Goal: Task Accomplishment & Management: Manage account settings

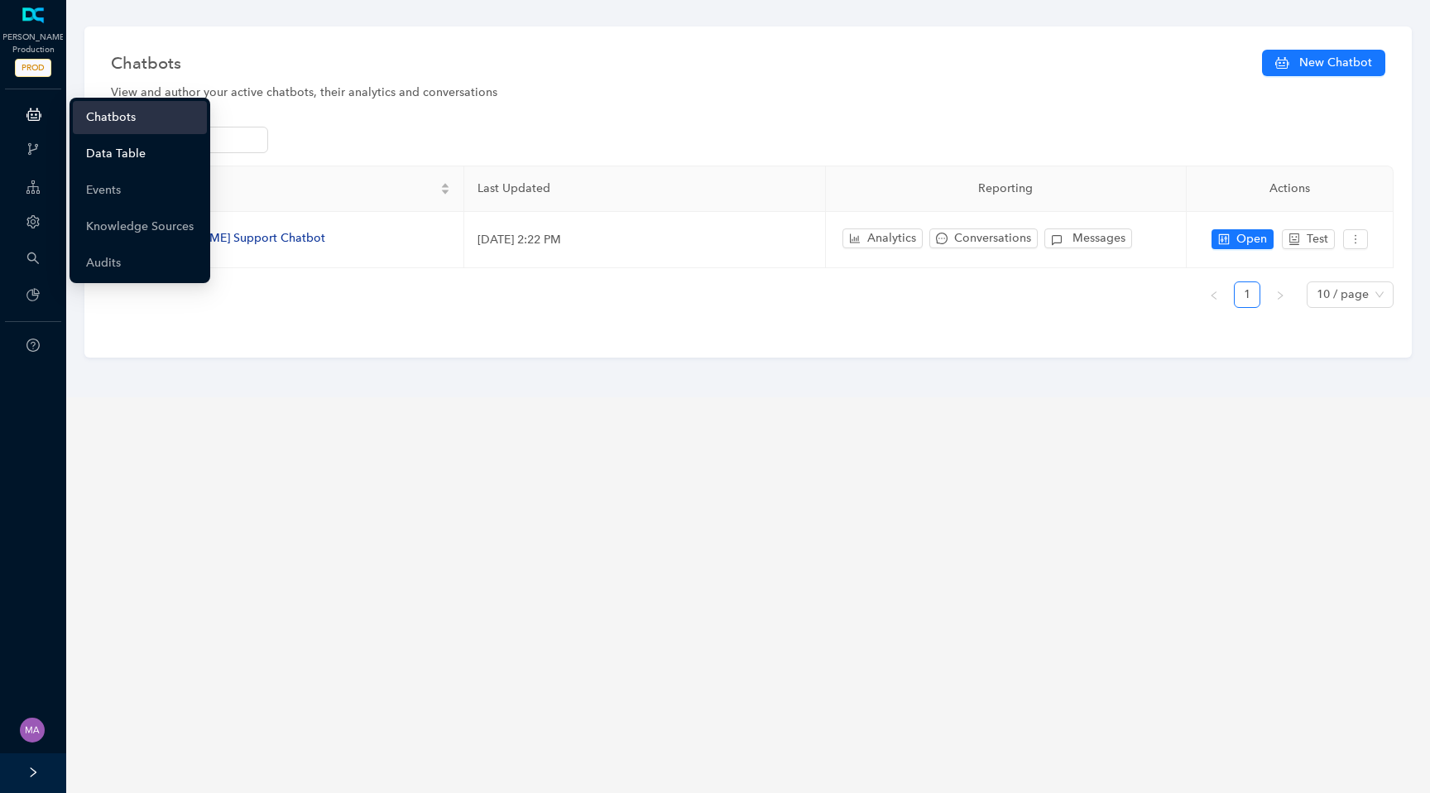
click at [89, 158] on link "Data Table" at bounding box center [116, 153] width 60 height 33
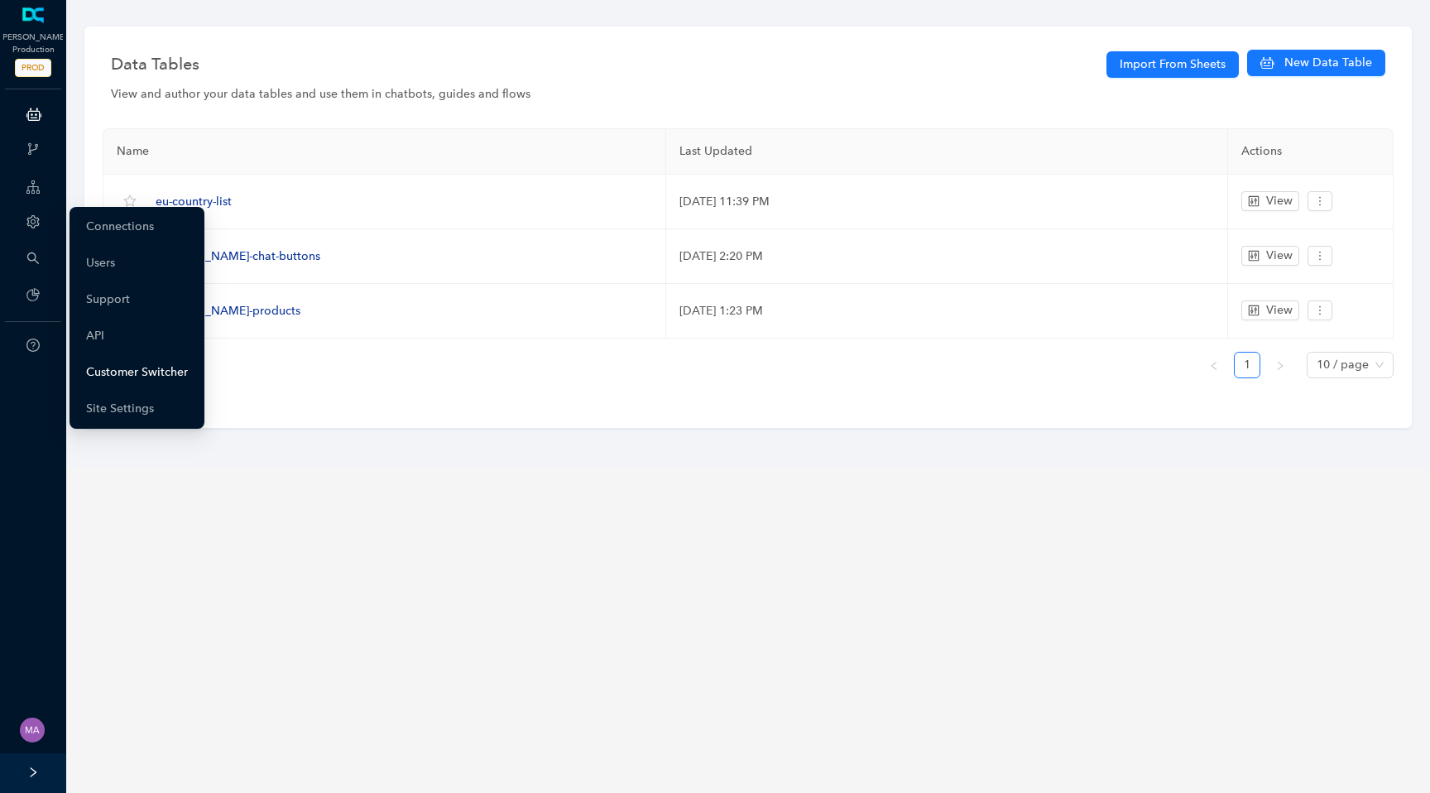
click at [113, 369] on link "Customer Switcher" at bounding box center [137, 372] width 102 height 33
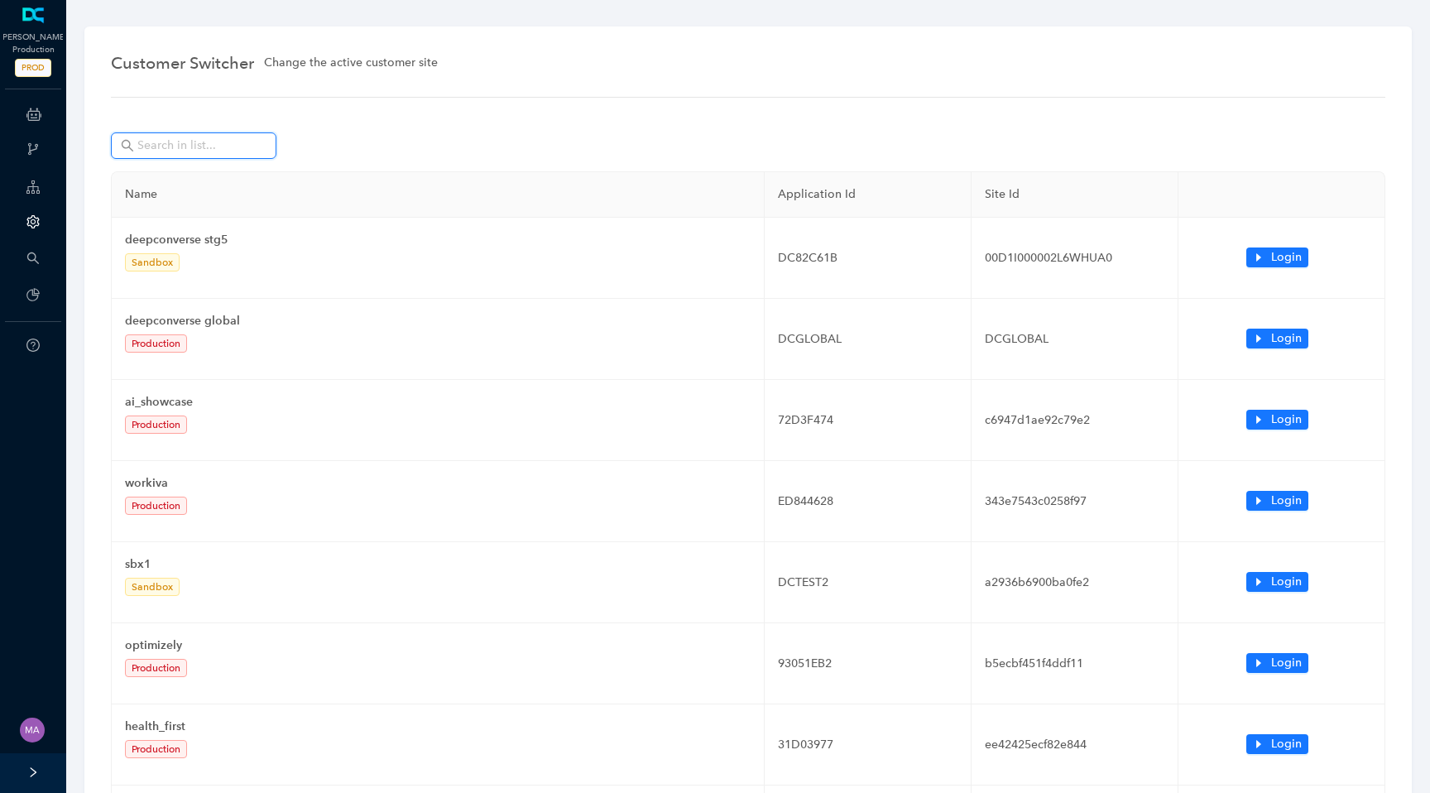
click at [204, 147] on input "text" at bounding box center [195, 146] width 116 height 18
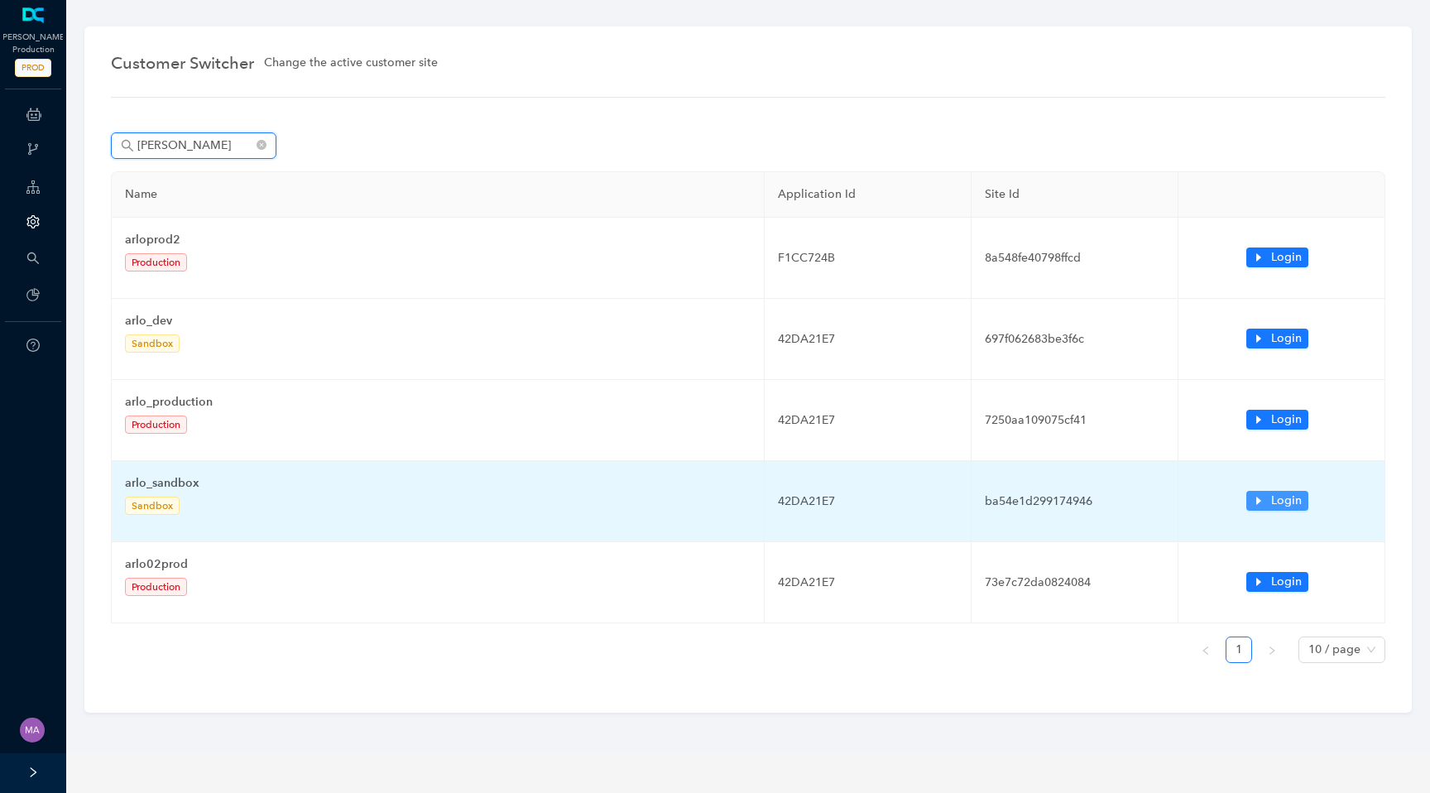
type input "arlo"
click at [1277, 500] on span "Login" at bounding box center [1286, 501] width 31 height 18
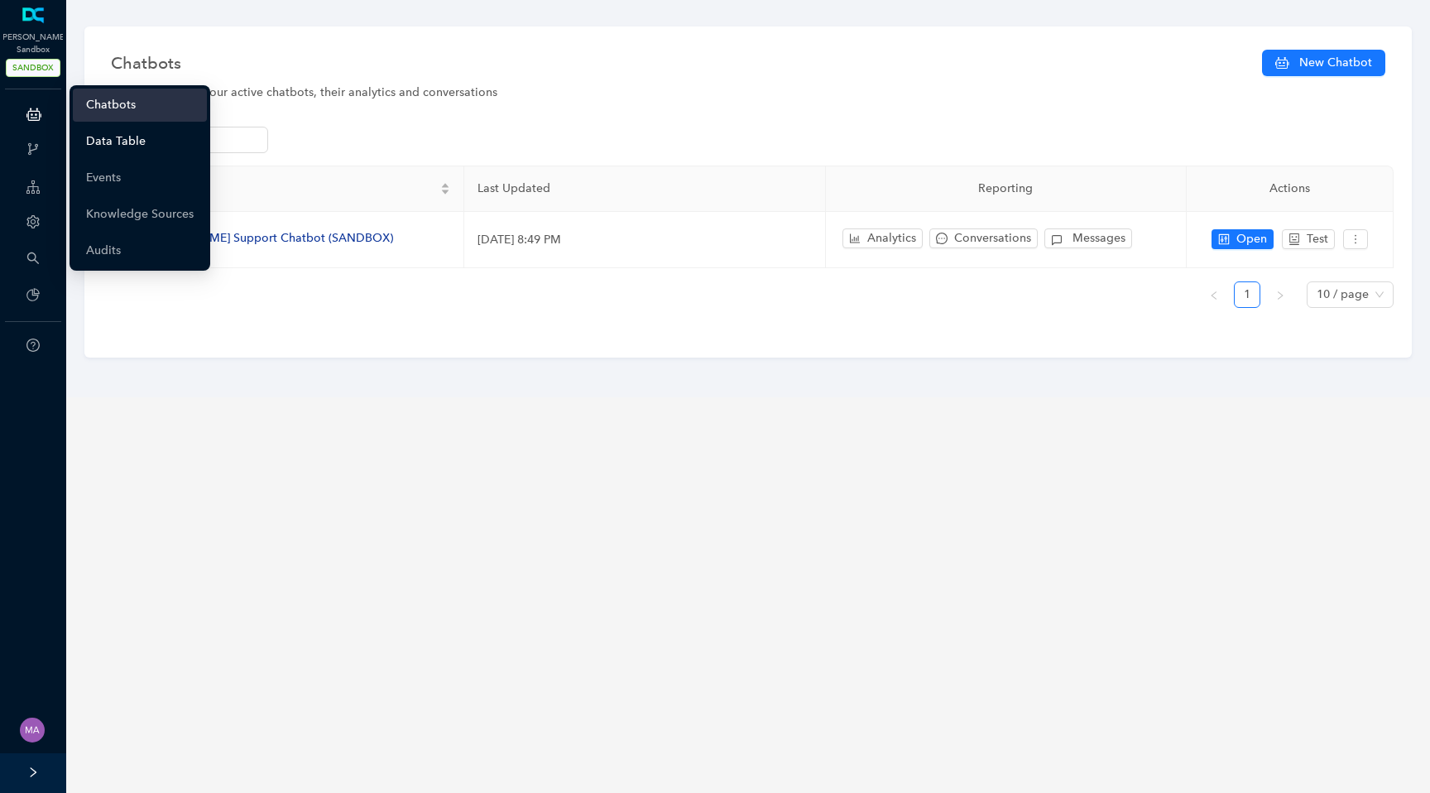
click at [108, 136] on link "Data Table" at bounding box center [116, 141] width 60 height 33
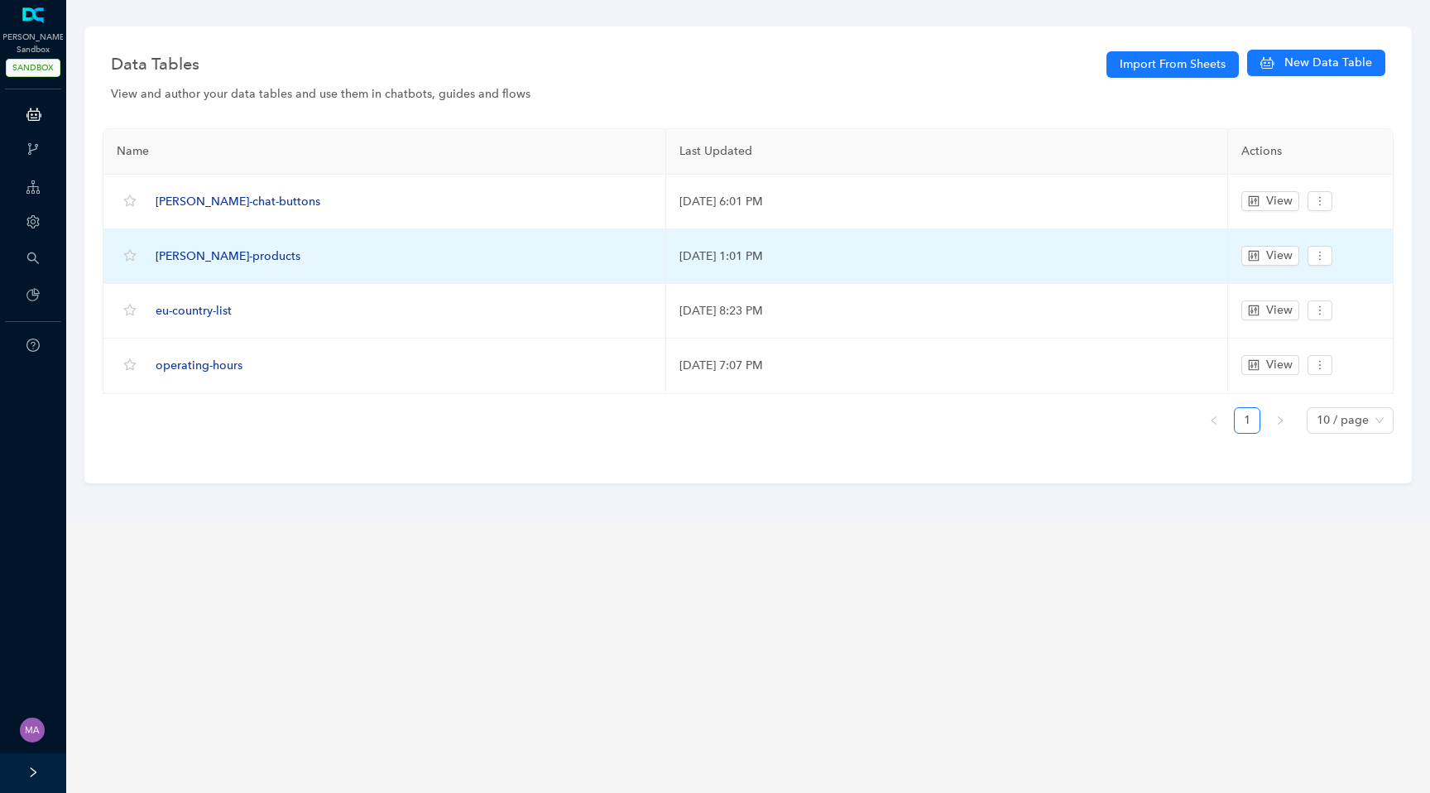
click at [211, 255] on span "[PERSON_NAME]-products" at bounding box center [228, 256] width 145 height 14
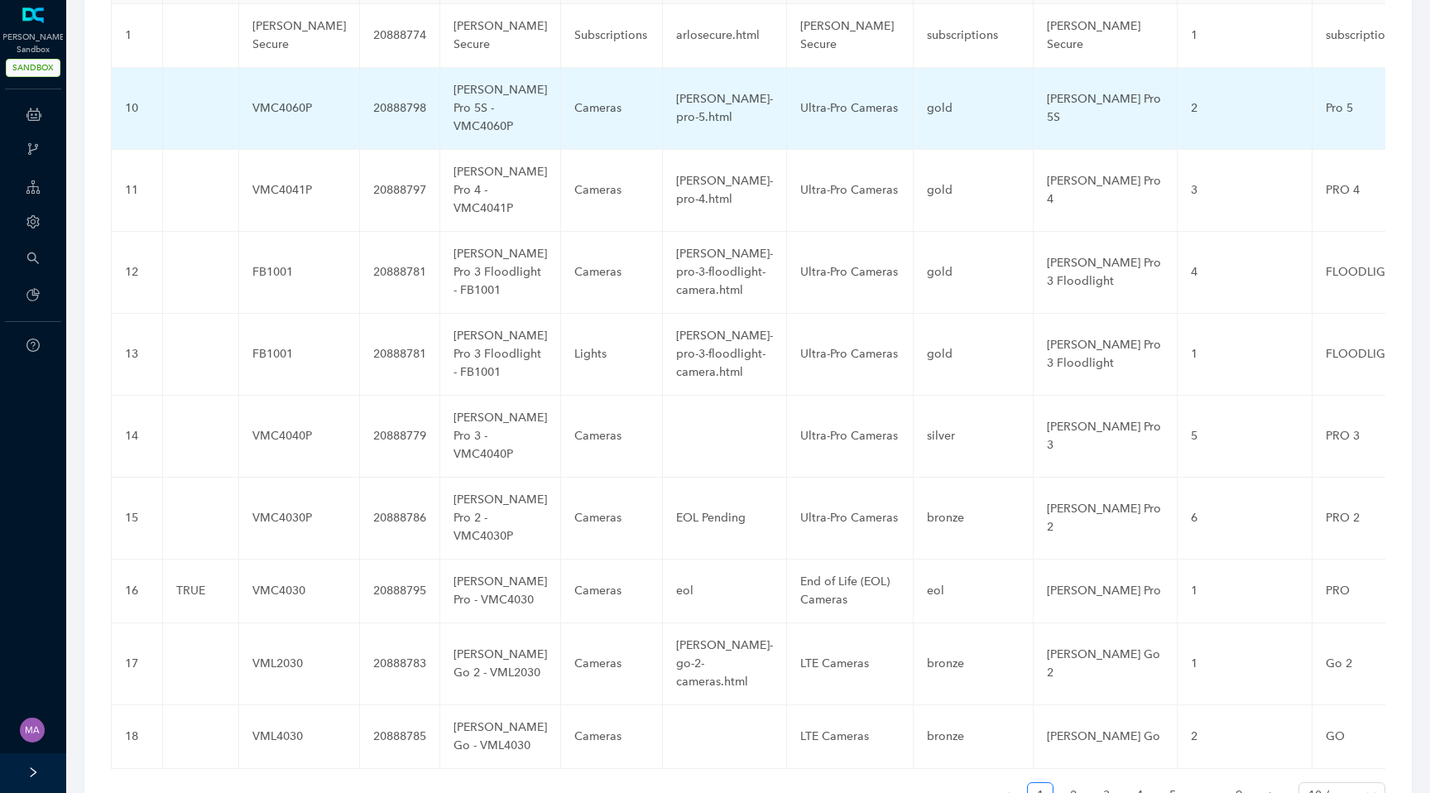
scroll to position [172, 0]
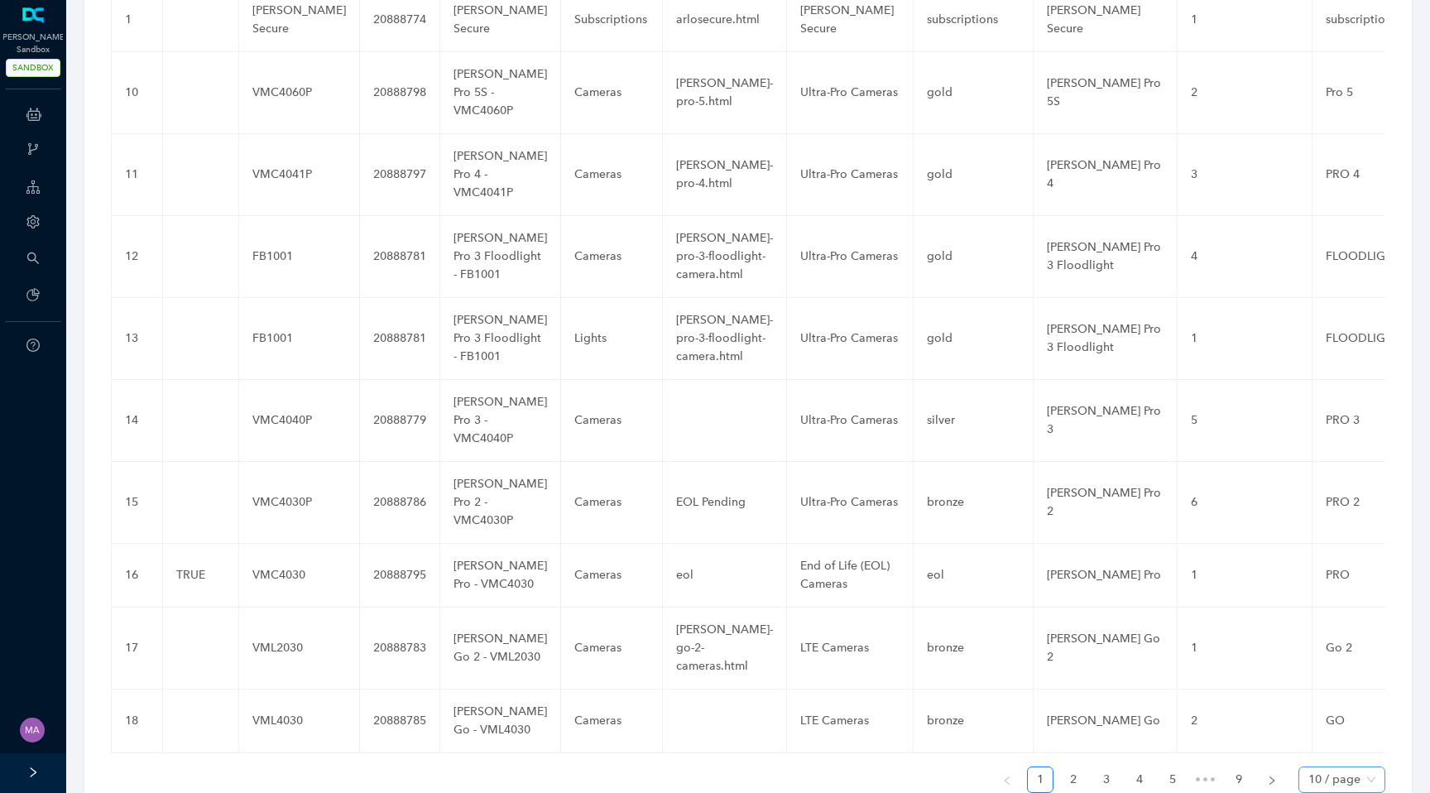
click at [1372, 767] on span "10 / page" at bounding box center [1342, 779] width 67 height 25
click at [1344, 738] on div "100 / page" at bounding box center [1342, 747] width 60 height 18
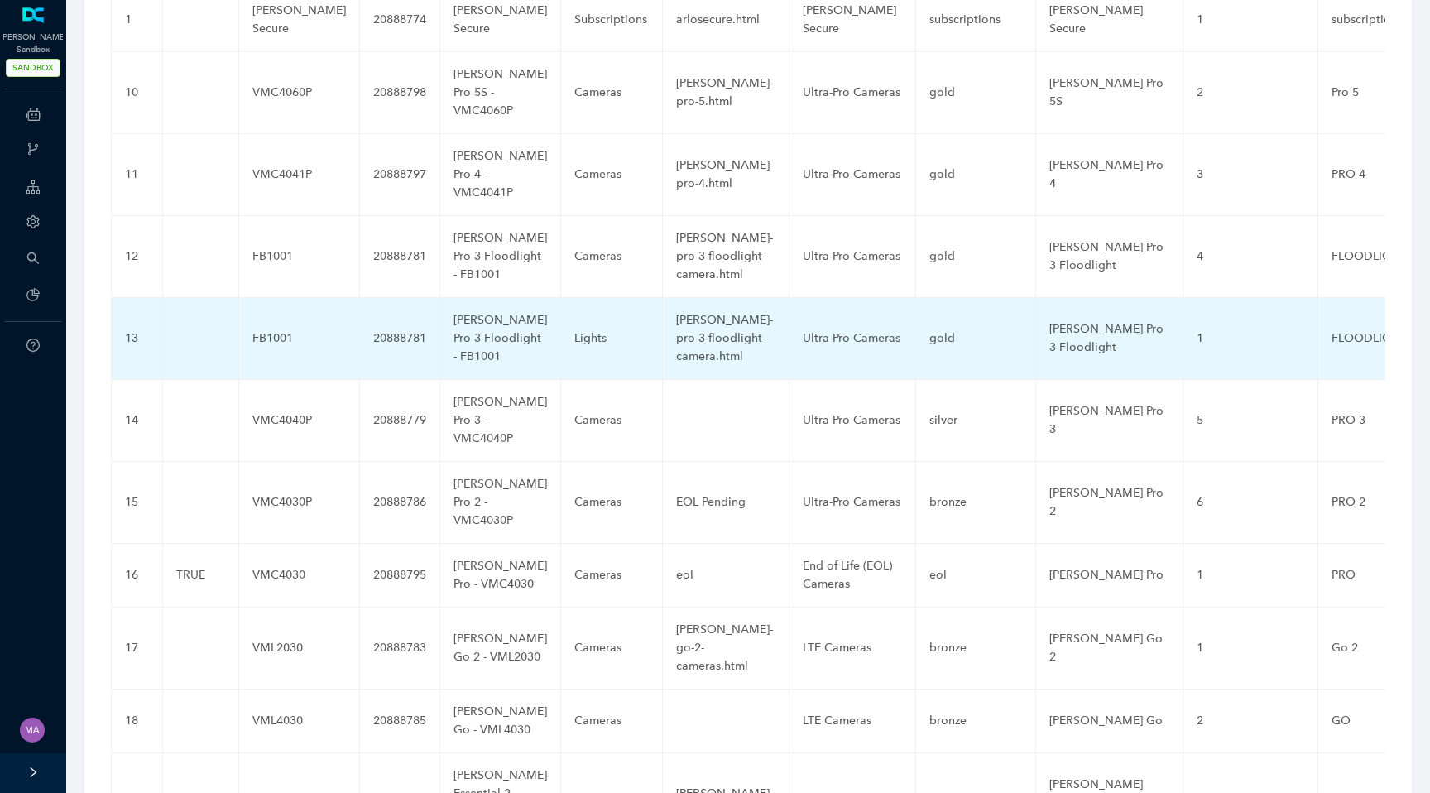
scroll to position [0, 0]
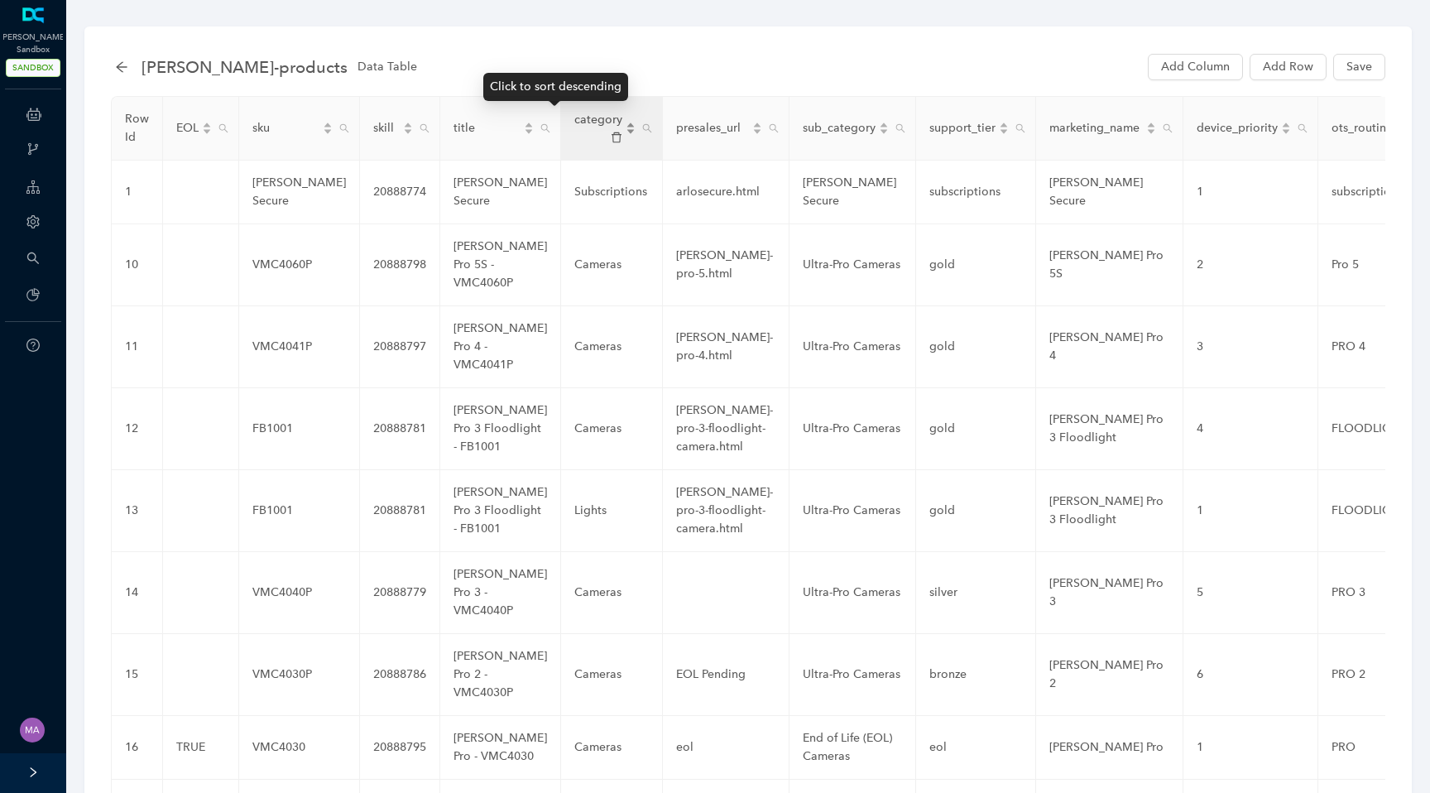
click at [581, 125] on div "category" at bounding box center [604, 128] width 61 height 35
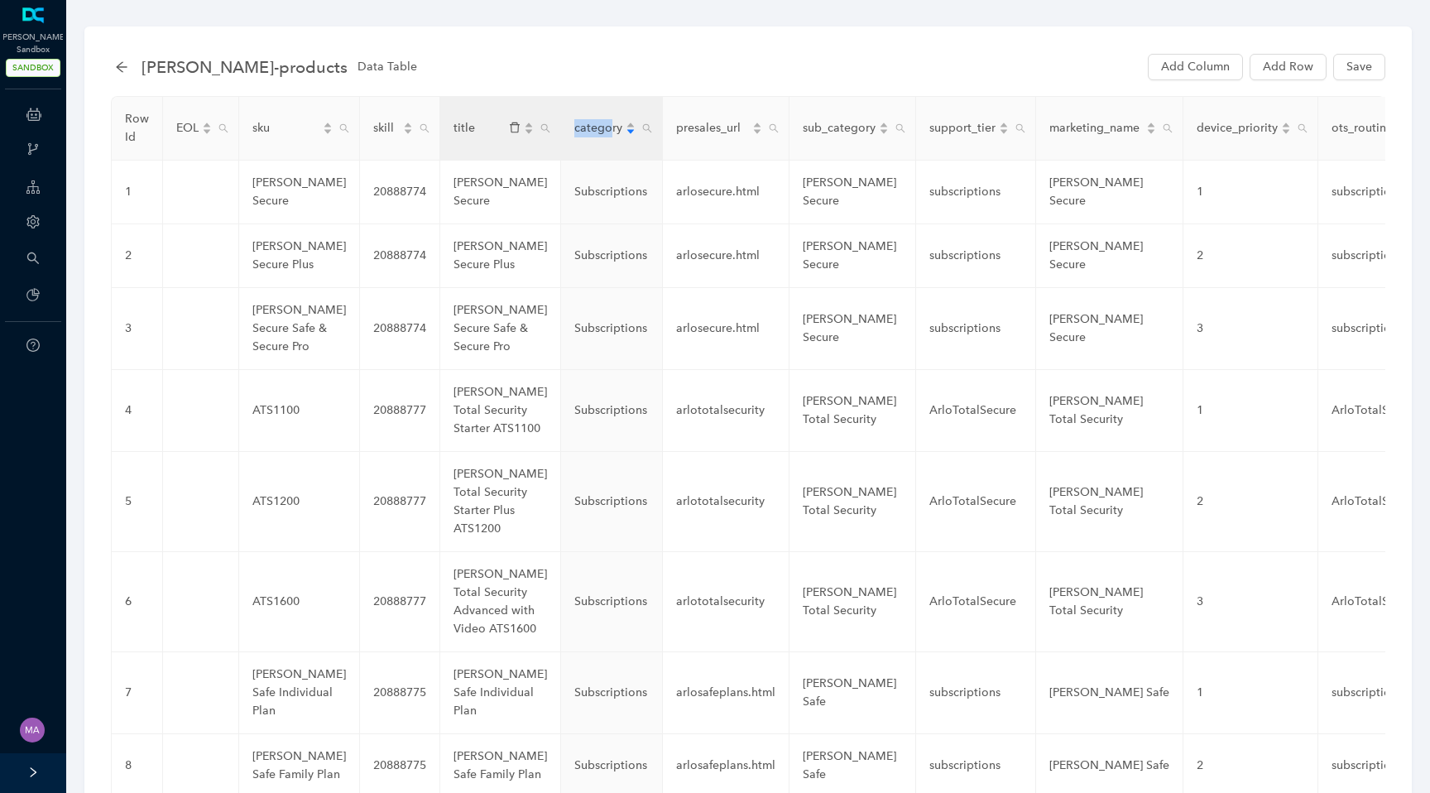
drag, startPoint x: 560, startPoint y: 118, endPoint x: 506, endPoint y: 118, distance: 54.6
click at [506, 118] on tr "Row Id EOL sku skill title category presales_url sub_category support_tier mark…" at bounding box center [1150, 129] width 2076 height 64
click at [562, 74] on div "arlo-products Data Table Add Column Add Row Save" at bounding box center [750, 66] width 1271 height 33
click at [531, 51] on div "arlo-products Data Table Add Column Add Row Save" at bounding box center [750, 66] width 1271 height 33
click at [1277, 67] on span "Add Row" at bounding box center [1288, 67] width 50 height 18
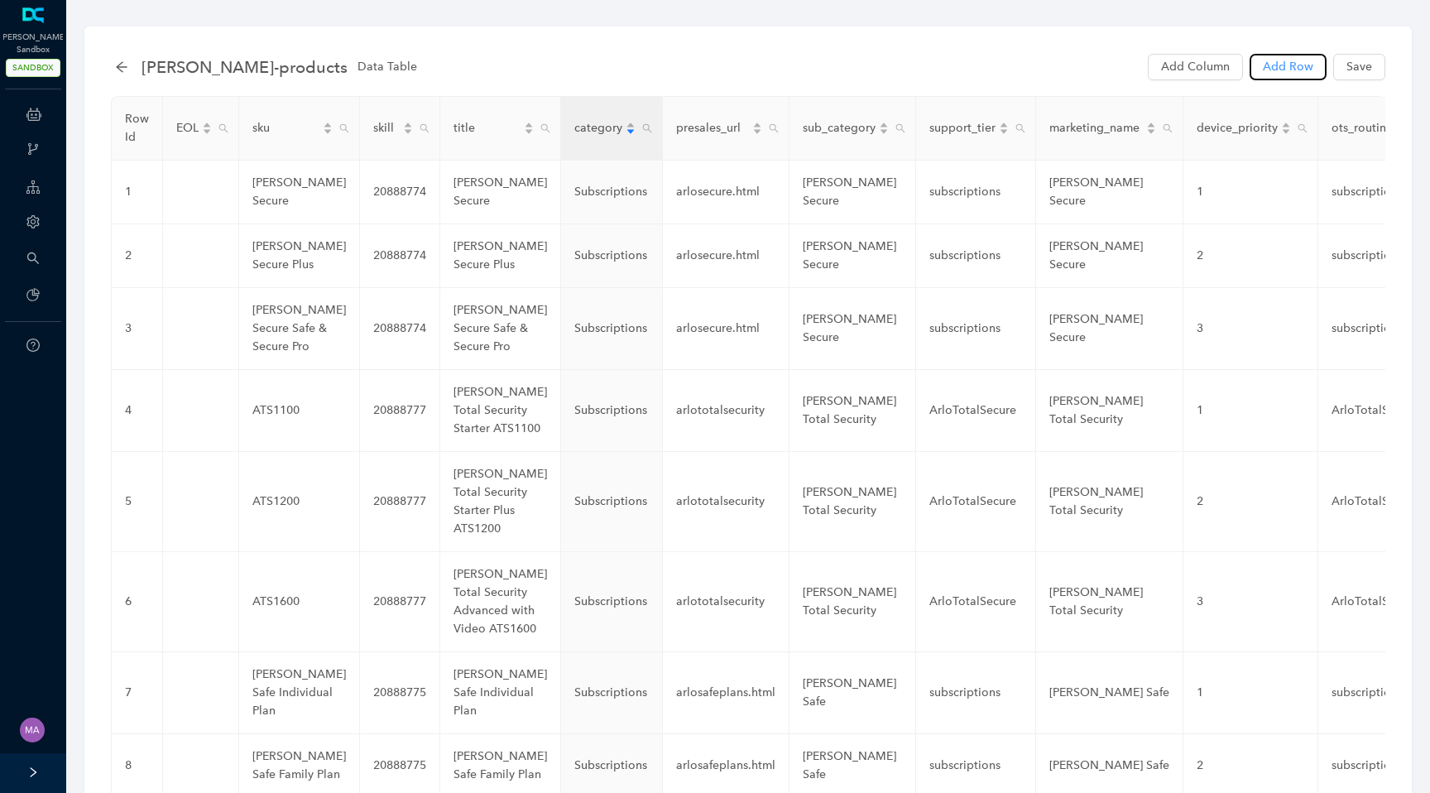
click at [1277, 67] on span "Add Row" at bounding box center [1288, 67] width 50 height 18
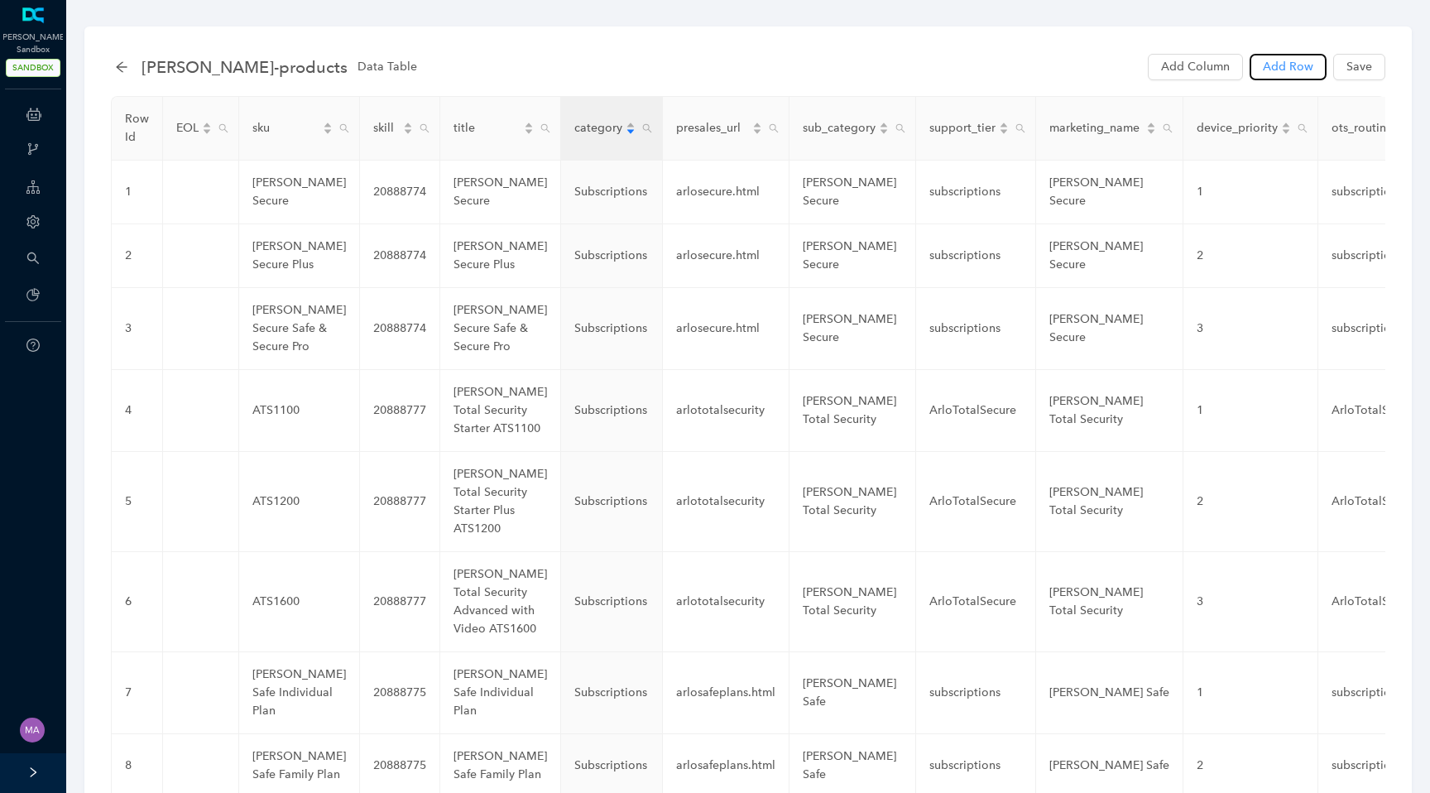
click at [1277, 67] on span "Add Row" at bounding box center [1288, 67] width 50 height 18
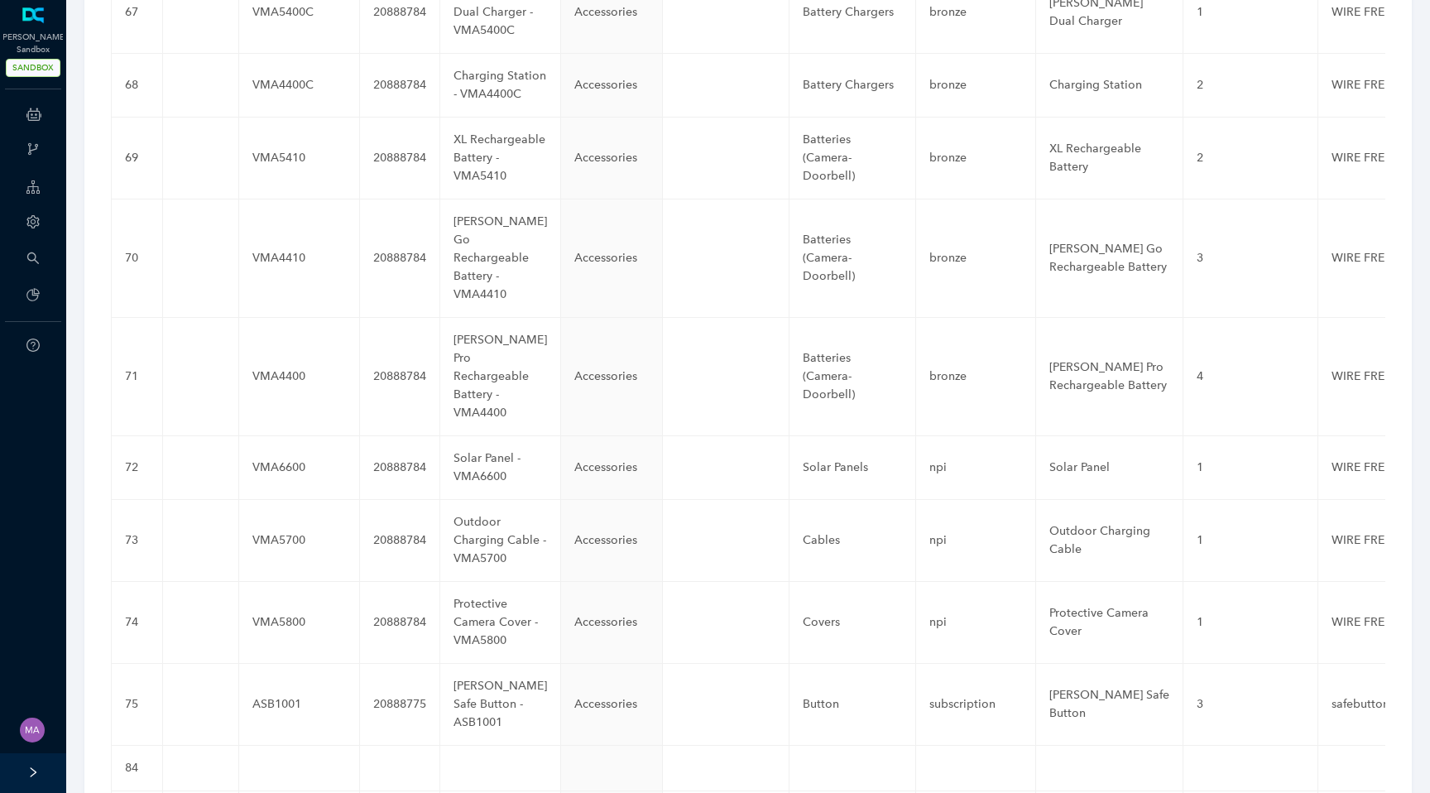
scroll to position [6883, 0]
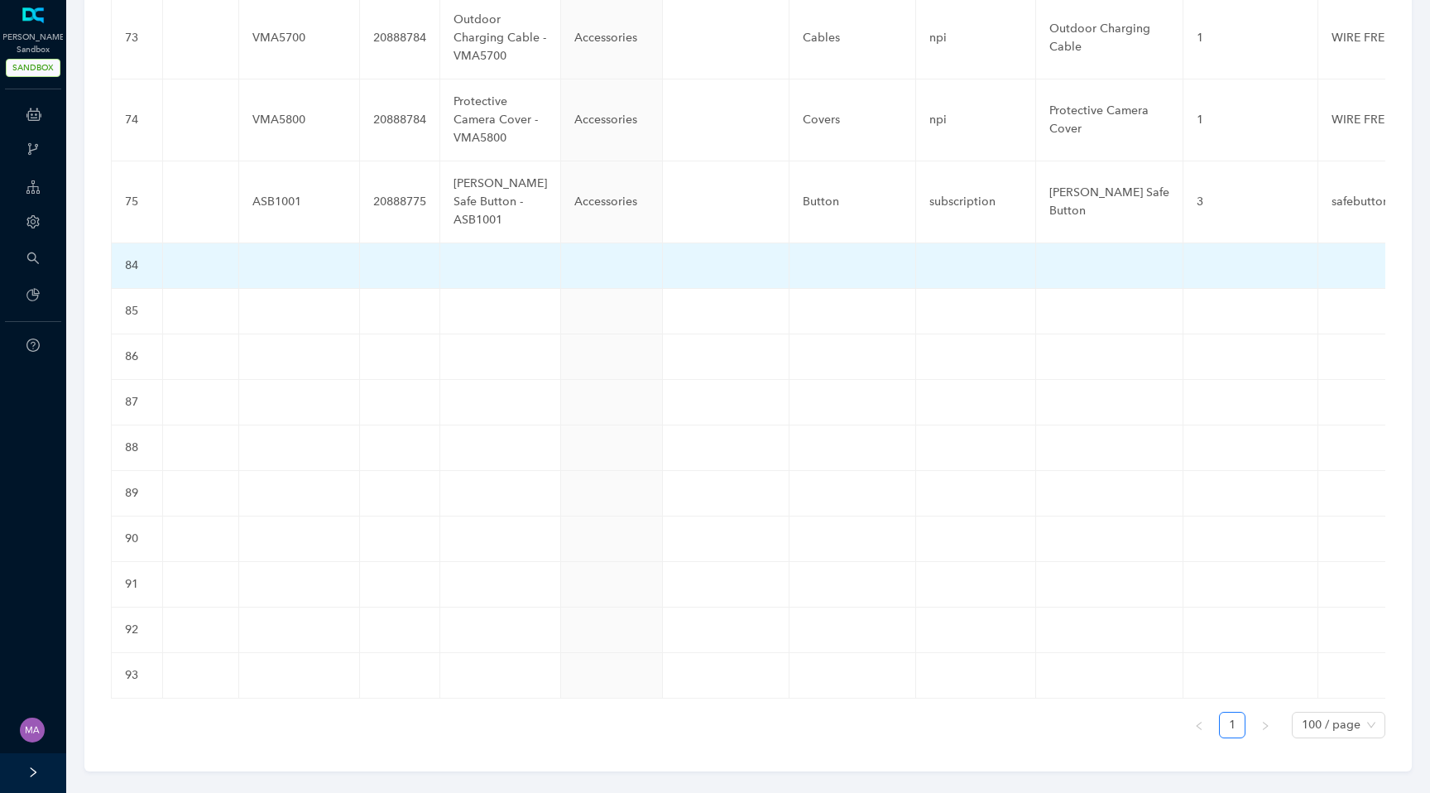
click at [561, 253] on td at bounding box center [612, 266] width 102 height 46
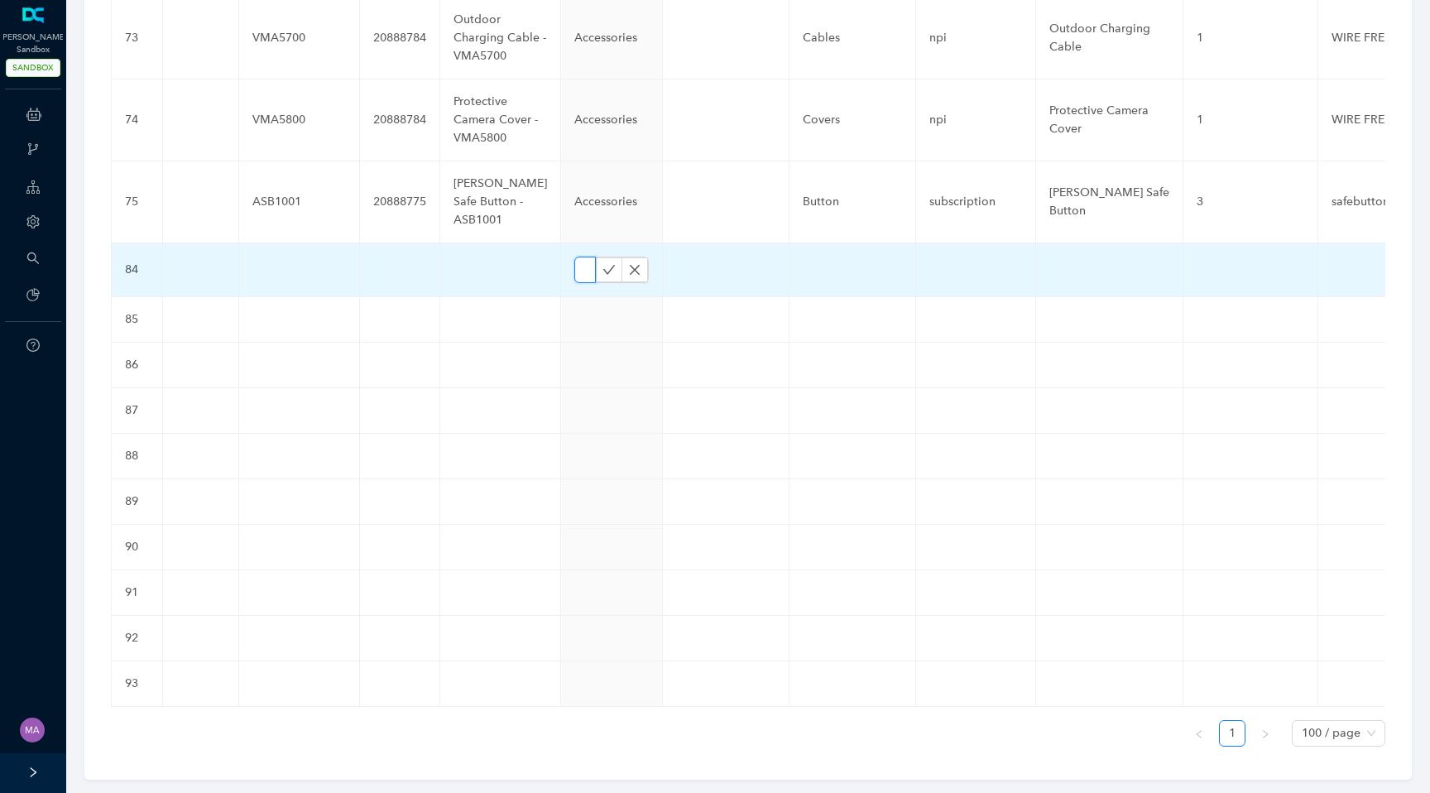
click at [574, 257] on input "text" at bounding box center [585, 270] width 22 height 26
paste input "Cameras"
type input "Cameras"
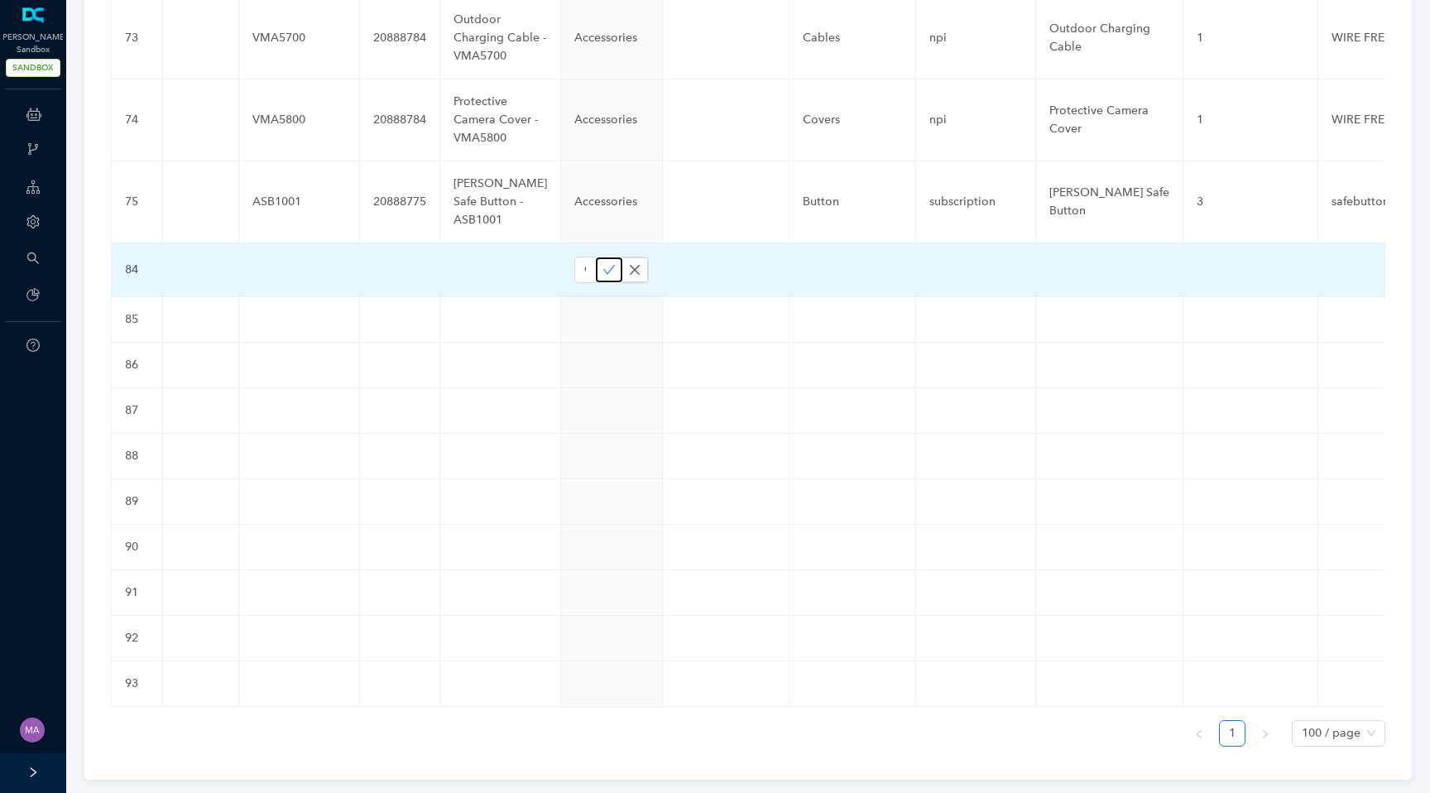
click at [603, 263] on icon "check" at bounding box center [609, 269] width 13 height 13
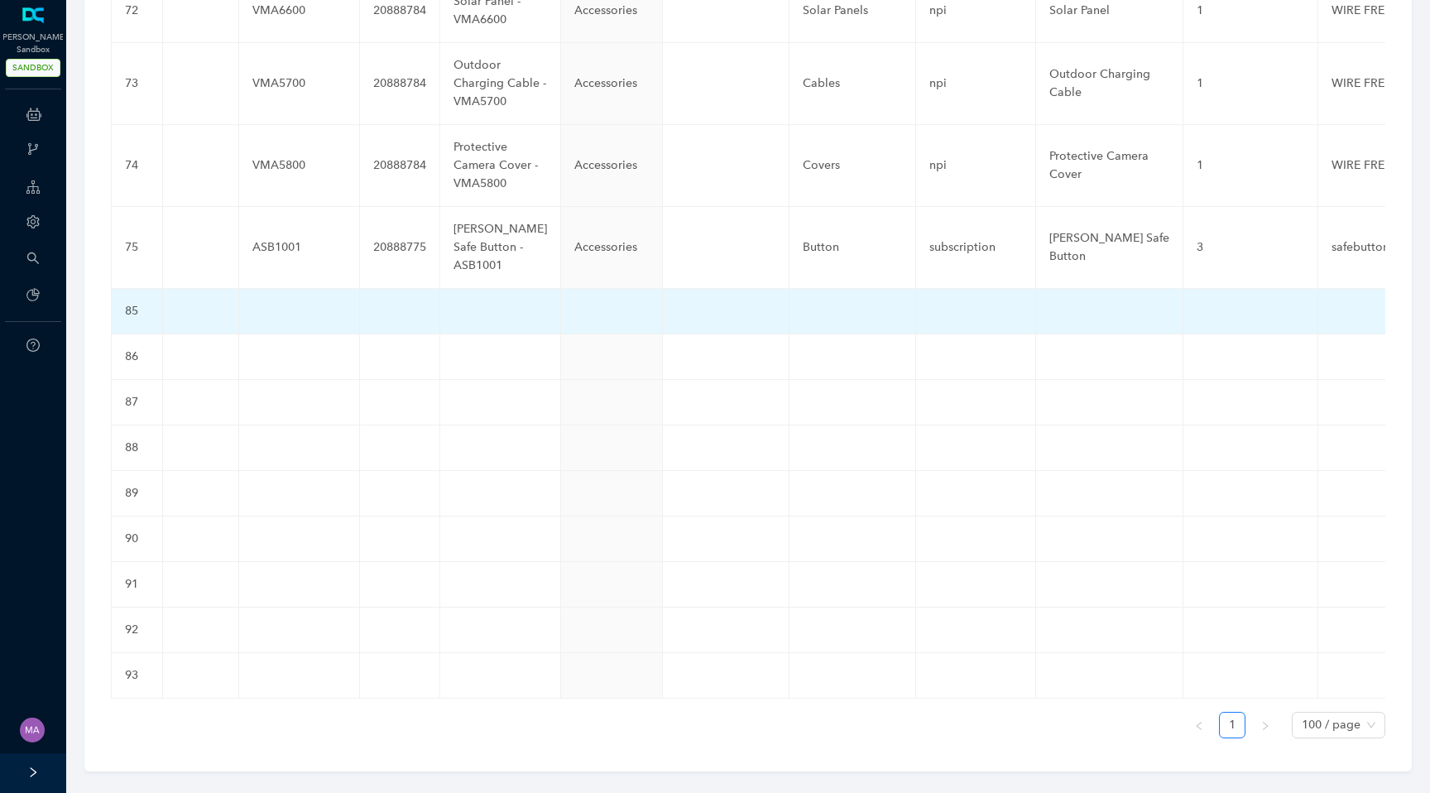
click at [561, 289] on td at bounding box center [612, 312] width 102 height 46
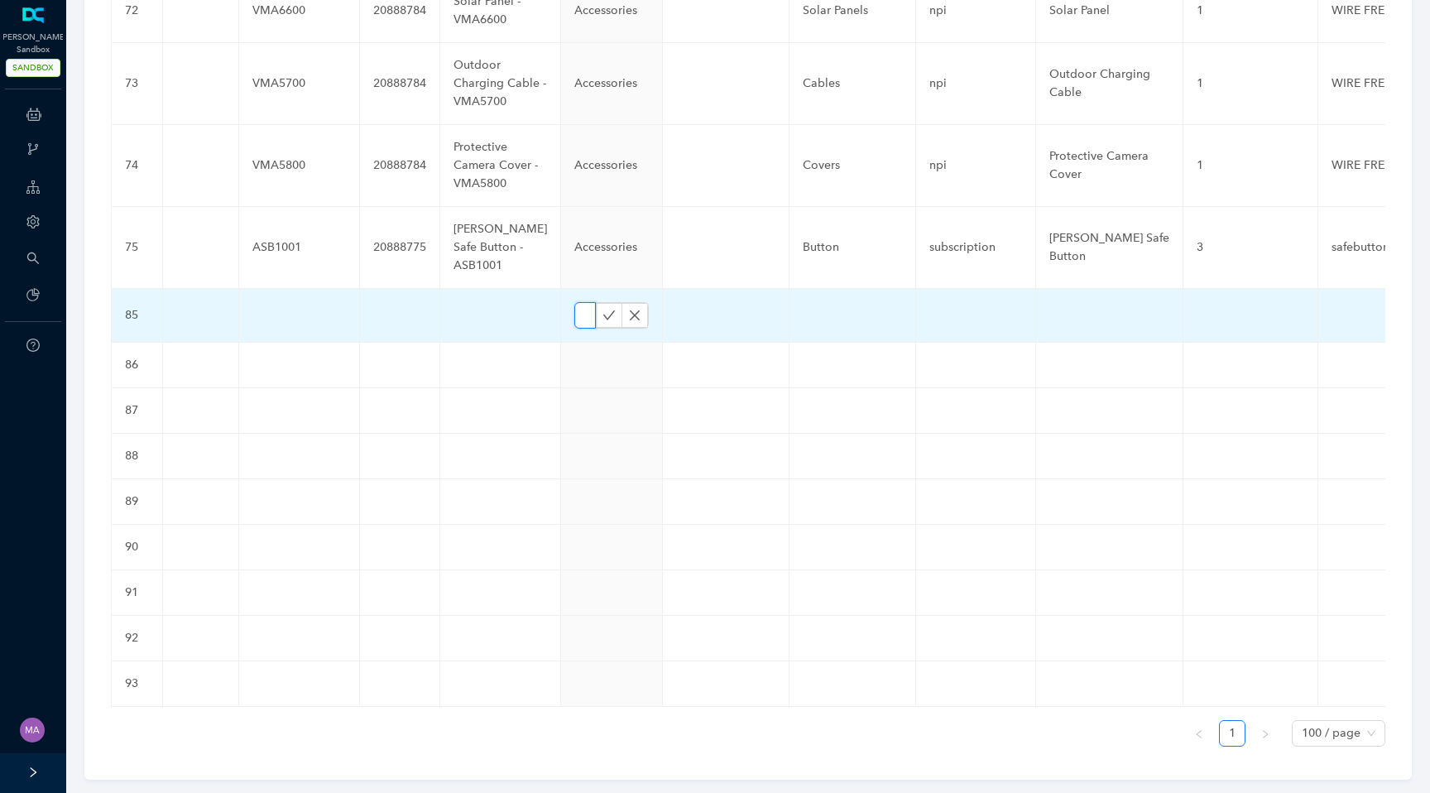
click at [574, 302] on input "text" at bounding box center [585, 315] width 22 height 26
paste input "Cameras"
type input "Cameras"
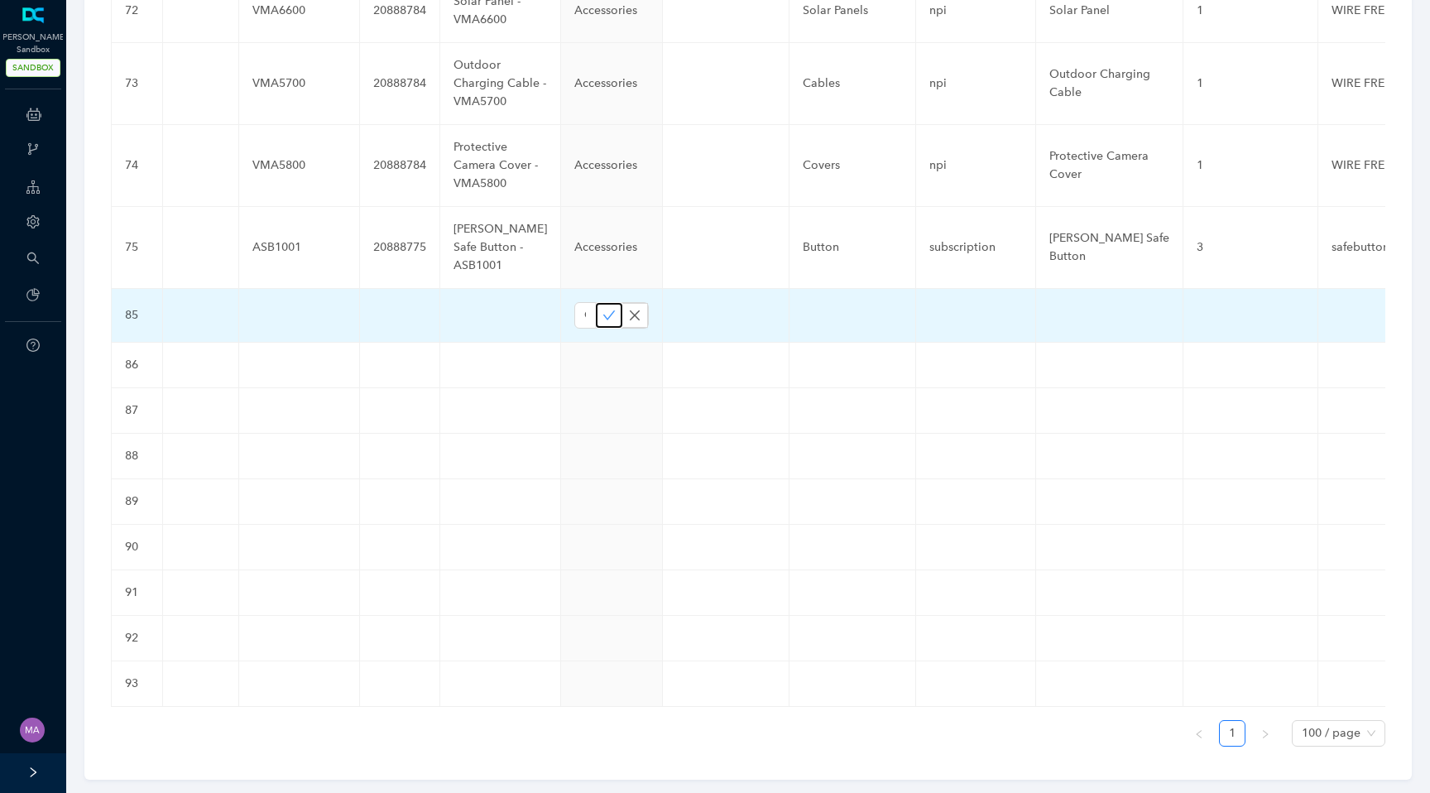
click at [603, 309] on icon "check" at bounding box center [609, 315] width 13 height 13
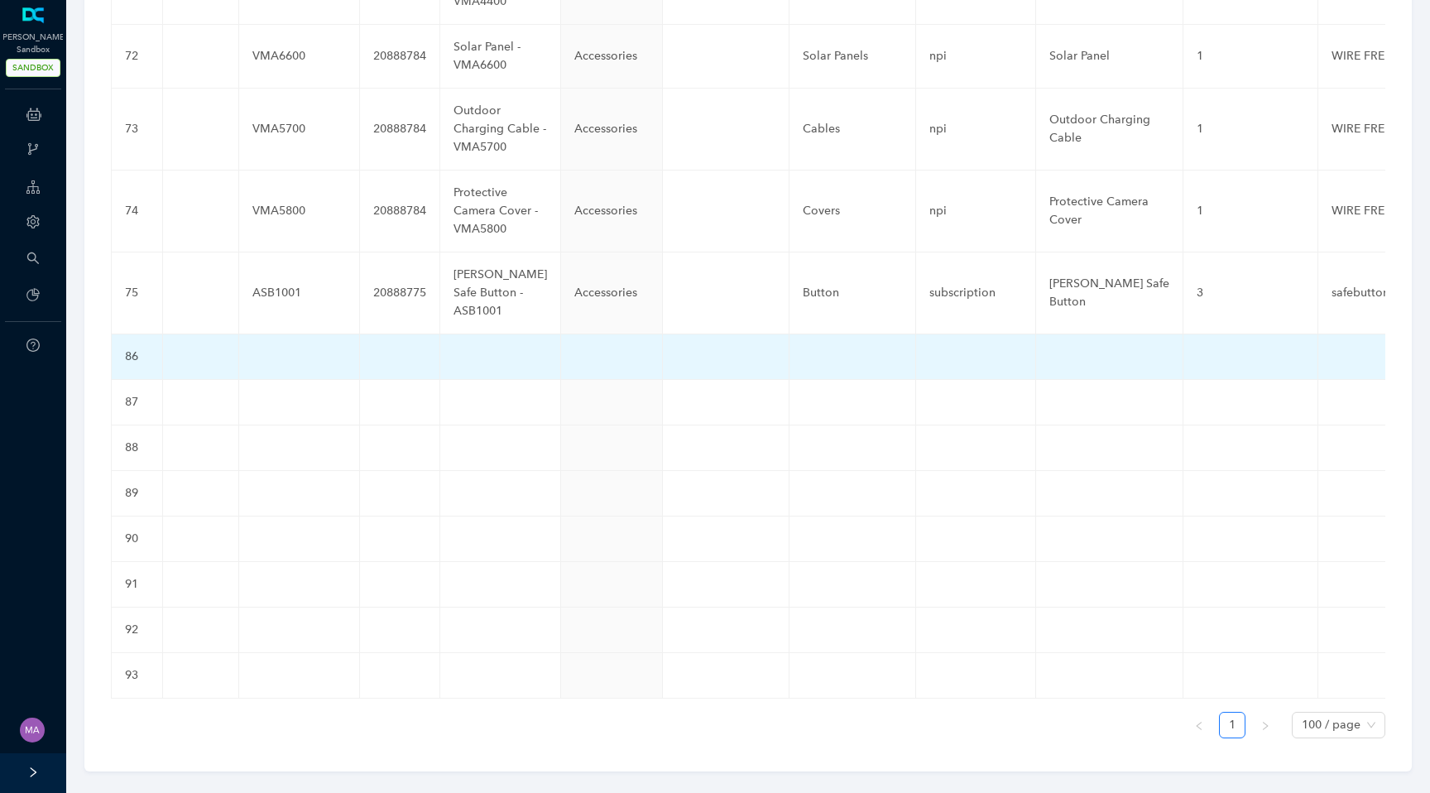
click at [561, 336] on td at bounding box center [612, 357] width 102 height 46
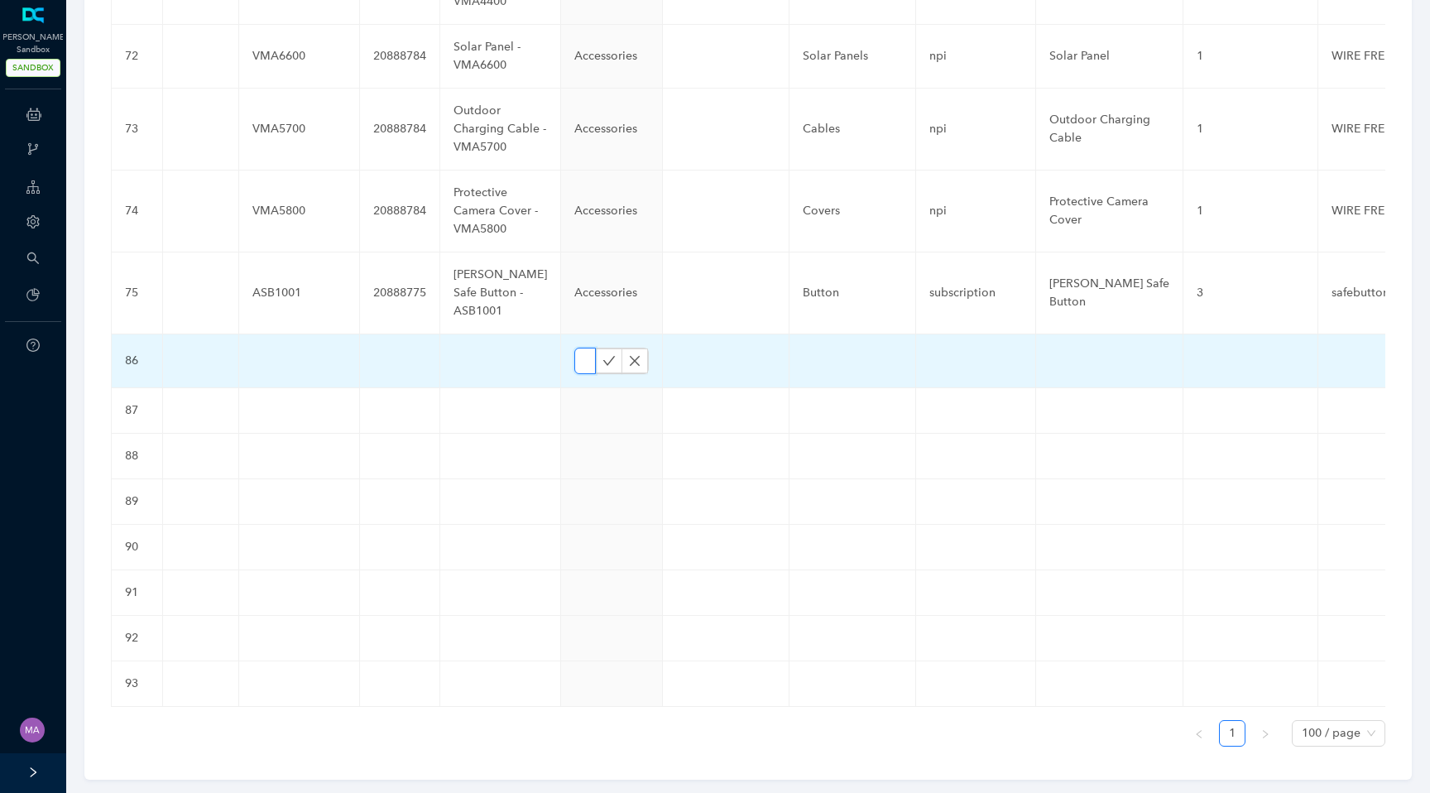
click at [574, 348] on input "text" at bounding box center [585, 361] width 22 height 26
paste input "Cameras"
type input "Cameras"
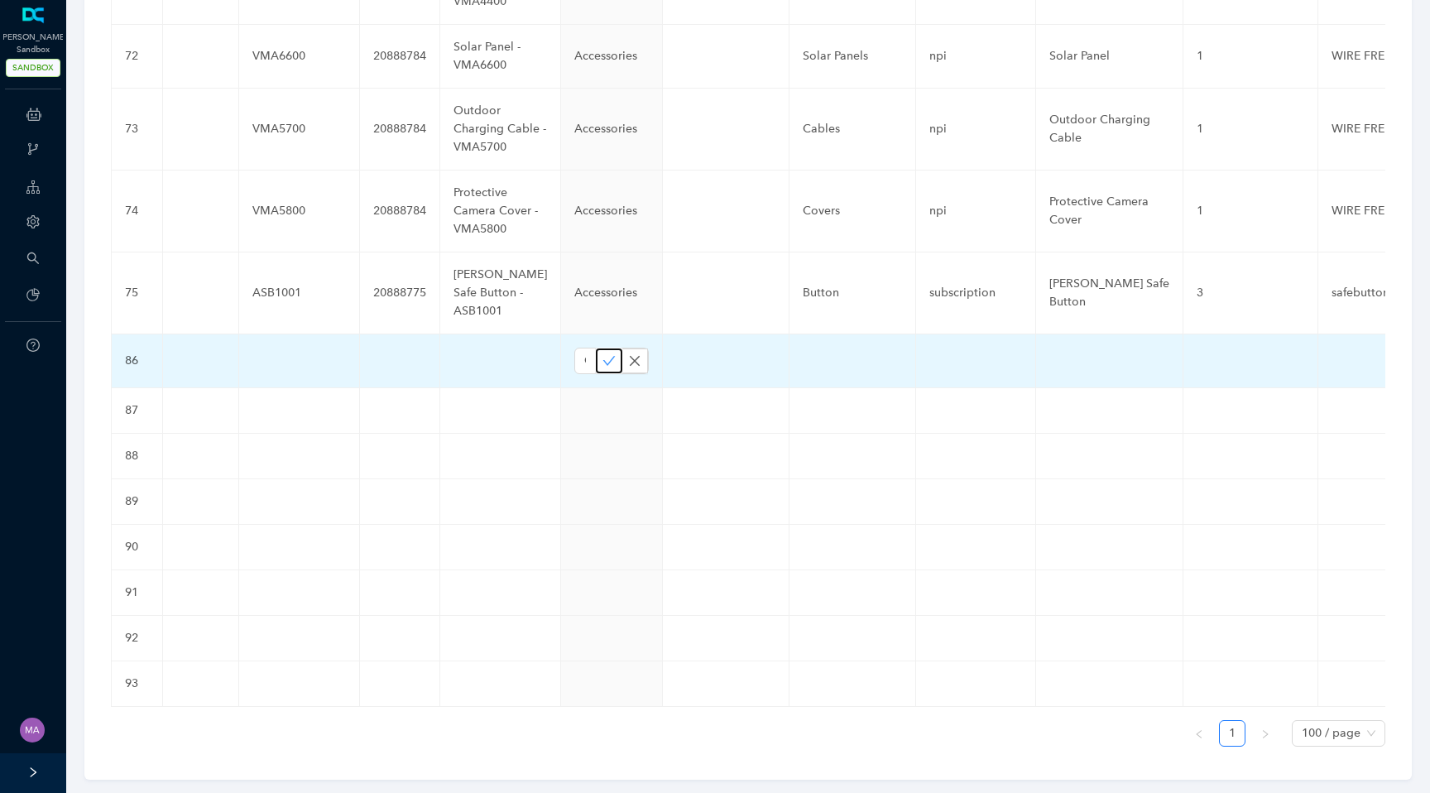
click at [603, 354] on icon "check" at bounding box center [609, 360] width 13 height 13
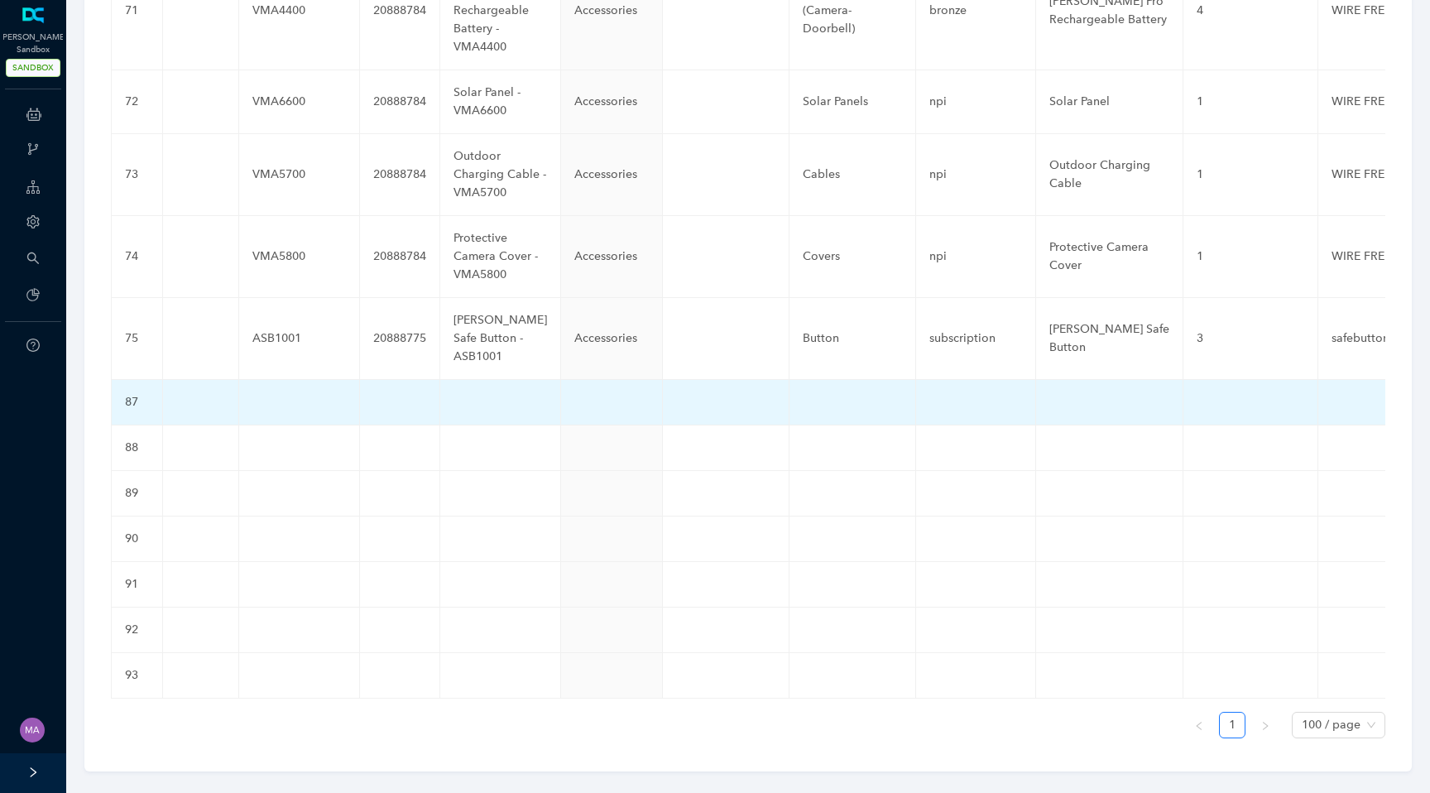
click at [561, 380] on td at bounding box center [612, 403] width 102 height 46
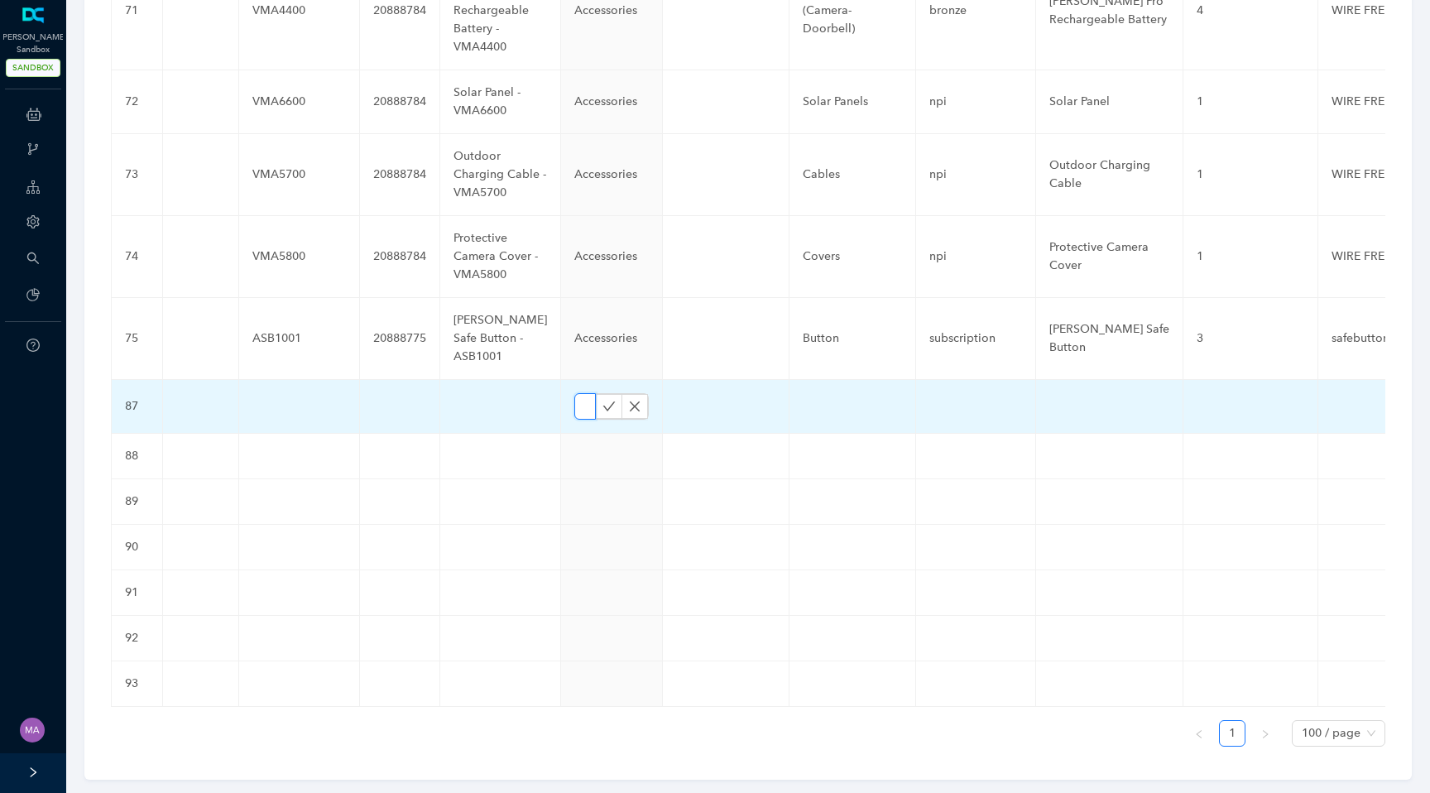
click at [574, 393] on input "text" at bounding box center [585, 406] width 22 height 26
paste input "Cameras"
type input "Cameras"
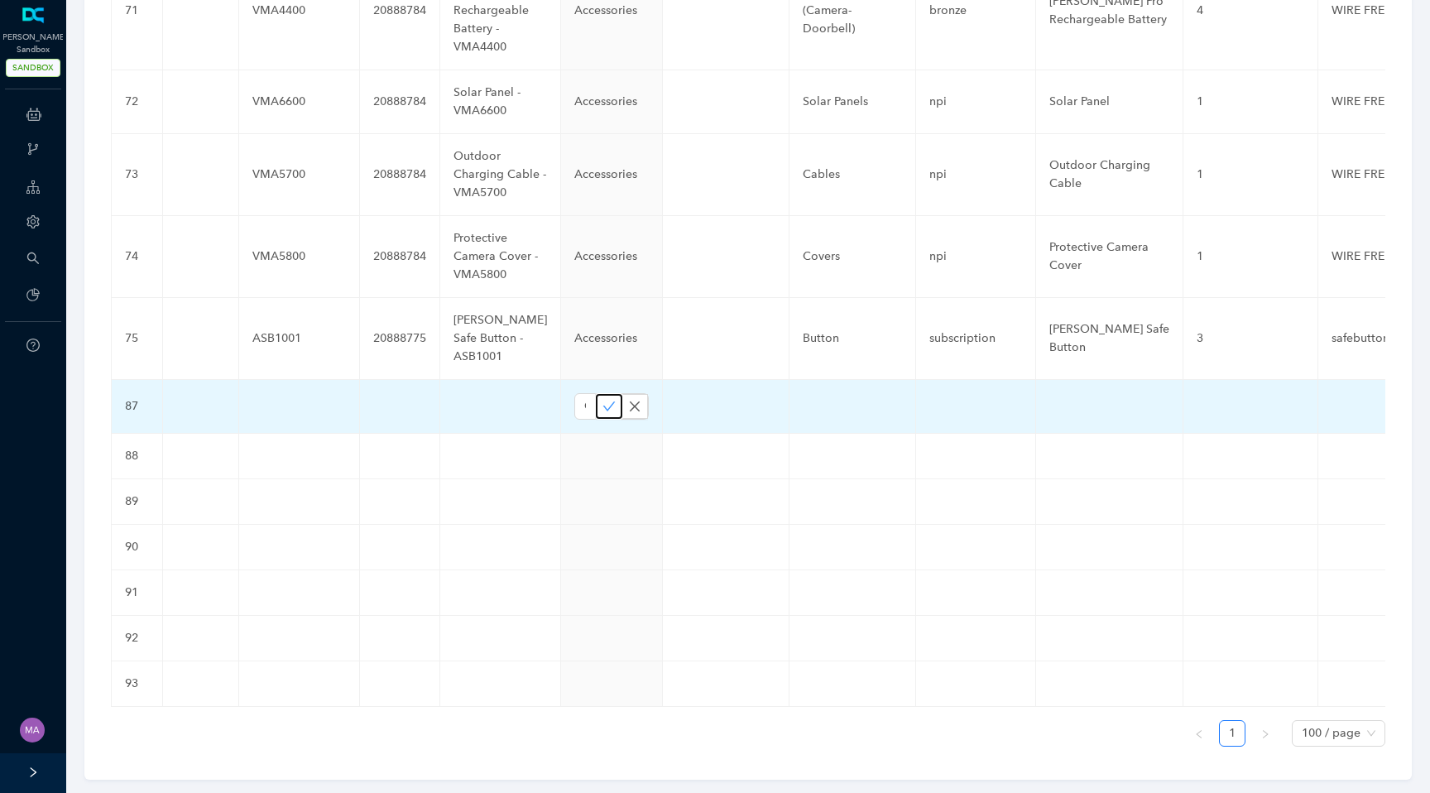
click at [603, 400] on icon "check" at bounding box center [609, 406] width 13 height 13
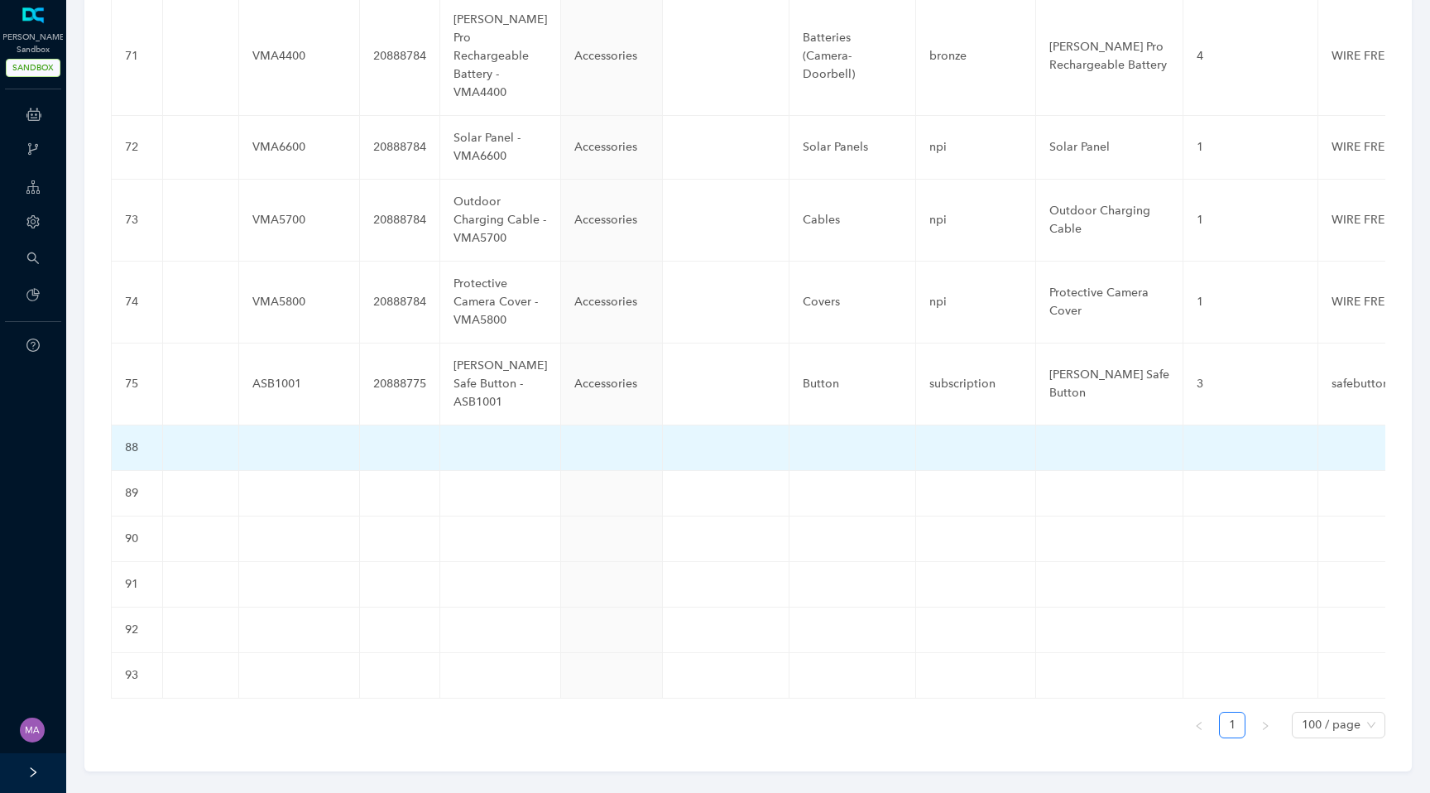
click at [561, 425] on td at bounding box center [612, 448] width 102 height 46
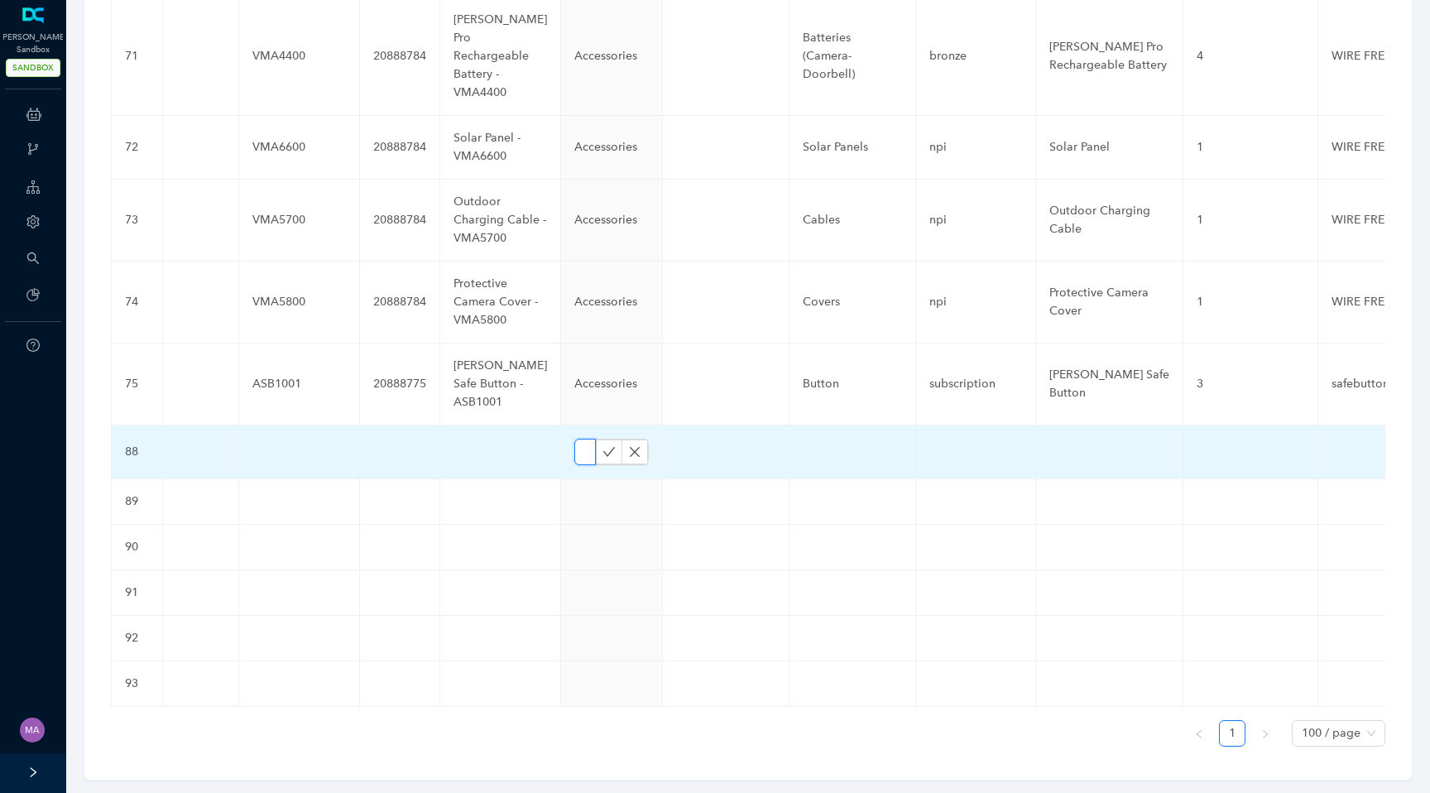
click at [574, 439] on input "text" at bounding box center [585, 452] width 22 height 26
paste input "Cameras"
type input "Cameras"
click at [603, 445] on icon "check" at bounding box center [609, 451] width 13 height 13
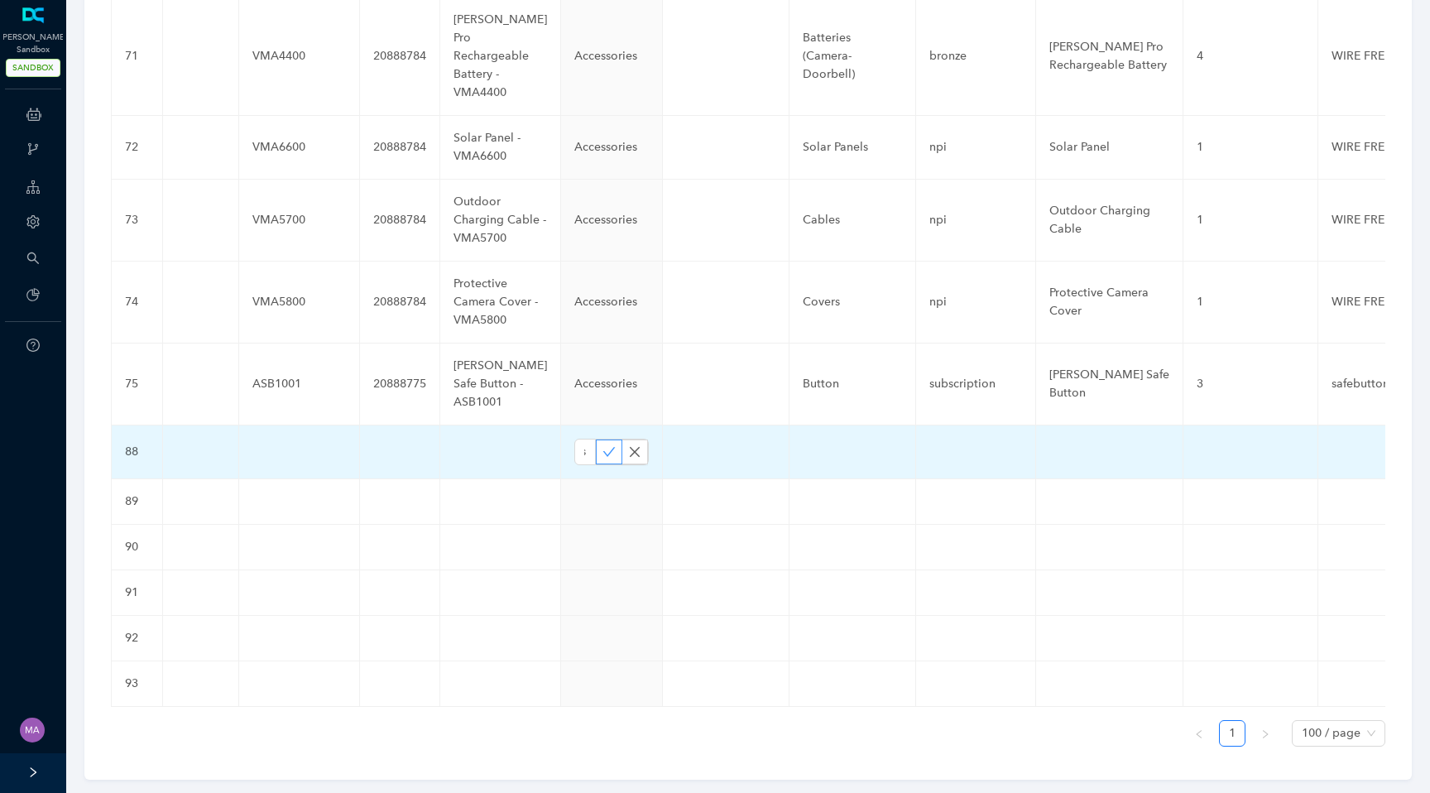
scroll to position [0, 0]
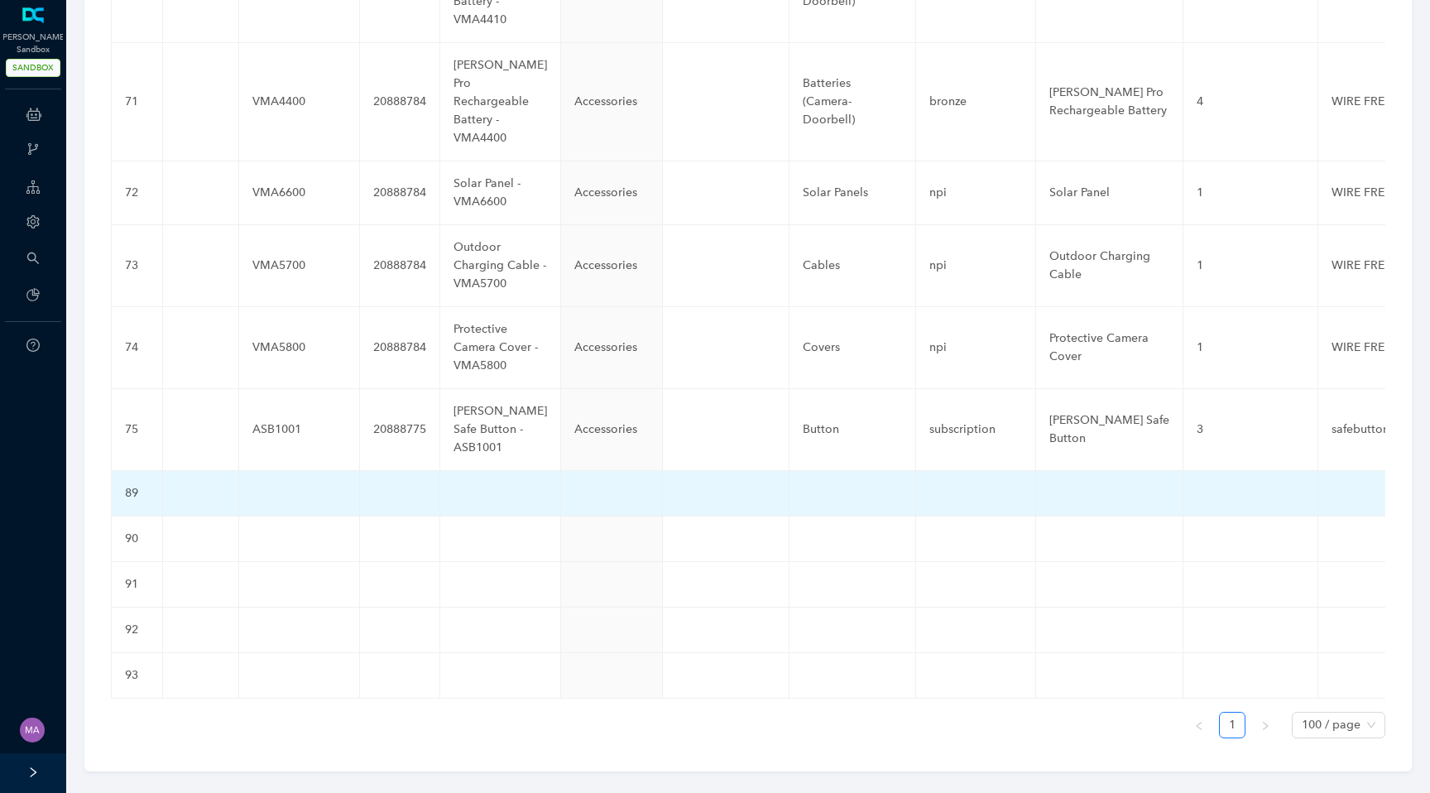
click at [561, 472] on td at bounding box center [612, 494] width 102 height 46
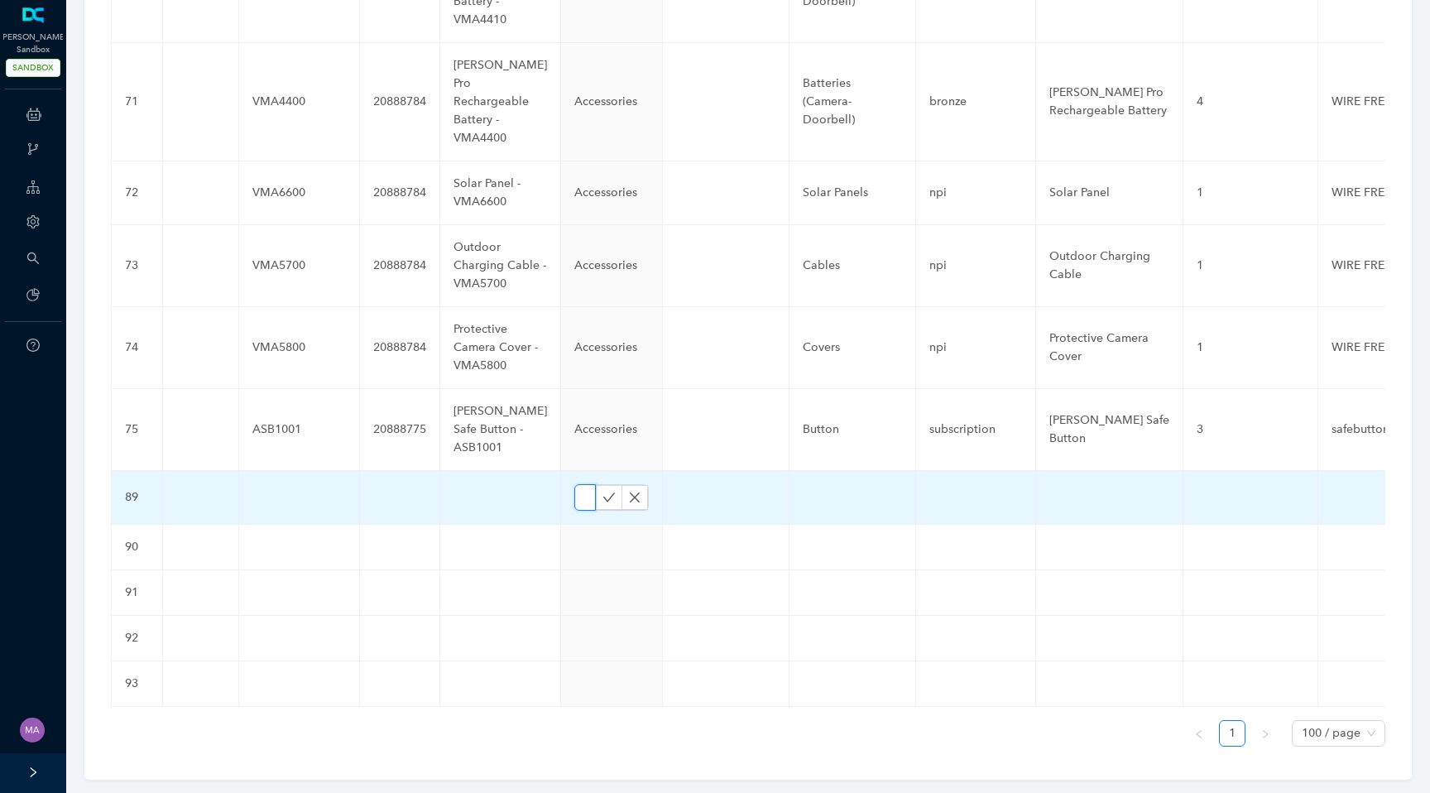
click at [574, 484] on input "text" at bounding box center [585, 497] width 22 height 26
paste input "Cameras"
type input "Cameras"
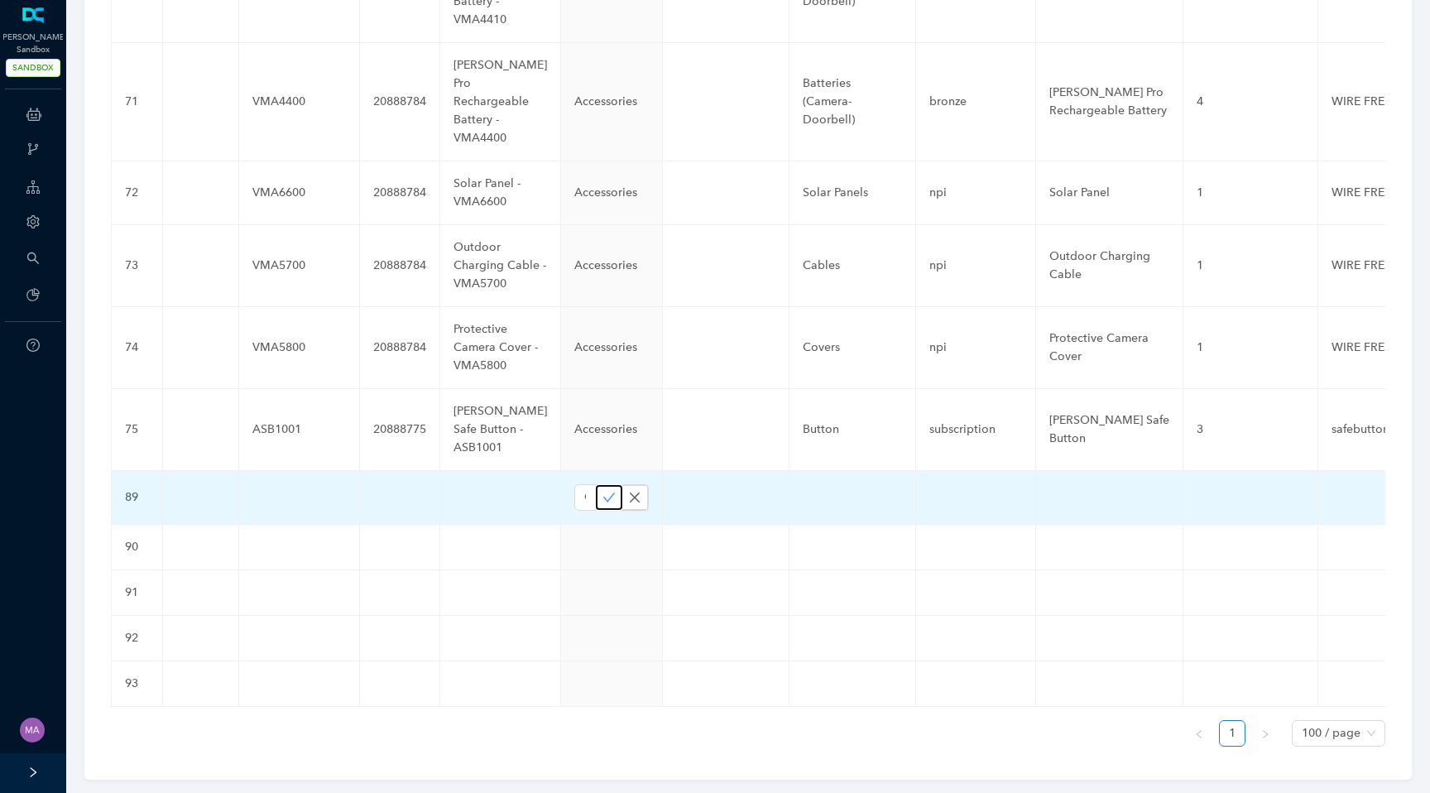
click at [603, 491] on icon "check" at bounding box center [609, 497] width 13 height 13
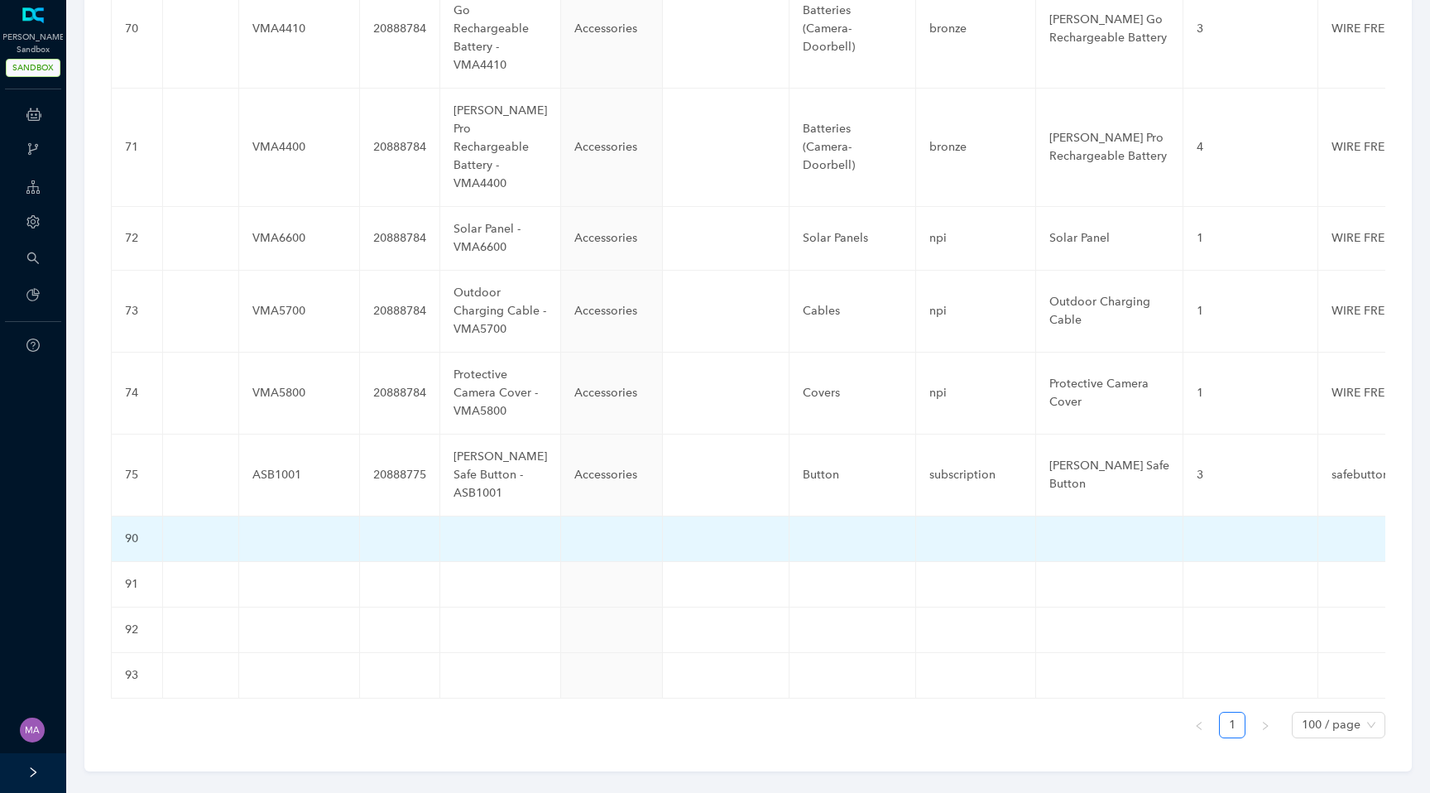
click at [561, 522] on td at bounding box center [612, 540] width 102 height 46
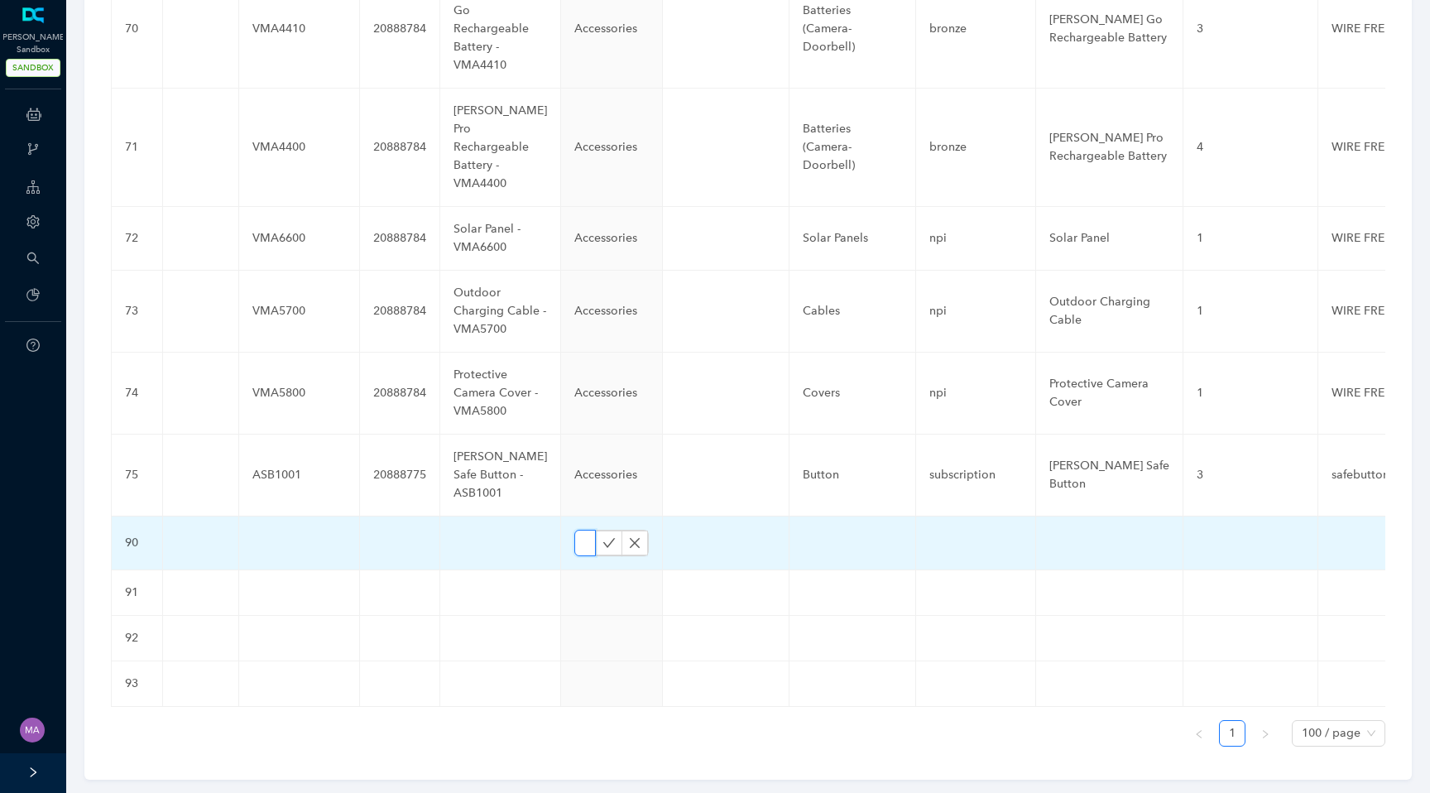
click at [574, 530] on input "text" at bounding box center [585, 543] width 22 height 26
paste input "Cameras"
type input "Cameras"
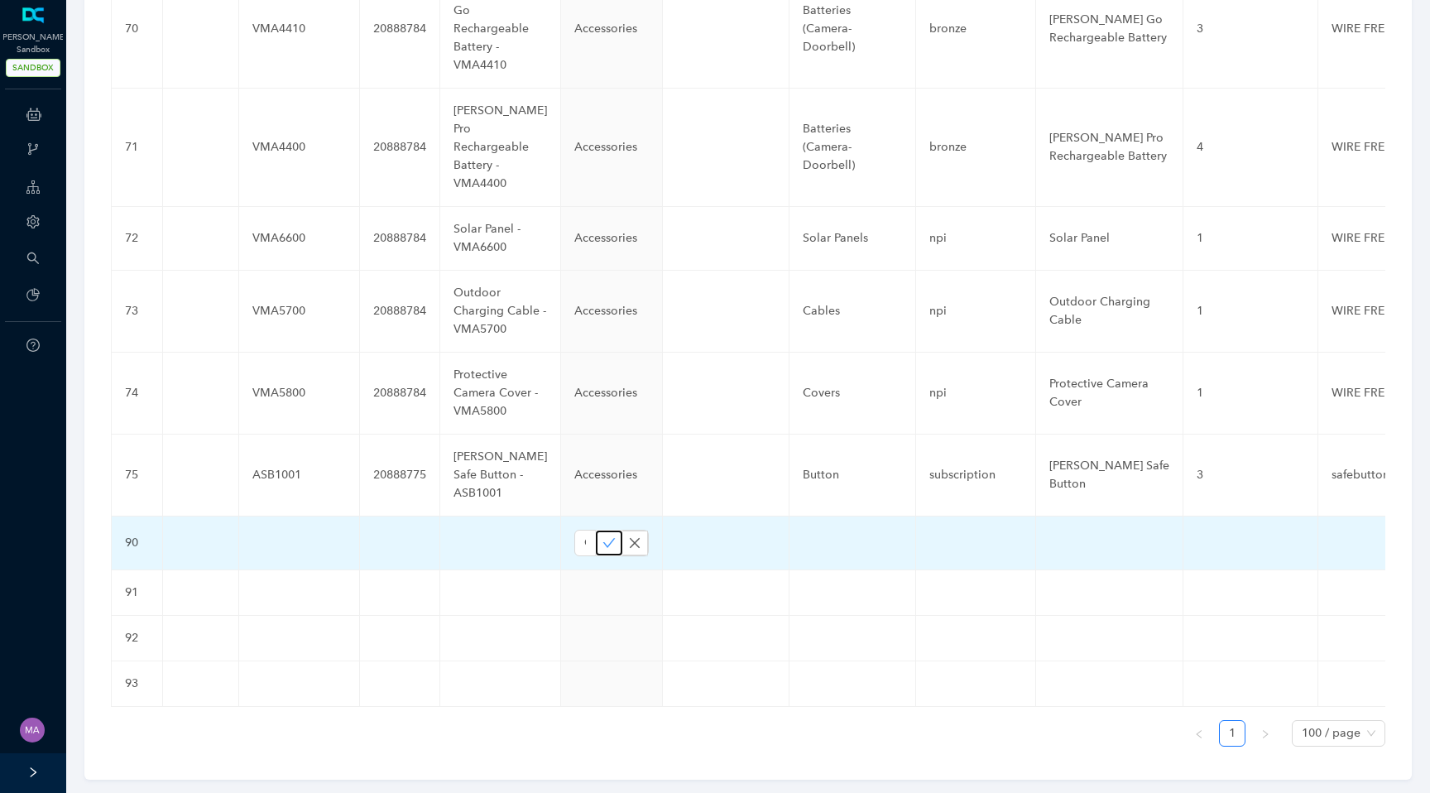
click at [603, 536] on icon "check" at bounding box center [609, 542] width 13 height 13
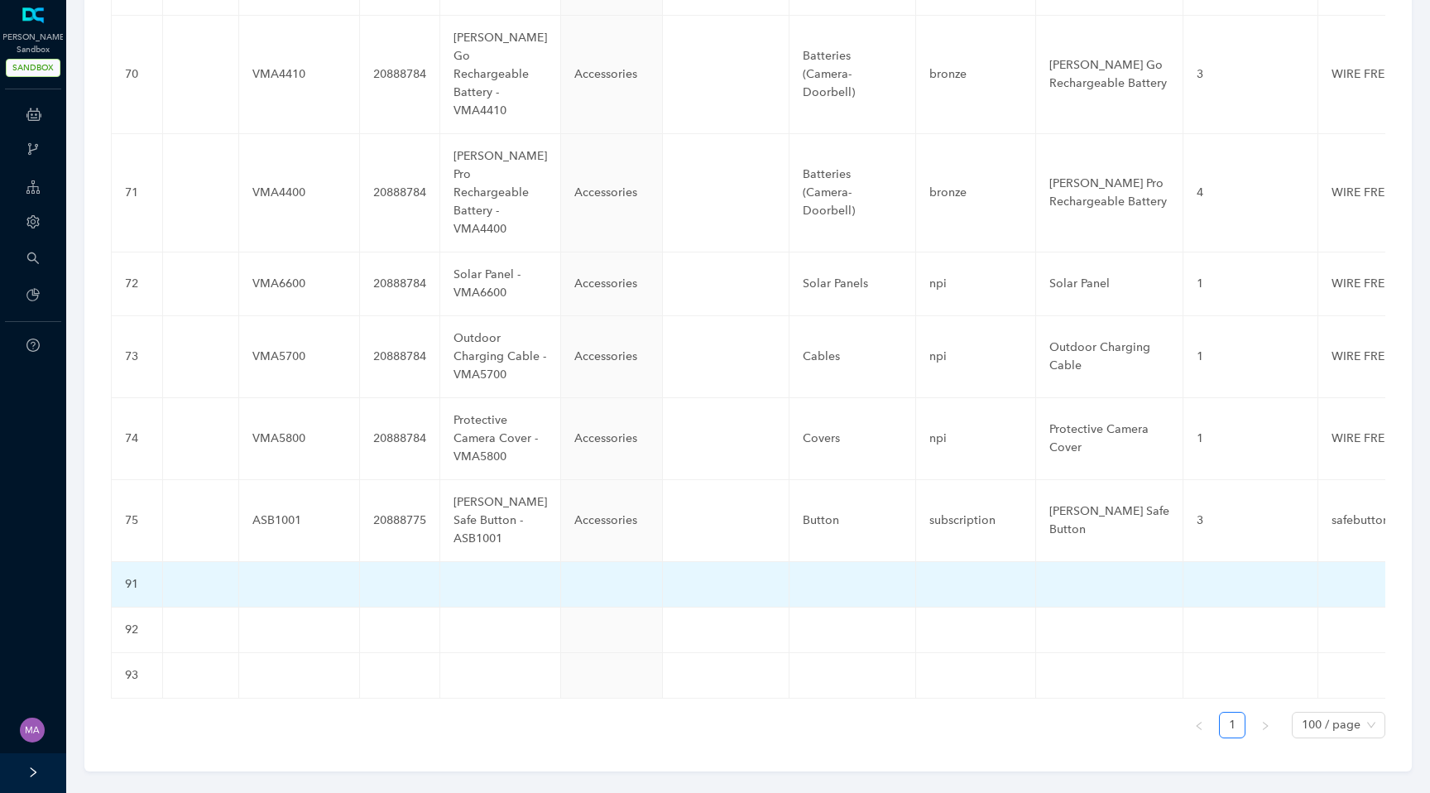
click at [561, 562] on td at bounding box center [612, 585] width 102 height 46
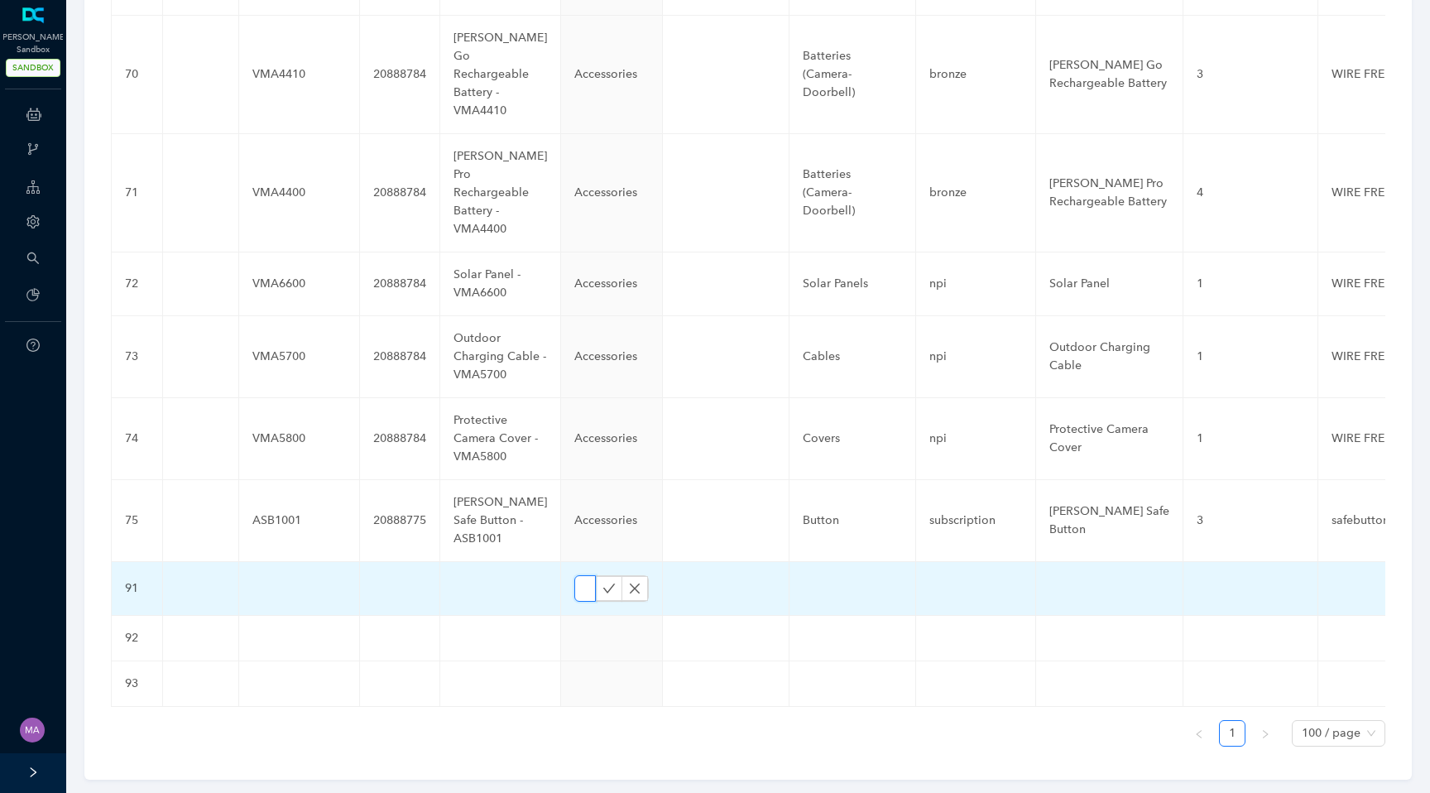
click at [574, 575] on input "text" at bounding box center [585, 588] width 22 height 26
paste input "Cameras"
type input "Cameras"
click at [603, 584] on icon "check" at bounding box center [609, 588] width 12 height 9
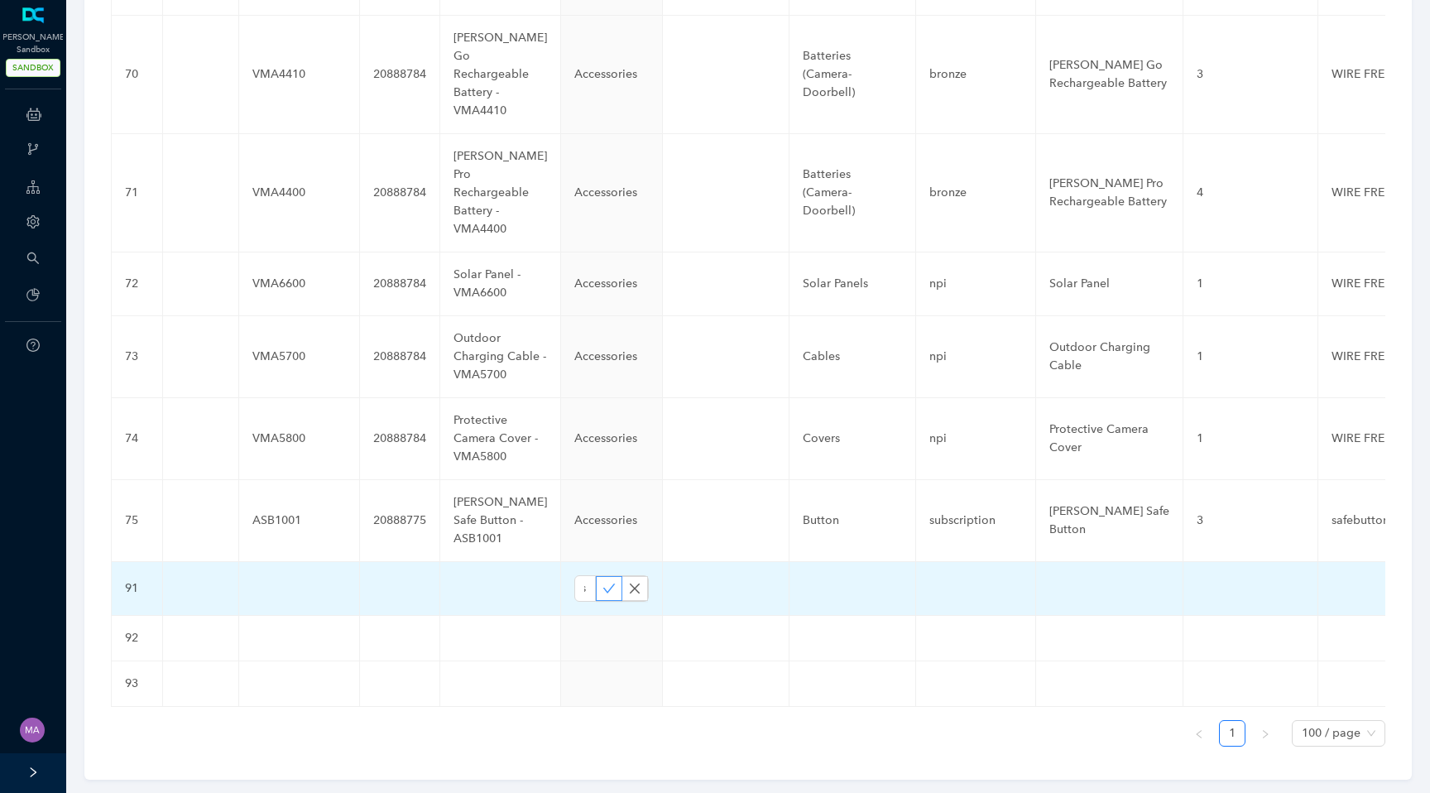
scroll to position [0, 0]
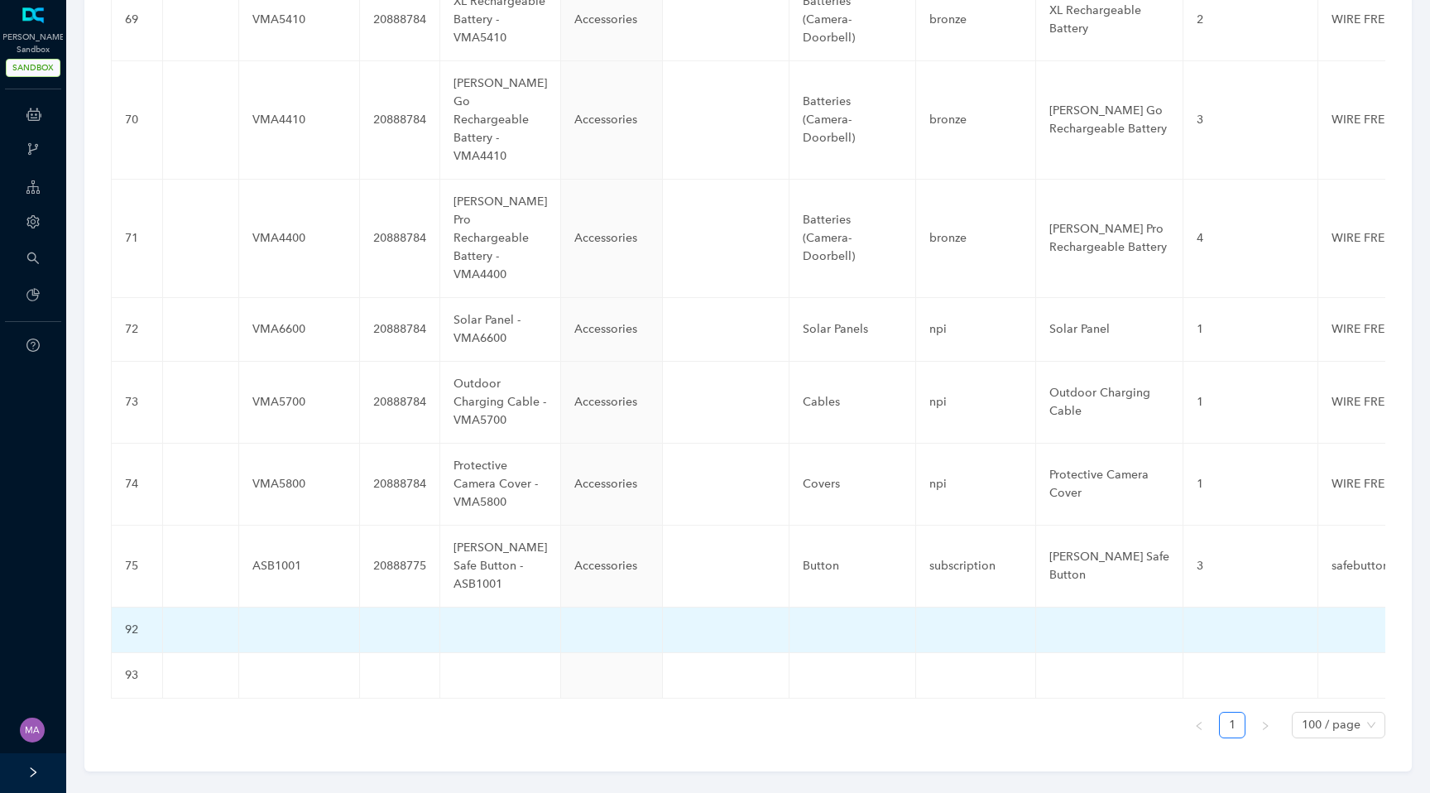
click at [561, 613] on td at bounding box center [612, 631] width 102 height 46
click at [574, 621] on input "text" at bounding box center [585, 634] width 22 height 26
paste input "Cameras"
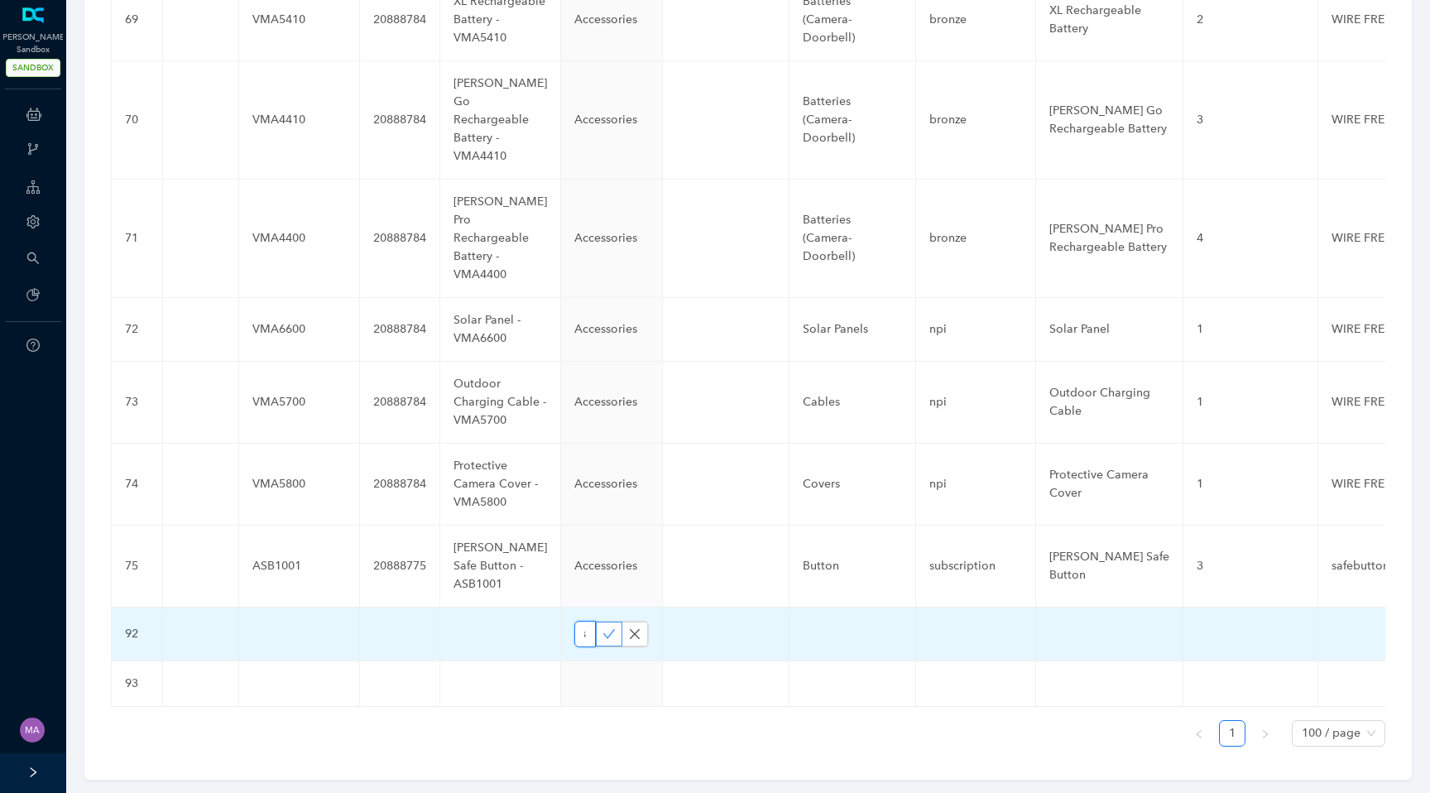
type input "Cameras"
click at [603, 627] on icon "check" at bounding box center [609, 633] width 13 height 13
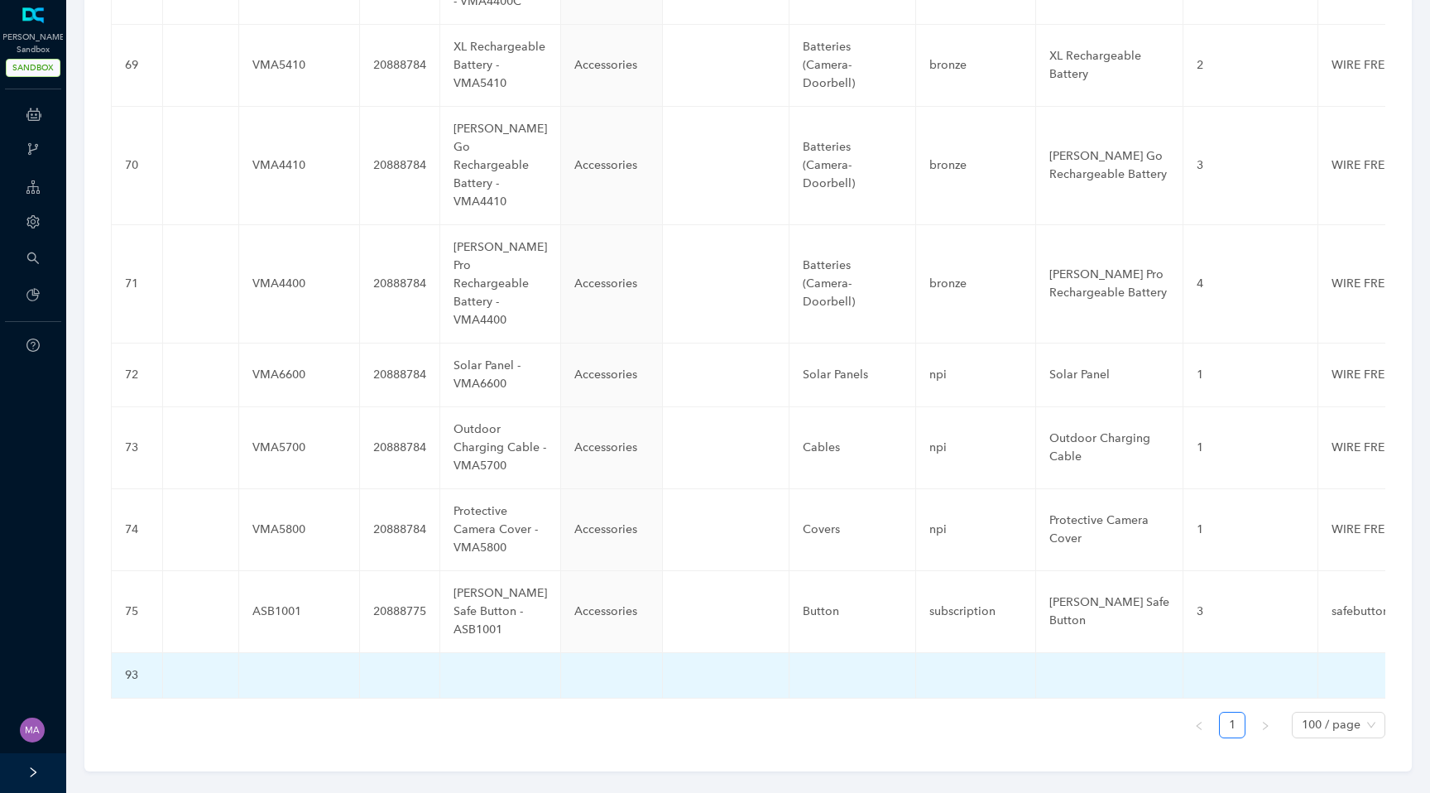
click at [561, 656] on td at bounding box center [612, 676] width 102 height 46
click at [574, 666] on input "text" at bounding box center [585, 679] width 22 height 26
paste input "Cameras"
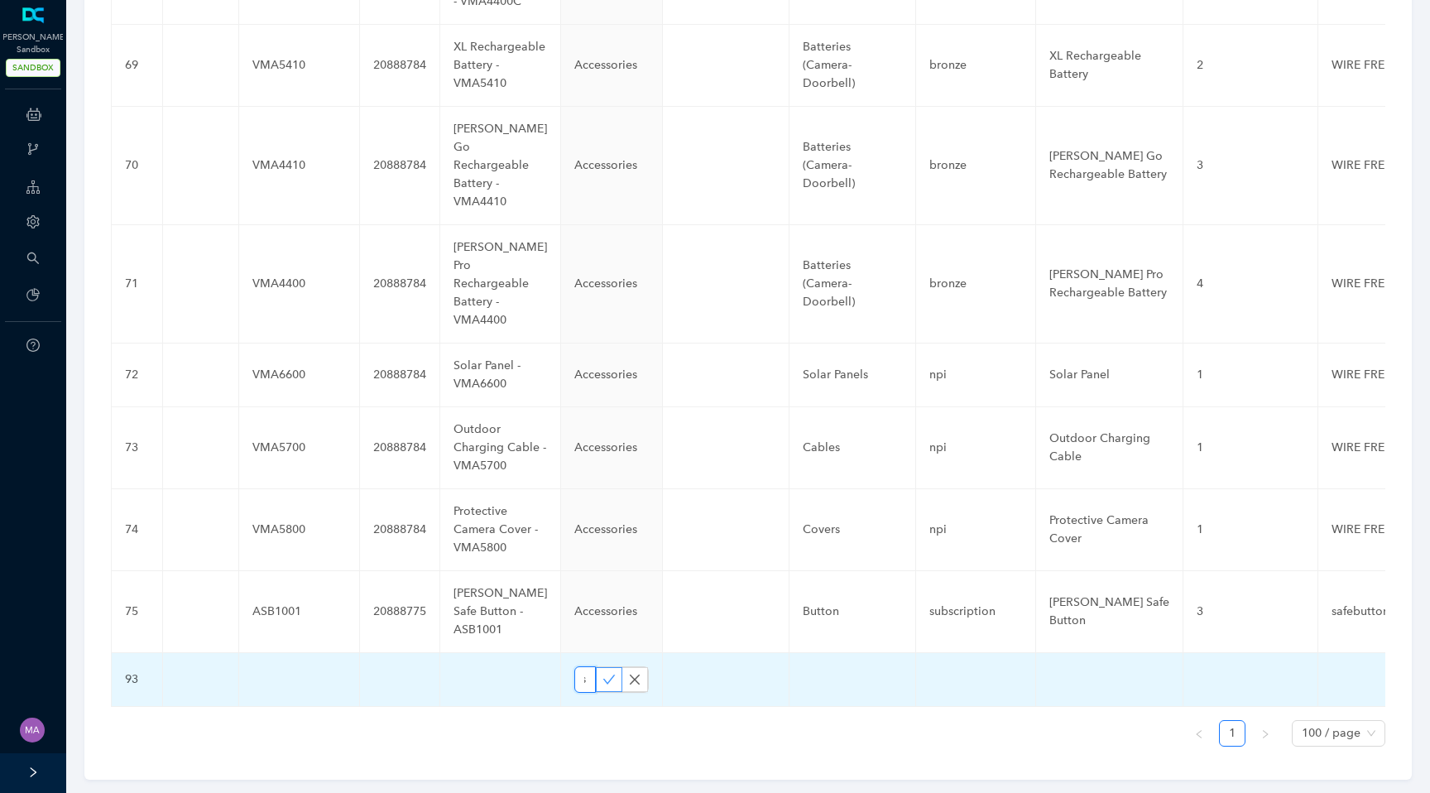
type input "Cameras"
click at [603, 673] on icon "check" at bounding box center [609, 679] width 13 height 13
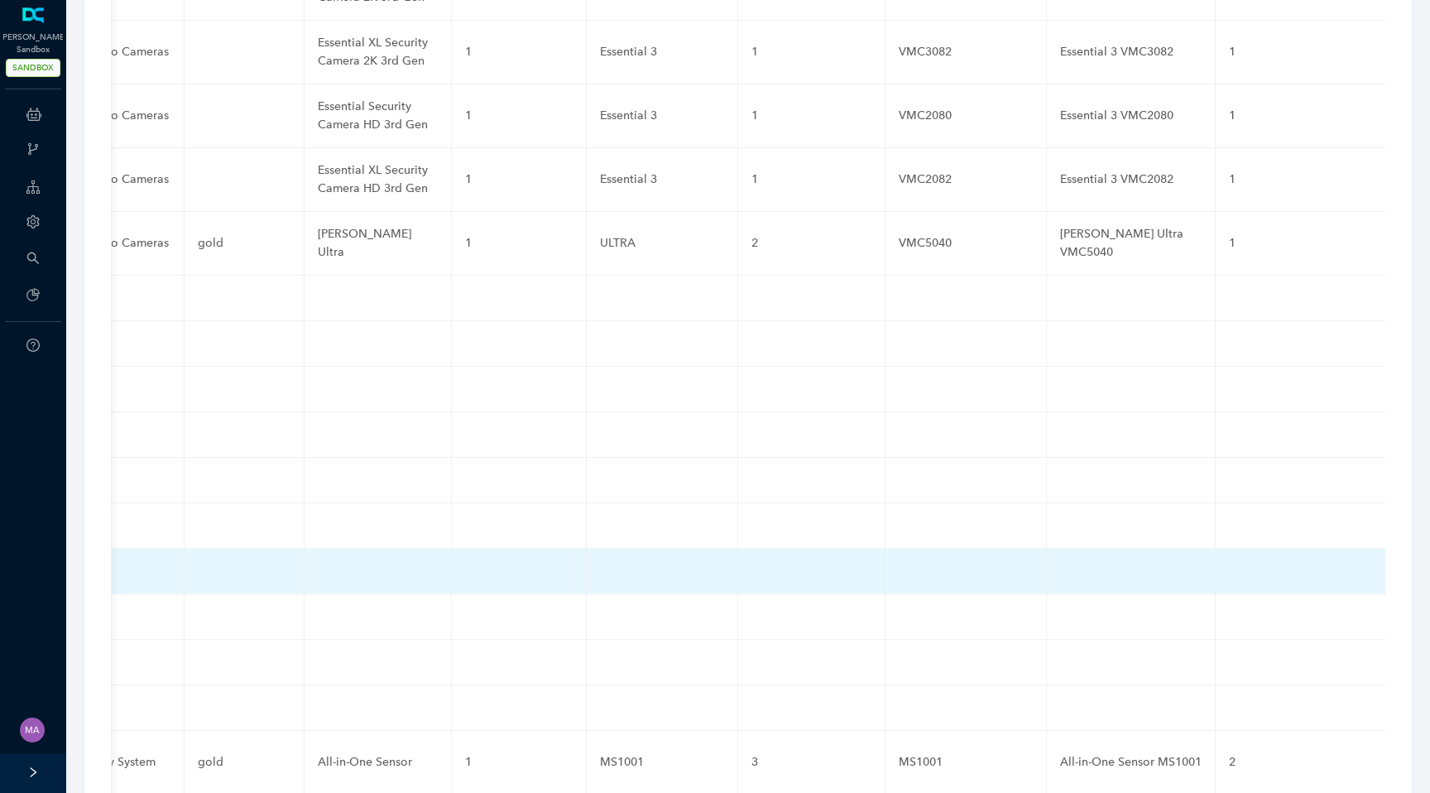
scroll to position [4517, 0]
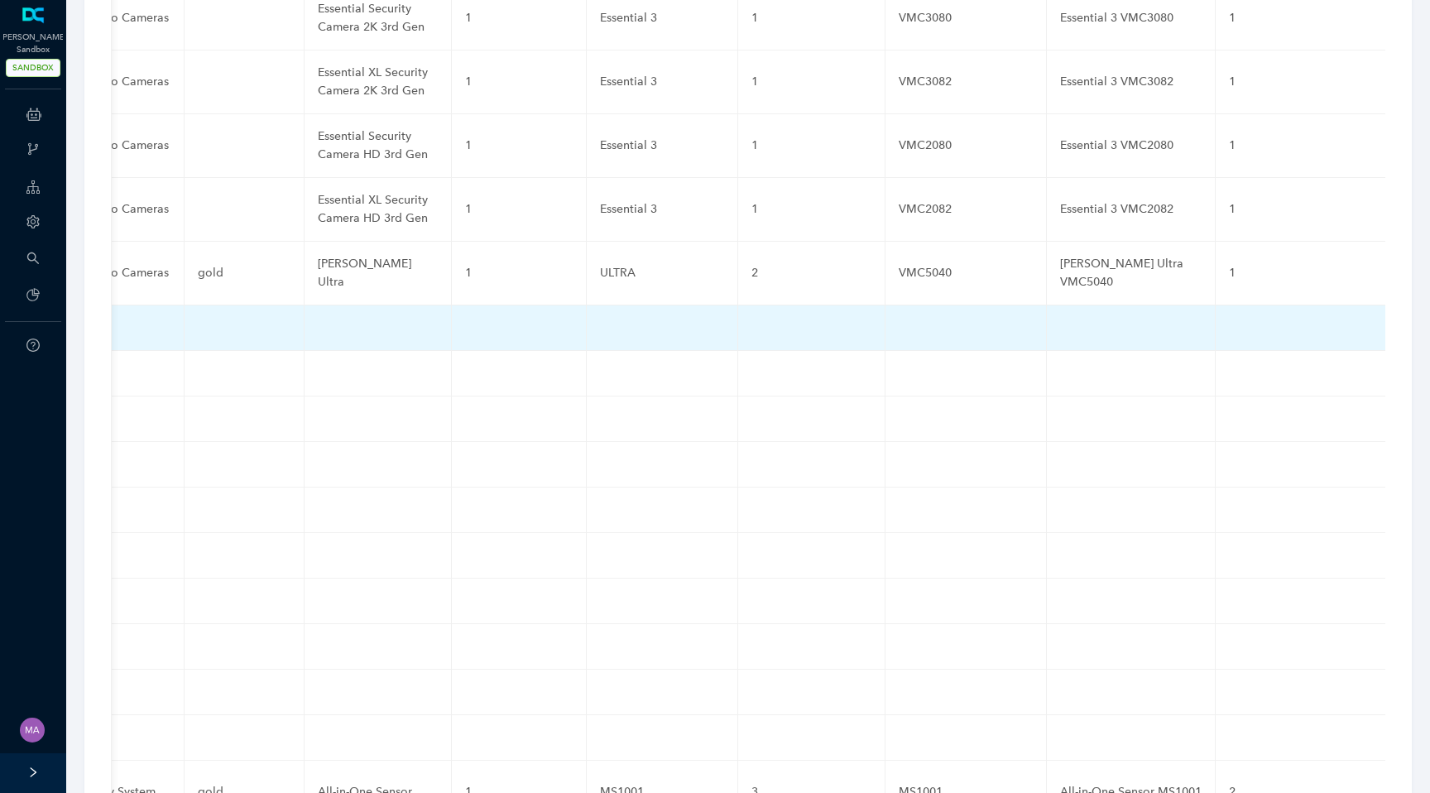
click at [452, 305] on td at bounding box center [519, 328] width 135 height 46
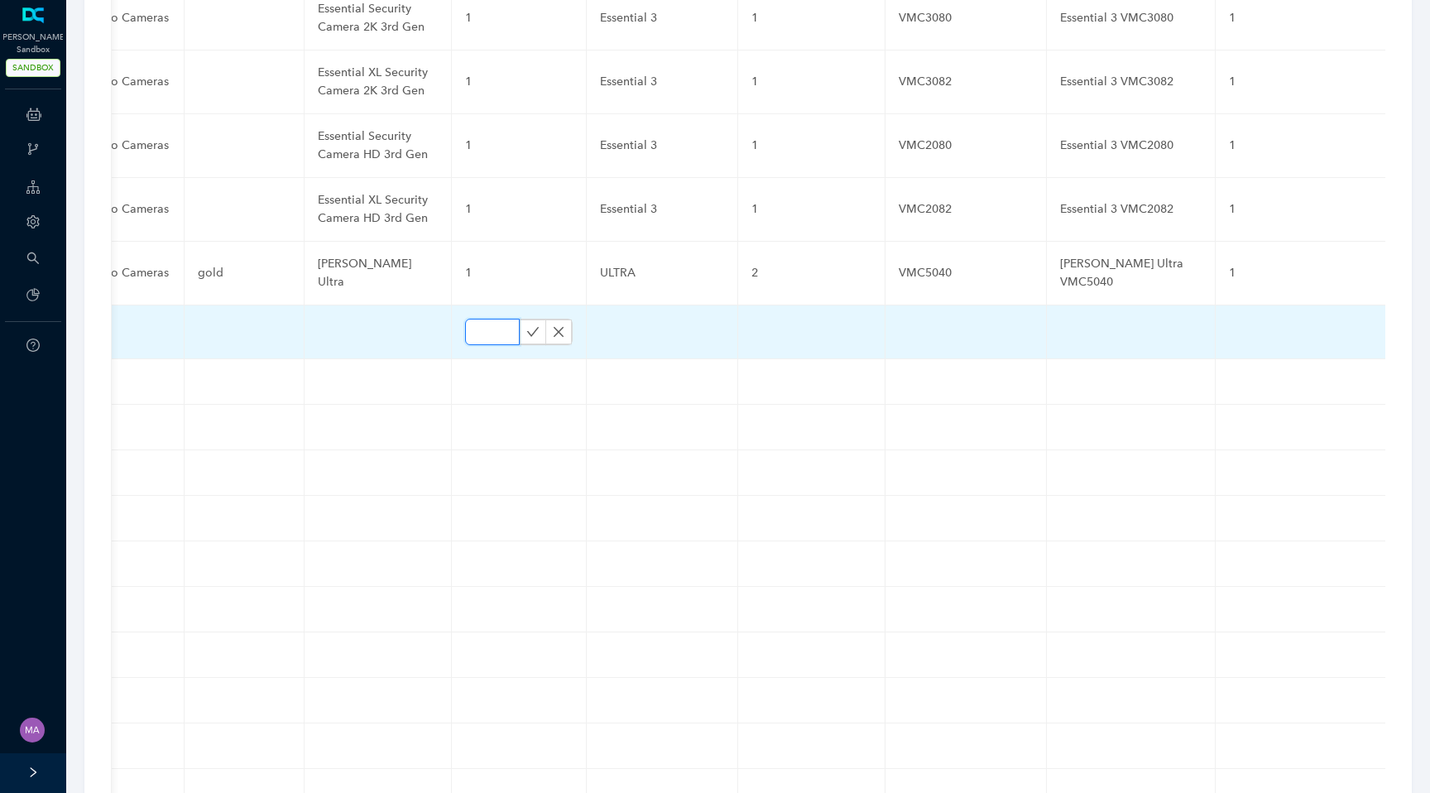
click at [465, 319] on input "text" at bounding box center [492, 332] width 55 height 26
paste input "1"
type input "1"
click at [526, 325] on icon "check" at bounding box center [532, 331] width 13 height 13
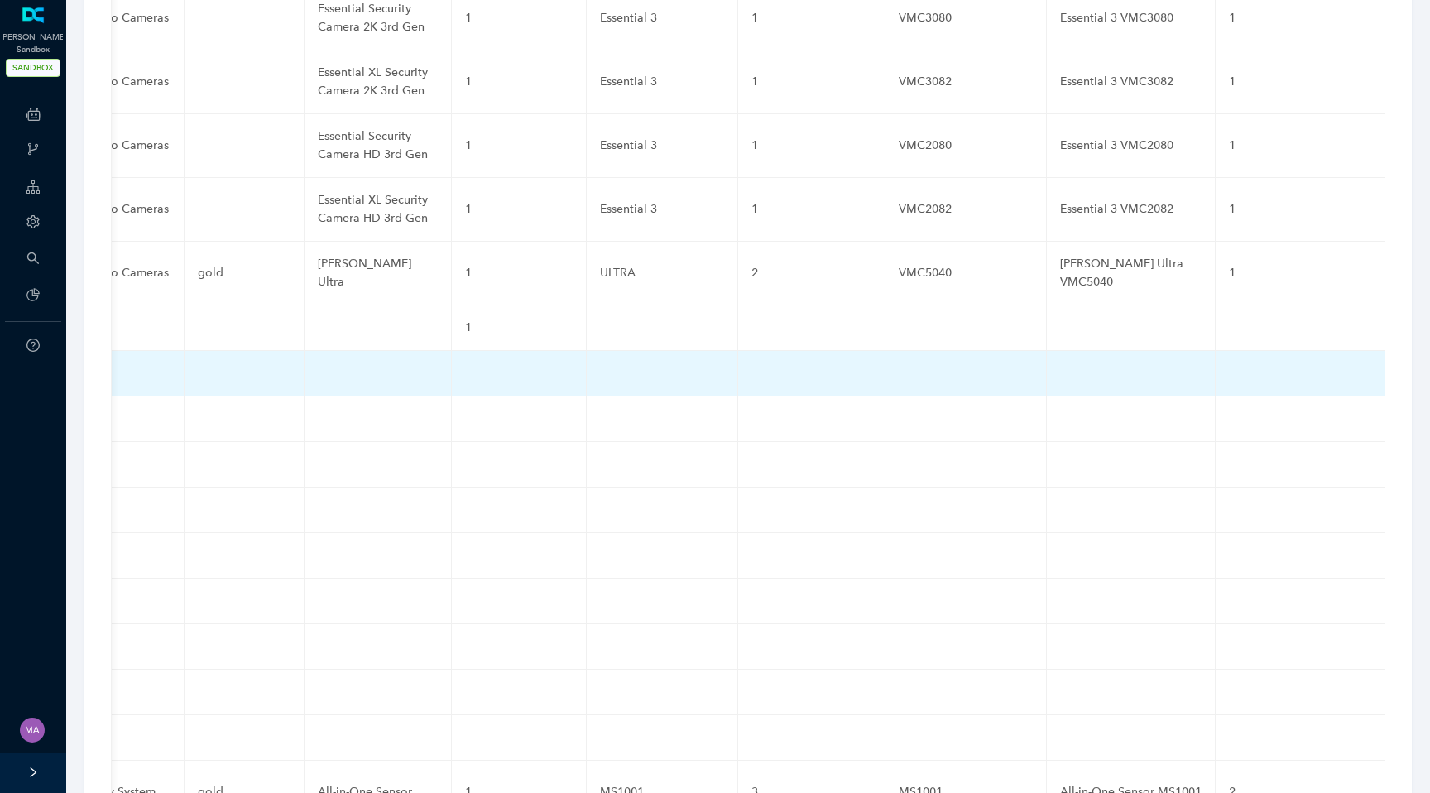
click at [452, 351] on td at bounding box center [519, 374] width 135 height 46
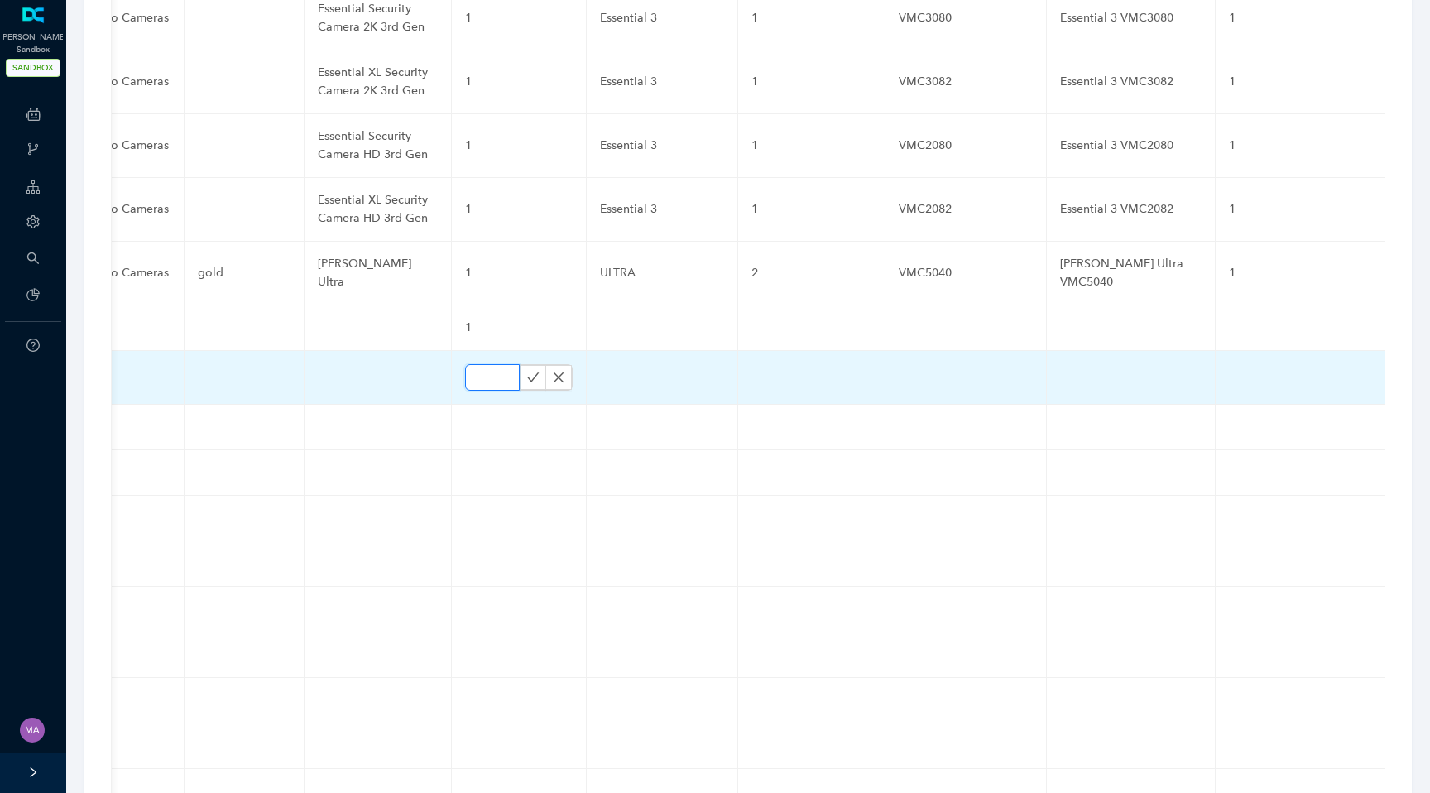
click at [465, 364] on input "text" at bounding box center [492, 377] width 55 height 26
paste input "1"
type input "1"
click at [526, 371] on icon "check" at bounding box center [532, 377] width 13 height 13
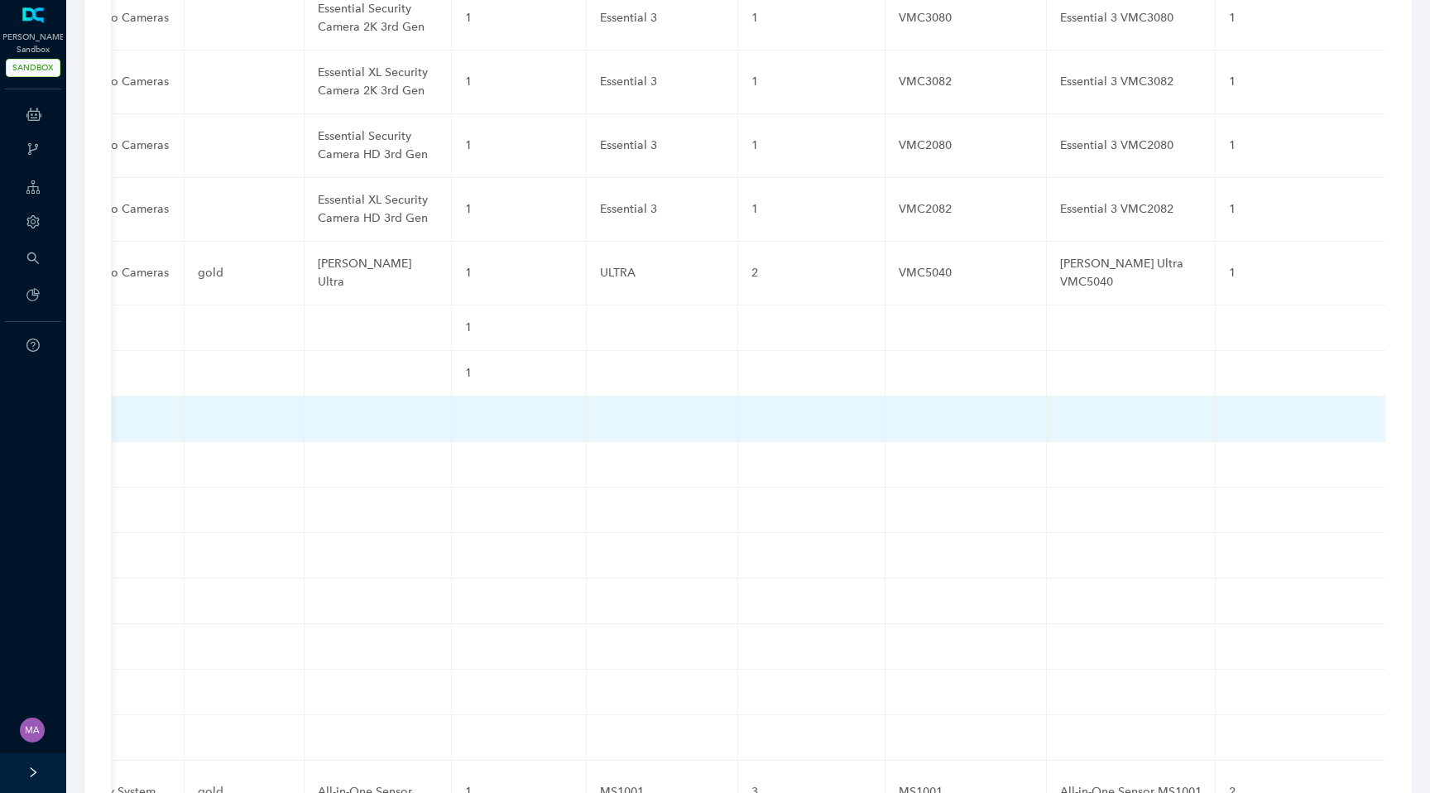
click at [452, 396] on td at bounding box center [519, 419] width 135 height 46
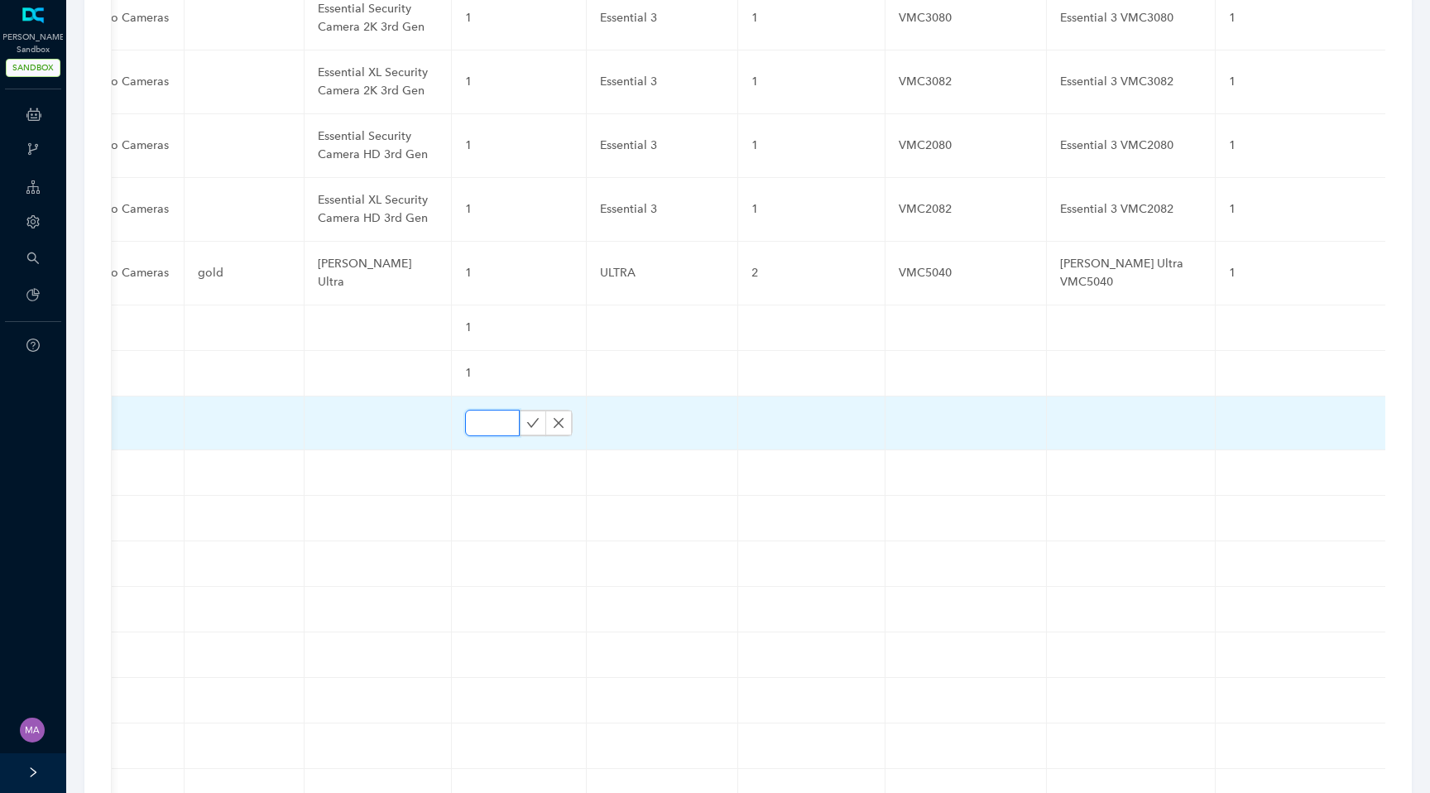
click at [465, 410] on input "text" at bounding box center [492, 423] width 55 height 26
paste input "1"
type input "1"
click at [526, 416] on icon "check" at bounding box center [532, 422] width 13 height 13
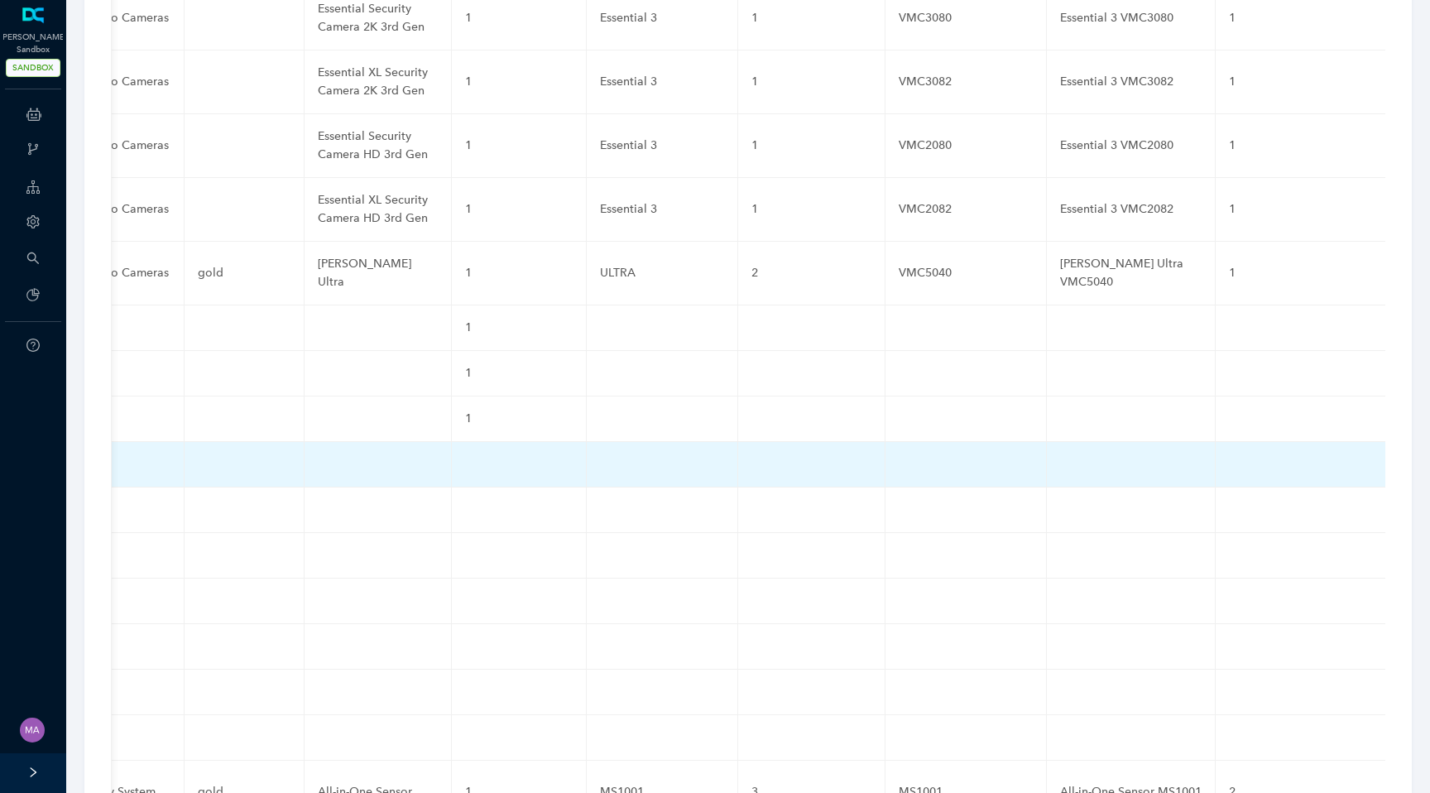
click at [452, 442] on td at bounding box center [519, 465] width 135 height 46
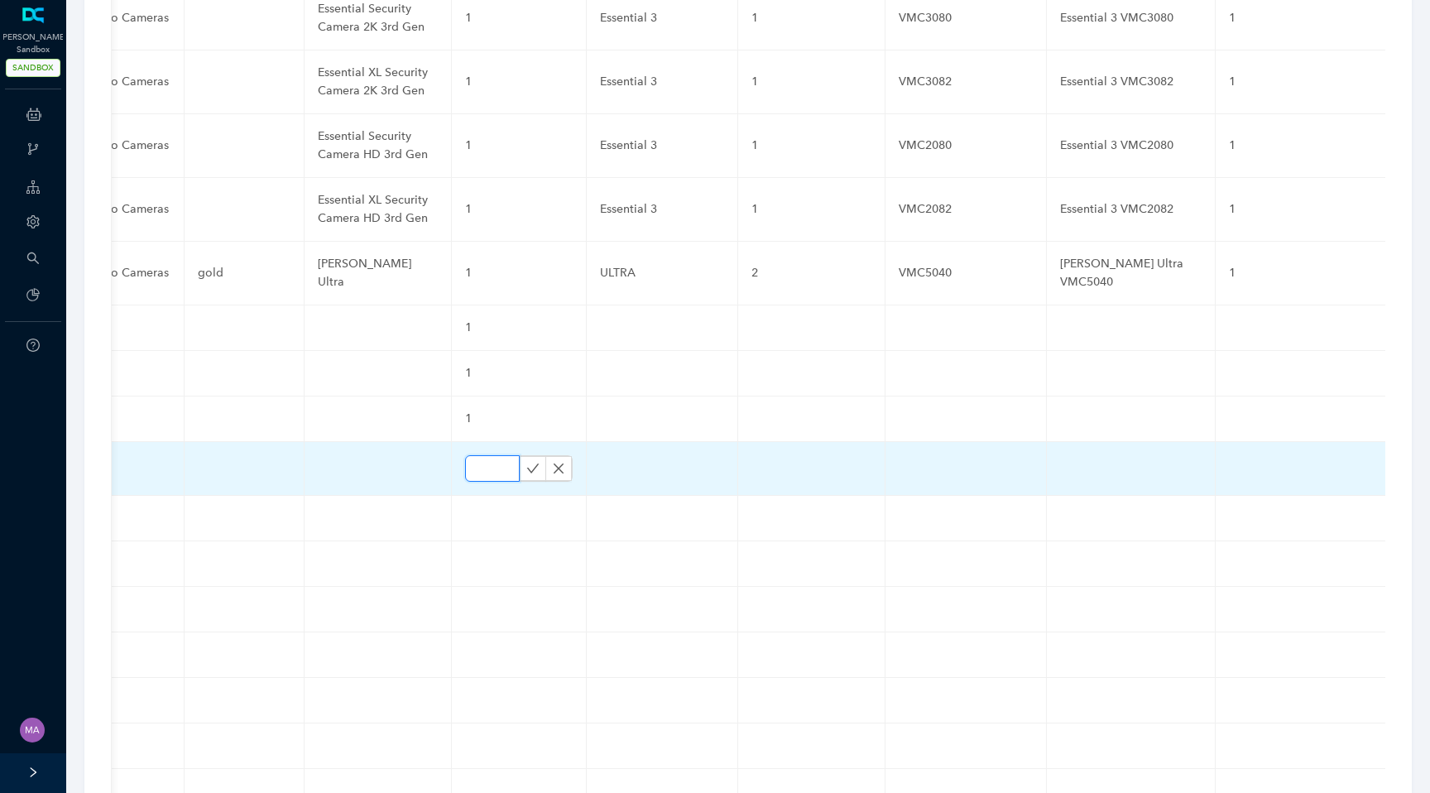
click at [465, 455] on input "text" at bounding box center [492, 468] width 55 height 26
paste input "1"
type input "1"
click at [527, 464] on icon "check" at bounding box center [533, 468] width 12 height 9
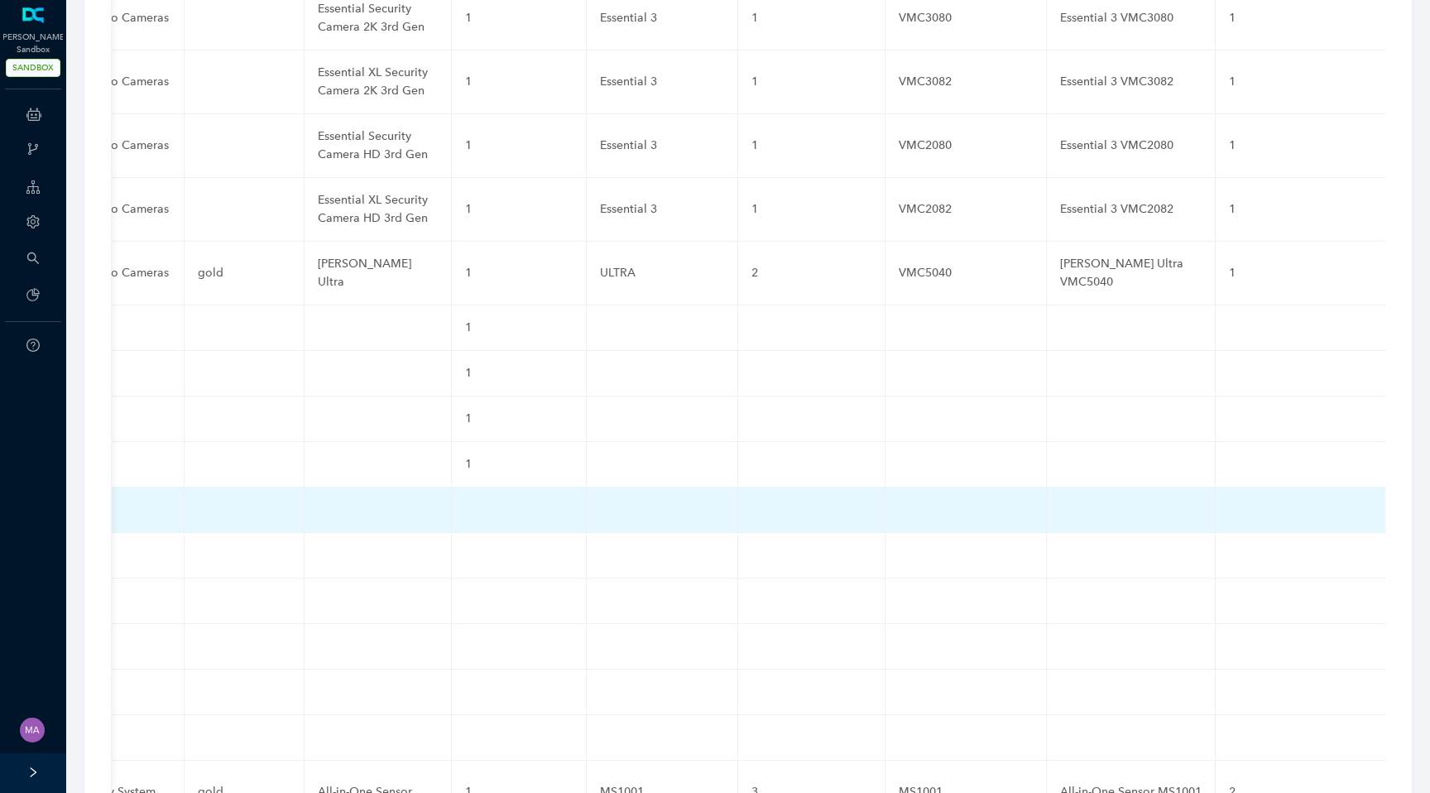
click at [452, 488] on td at bounding box center [519, 511] width 135 height 46
click at [465, 501] on input "text" at bounding box center [492, 514] width 55 height 26
paste input "1"
type input "1"
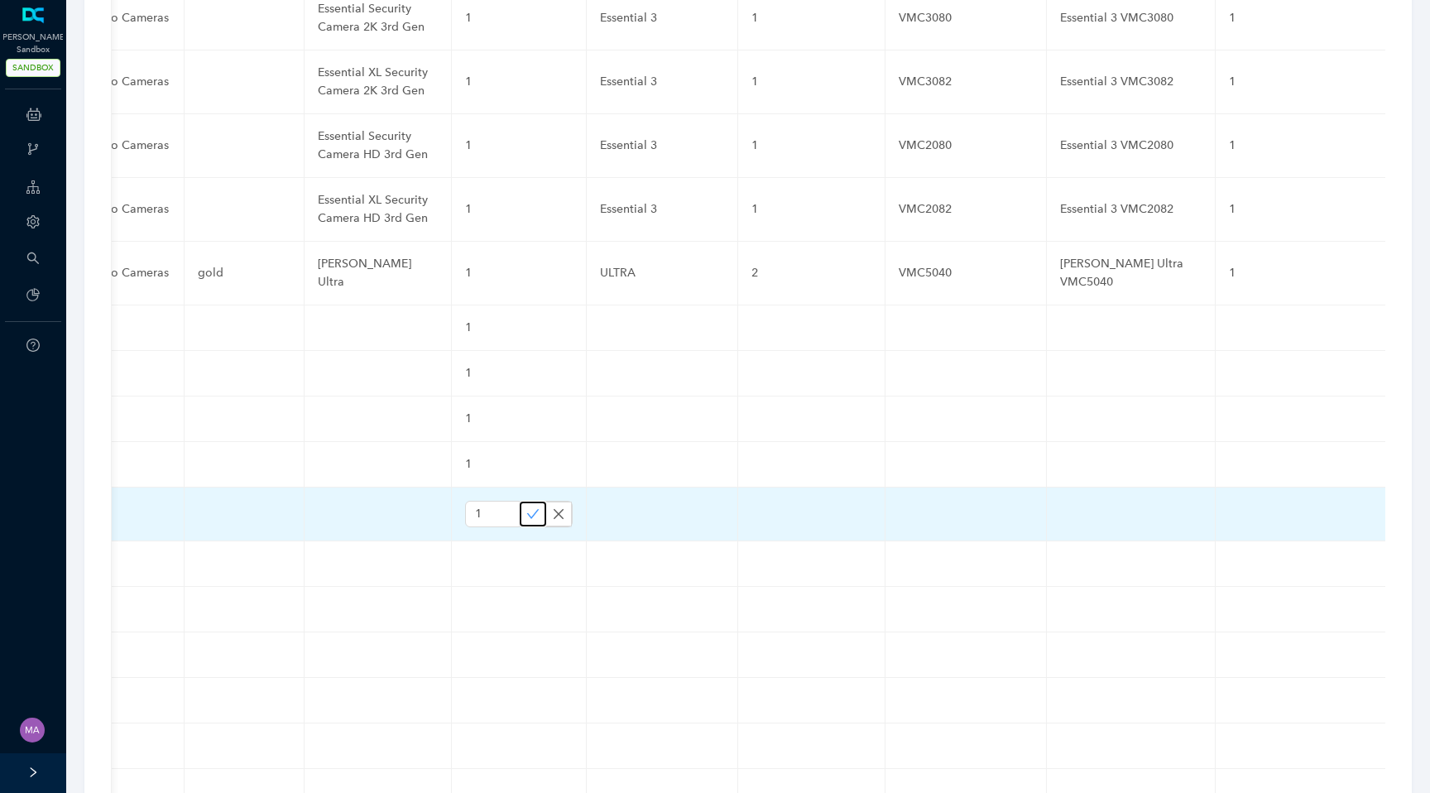
click at [526, 507] on icon "check" at bounding box center [532, 513] width 13 height 13
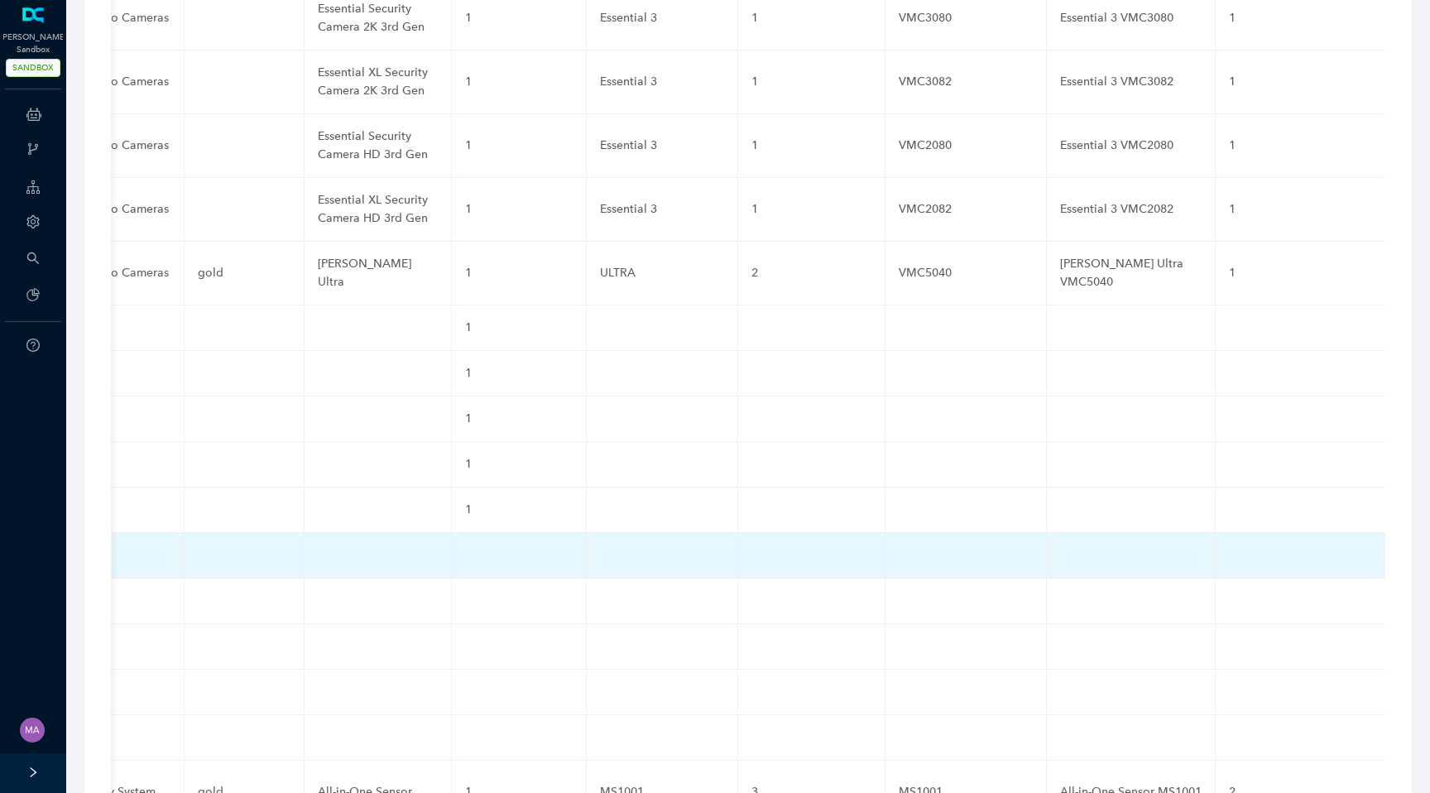
click at [452, 533] on td at bounding box center [519, 556] width 135 height 46
click at [465, 546] on input "text" at bounding box center [492, 559] width 55 height 26
paste input "1"
type input "1"
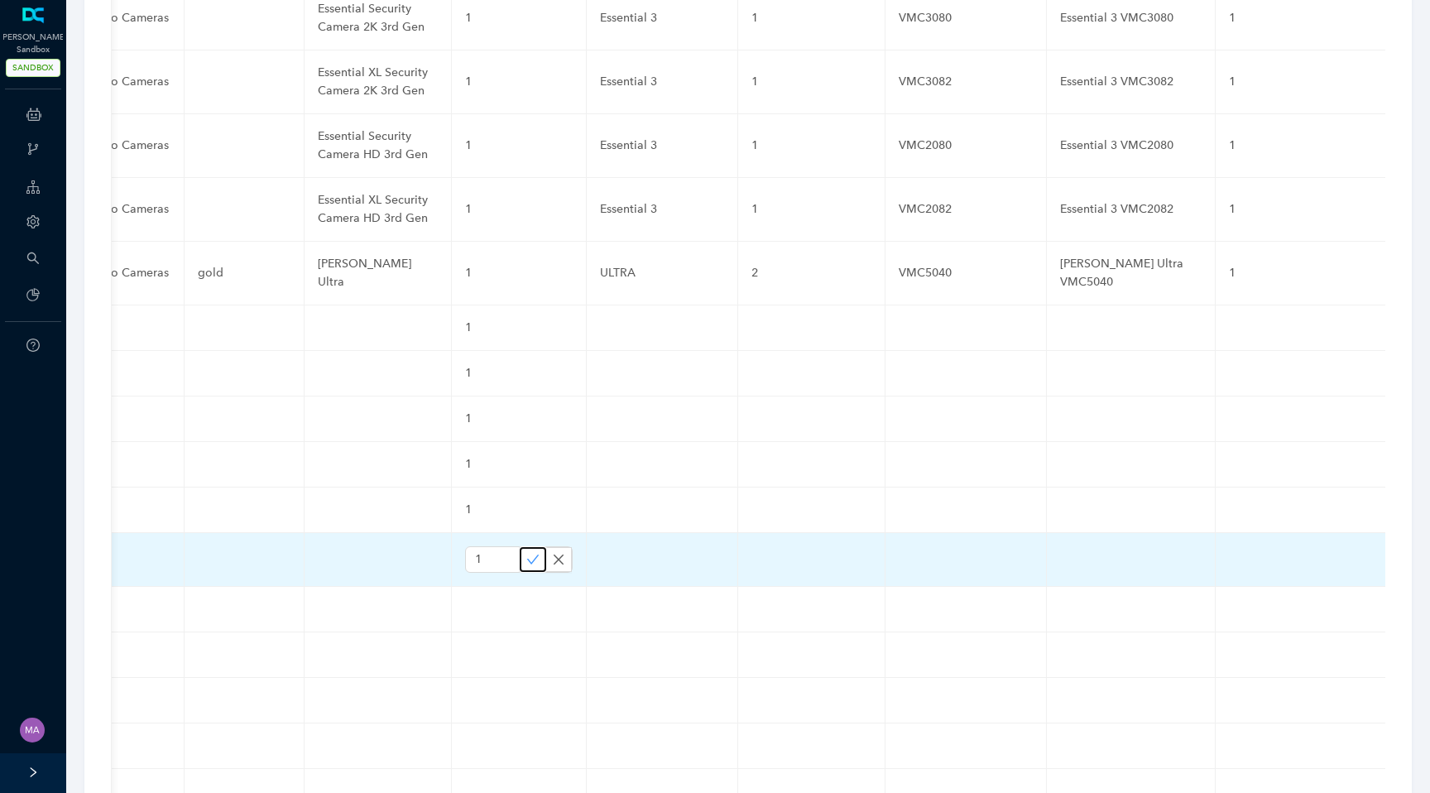
click at [526, 553] on icon "check" at bounding box center [532, 559] width 13 height 13
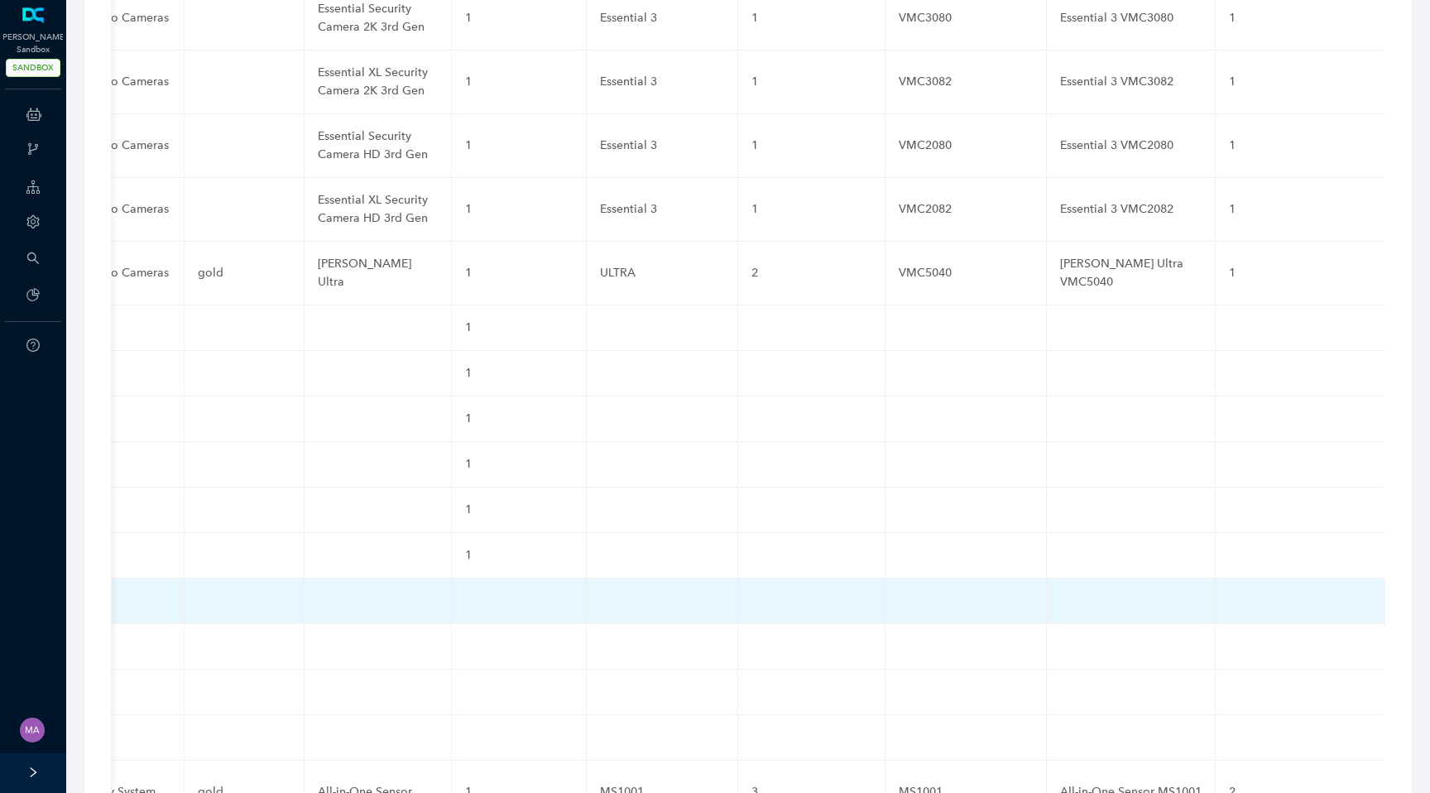
click at [452, 579] on td at bounding box center [519, 602] width 135 height 46
click at [465, 592] on input "text" at bounding box center [492, 605] width 55 height 26
paste input "1"
type input "1"
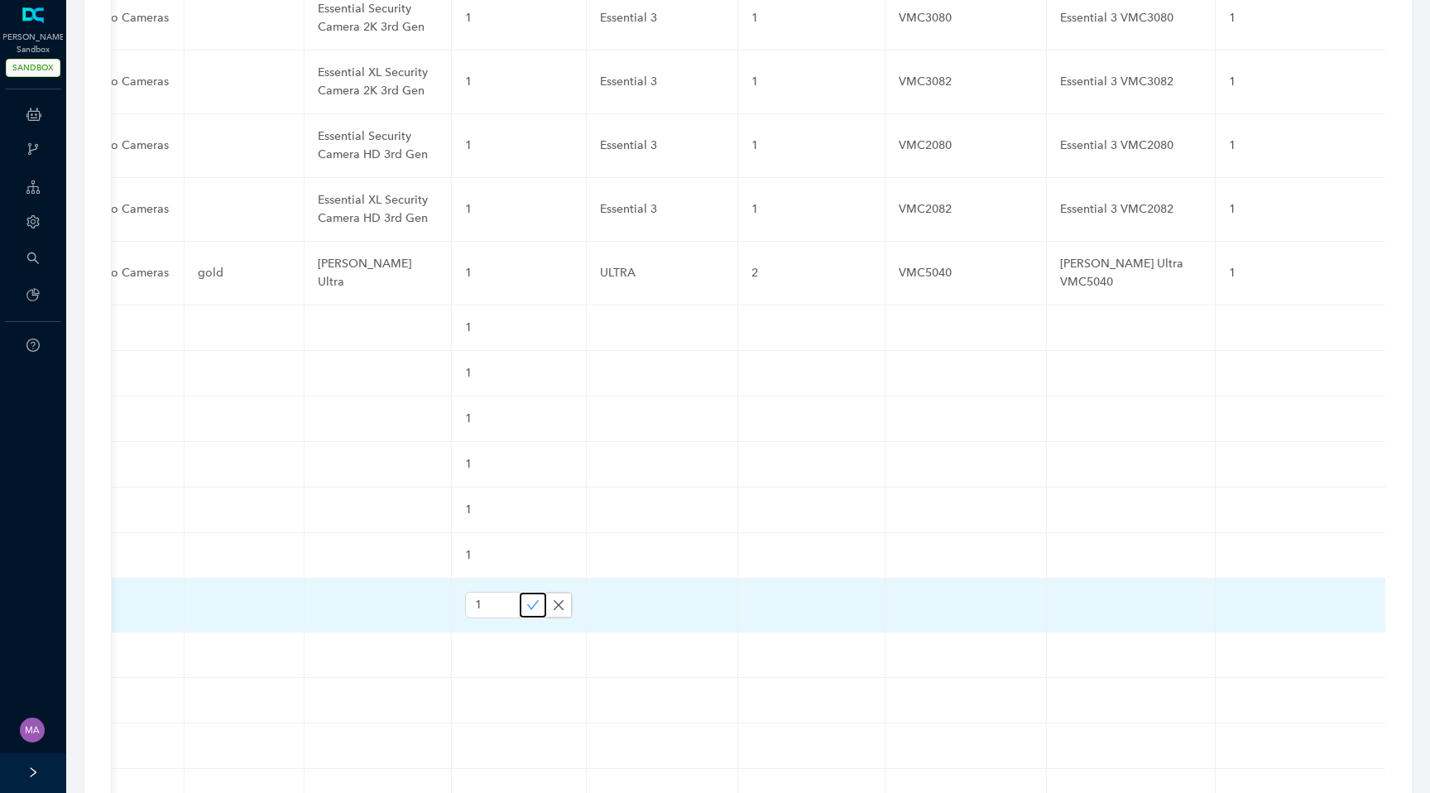
click at [526, 598] on icon "check" at bounding box center [532, 604] width 13 height 13
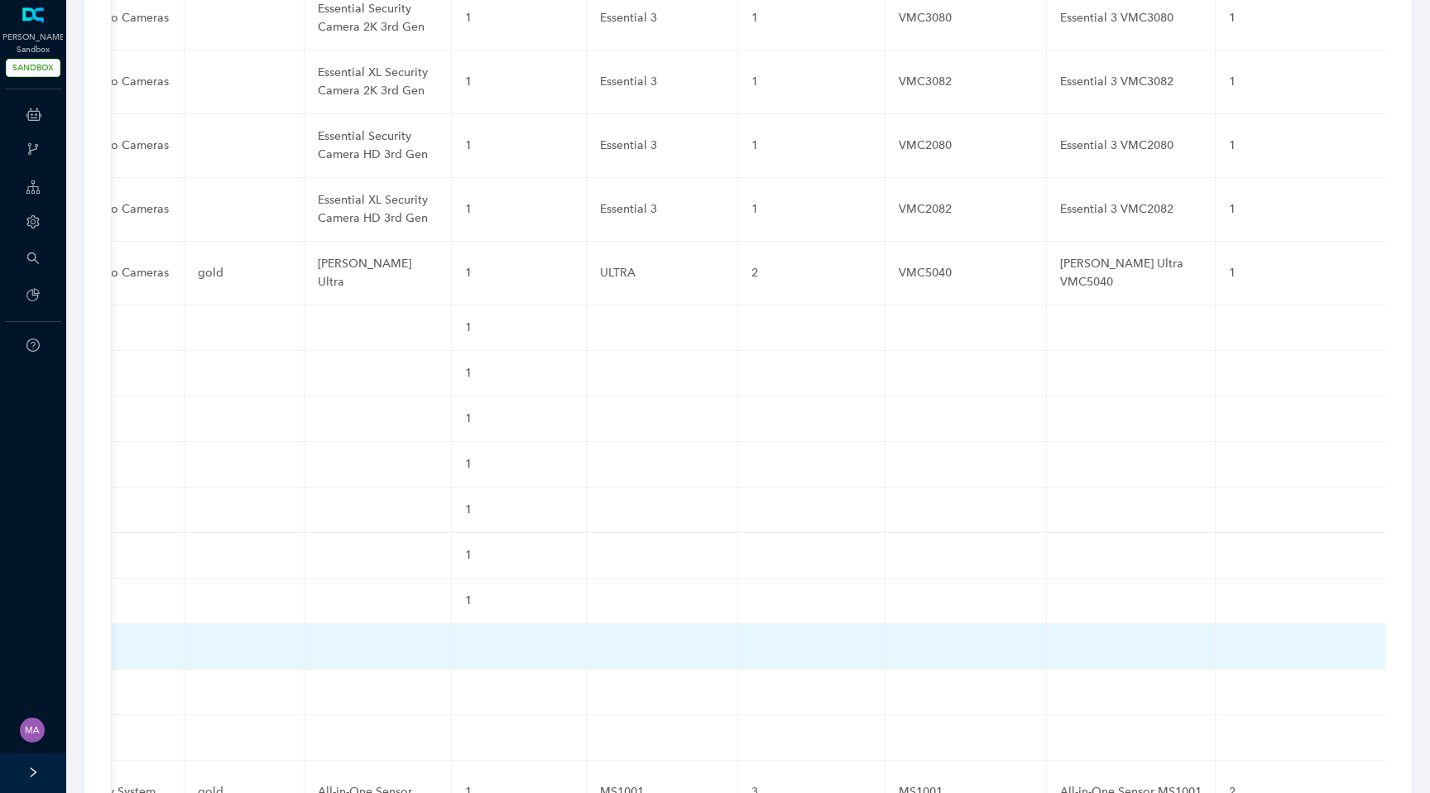
click at [452, 624] on td at bounding box center [519, 647] width 135 height 46
click at [465, 637] on input "text" at bounding box center [492, 650] width 55 height 26
paste input "1"
type input "1"
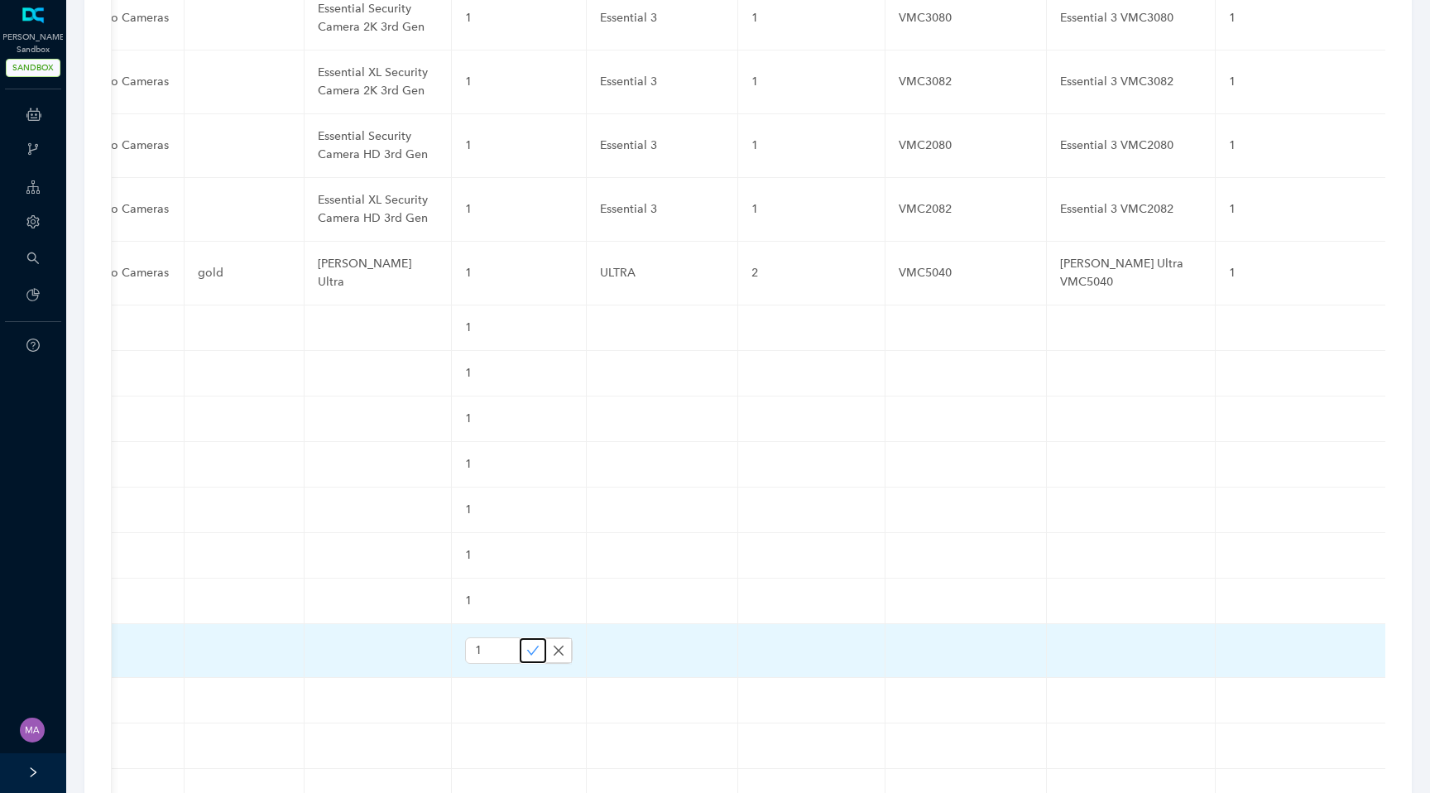
click at [520, 638] on button "button" at bounding box center [533, 650] width 26 height 25
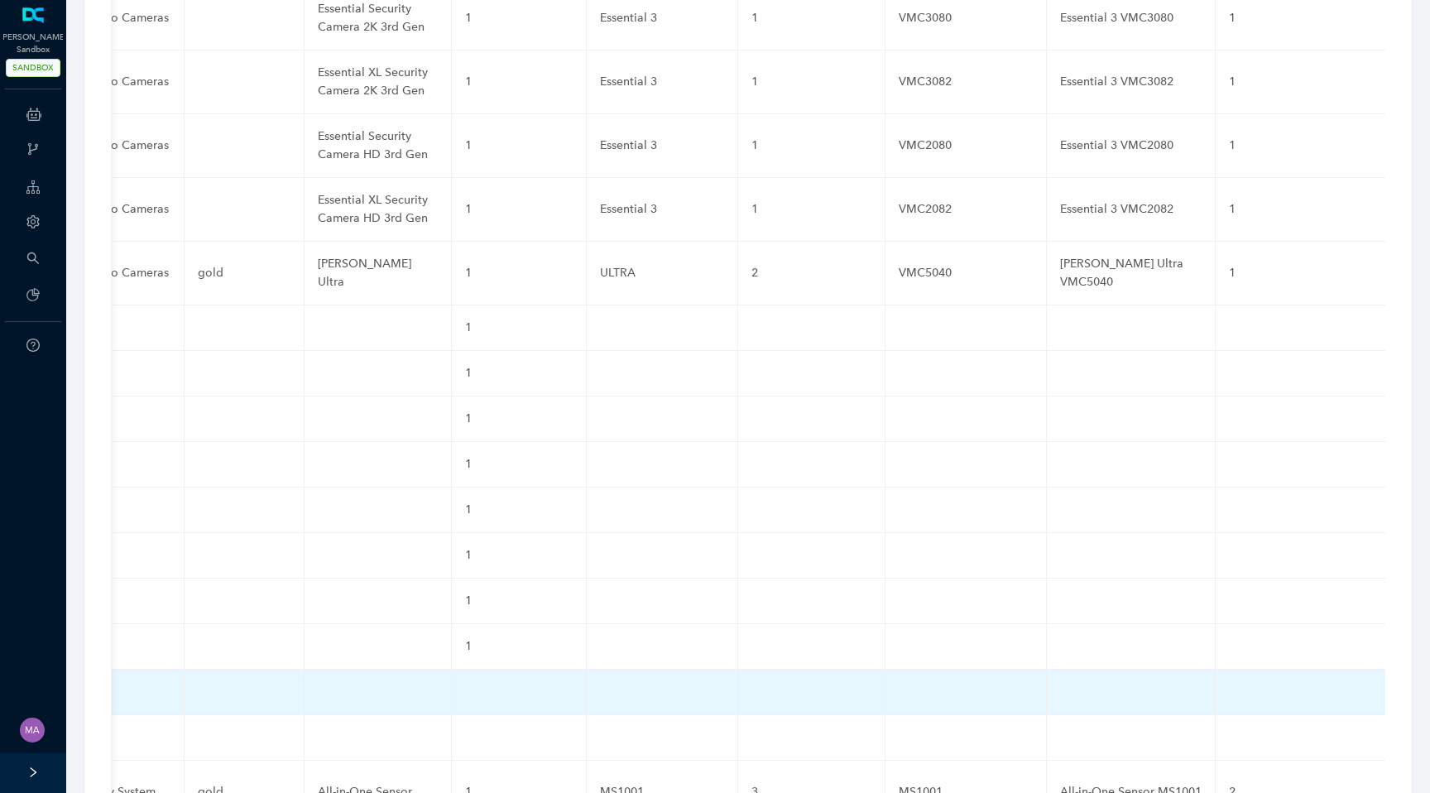
click at [452, 670] on td at bounding box center [519, 693] width 135 height 46
click at [465, 683] on input "text" at bounding box center [492, 696] width 55 height 26
paste input "1"
type input "1"
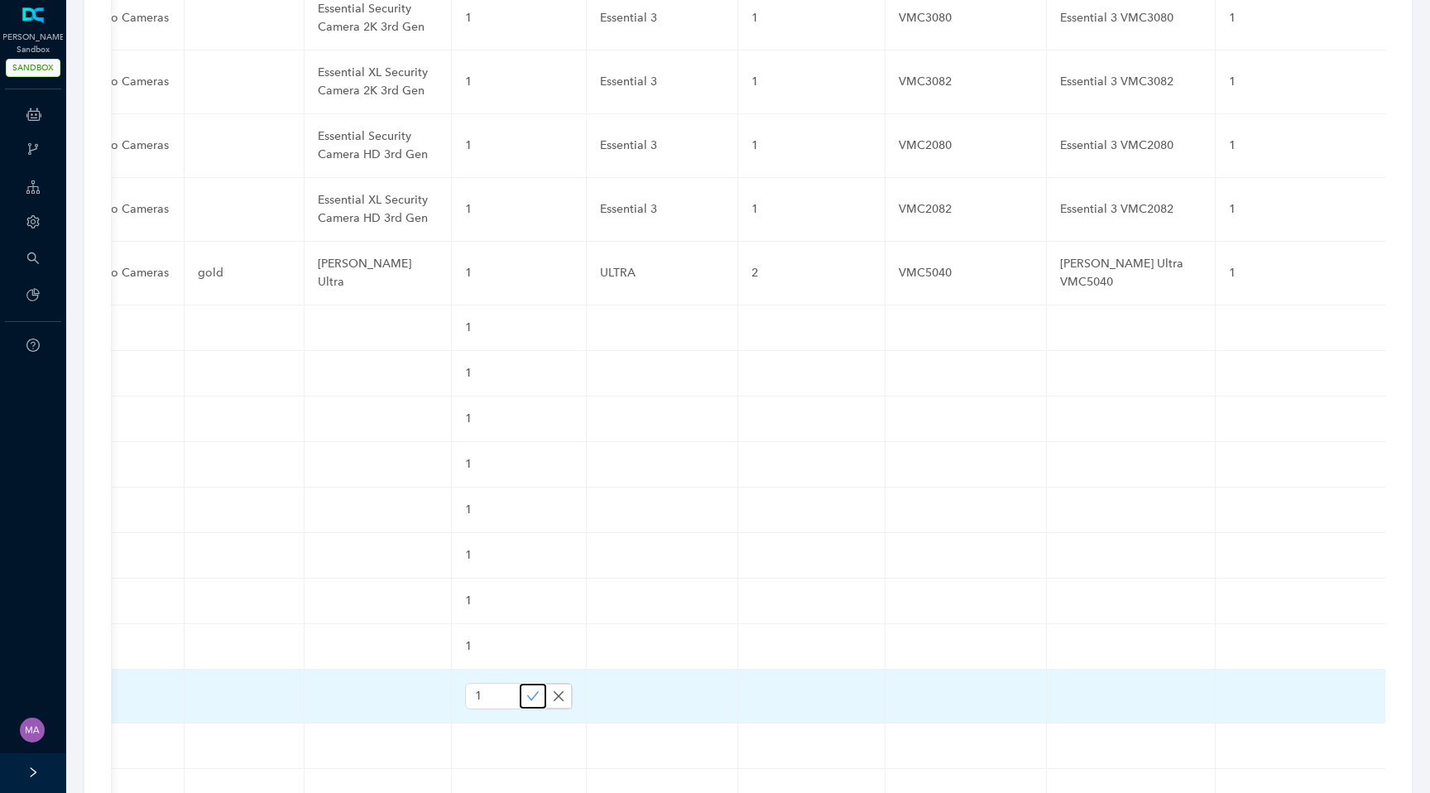
click at [526, 690] on icon "check" at bounding box center [532, 696] width 13 height 13
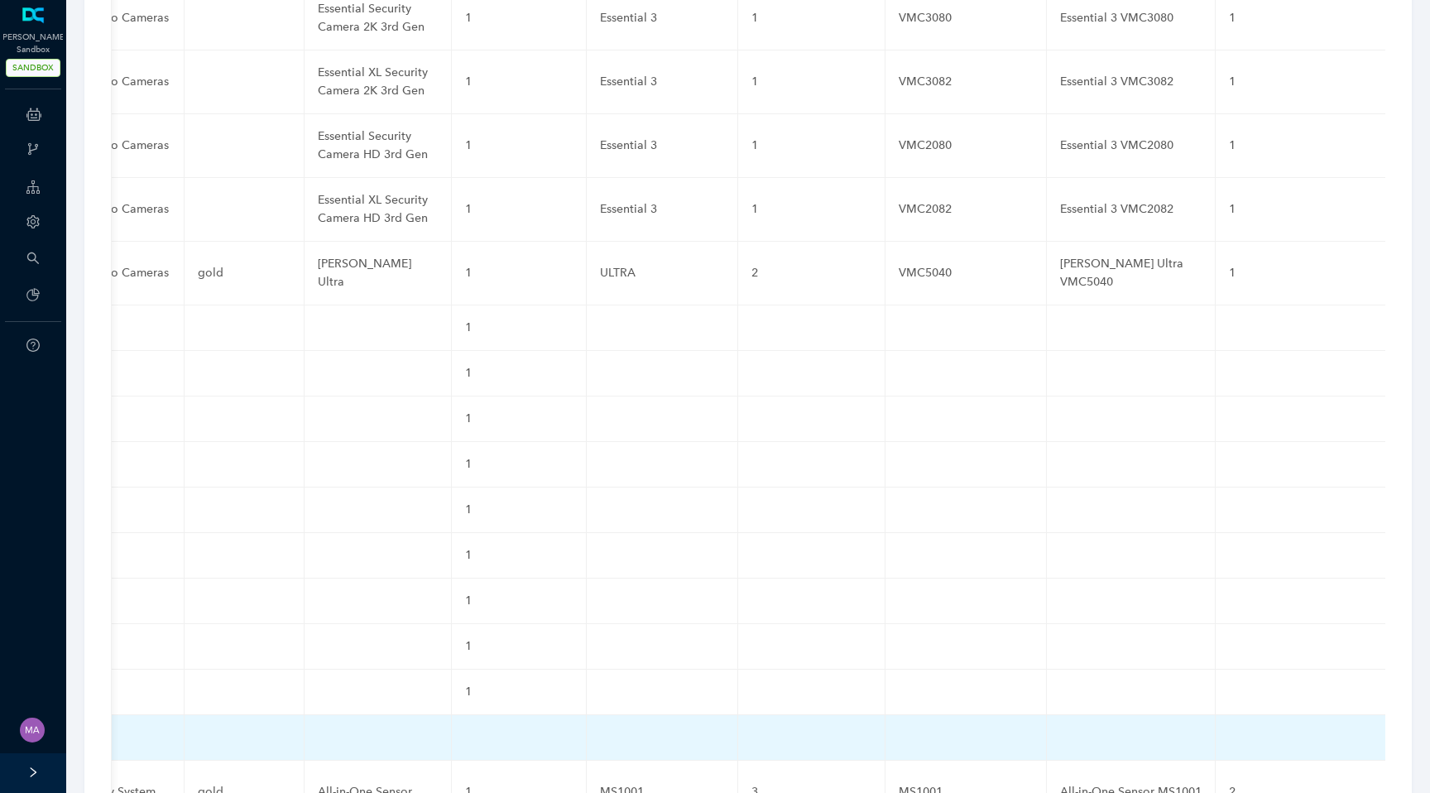
click at [452, 715] on td at bounding box center [519, 738] width 135 height 46
click at [465, 728] on input "text" at bounding box center [492, 741] width 55 height 26
paste input "1"
type input "1"
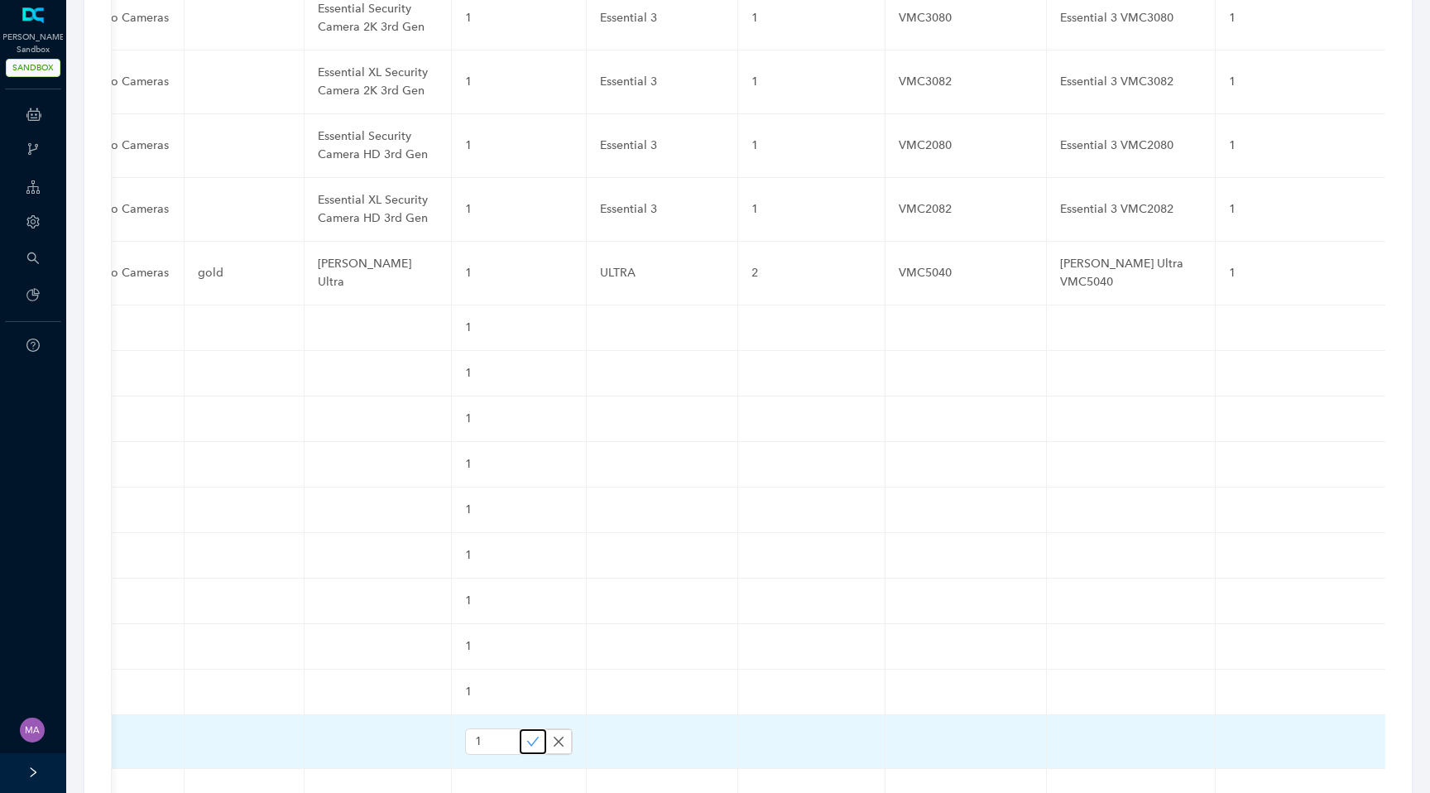
click at [526, 735] on icon "check" at bounding box center [532, 741] width 13 height 13
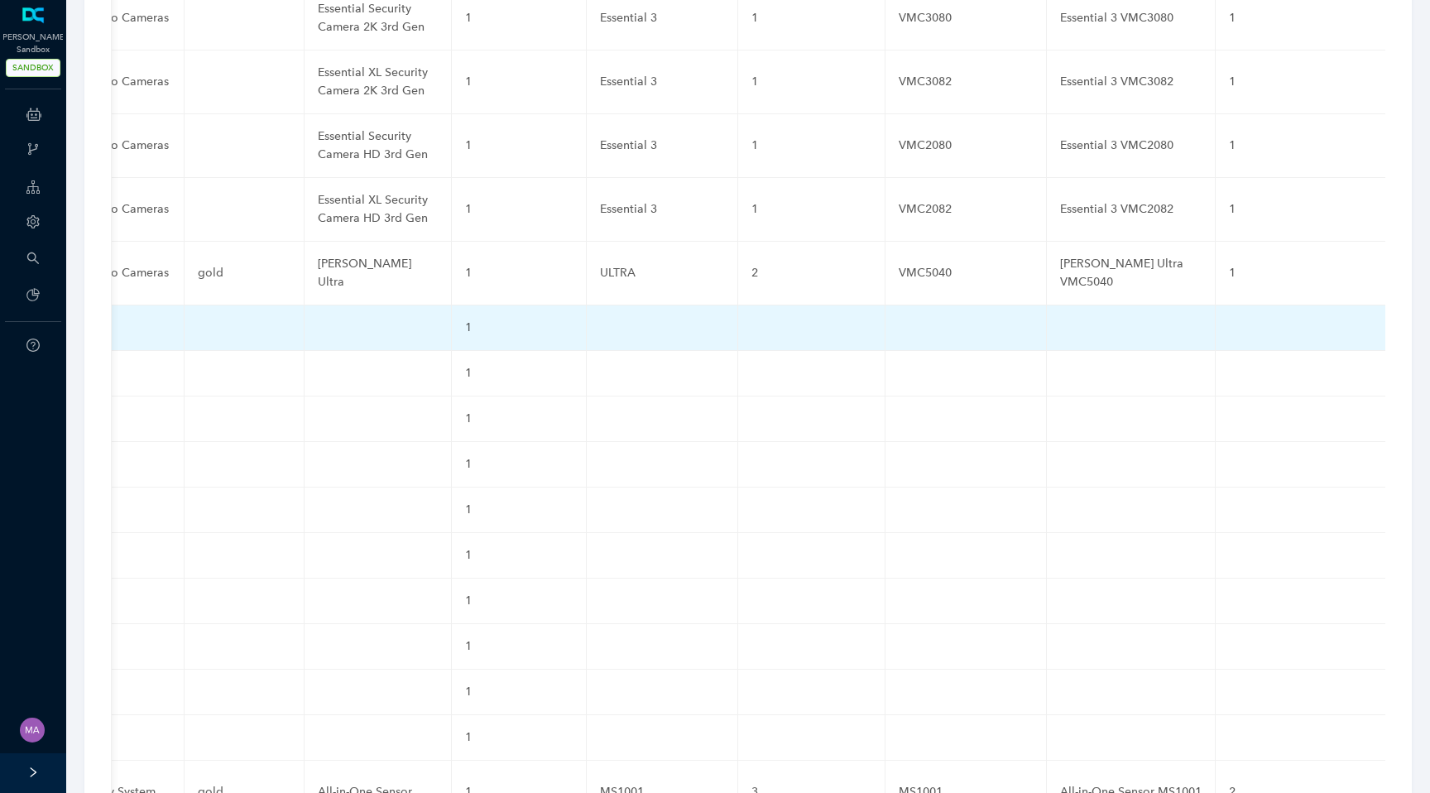
click at [738, 305] on td at bounding box center [811, 328] width 147 height 46
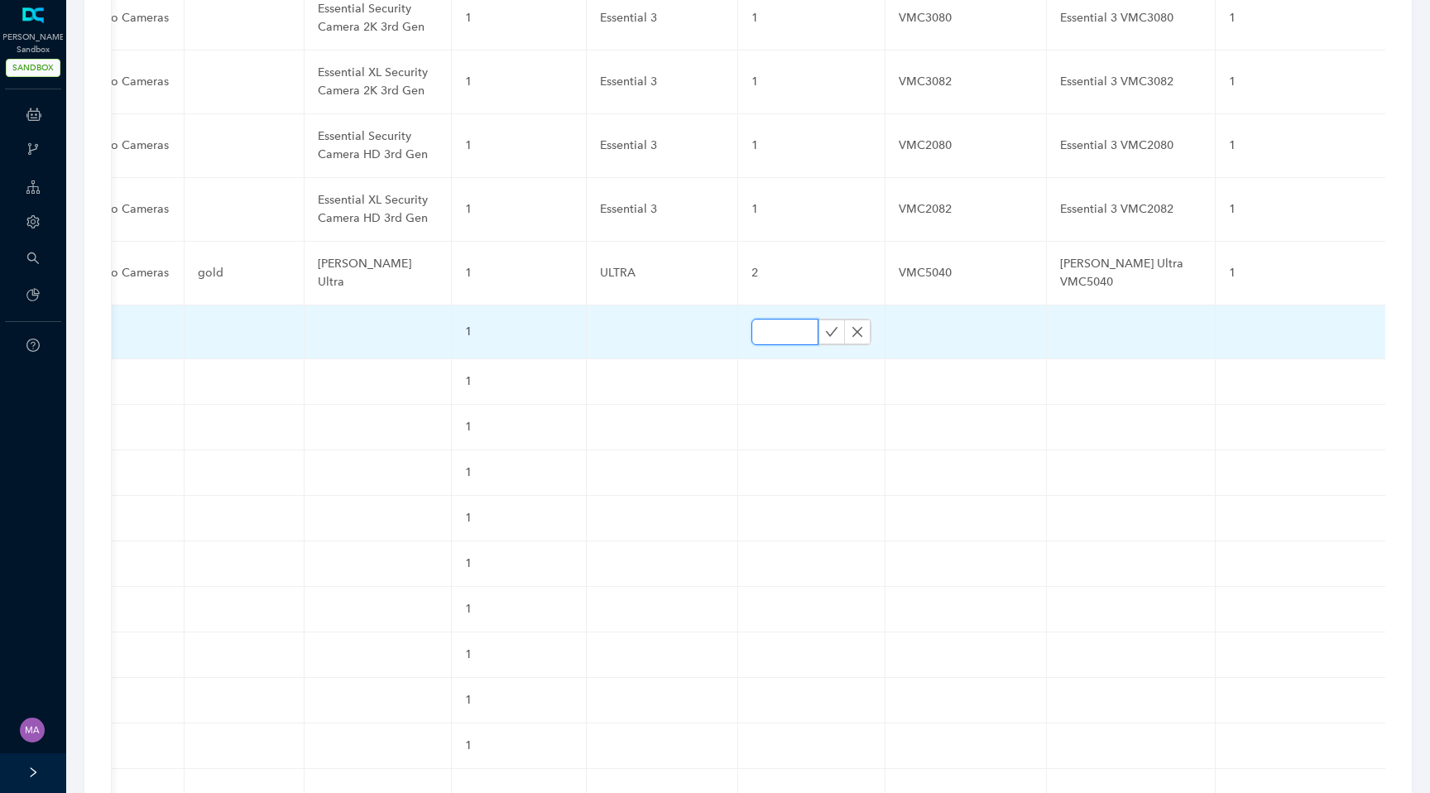
click at [752, 319] on input "text" at bounding box center [785, 332] width 67 height 26
paste input "1"
type input "1"
click at [826, 327] on icon "check" at bounding box center [832, 331] width 12 height 9
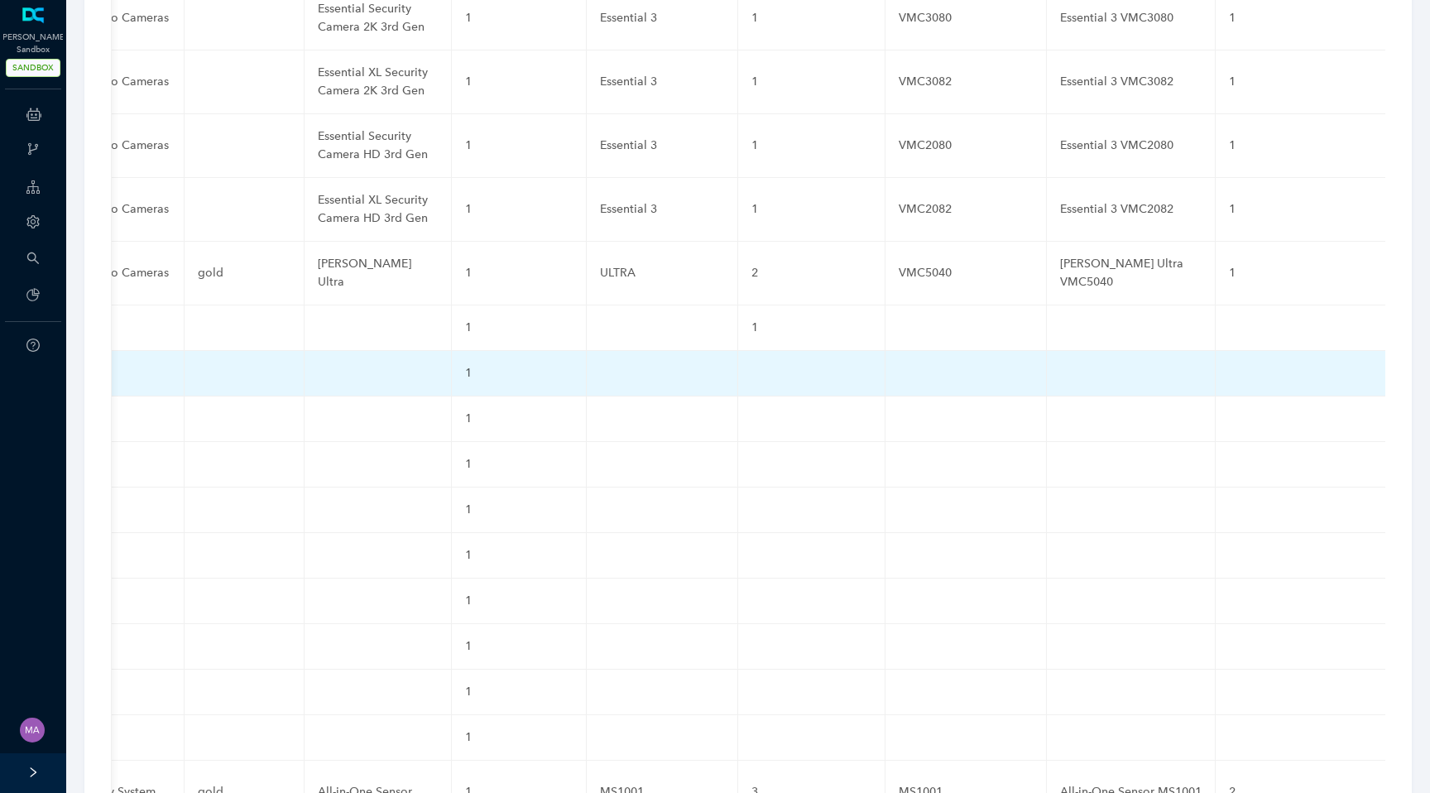
click at [738, 351] on td at bounding box center [811, 374] width 147 height 46
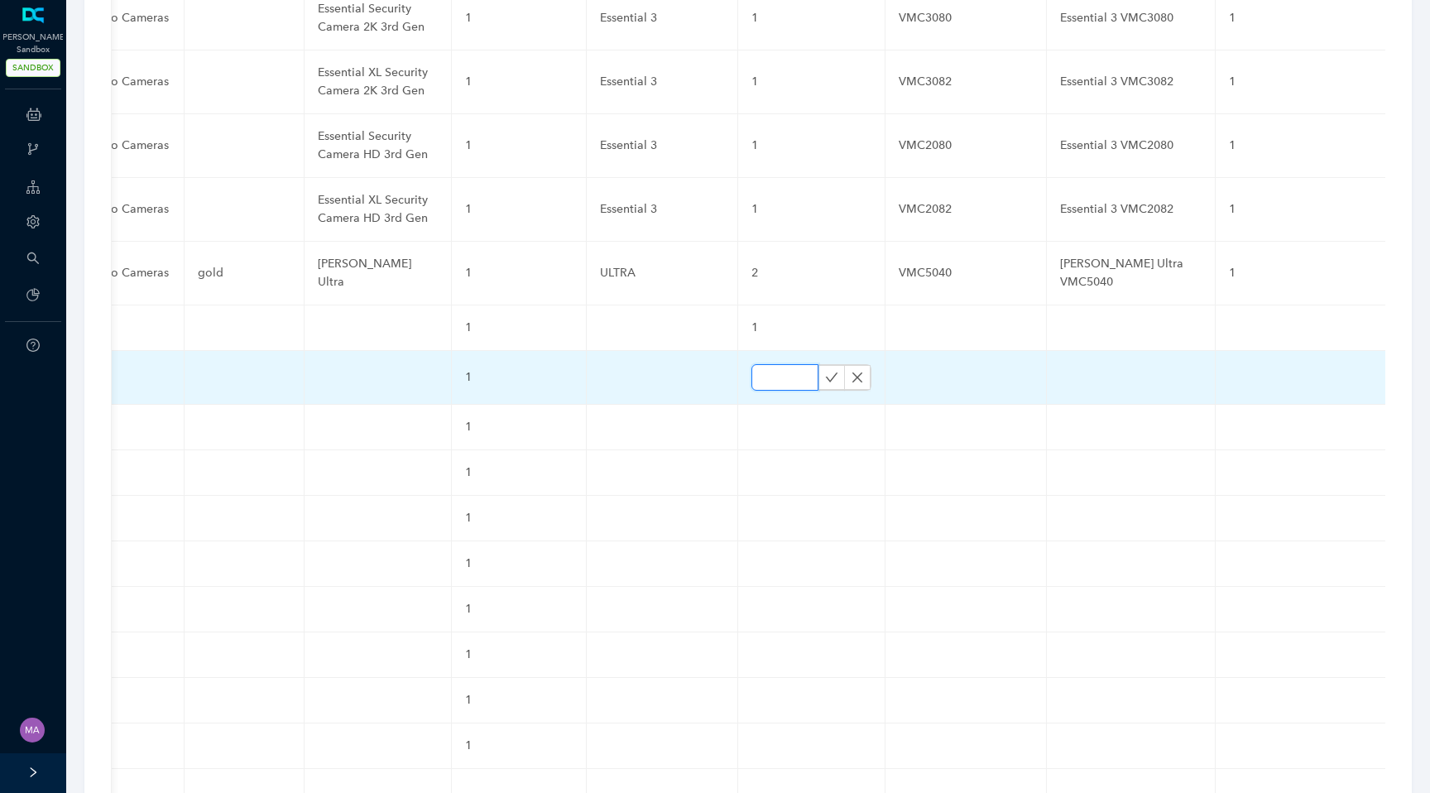
click at [752, 364] on input "text" at bounding box center [785, 377] width 67 height 26
paste input "1"
type input "1"
click at [825, 371] on icon "check" at bounding box center [831, 377] width 13 height 13
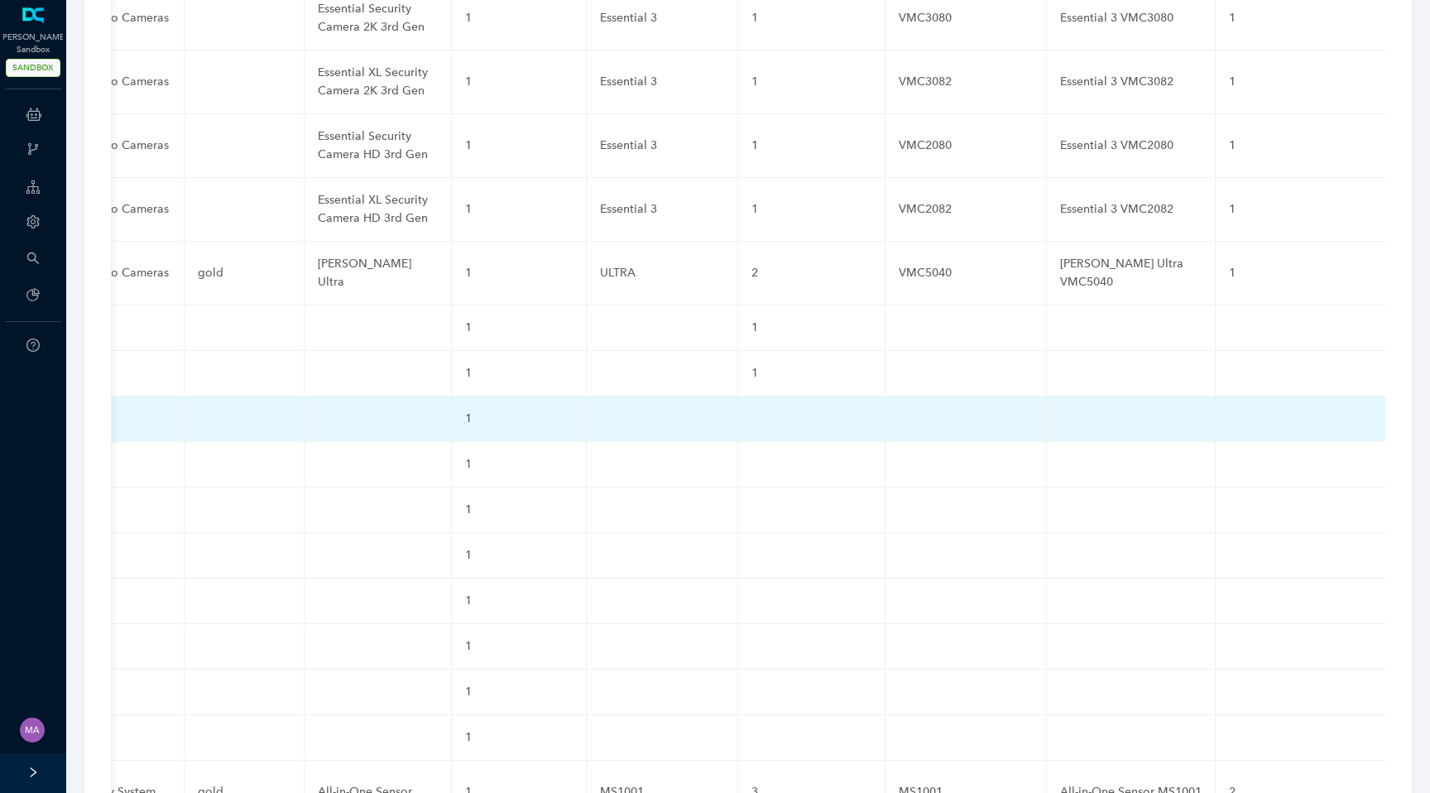
click at [738, 396] on td at bounding box center [811, 419] width 147 height 46
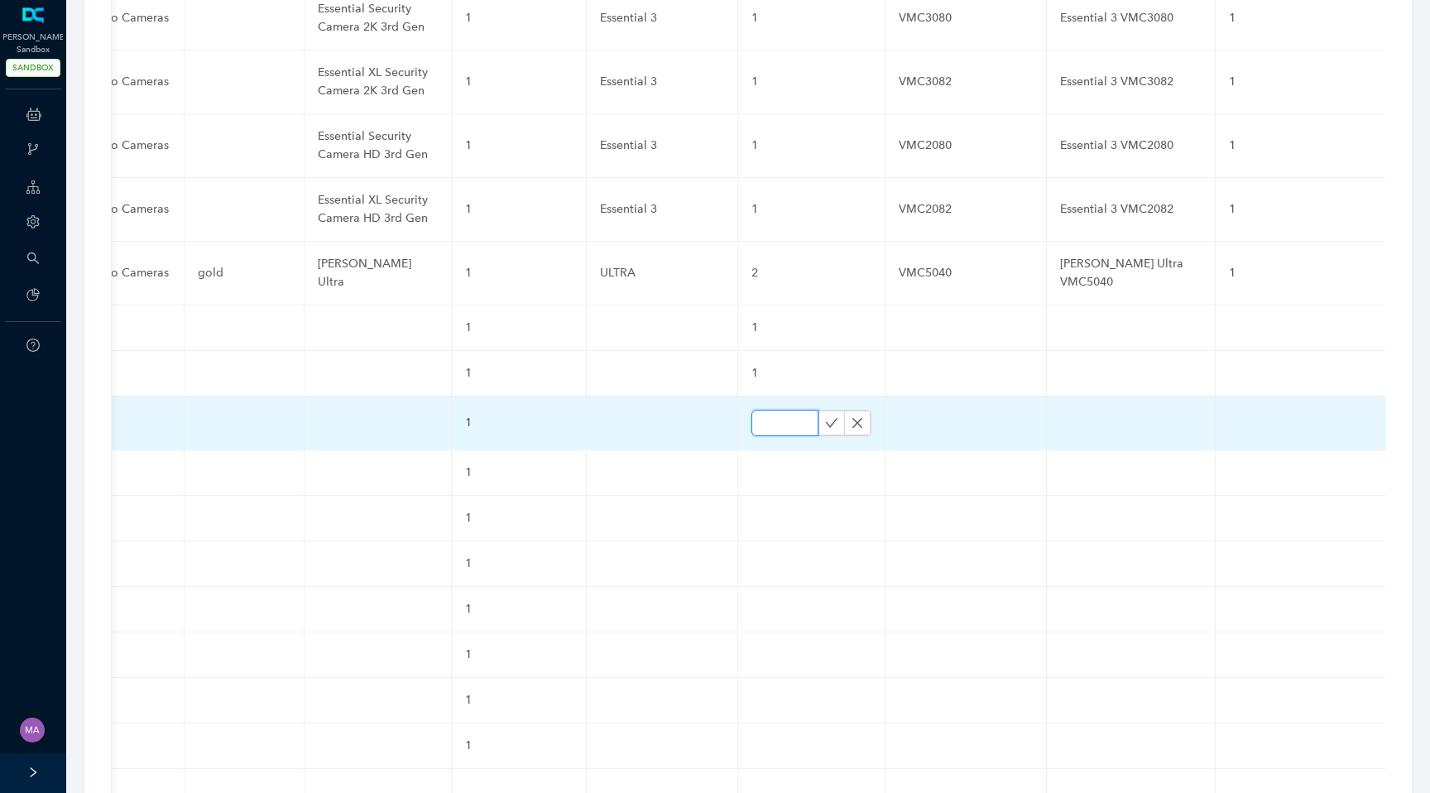
click at [752, 410] on input "text" at bounding box center [785, 423] width 67 height 26
paste input "1"
type input "1"
click at [825, 416] on icon "check" at bounding box center [831, 422] width 13 height 13
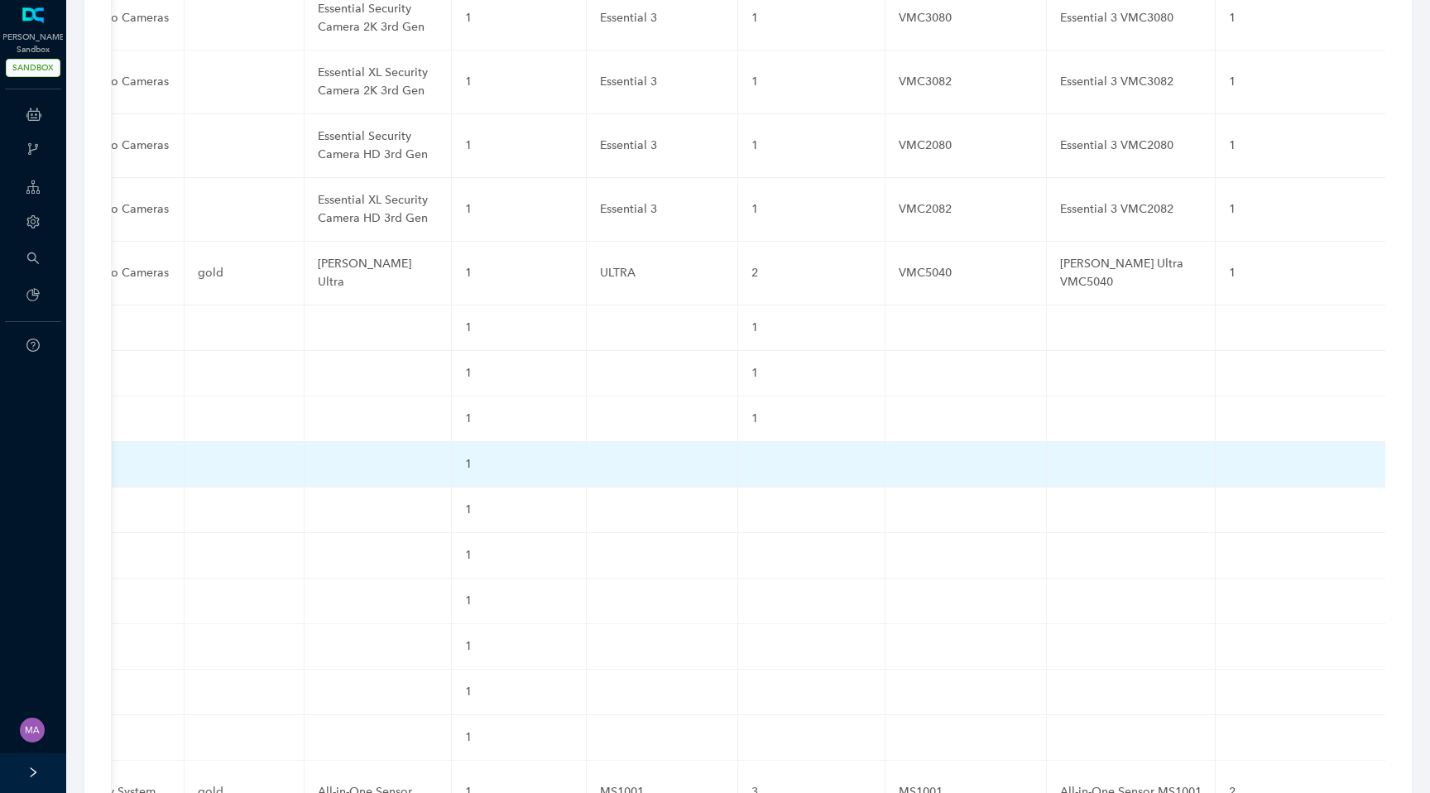
click at [738, 442] on td at bounding box center [811, 465] width 147 height 46
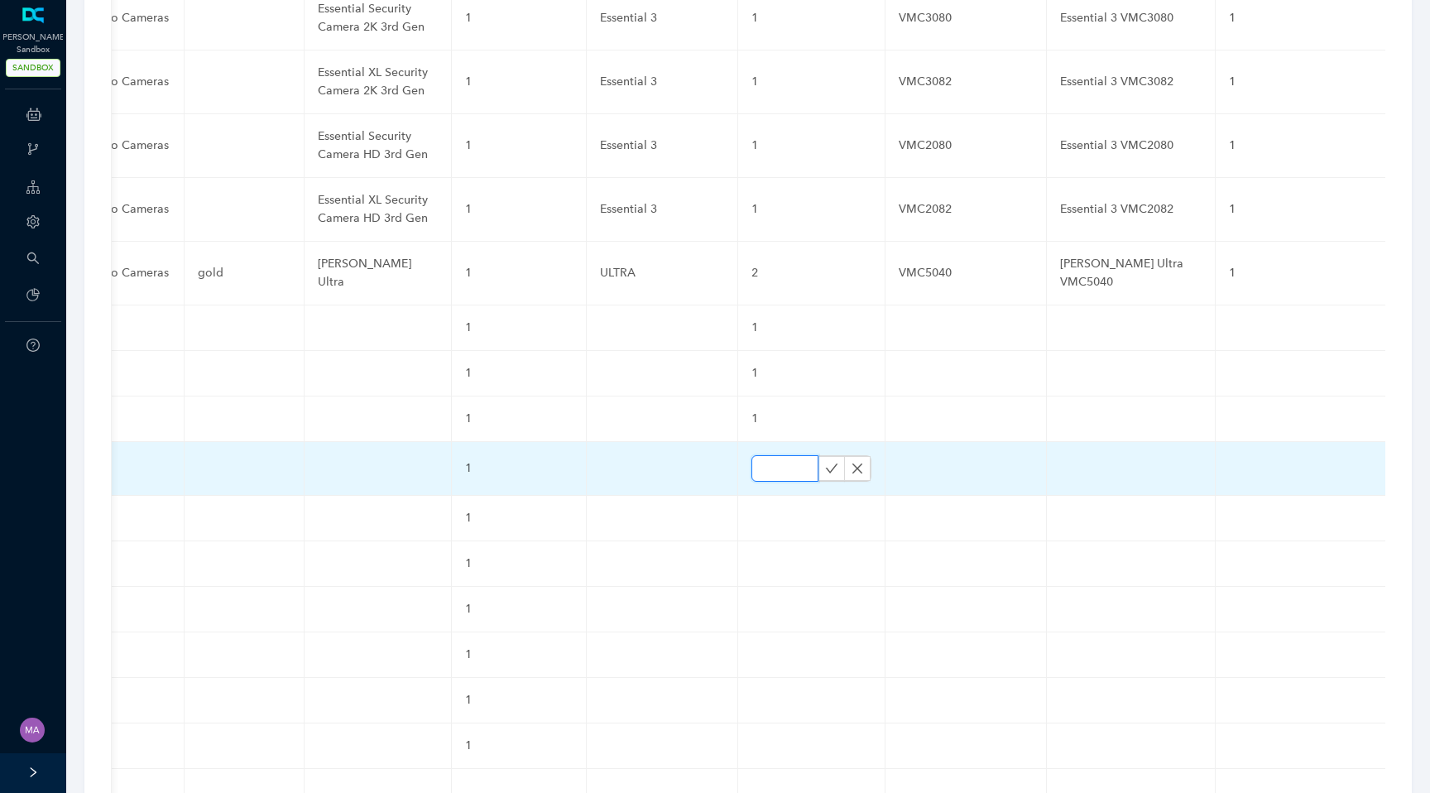
click at [752, 455] on input "text" at bounding box center [785, 468] width 67 height 26
paste input "1"
type input "1"
click at [825, 462] on icon "check" at bounding box center [831, 468] width 13 height 13
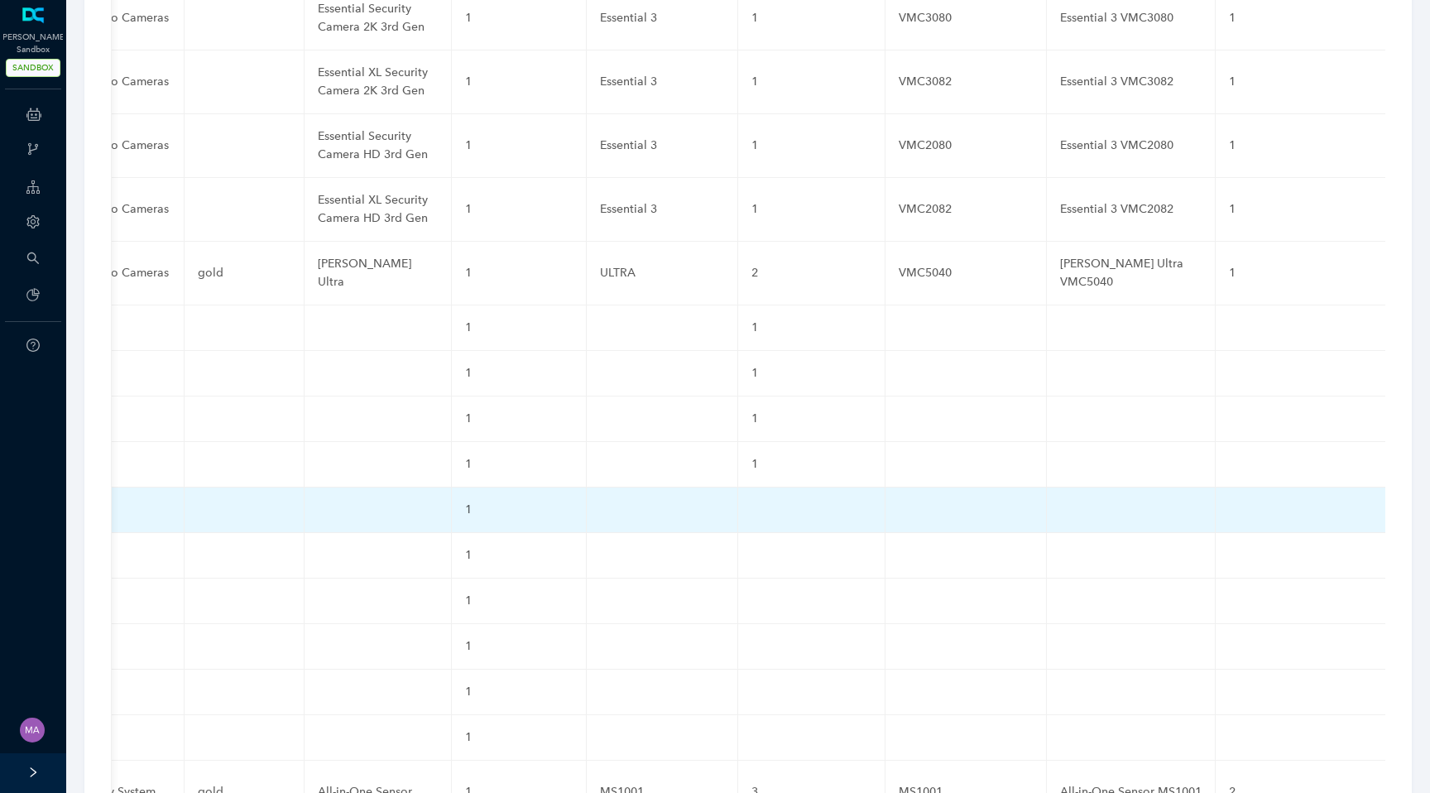
click at [738, 488] on td at bounding box center [811, 511] width 147 height 46
click at [752, 501] on input "text" at bounding box center [785, 514] width 67 height 26
paste input "1"
type input "1"
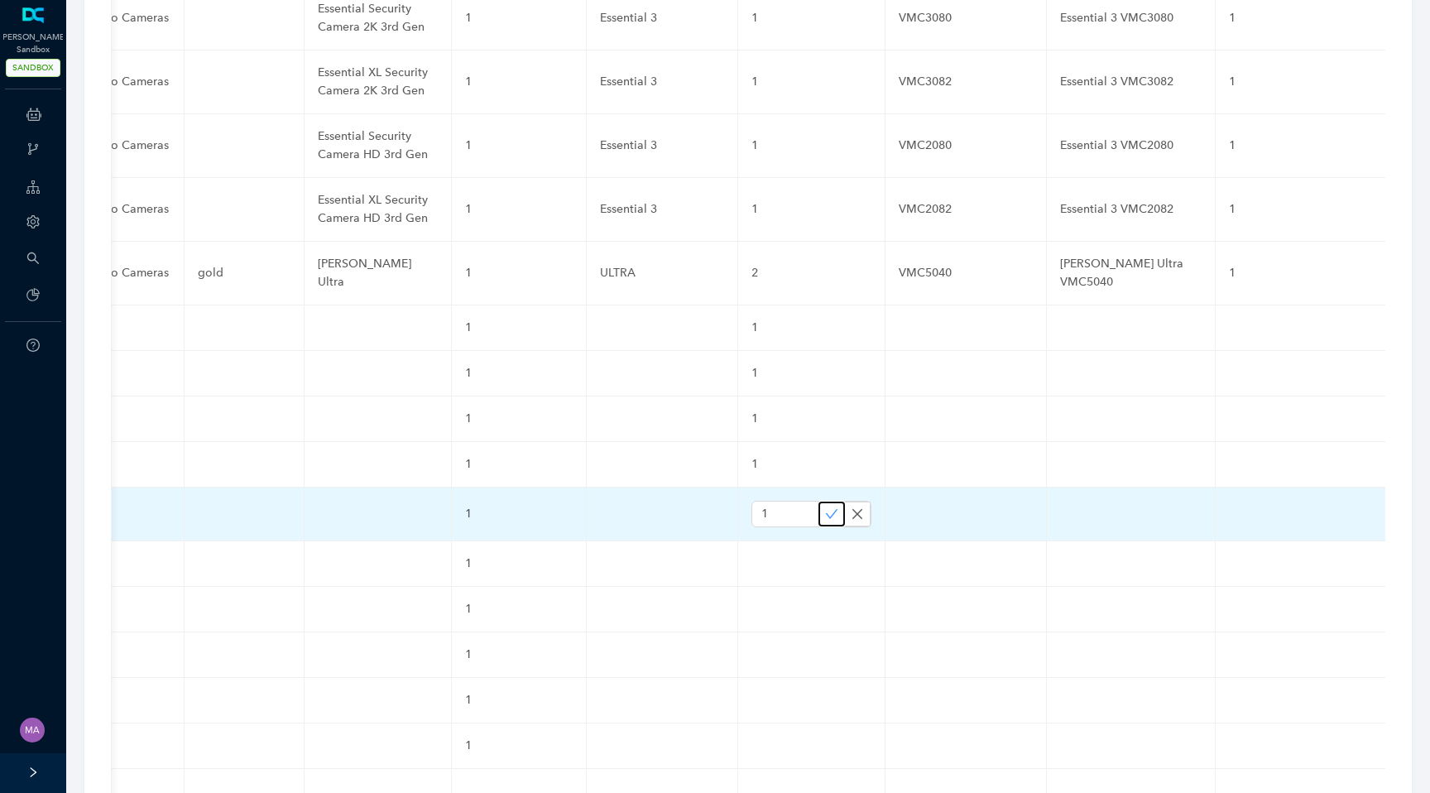
click at [825, 507] on icon "check" at bounding box center [831, 513] width 13 height 13
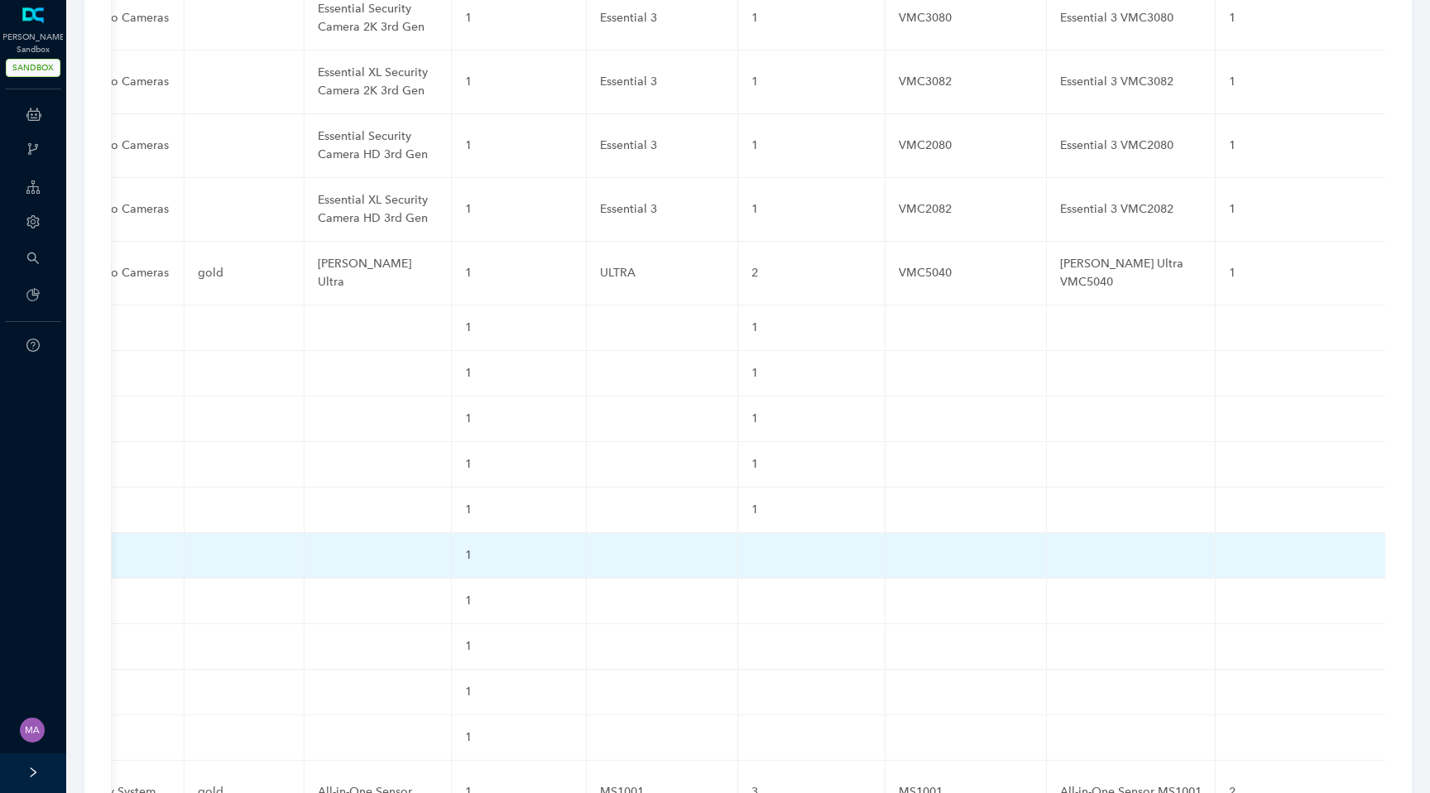
click at [738, 533] on td at bounding box center [811, 556] width 147 height 46
click at [752, 546] on input "text" at bounding box center [785, 559] width 67 height 26
paste input "1"
type input "1"
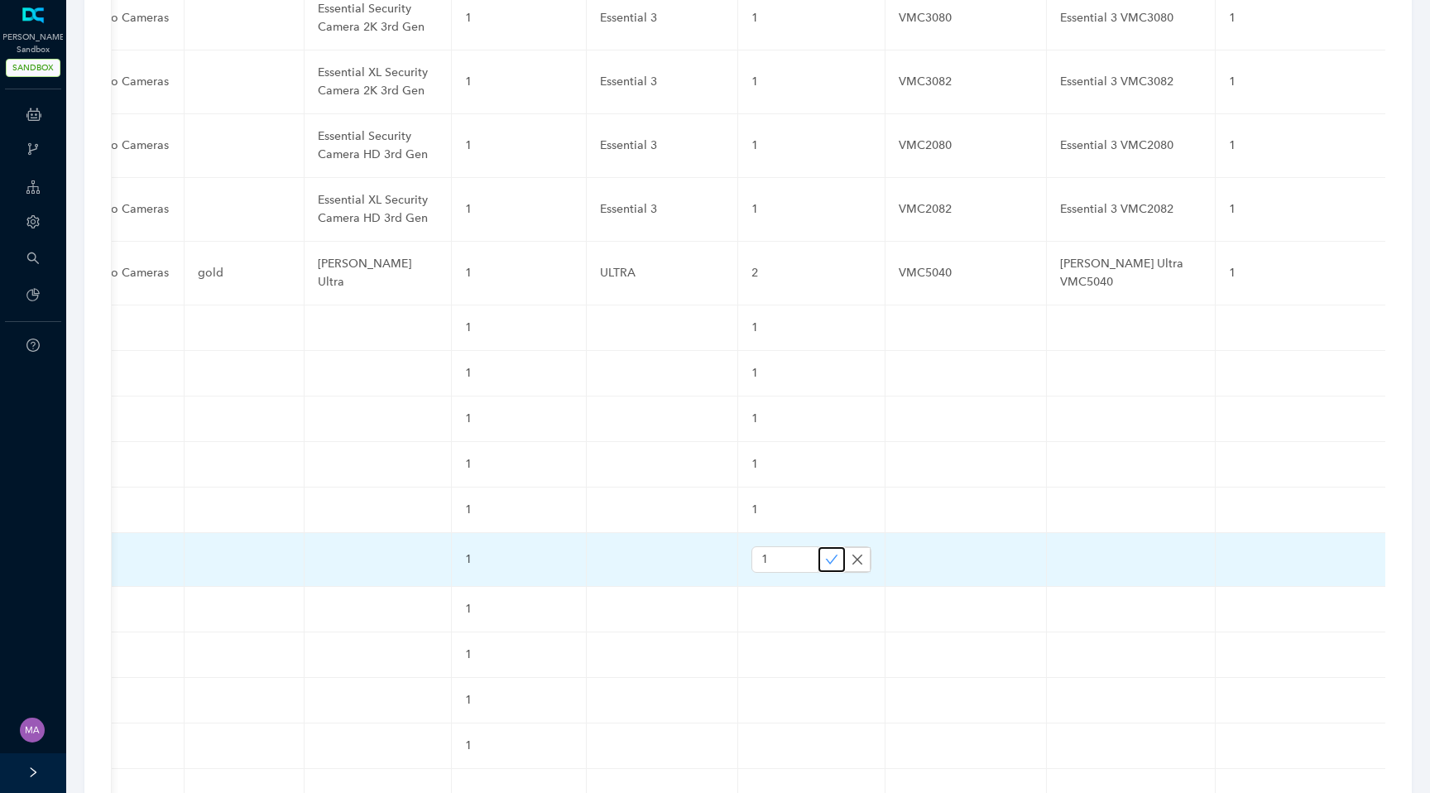
click at [825, 553] on icon "check" at bounding box center [831, 559] width 13 height 13
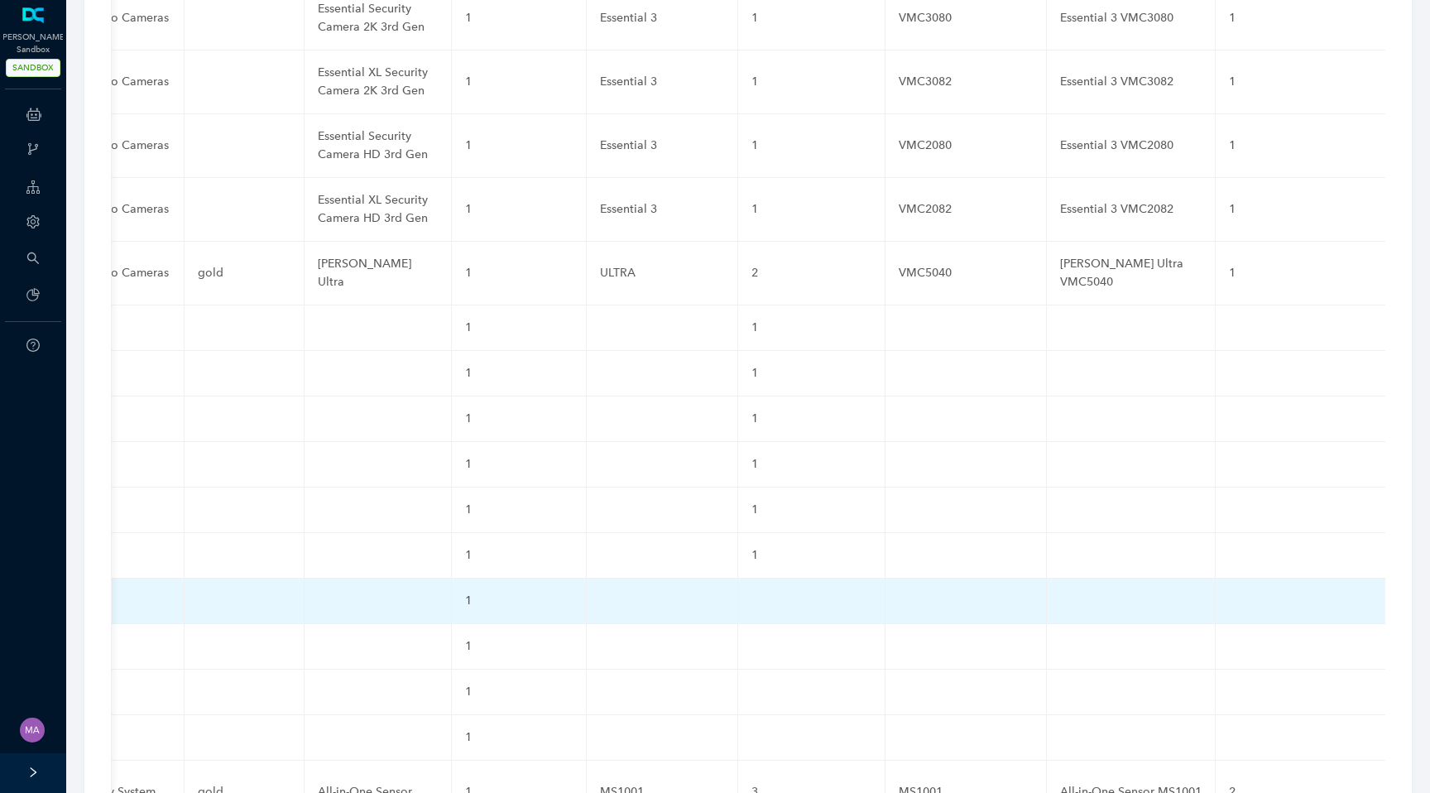
click at [738, 579] on td at bounding box center [811, 602] width 147 height 46
click at [752, 592] on input "text" at bounding box center [785, 605] width 67 height 26
paste input "1"
type input "1"
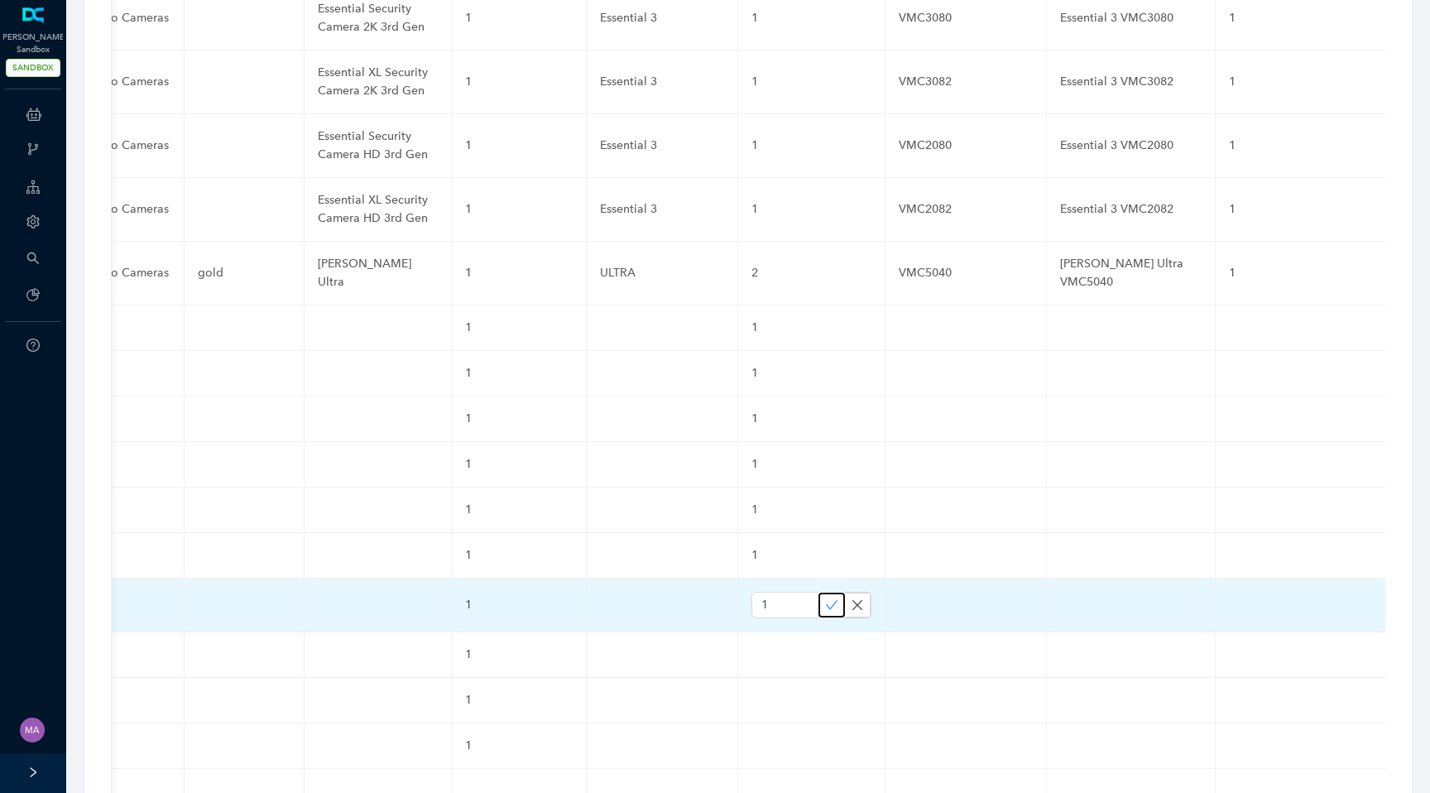
click at [825, 598] on icon "check" at bounding box center [831, 604] width 13 height 13
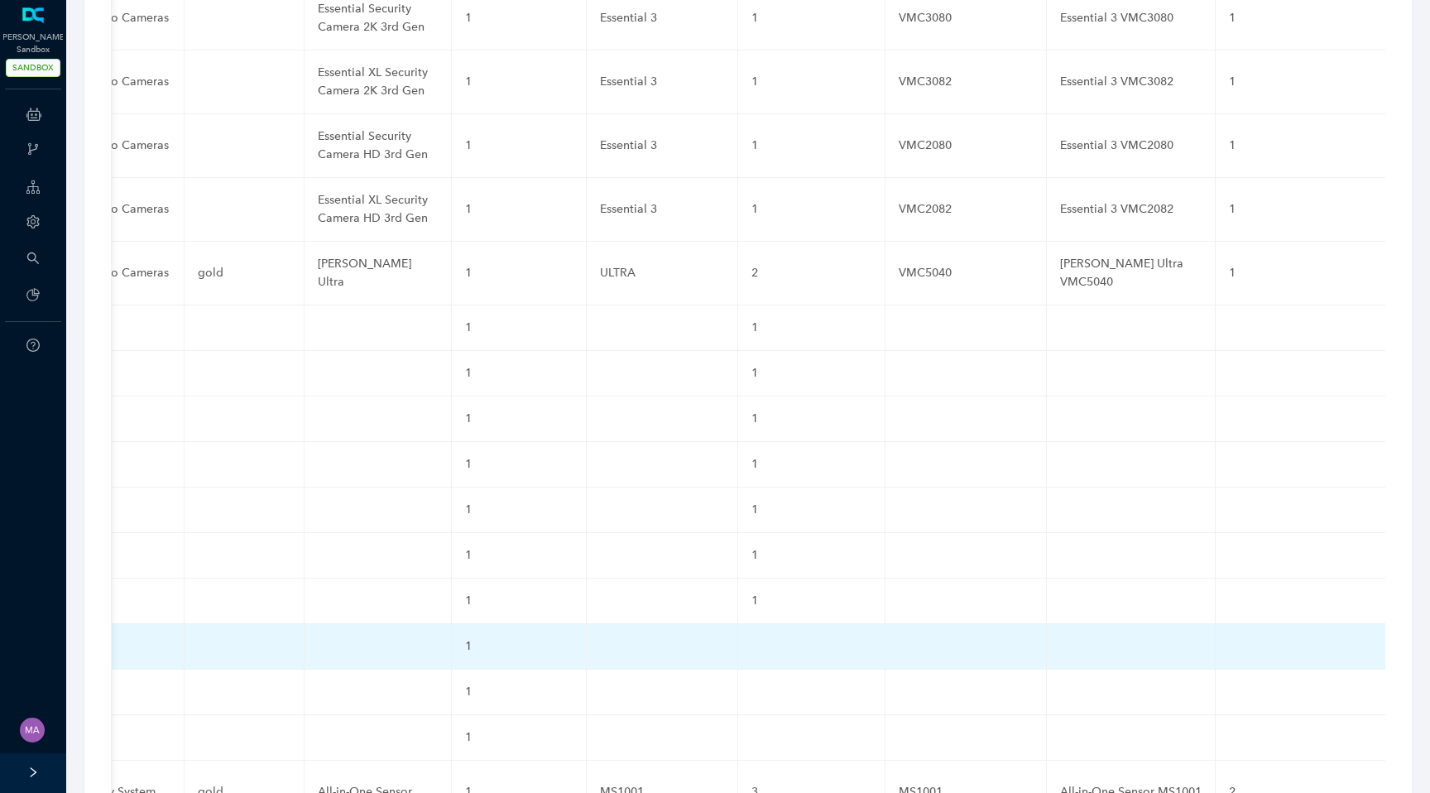
click at [738, 624] on td at bounding box center [811, 647] width 147 height 46
click at [752, 637] on input "text" at bounding box center [785, 650] width 67 height 26
paste input "1"
type input "1"
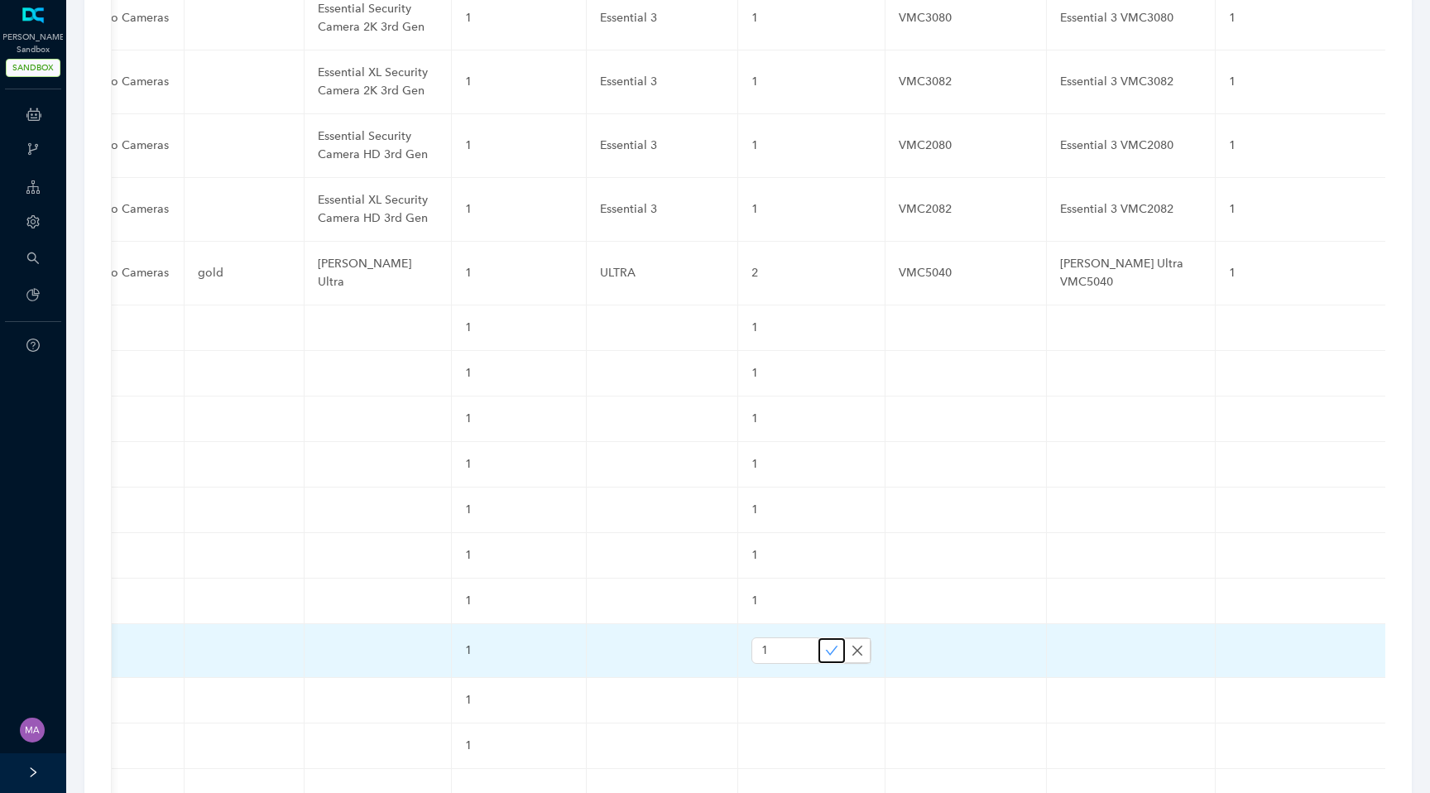
click at [825, 644] on icon "check" at bounding box center [831, 650] width 13 height 13
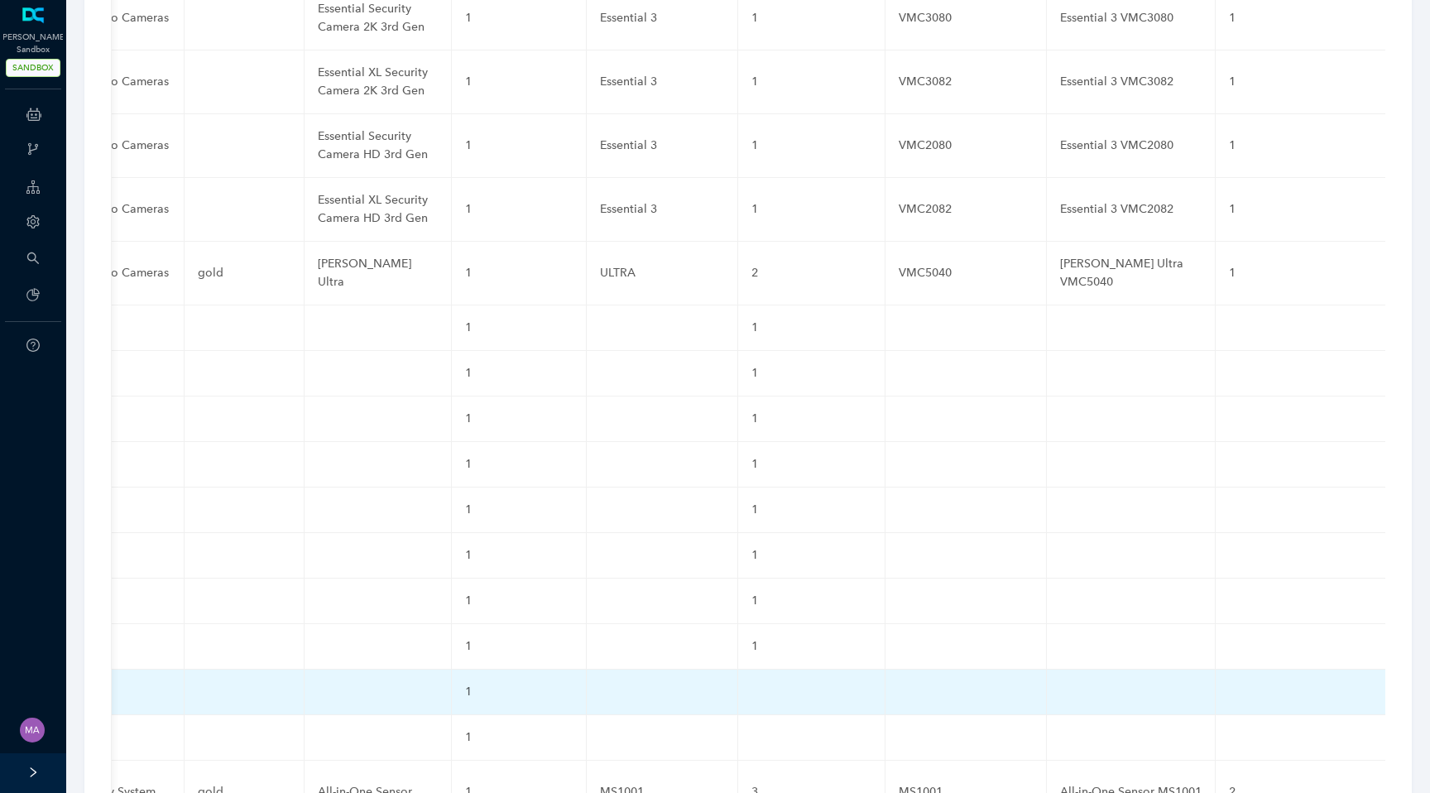
click at [738, 670] on td at bounding box center [811, 693] width 147 height 46
click at [752, 683] on input "text" at bounding box center [785, 696] width 67 height 26
paste input "1"
type input "1"
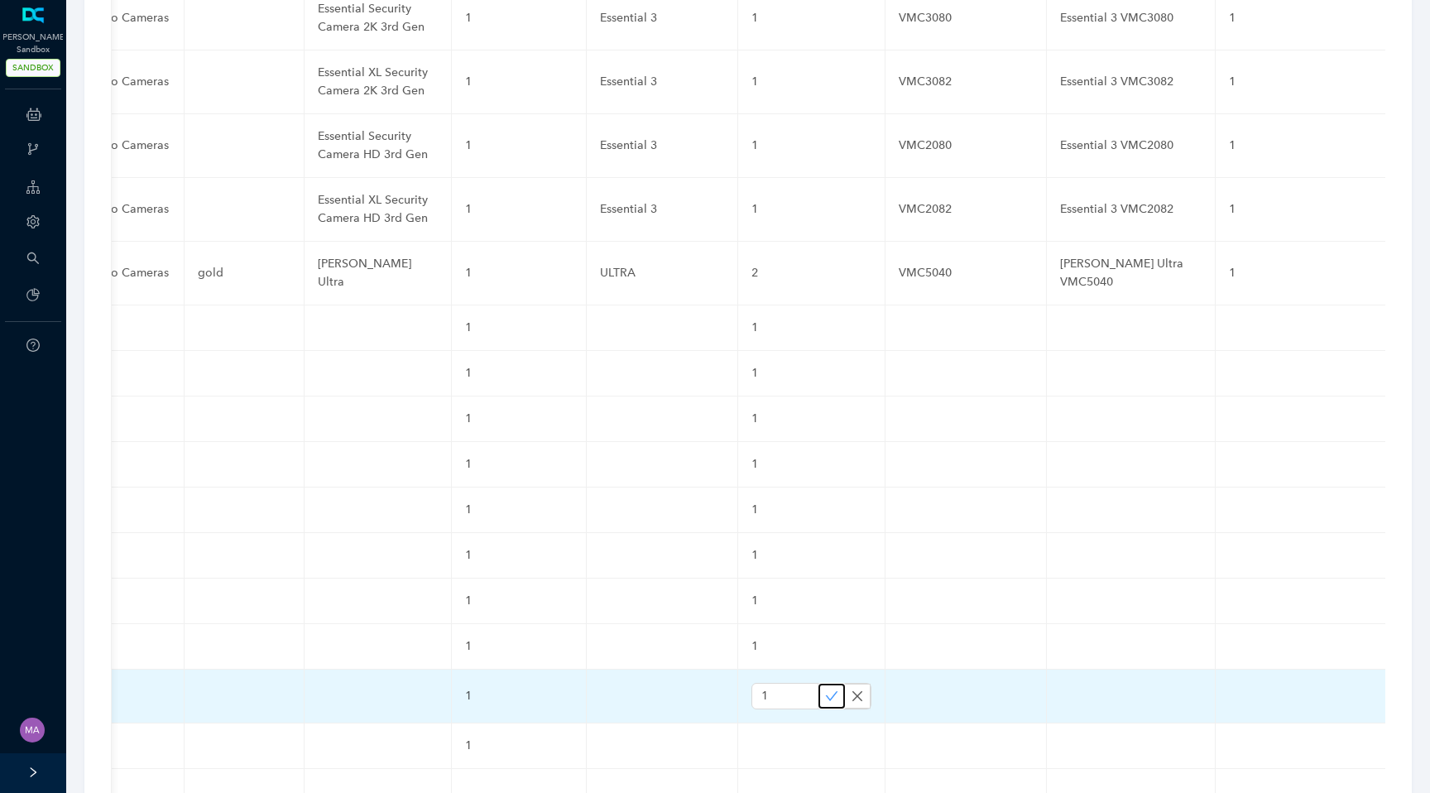
click at [825, 690] on icon "check" at bounding box center [831, 696] width 13 height 13
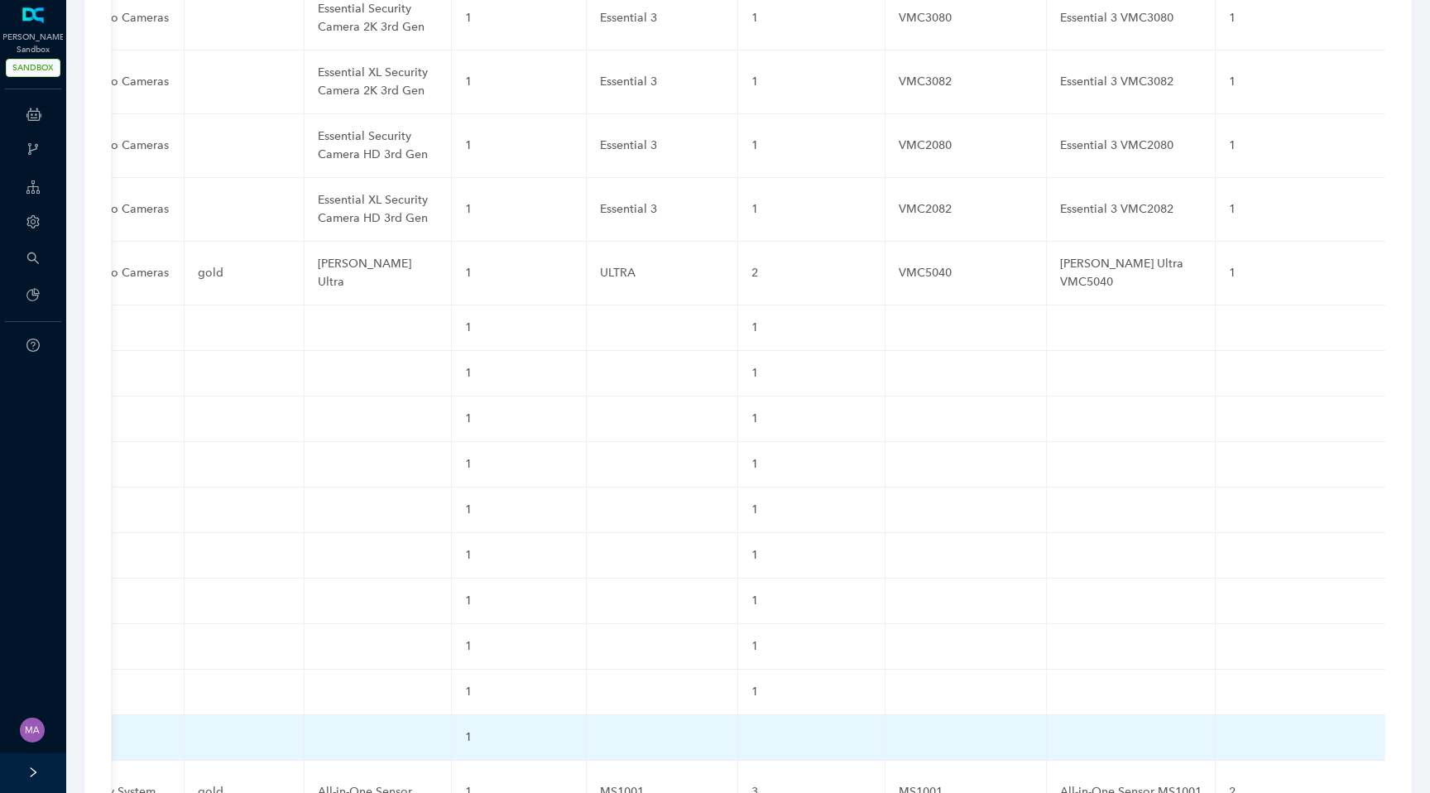
click at [738, 715] on td at bounding box center [811, 738] width 147 height 46
click at [752, 728] on input "text" at bounding box center [785, 741] width 67 height 26
paste input "1"
type input "1"
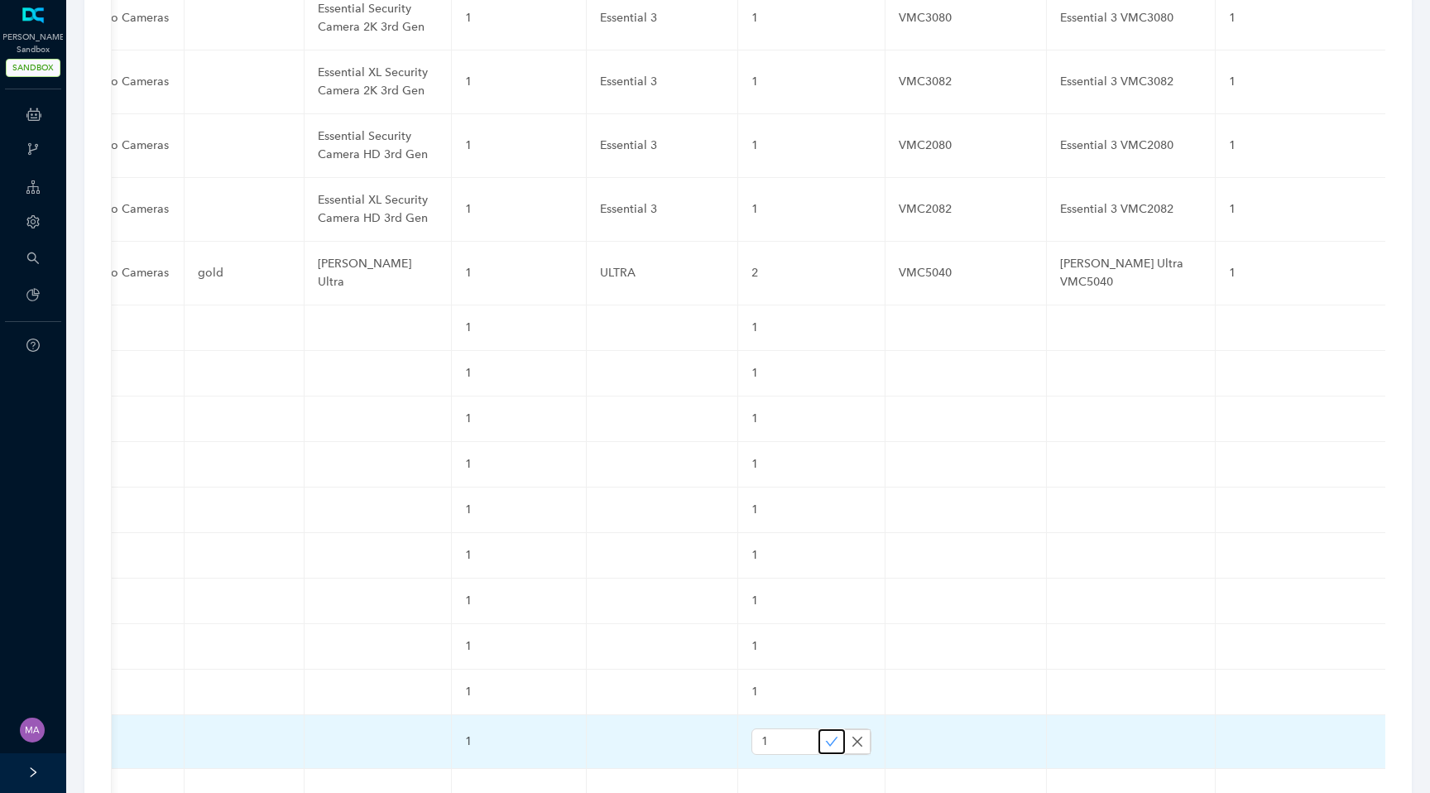
click at [825, 735] on icon "check" at bounding box center [831, 741] width 13 height 13
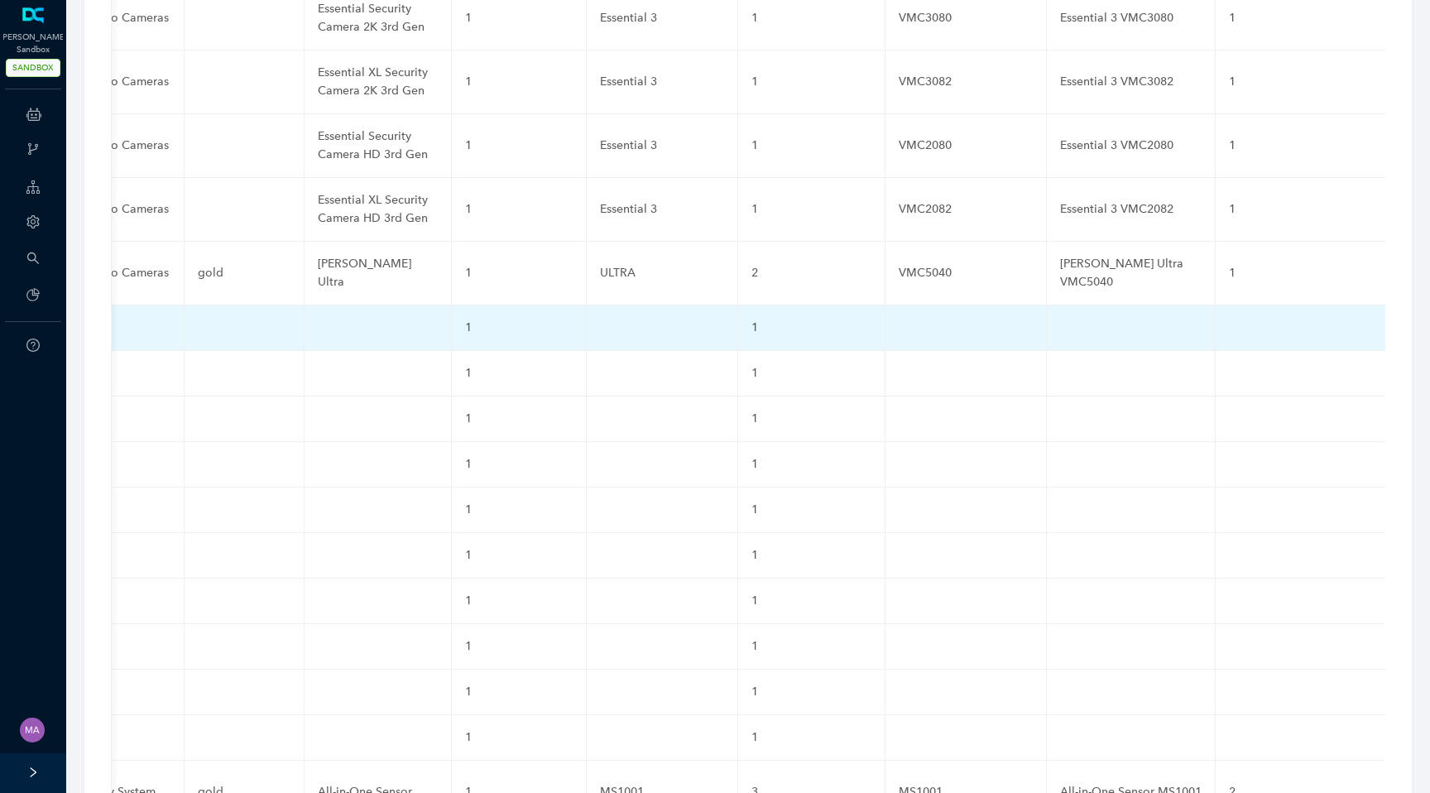
click at [1216, 305] on td at bounding box center [1302, 328] width 172 height 46
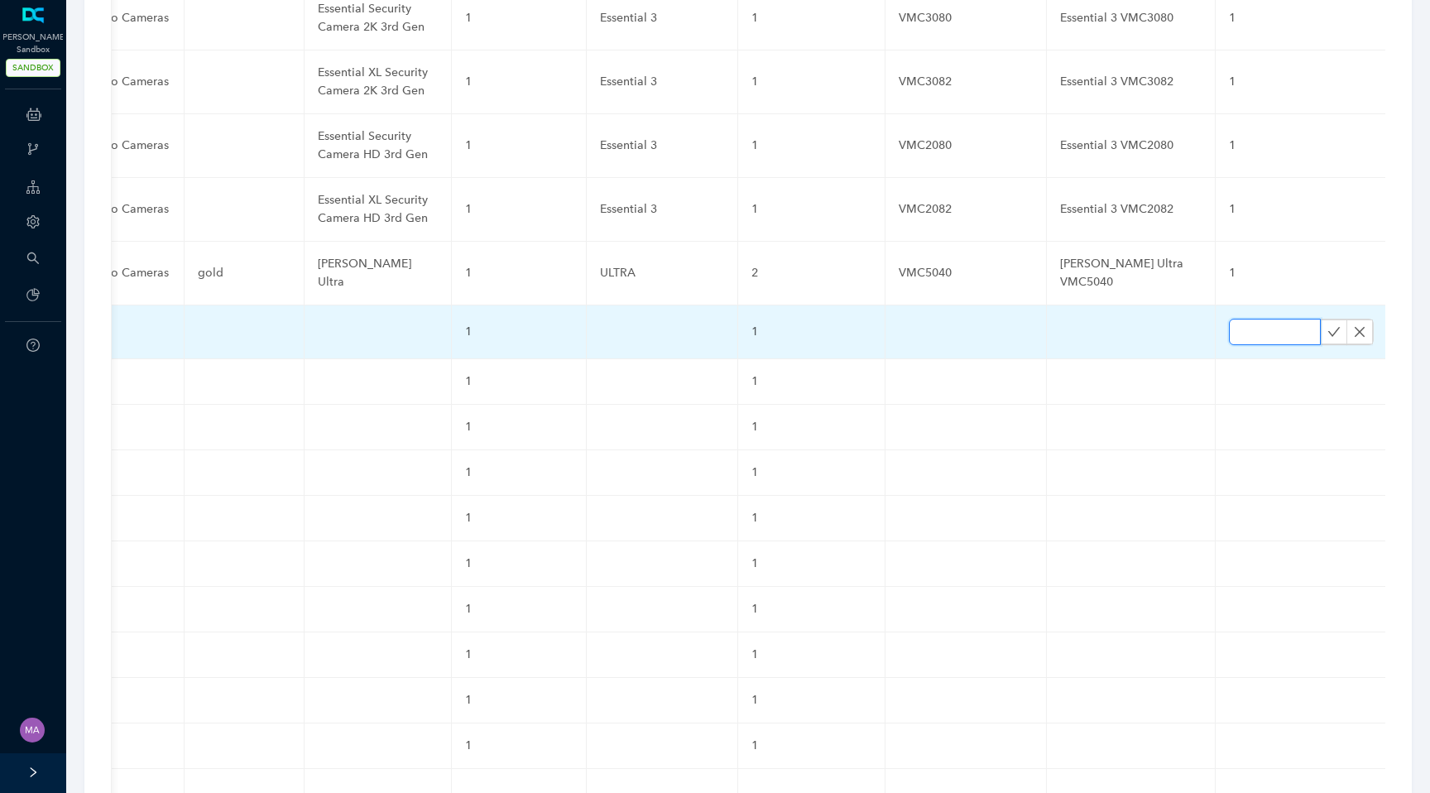
click at [1229, 319] on input "text" at bounding box center [1275, 332] width 92 height 26
paste input "1"
type input "1"
click at [1328, 325] on icon "check" at bounding box center [1334, 331] width 13 height 13
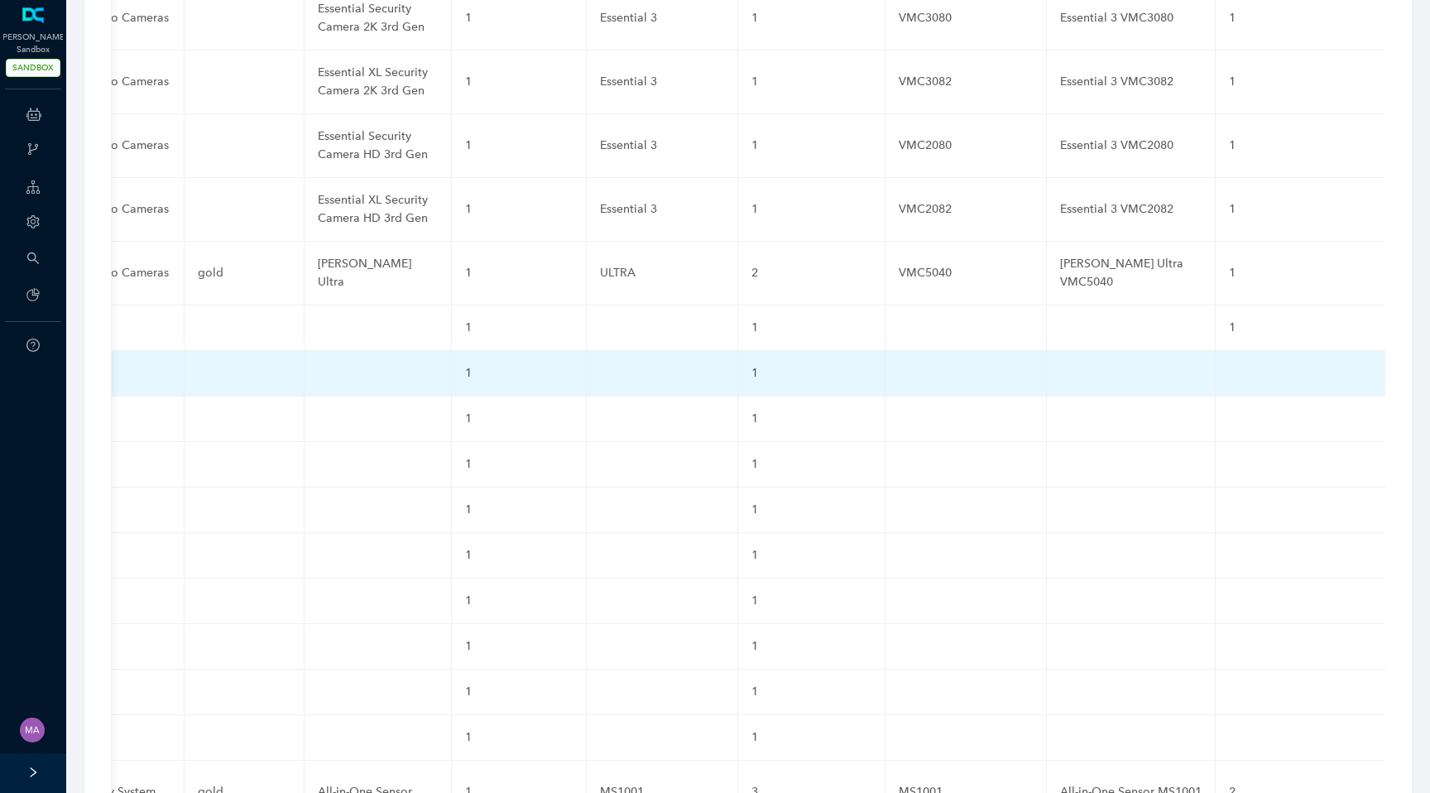
click at [1216, 351] on td at bounding box center [1302, 374] width 172 height 46
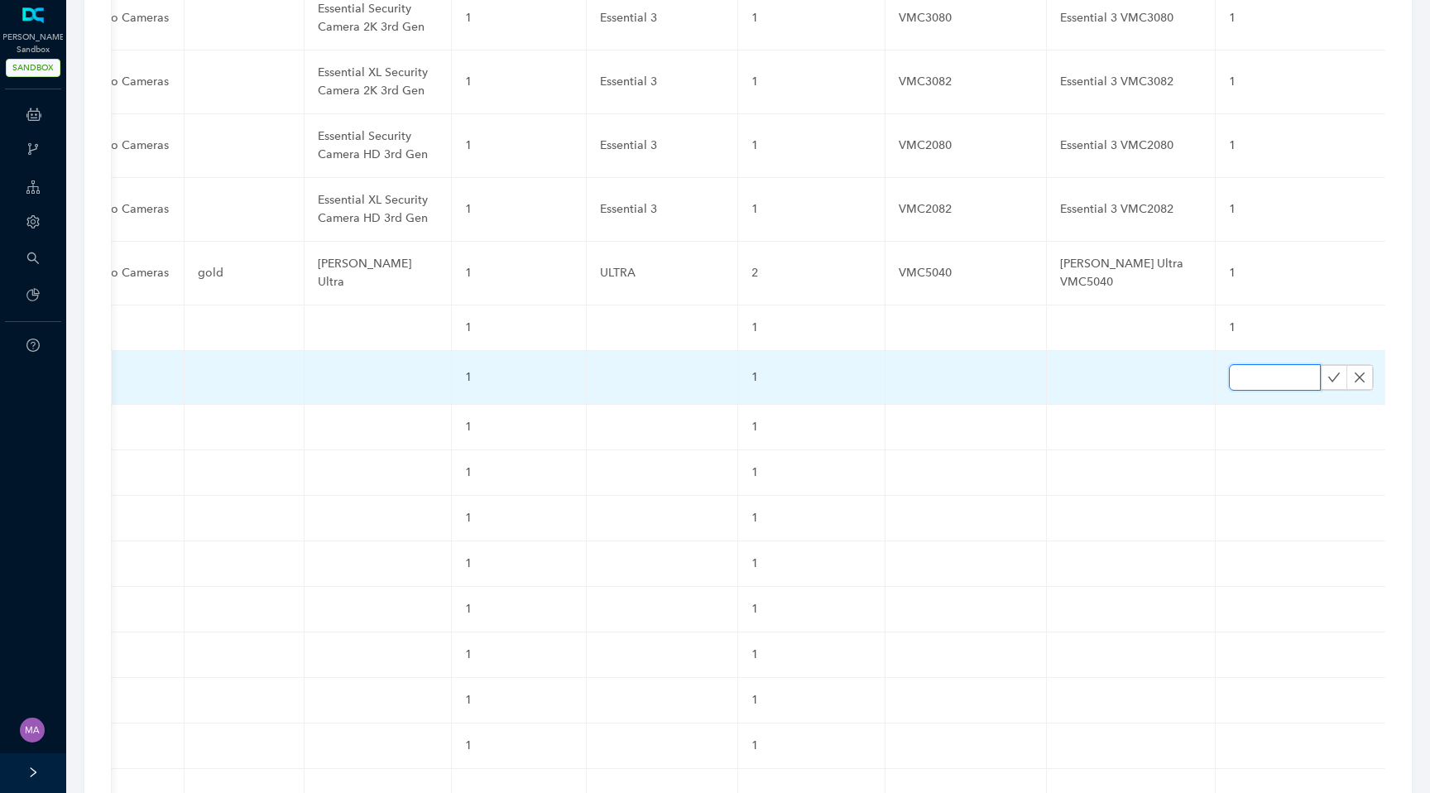
click at [1229, 364] on input "text" at bounding box center [1275, 377] width 92 height 26
paste input "1"
type input "1"
click at [1321, 365] on button "button" at bounding box center [1334, 377] width 26 height 25
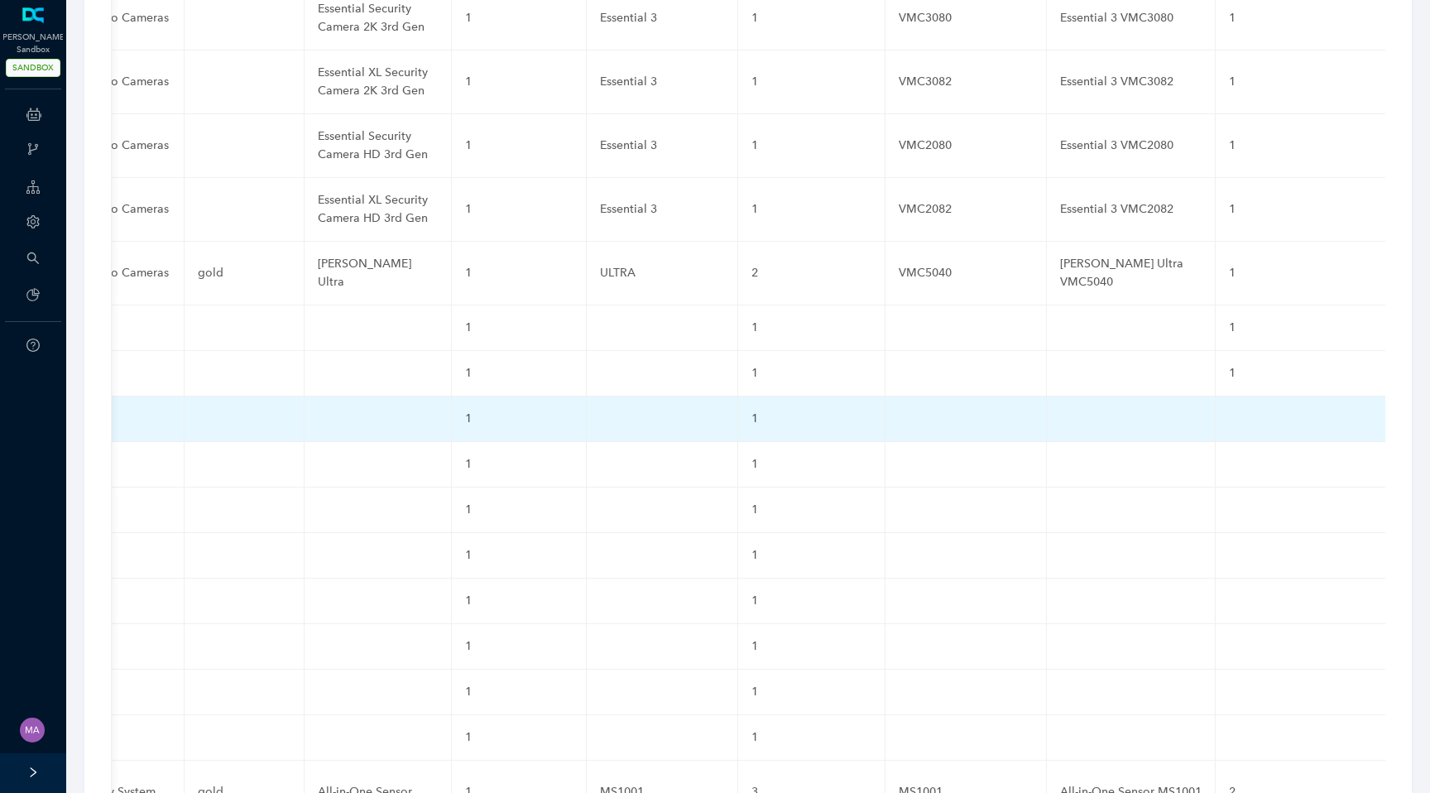
click at [1216, 396] on td at bounding box center [1302, 419] width 172 height 46
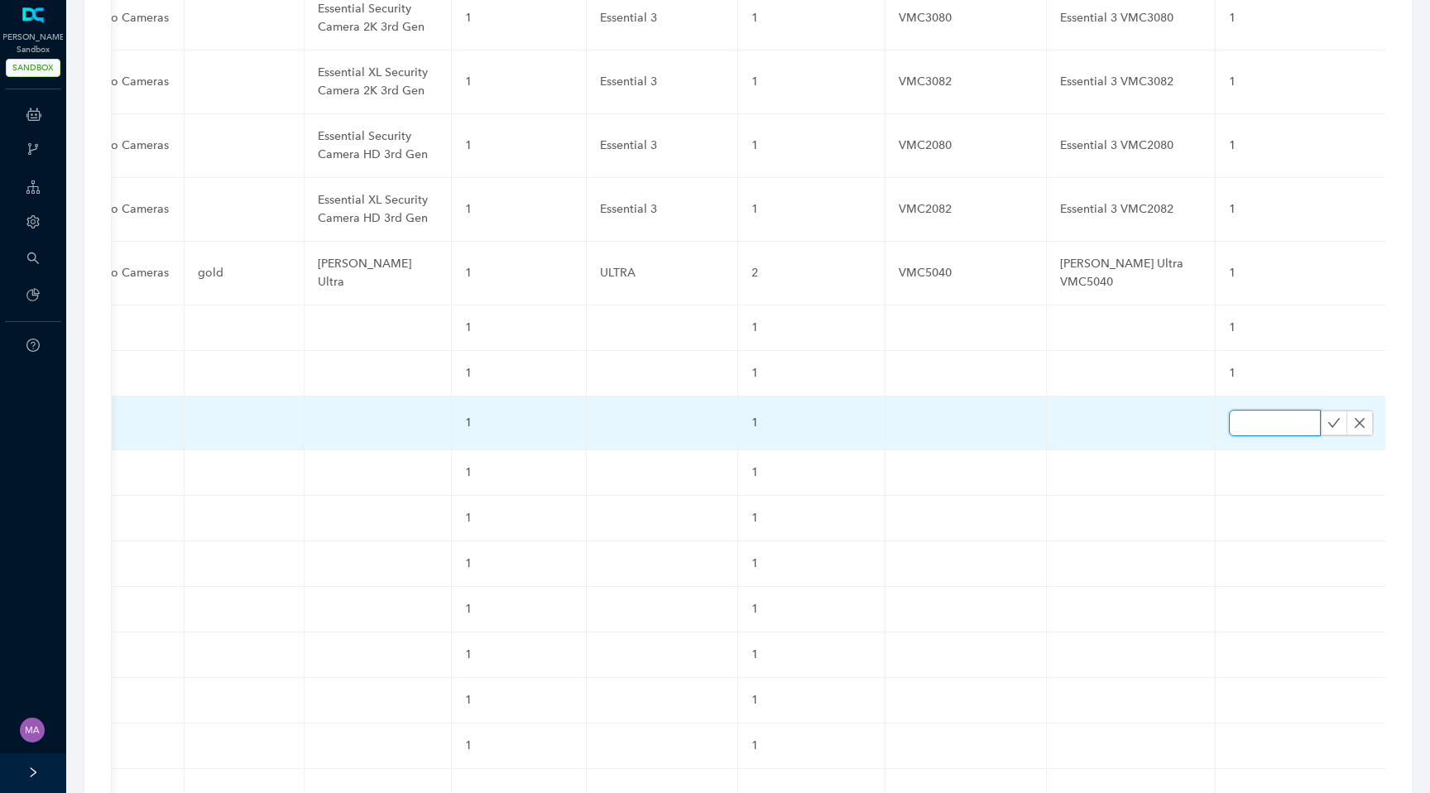
click at [1229, 410] on input "text" at bounding box center [1275, 423] width 92 height 26
paste input "1"
type input "1"
click at [1321, 411] on button "button" at bounding box center [1334, 423] width 26 height 25
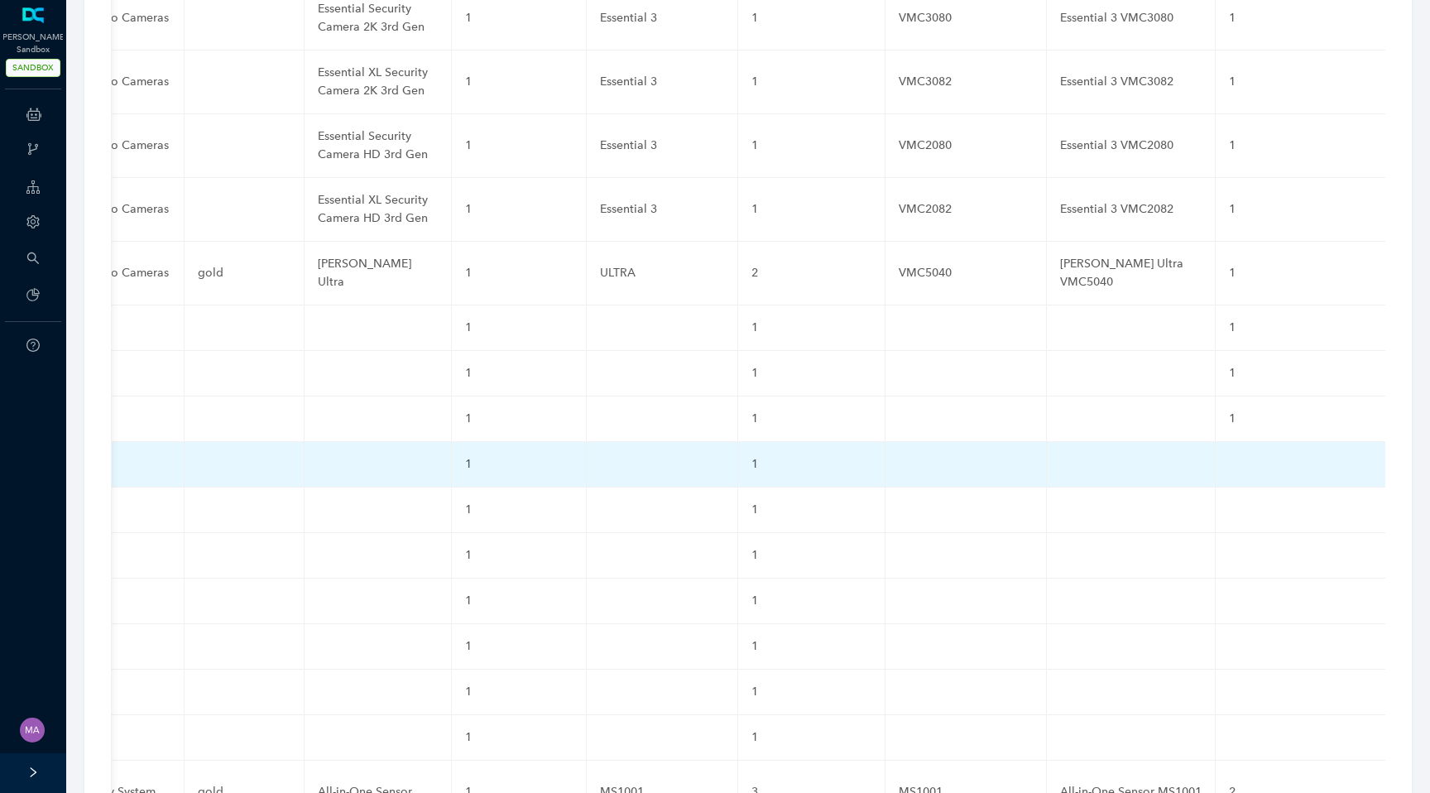
click at [1216, 442] on td at bounding box center [1302, 465] width 172 height 46
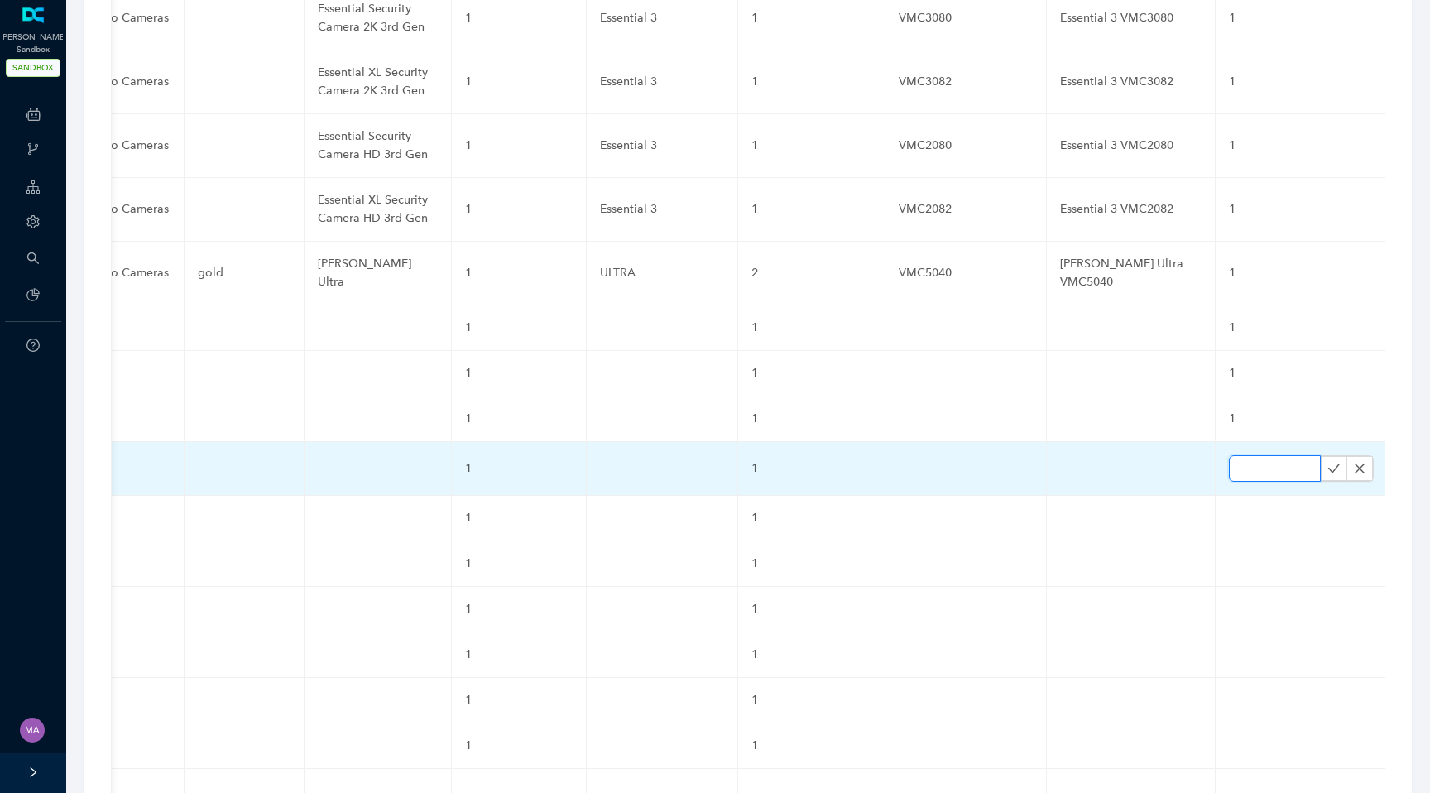
click at [1229, 455] on input "text" at bounding box center [1275, 468] width 92 height 26
paste input "1"
type input "1"
click at [1328, 462] on icon "check" at bounding box center [1334, 468] width 13 height 13
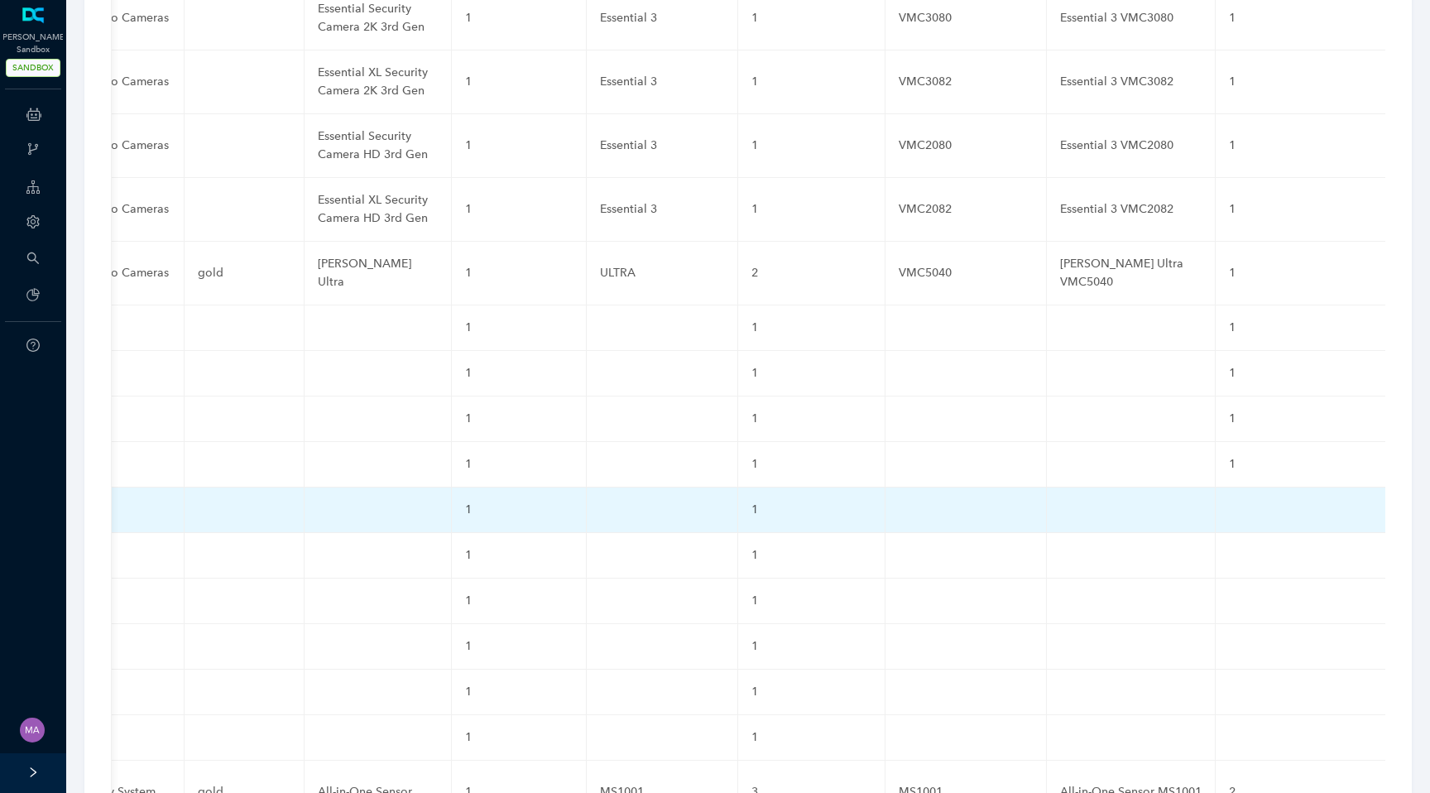
click at [1216, 488] on td at bounding box center [1302, 511] width 172 height 46
click at [1229, 501] on input "text" at bounding box center [1275, 514] width 92 height 26
paste input "1"
type input "1"
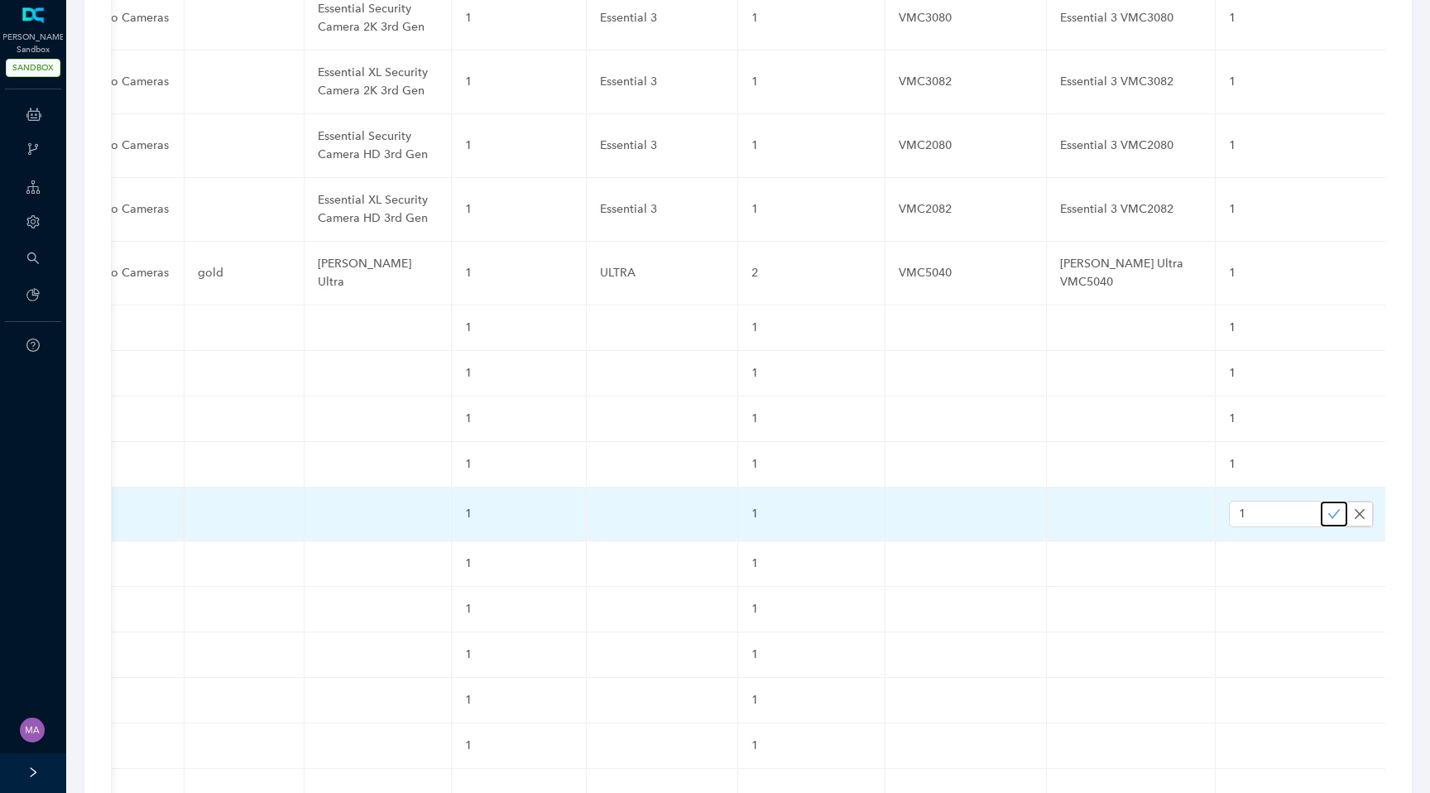
click at [1329, 509] on icon "check" at bounding box center [1335, 513] width 12 height 9
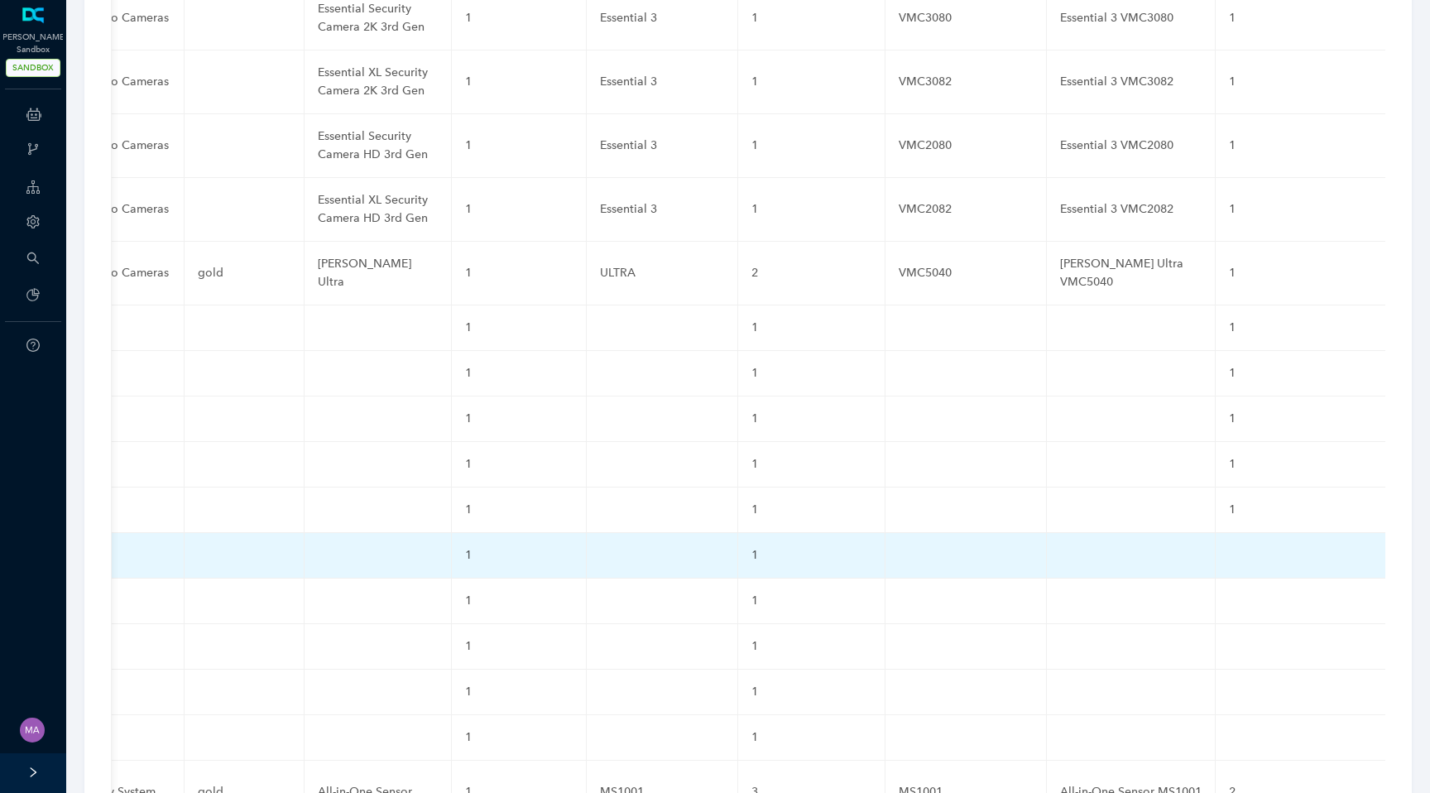
click at [1216, 533] on td at bounding box center [1302, 556] width 172 height 46
click at [1229, 546] on input "text" at bounding box center [1275, 559] width 92 height 26
paste input "1"
type input "1"
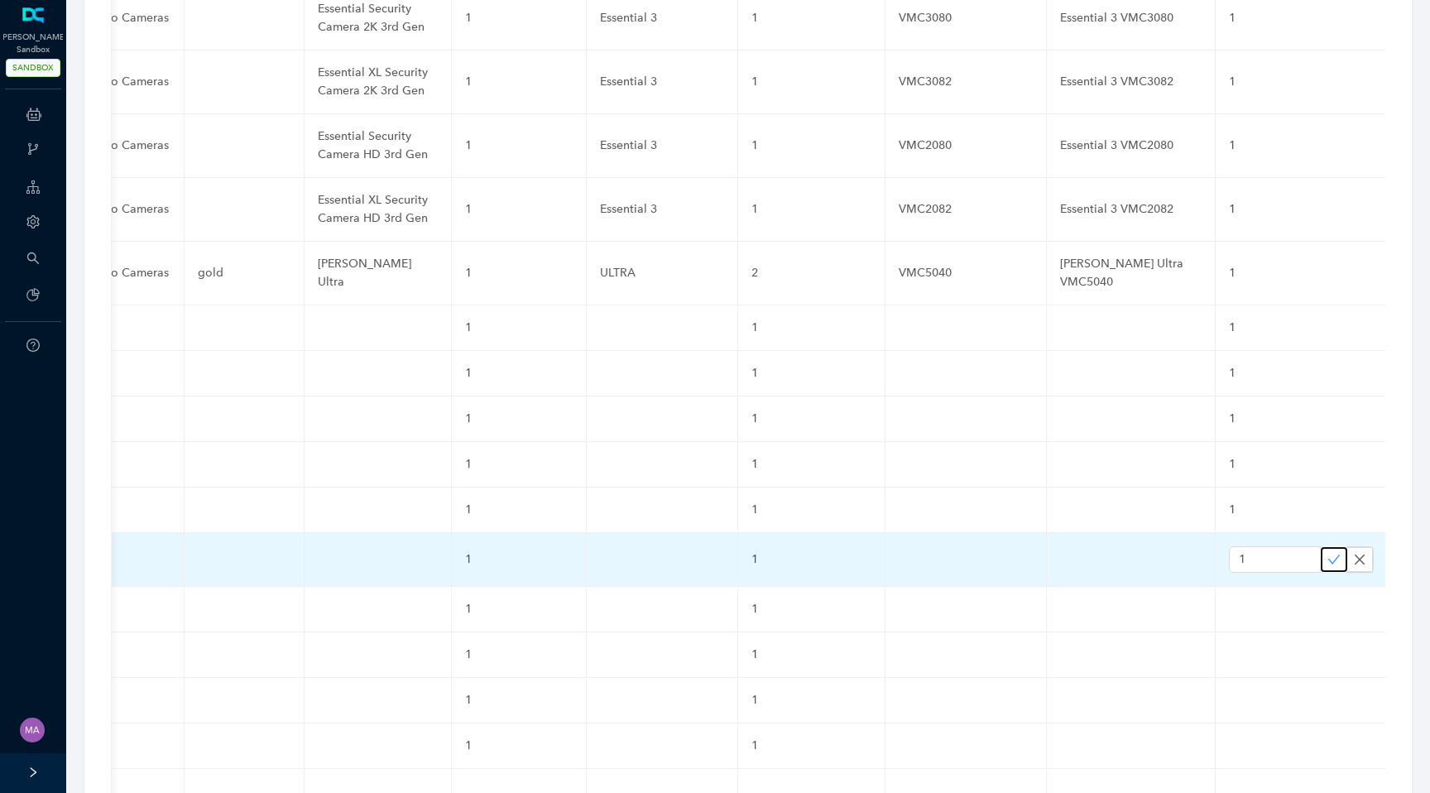
click at [1328, 553] on icon "check" at bounding box center [1334, 559] width 13 height 13
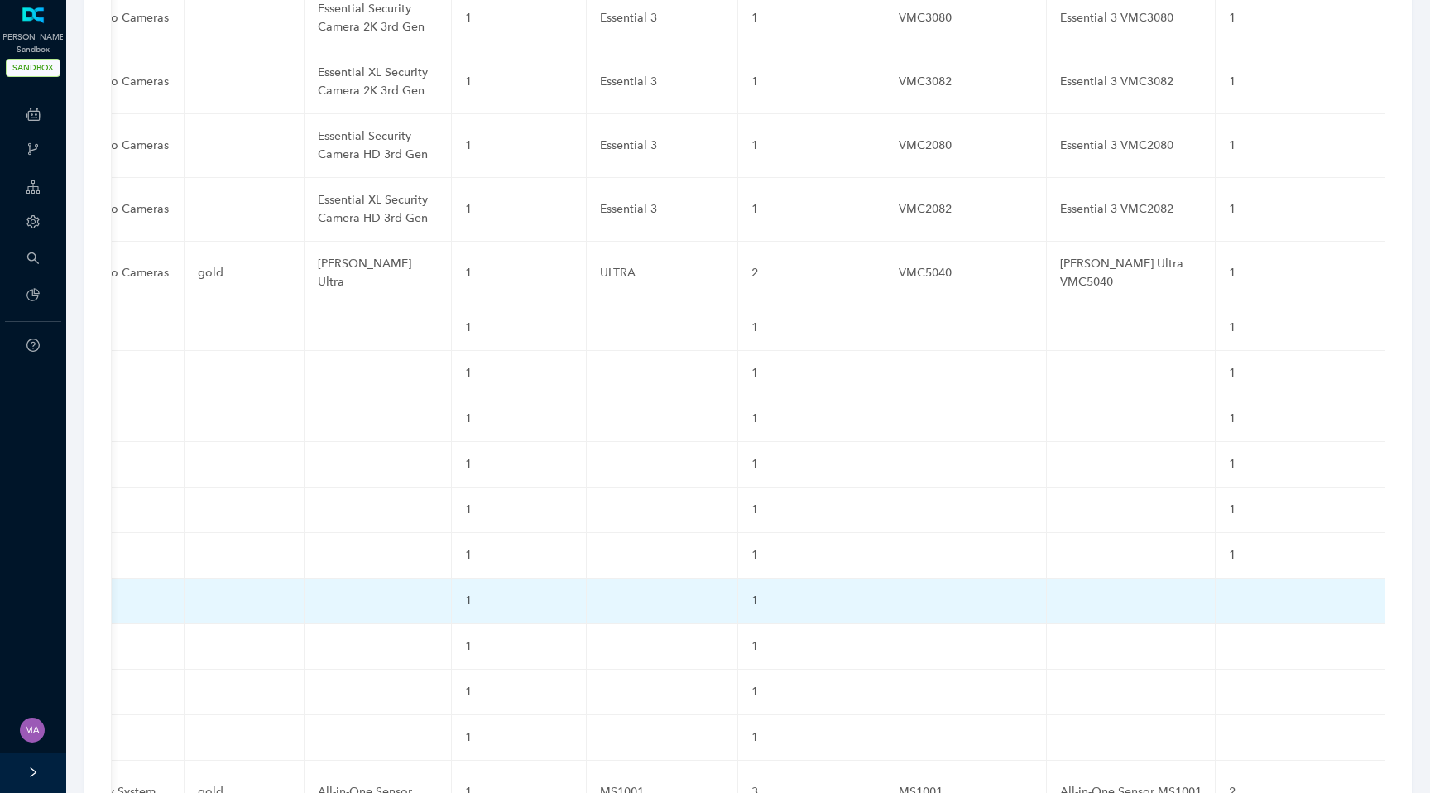
click at [1216, 579] on td at bounding box center [1302, 602] width 172 height 46
click at [1229, 592] on input "text" at bounding box center [1275, 605] width 92 height 26
paste input "1"
type input "1"
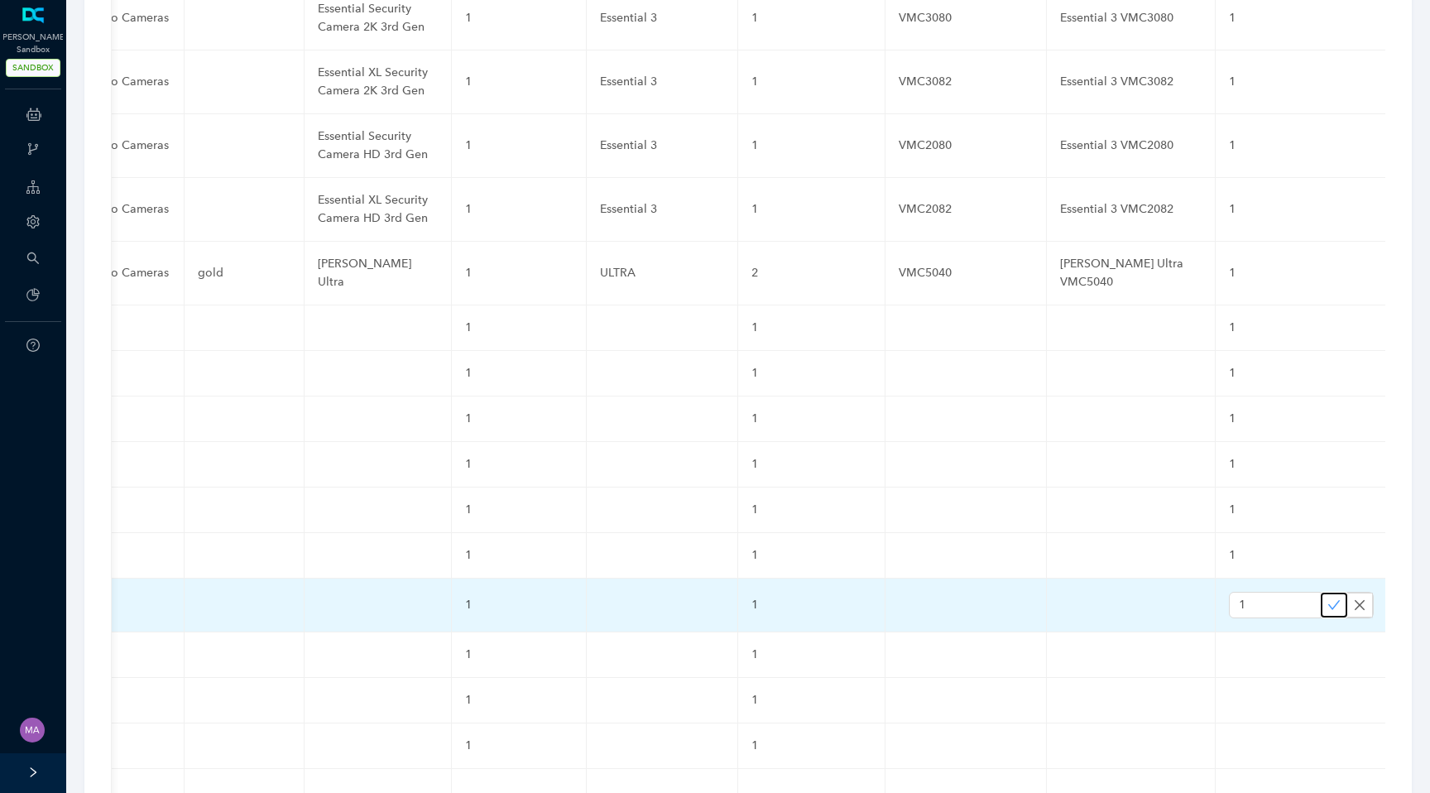
click at [1328, 598] on icon "check" at bounding box center [1334, 604] width 13 height 13
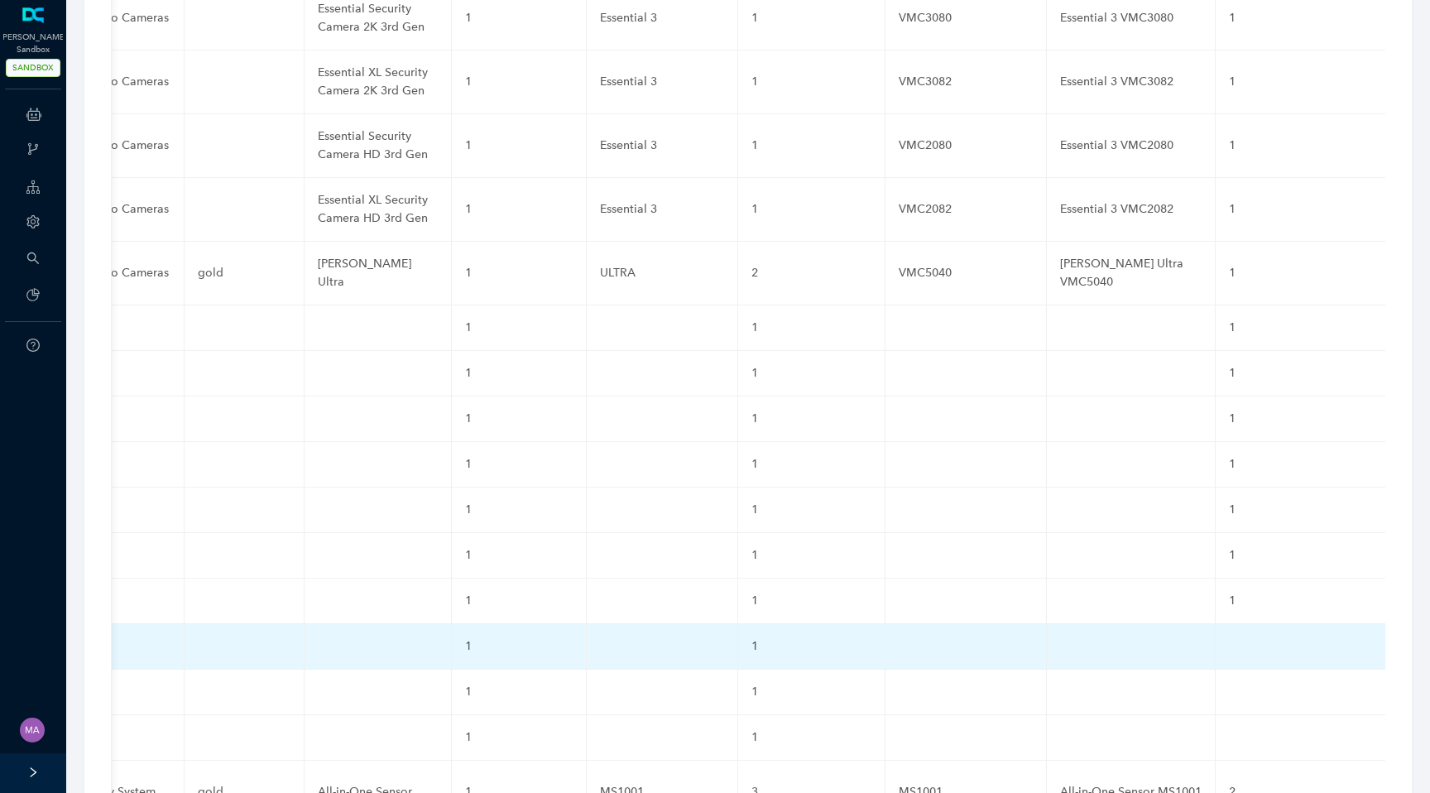
click at [1216, 624] on td at bounding box center [1302, 647] width 172 height 46
click at [1229, 637] on input "text" at bounding box center [1275, 650] width 92 height 26
paste input "1"
type input "1"
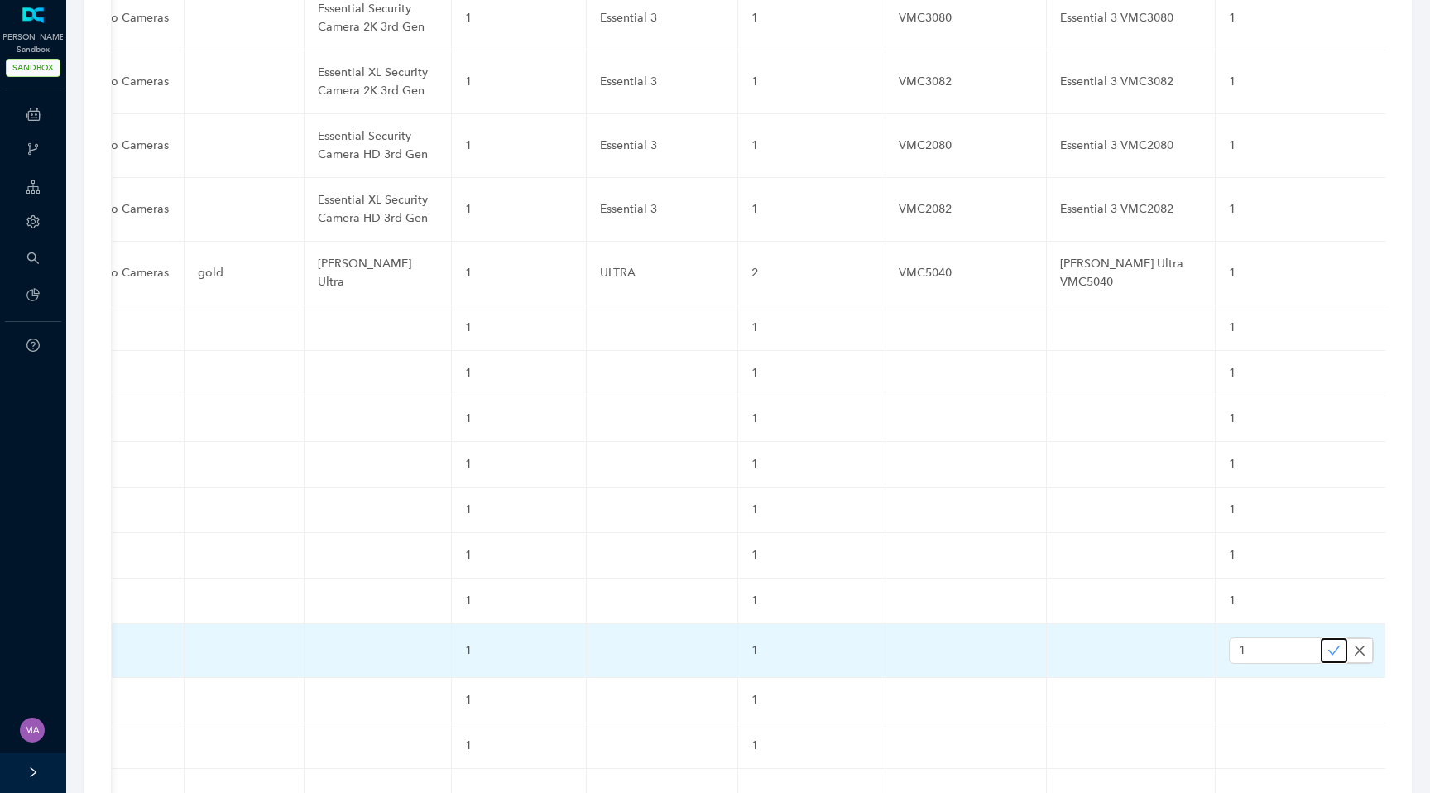
click at [1328, 644] on icon "check" at bounding box center [1334, 650] width 13 height 13
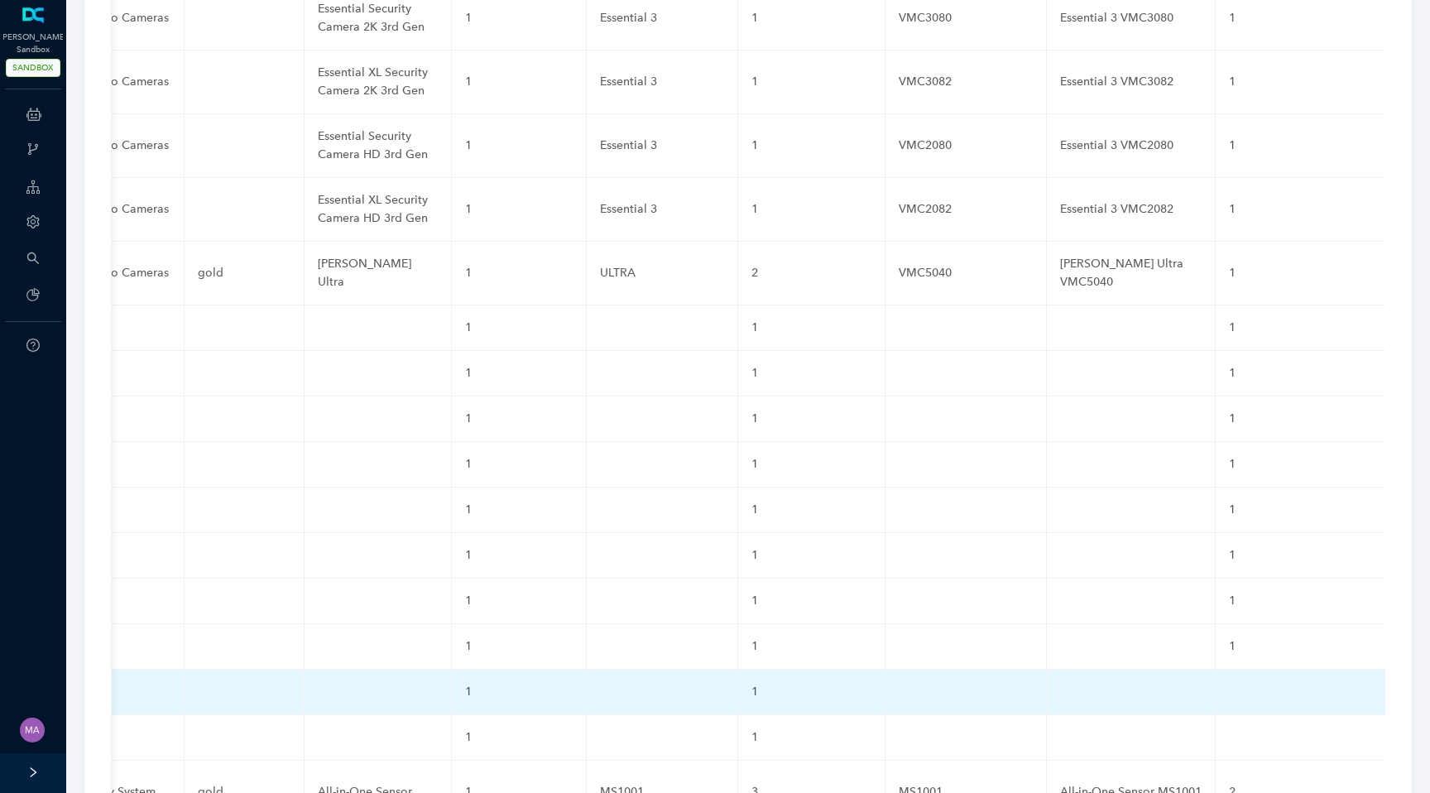
click at [1216, 670] on td at bounding box center [1302, 693] width 172 height 46
click at [1229, 683] on input "text" at bounding box center [1275, 696] width 92 height 26
paste input "1"
type input "1"
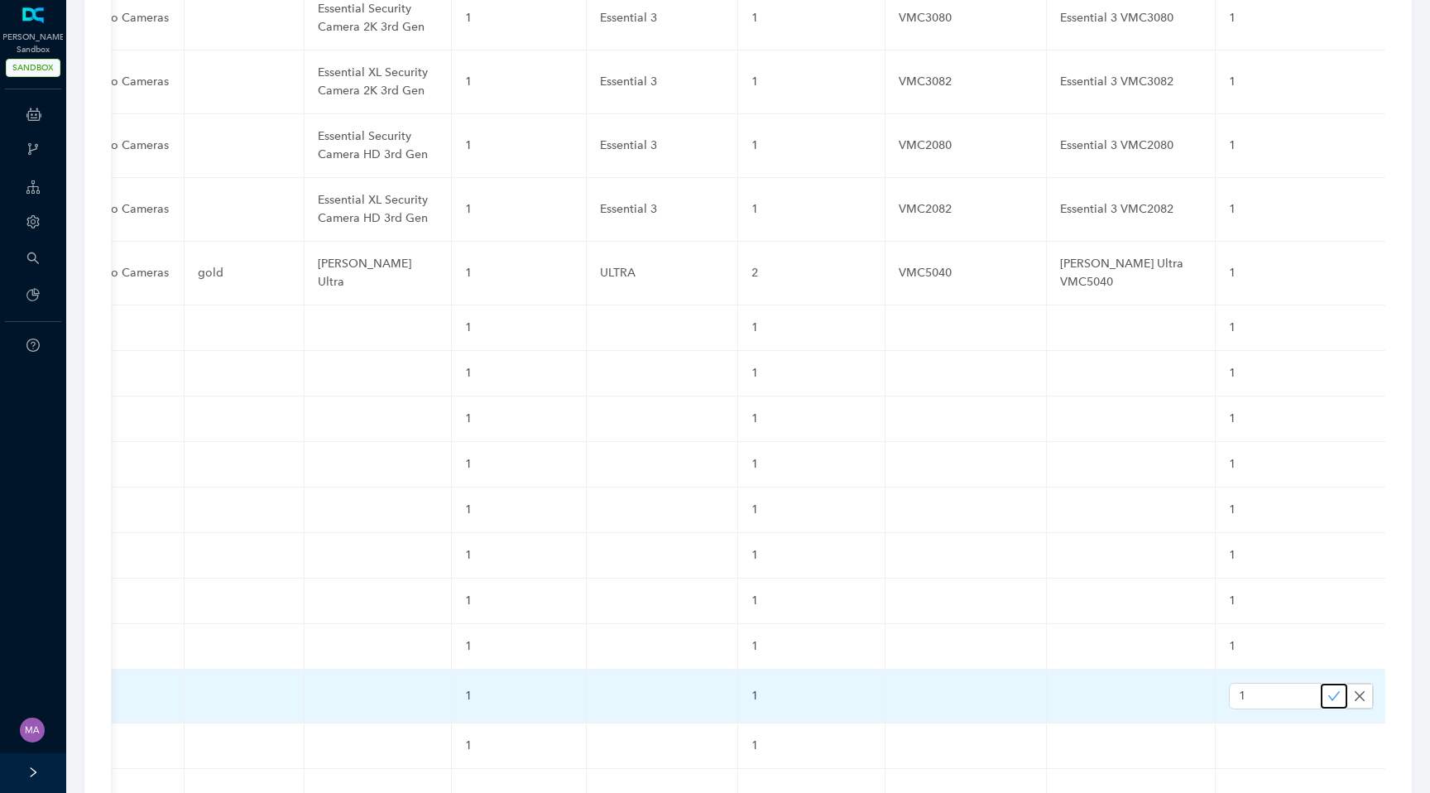
click at [1328, 690] on icon "check" at bounding box center [1334, 696] width 13 height 13
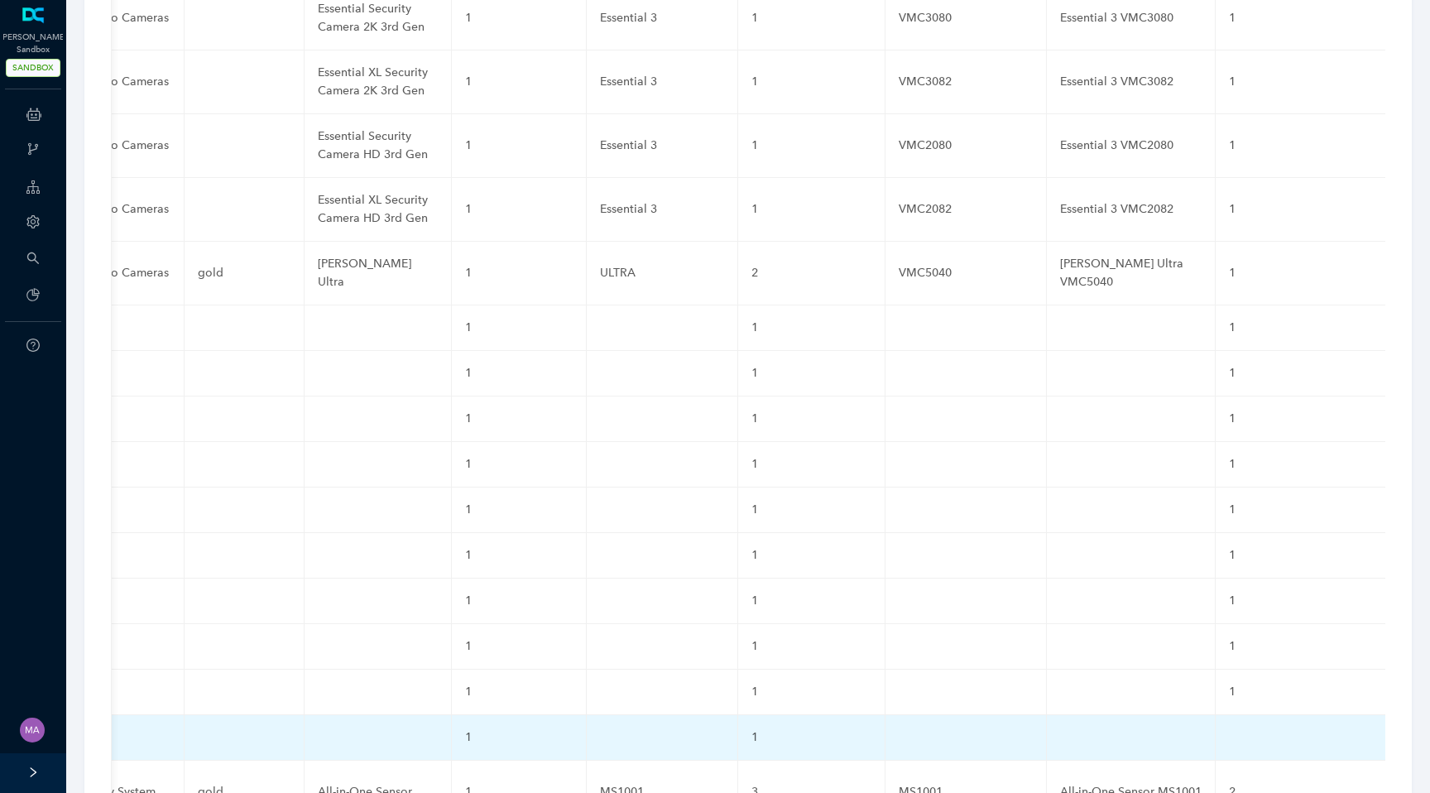
click at [1216, 715] on td at bounding box center [1302, 738] width 172 height 46
click at [1229, 728] on input "text" at bounding box center [1275, 741] width 92 height 26
paste input "1"
type input "1"
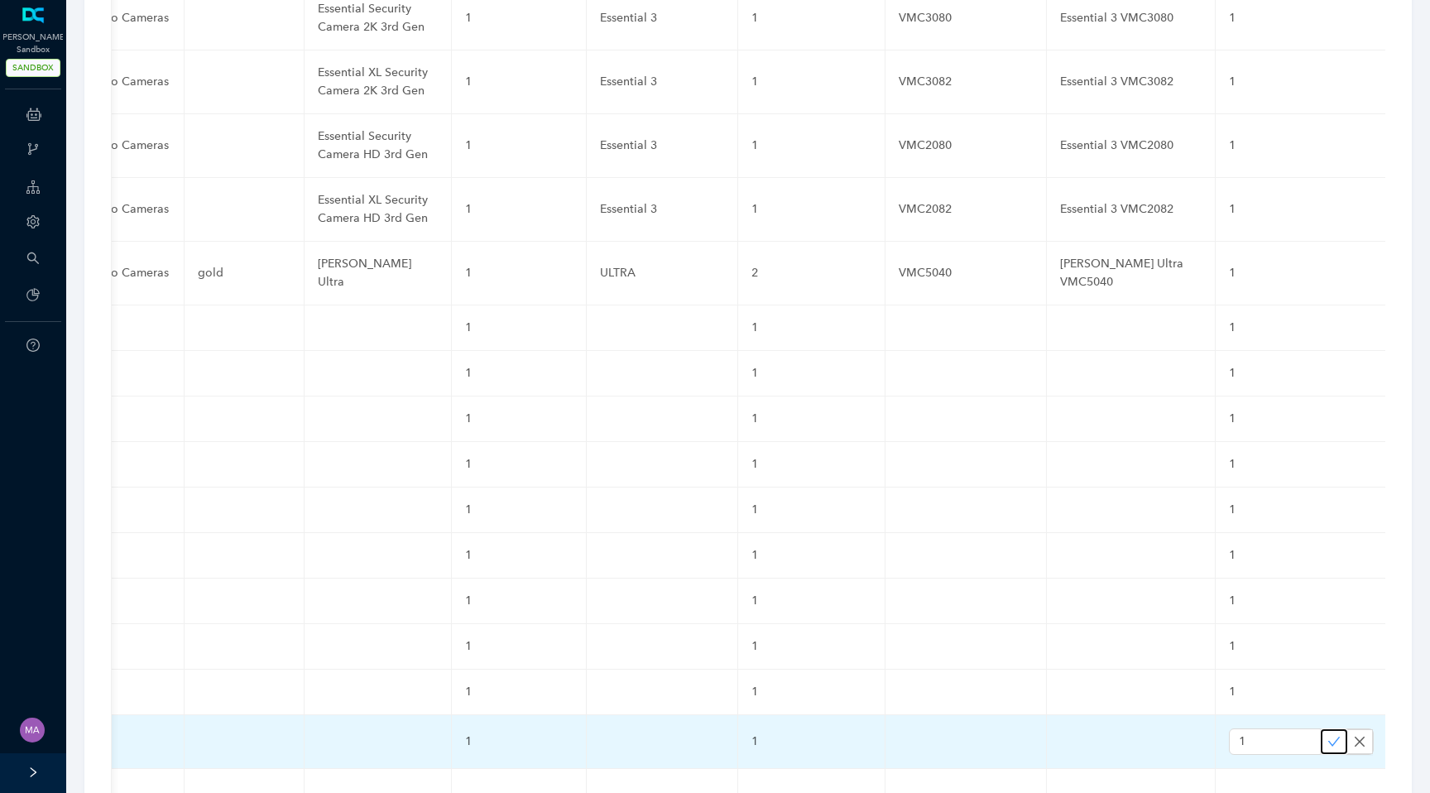
click at [1329, 737] on icon "check" at bounding box center [1335, 741] width 12 height 9
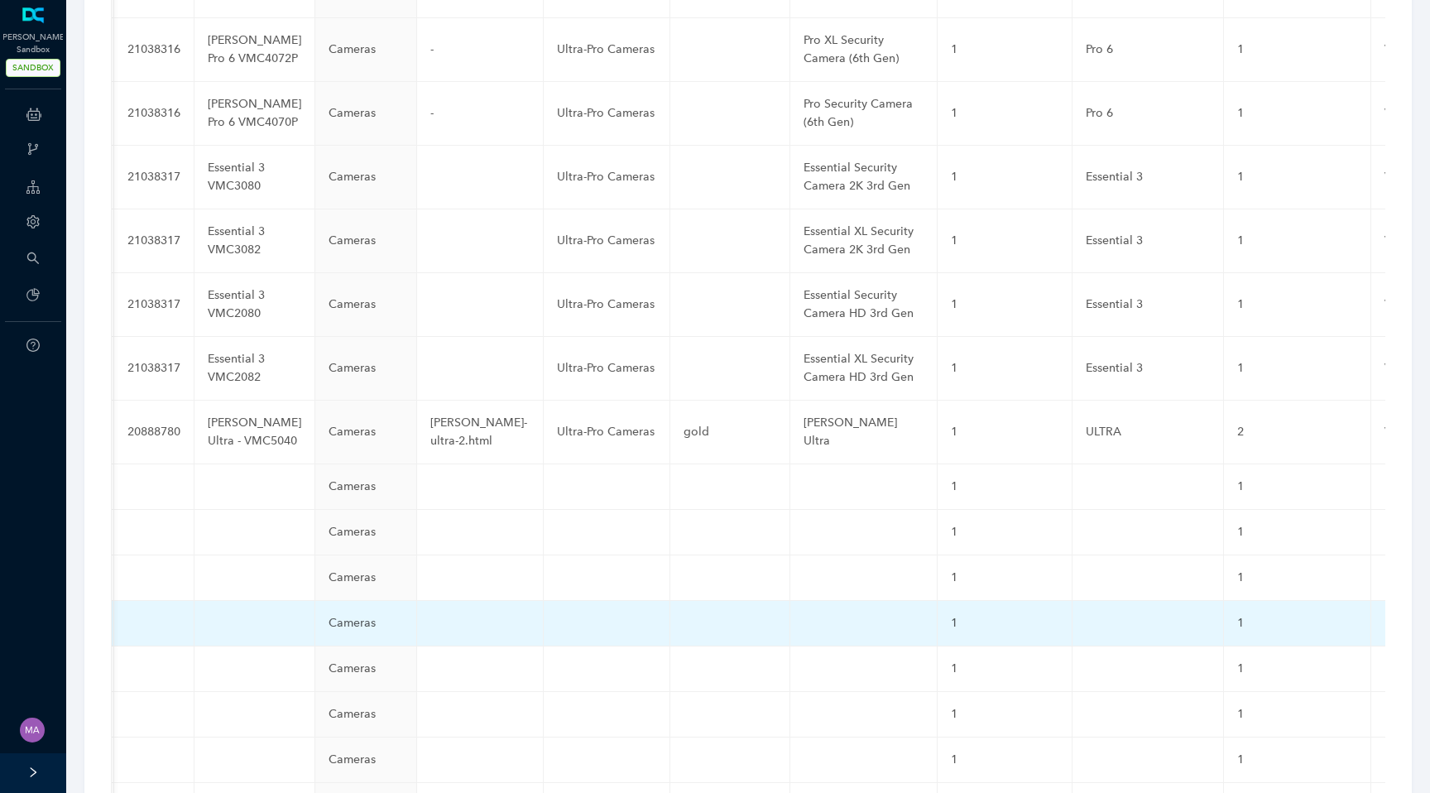
scroll to position [4393, 0]
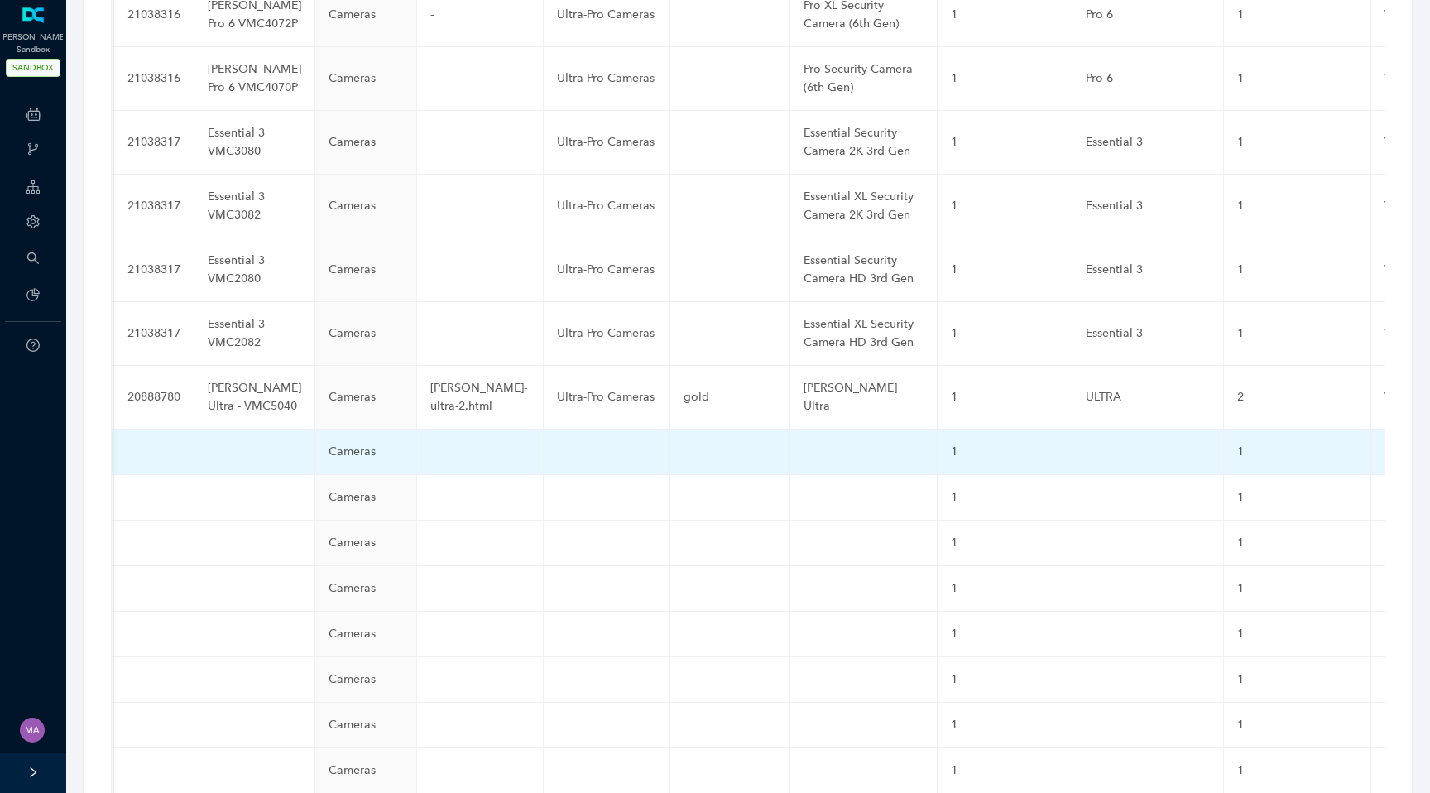
click at [560, 430] on td at bounding box center [607, 453] width 127 height 46
click at [557, 443] on input "text" at bounding box center [580, 456] width 46 height 26
paste input "Ultra-Pro Cameras"
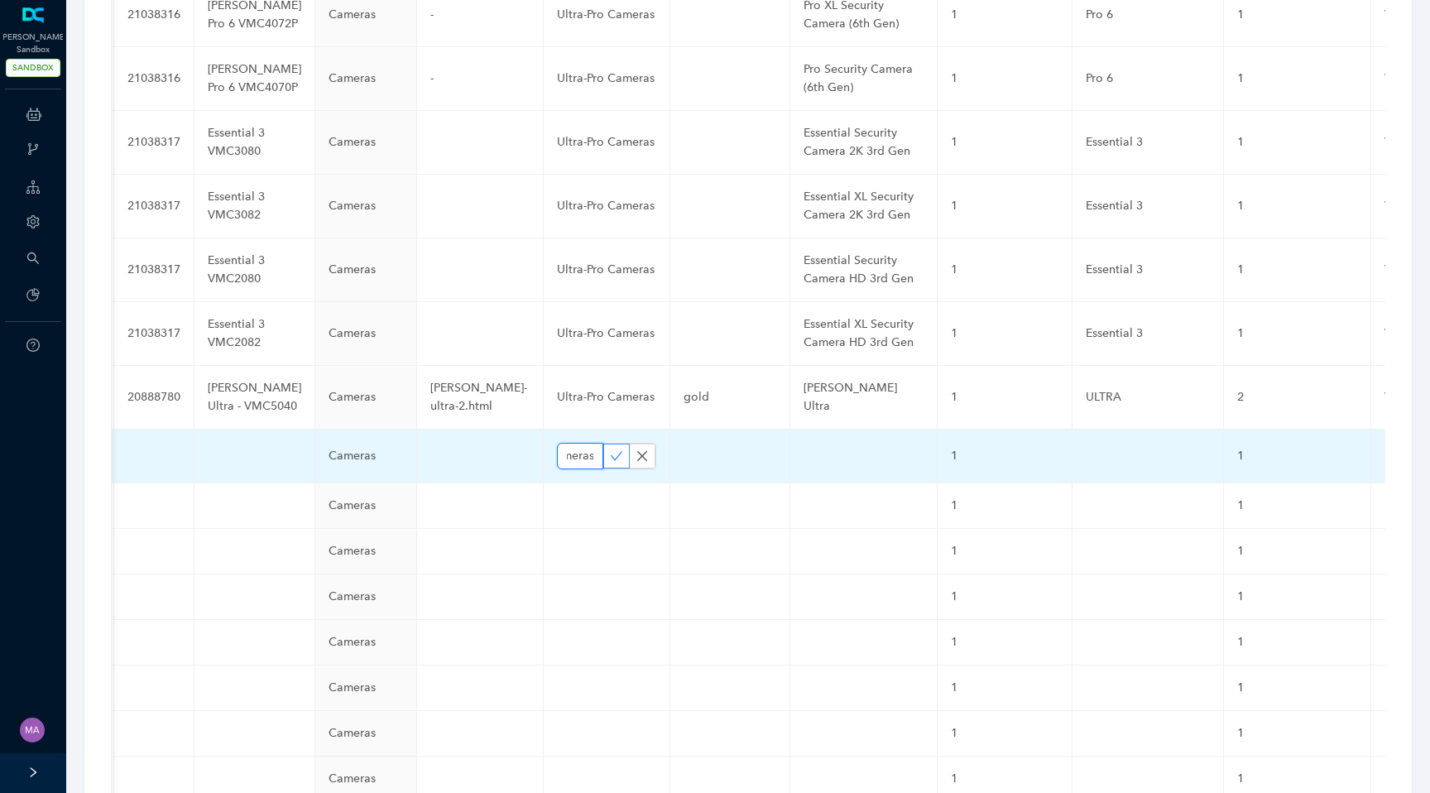
type input "Ultra-Pro Cameras"
click at [610, 449] on icon "check" at bounding box center [616, 455] width 13 height 13
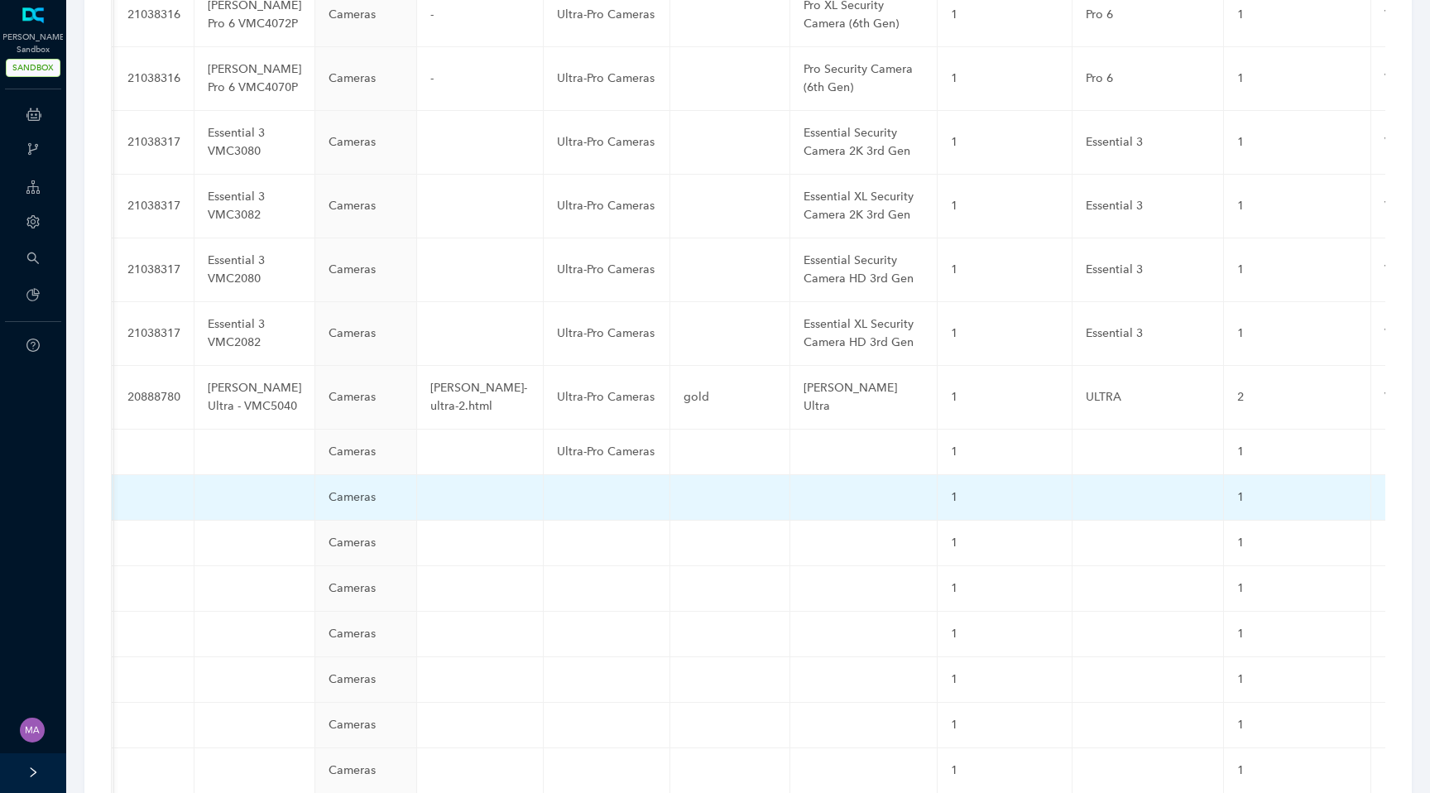
click at [544, 475] on td at bounding box center [607, 498] width 127 height 46
click at [557, 488] on input "text" at bounding box center [580, 501] width 46 height 26
paste input "Ultra-Pro Cameras"
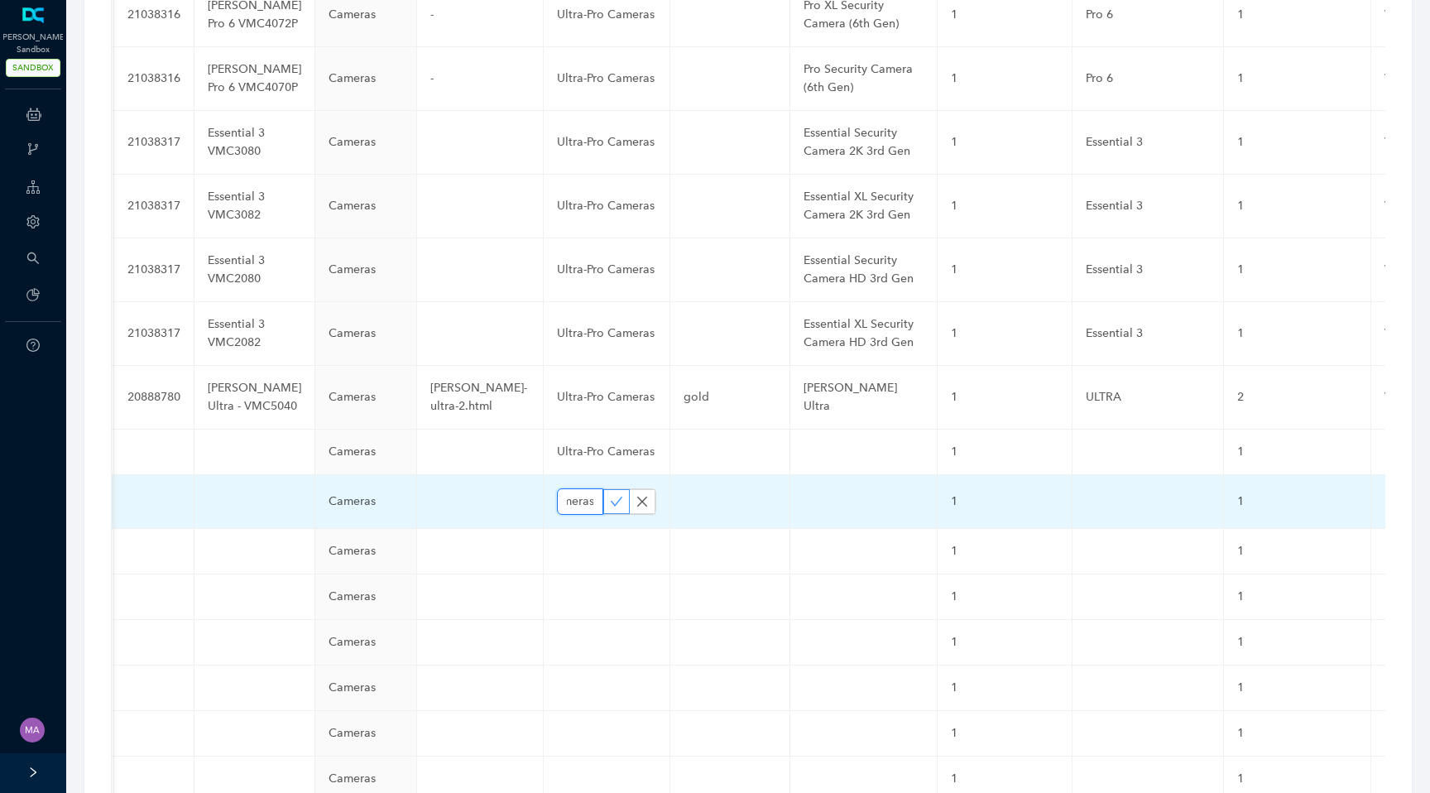
type input "Ultra-Pro Cameras"
click at [610, 495] on icon "check" at bounding box center [616, 501] width 13 height 13
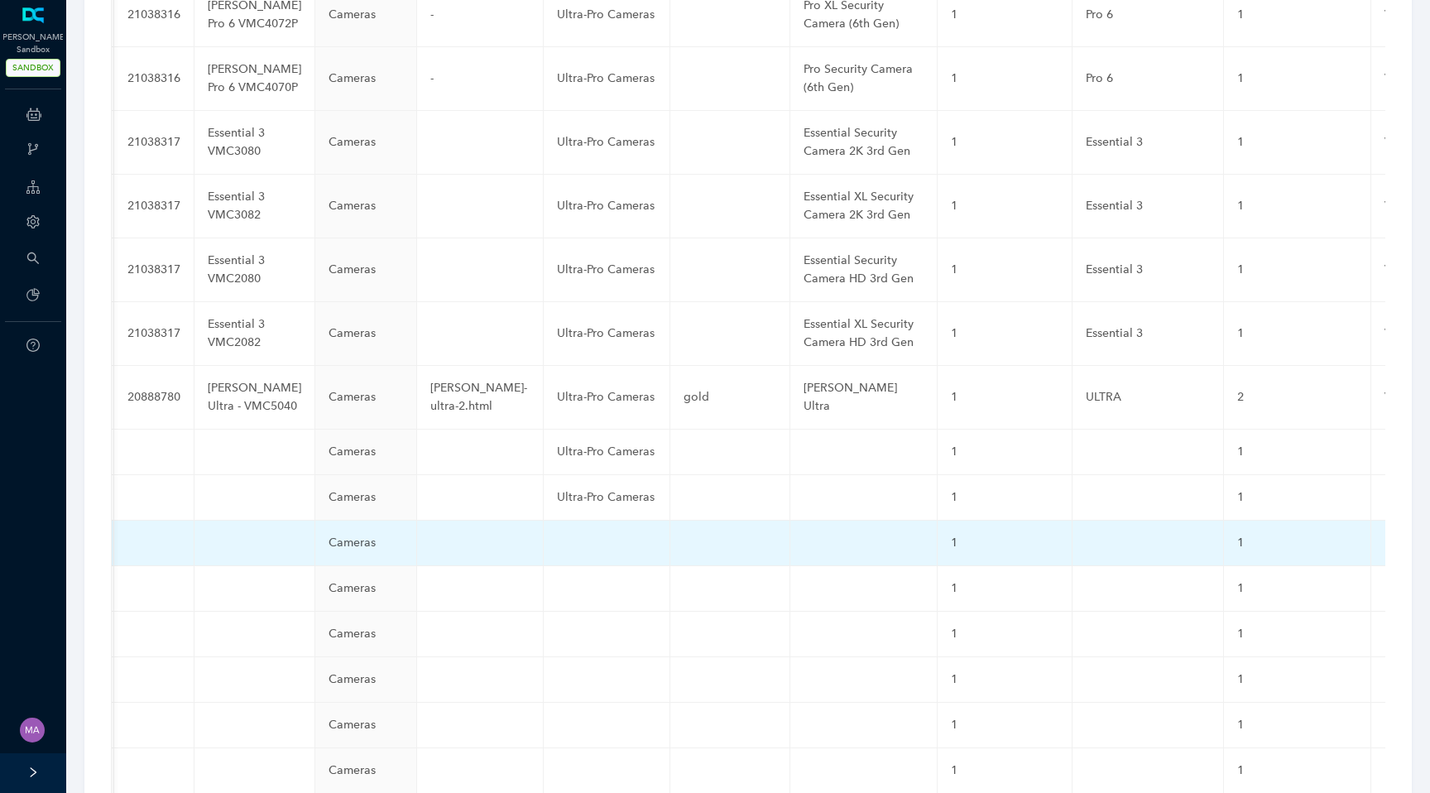
click at [544, 521] on td at bounding box center [607, 544] width 127 height 46
click at [557, 534] on input "text" at bounding box center [580, 547] width 46 height 26
paste input "Ultra-Pro Cameras"
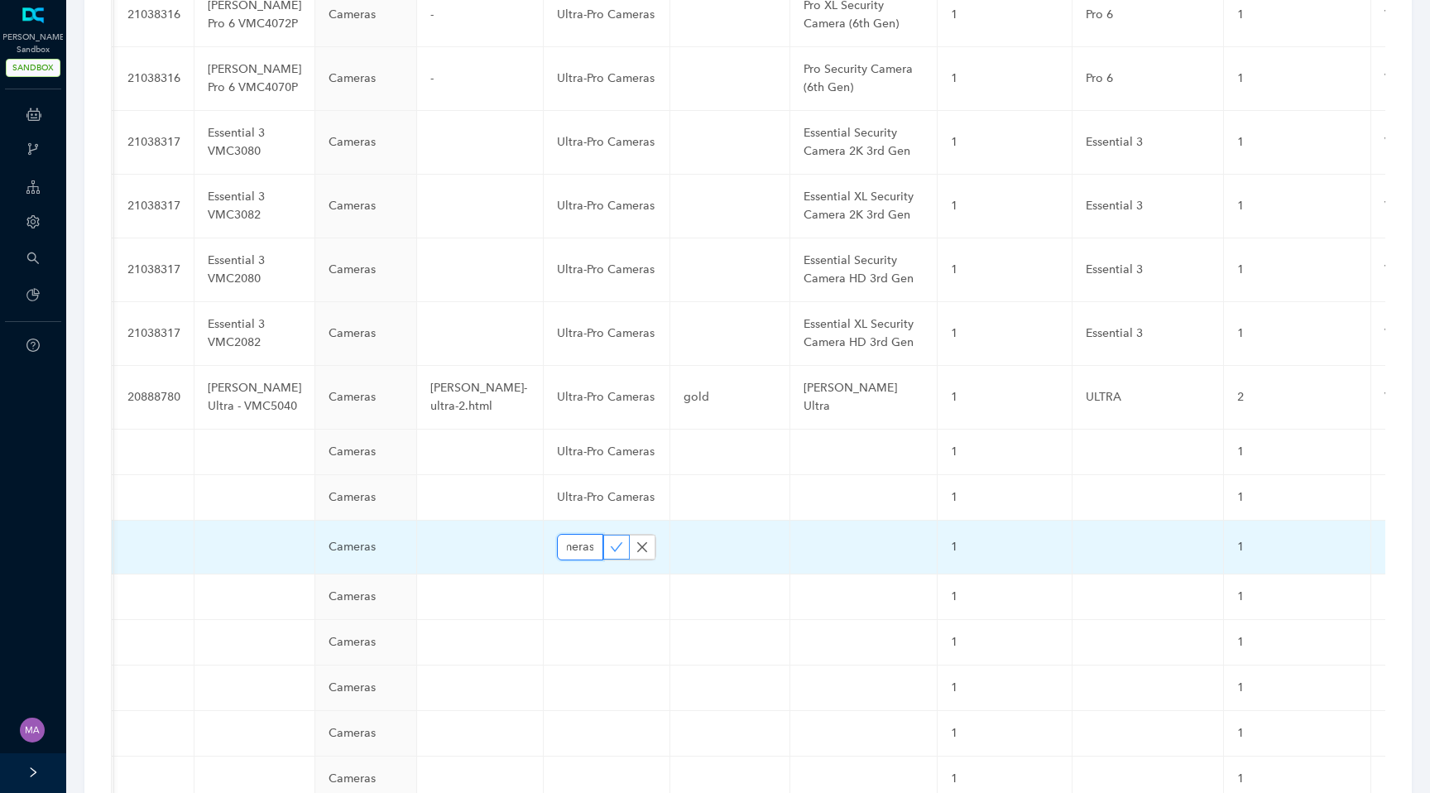
type input "Ultra-Pro Cameras"
click at [610, 541] on icon "check" at bounding box center [616, 547] width 13 height 13
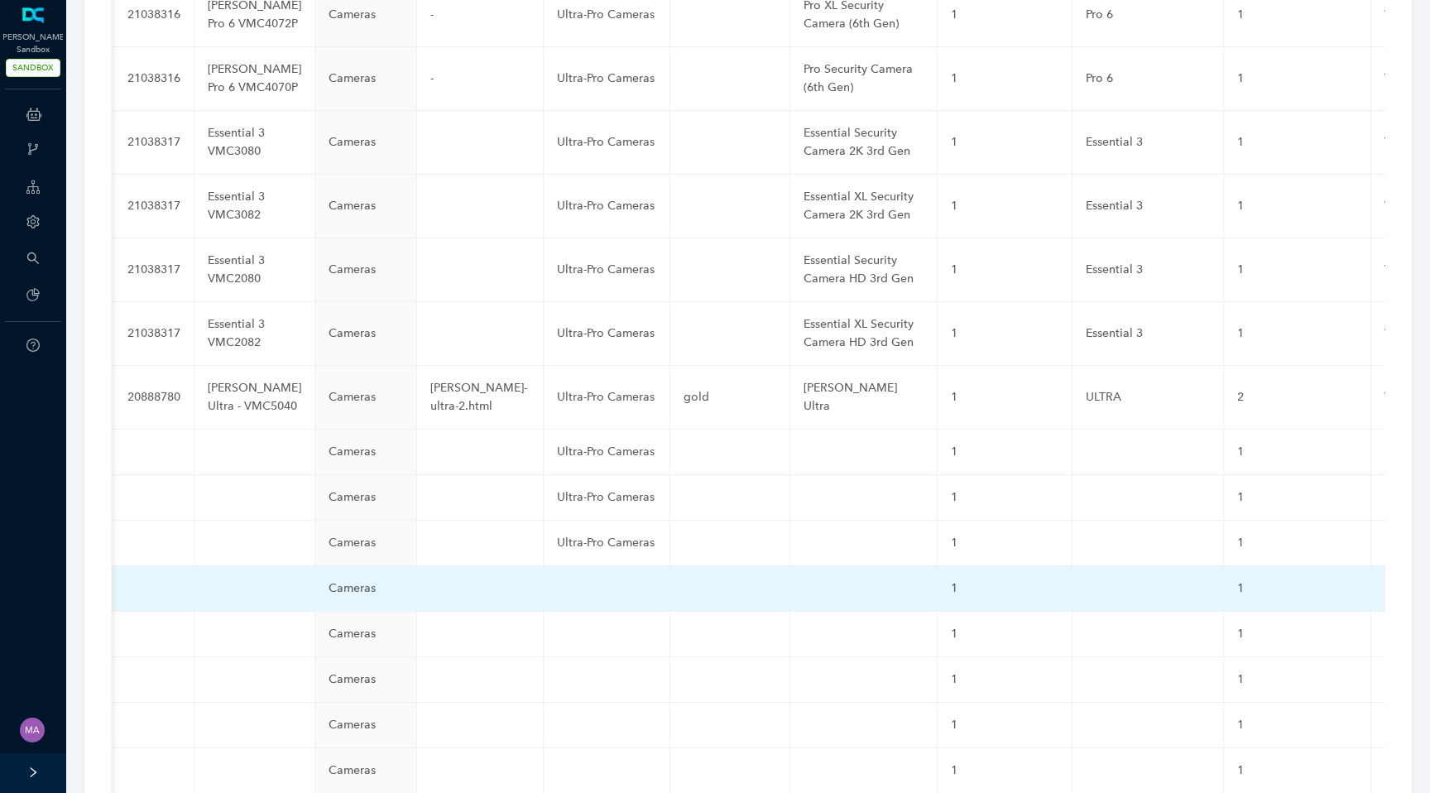
click at [544, 566] on td at bounding box center [607, 589] width 127 height 46
click at [557, 579] on input "text" at bounding box center [580, 592] width 46 height 26
paste input "Ultra-Pro Cameras"
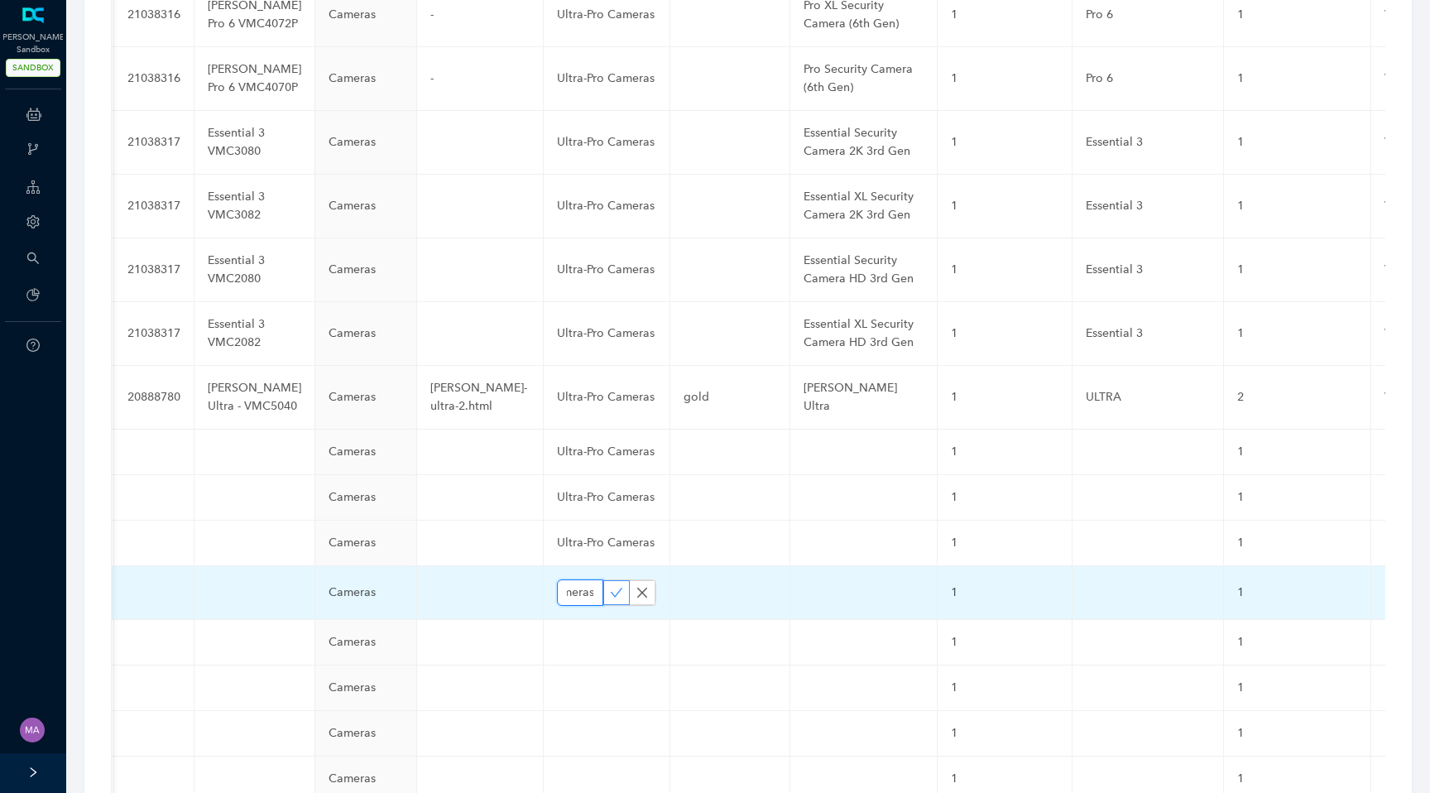
type input "Ultra-Pro Cameras"
click at [611, 588] on icon "check" at bounding box center [617, 592] width 12 height 9
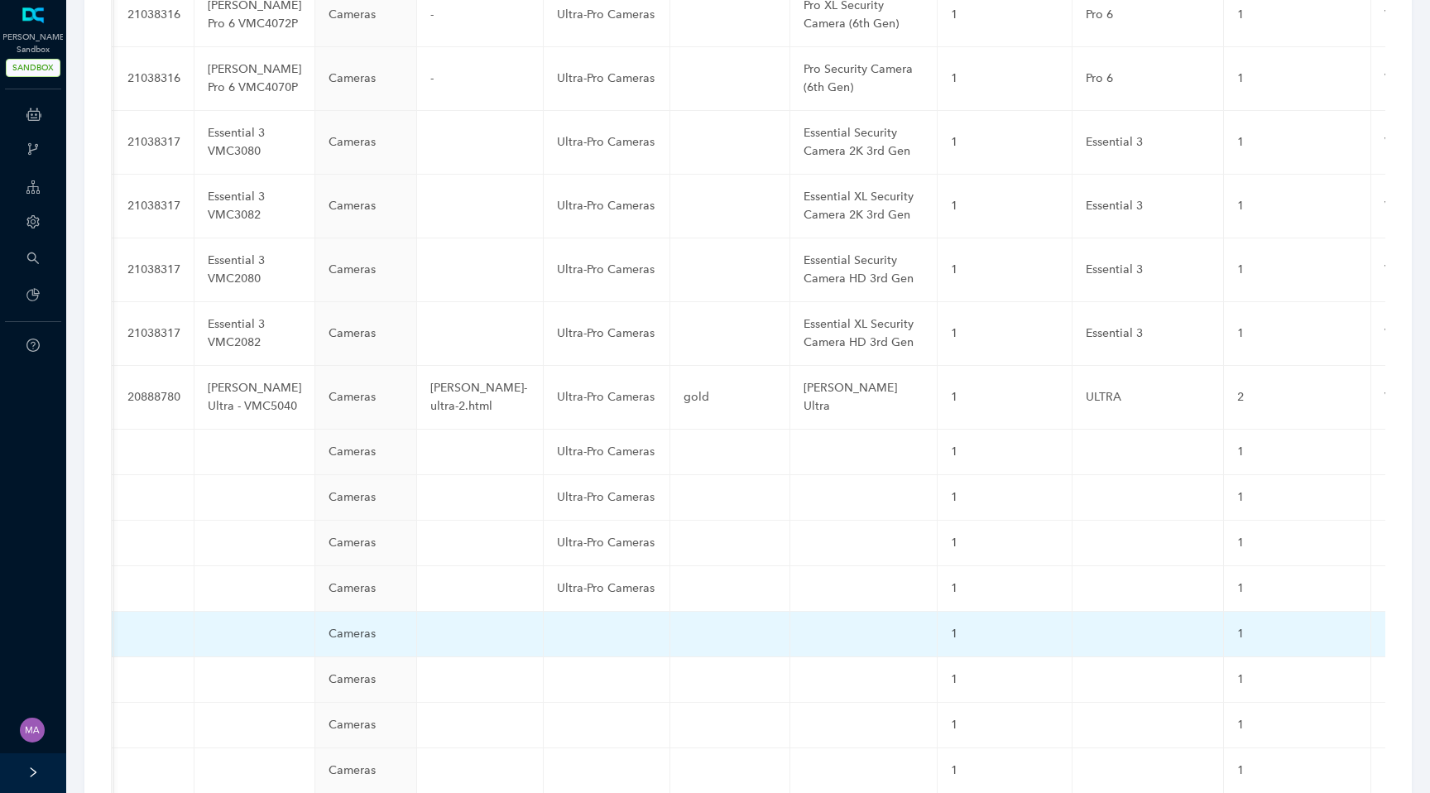
click at [544, 612] on td at bounding box center [607, 635] width 127 height 46
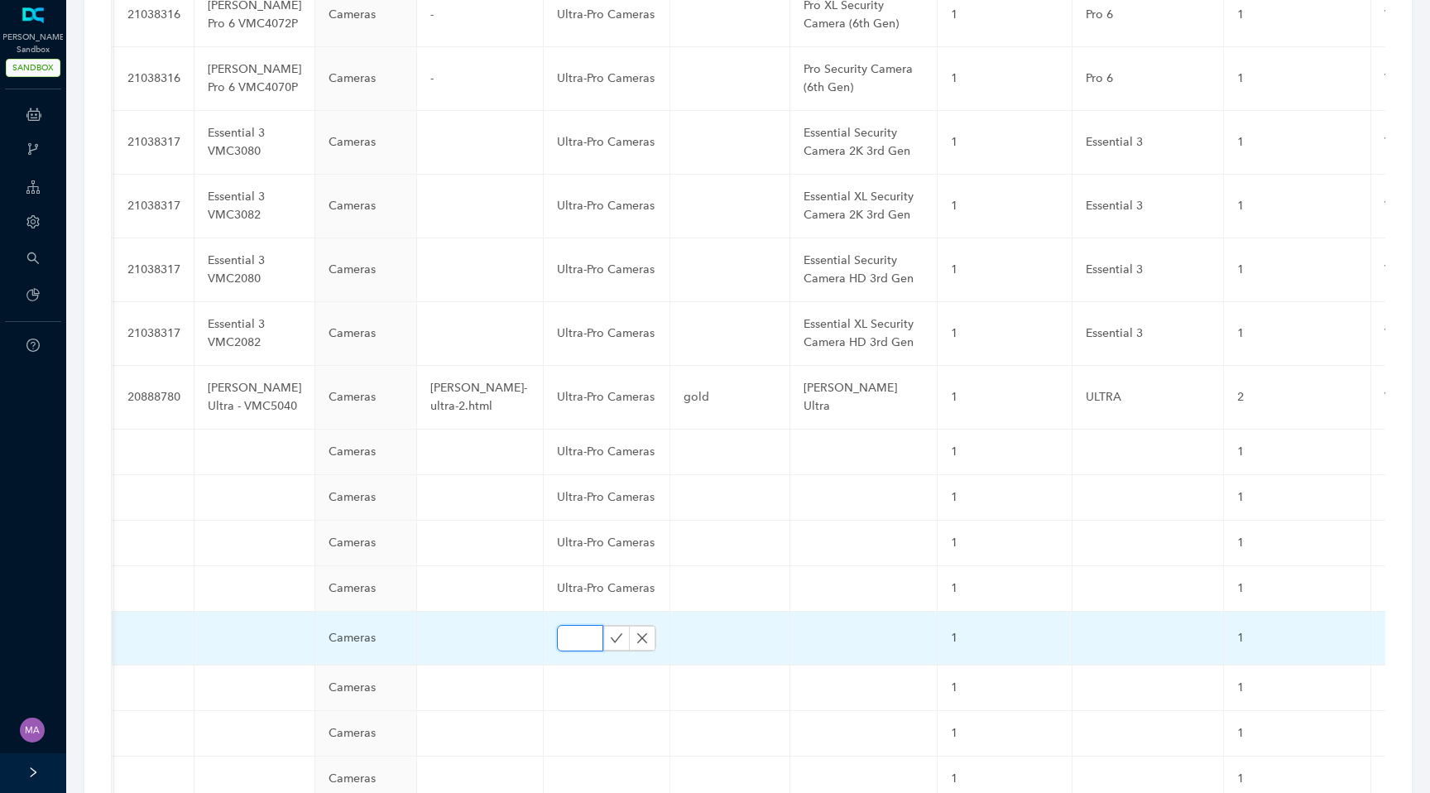
click at [557, 625] on input "text" at bounding box center [580, 638] width 46 height 26
paste input "Ultra-Pro Cameras"
type input "Ultra-Pro Cameras"
click at [610, 632] on icon "check" at bounding box center [616, 638] width 13 height 13
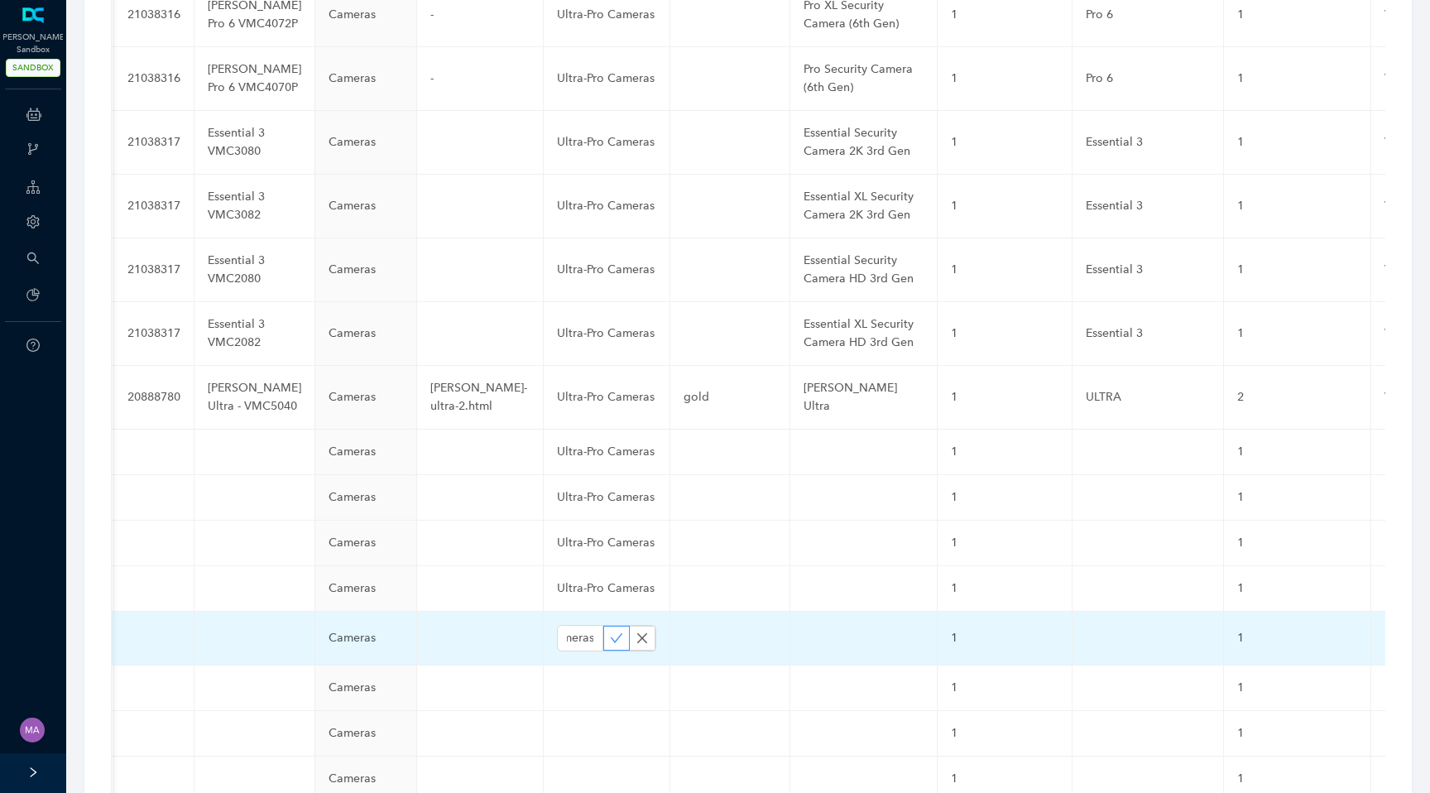
scroll to position [0, 0]
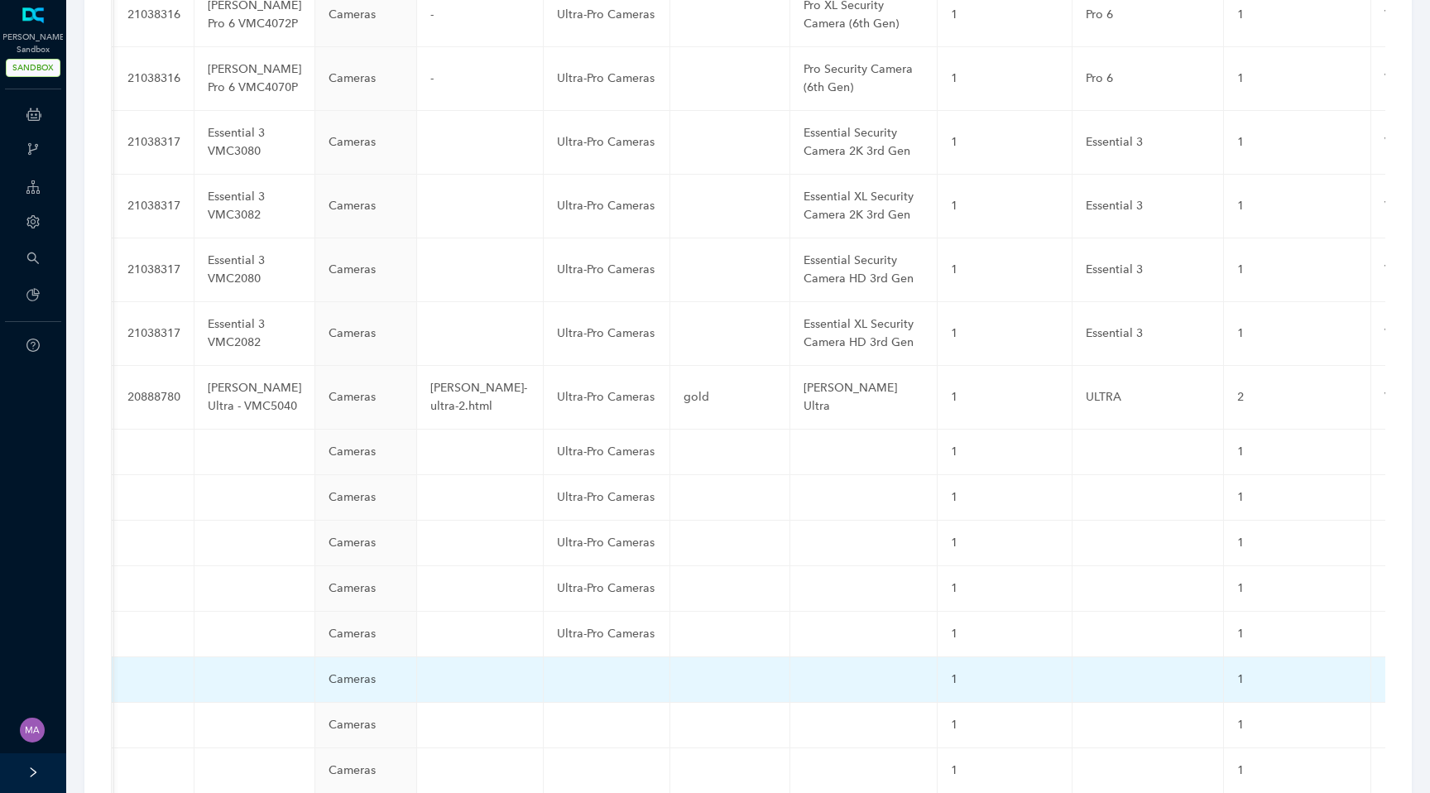
click at [544, 657] on td at bounding box center [607, 680] width 127 height 46
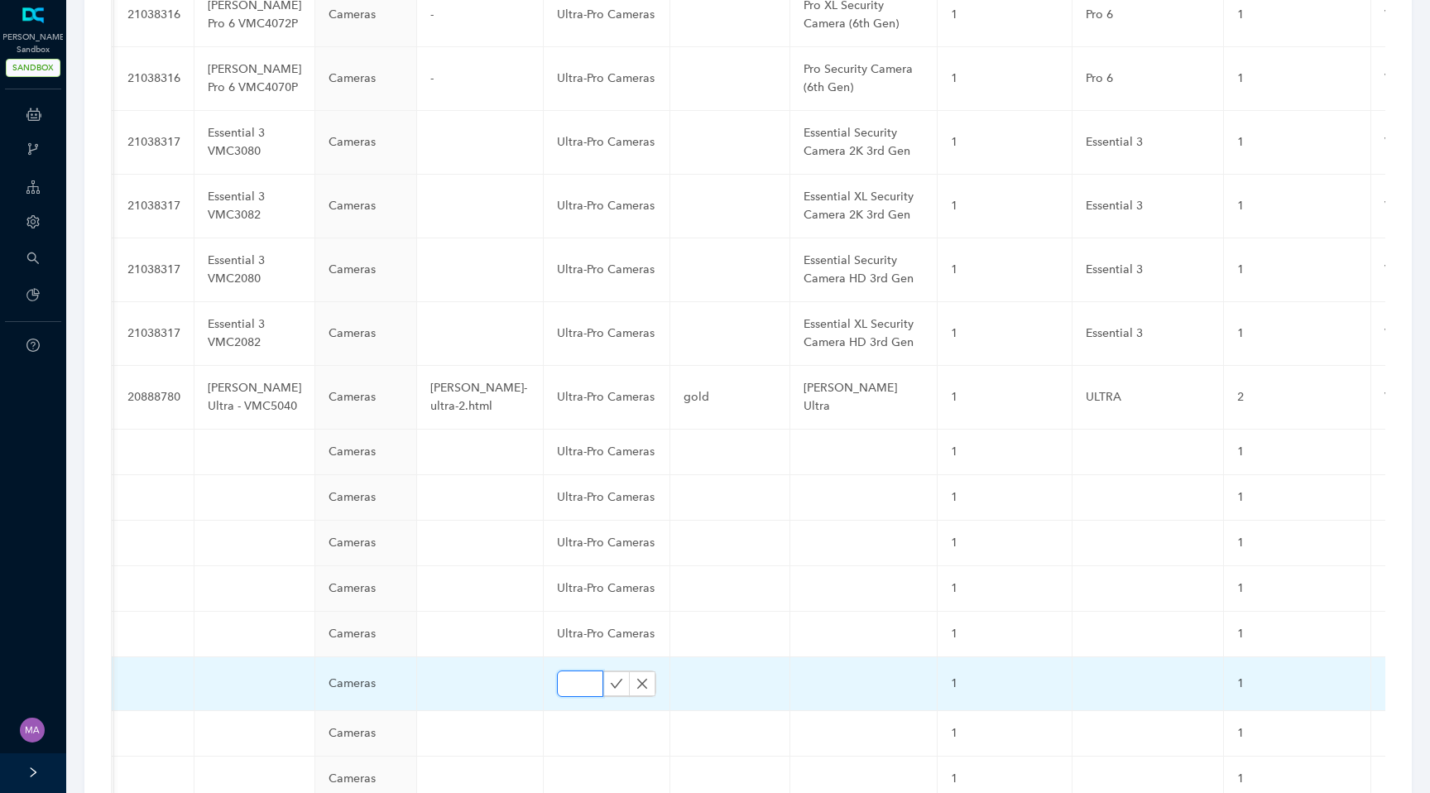
click at [557, 670] on input "text" at bounding box center [580, 683] width 46 height 26
paste input "Ultra-Pro Cameras"
type input "Ultra-Pro Cameras"
click at [610, 677] on icon "check" at bounding box center [616, 683] width 13 height 13
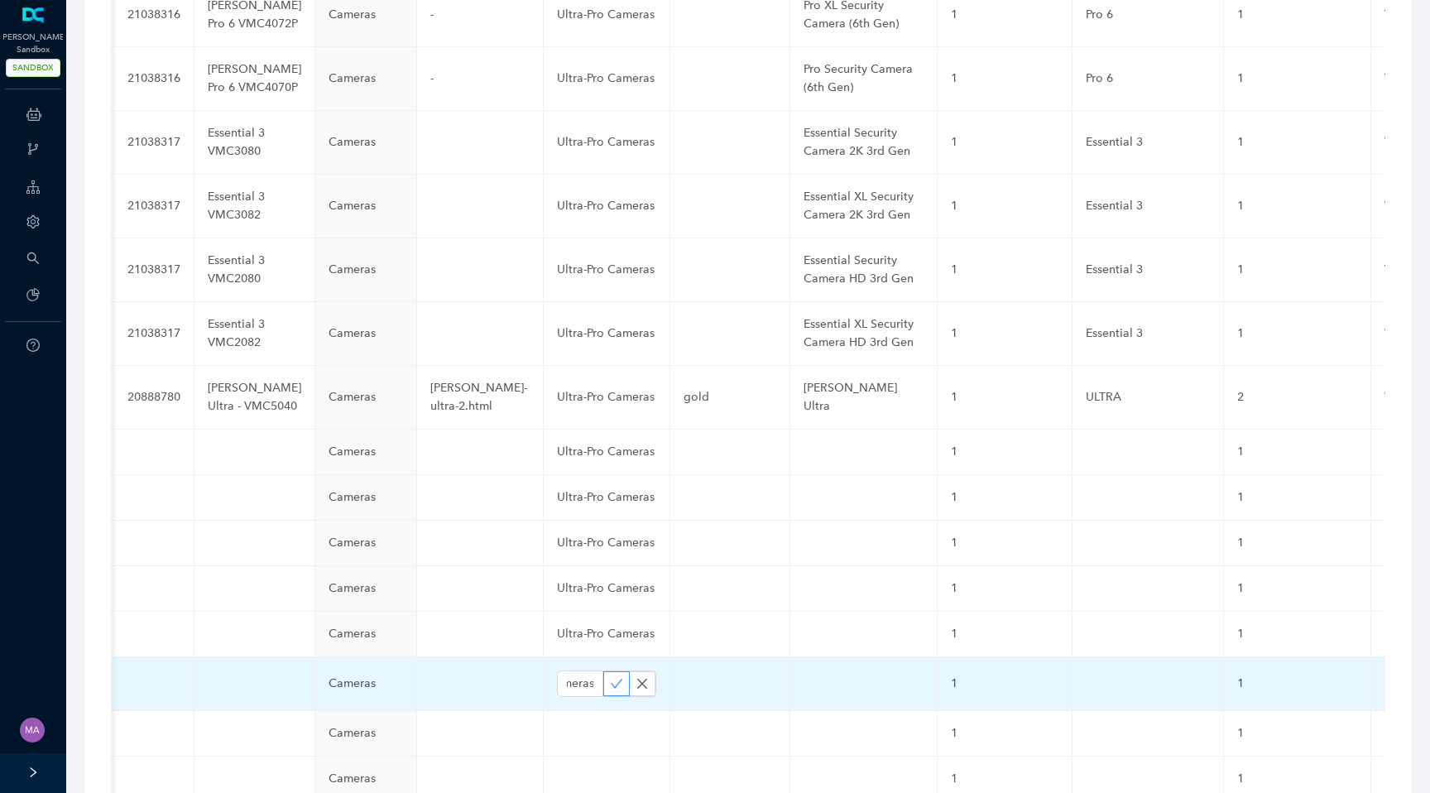
scroll to position [0, 0]
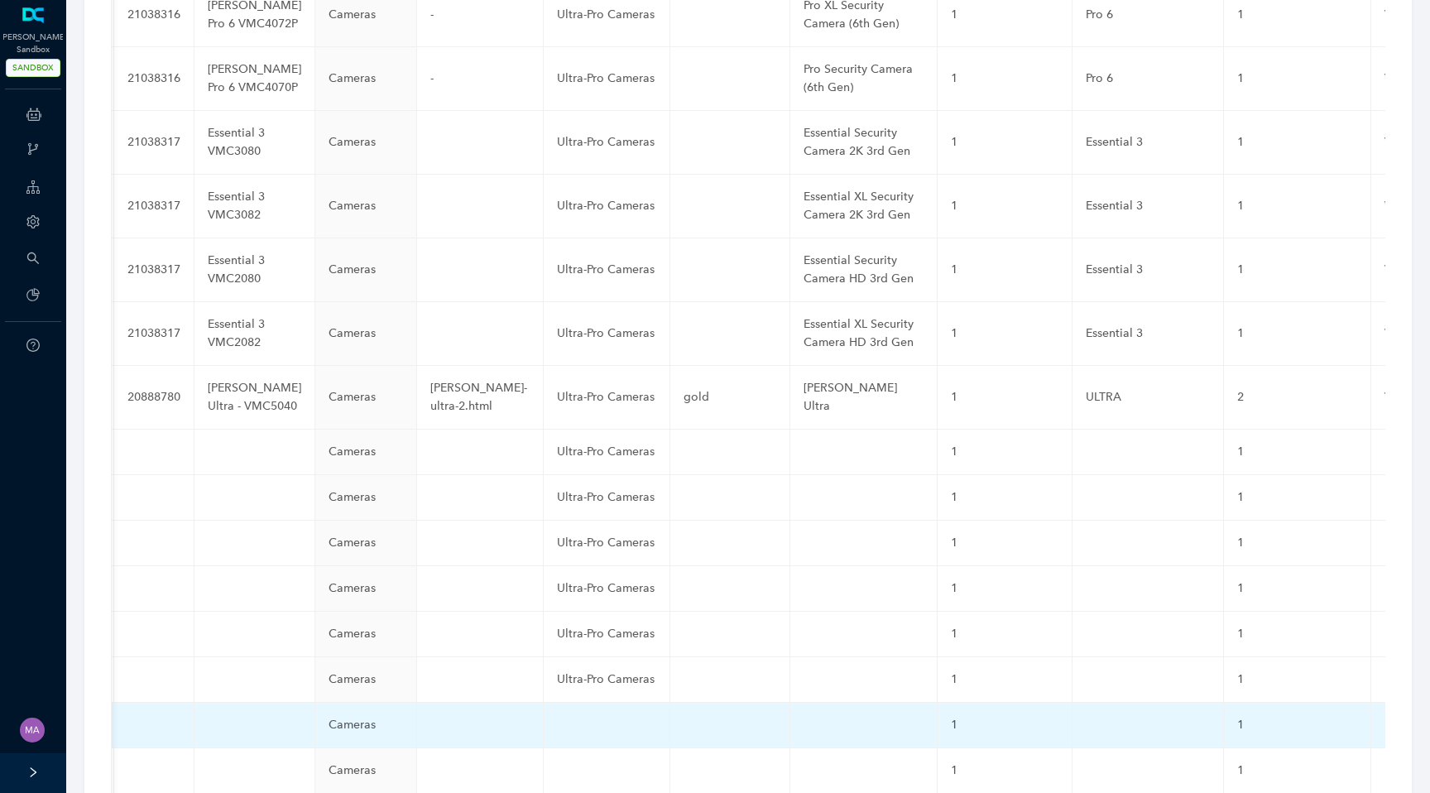
click at [544, 703] on td at bounding box center [607, 726] width 127 height 46
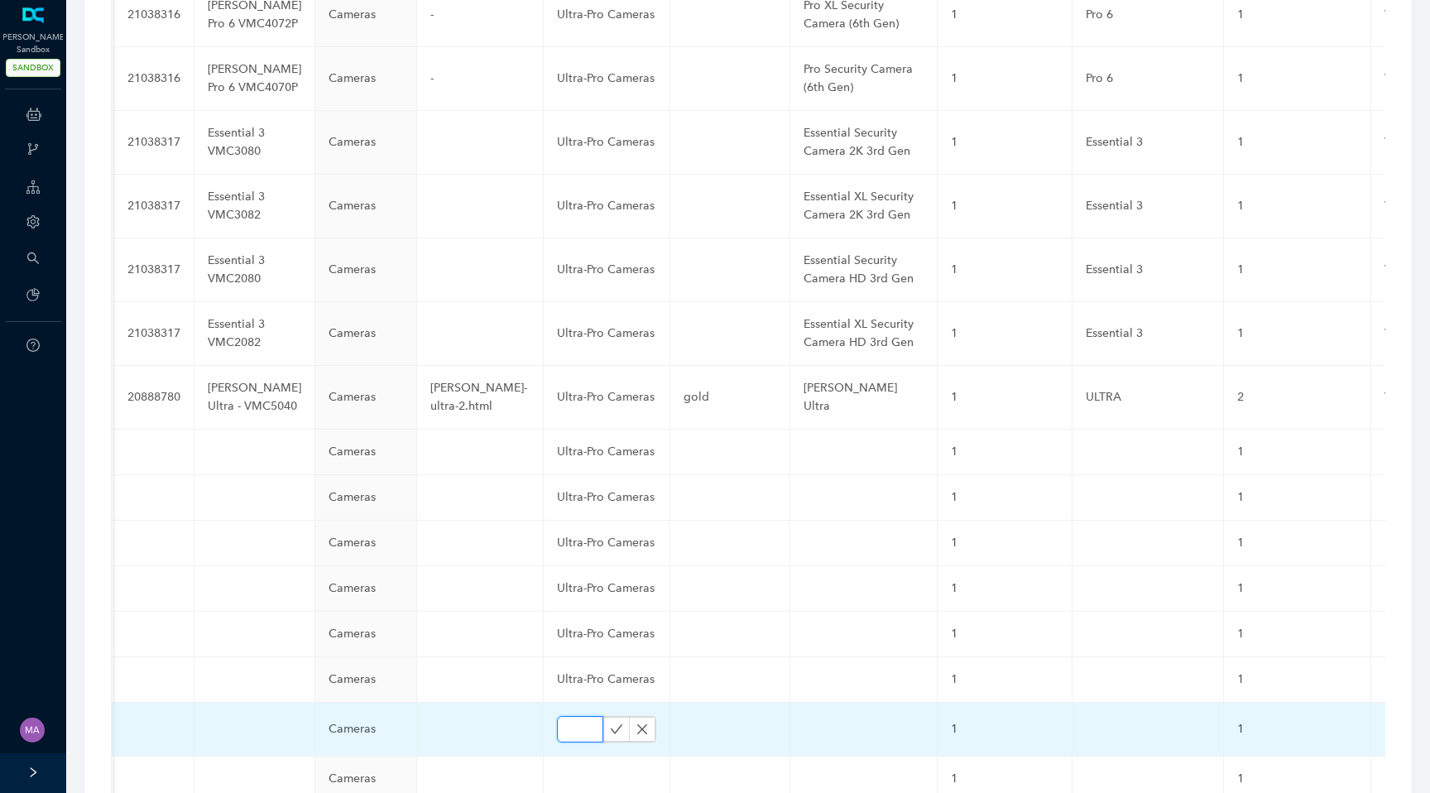
click at [557, 716] on input "text" at bounding box center [580, 729] width 46 height 26
paste input "Ultra-Pro Cameras"
type input "Ultra-Pro Cameras"
click at [610, 723] on icon "check" at bounding box center [616, 729] width 13 height 13
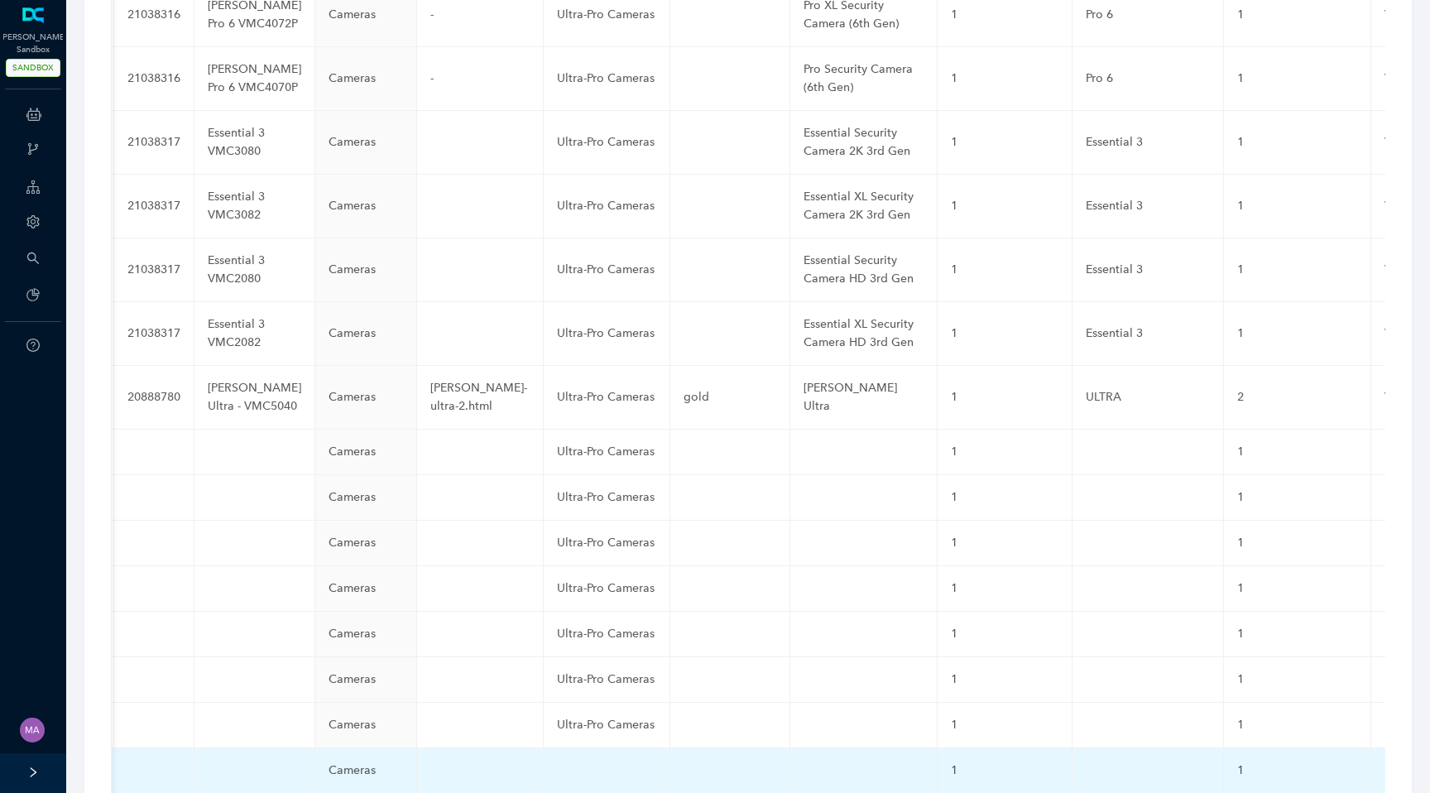
click at [544, 748] on td at bounding box center [607, 771] width 127 height 46
click at [557, 762] on input "text" at bounding box center [580, 775] width 46 height 26
paste input "Ultra-Pro Cameras"
type input "Ultra-Pro Cameras"
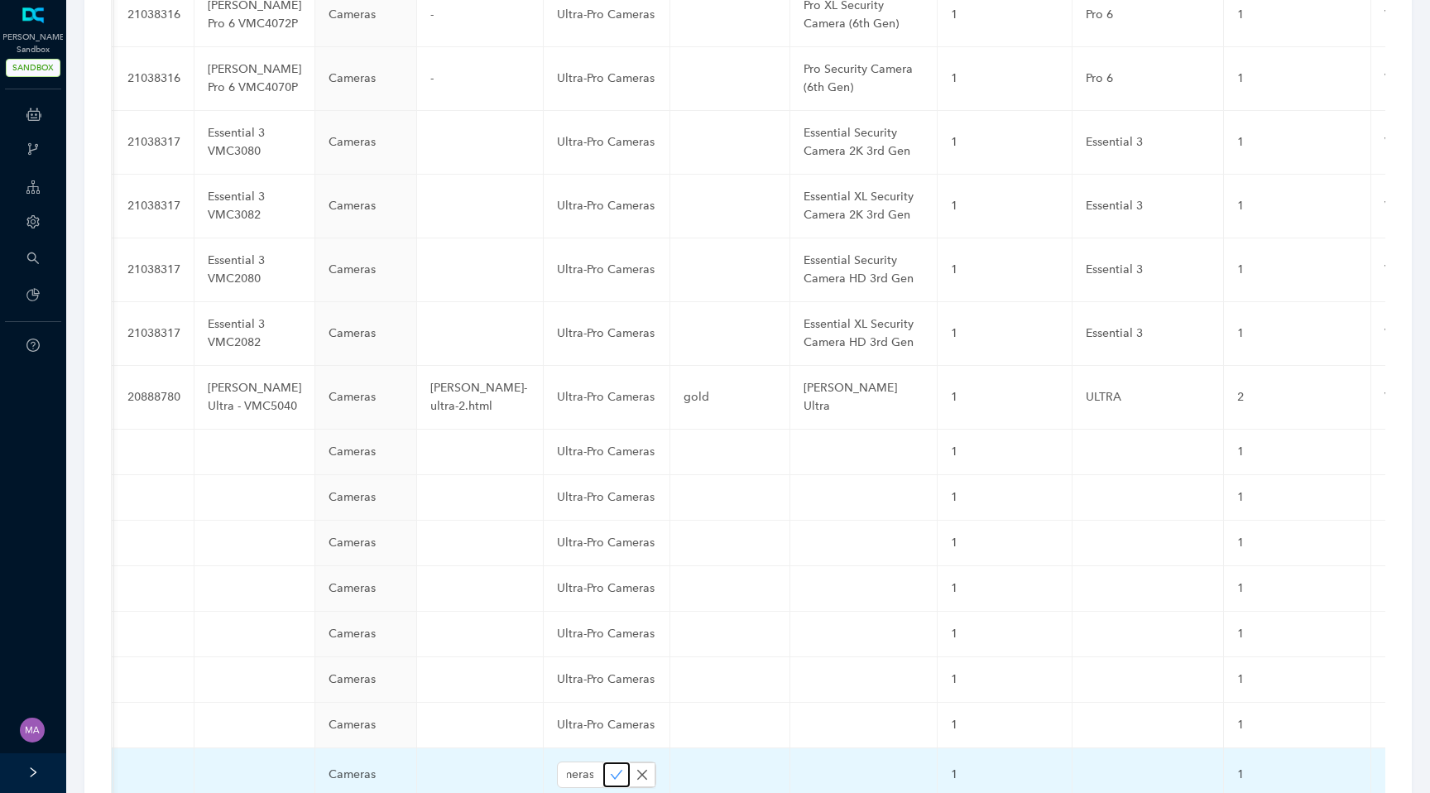
click at [611, 770] on icon "check" at bounding box center [617, 774] width 12 height 9
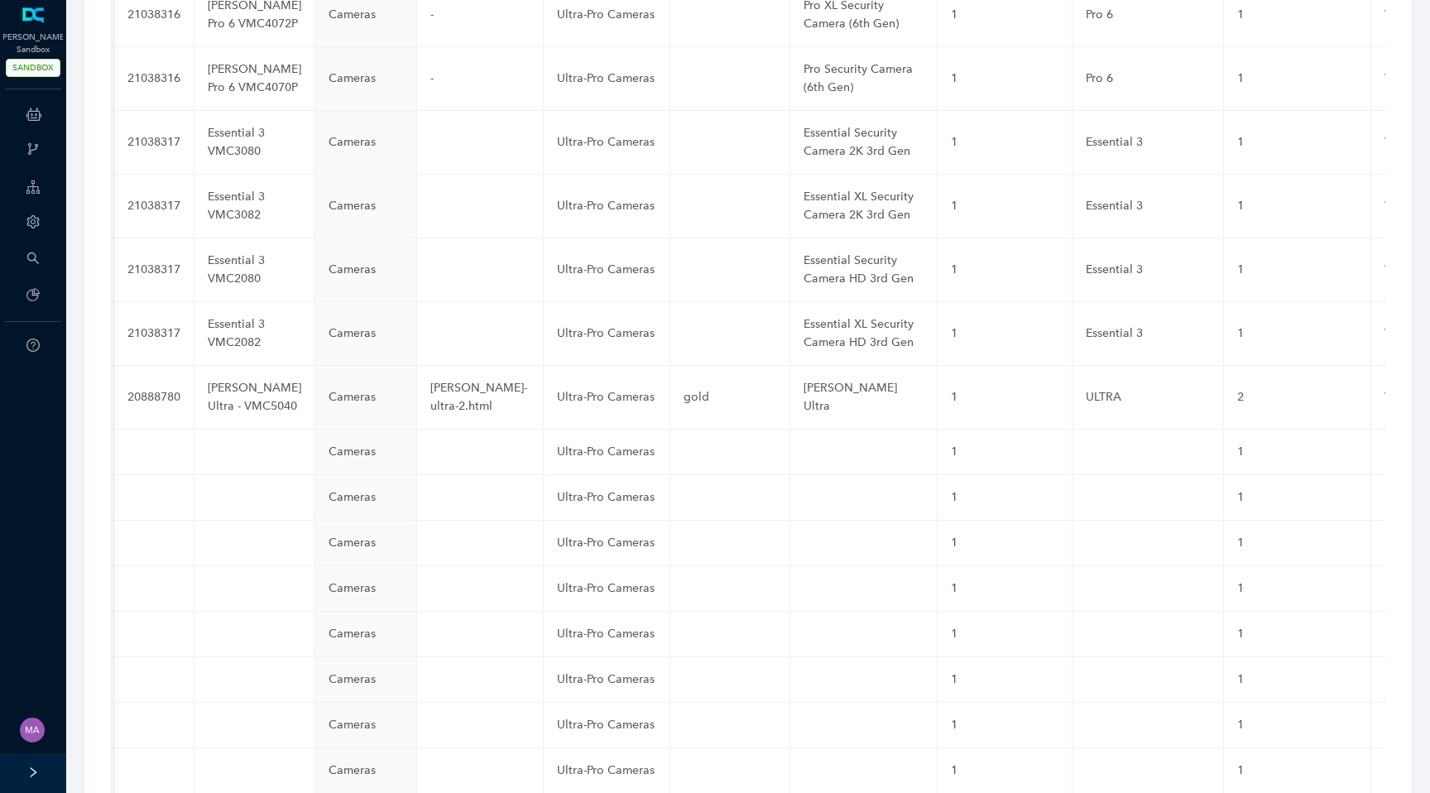
paste input "Ultra-Pro Cameras"
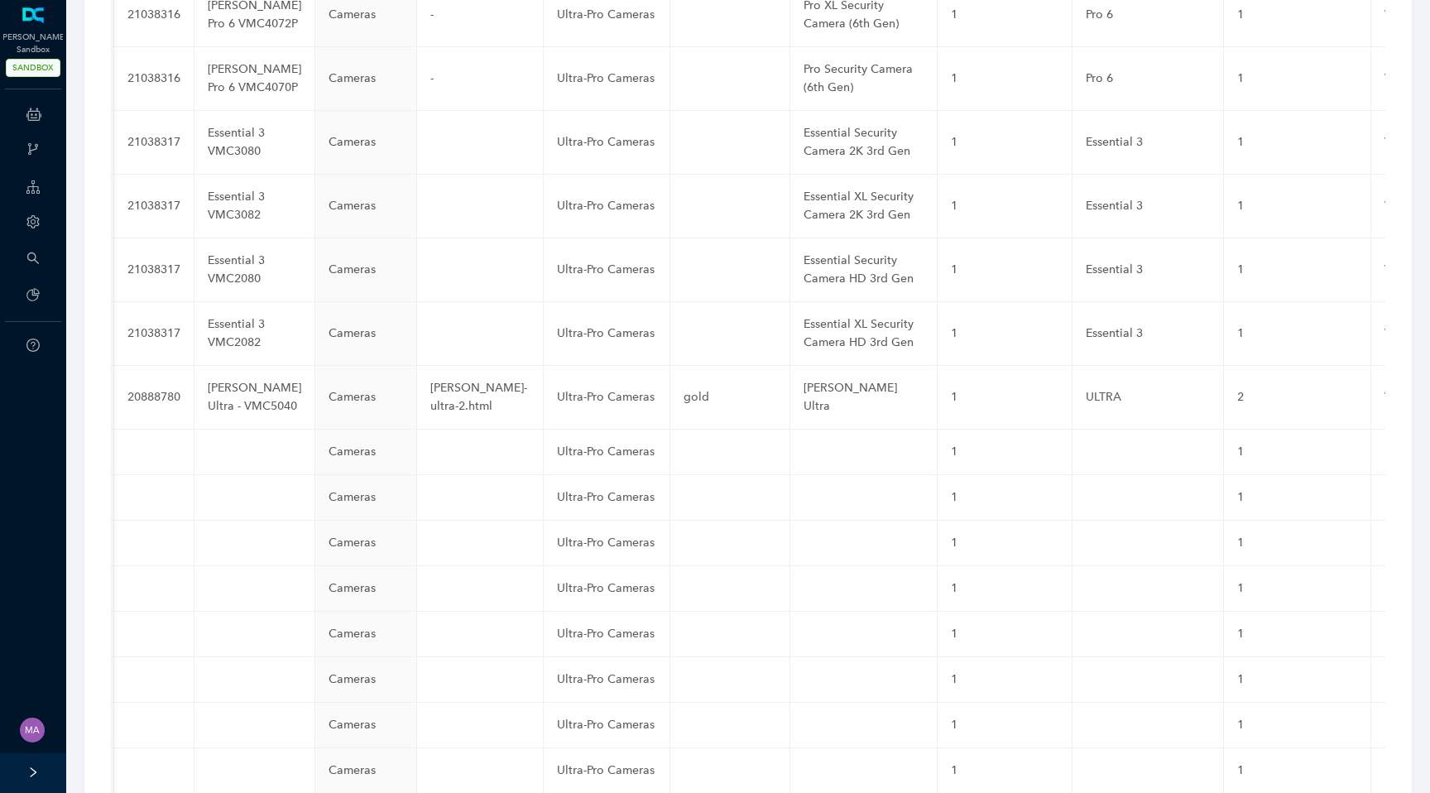
type input "Ultra-Pro Cameras"
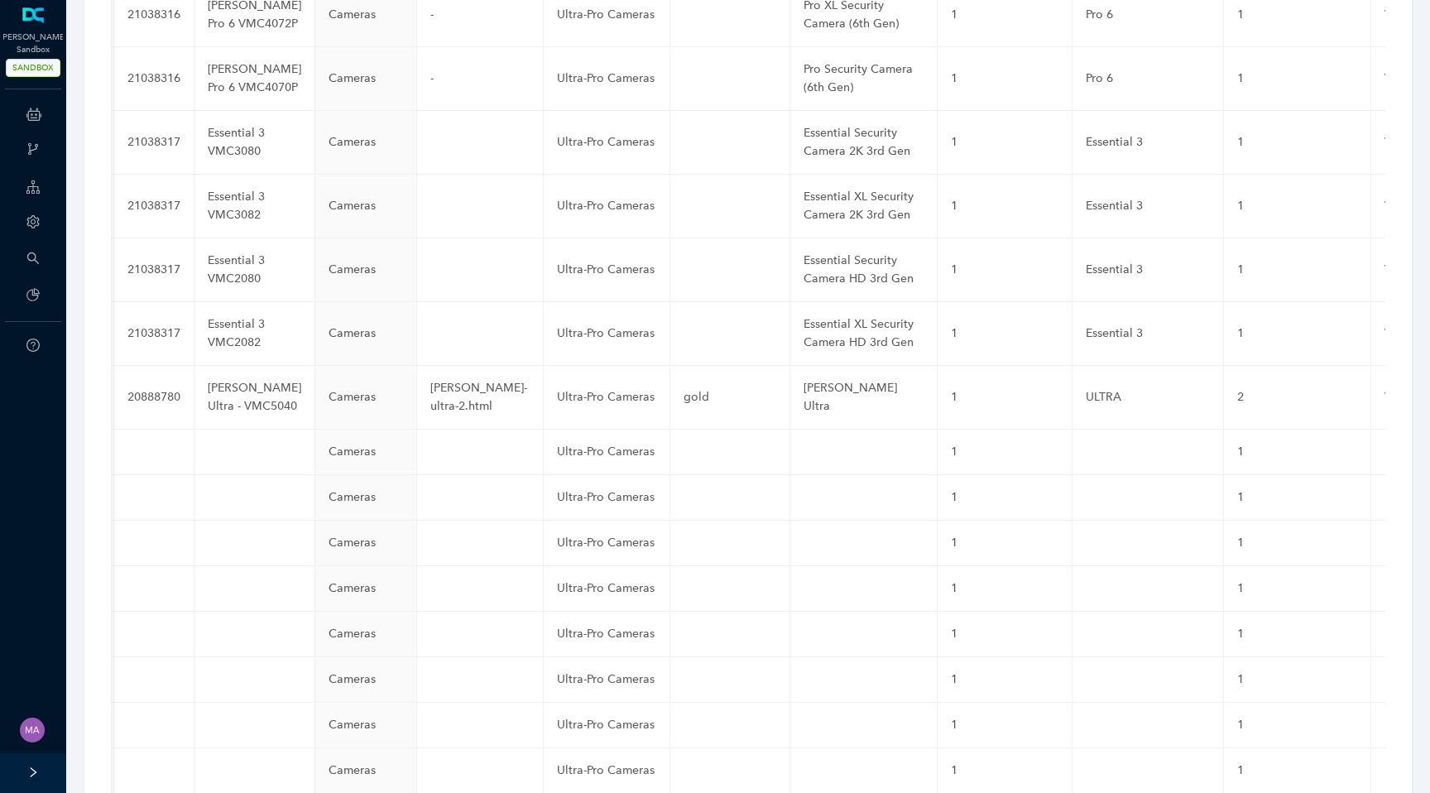
paste input "Ultra-Pro Cameras"
type input "Ultra-Pro Cameras"
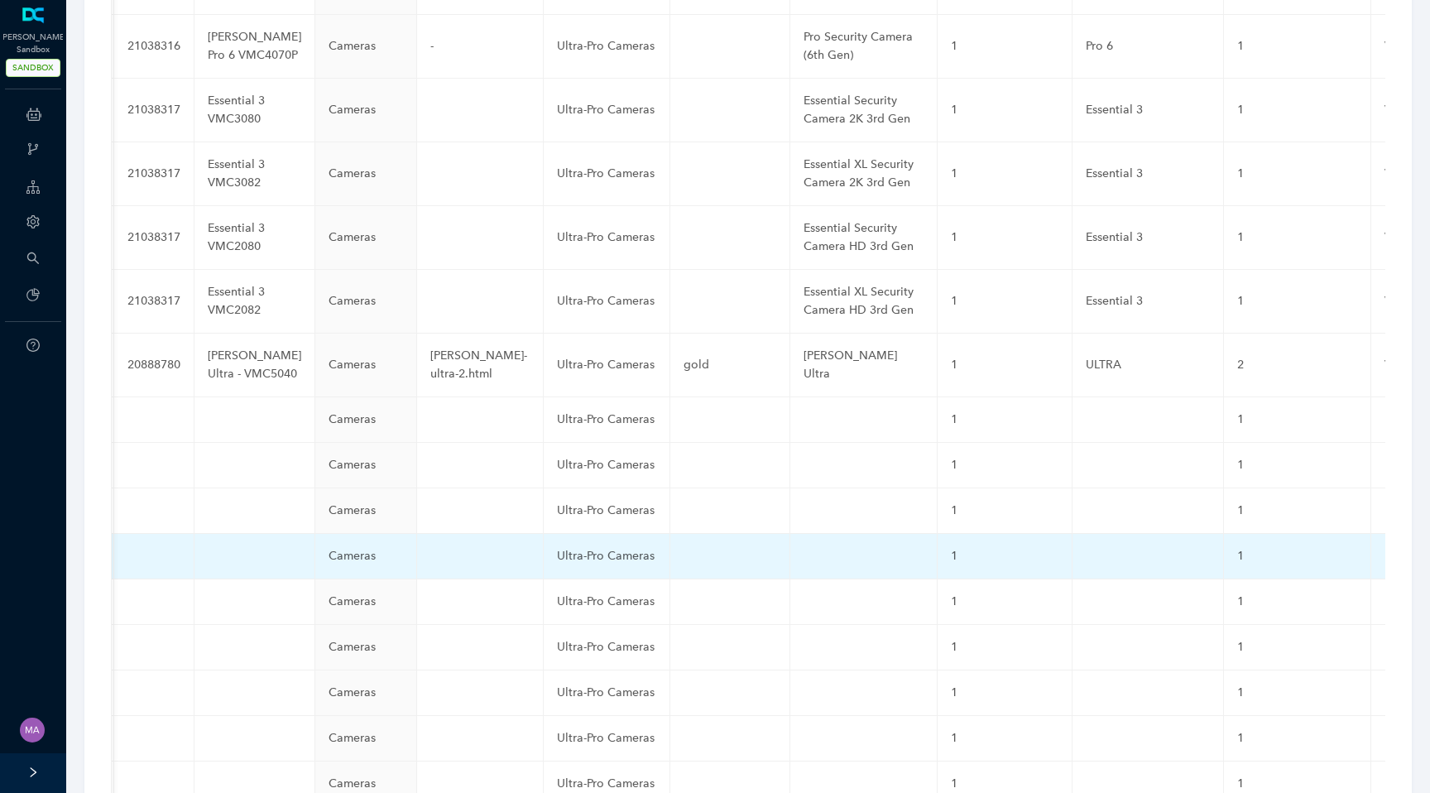
scroll to position [4419, 0]
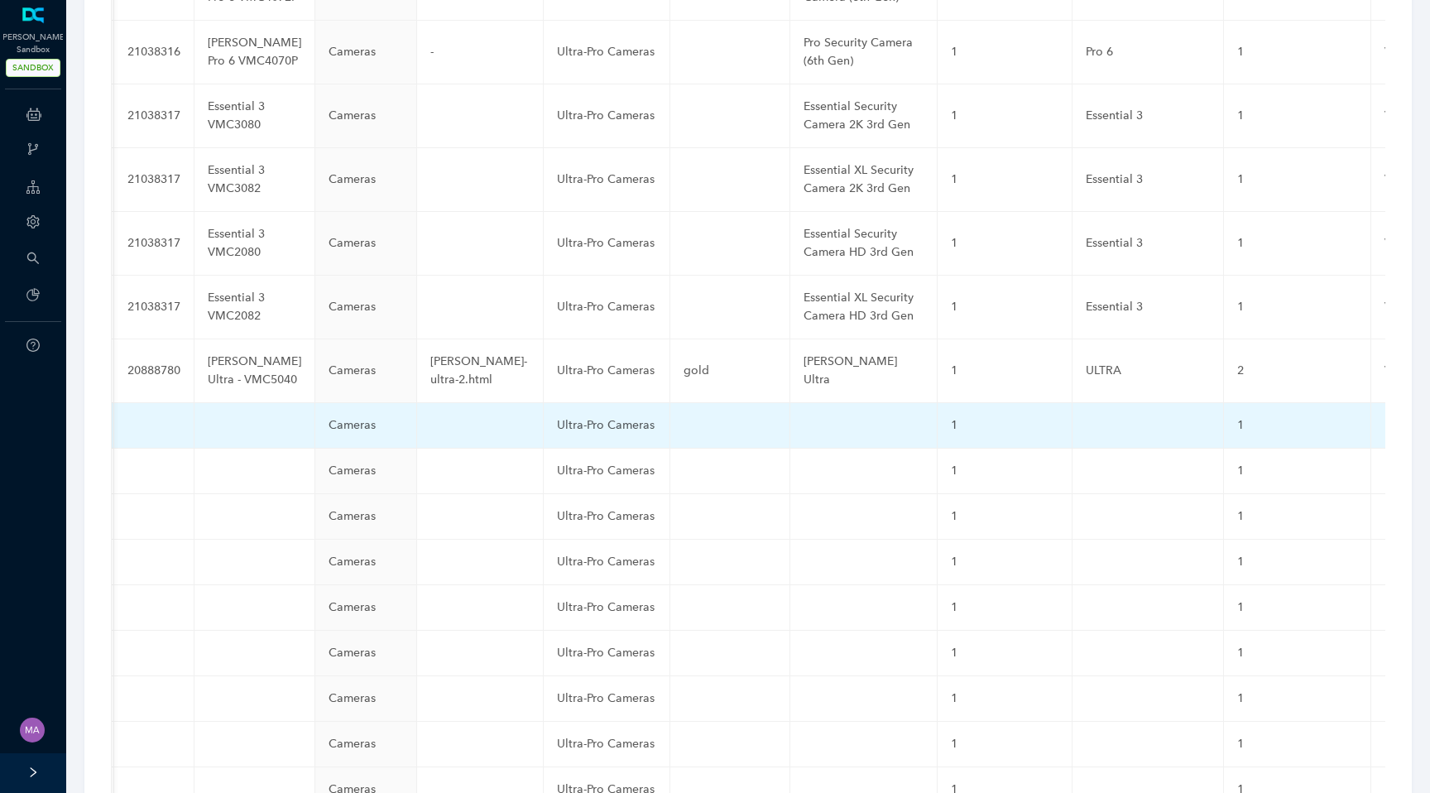
click at [1073, 403] on td at bounding box center [1148, 426] width 151 height 46
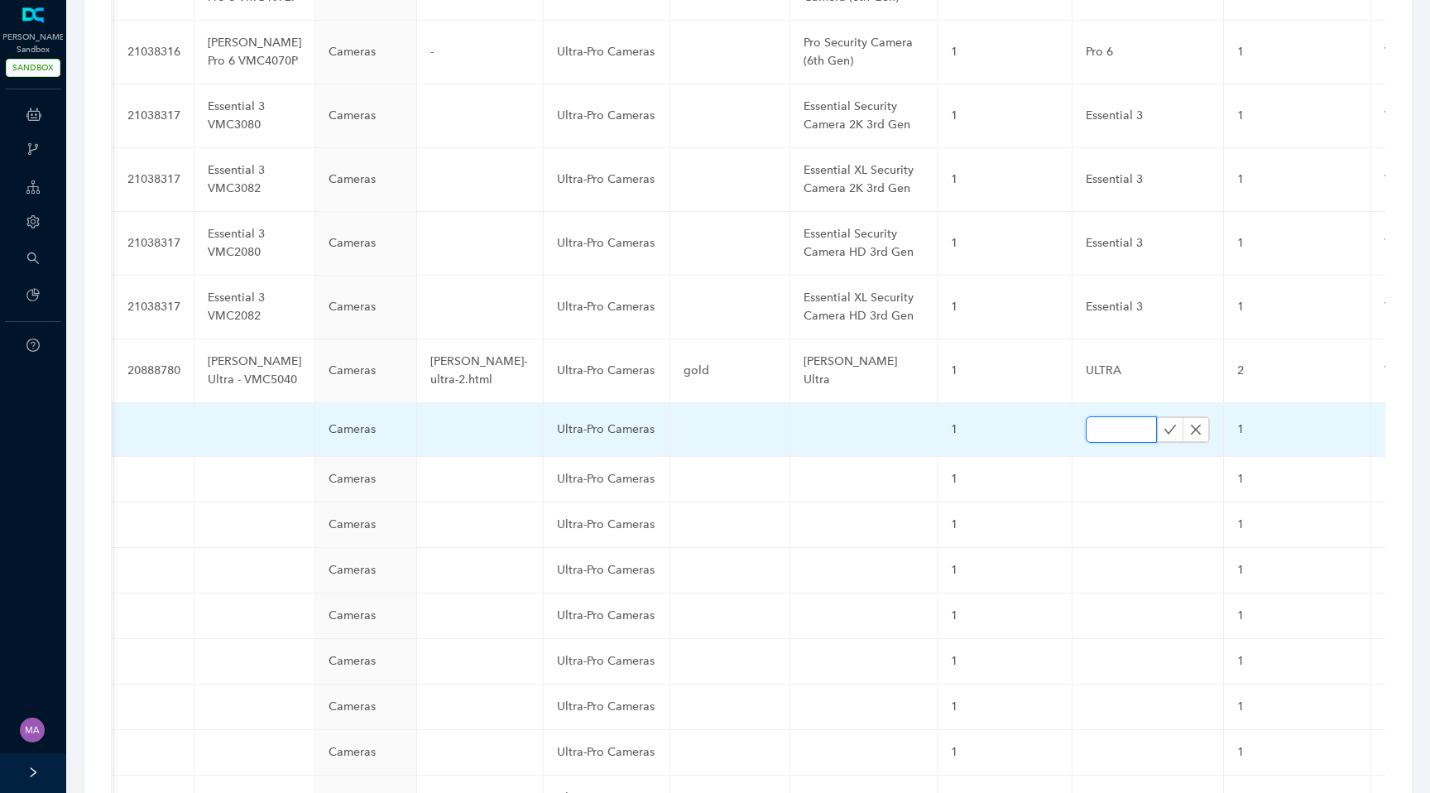
click at [1086, 416] on input "text" at bounding box center [1121, 429] width 71 height 26
paste input "Ultra 3"
type input "Ultra 3"
click at [1164, 423] on icon "check" at bounding box center [1170, 429] width 13 height 13
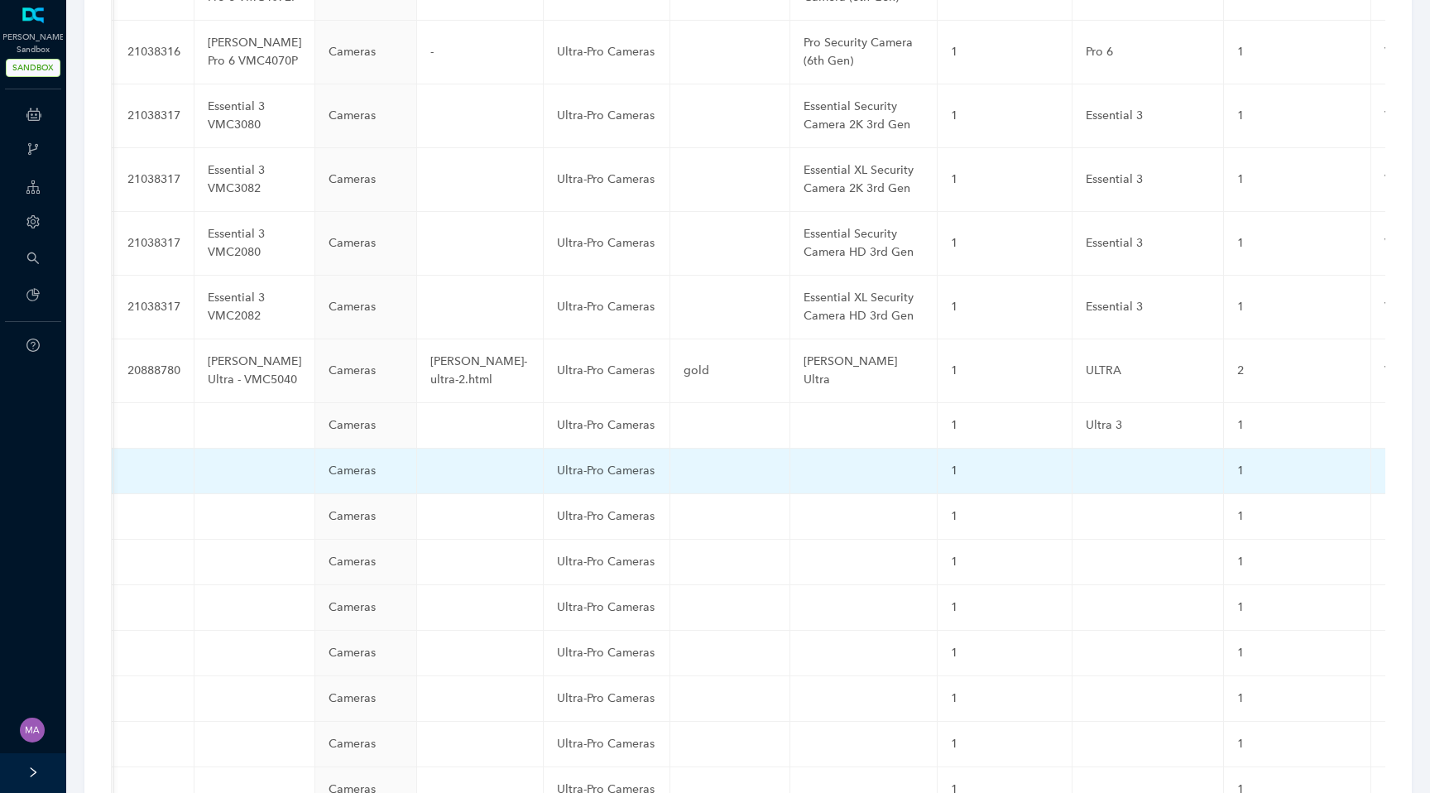
click at [1073, 449] on td at bounding box center [1148, 472] width 151 height 46
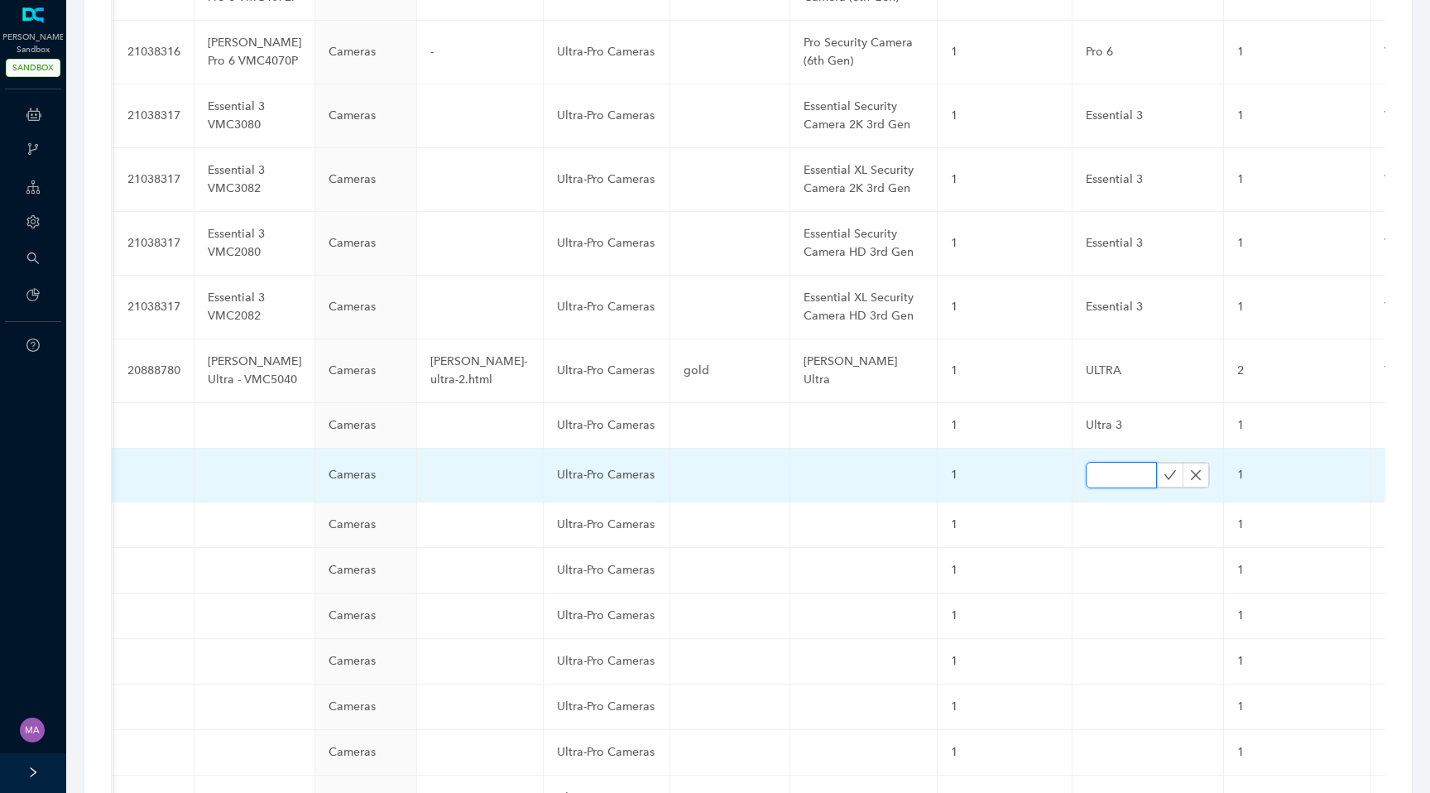
click at [1086, 462] on input "text" at bounding box center [1121, 475] width 71 height 26
paste input "Ultra 3"
type input "Ultra 3"
click at [1164, 469] on icon "check" at bounding box center [1170, 475] width 13 height 13
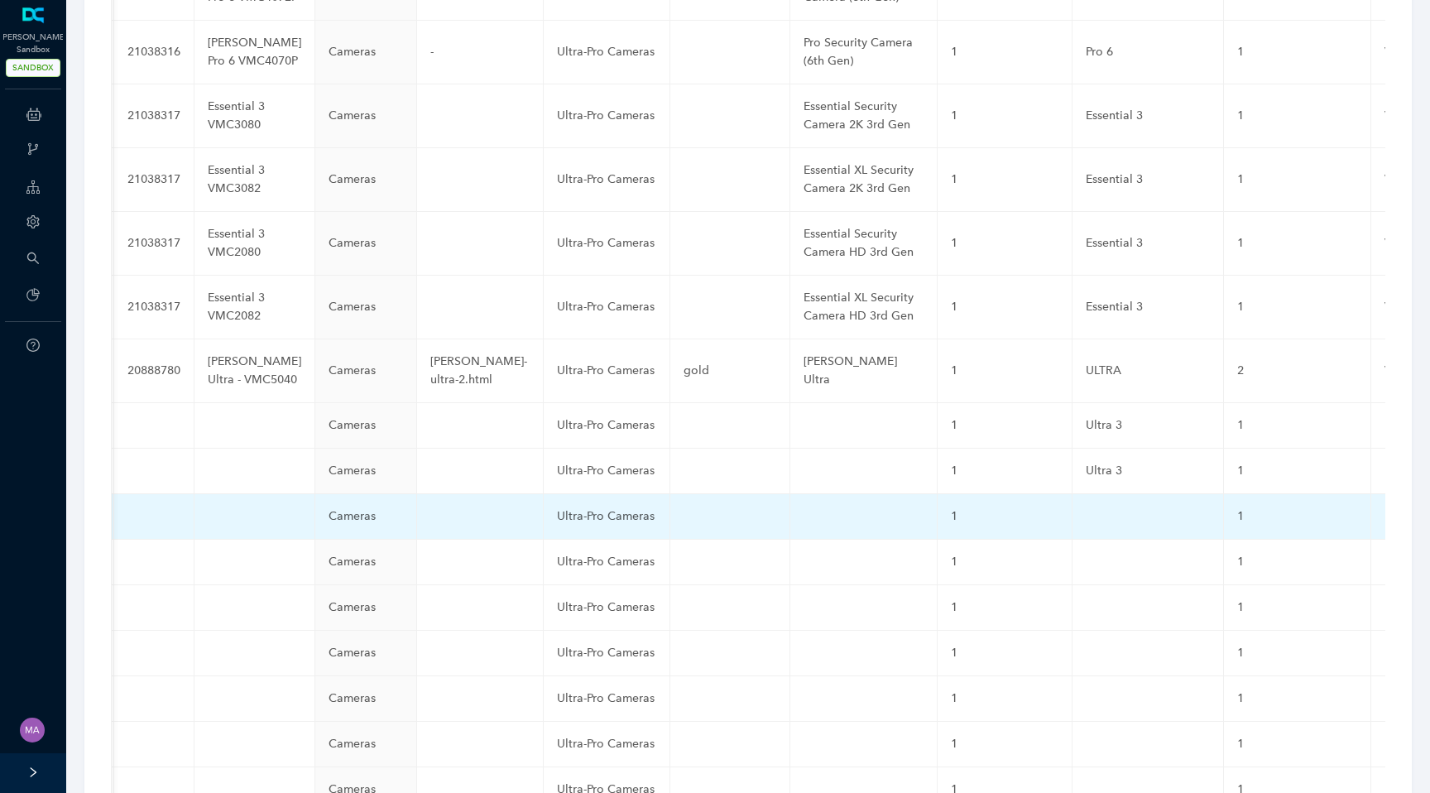
click at [1073, 494] on td at bounding box center [1148, 517] width 151 height 46
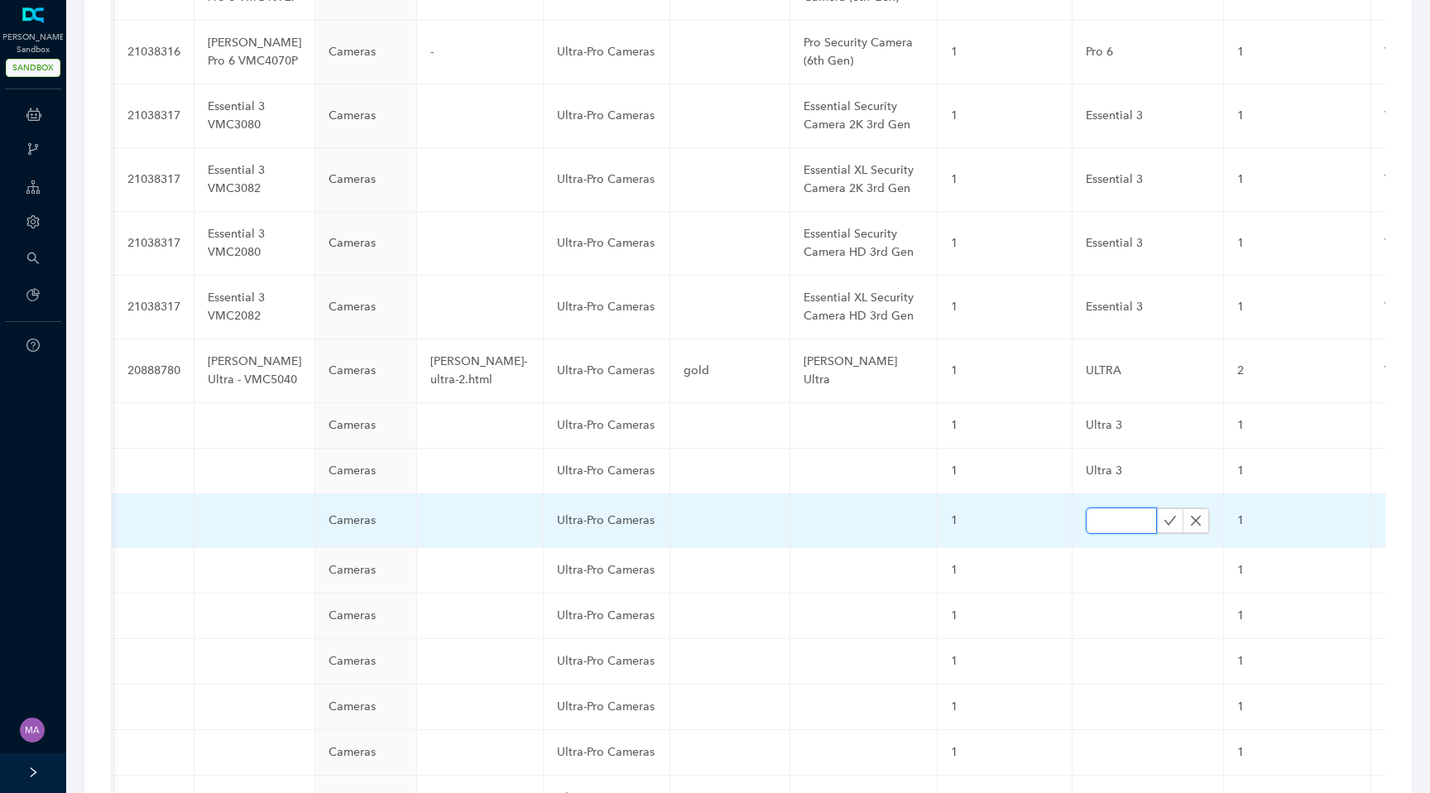
click at [1086, 507] on input "text" at bounding box center [1121, 520] width 71 height 26
paste input "Essential 3"
type input "Essential 3"
click at [1164, 514] on icon "check" at bounding box center [1170, 520] width 13 height 13
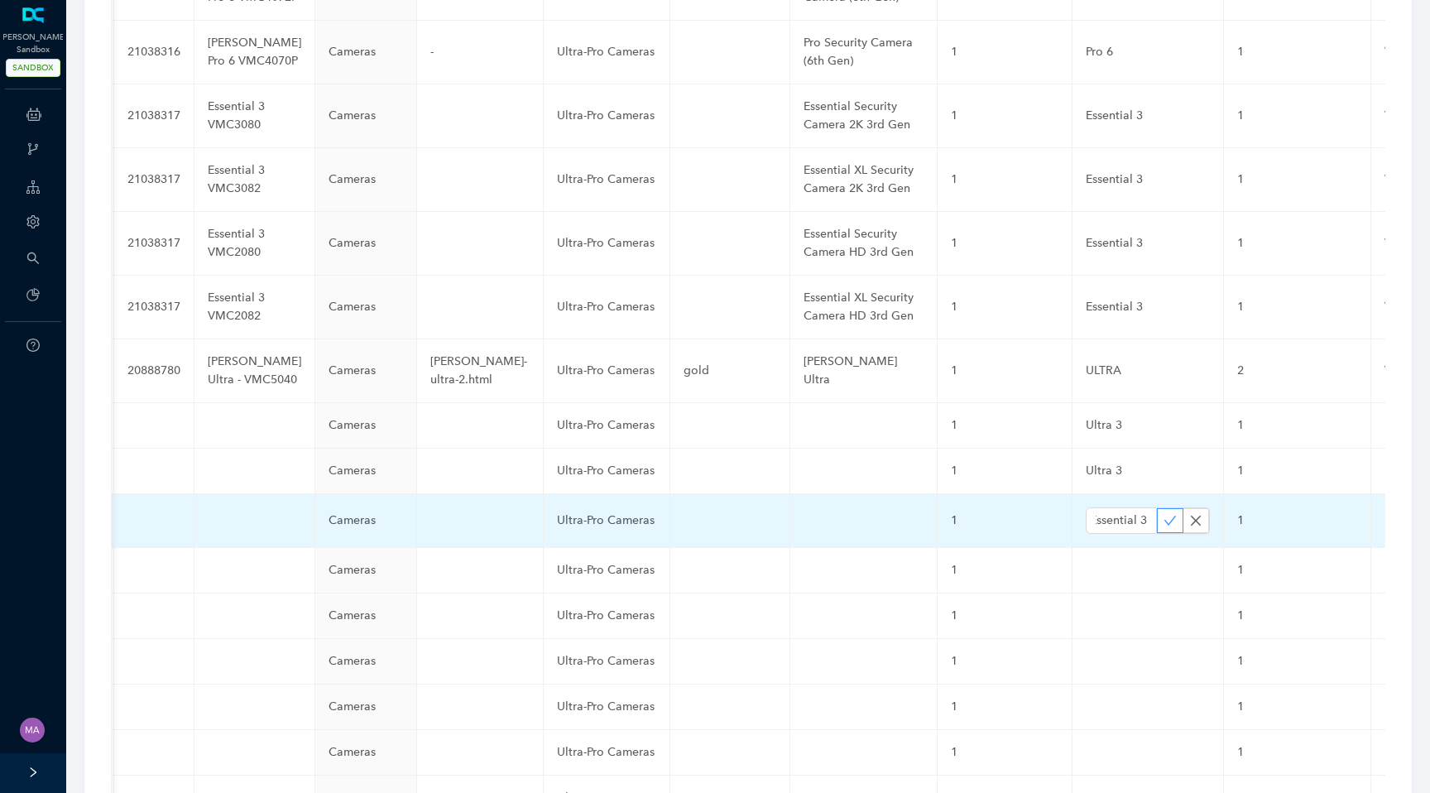
scroll to position [0, 0]
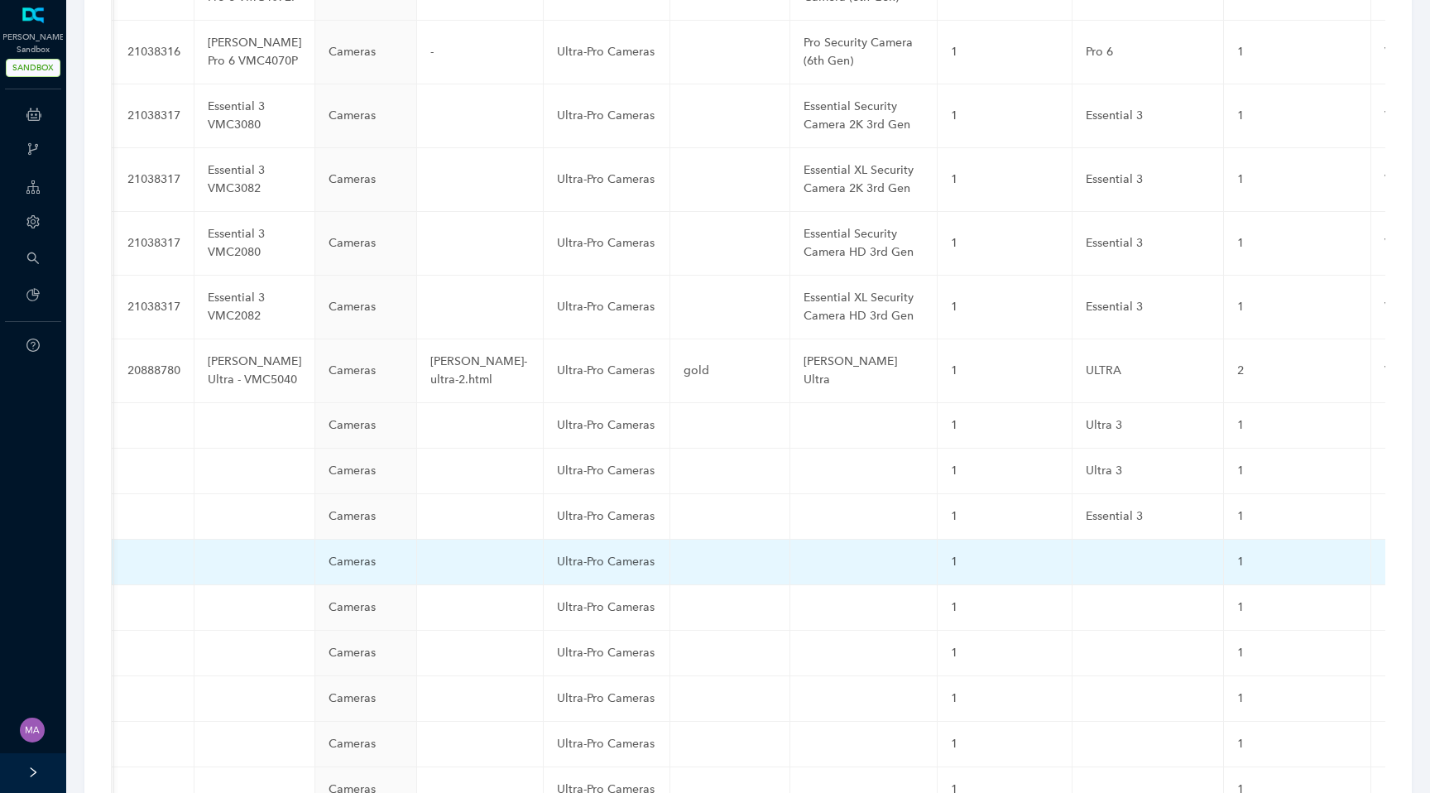
click at [1073, 540] on td at bounding box center [1148, 563] width 151 height 46
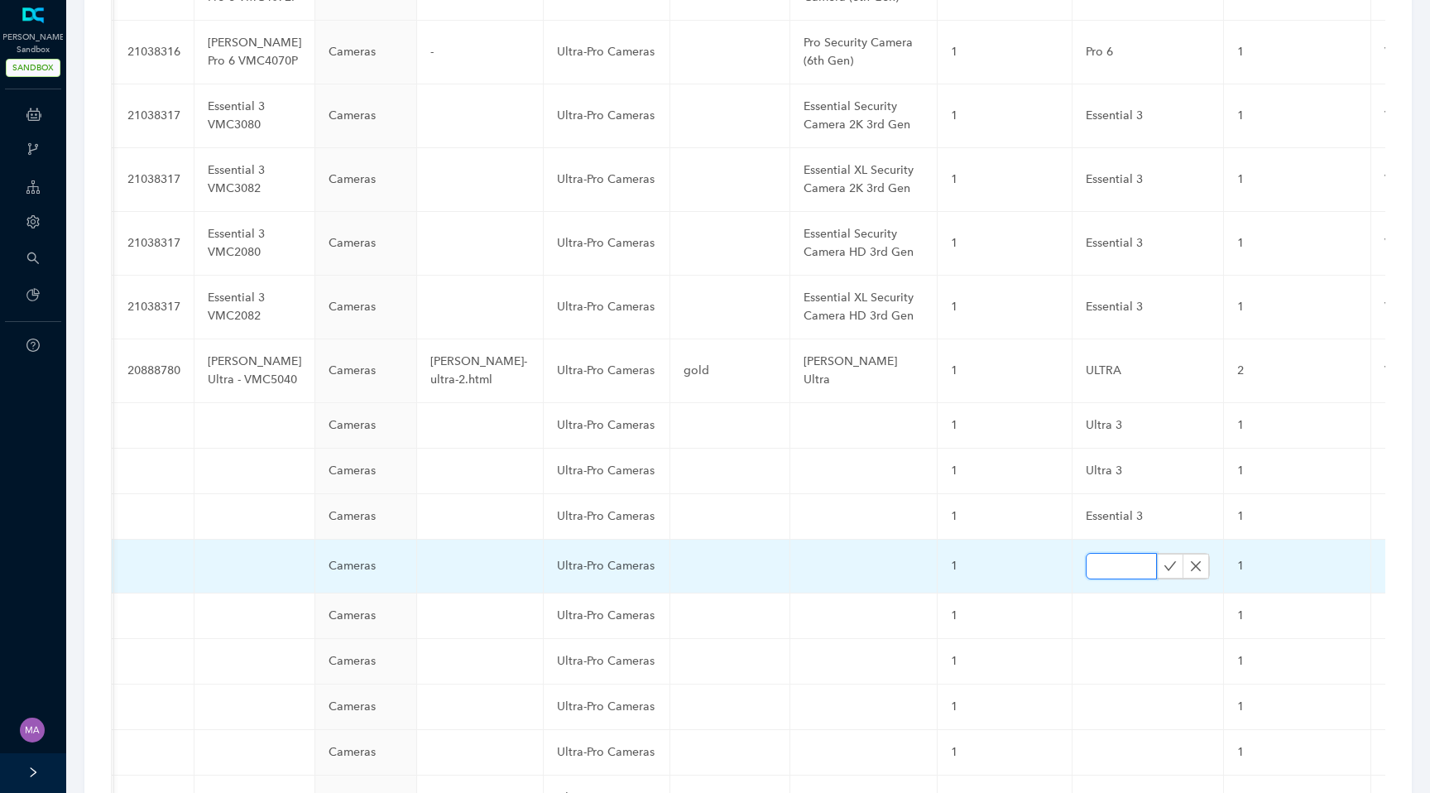
click at [1086, 553] on input "text" at bounding box center [1121, 566] width 71 height 26
paste input "Essential 3"
type input "Essential 3"
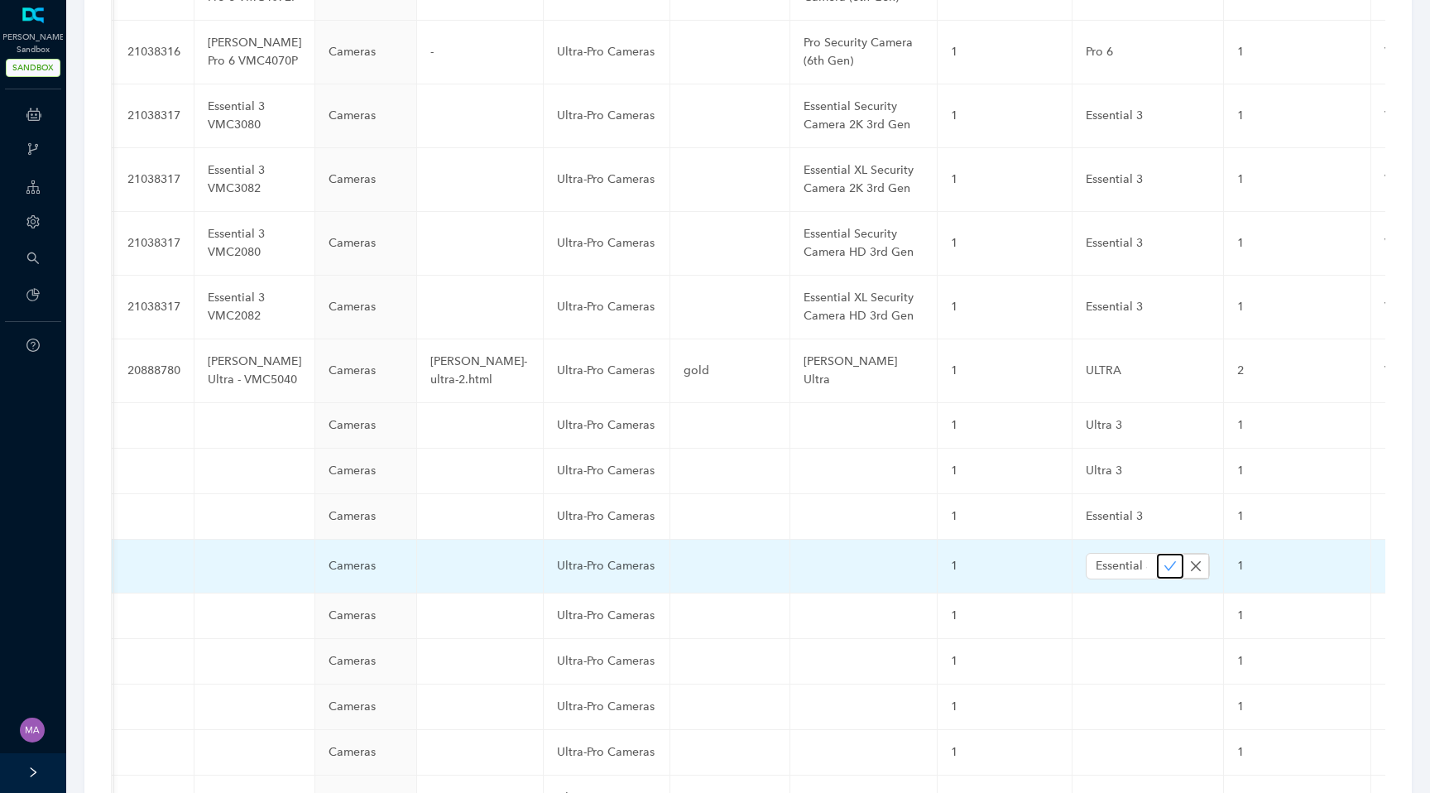
click at [1164, 560] on icon "check" at bounding box center [1170, 566] width 13 height 13
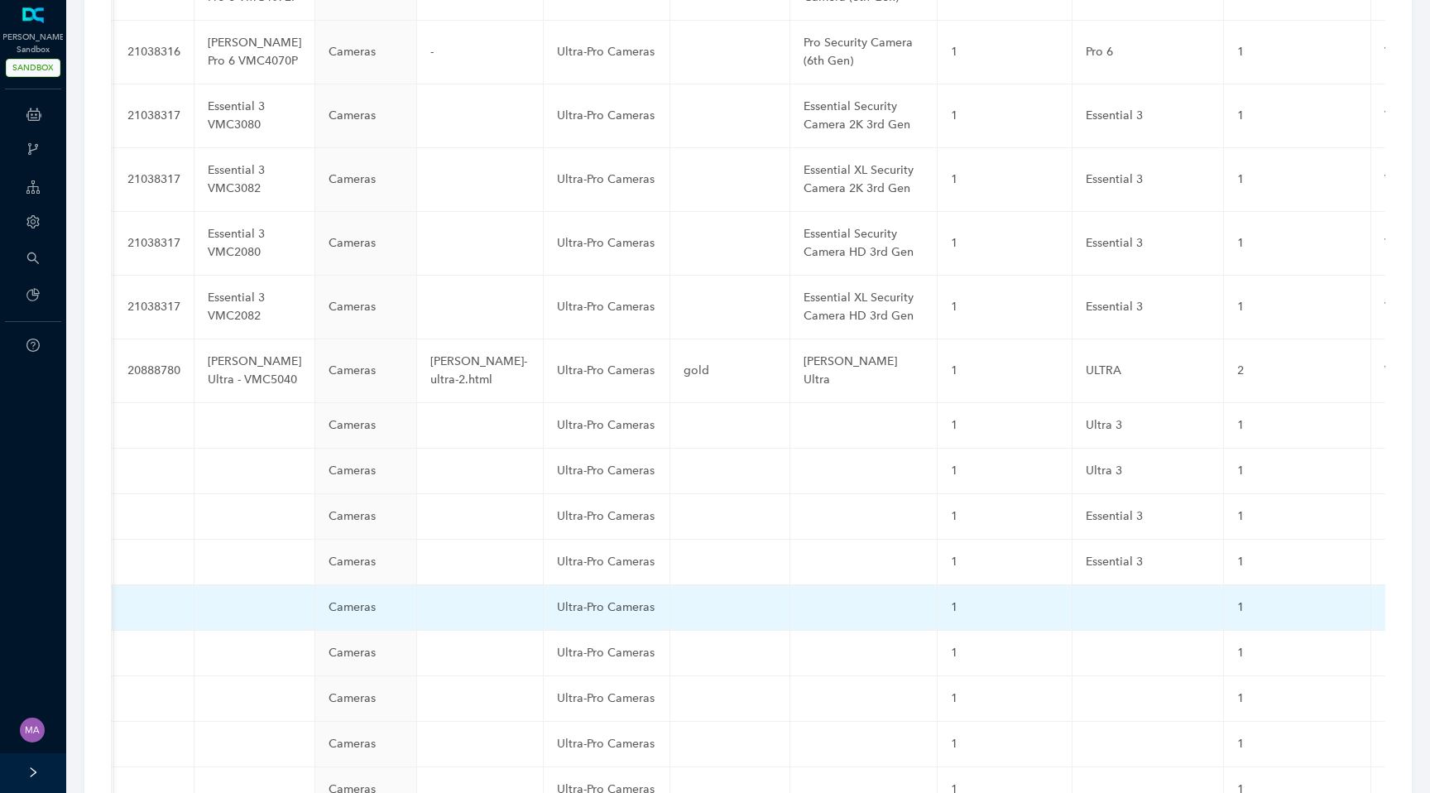
click at [1073, 585] on td at bounding box center [1148, 608] width 151 height 46
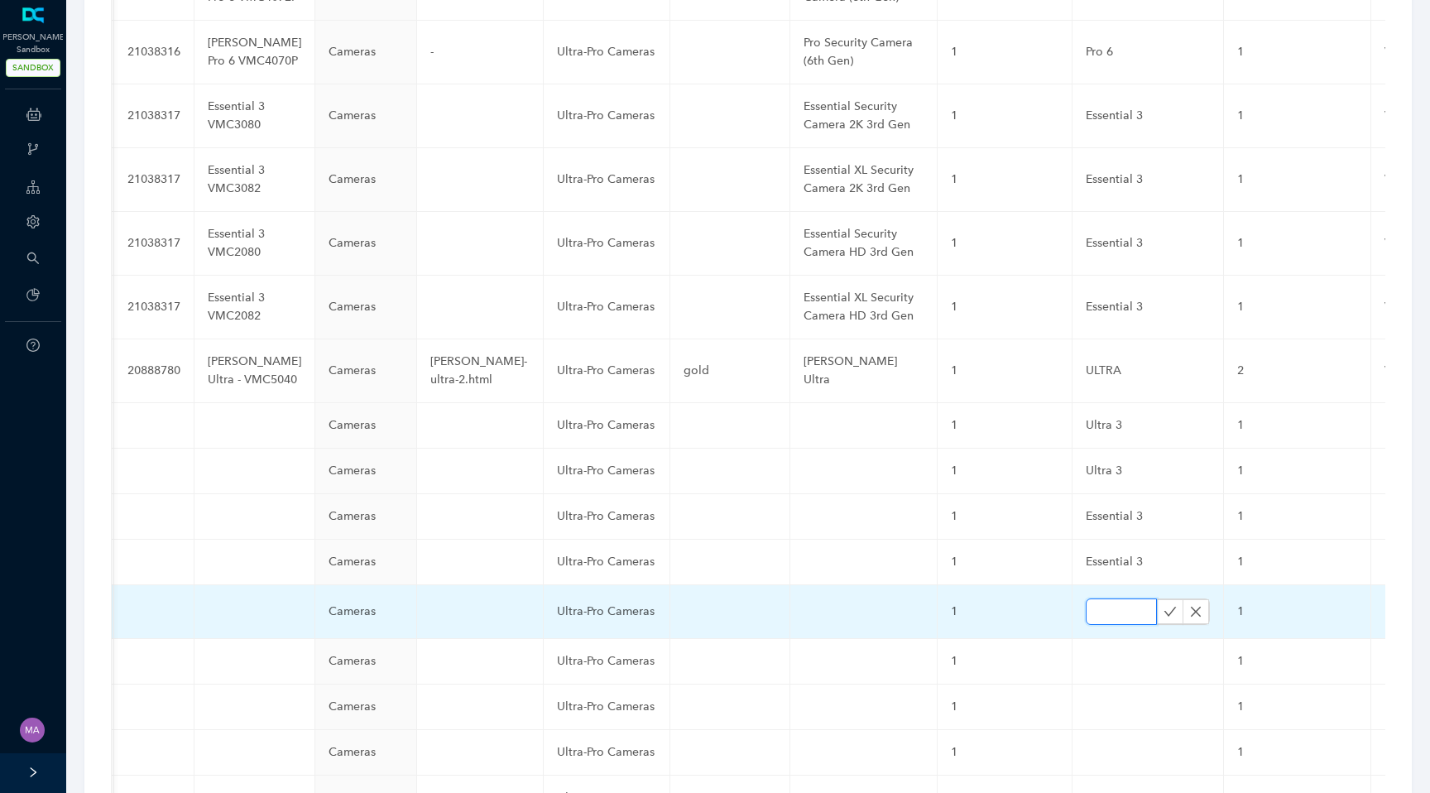
click at [1086, 598] on input "text" at bounding box center [1121, 611] width 71 height 26
paste input "Essential"
type input "Essential"
click at [1164, 605] on icon "check" at bounding box center [1170, 611] width 13 height 13
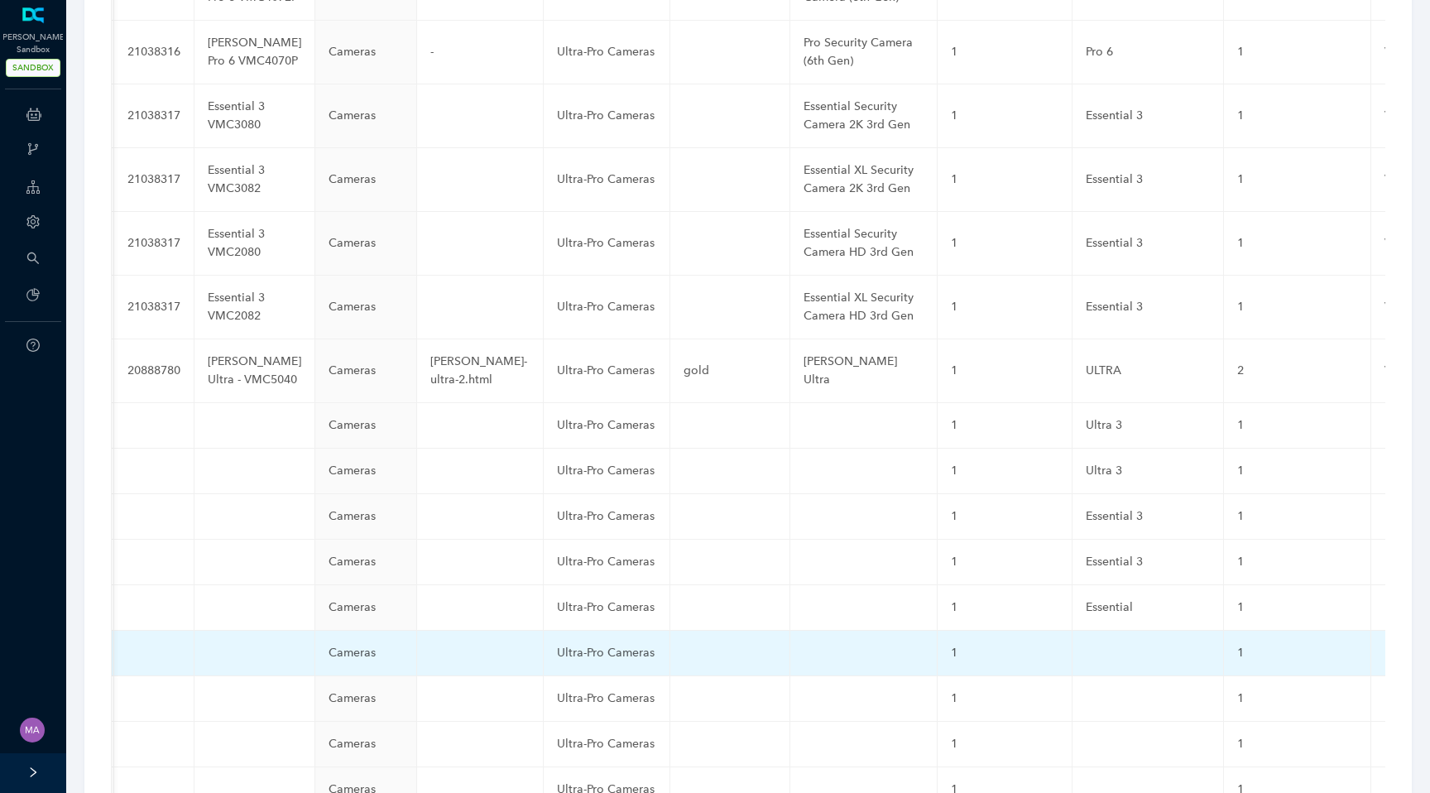
click at [1073, 631] on td at bounding box center [1148, 654] width 151 height 46
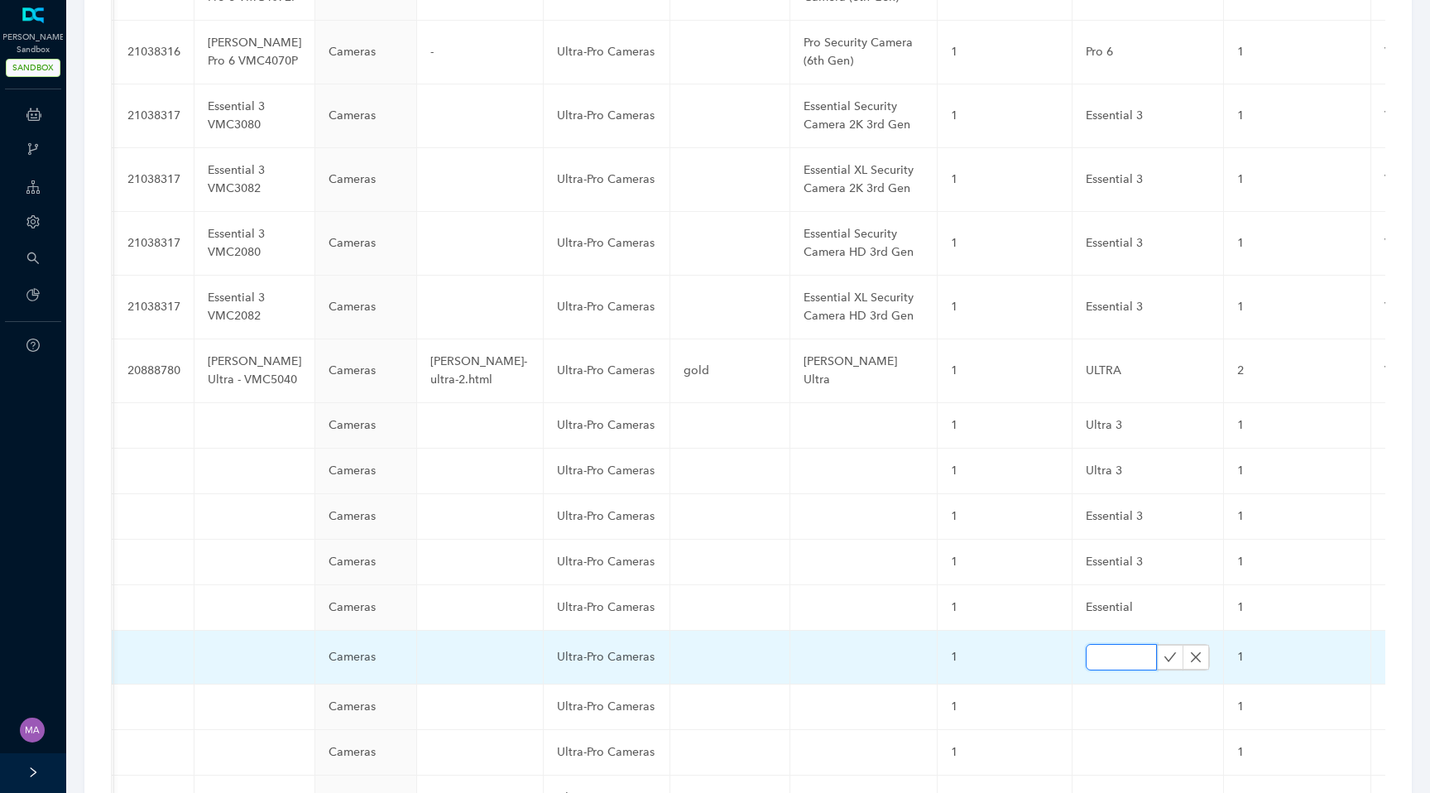
click at [1086, 644] on input "text" at bounding box center [1121, 657] width 71 height 26
paste input "Essential"
type input "Essential"
click at [1164, 651] on icon "check" at bounding box center [1170, 657] width 13 height 13
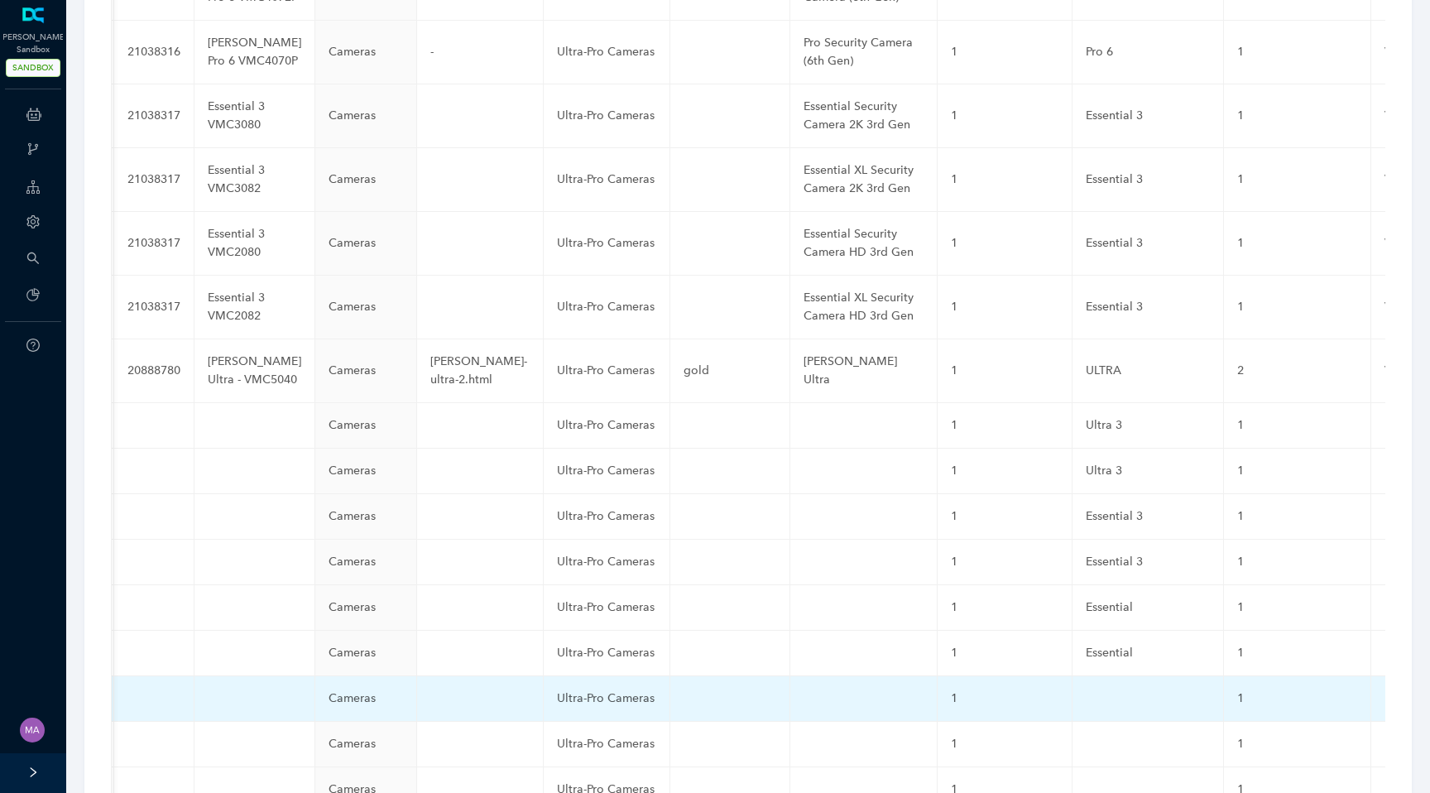
click at [1073, 676] on td at bounding box center [1148, 699] width 151 height 46
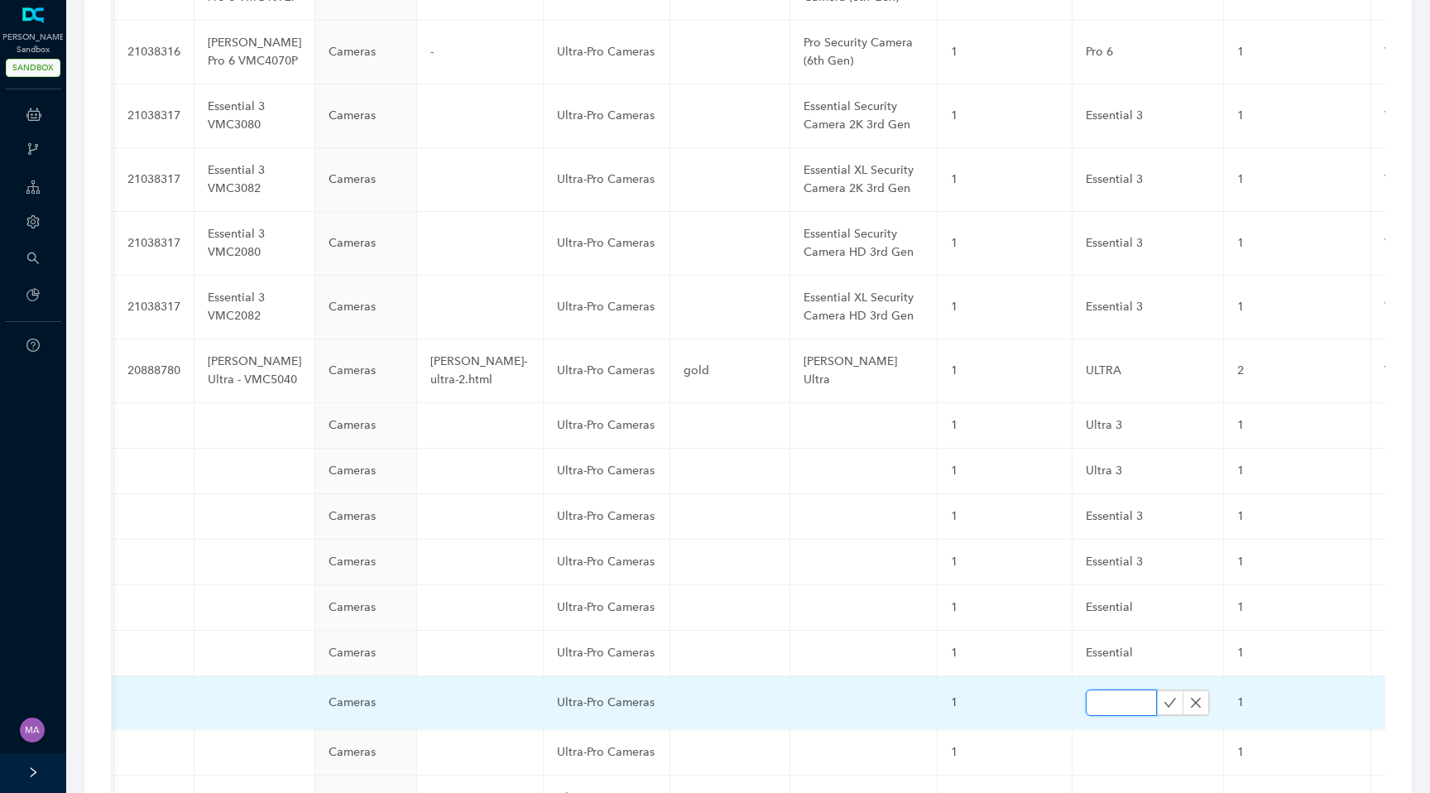
click at [1086, 690] on input "text" at bounding box center [1121, 703] width 71 height 26
paste input "Essential"
type input "Essential"
click at [1164, 696] on icon "check" at bounding box center [1170, 702] width 13 height 13
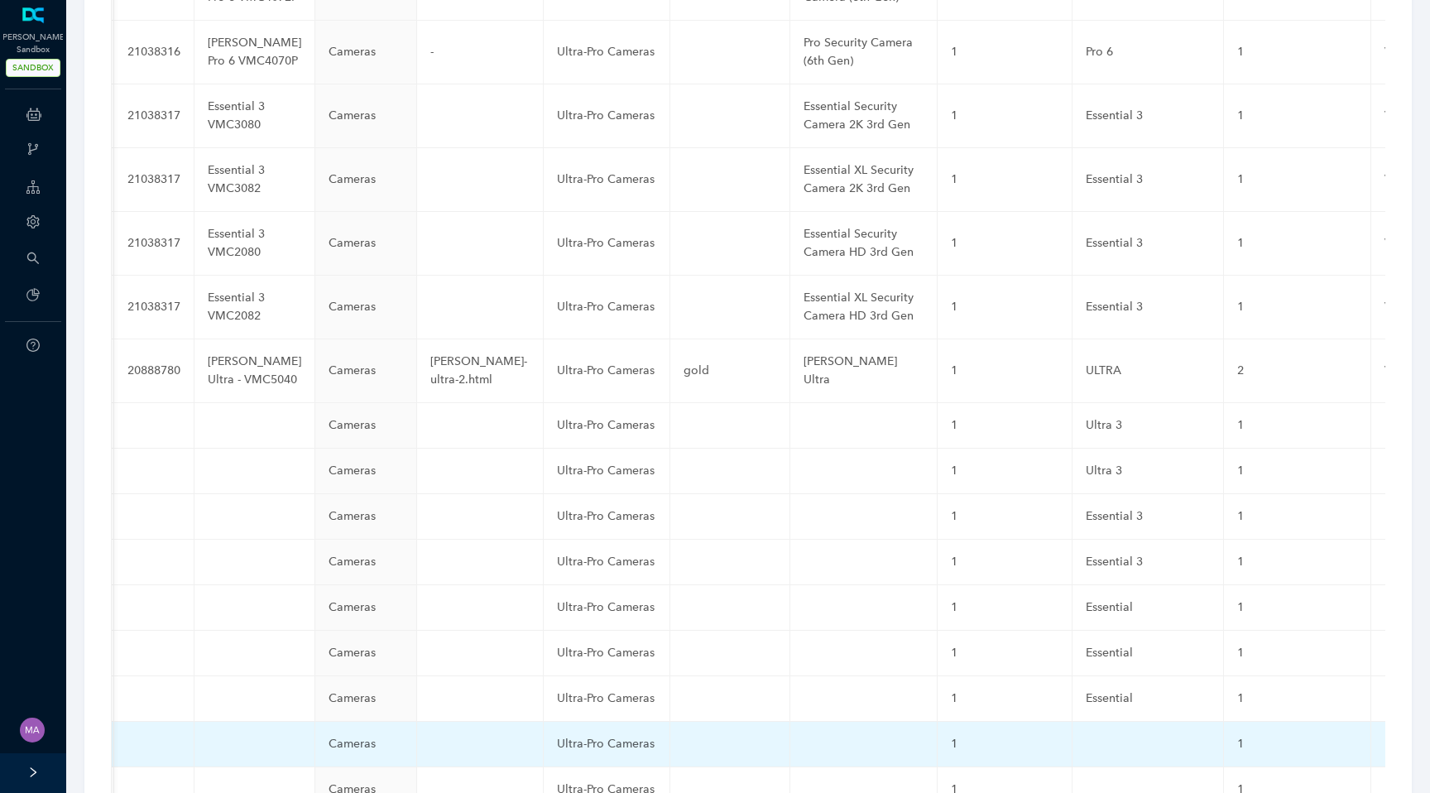
click at [1073, 722] on td at bounding box center [1148, 745] width 151 height 46
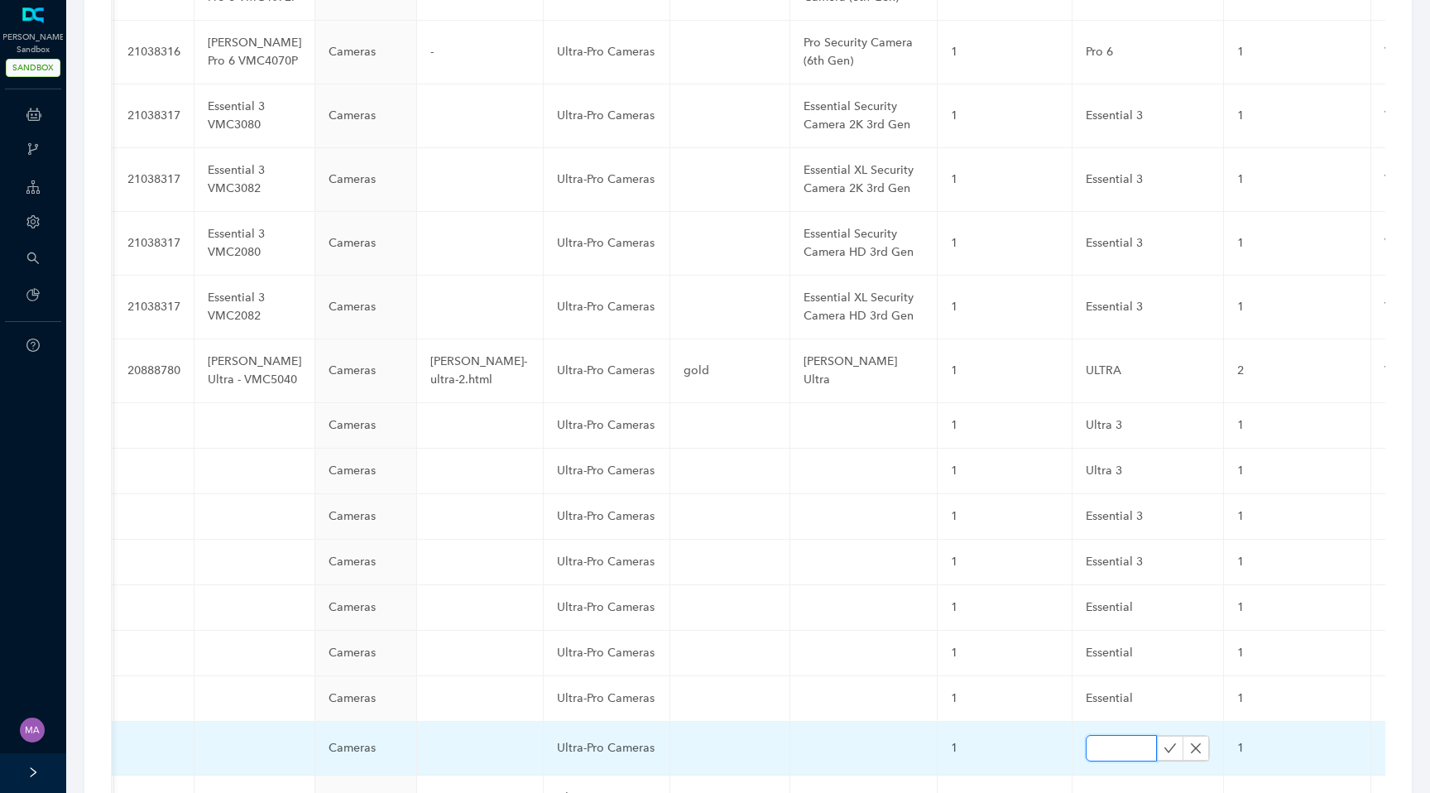
click at [1086, 735] on input "text" at bounding box center [1121, 748] width 71 height 26
paste input "Essential"
type input "Essential"
click at [1164, 742] on icon "check" at bounding box center [1170, 748] width 13 height 13
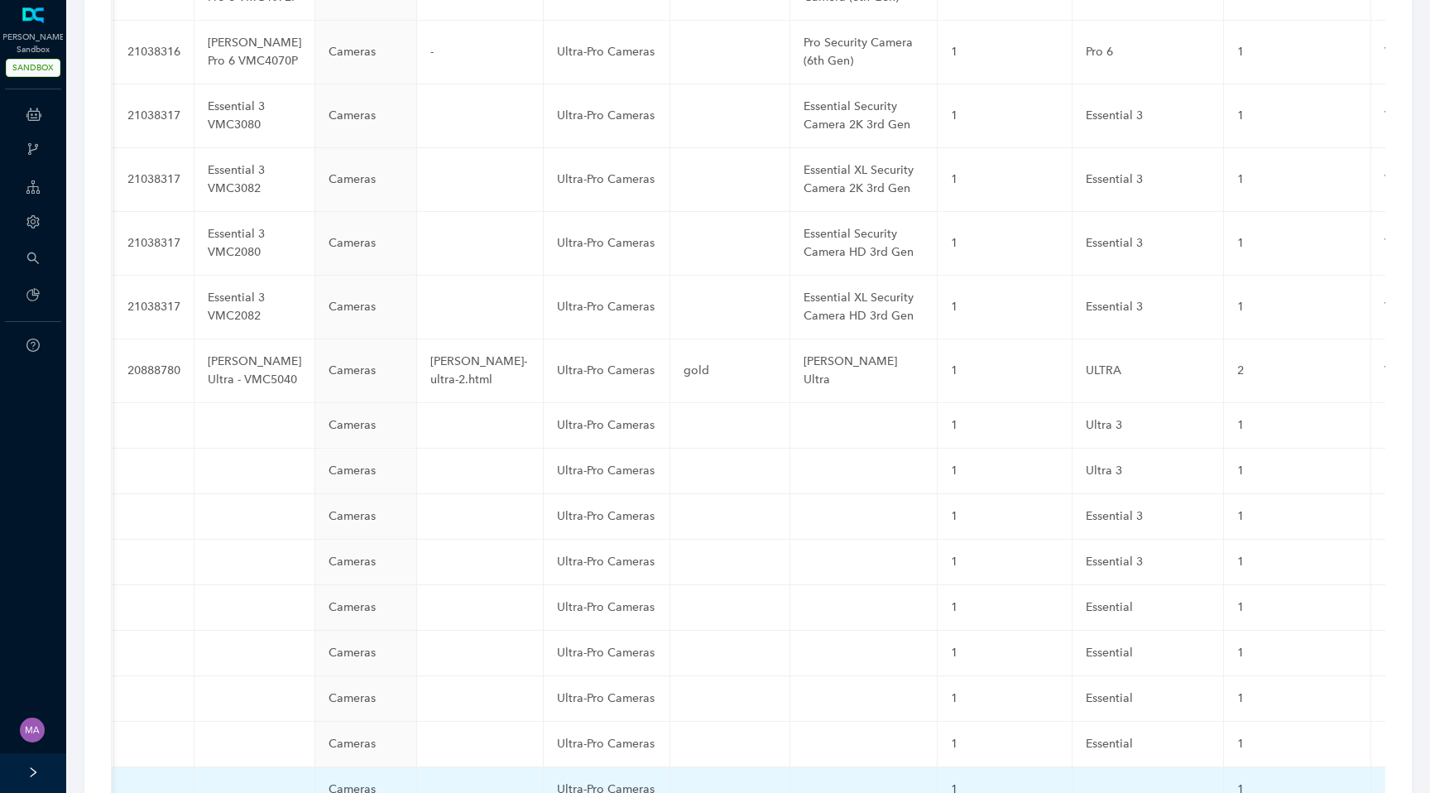
click at [1073, 767] on td at bounding box center [1148, 790] width 151 height 46
click at [1086, 781] on input "text" at bounding box center [1121, 794] width 71 height 26
paste input "Essential"
type input "Essential"
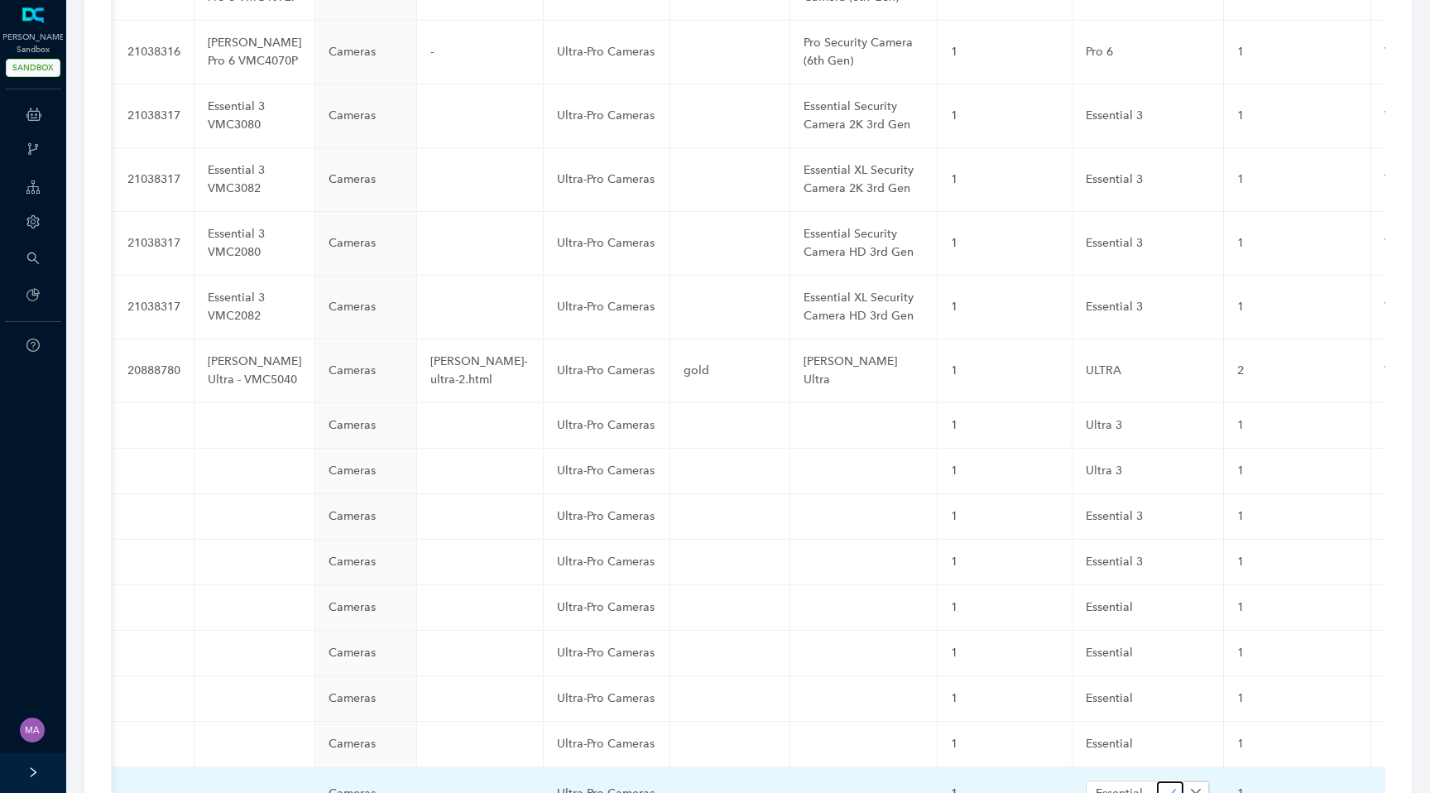
click at [1164, 787] on icon "check" at bounding box center [1170, 793] width 13 height 13
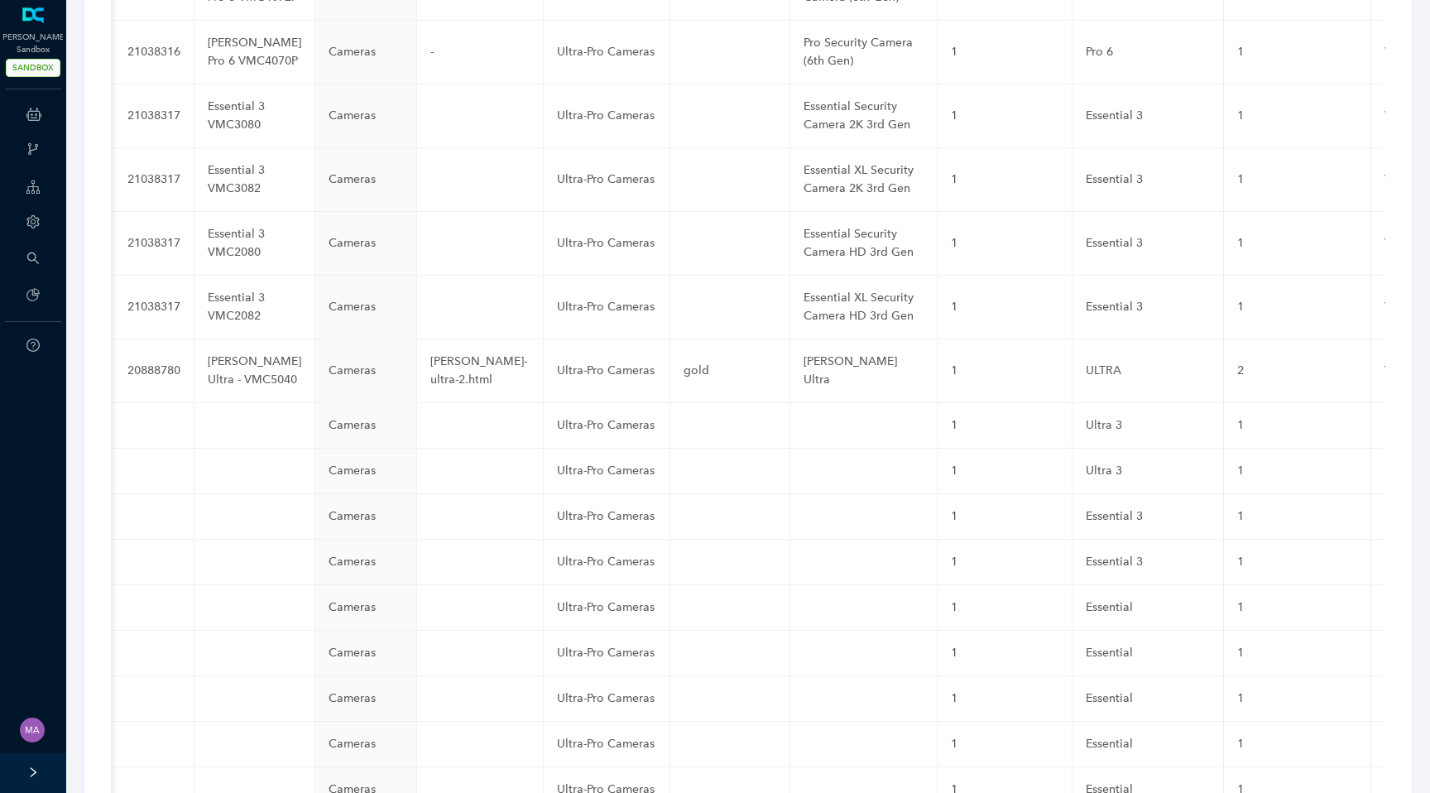
paste input "Essential"
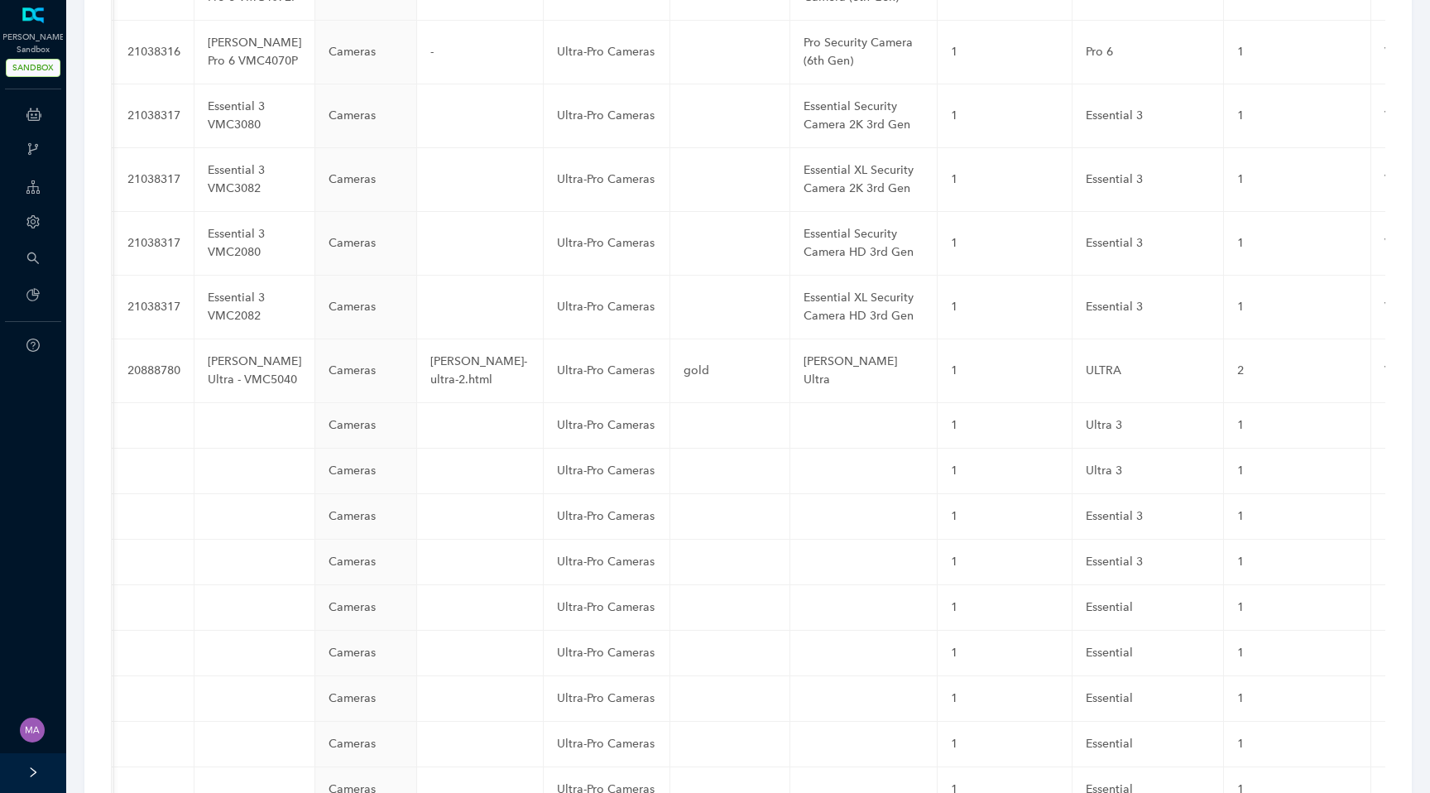
type input "Essential"
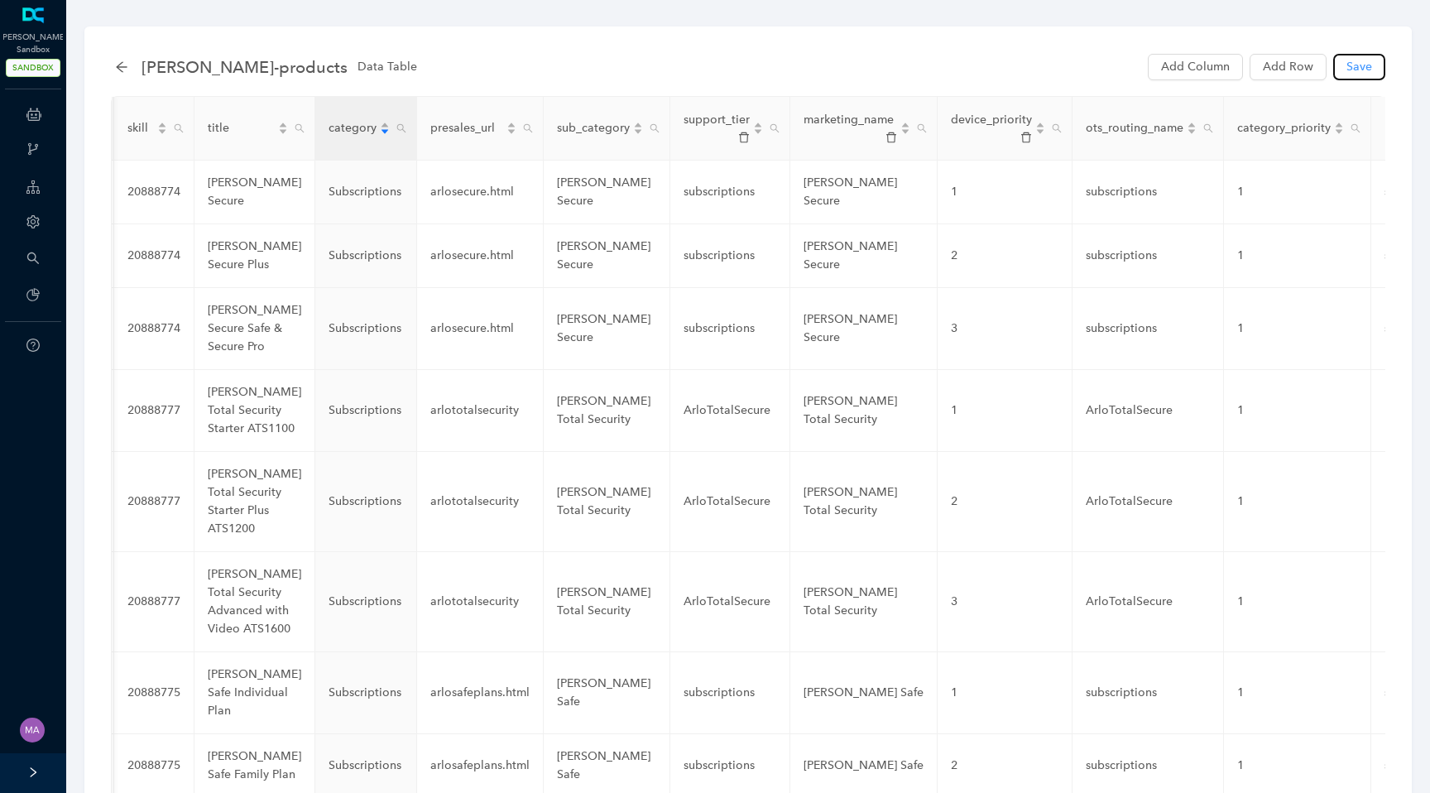
click at [1353, 77] on button "Save" at bounding box center [1360, 67] width 52 height 26
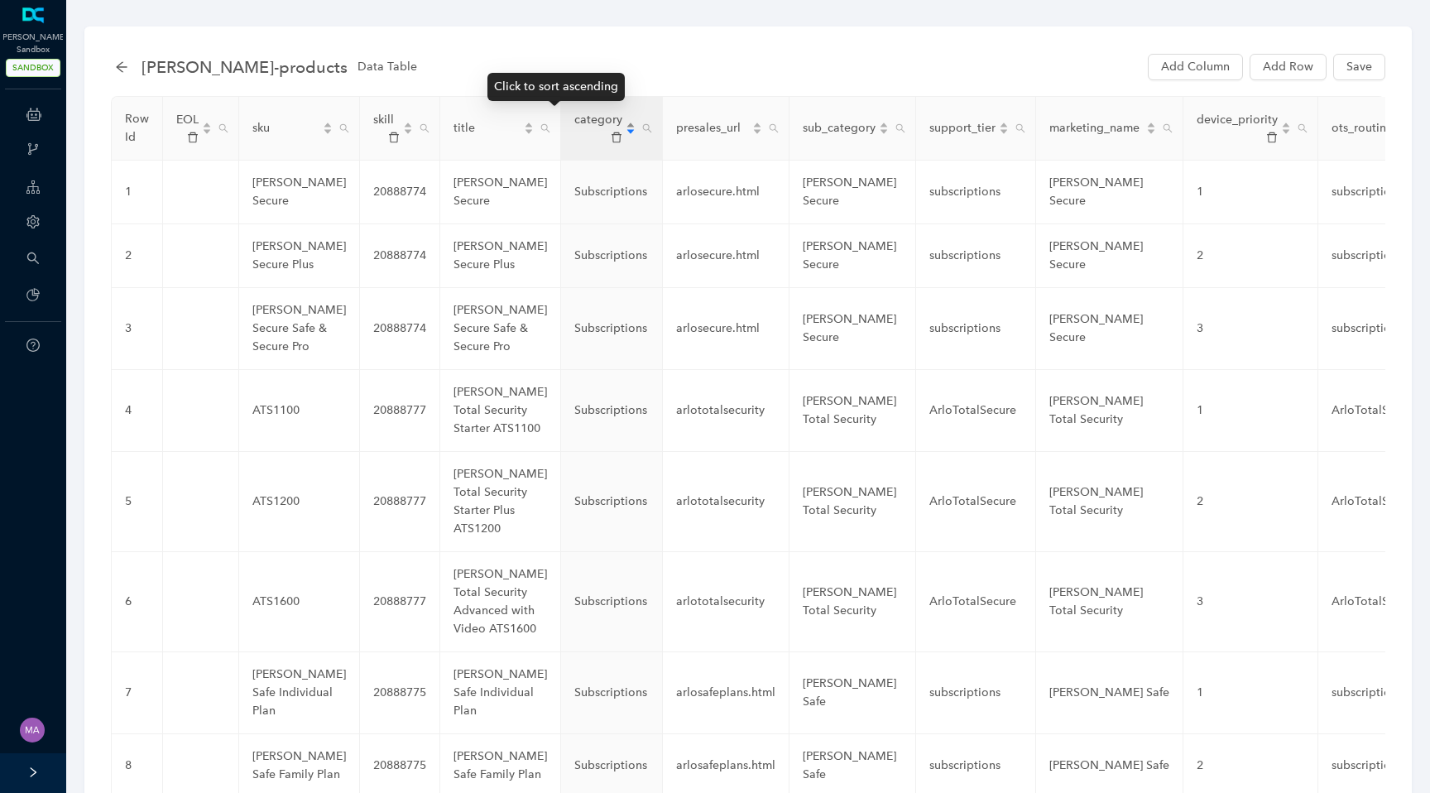
click at [579, 128] on div "category" at bounding box center [604, 128] width 61 height 35
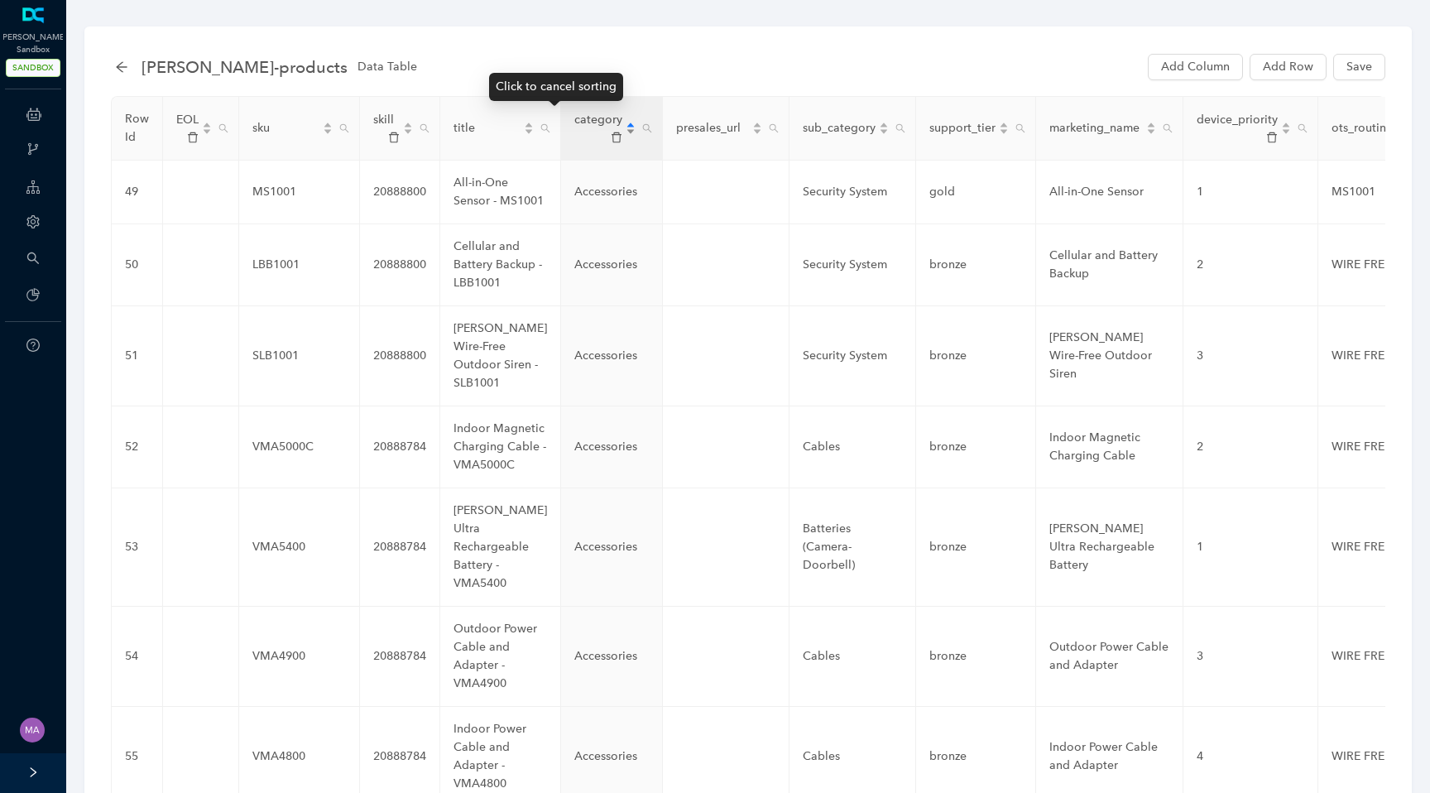
click at [579, 128] on div "category" at bounding box center [604, 128] width 61 height 35
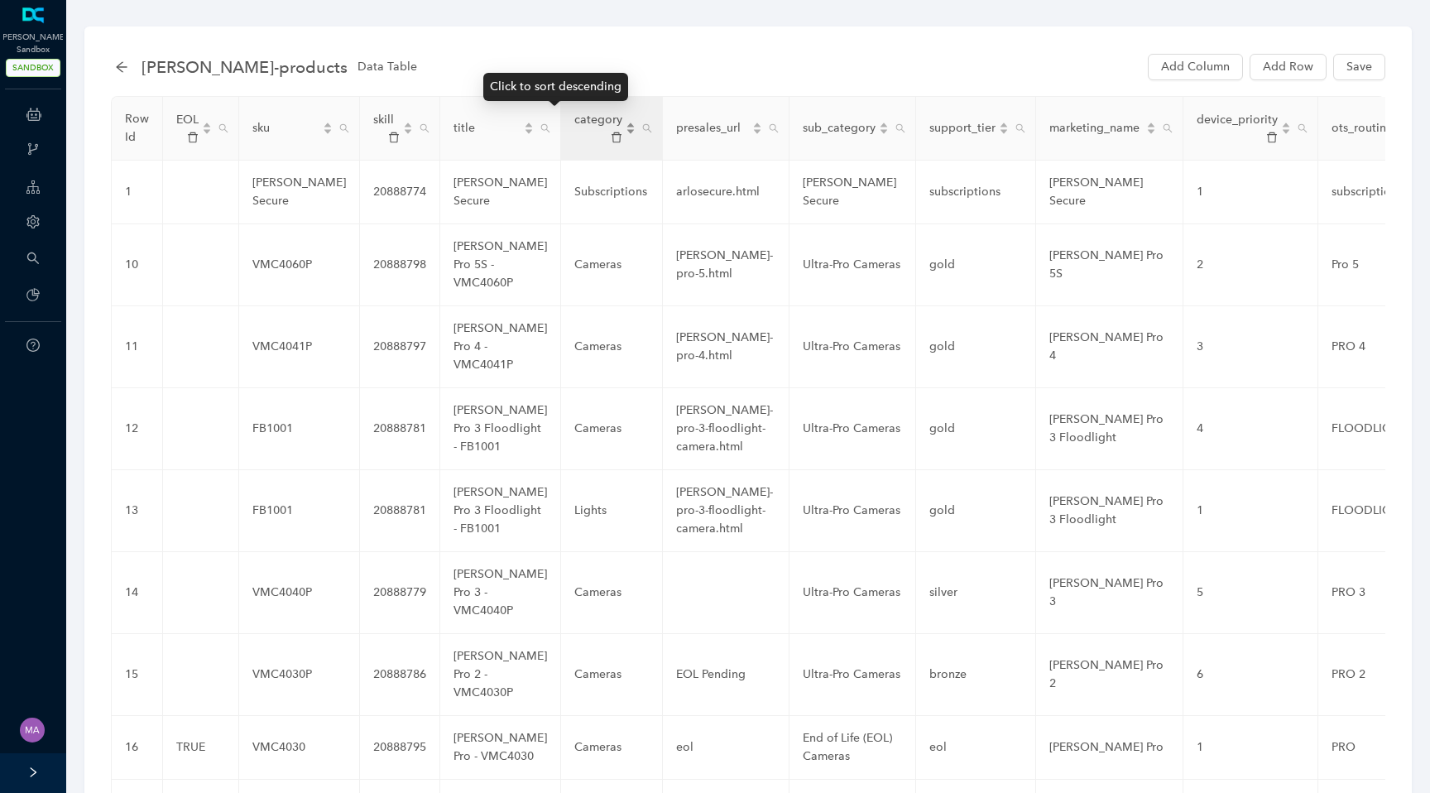
click at [583, 131] on div "category" at bounding box center [604, 128] width 61 height 35
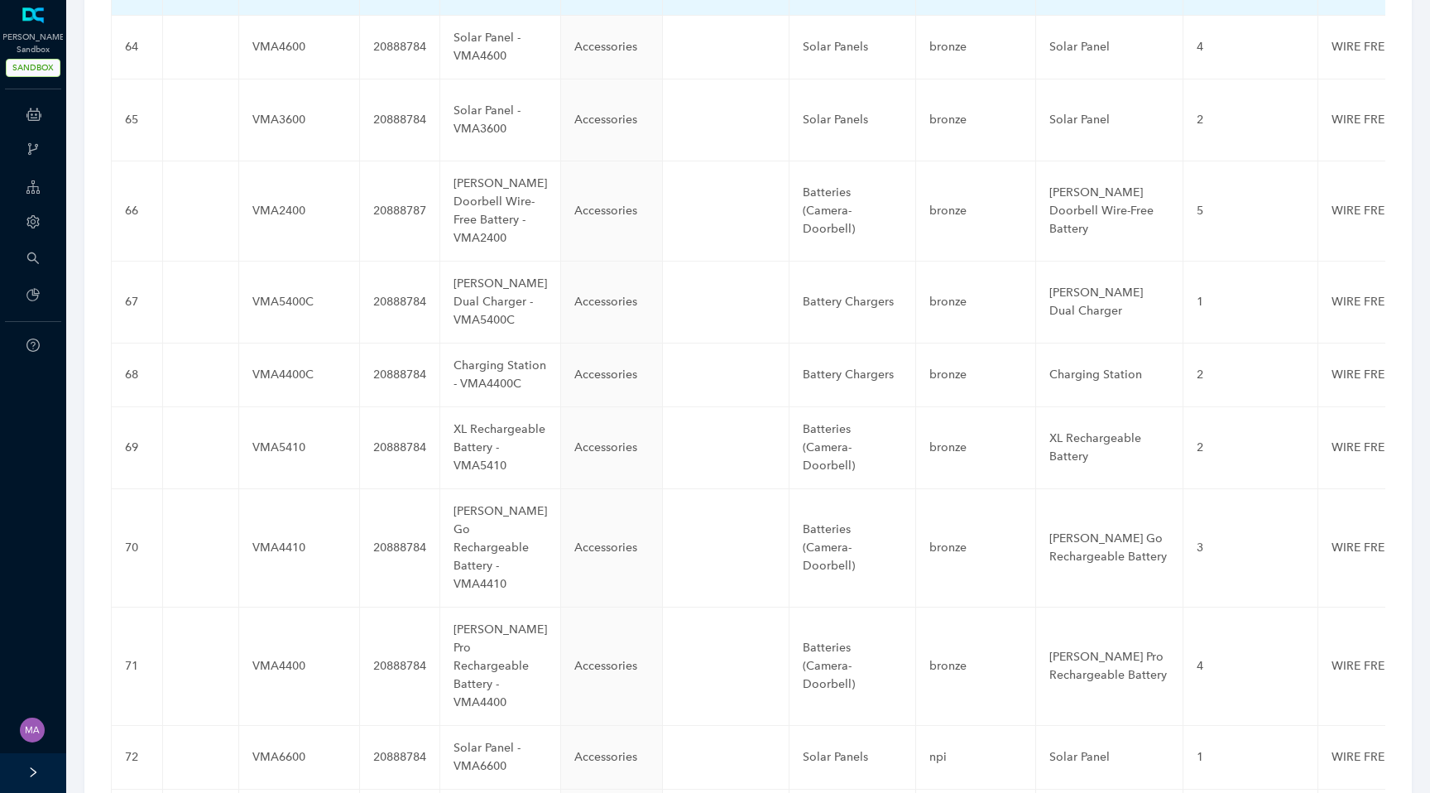
scroll to position [6883, 0]
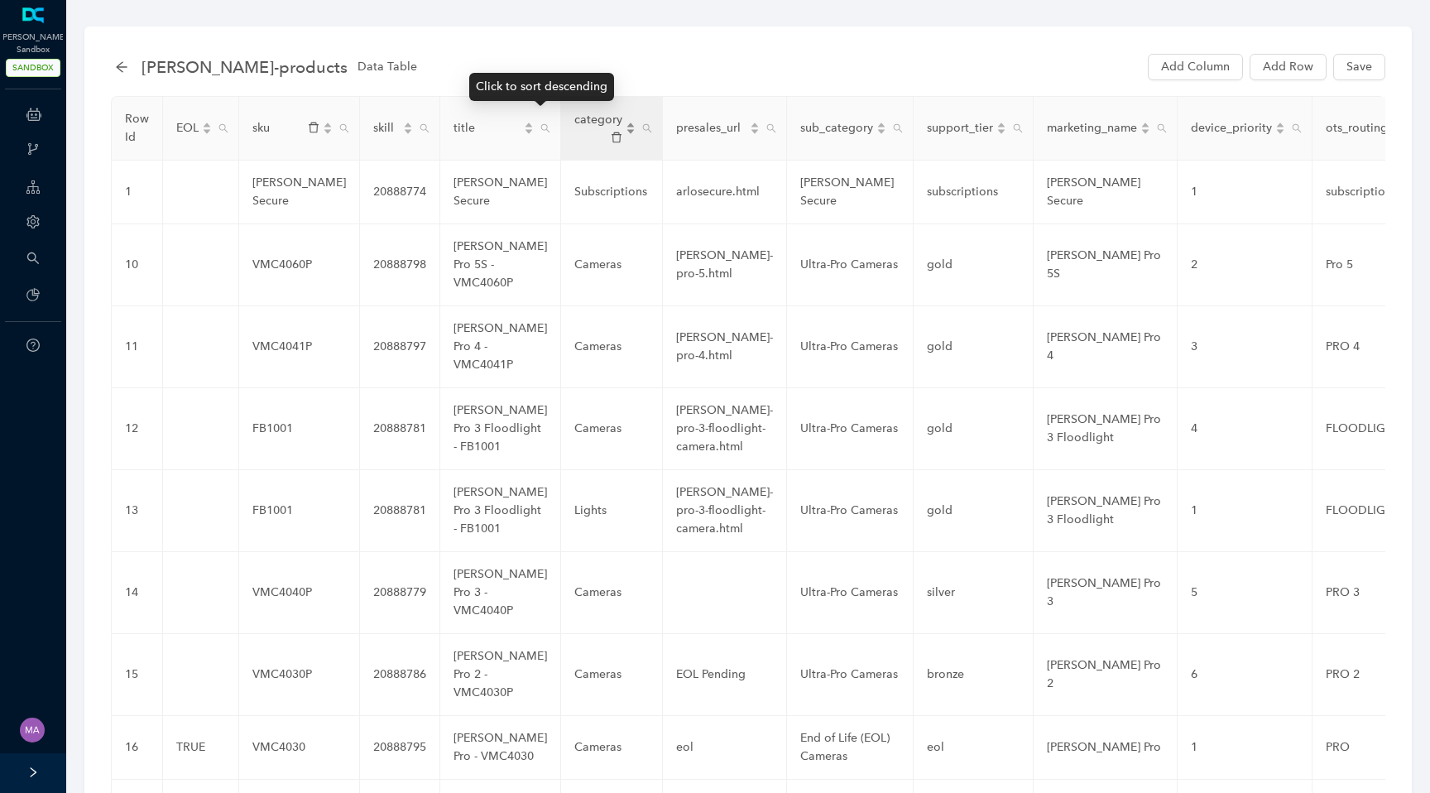
click at [574, 130] on div "category" at bounding box center [604, 128] width 61 height 35
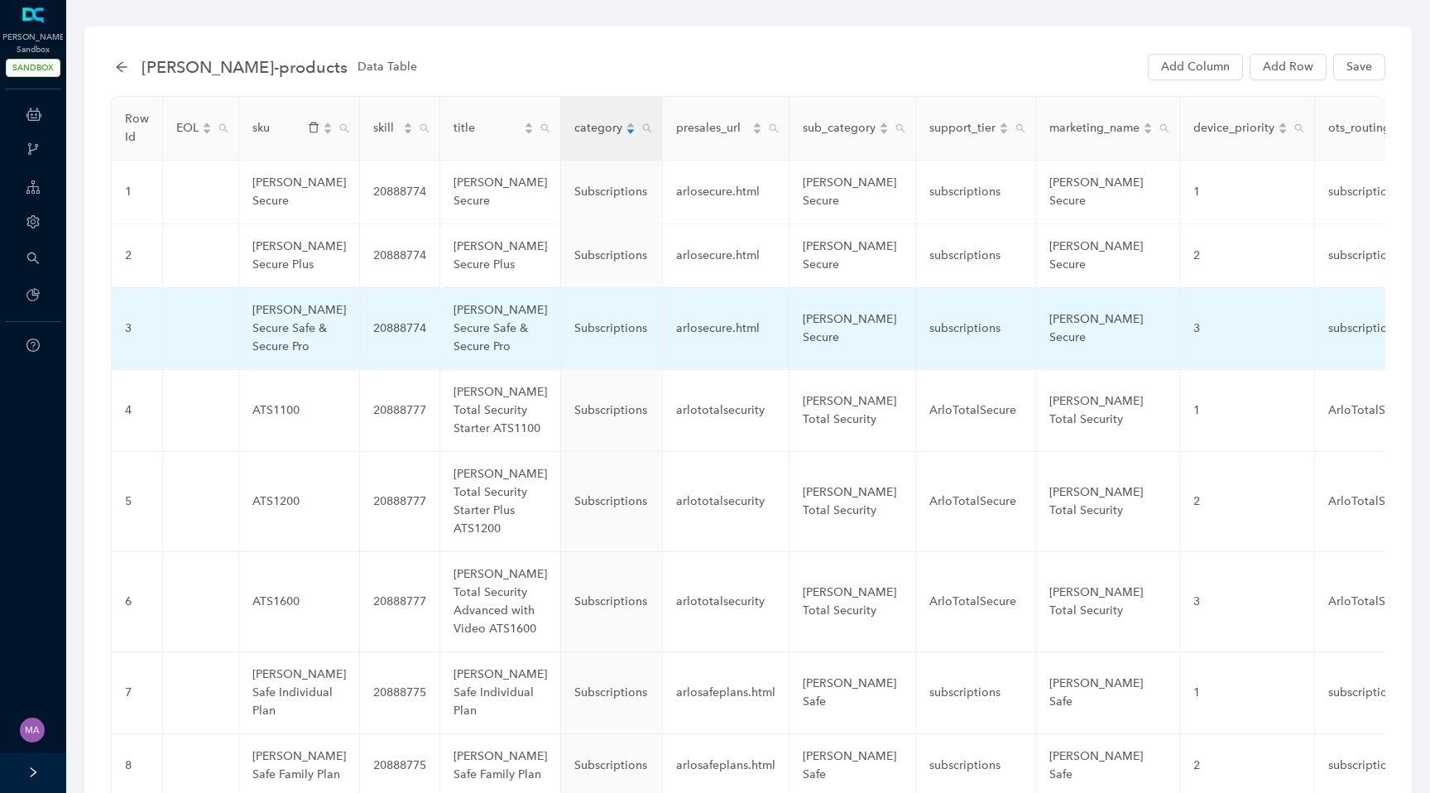
scroll to position [464, 0]
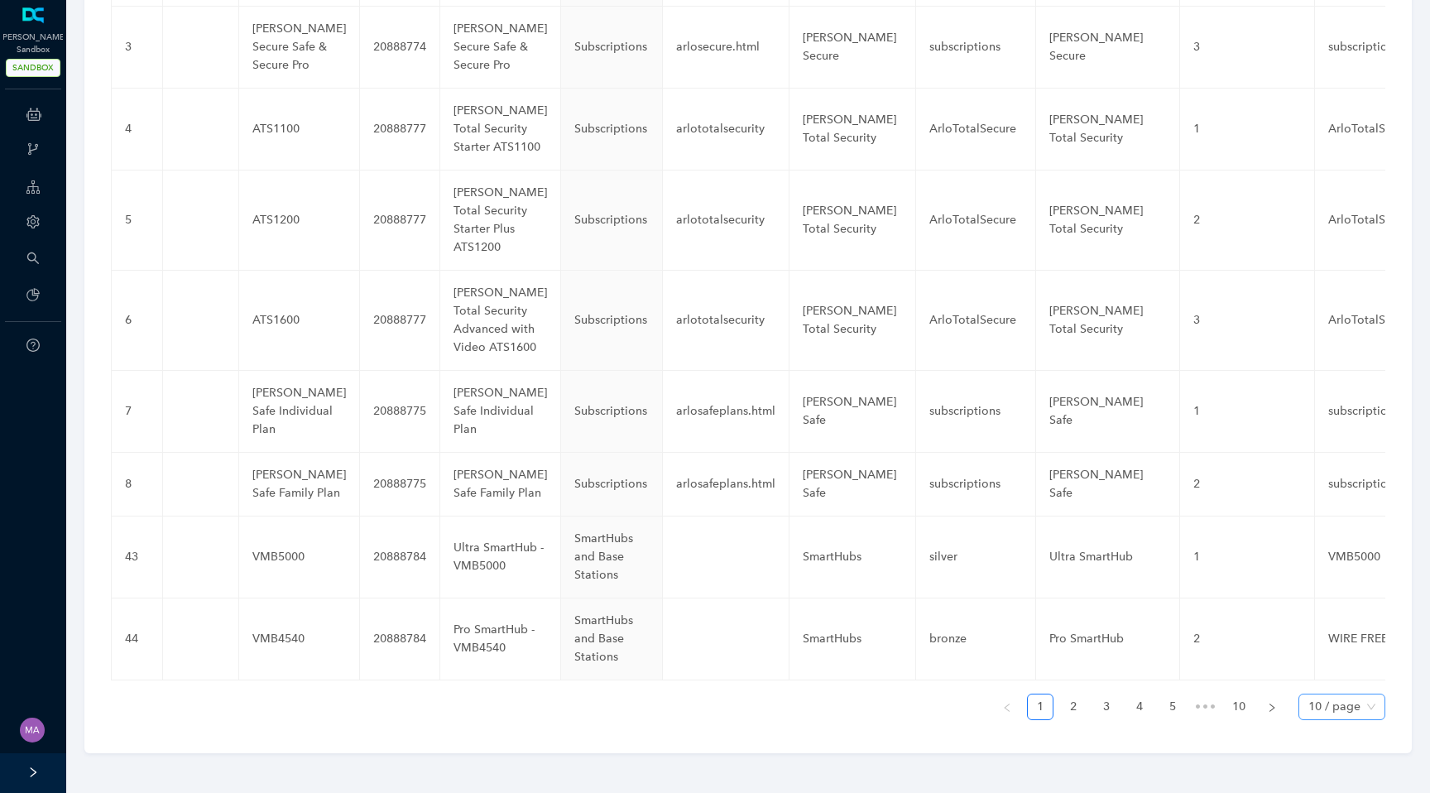
click at [1374, 706] on span "10 / page" at bounding box center [1342, 706] width 67 height 25
click at [1330, 677] on div "100 / page" at bounding box center [1342, 674] width 60 height 18
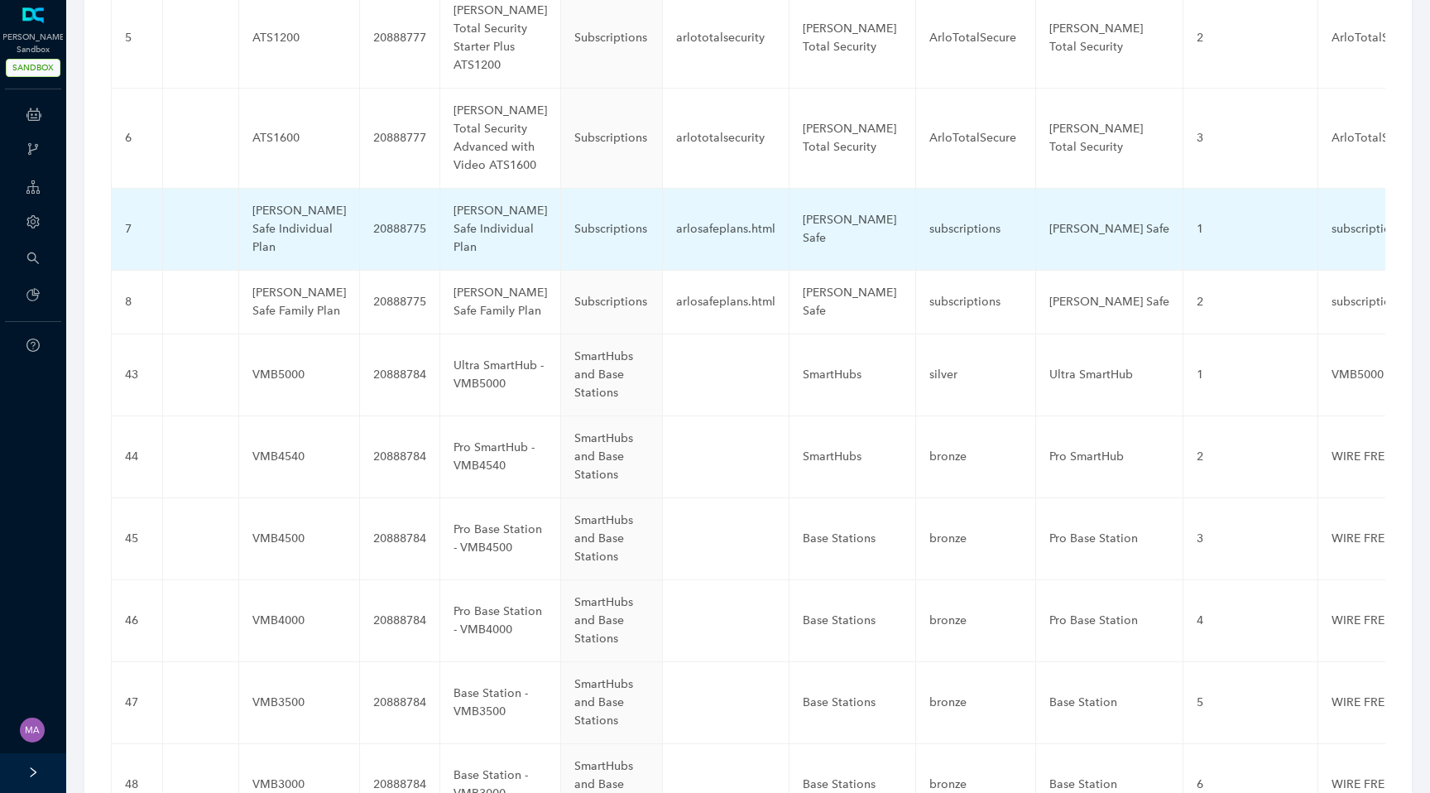
scroll to position [0, 0]
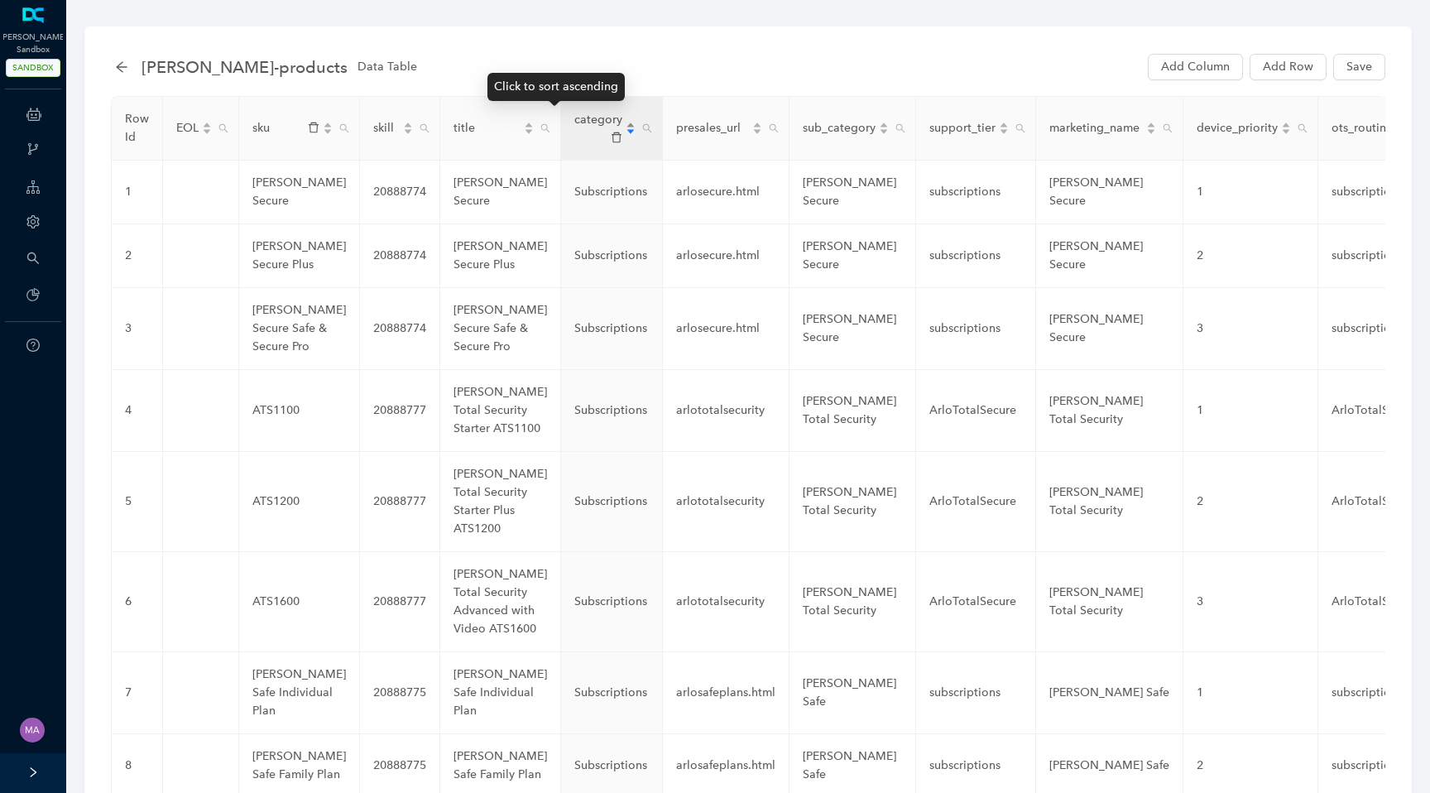
click at [581, 130] on div "category" at bounding box center [604, 128] width 61 height 35
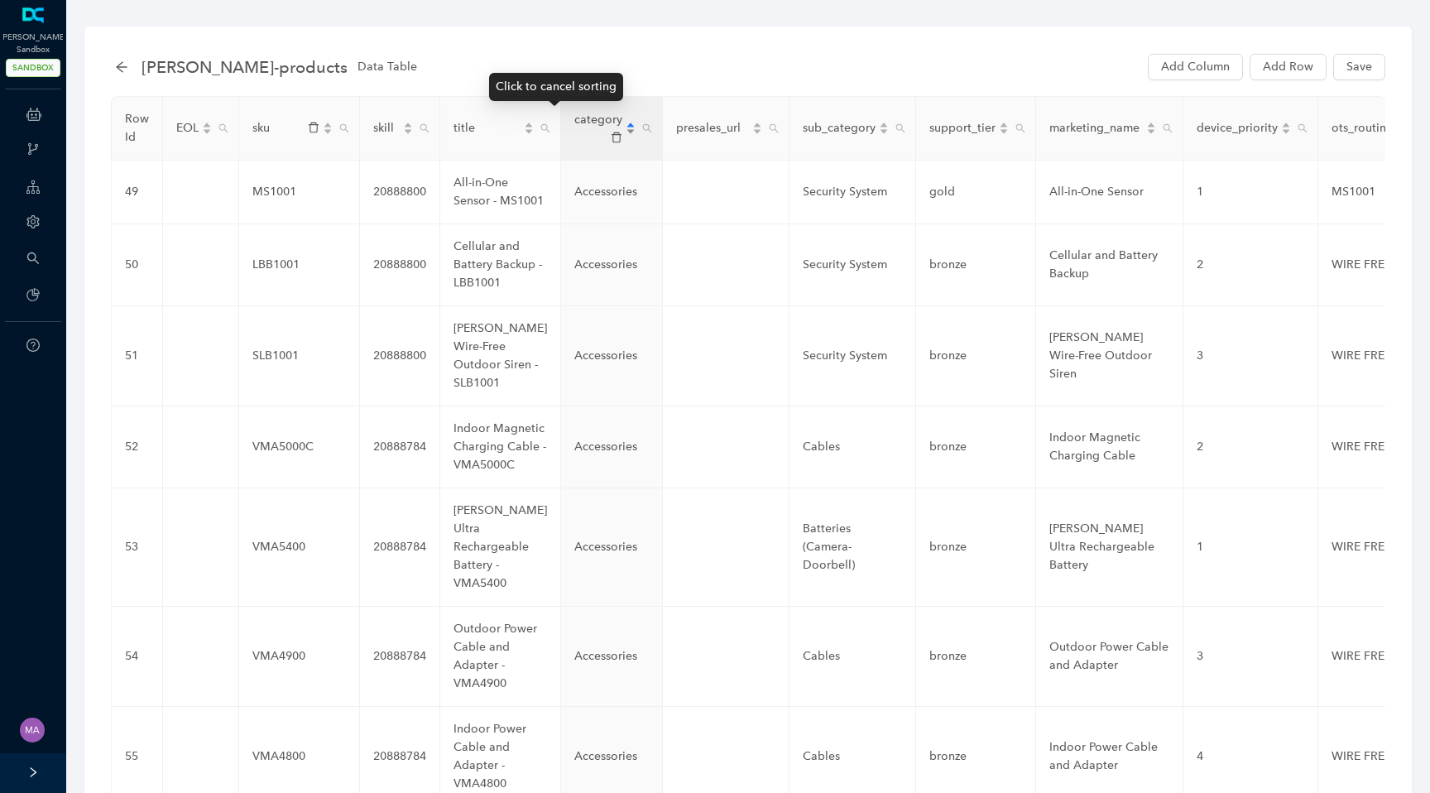
click at [581, 130] on div "category" at bounding box center [604, 128] width 61 height 35
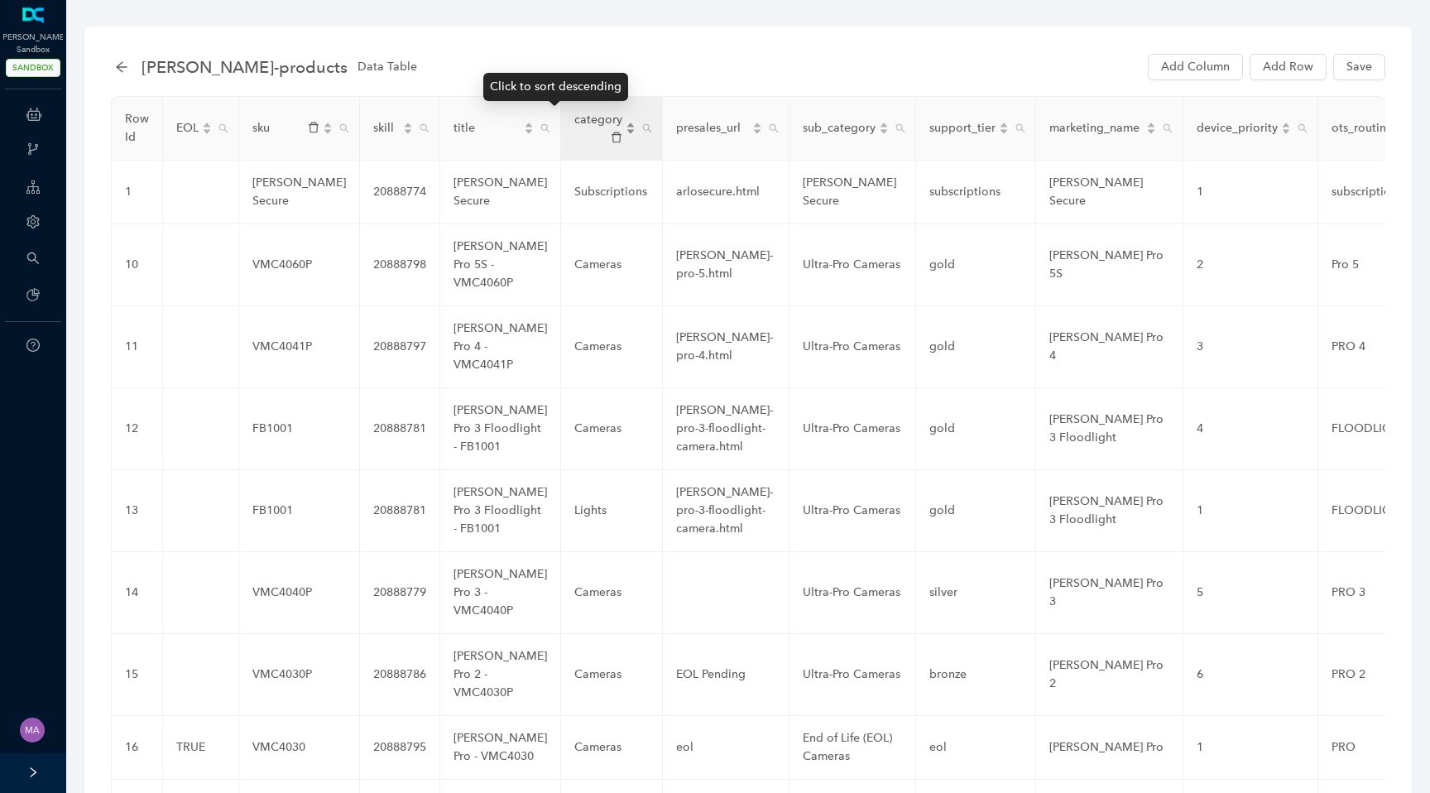
click at [581, 130] on div "category" at bounding box center [604, 128] width 61 height 35
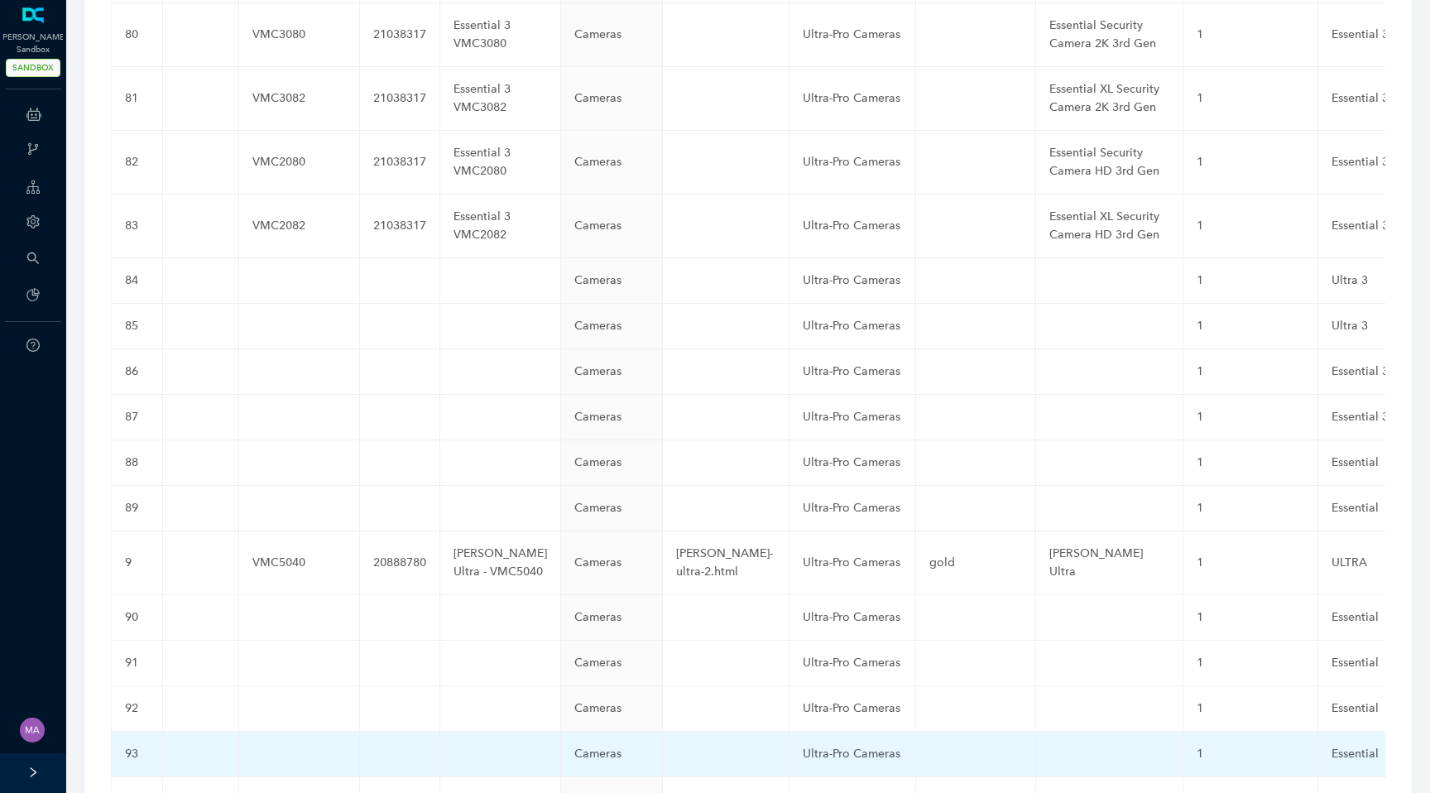
scroll to position [4491, 0]
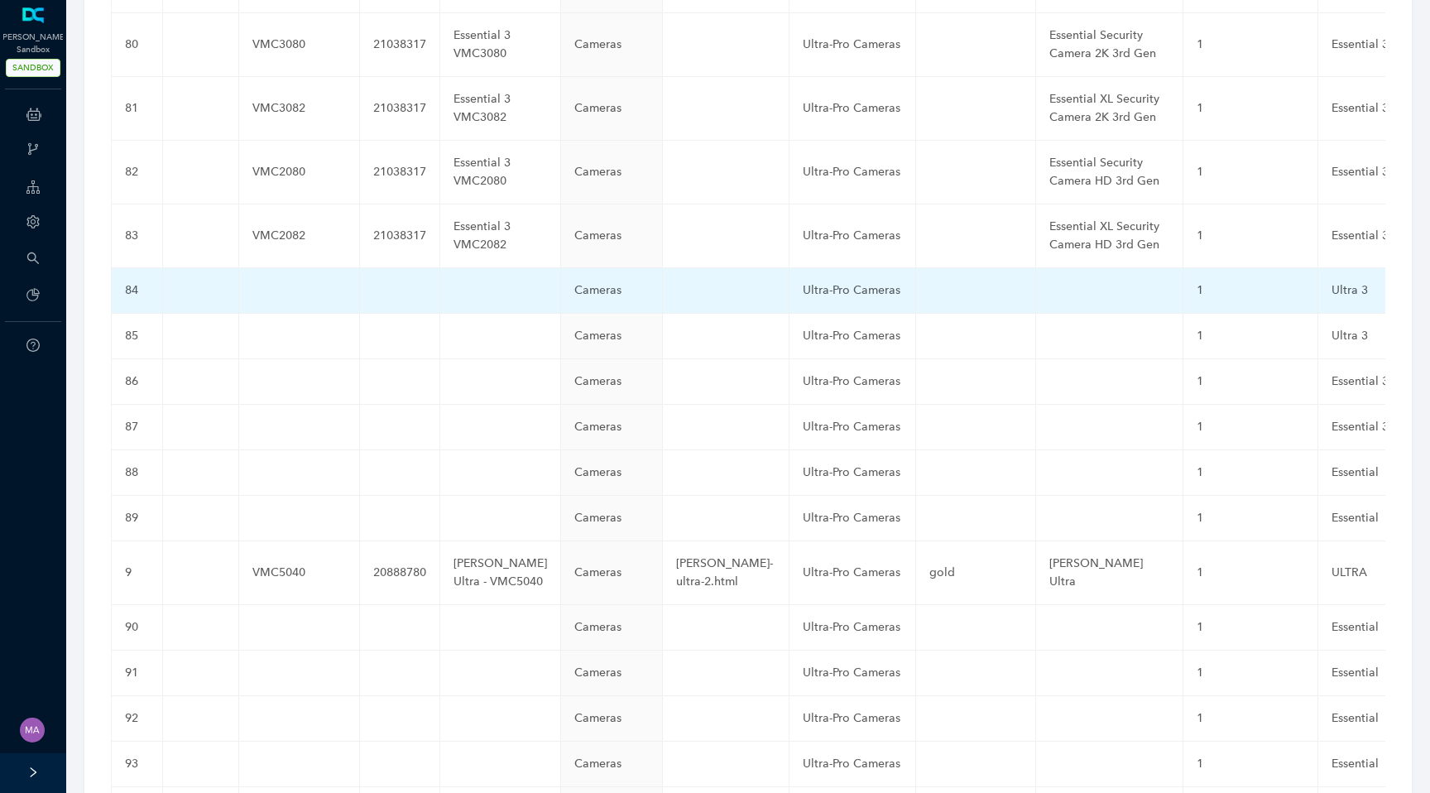
click at [281, 268] on td at bounding box center [299, 291] width 121 height 46
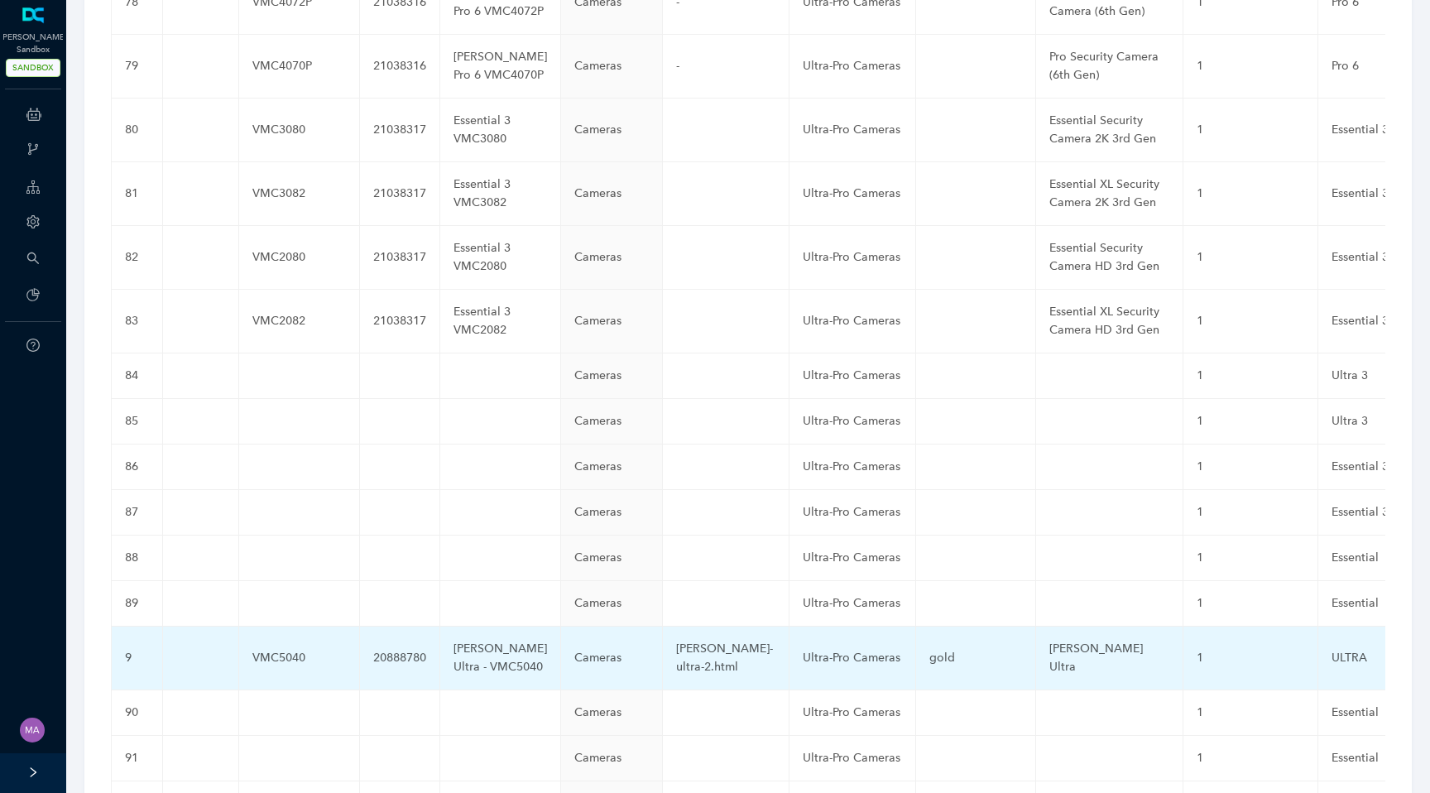
scroll to position [4388, 0]
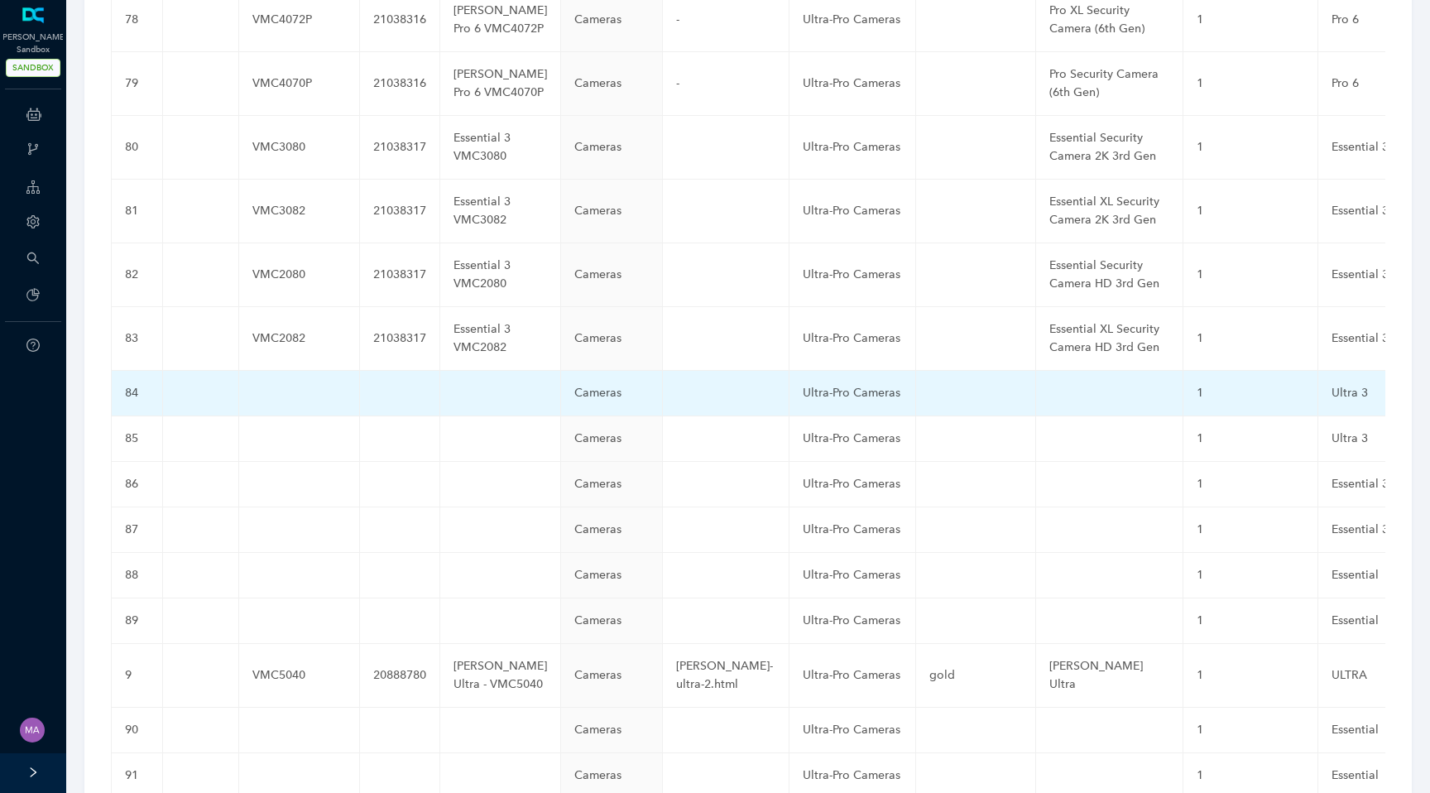
click at [272, 371] on td at bounding box center [299, 394] width 121 height 46
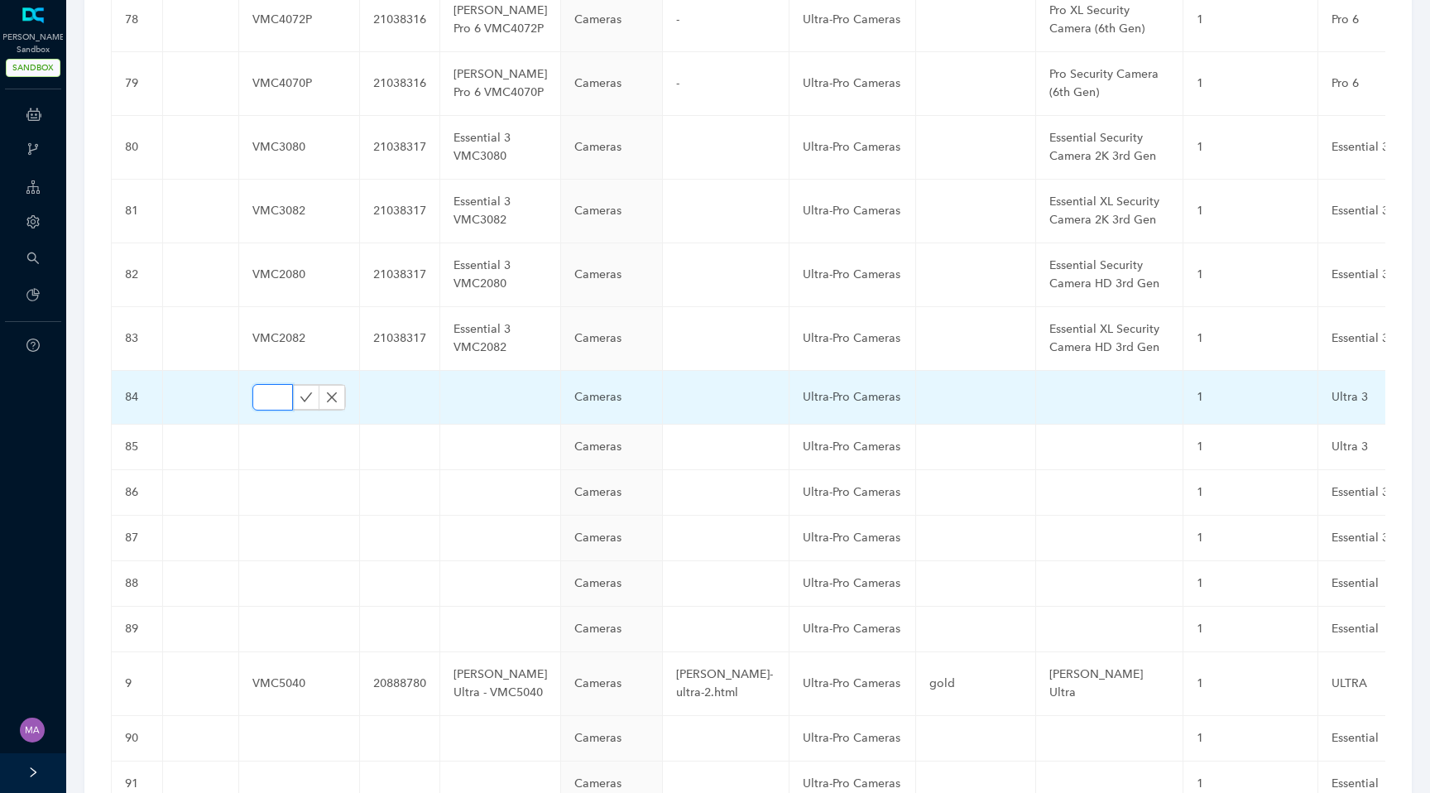
click at [266, 384] on input "text" at bounding box center [272, 397] width 41 height 26
paste input "VMC5050"
type input "VMC5050"
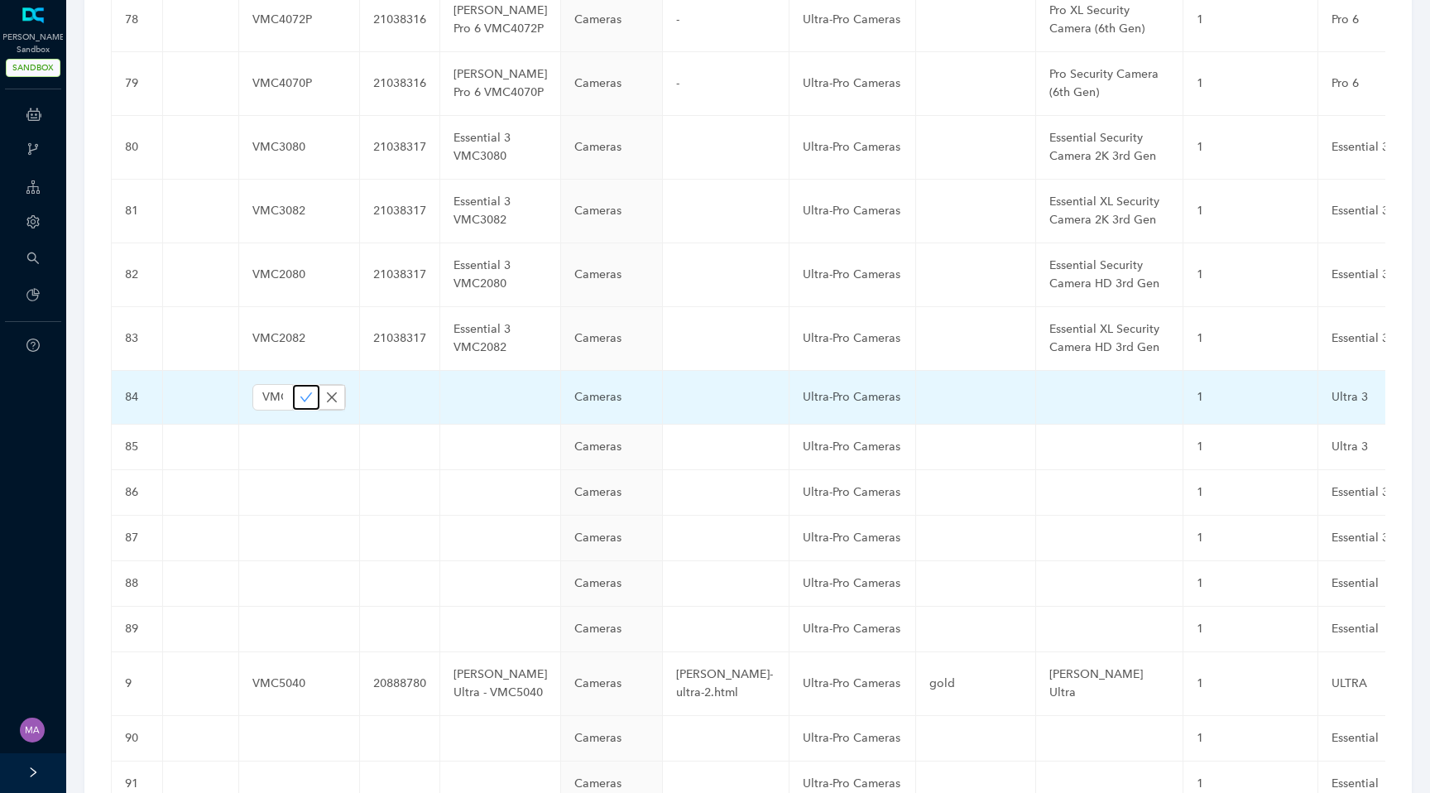
click at [300, 391] on icon "check" at bounding box center [306, 397] width 13 height 13
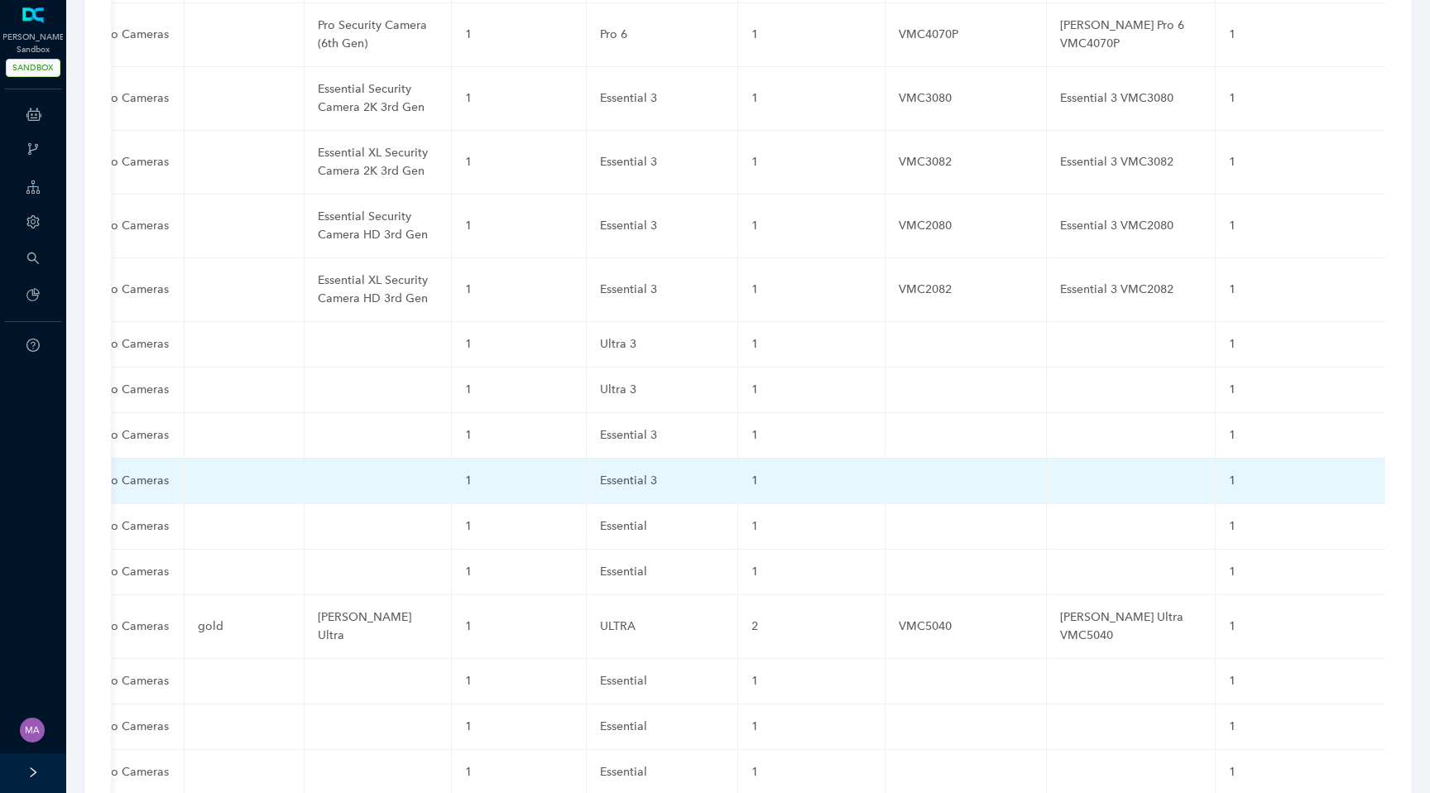
scroll to position [4423, 0]
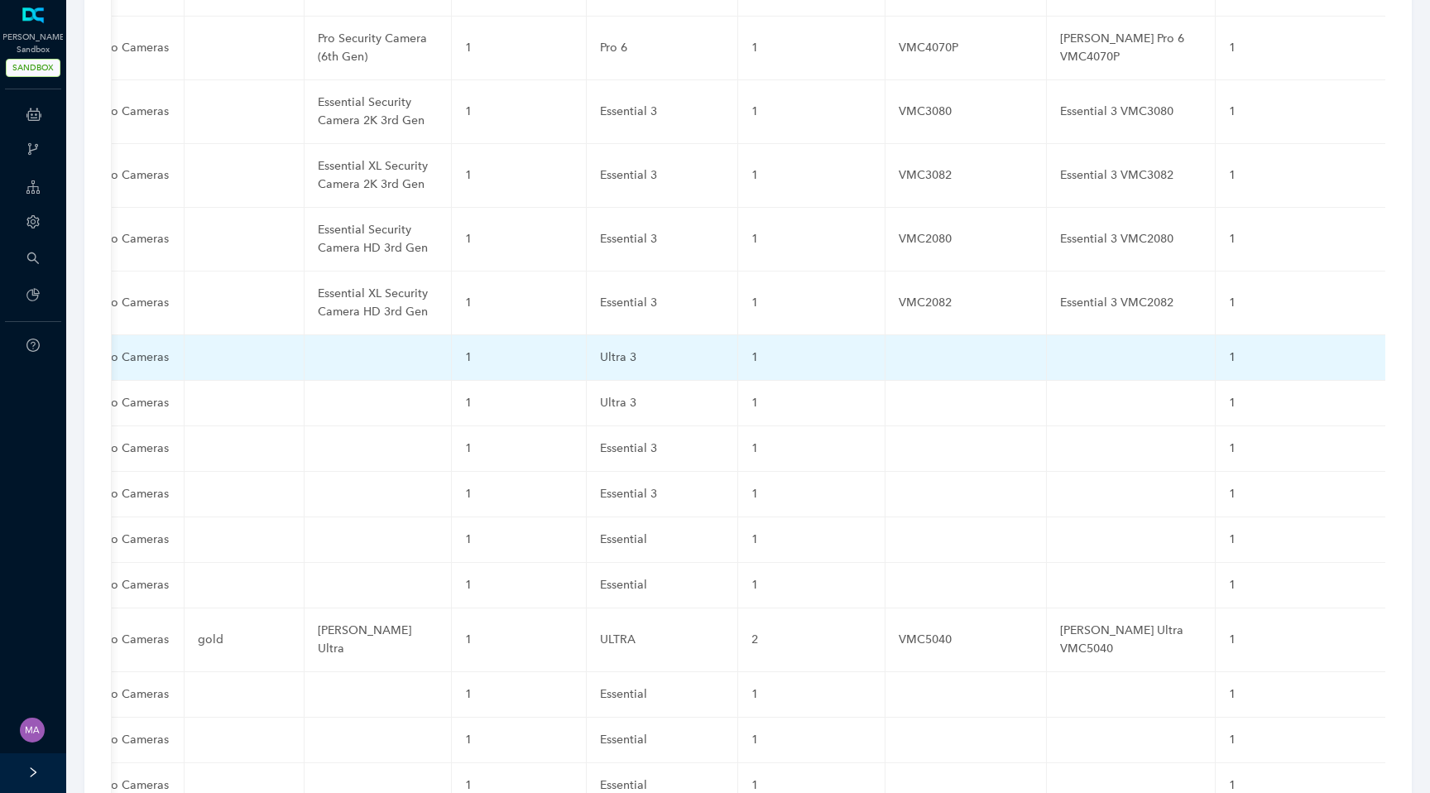
click at [886, 335] on td at bounding box center [966, 358] width 161 height 46
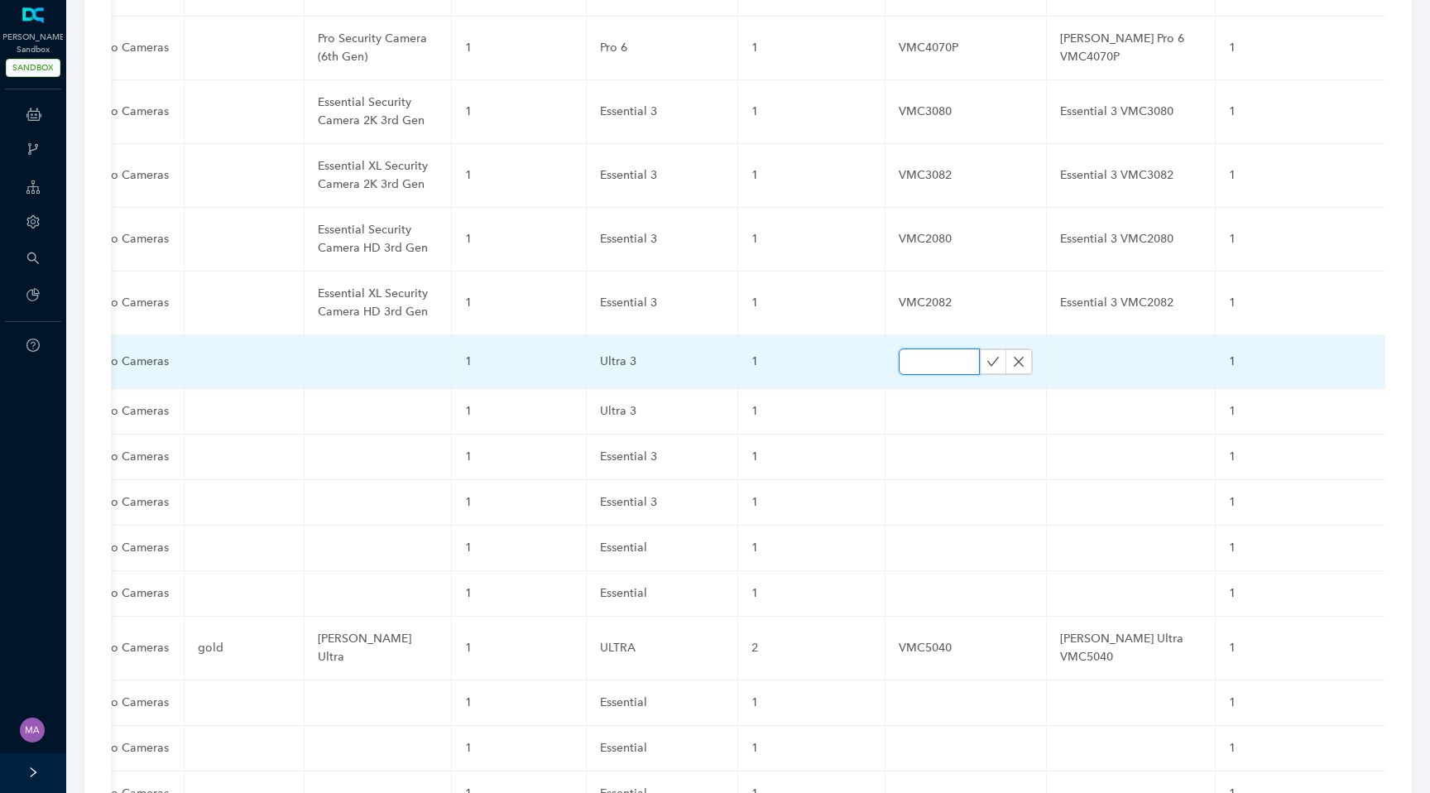
click at [899, 348] on input "text" at bounding box center [939, 361] width 81 height 26
paste input "VMC5050"
type input "VMC5050"
click at [980, 349] on button "button" at bounding box center [993, 361] width 26 height 25
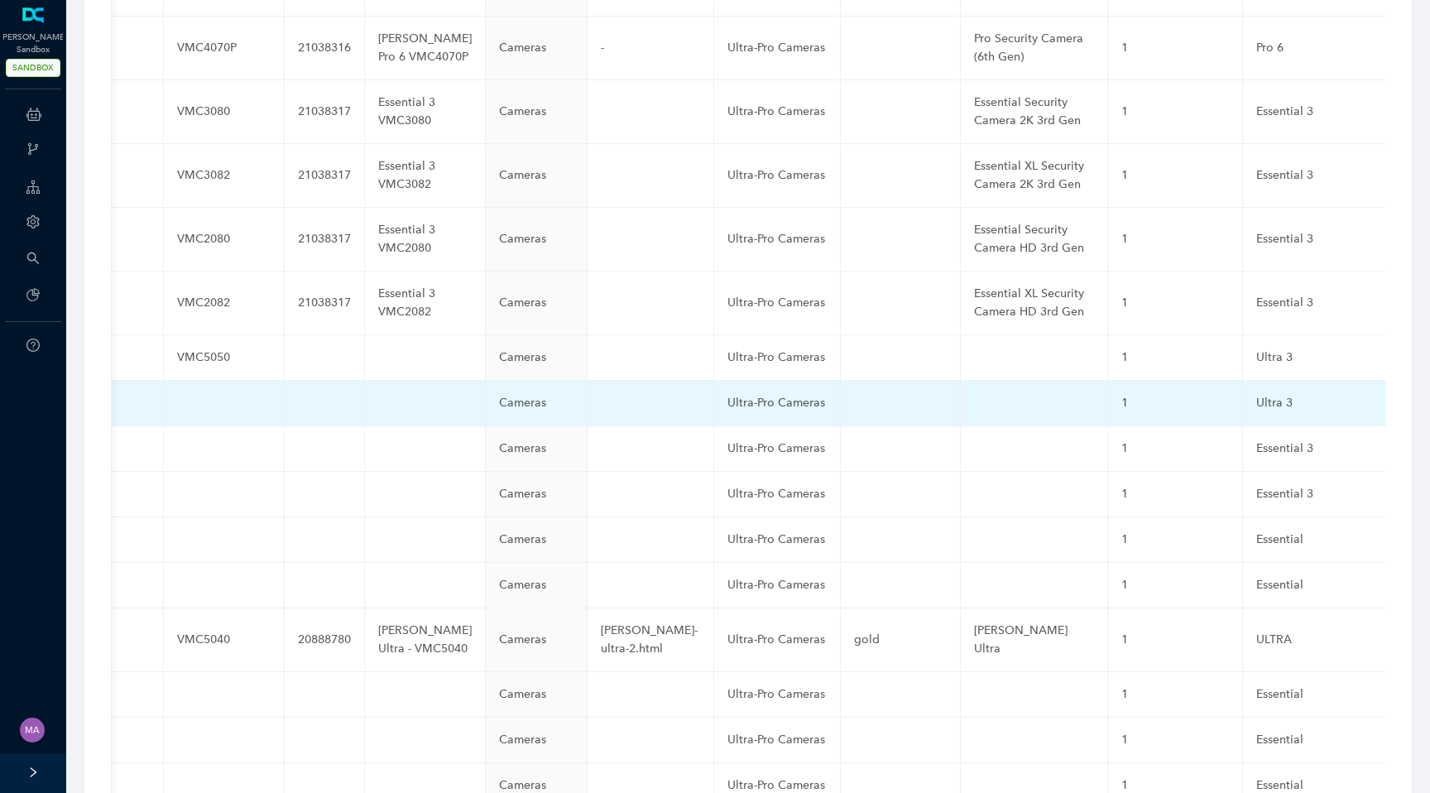
scroll to position [0, 0]
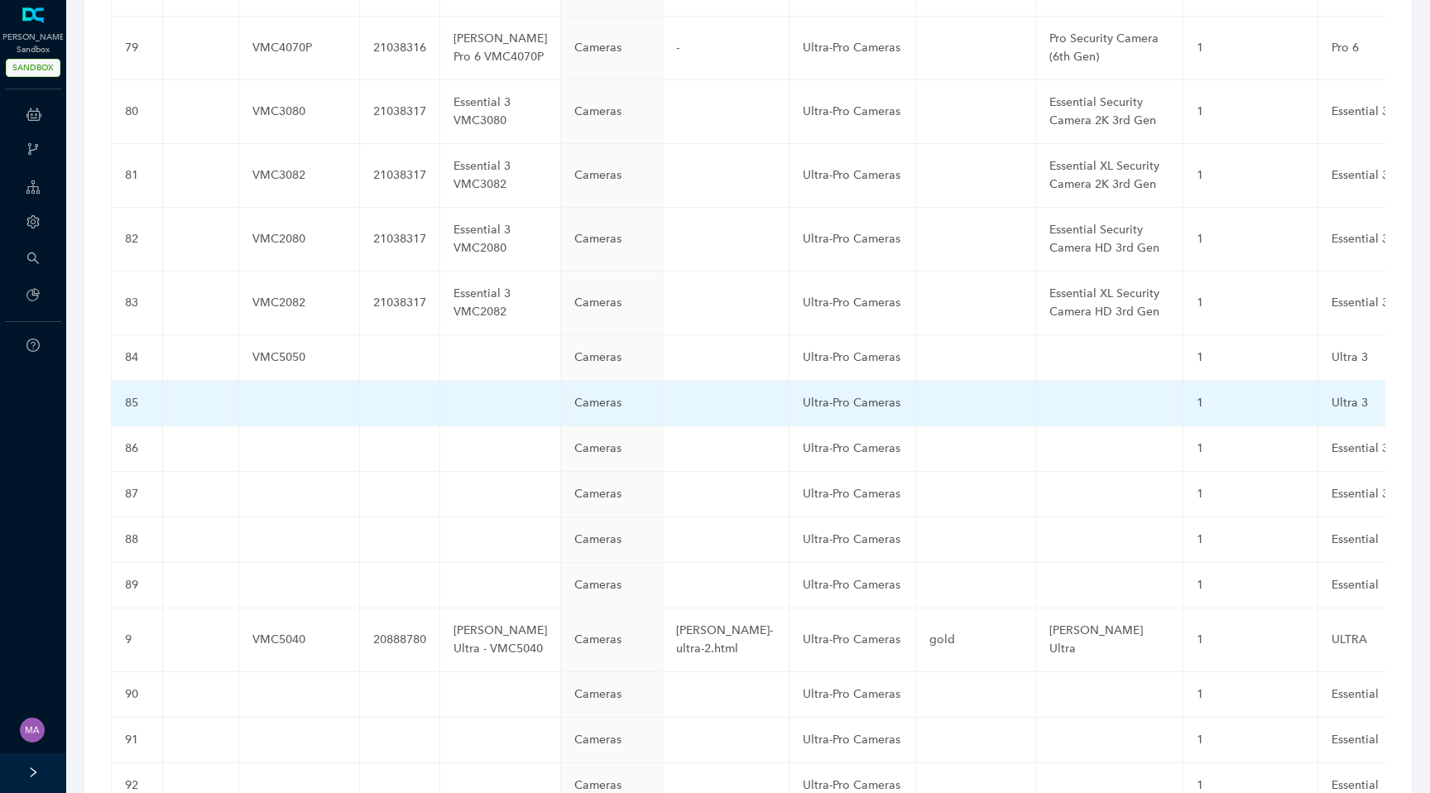
click at [286, 381] on td at bounding box center [299, 404] width 121 height 46
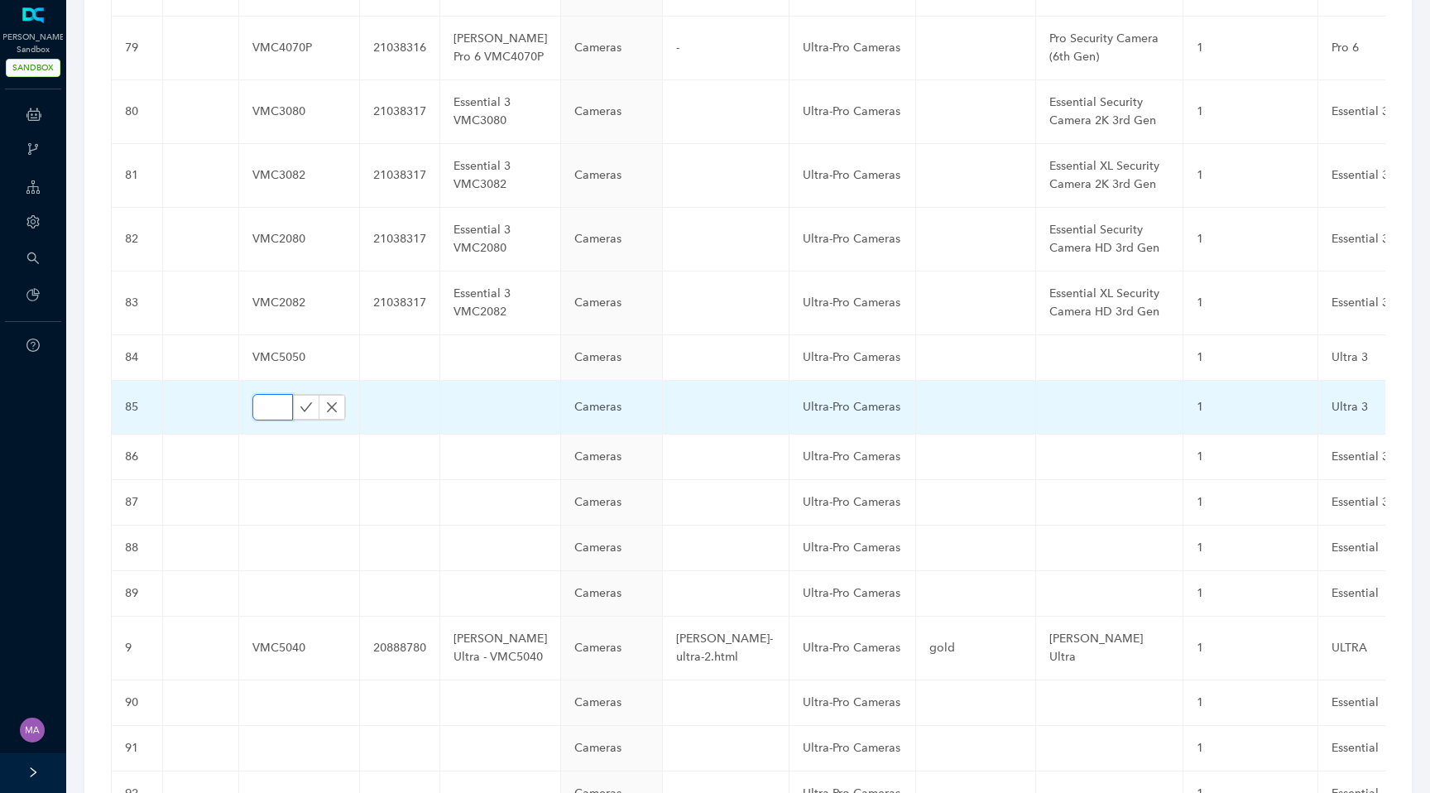
click at [267, 394] on input "text" at bounding box center [272, 407] width 41 height 26
paste input "VMC5050B"
type input "VMC5050B"
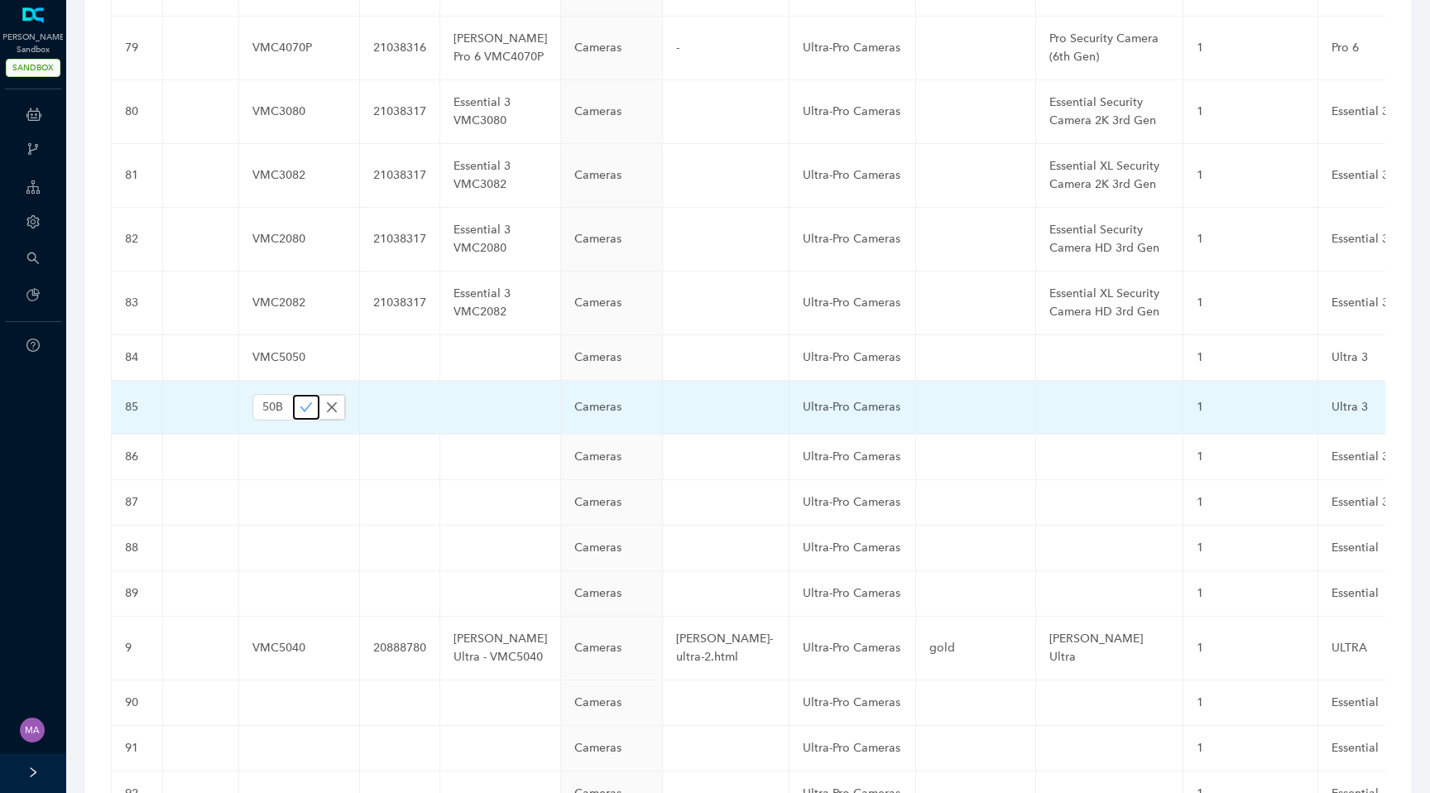
click at [300, 402] on icon "check" at bounding box center [306, 406] width 12 height 9
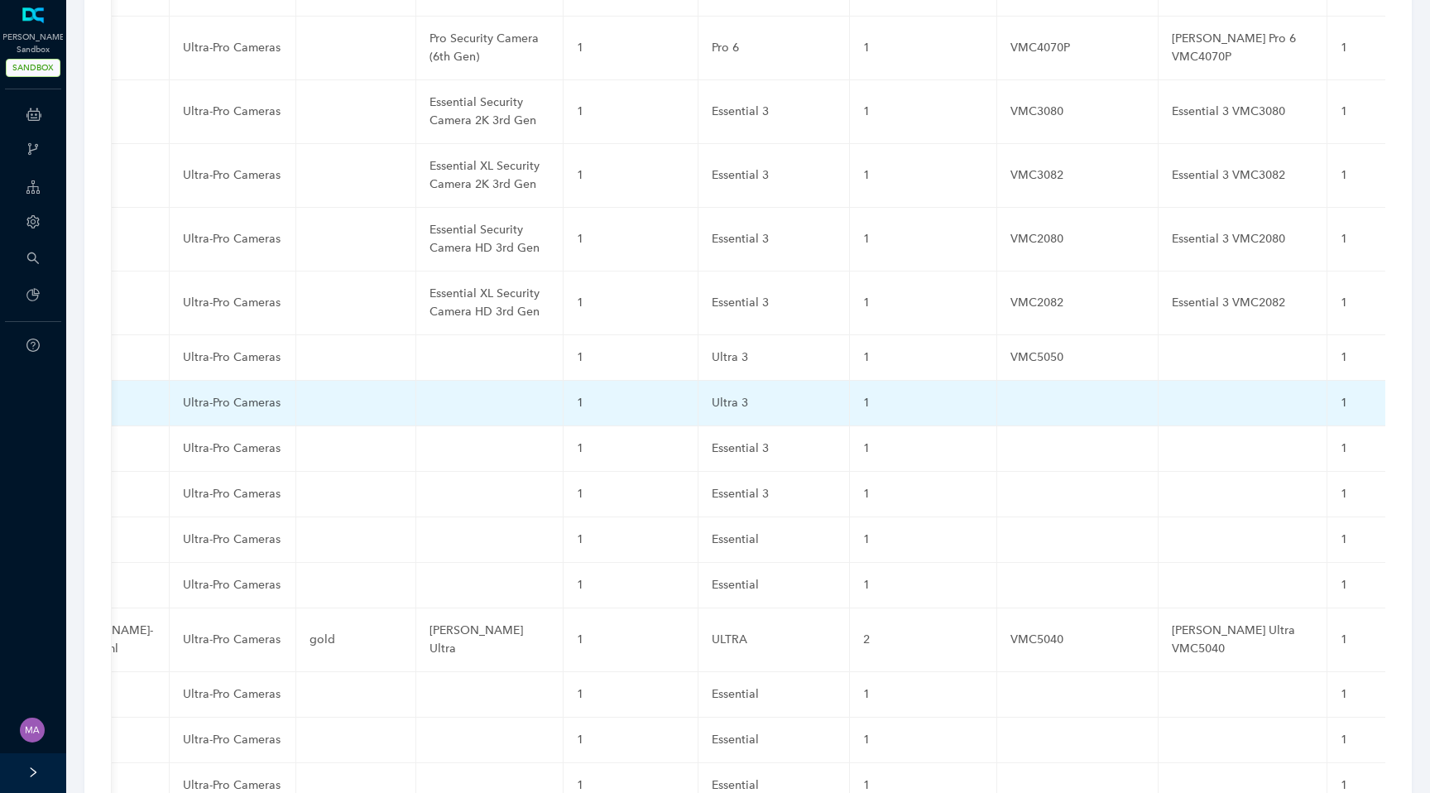
scroll to position [0, 732]
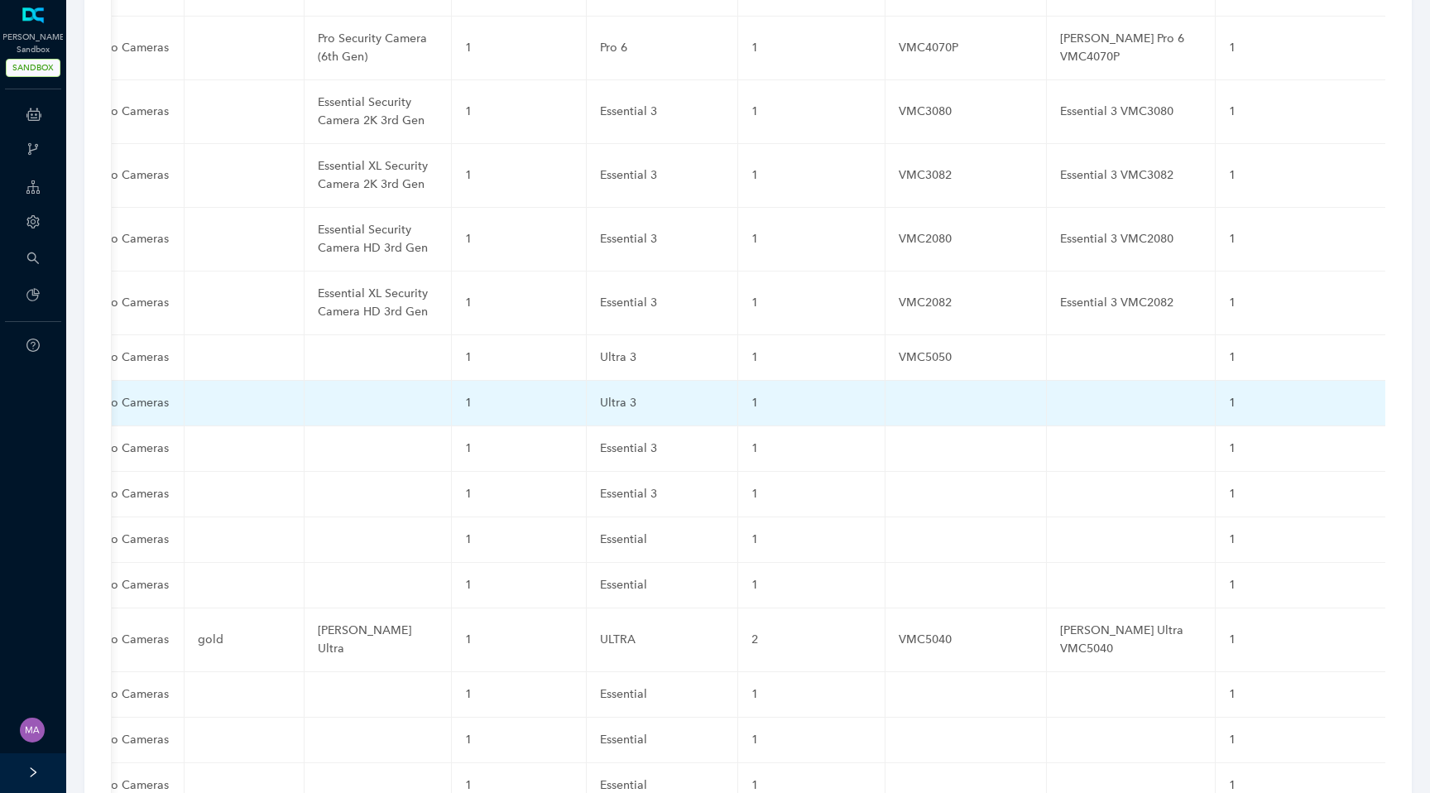
click at [886, 381] on td at bounding box center [966, 404] width 161 height 46
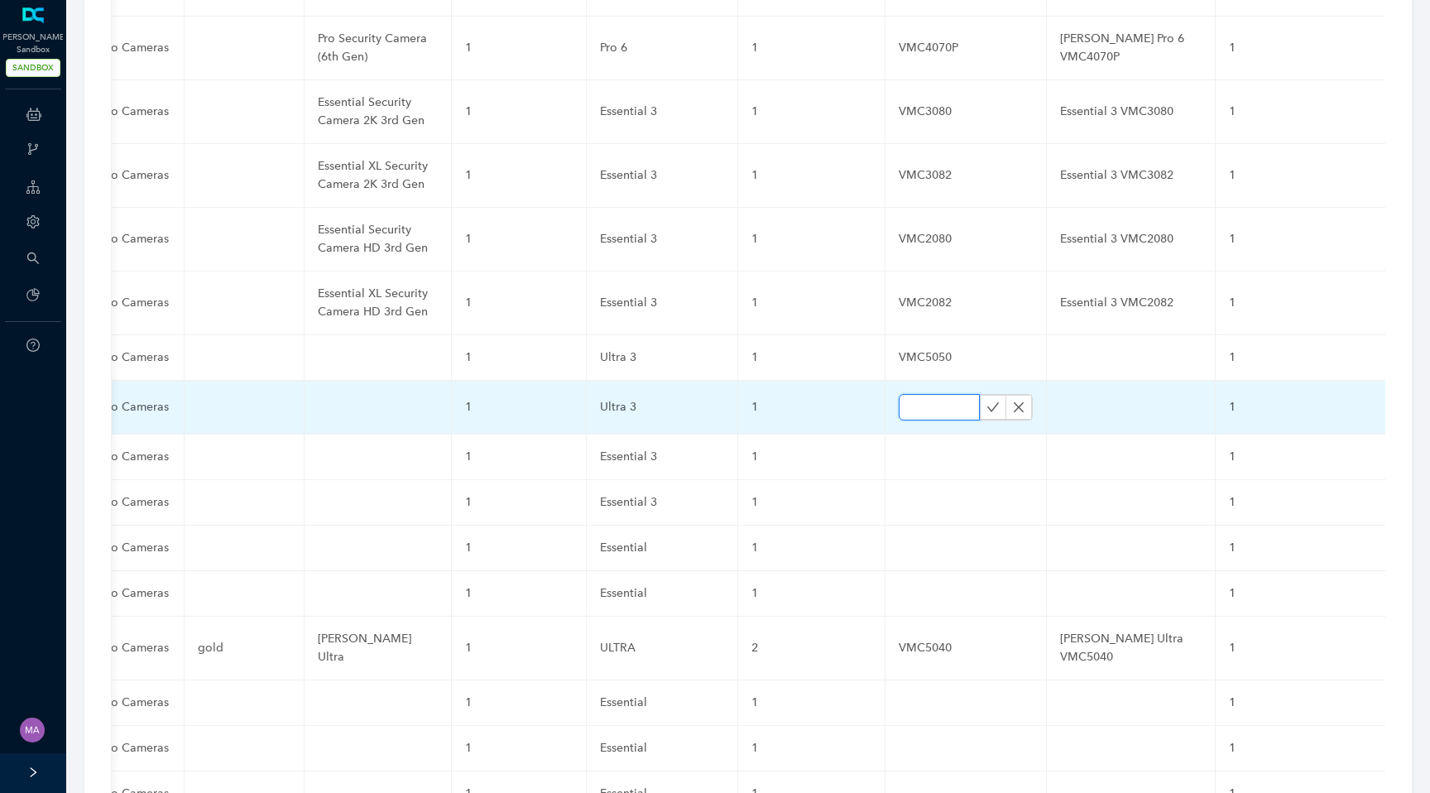
click at [899, 394] on input "text" at bounding box center [939, 407] width 81 height 26
paste input "VMC5050B"
type input "VMC5050B"
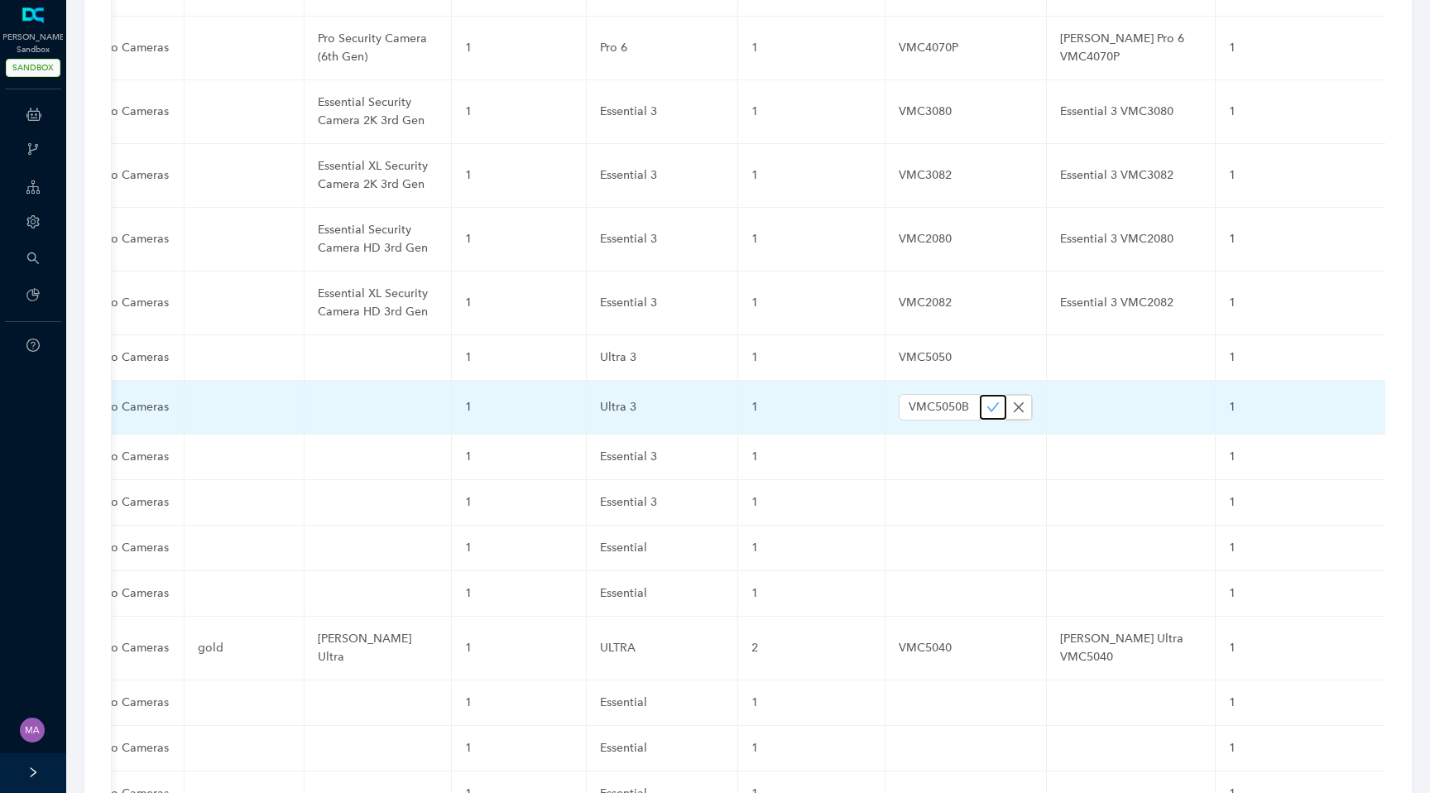
click at [987, 401] on icon "check" at bounding box center [993, 407] width 13 height 13
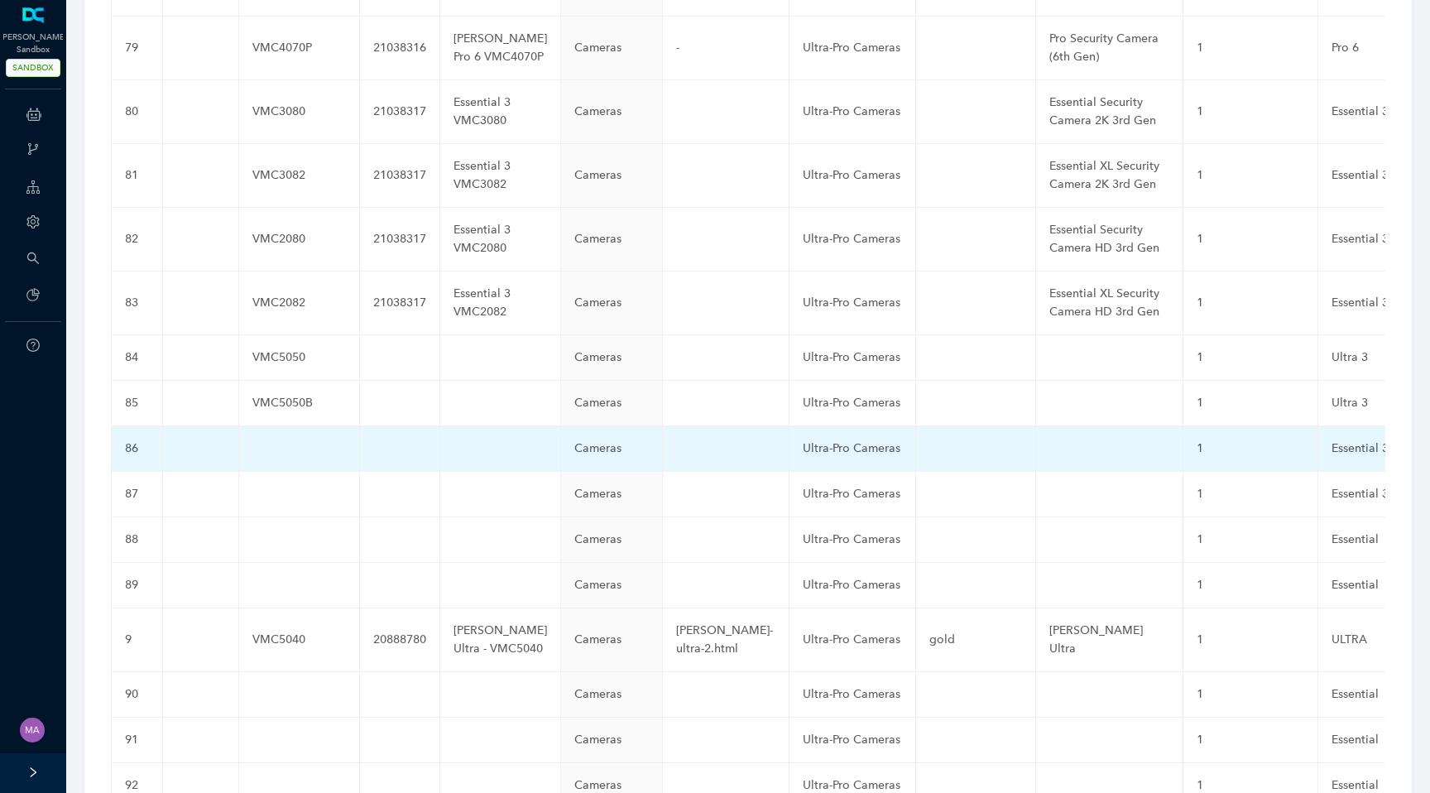
click at [277, 426] on td at bounding box center [299, 449] width 121 height 46
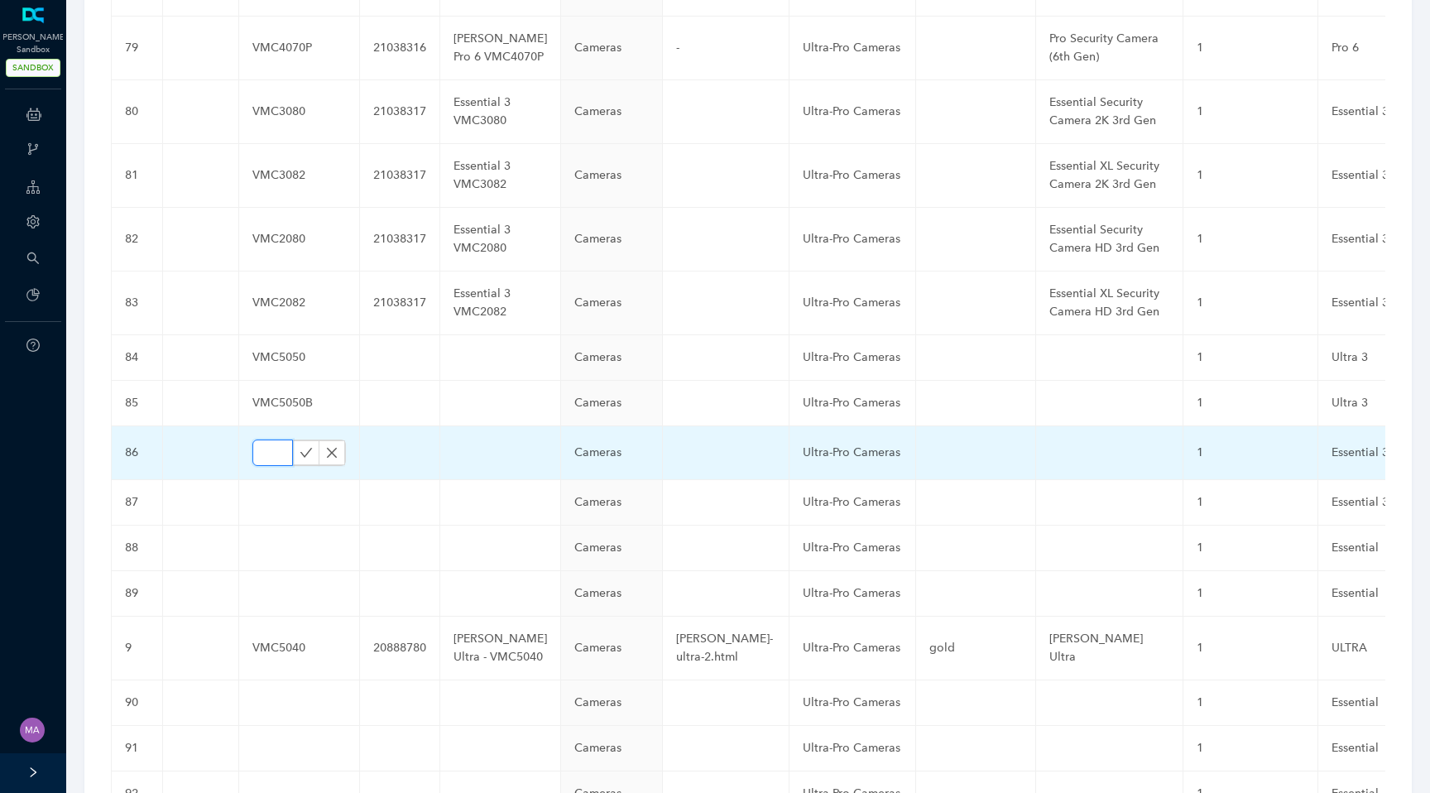
click at [267, 440] on input "text" at bounding box center [272, 453] width 41 height 26
paste input "VMC3070"
type input "VMC3070"
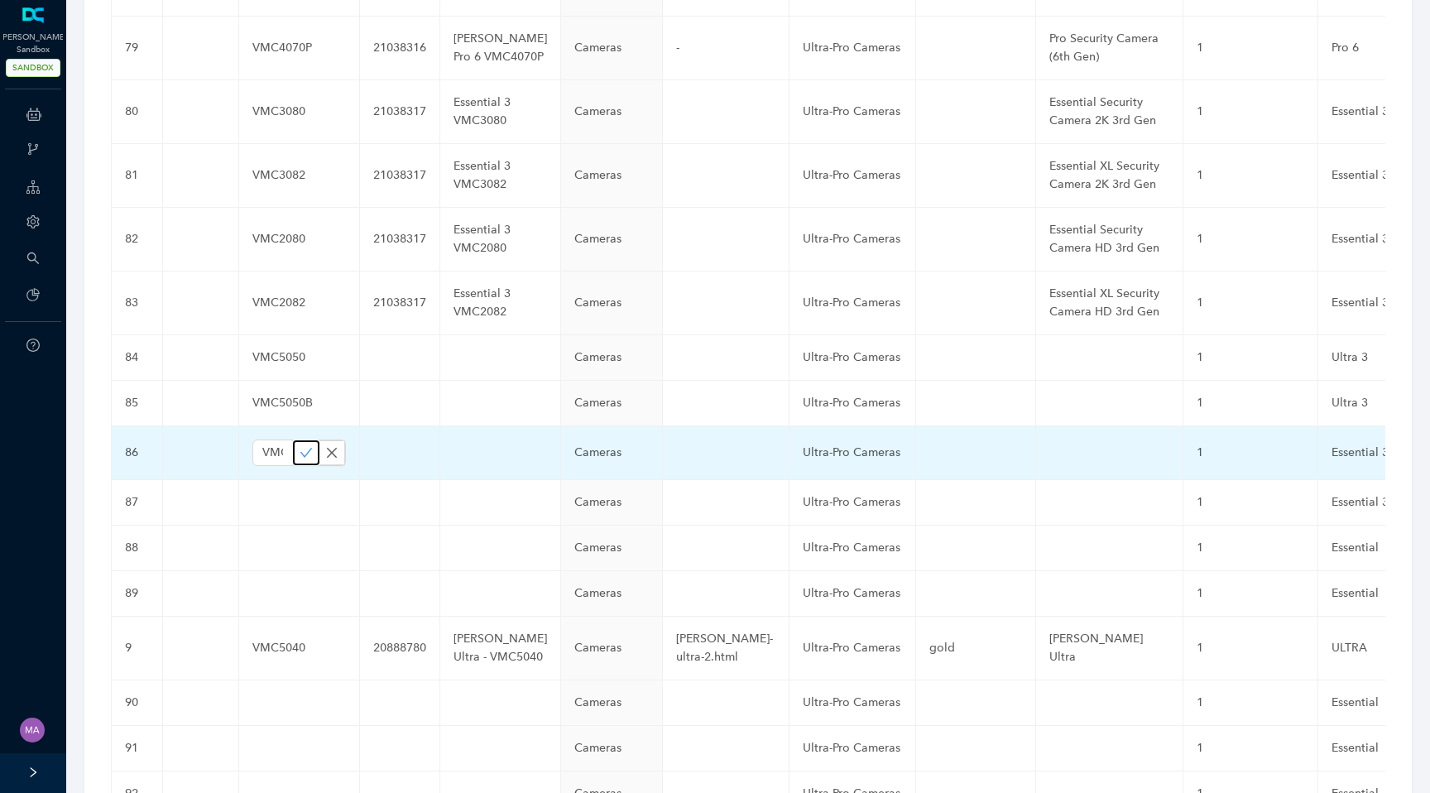
click at [300, 448] on icon "check" at bounding box center [306, 452] width 12 height 9
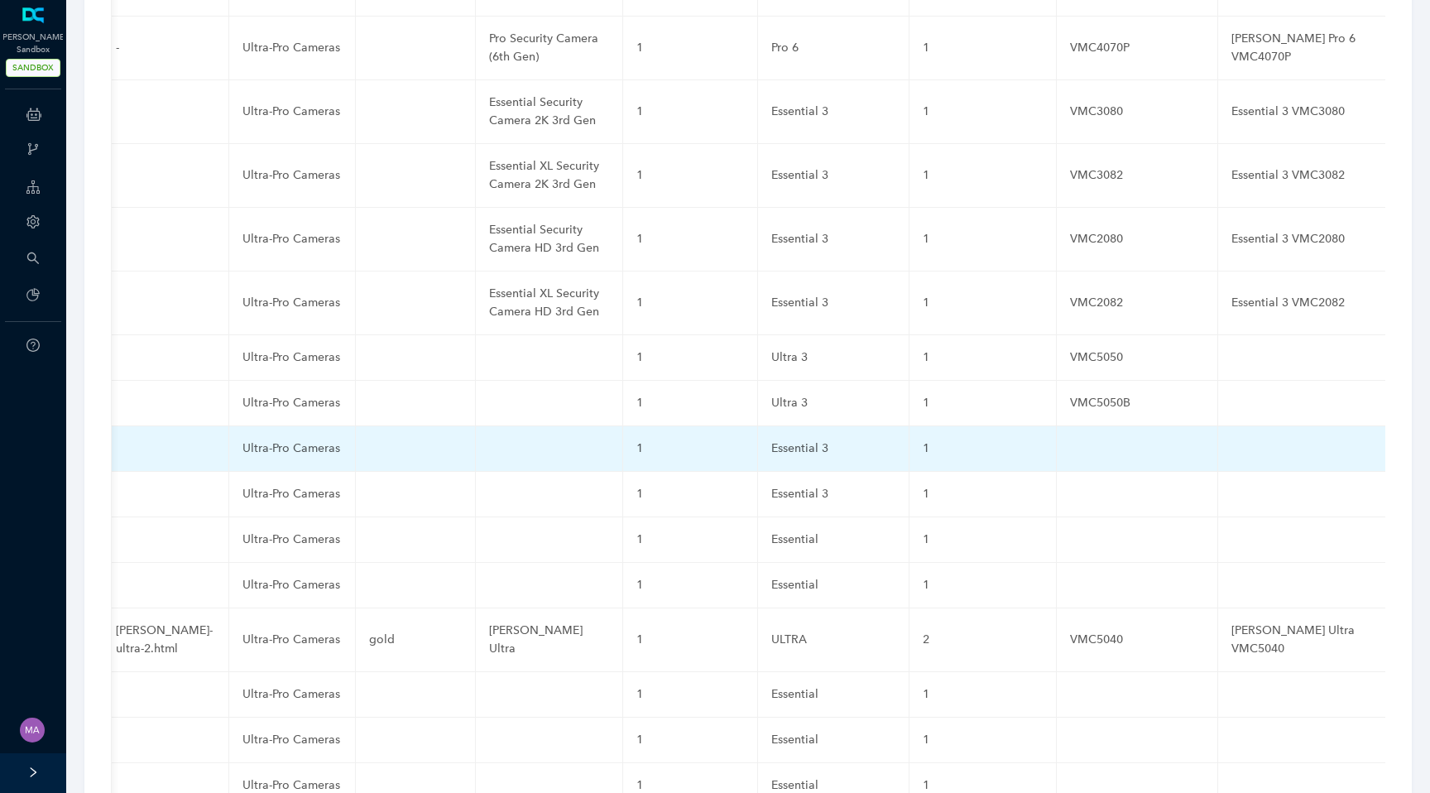
scroll to position [0, 732]
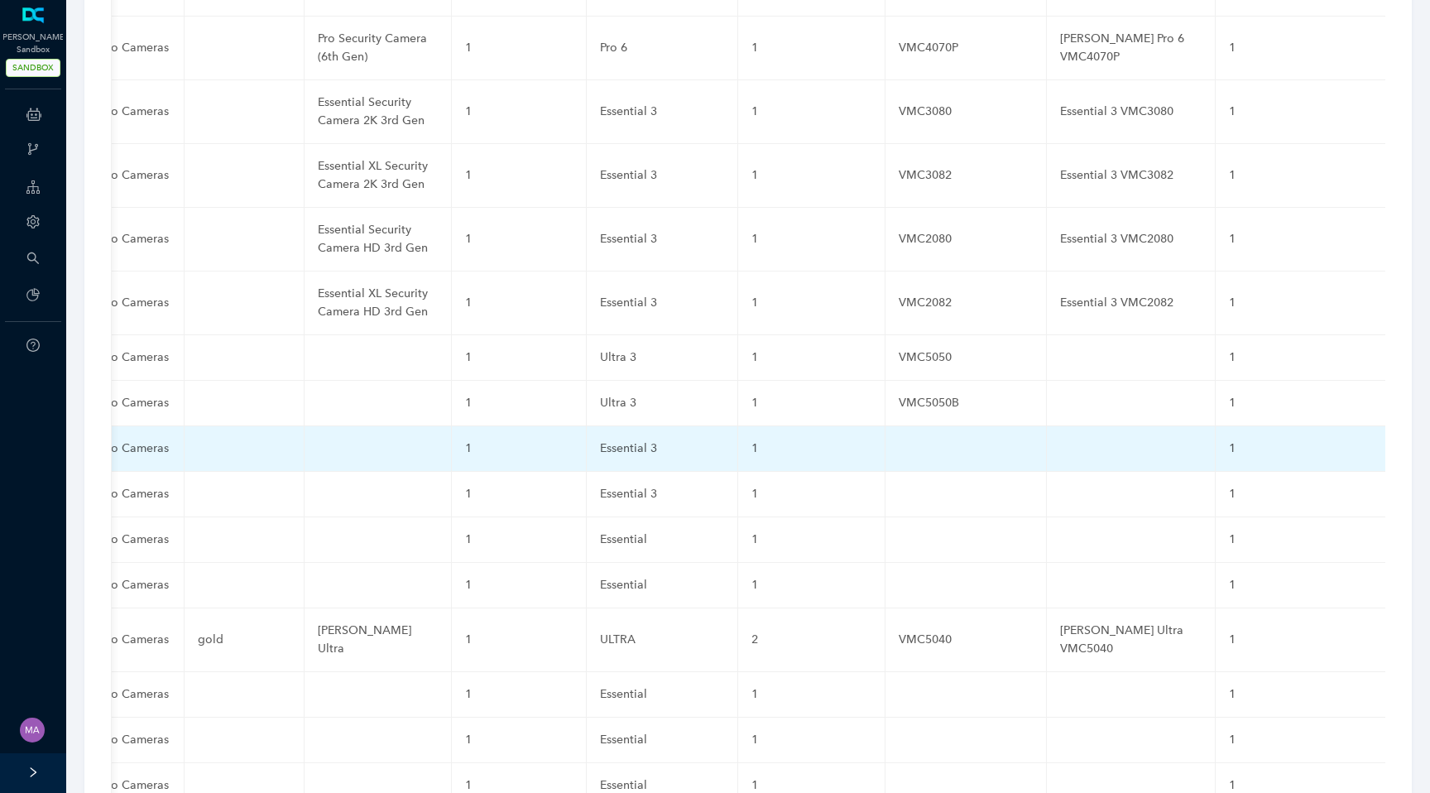
click at [886, 426] on td at bounding box center [966, 449] width 161 height 46
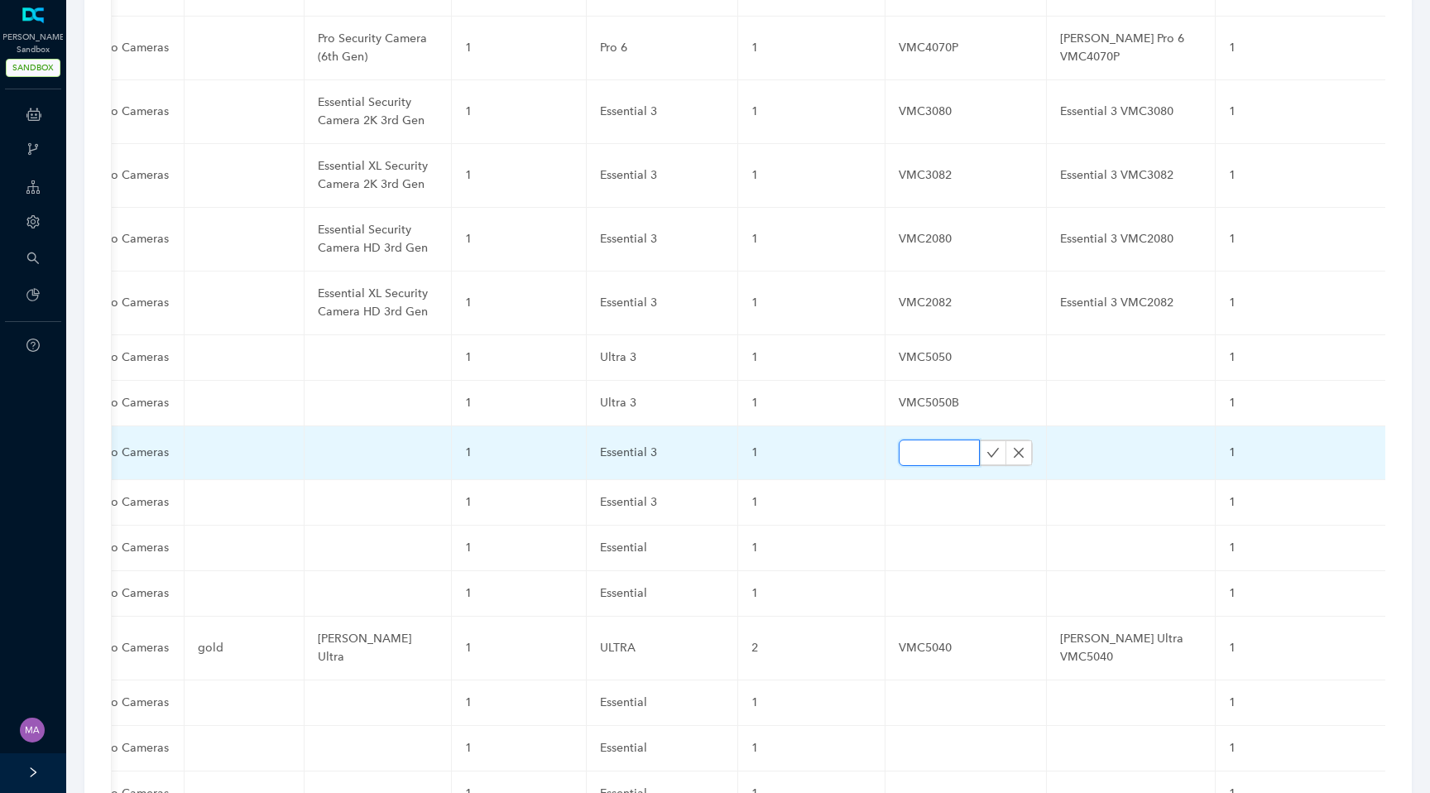
click at [899, 440] on input "text" at bounding box center [939, 453] width 81 height 26
paste input "VMC3070"
type input "VMC3070"
click at [988, 448] on icon "check" at bounding box center [994, 452] width 12 height 9
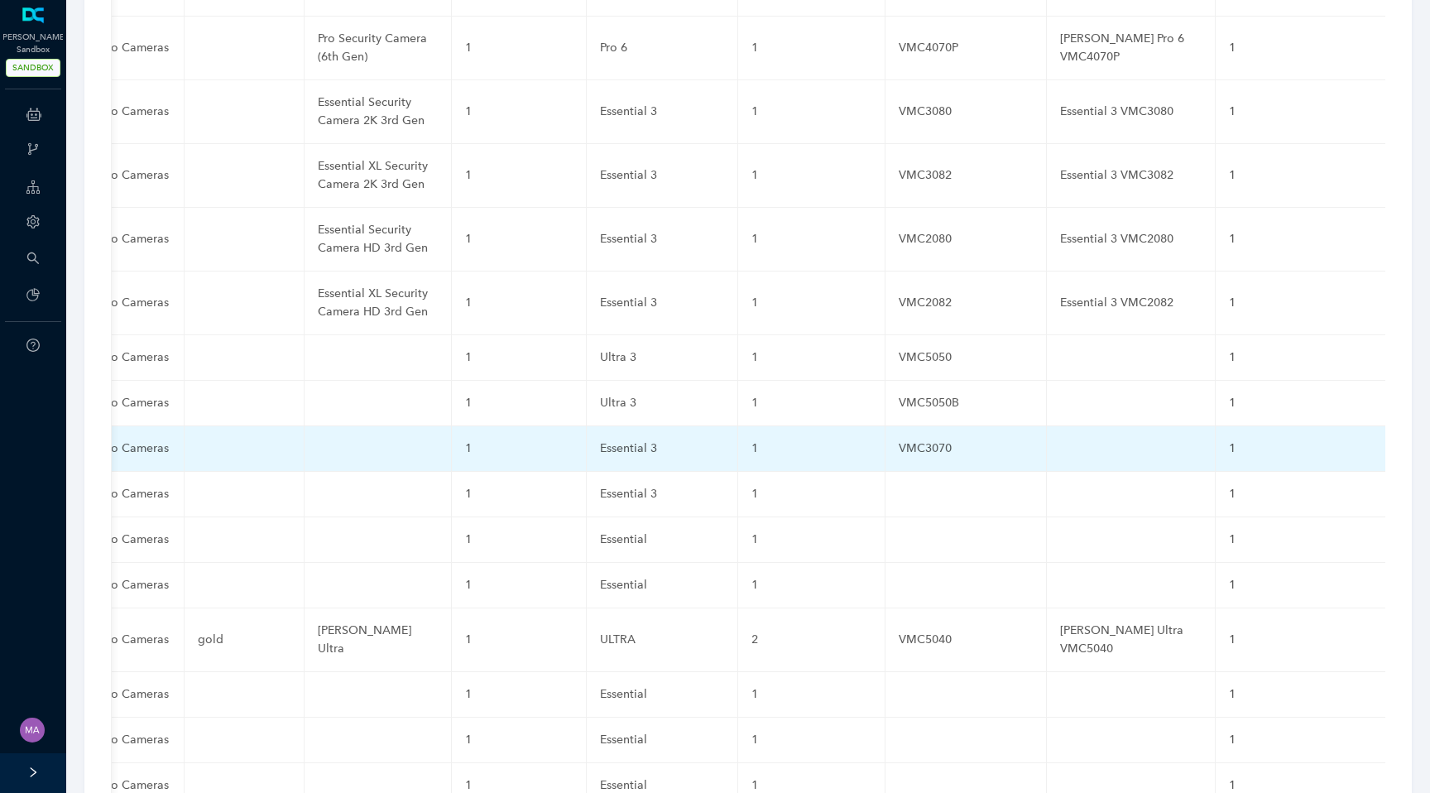
scroll to position [0, 0]
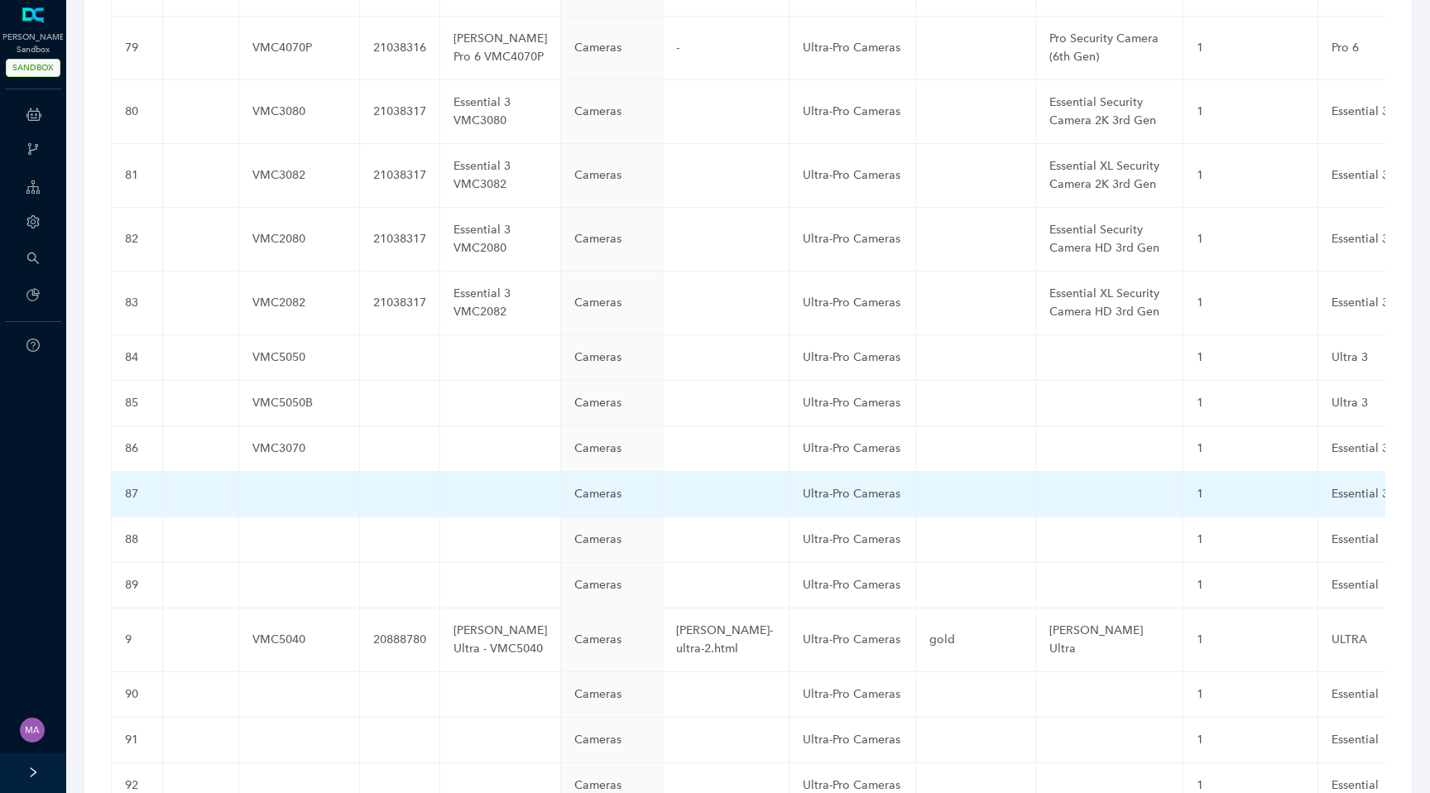
click at [284, 472] on td at bounding box center [299, 495] width 121 height 46
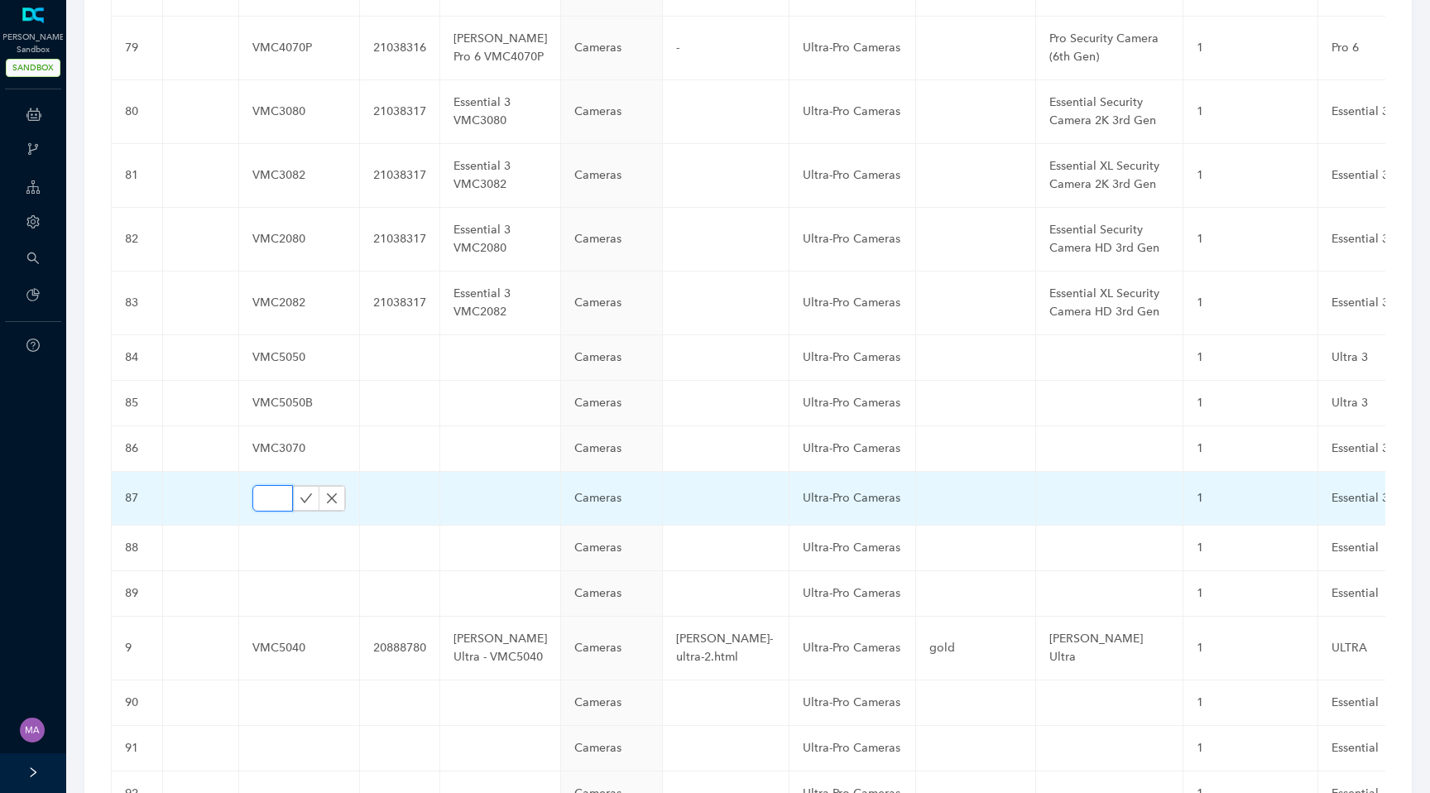
click at [265, 485] on input "text" at bounding box center [272, 498] width 41 height 26
paste input "VMC2070"
type input "VMC2070"
click at [300, 492] on icon "check" at bounding box center [306, 498] width 13 height 13
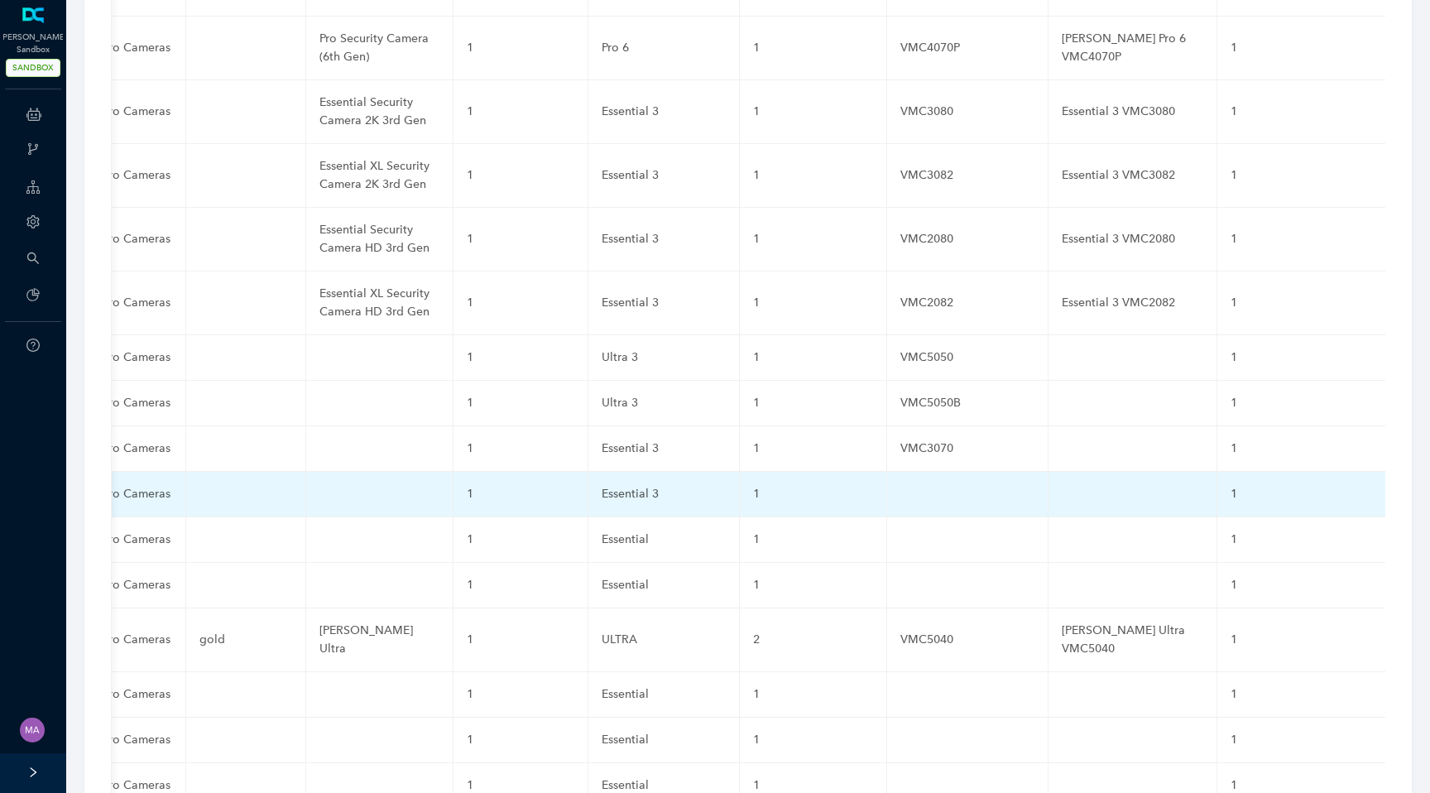
scroll to position [0, 732]
click at [886, 472] on td at bounding box center [966, 495] width 161 height 46
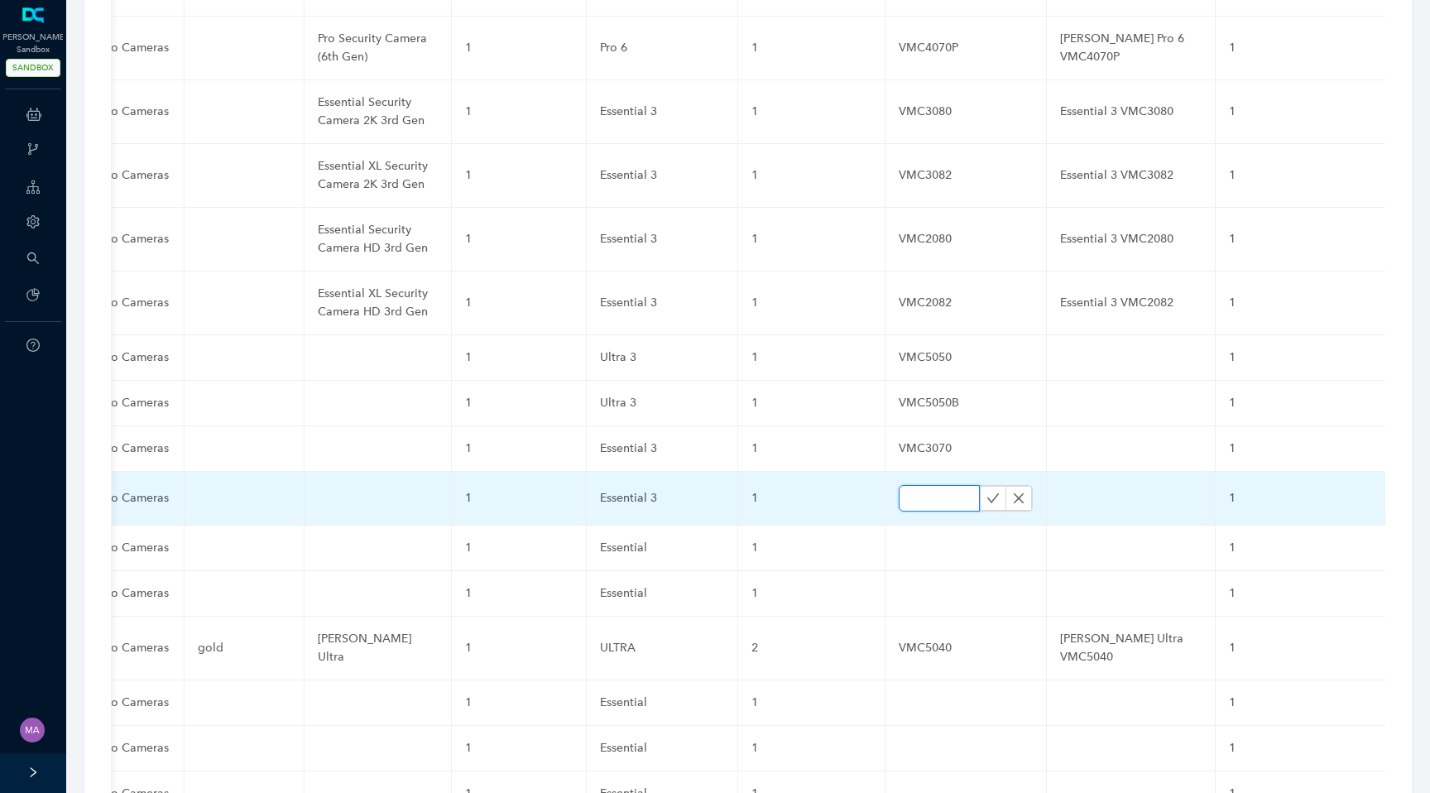
click at [899, 485] on input "text" at bounding box center [939, 498] width 81 height 26
paste input "VMC2070"
type input "VMC2070"
click at [987, 492] on icon "check" at bounding box center [993, 498] width 13 height 13
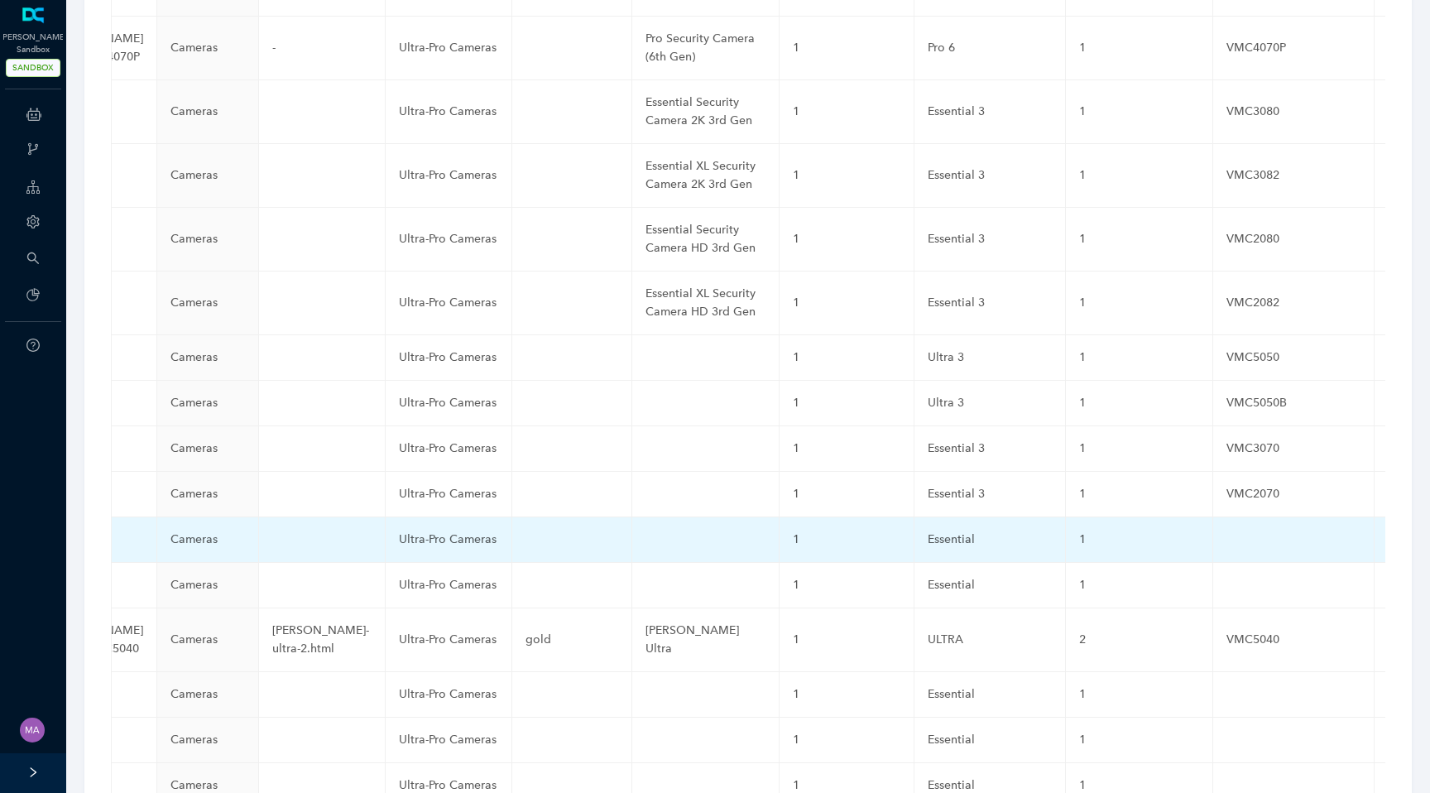
scroll to position [0, 0]
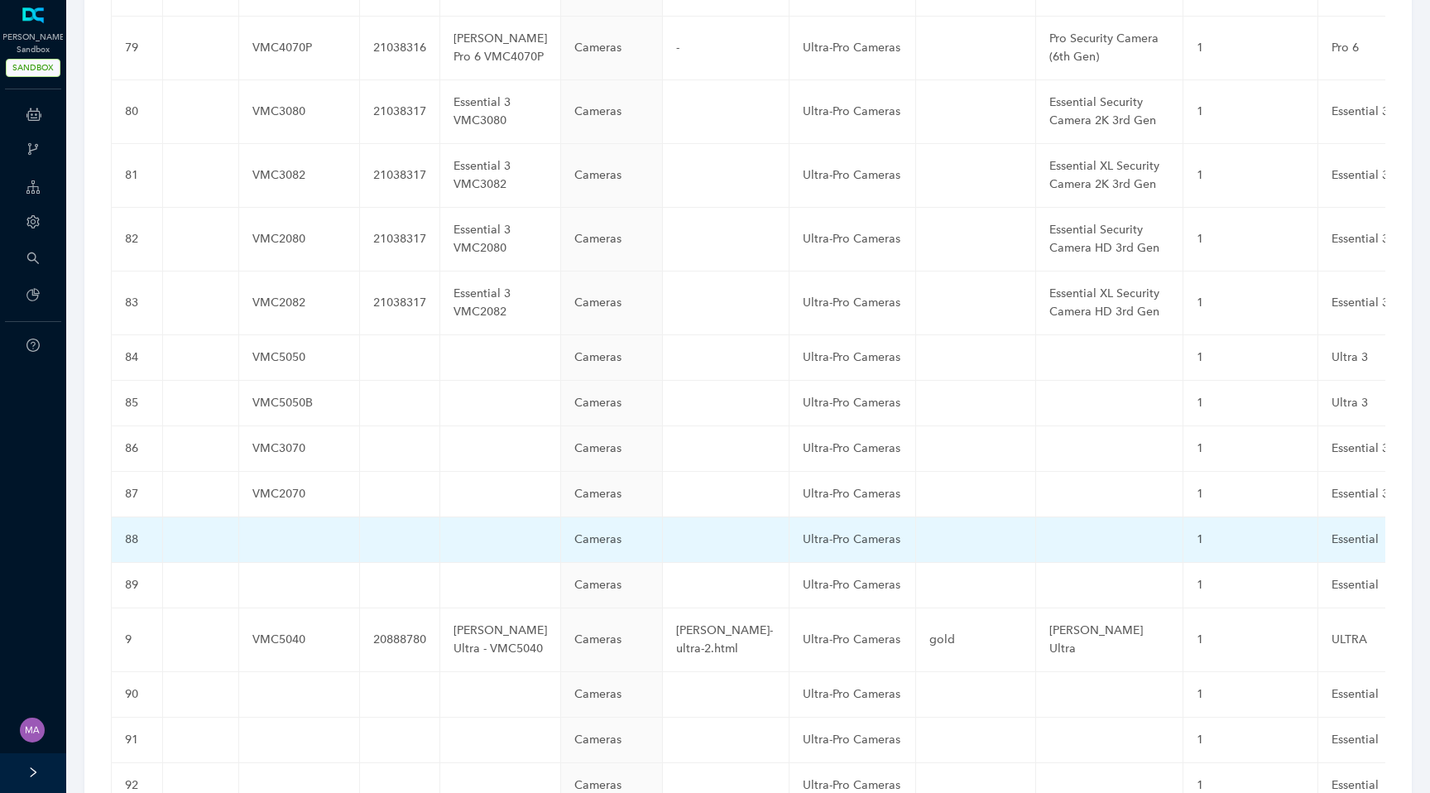
click at [276, 517] on td at bounding box center [299, 540] width 121 height 46
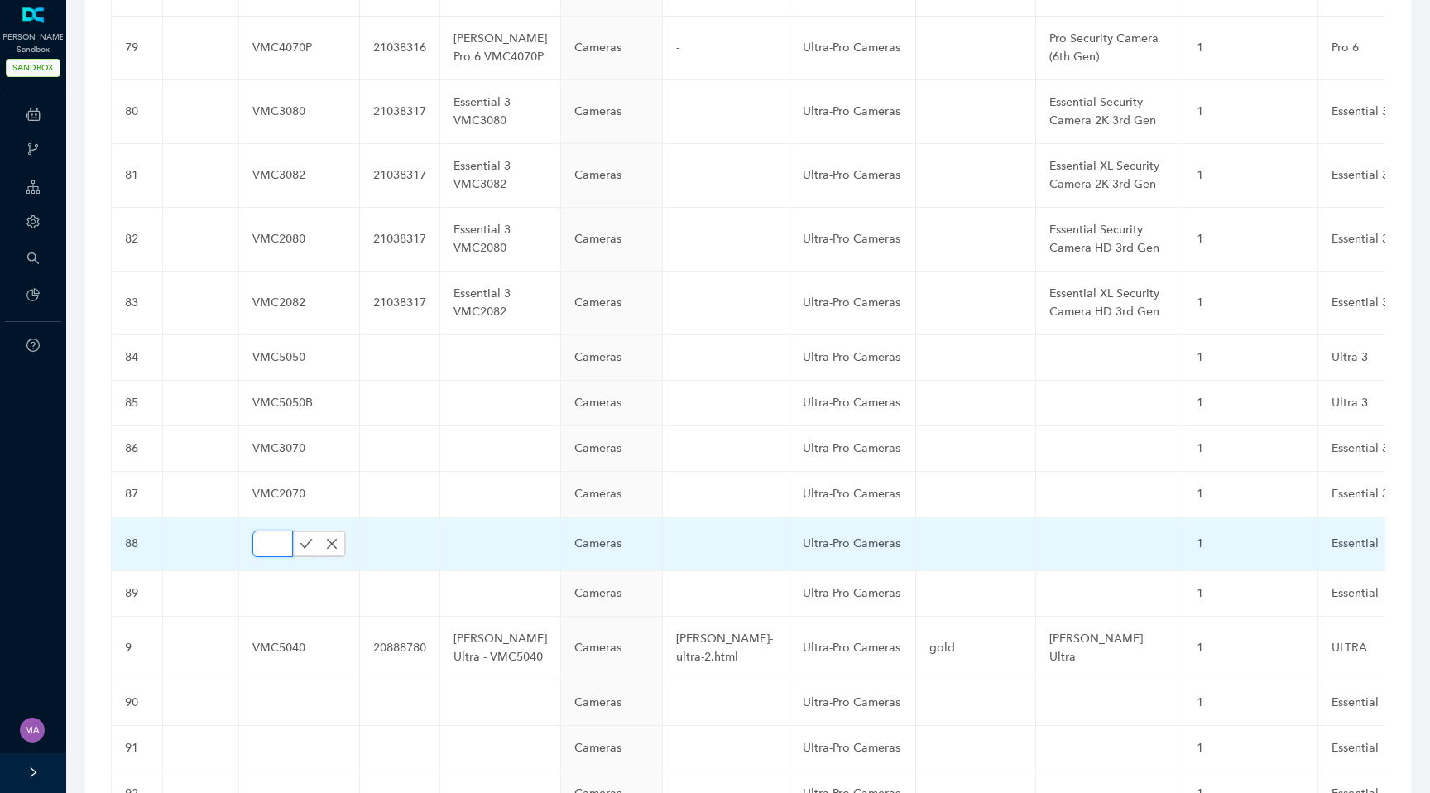
click at [257, 531] on input "text" at bounding box center [272, 544] width 41 height 26
click at [259, 531] on input "text" at bounding box center [272, 544] width 41 height 26
paste input "VMC3083"
type input "VMC3083"
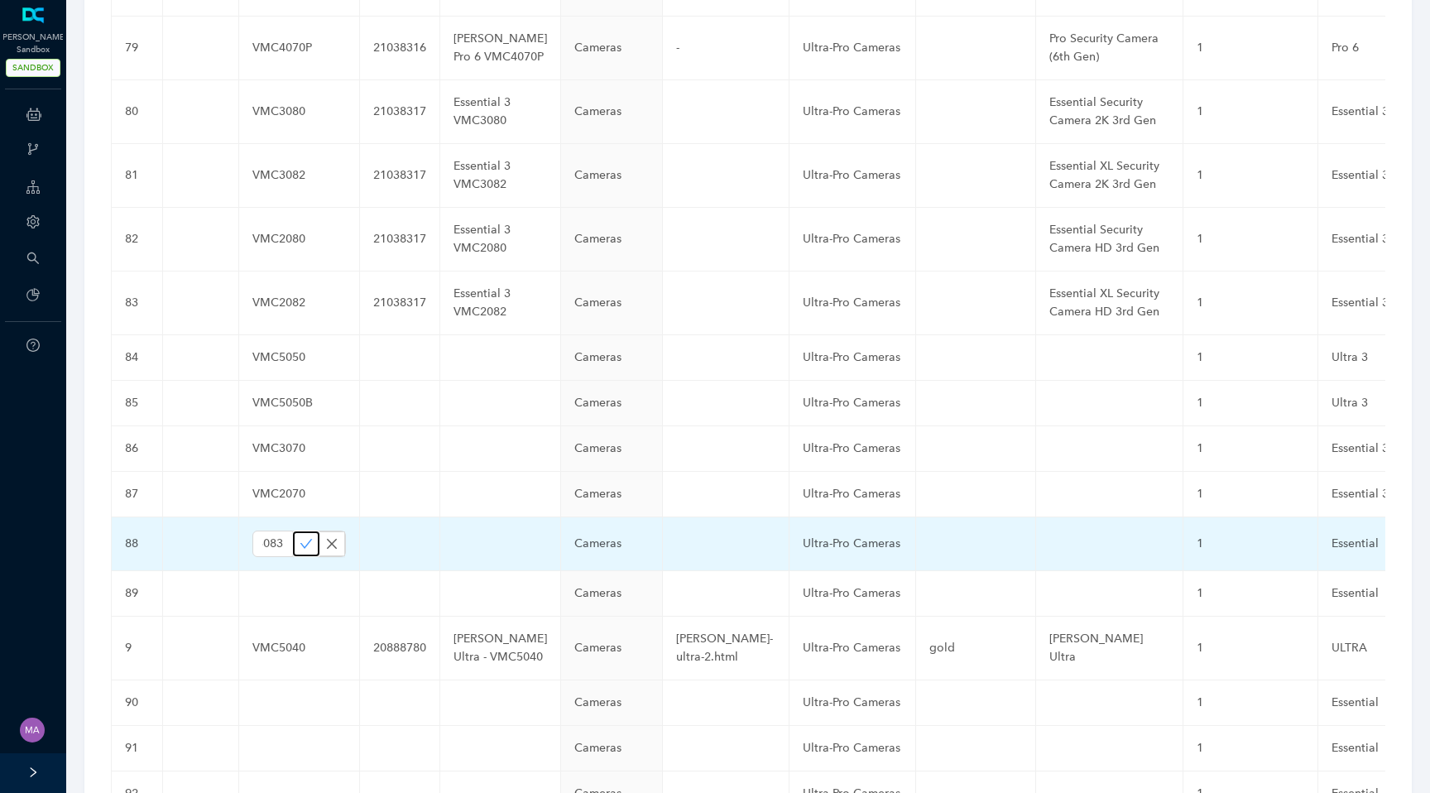
click at [300, 537] on icon "check" at bounding box center [306, 543] width 13 height 13
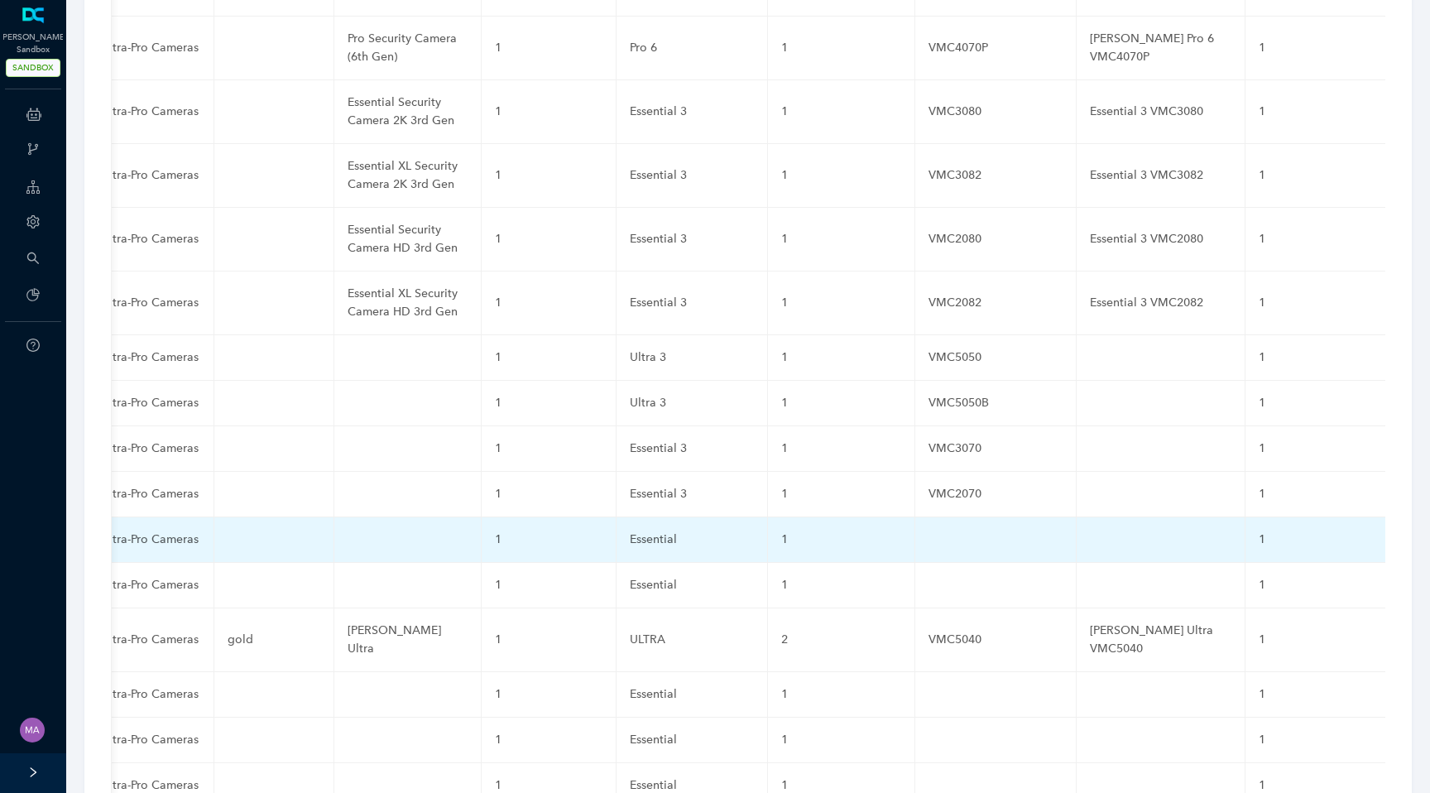
scroll to position [0, 732]
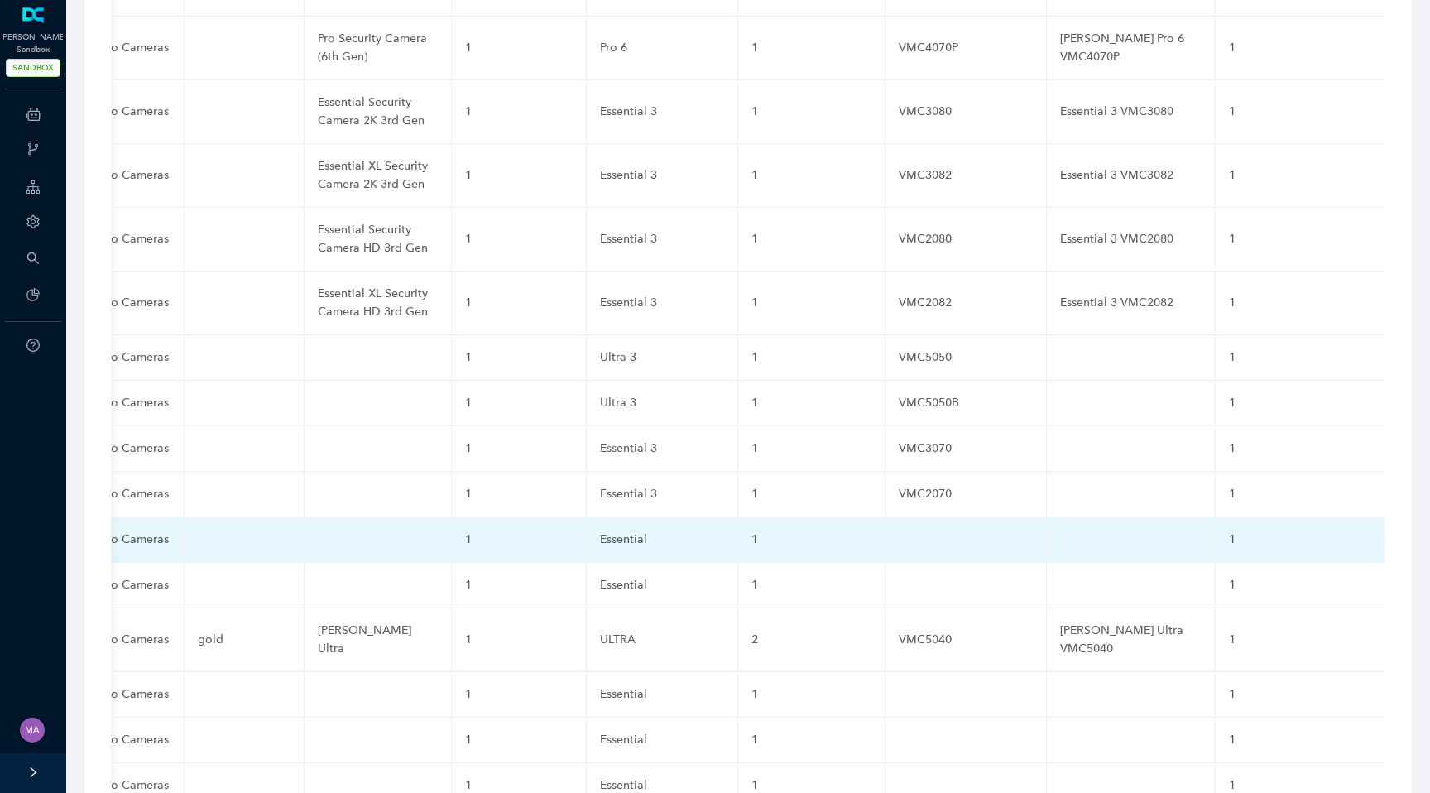
click at [886, 517] on td at bounding box center [966, 540] width 161 height 46
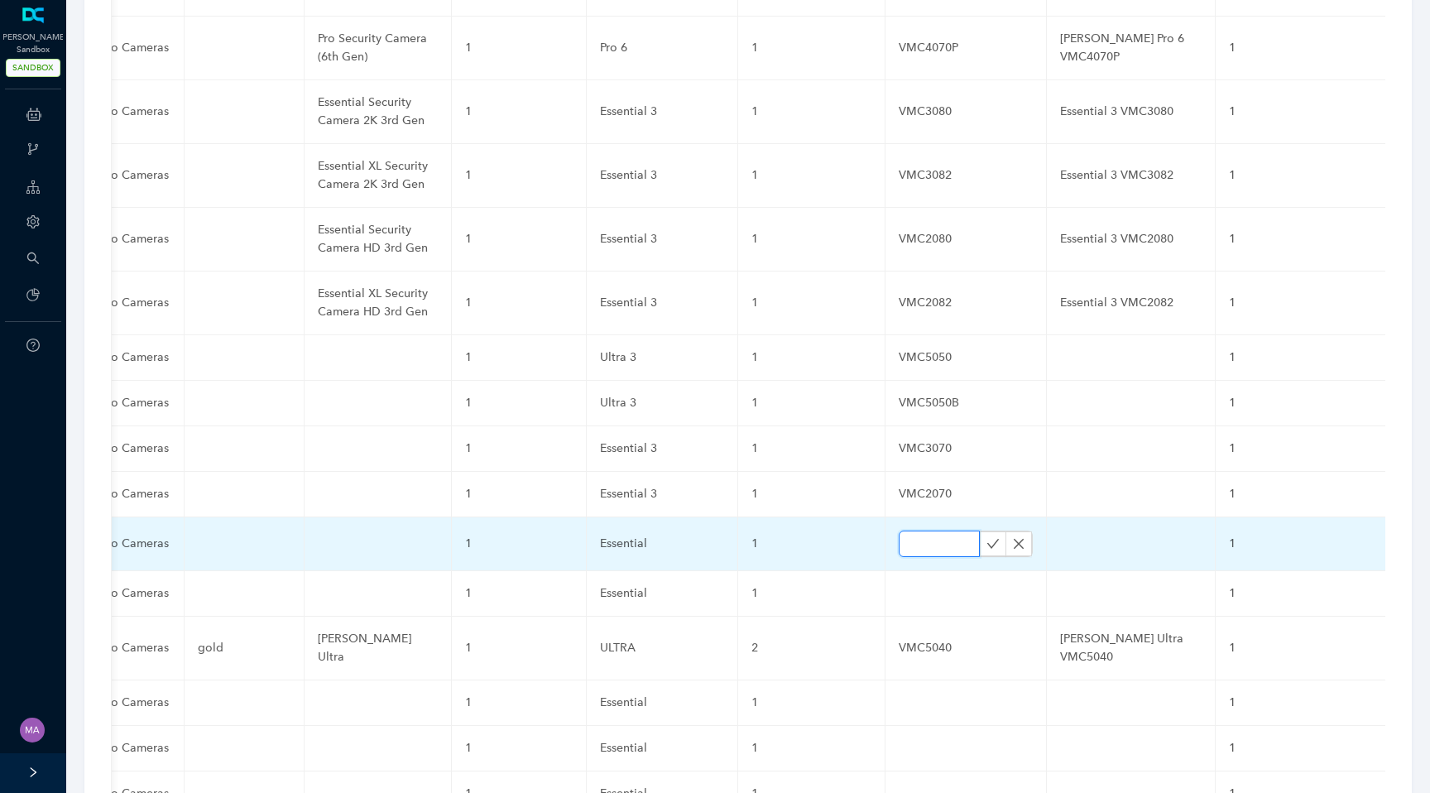
click at [899, 531] on input "text" at bounding box center [939, 544] width 81 height 26
paste input "VMC3083"
type input "VMC3083"
click at [988, 539] on icon "check" at bounding box center [994, 543] width 12 height 9
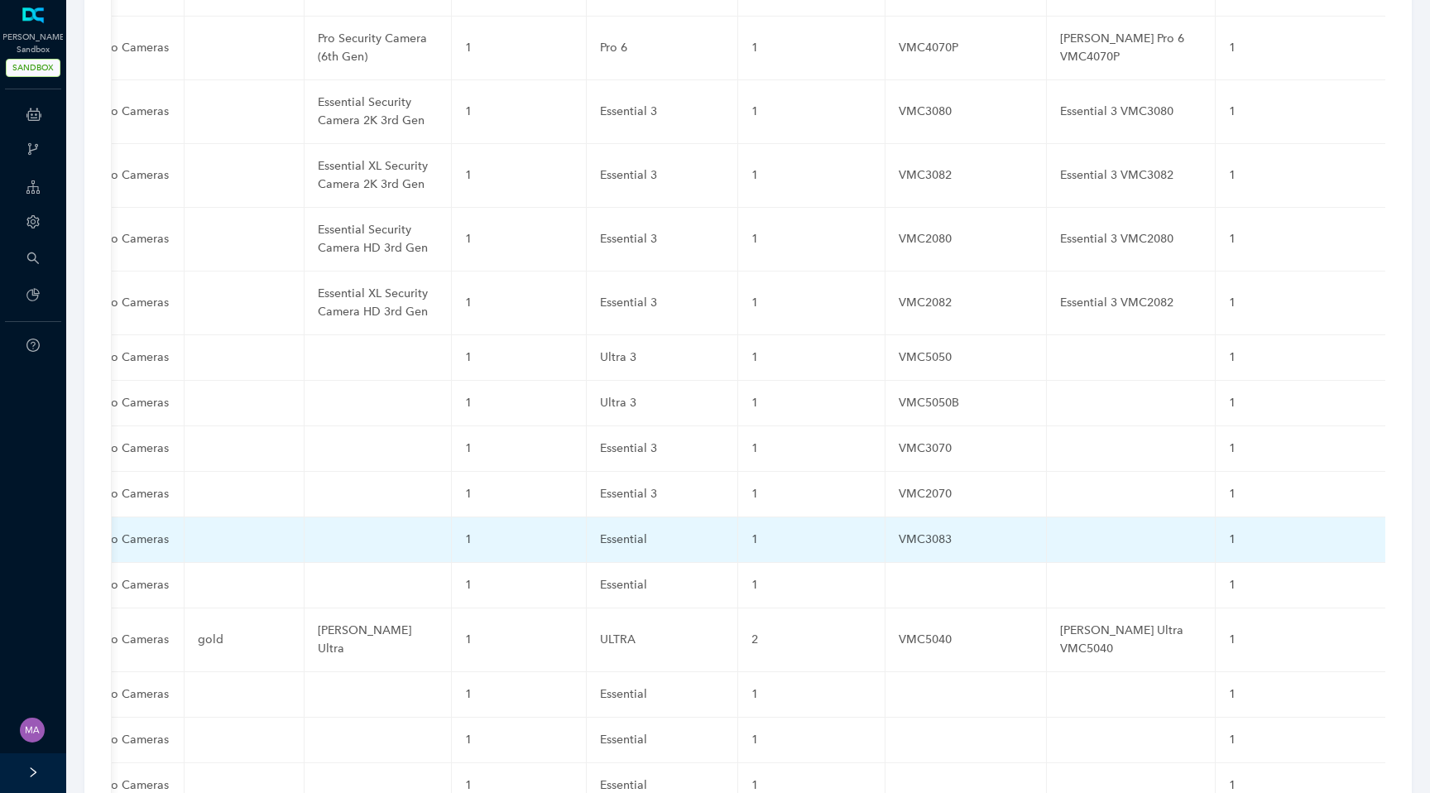
scroll to position [0, 0]
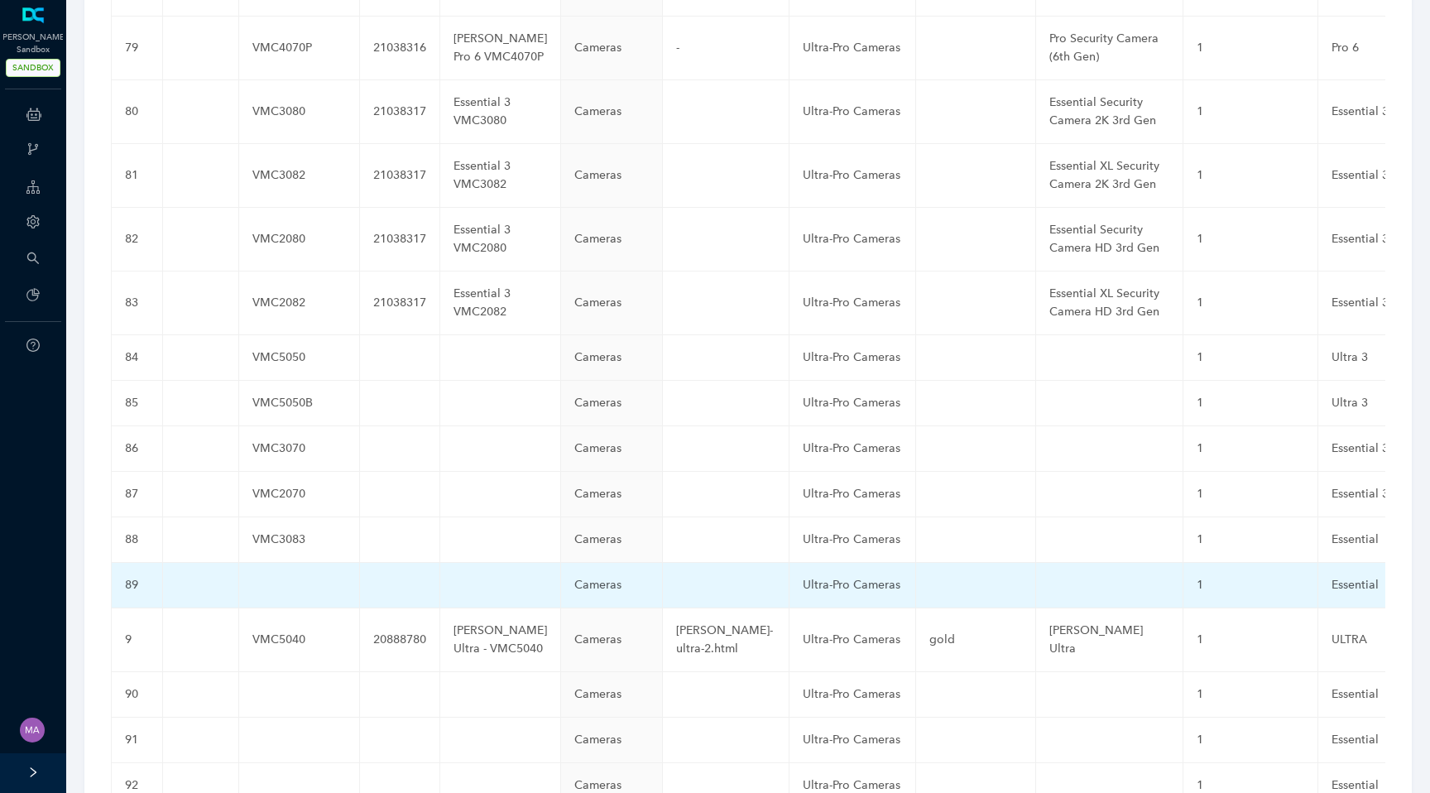
click at [284, 563] on td at bounding box center [299, 586] width 121 height 46
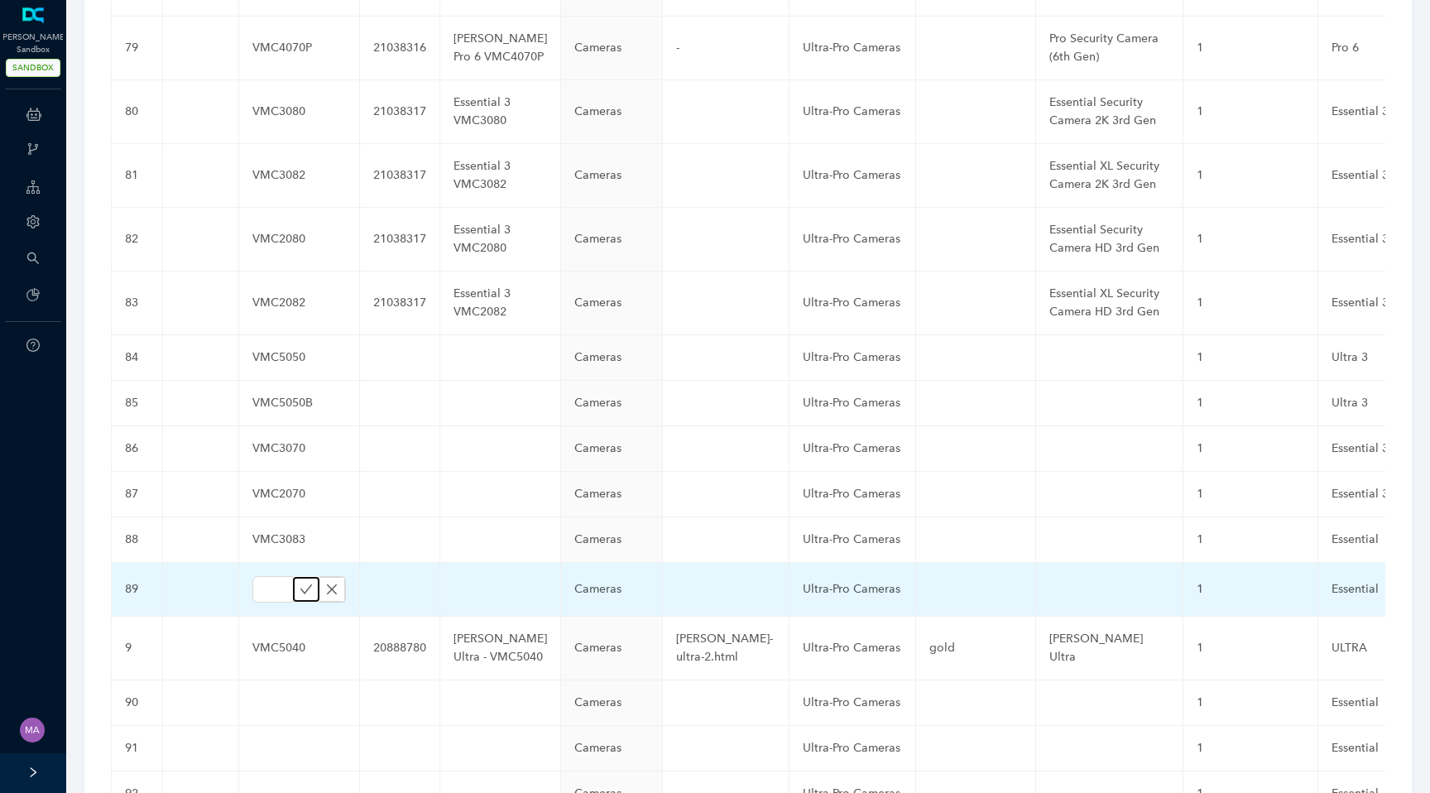
click at [300, 583] on icon "check" at bounding box center [306, 589] width 13 height 13
click at [263, 576] on input "text" at bounding box center [272, 589] width 41 height 26
paste input "VMC2083"
type input "VMC2083"
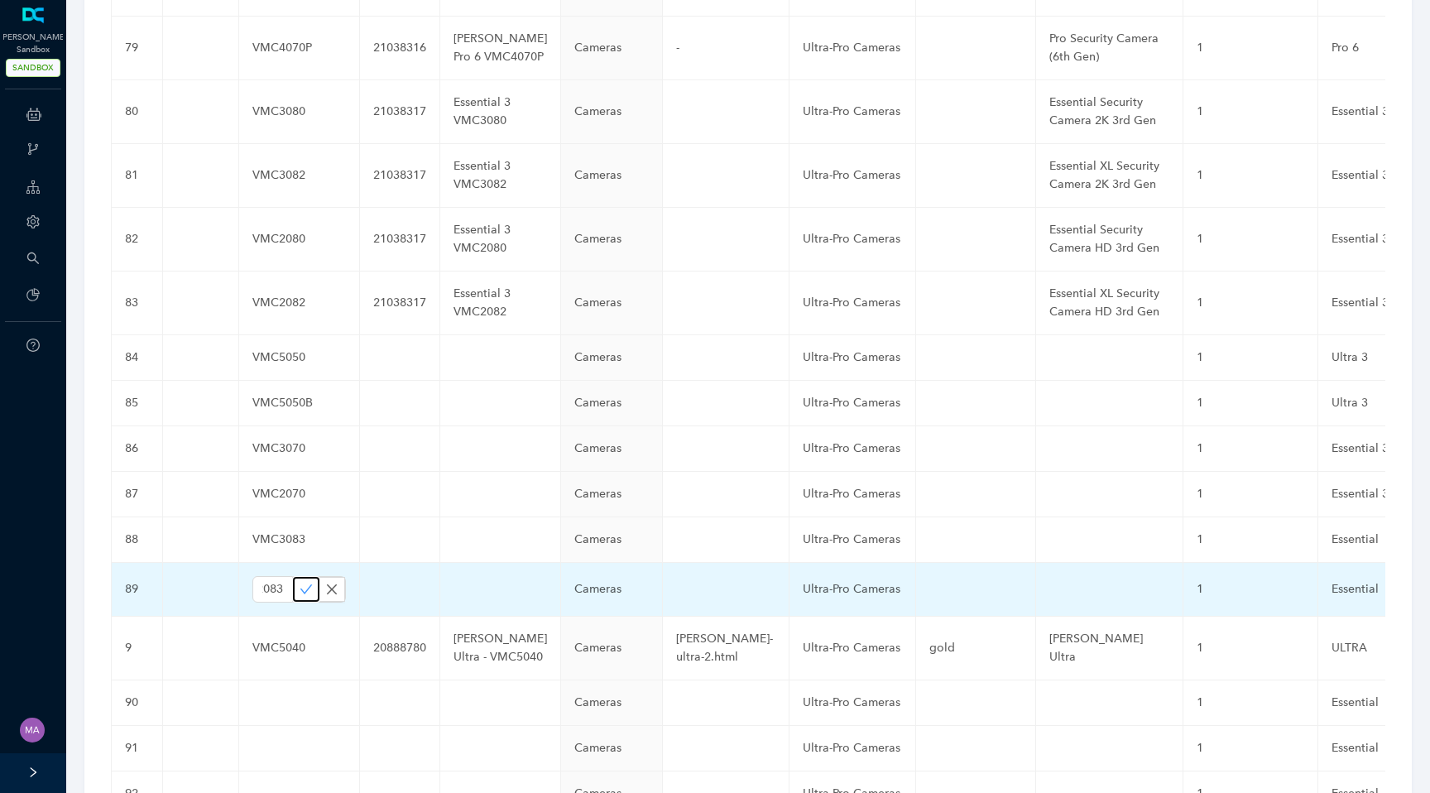
click at [300, 584] on icon "check" at bounding box center [306, 588] width 12 height 9
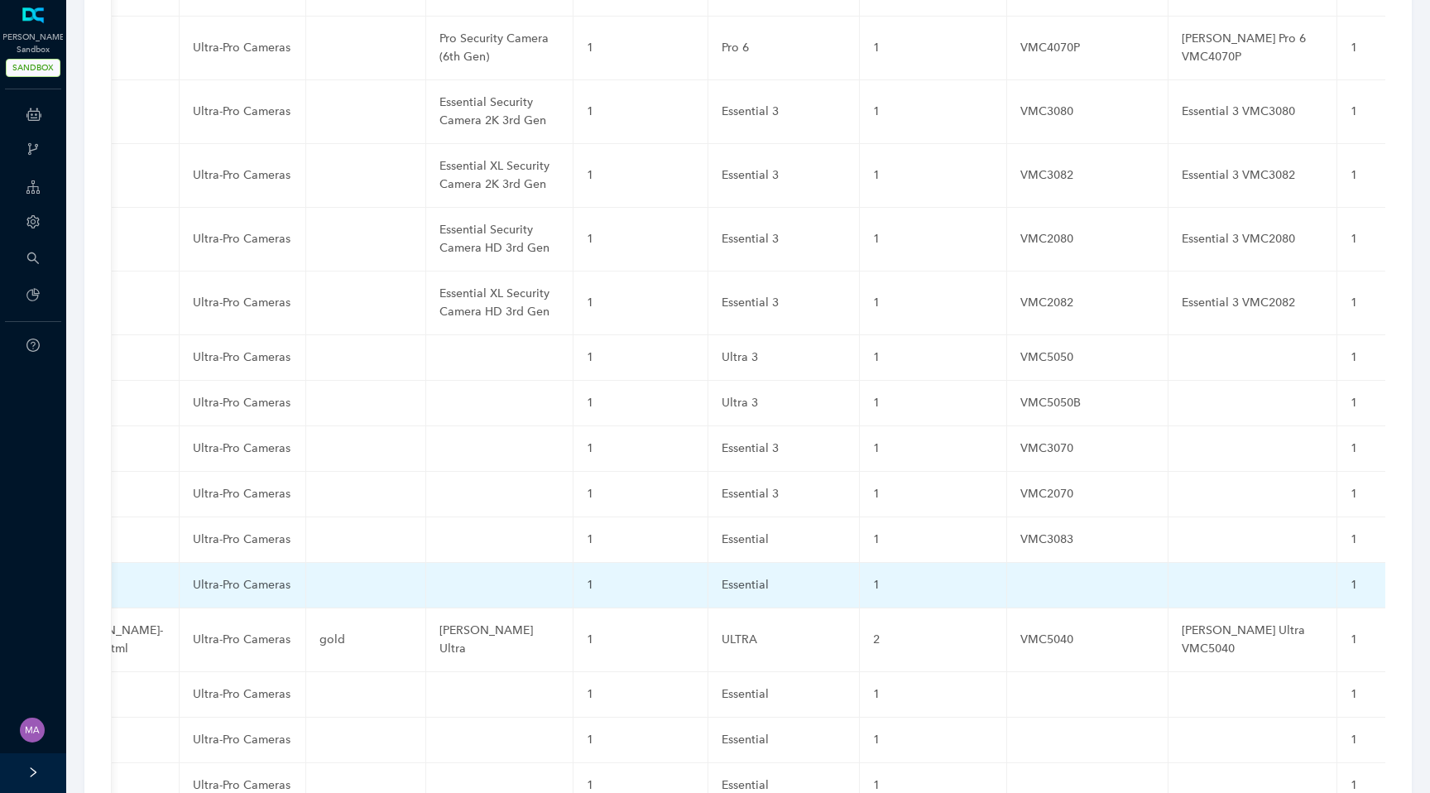
scroll to position [0, 732]
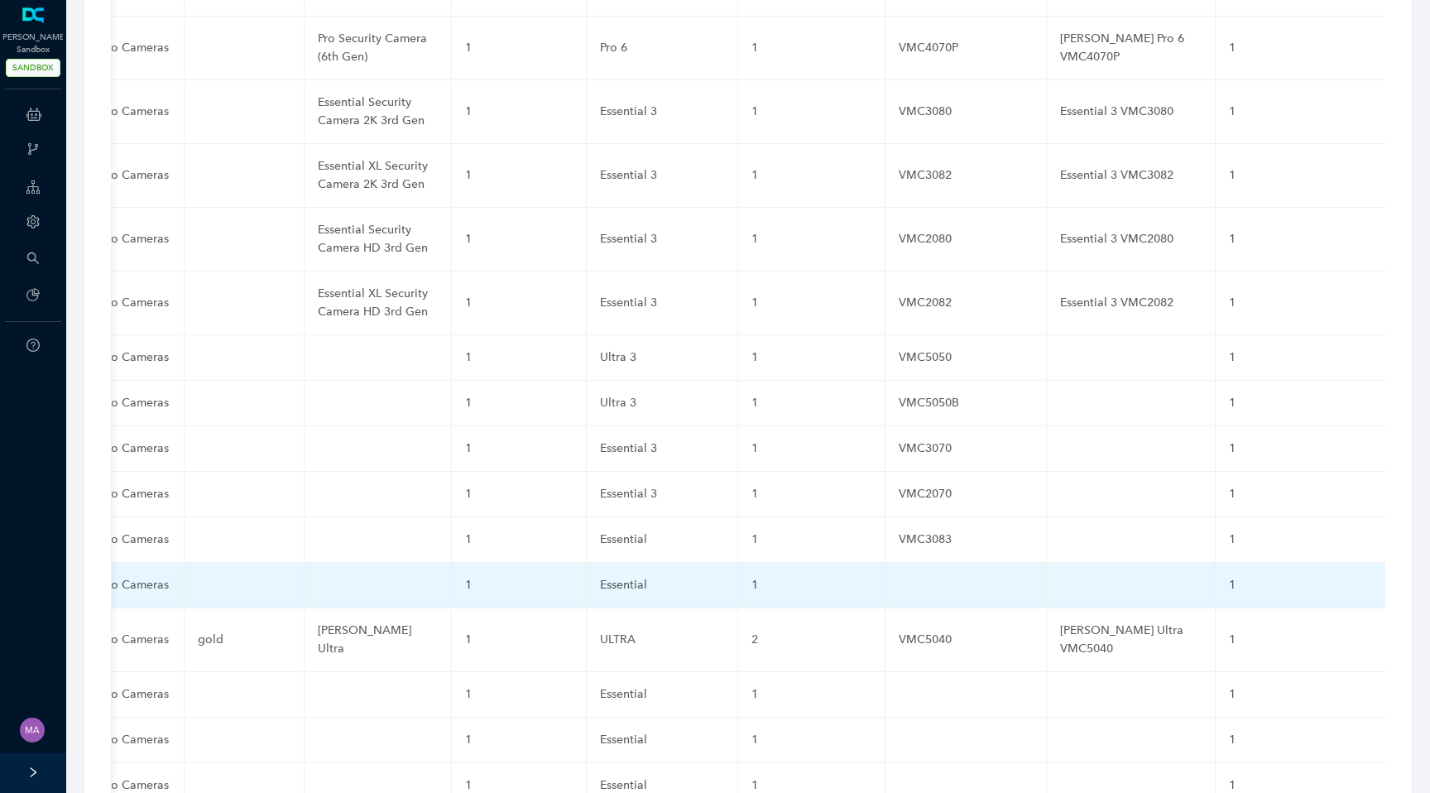
click at [886, 563] on td at bounding box center [966, 586] width 161 height 46
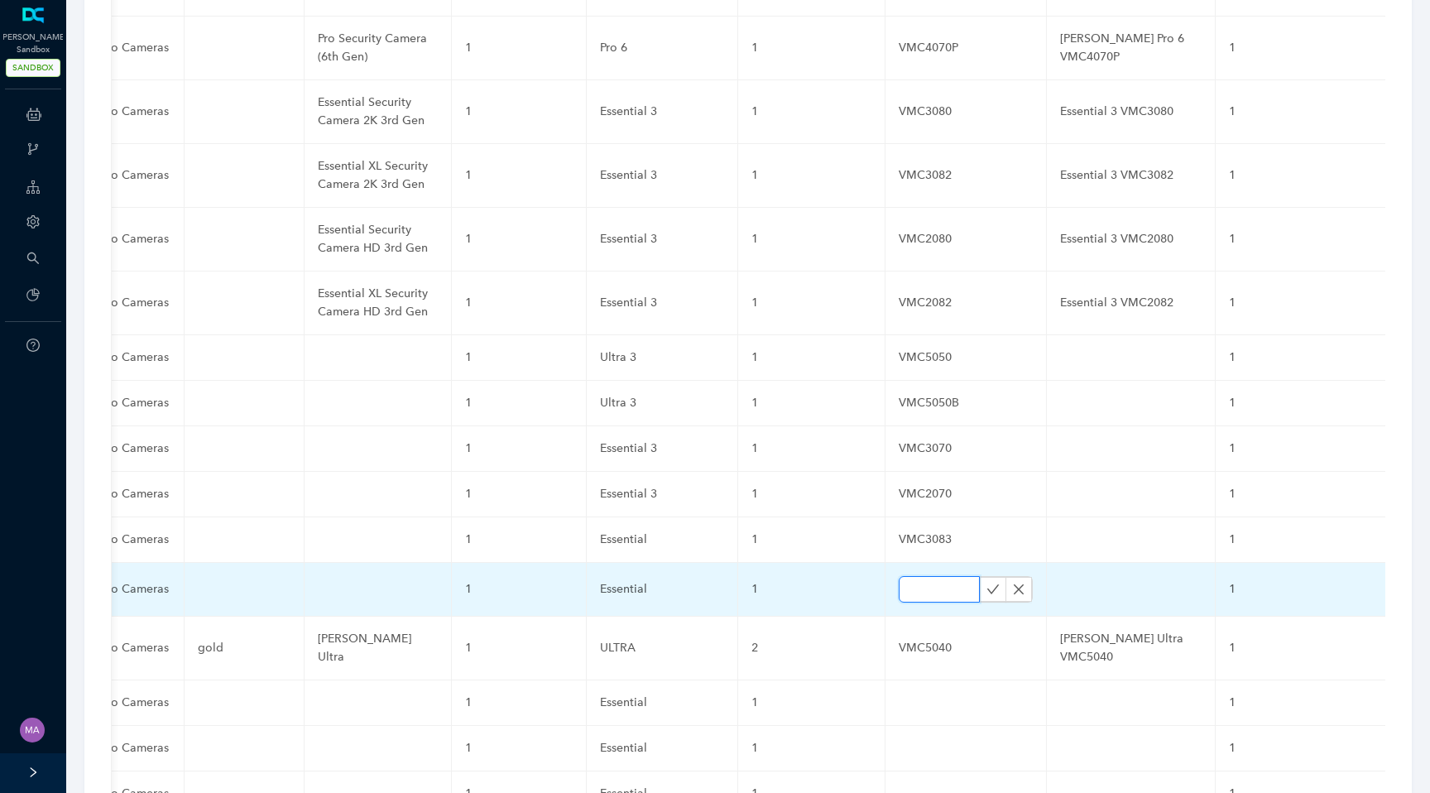
click at [899, 576] on input "text" at bounding box center [939, 589] width 81 height 26
paste input "VMC2083"
type input "VMC2083"
click at [980, 577] on button "button" at bounding box center [993, 589] width 26 height 25
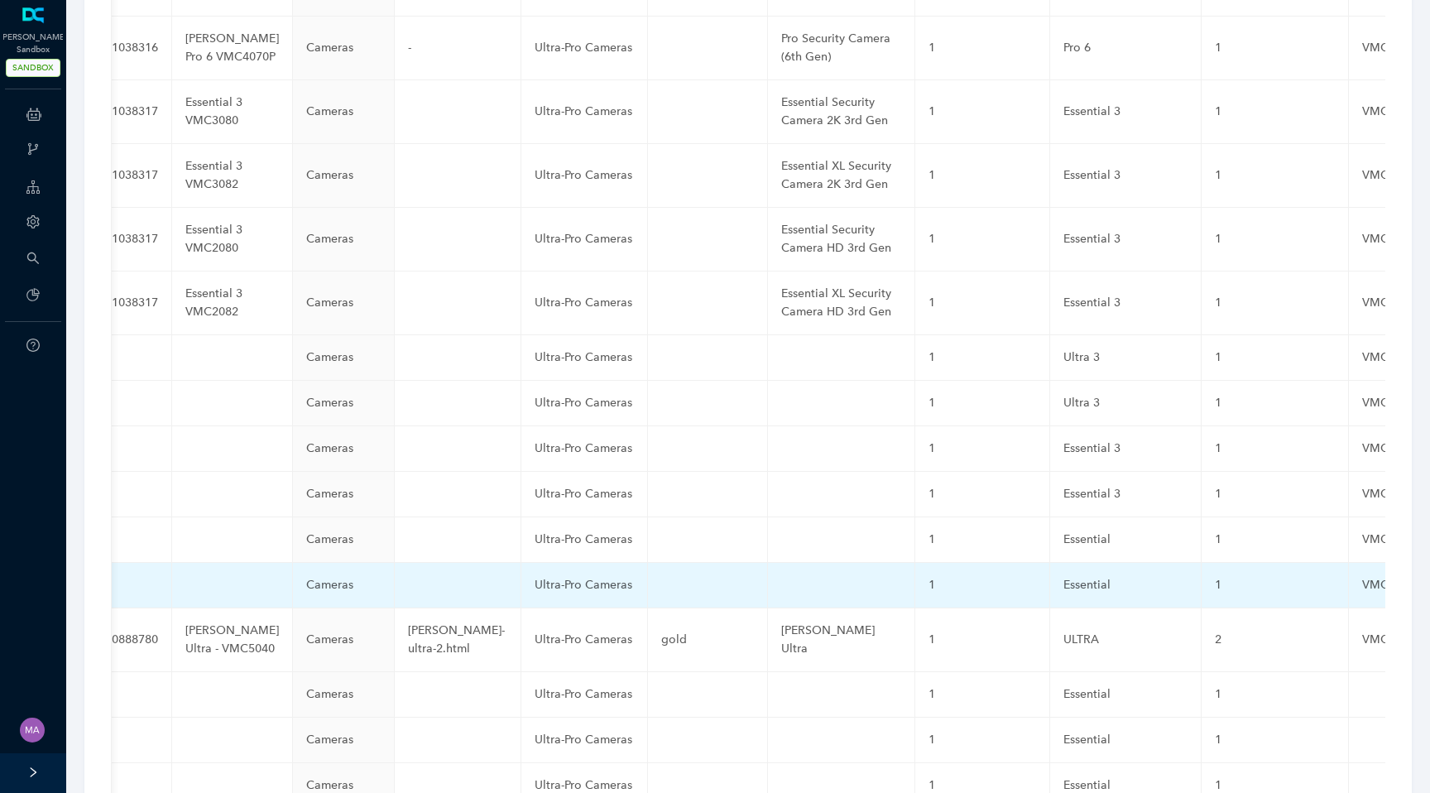
scroll to position [0, 0]
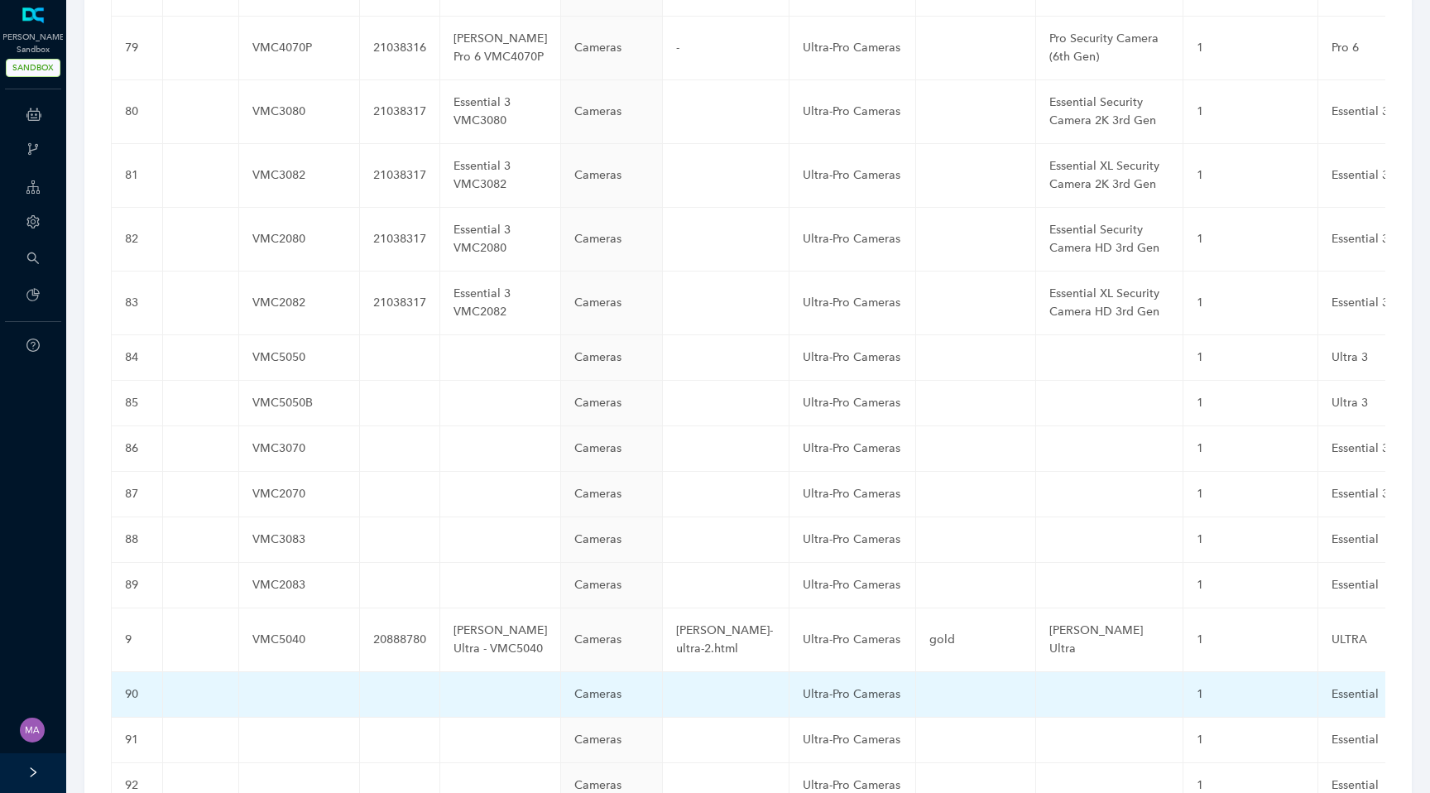
click at [265, 672] on td at bounding box center [299, 695] width 121 height 46
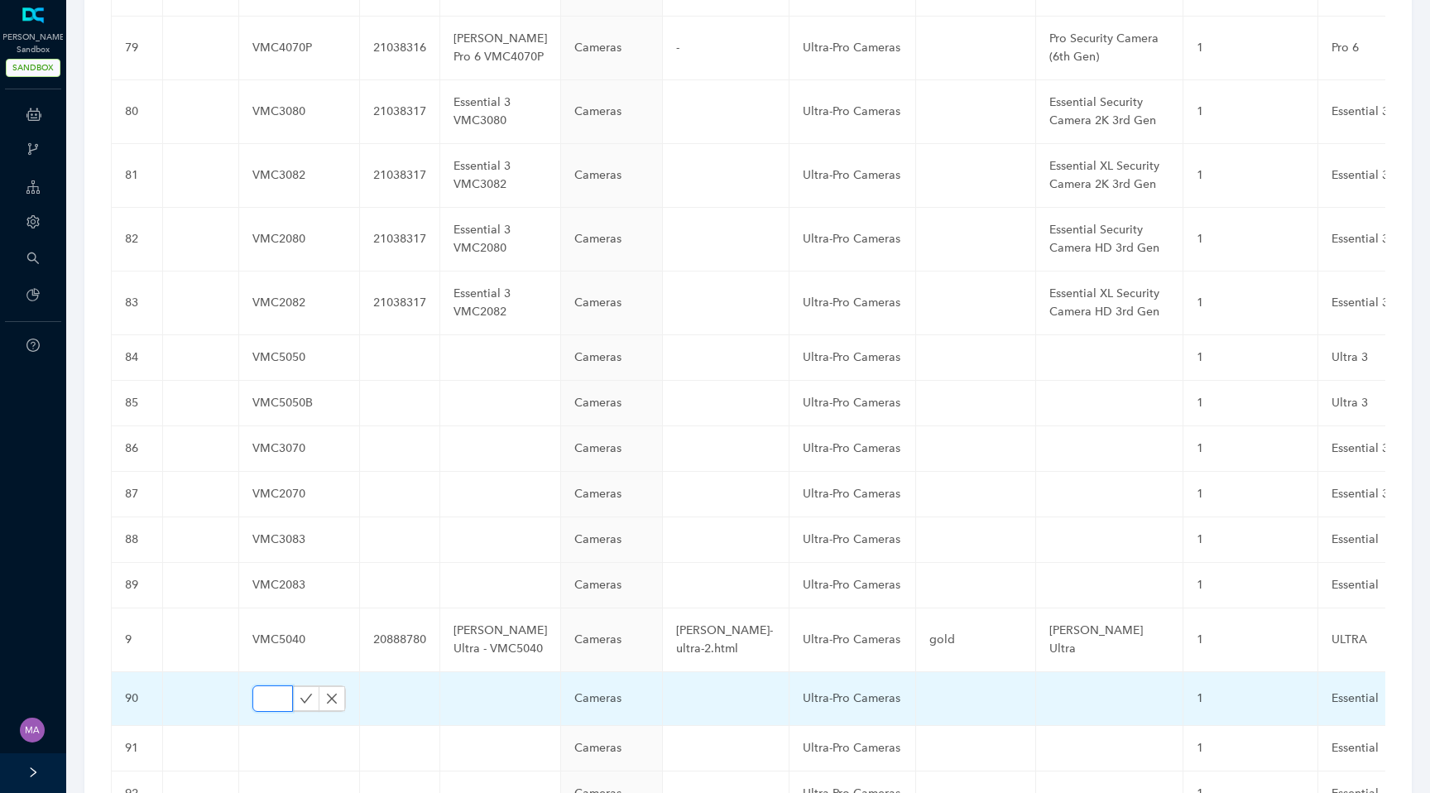
click at [265, 685] on input "text" at bounding box center [272, 698] width 41 height 26
paste input "VMC3073"
type input "VMC3073"
click at [300, 692] on icon "check" at bounding box center [306, 698] width 13 height 13
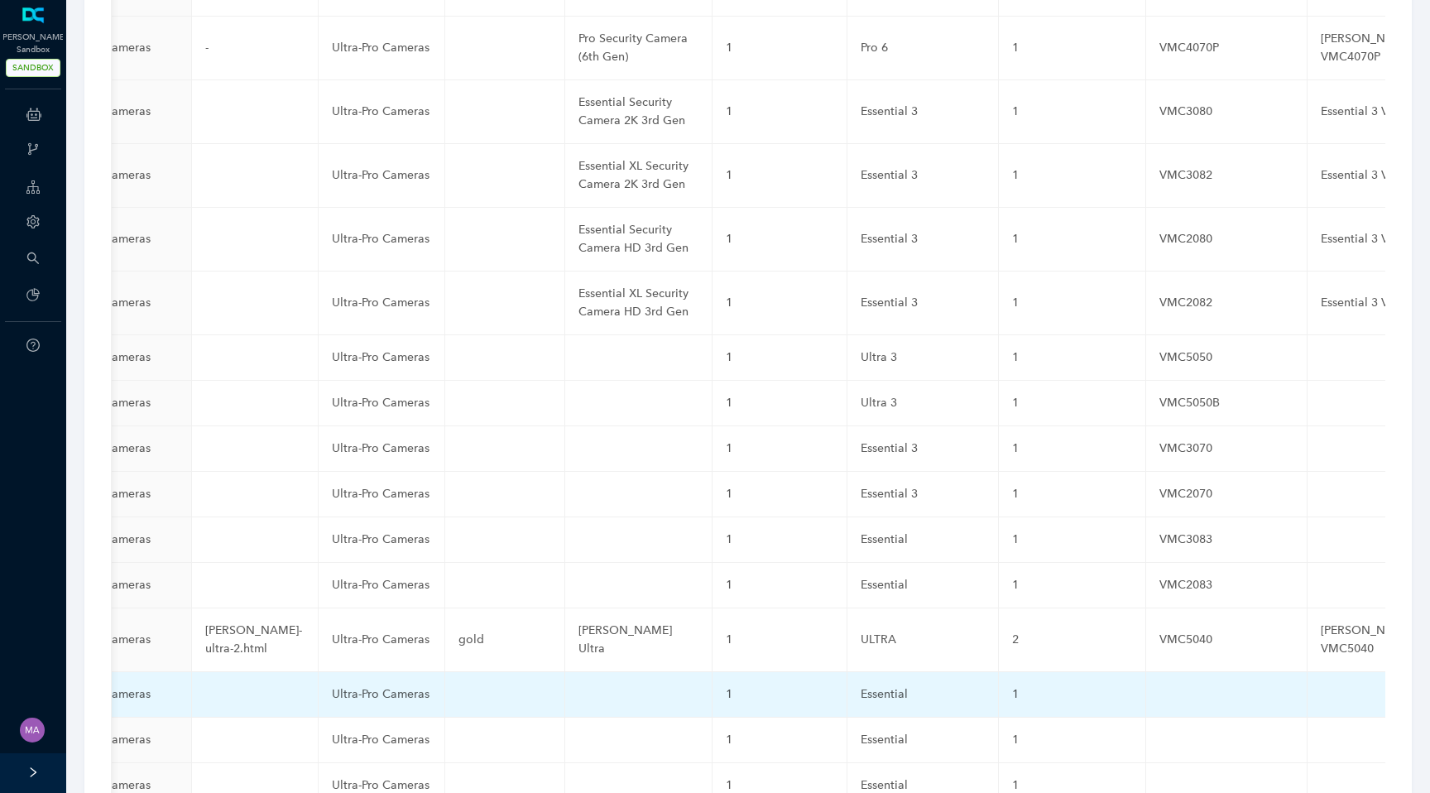
scroll to position [0, 732]
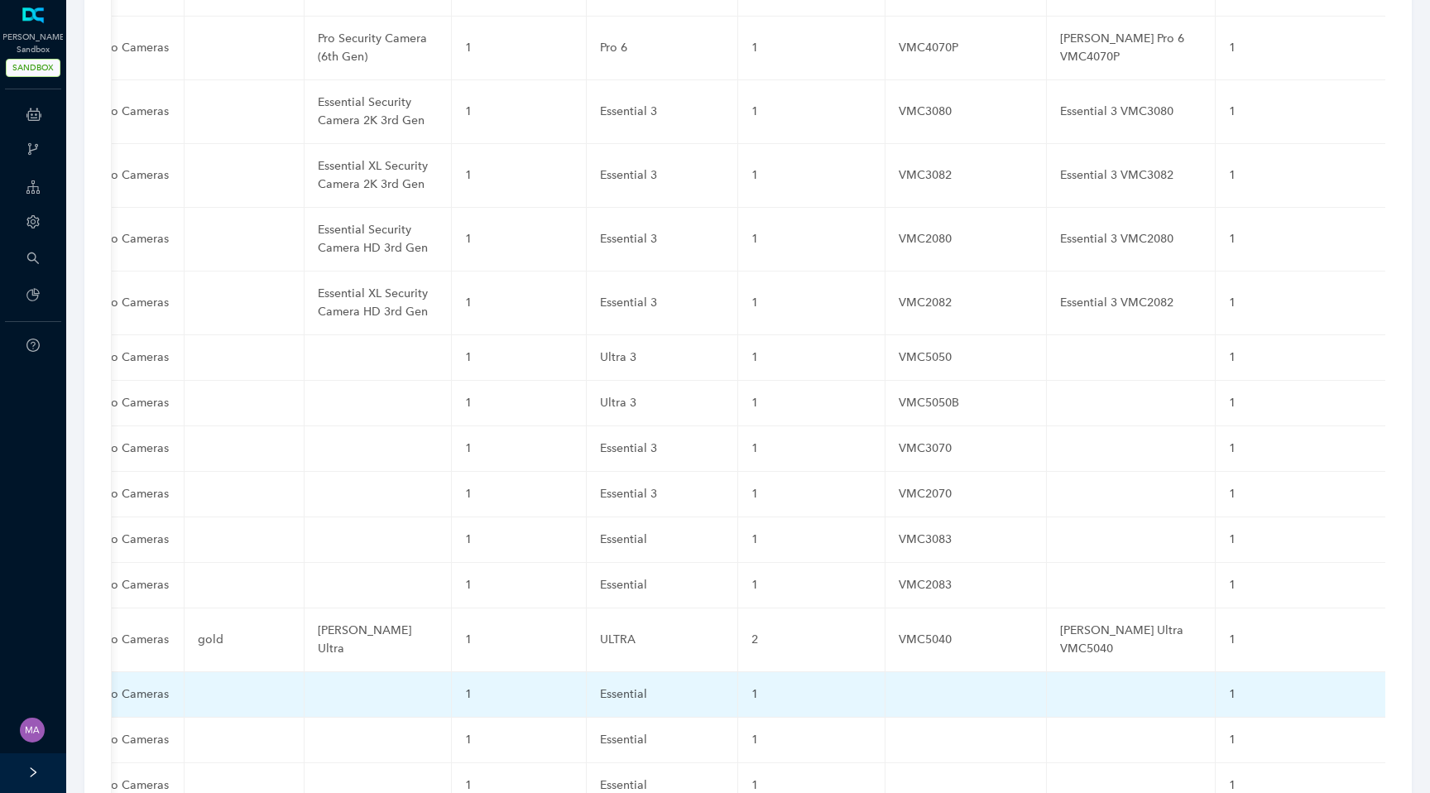
click at [886, 672] on td at bounding box center [966, 695] width 161 height 46
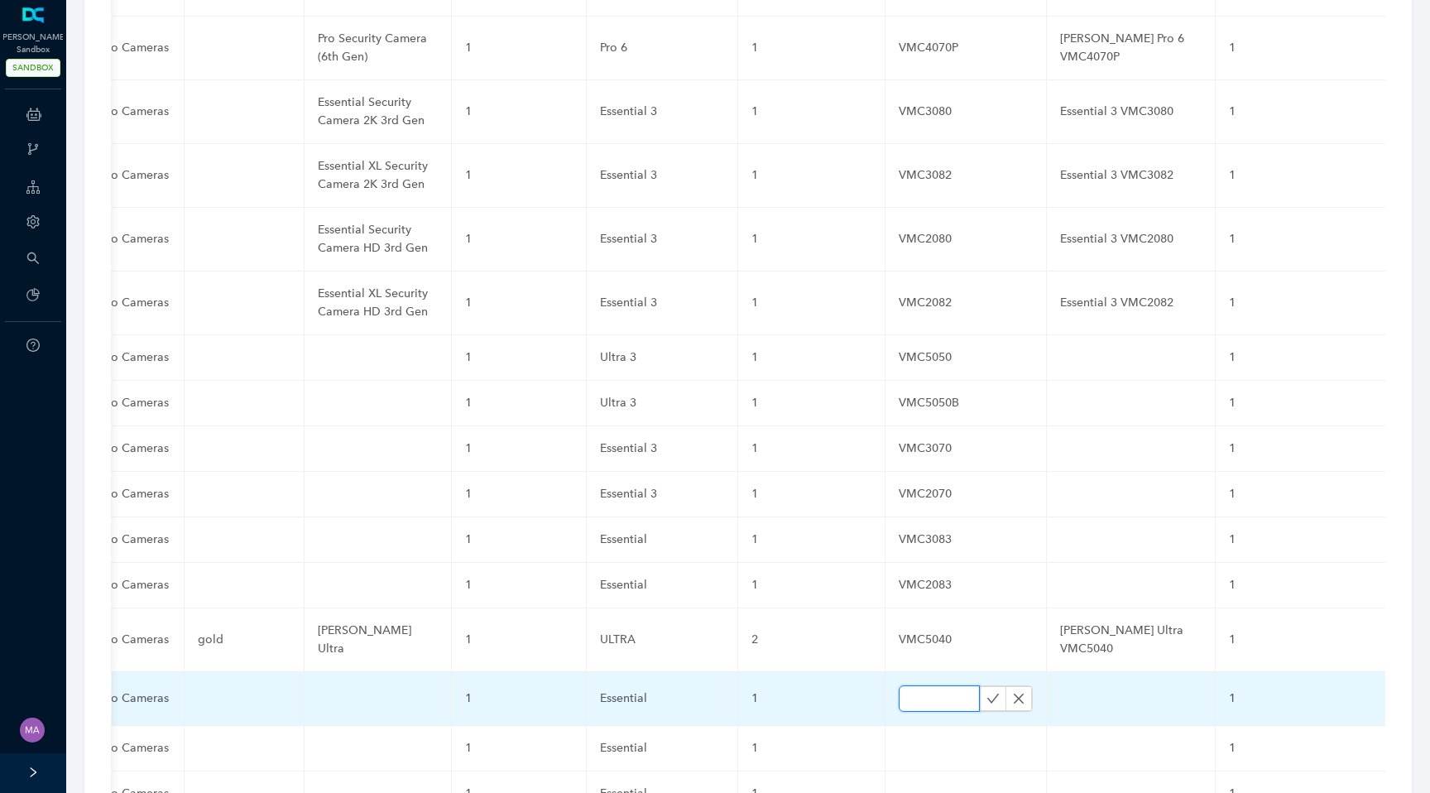
click at [899, 685] on input "text" at bounding box center [939, 698] width 81 height 26
paste input "VMC3073"
type input "VMC3073"
click at [987, 692] on icon "check" at bounding box center [993, 698] width 13 height 13
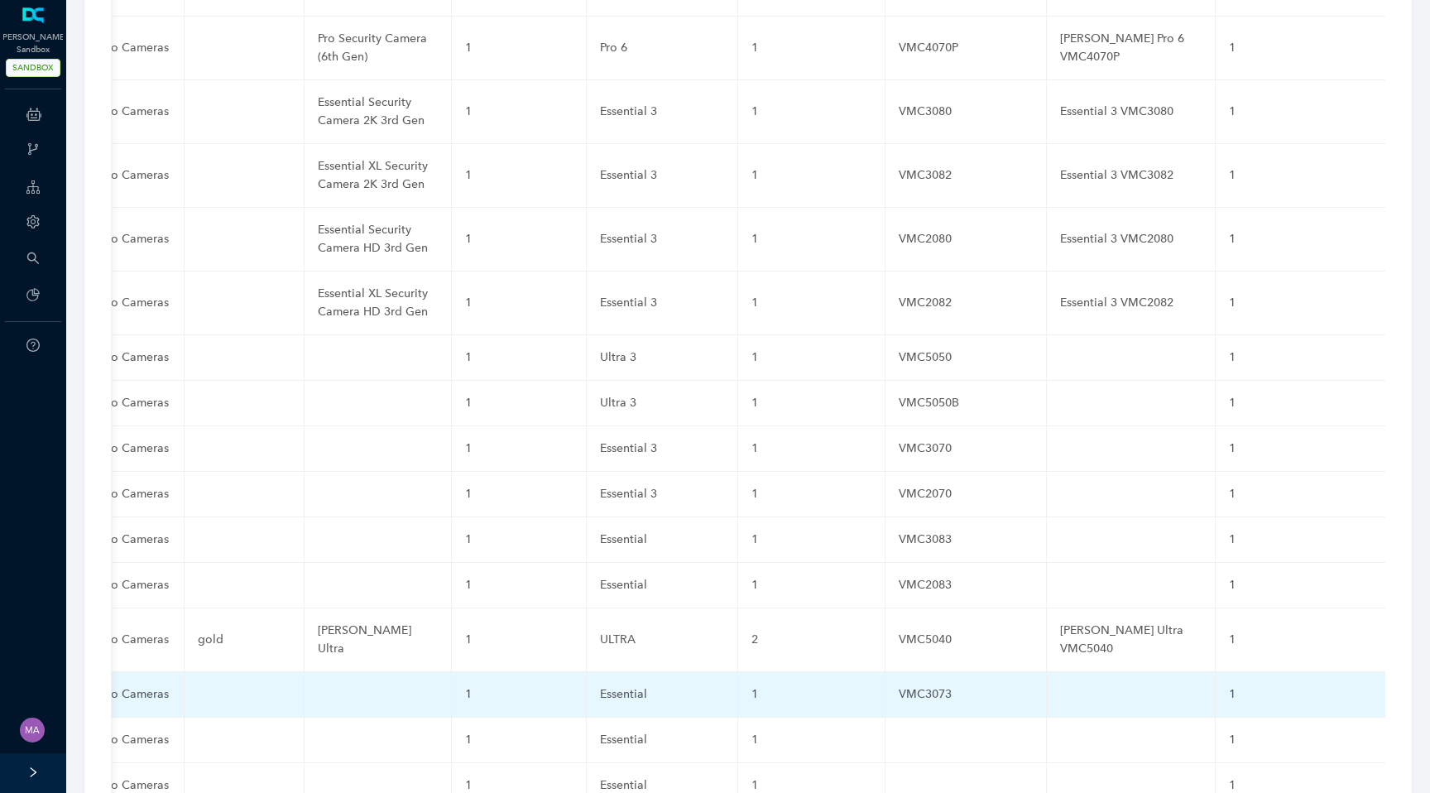
scroll to position [0, 0]
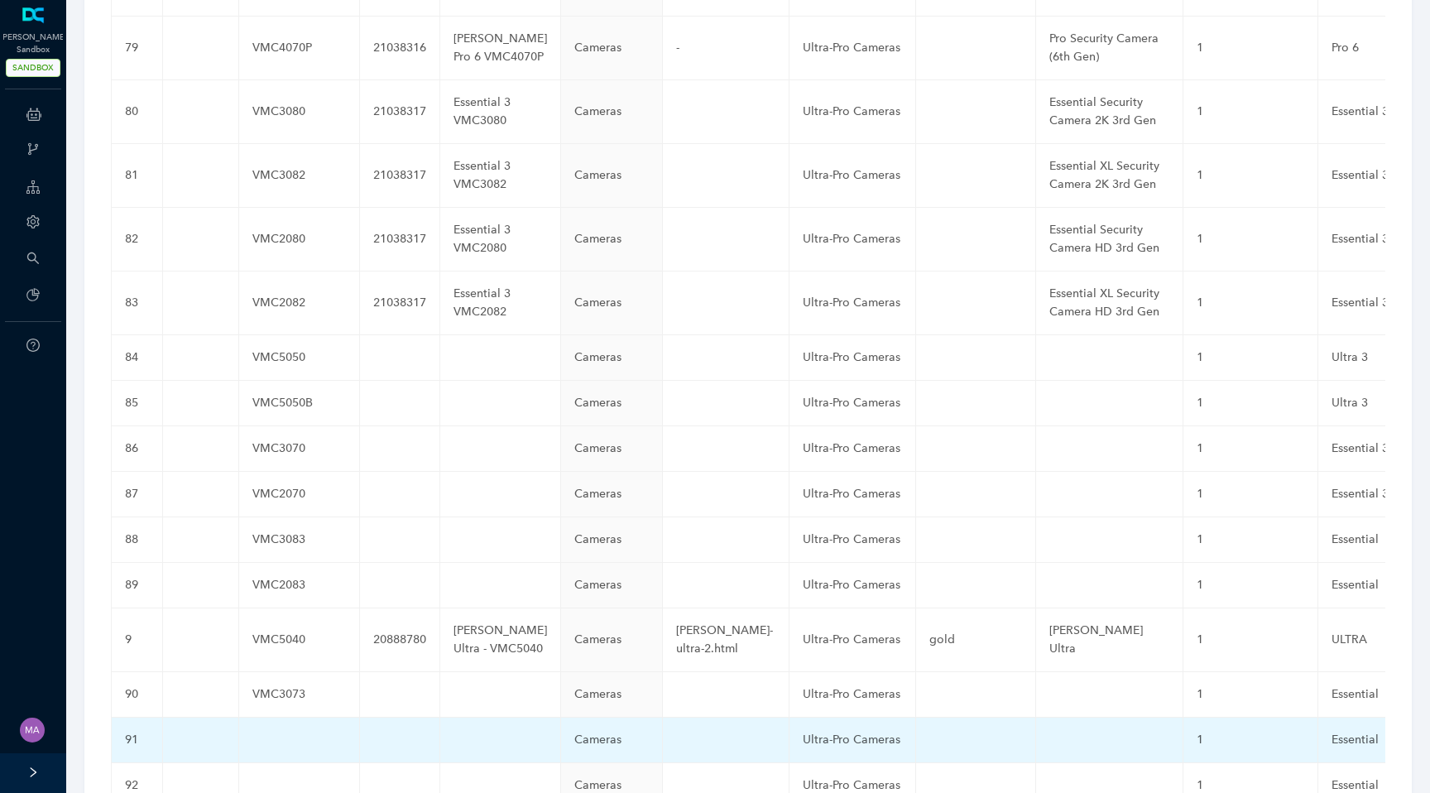
click at [279, 718] on td at bounding box center [299, 741] width 121 height 46
click at [268, 718] on td at bounding box center [299, 741] width 121 height 46
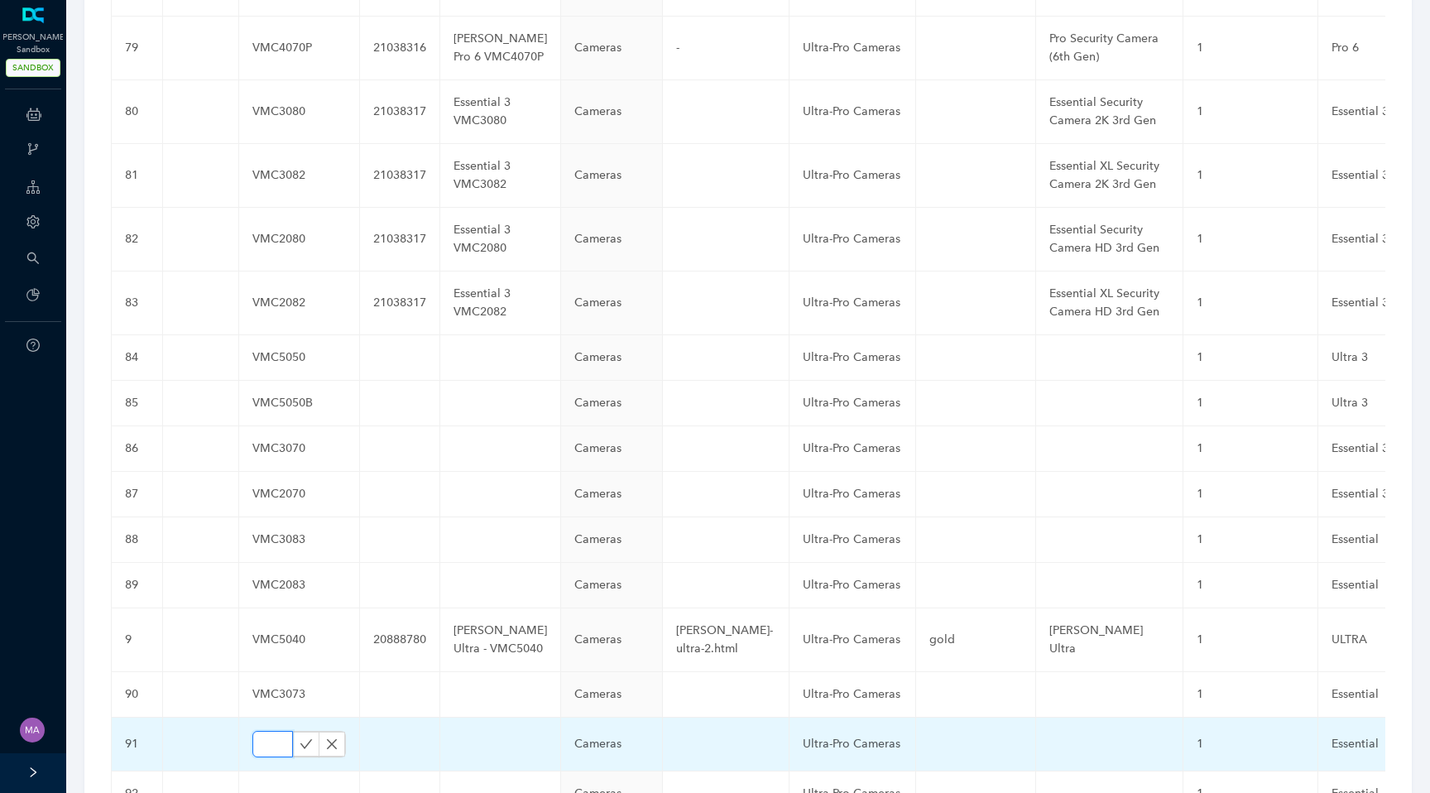
click at [268, 731] on input "text" at bounding box center [272, 744] width 41 height 26
click at [261, 731] on input "text" at bounding box center [272, 744] width 41 height 26
paste input "VMC2073"
type input "VMC2073"
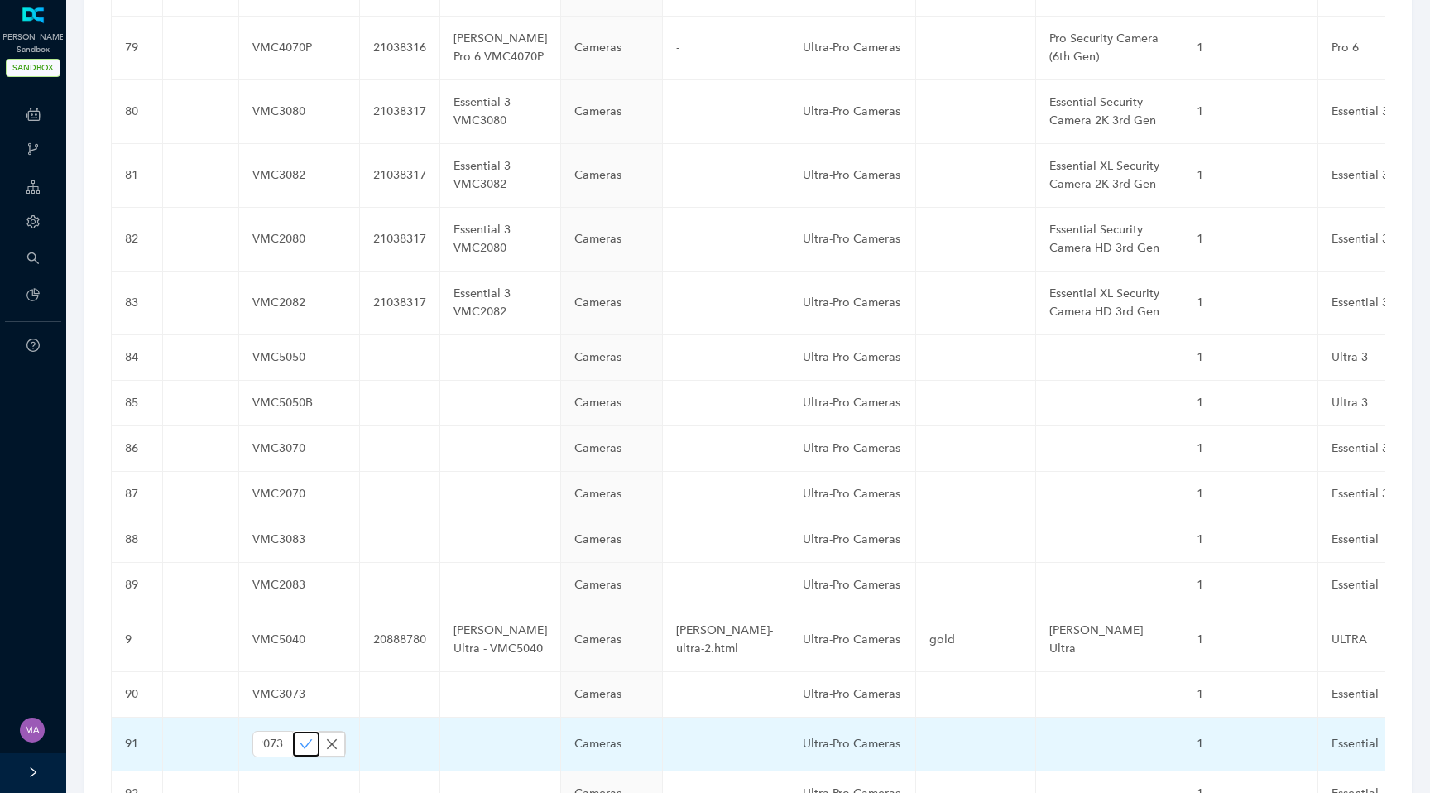
scroll to position [0, 0]
click at [300, 738] on icon "check" at bounding box center [306, 744] width 13 height 13
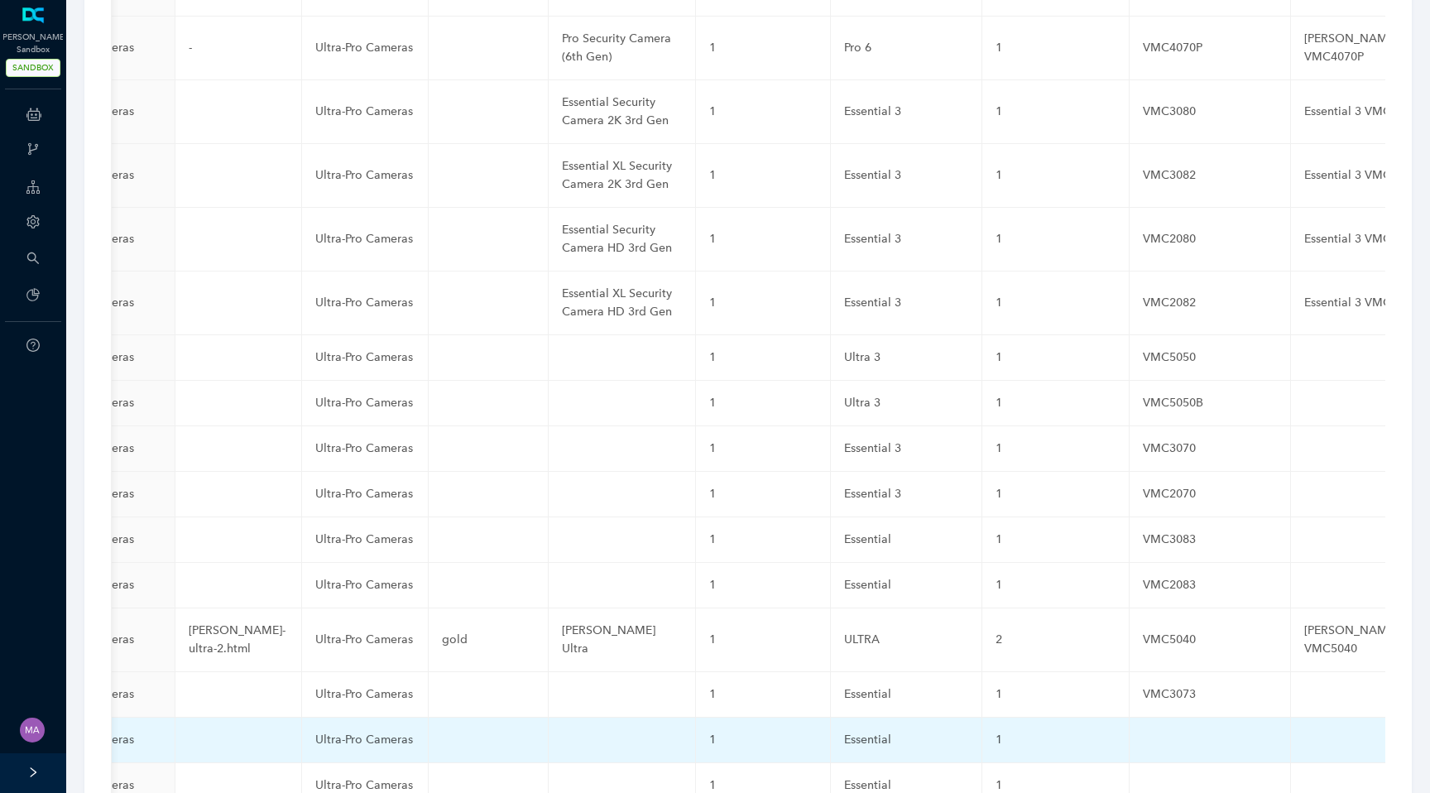
scroll to position [0, 732]
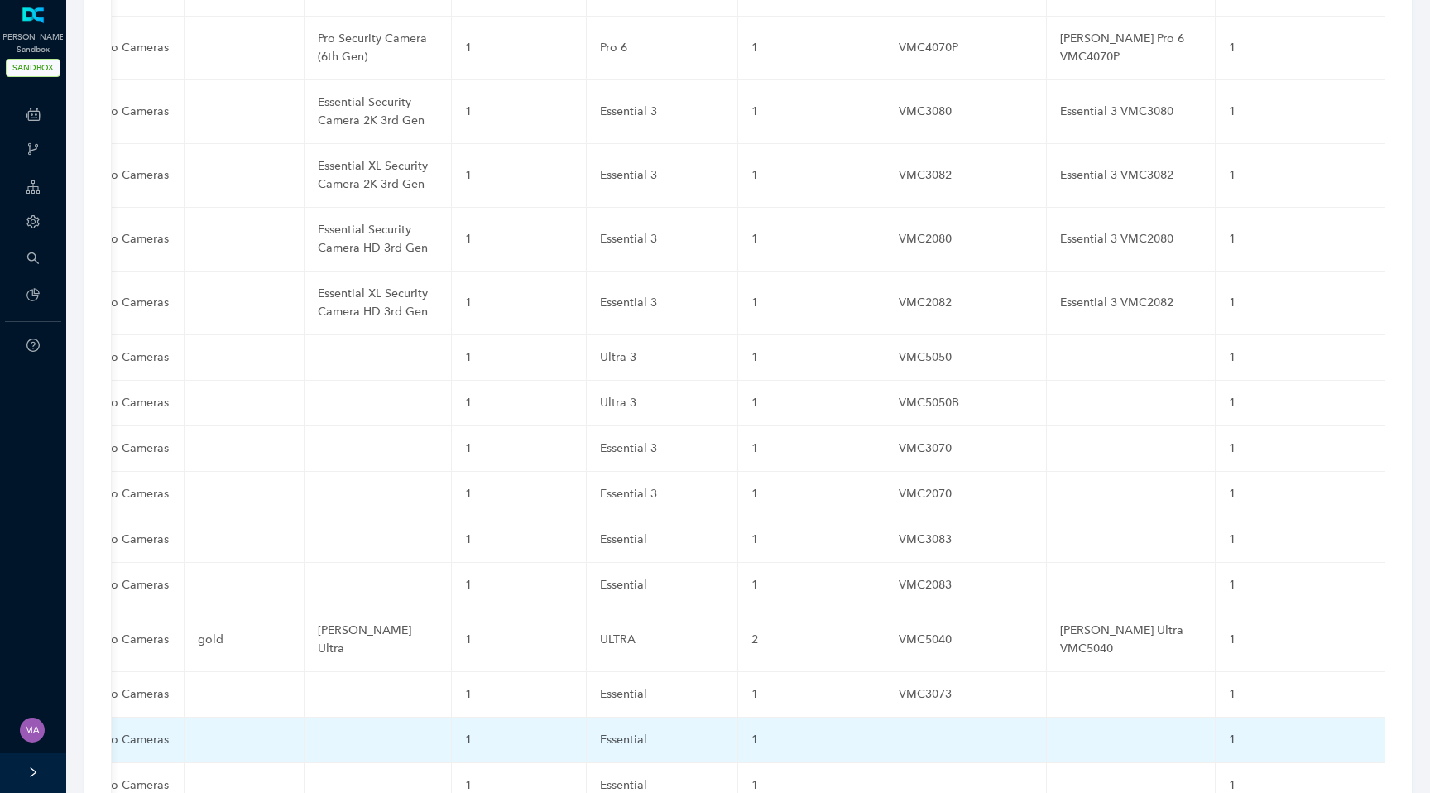
click at [886, 718] on td at bounding box center [966, 741] width 161 height 46
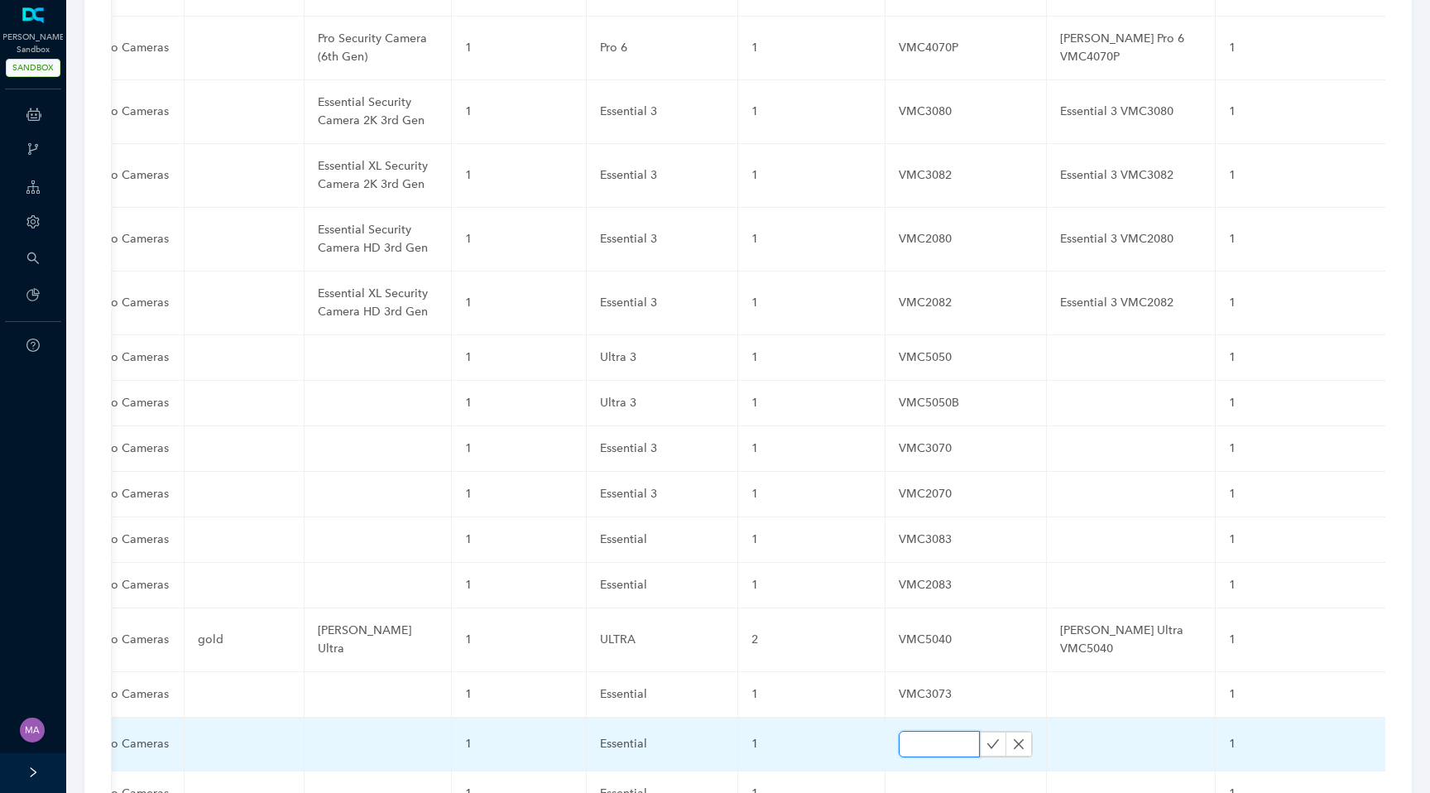
click at [899, 731] on input "text" at bounding box center [939, 744] width 81 height 26
paste input "VMC2073"
type input "VMC2073"
click at [980, 732] on button "button" at bounding box center [993, 744] width 26 height 25
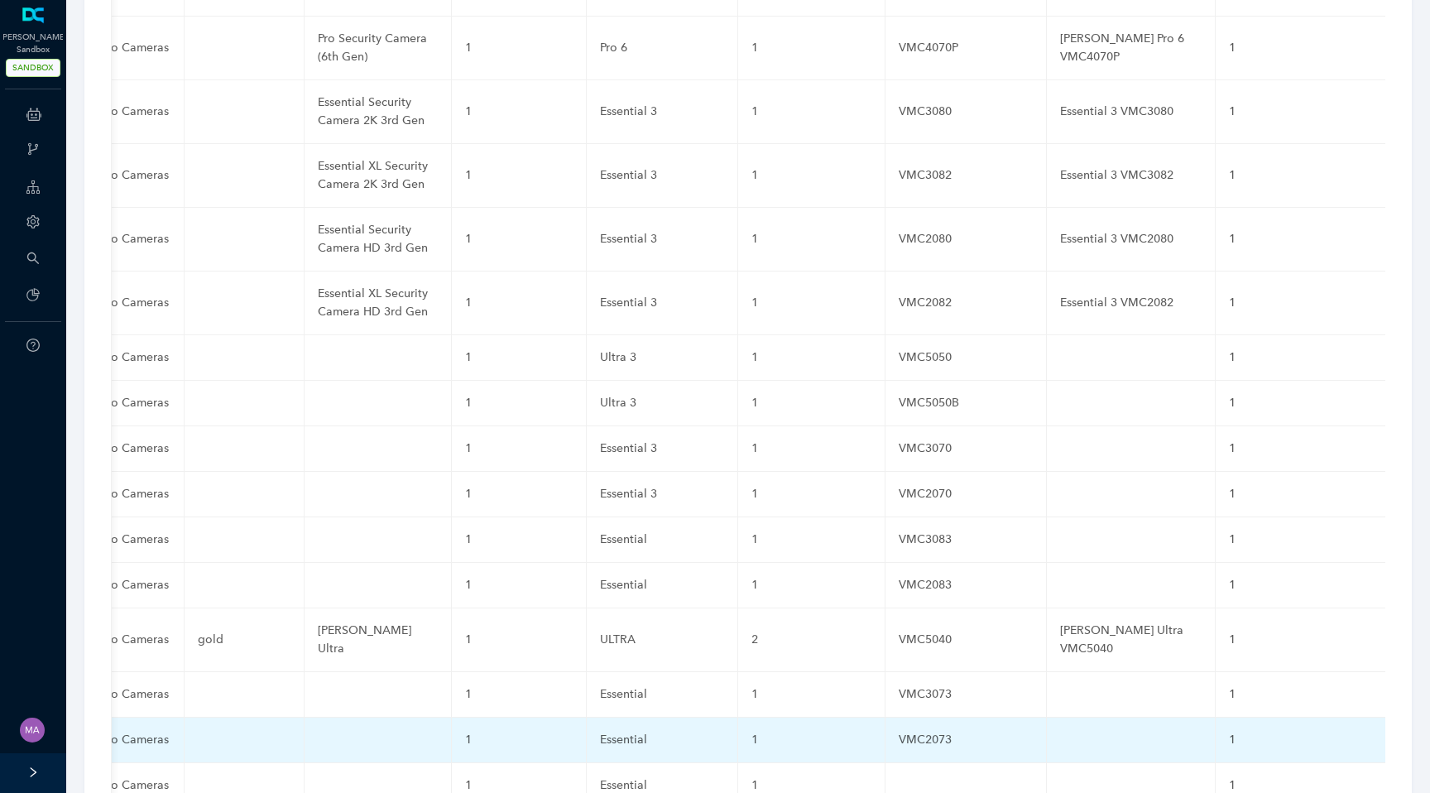
scroll to position [0, 0]
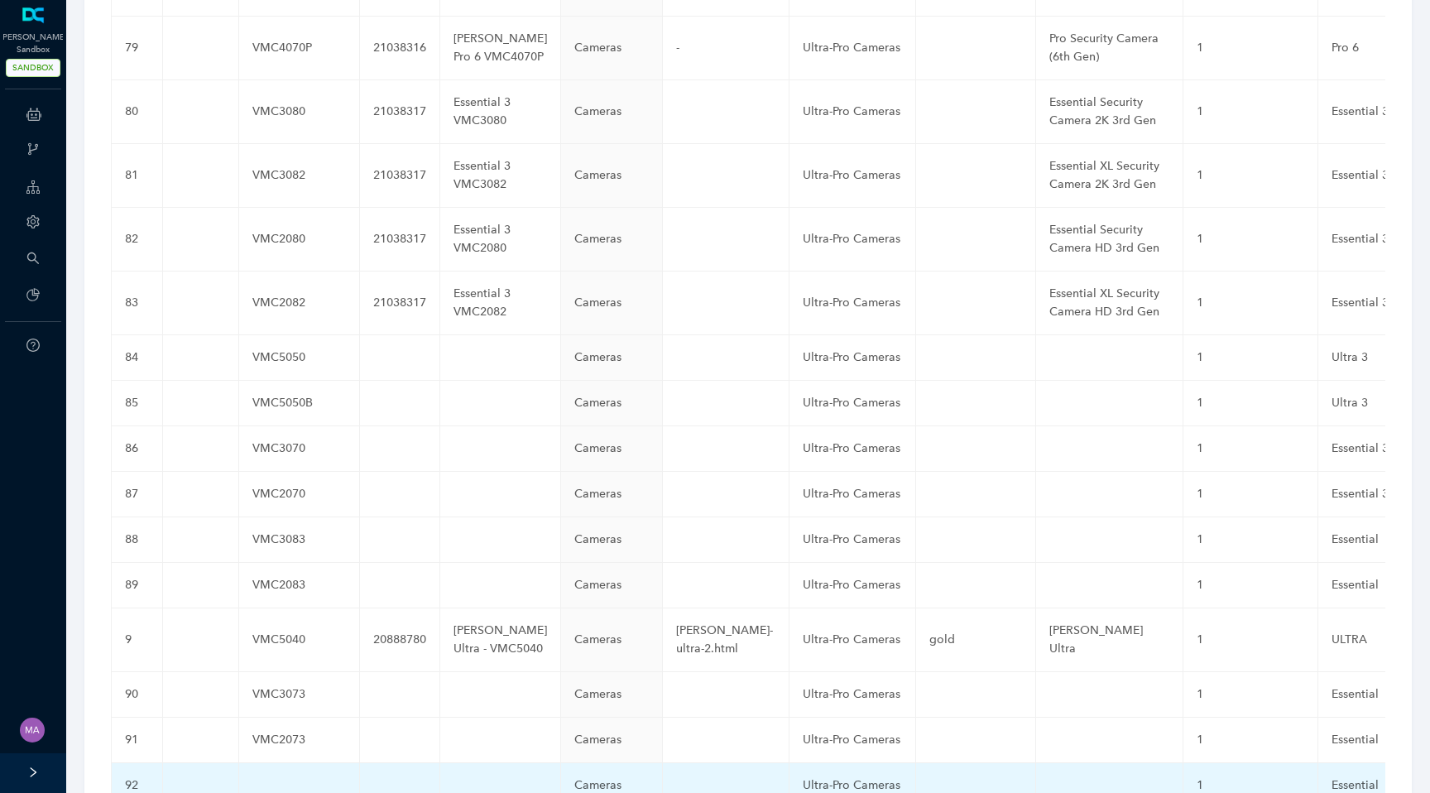
click at [267, 763] on td at bounding box center [299, 786] width 121 height 46
click at [262, 776] on input "text" at bounding box center [272, 789] width 41 height 26
paste input "VMC3081"
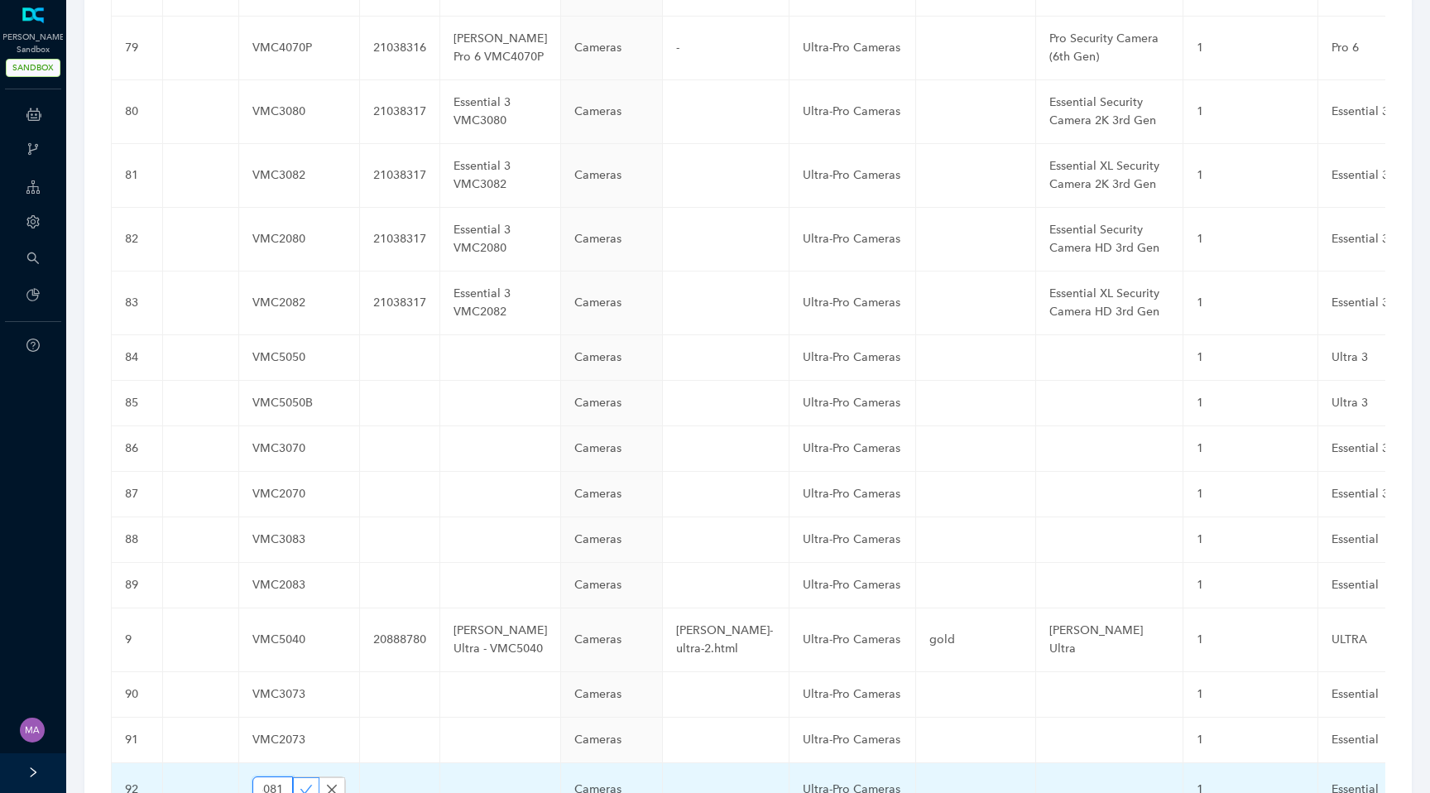
type input "VMC3081"
click at [300, 785] on icon "check" at bounding box center [306, 789] width 12 height 9
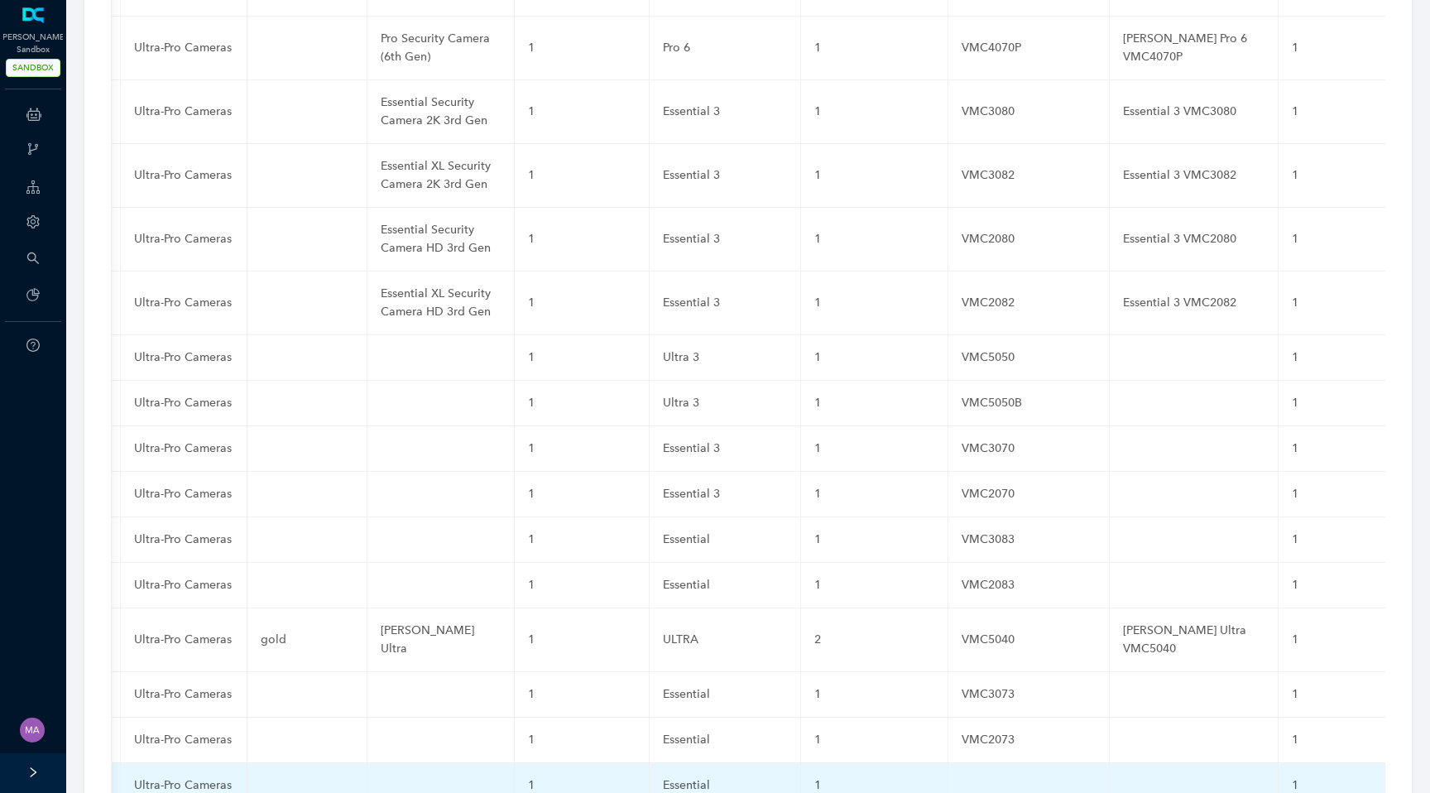
scroll to position [0, 732]
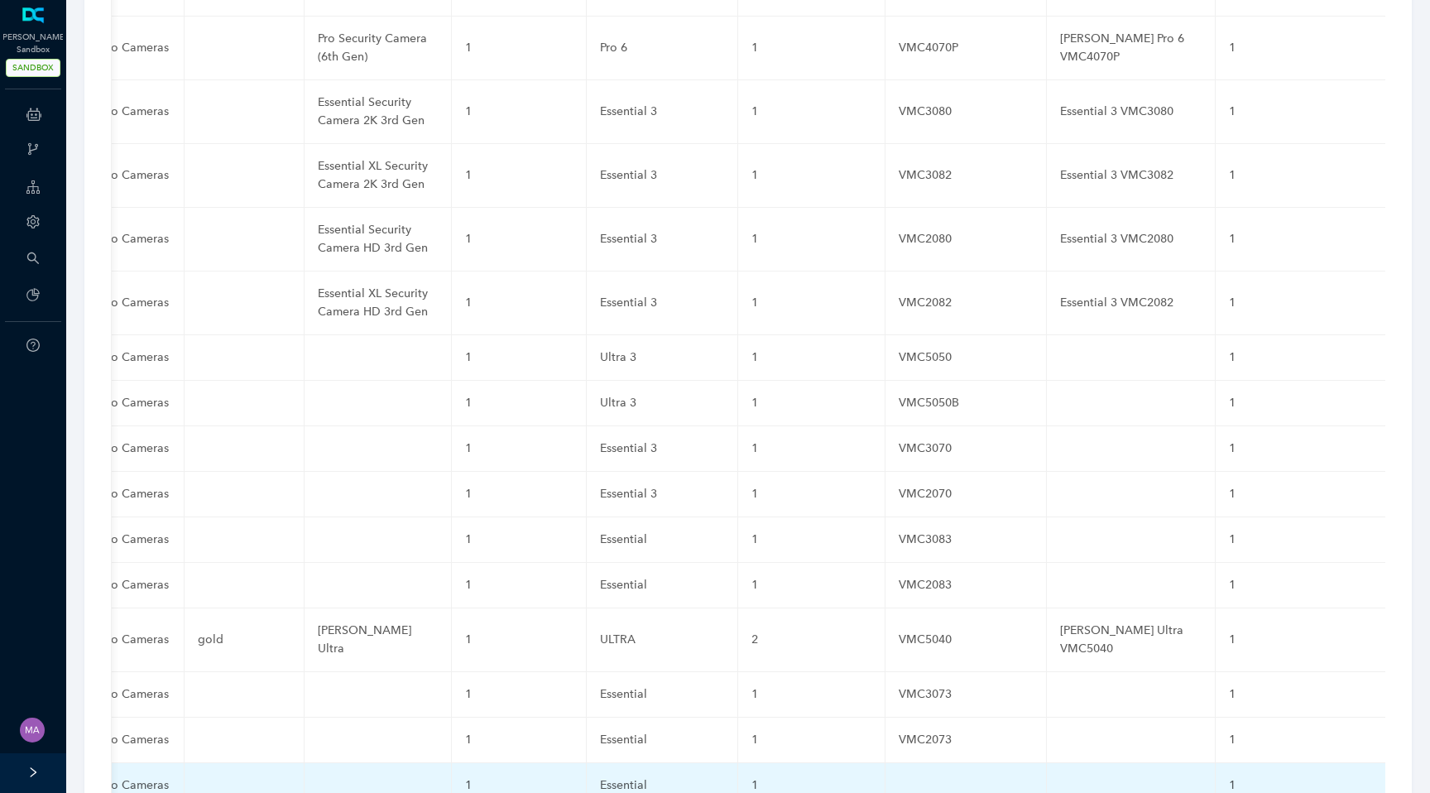
click at [886, 763] on td at bounding box center [966, 786] width 161 height 46
click at [899, 776] on input "text" at bounding box center [939, 789] width 81 height 26
paste input "VMC3081"
type input "VMC3081"
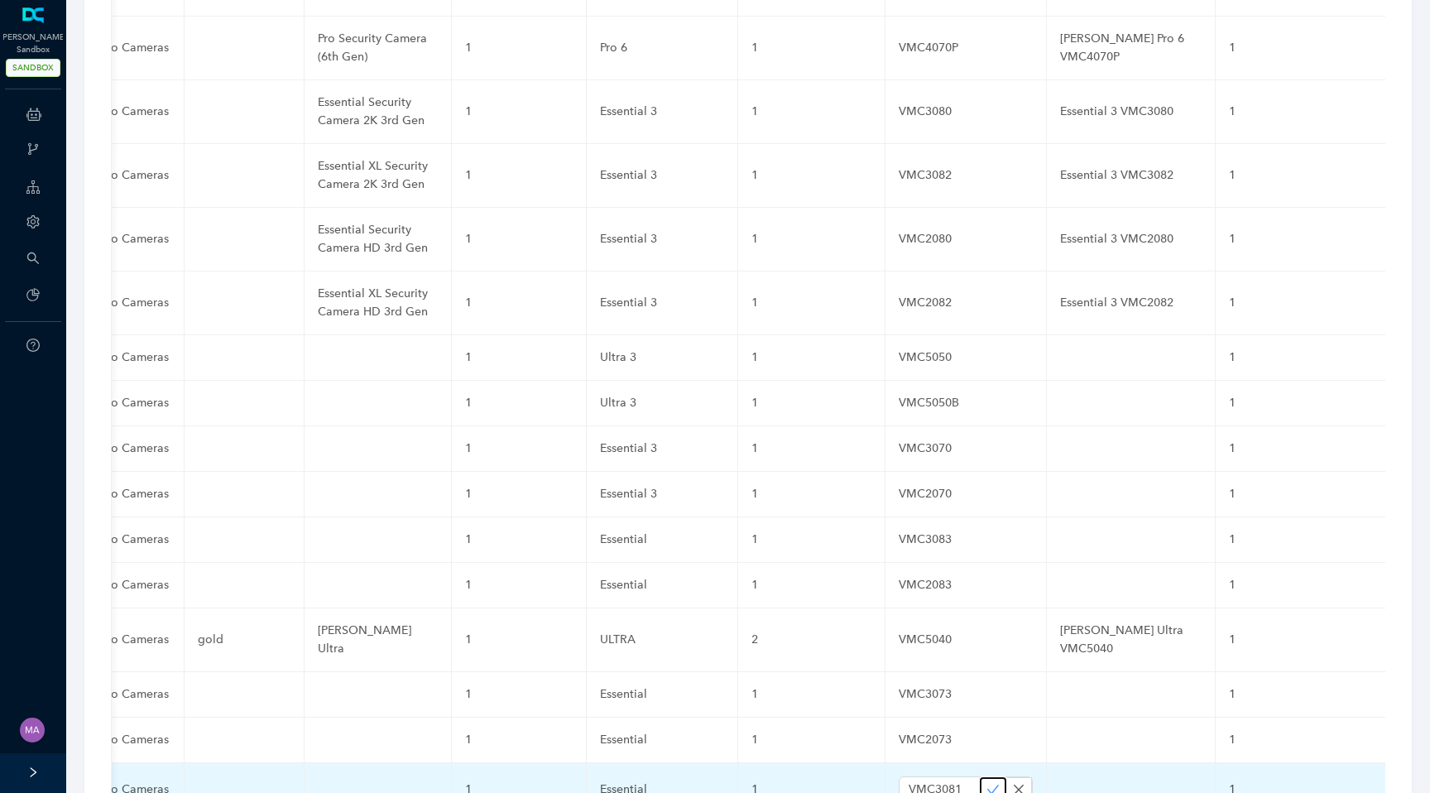
click at [987, 783] on icon "check" at bounding box center [993, 789] width 13 height 13
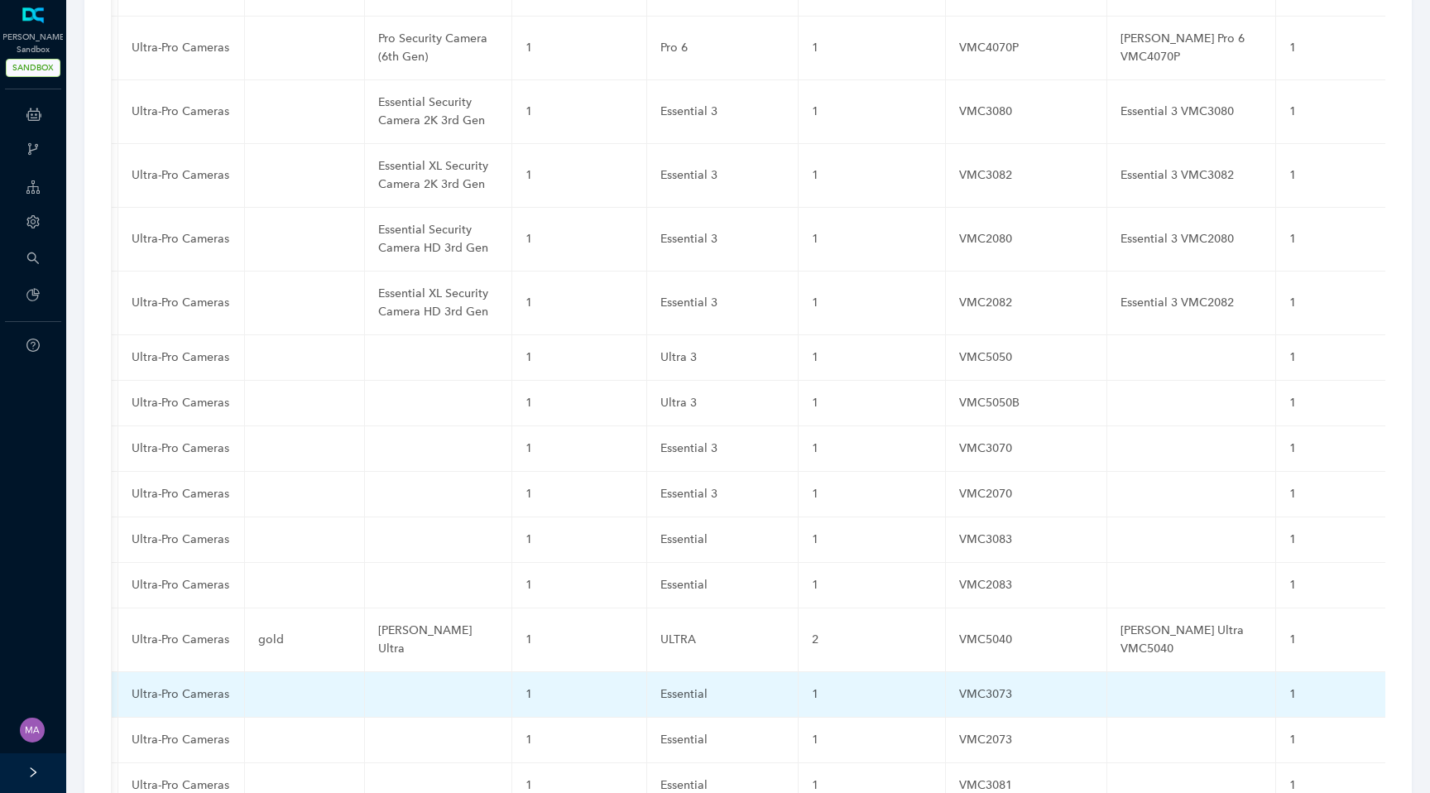
scroll to position [0, 0]
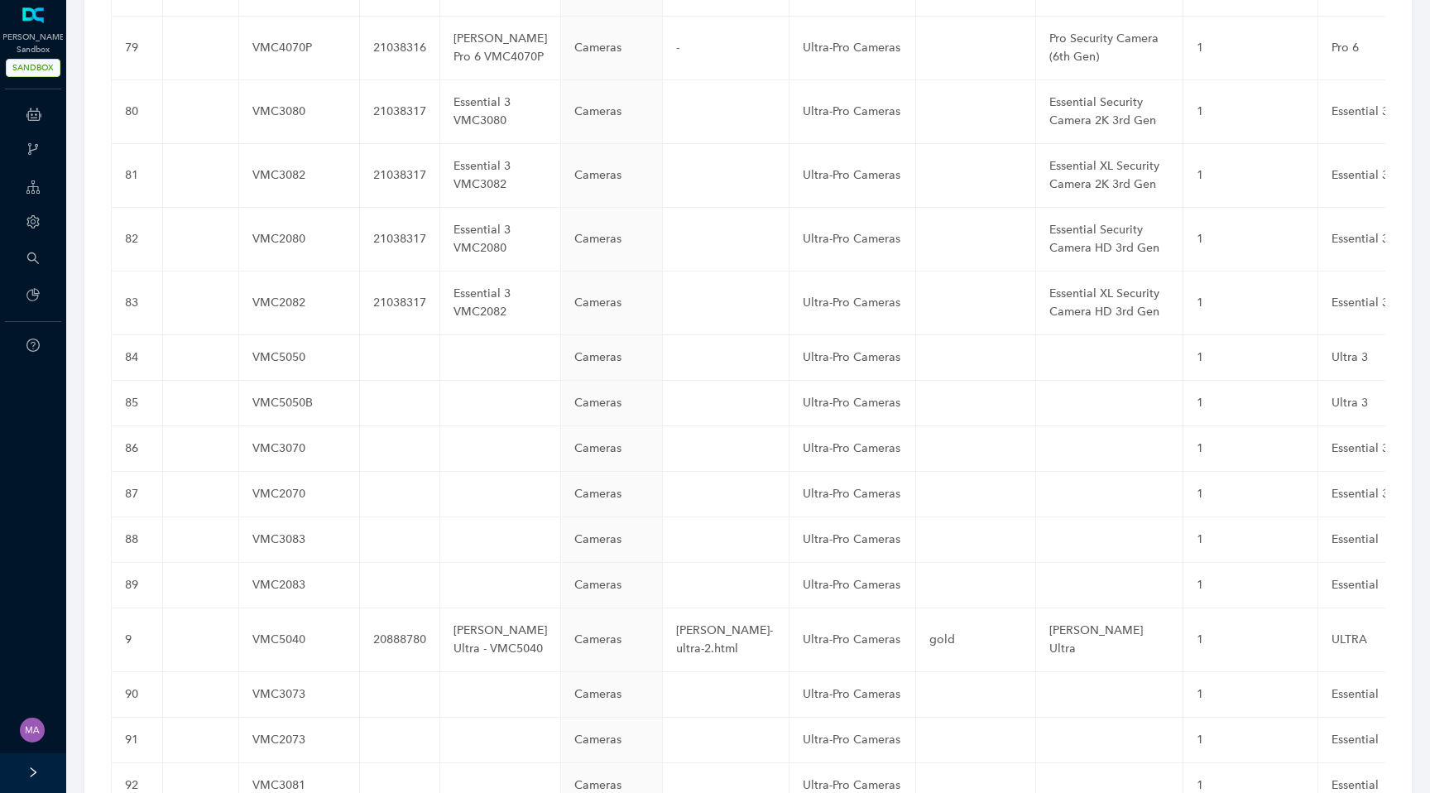
paste input "VMC2081"
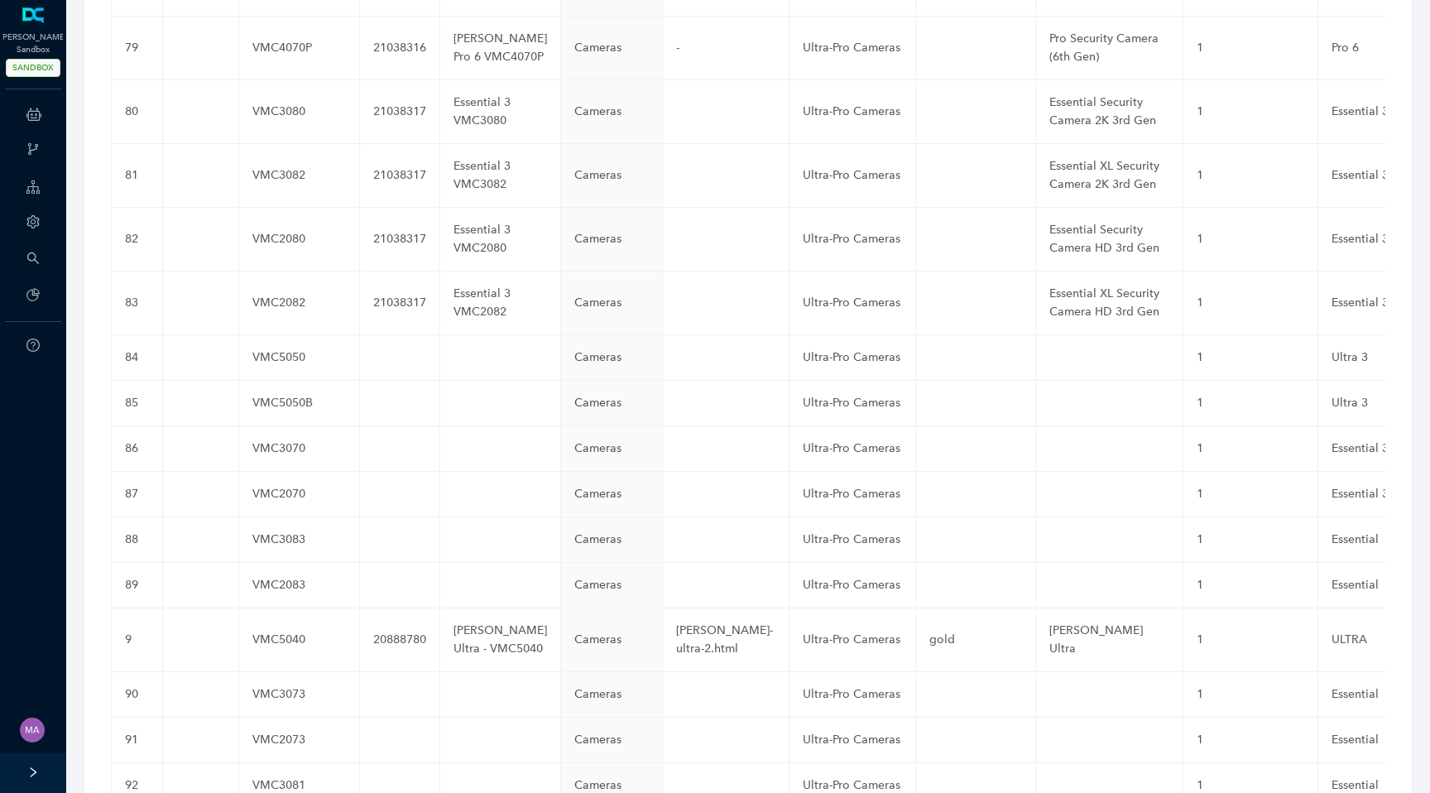
type input "VMC2081"
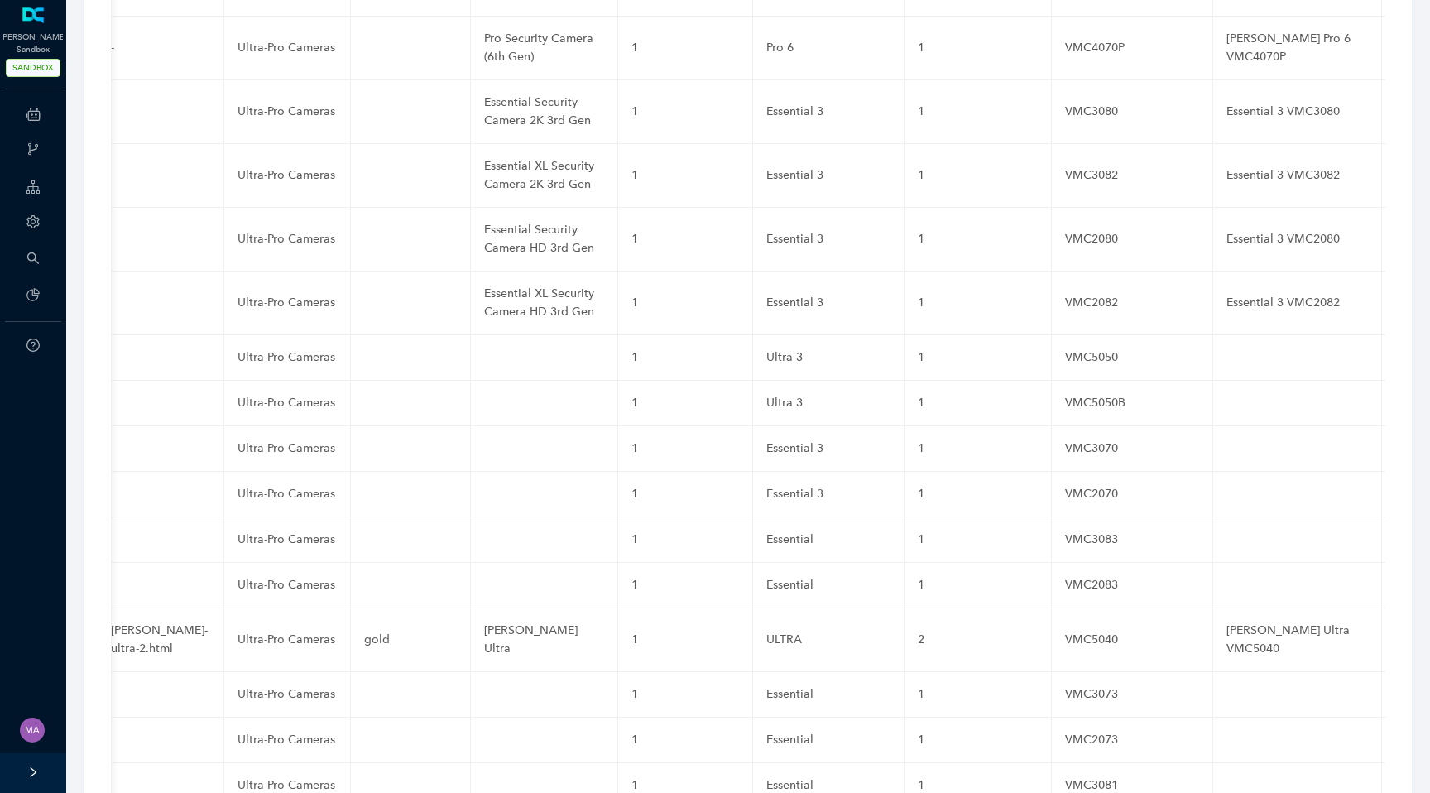
scroll to position [0, 732]
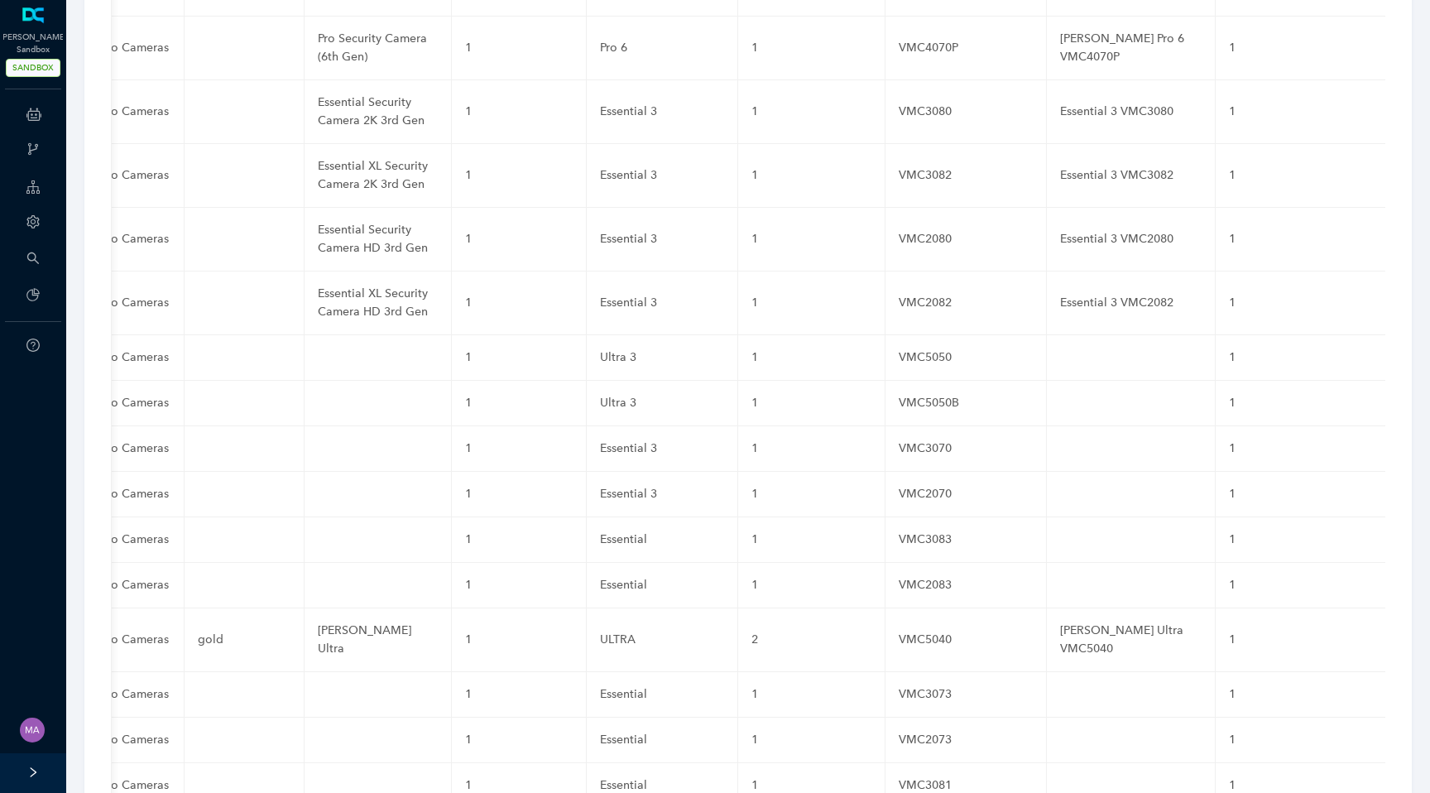
paste input "VMC2081"
type input "VMC2081"
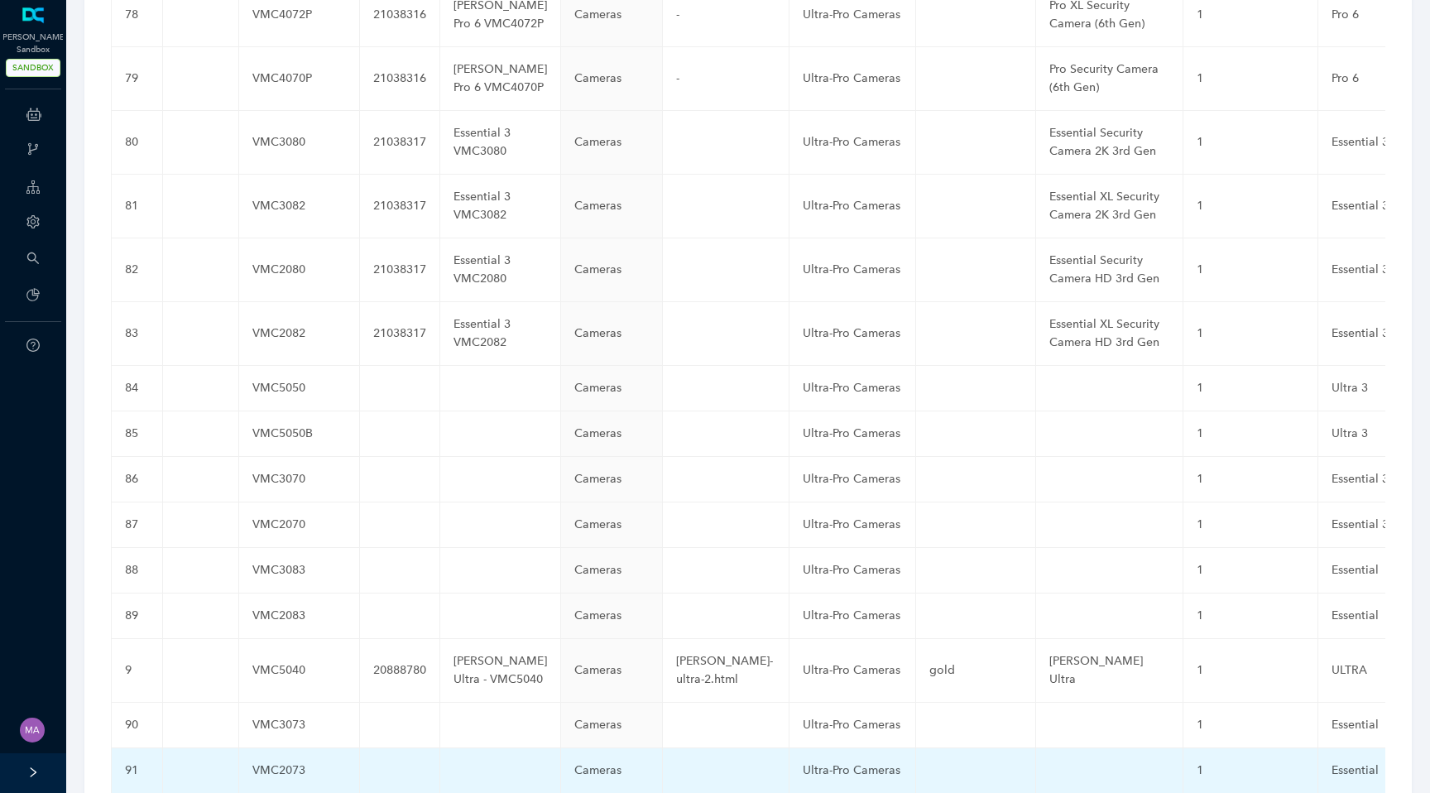
scroll to position [4387, 0]
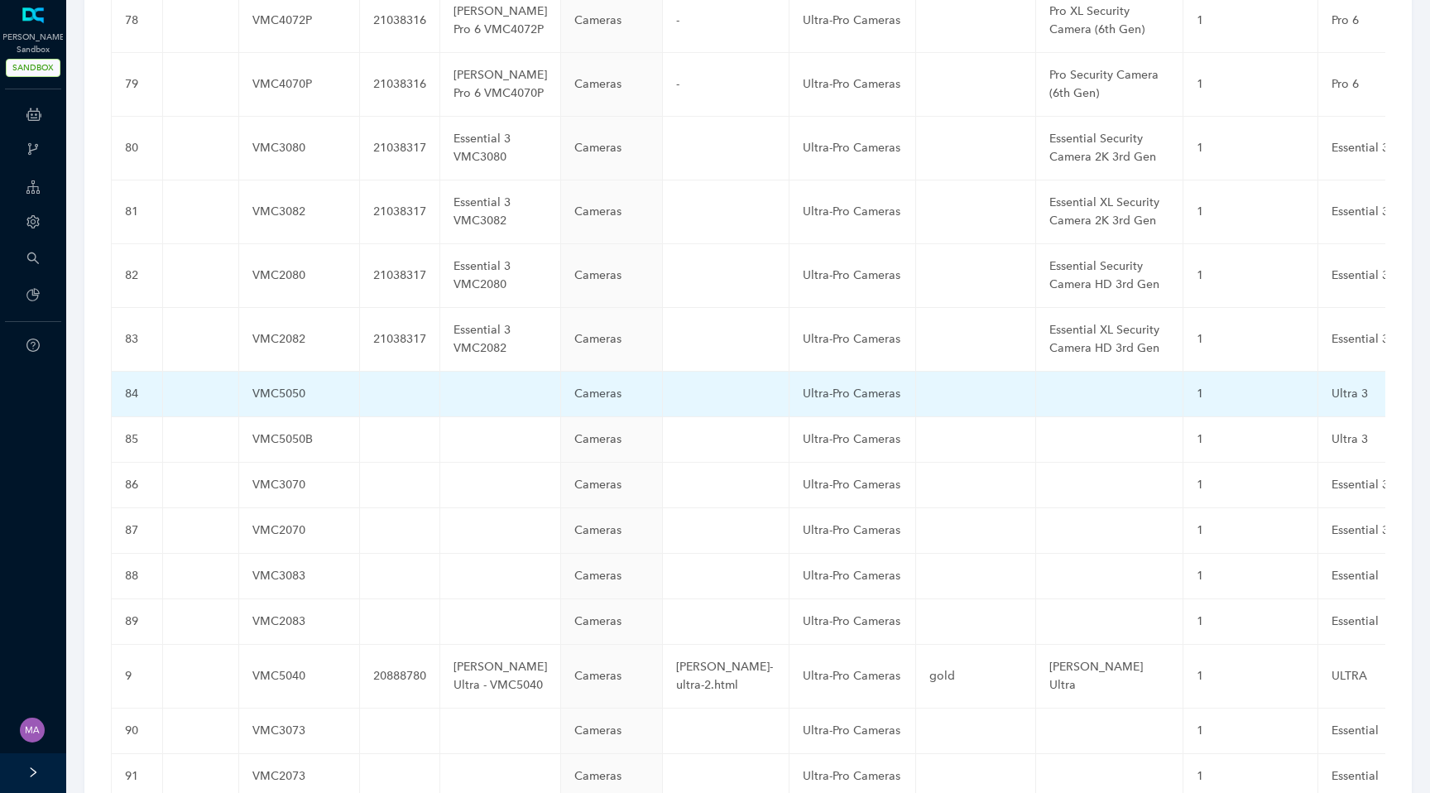
click at [445, 372] on td at bounding box center [500, 395] width 121 height 46
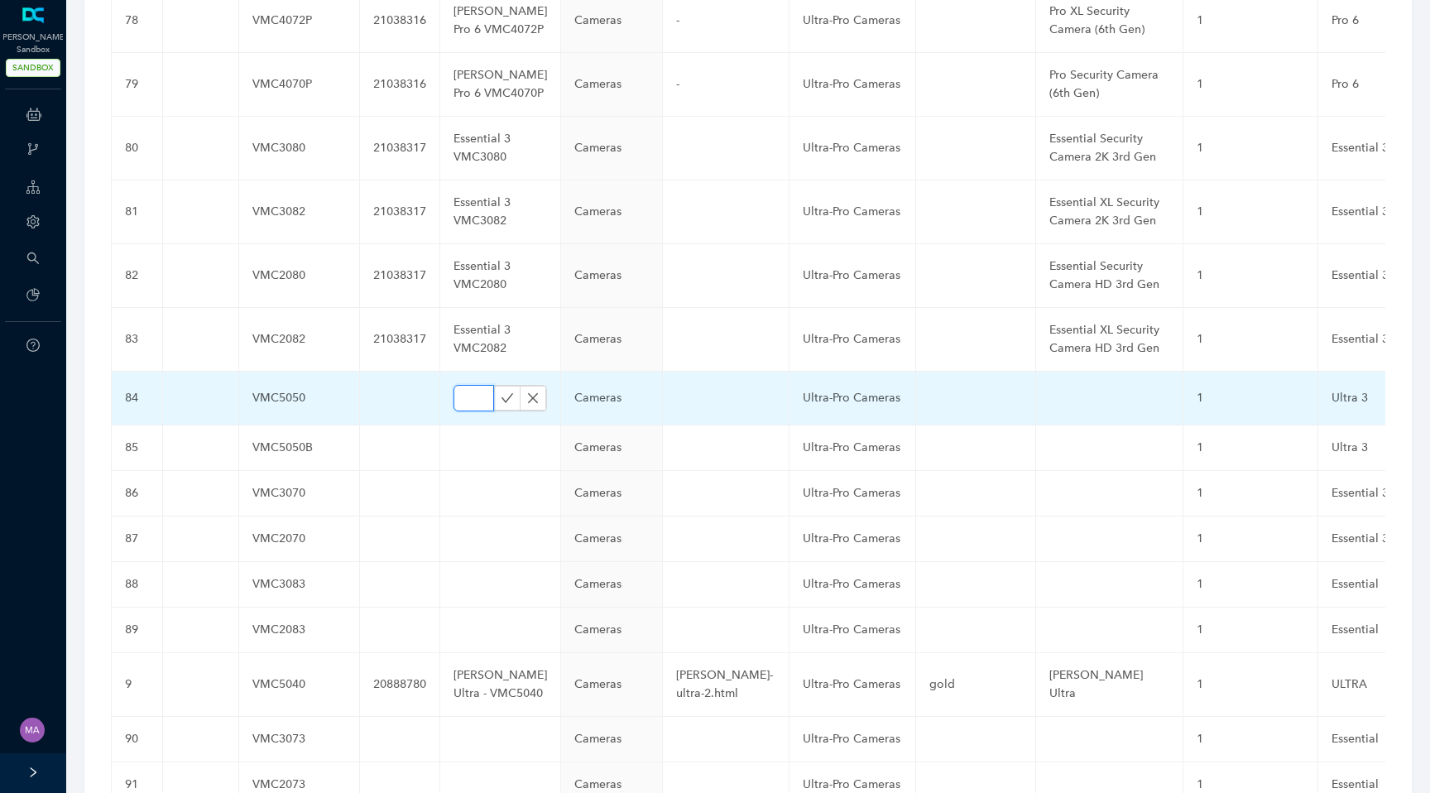
click at [454, 385] on input "text" at bounding box center [474, 398] width 41 height 26
paste input "Ultra 3 VMC5050"
type input "Ultra 3 VMC5050"
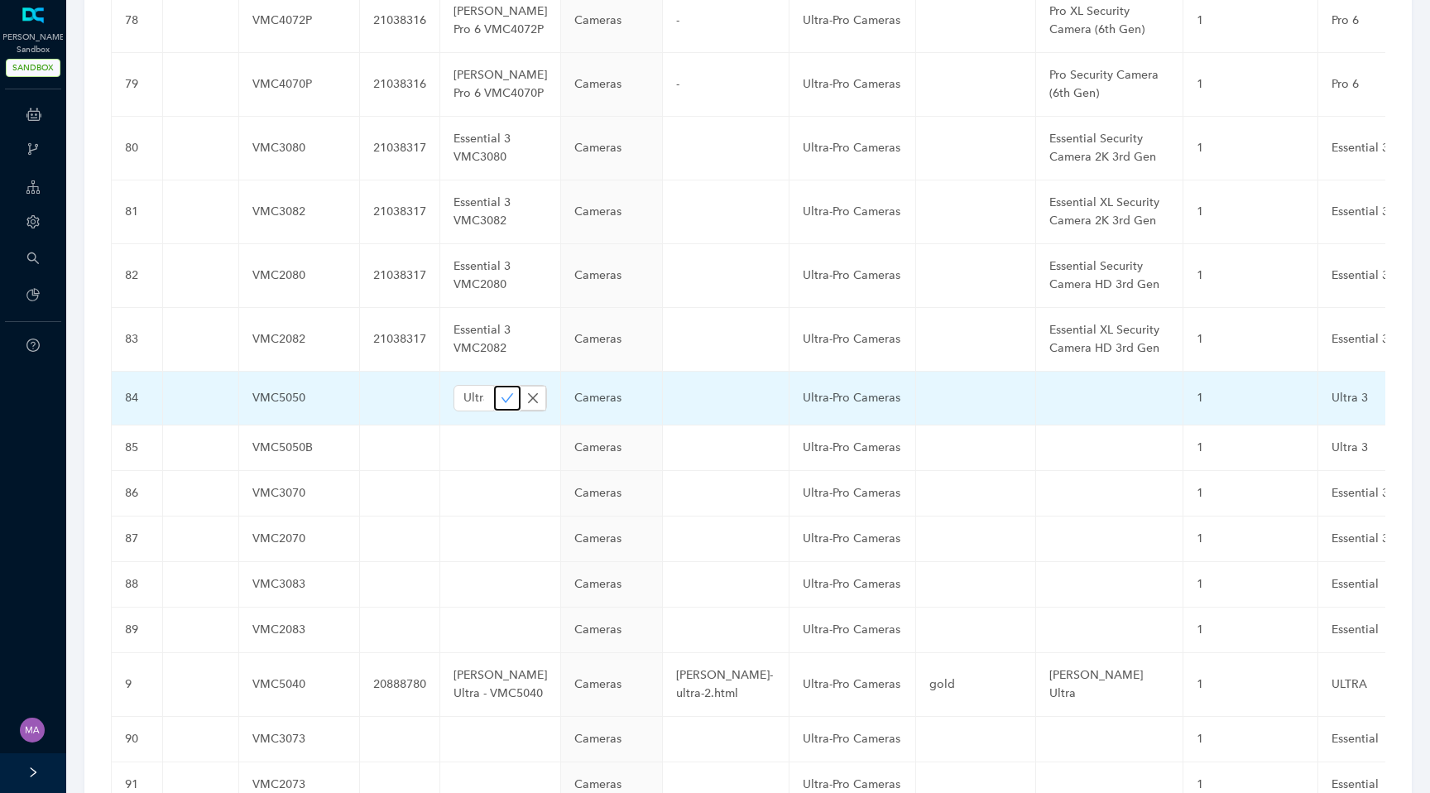
click at [501, 392] on icon "check" at bounding box center [507, 398] width 13 height 13
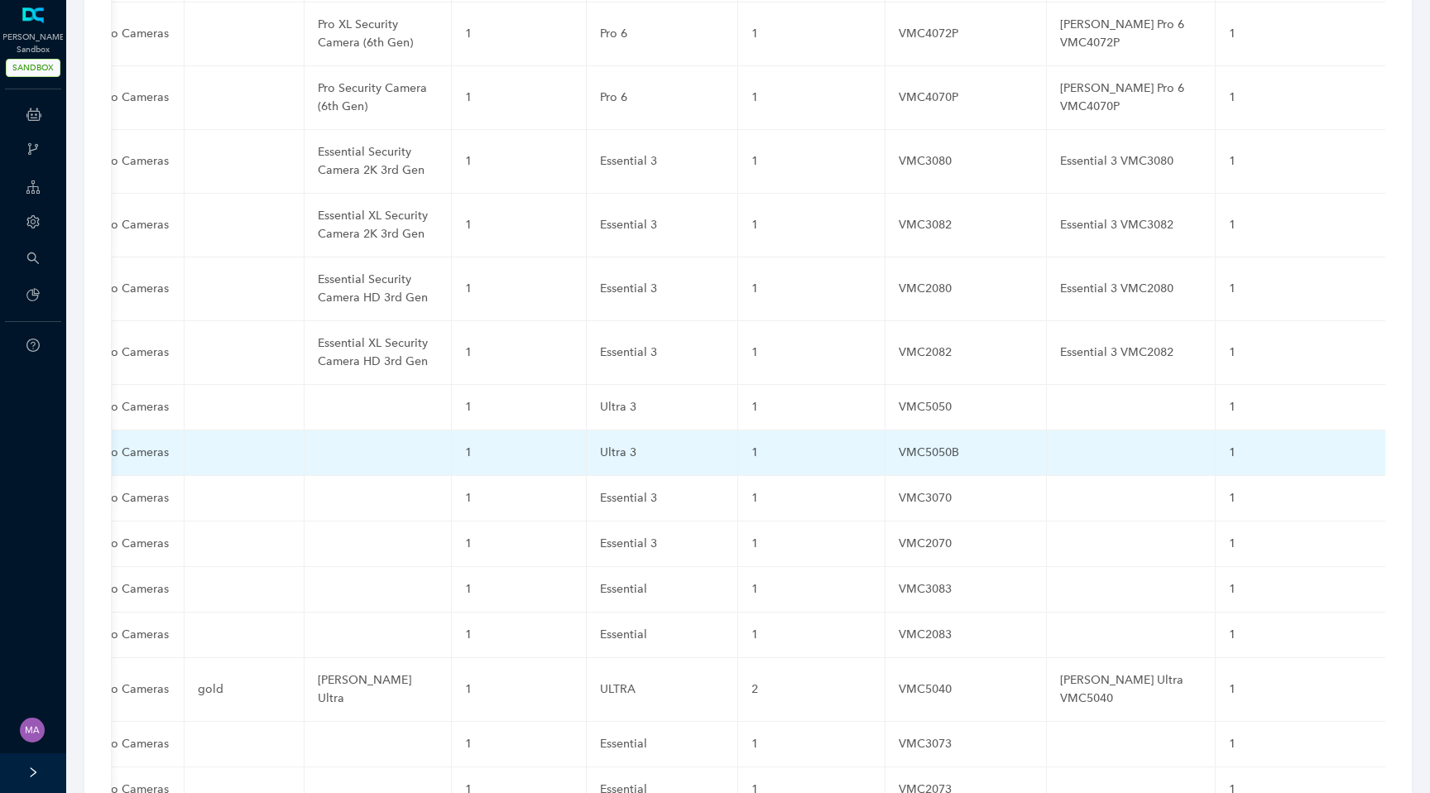
scroll to position [4354, 0]
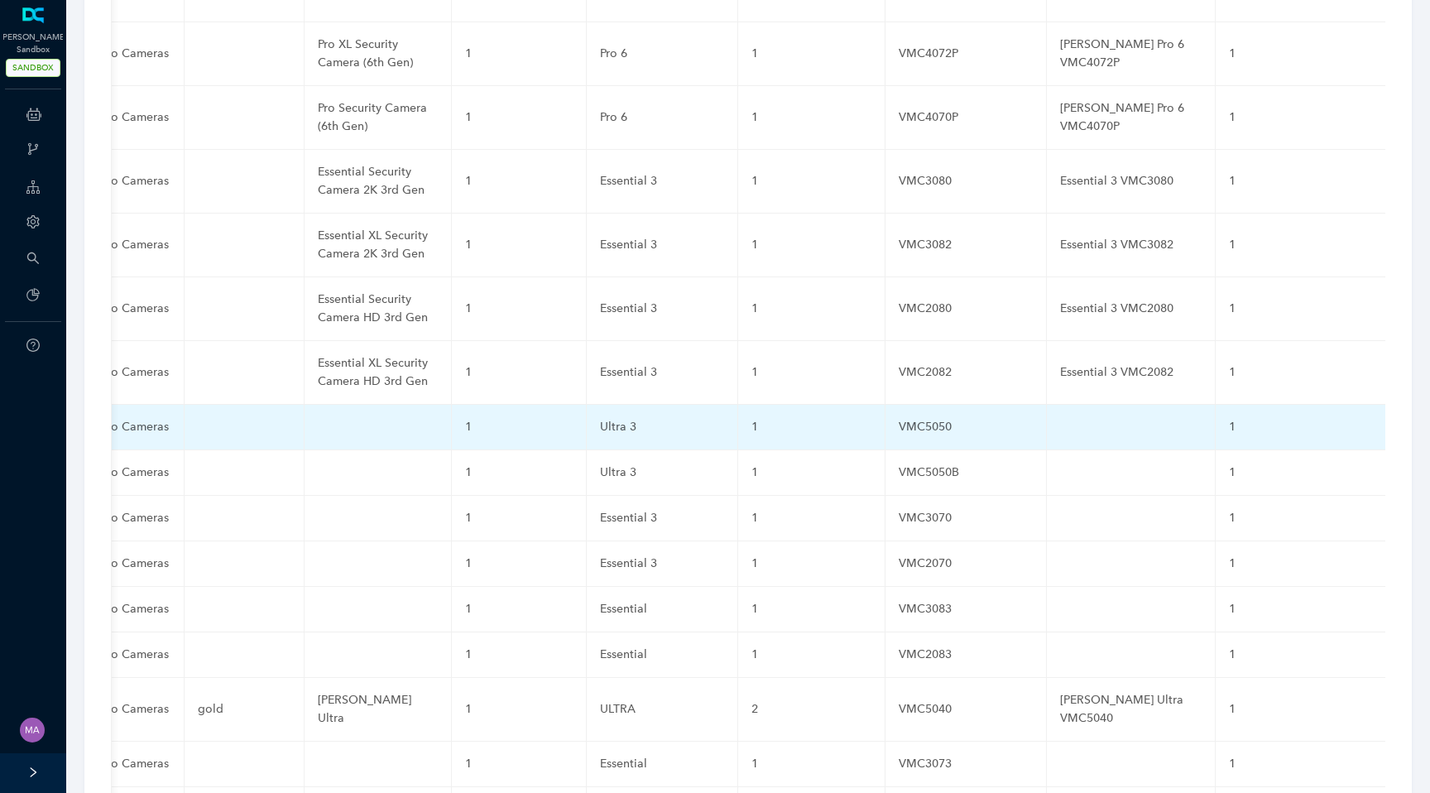
click at [1047, 405] on td at bounding box center [1131, 428] width 169 height 46
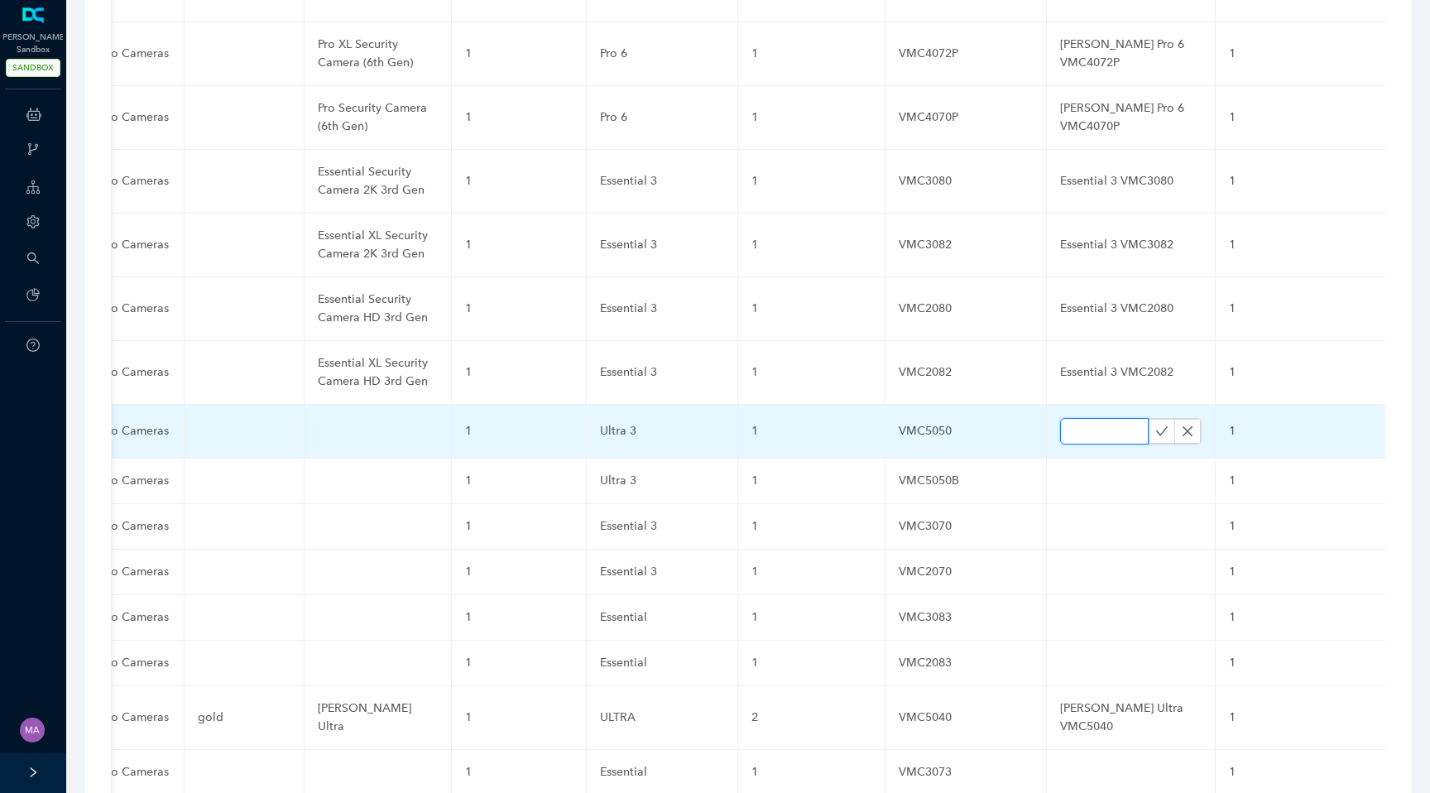
click at [1060, 418] on input "text" at bounding box center [1104, 431] width 89 height 26
paste input "Ultra 3 VMC5050"
type input "Ultra 3 VMC5050"
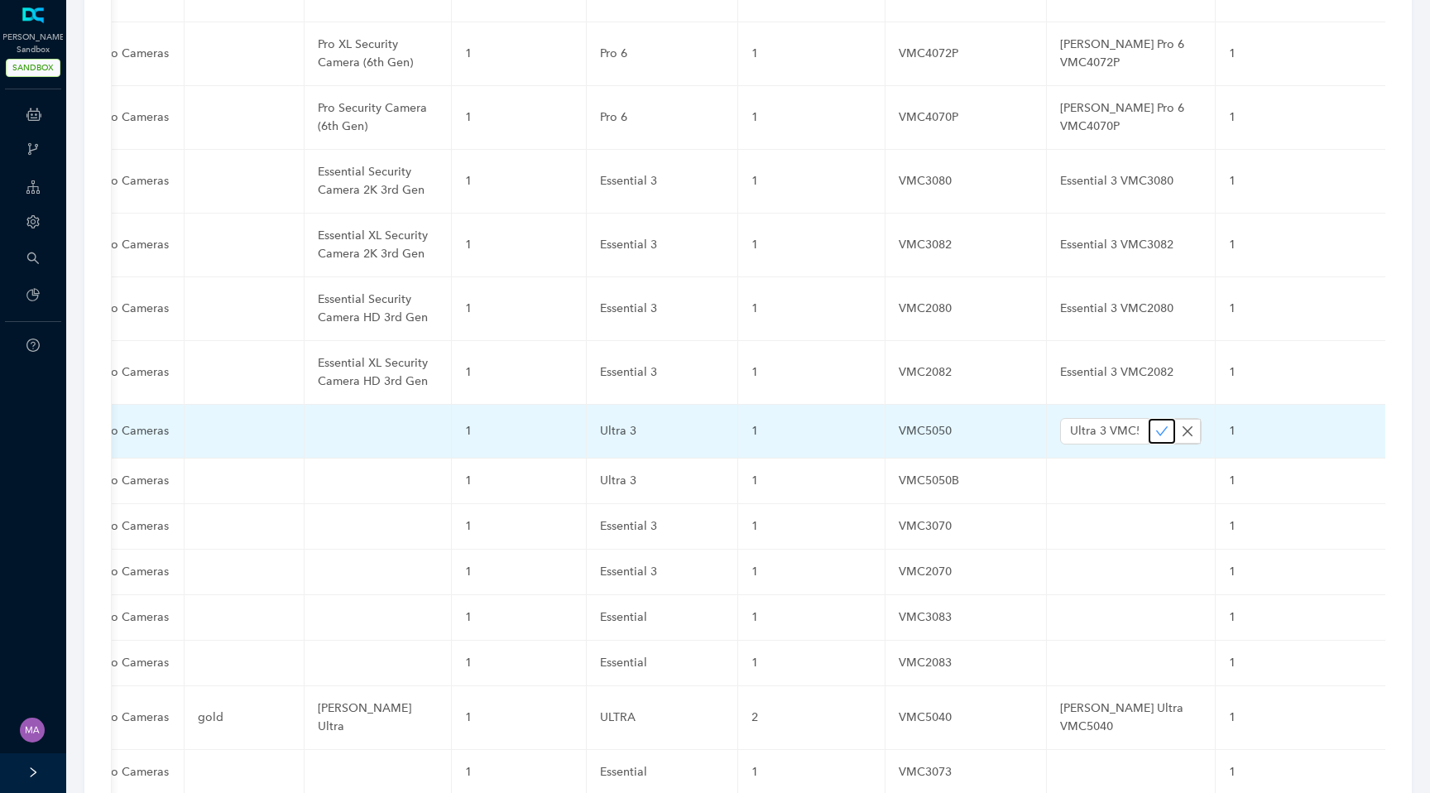
click at [1156, 425] on icon "check" at bounding box center [1162, 431] width 13 height 13
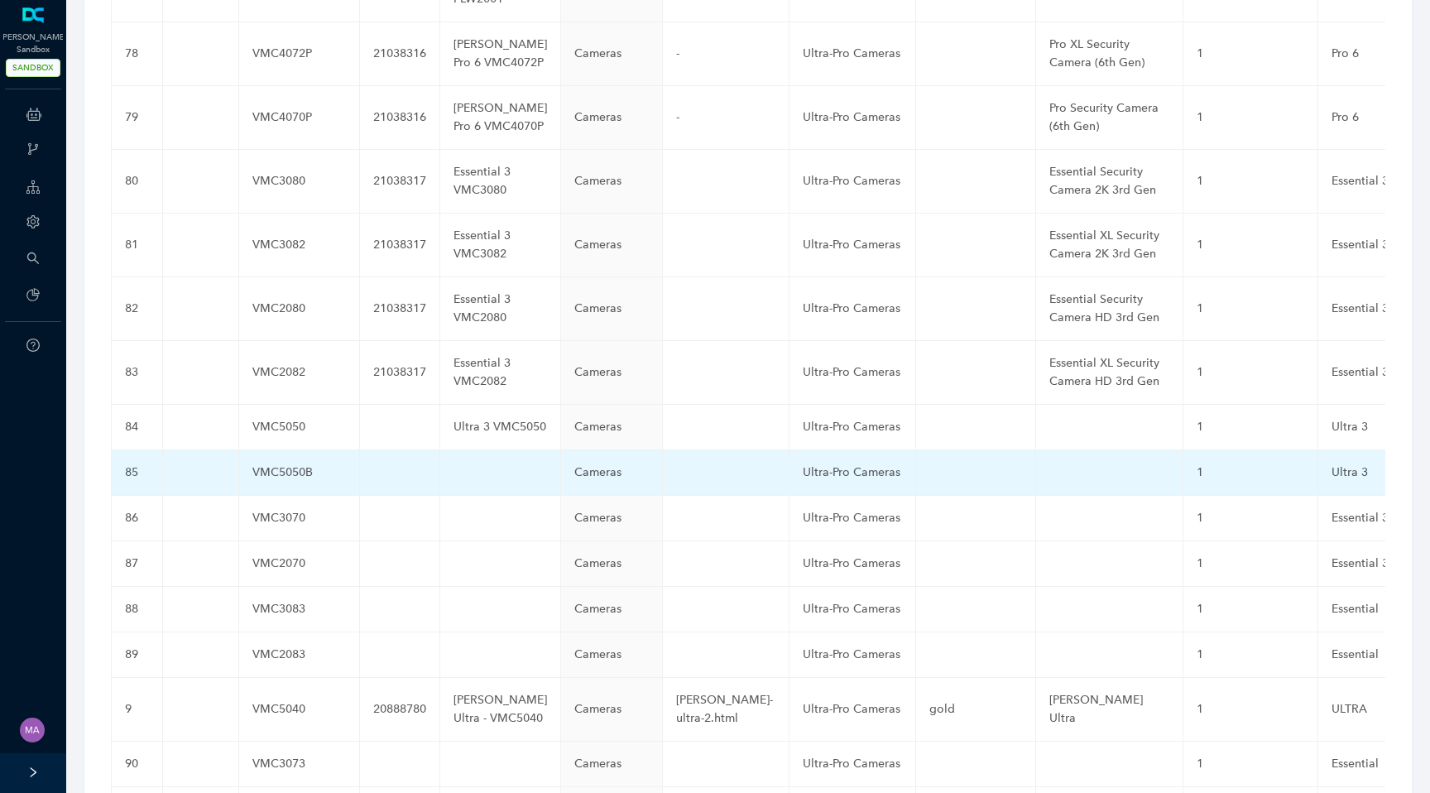
click at [451, 450] on td at bounding box center [500, 473] width 121 height 46
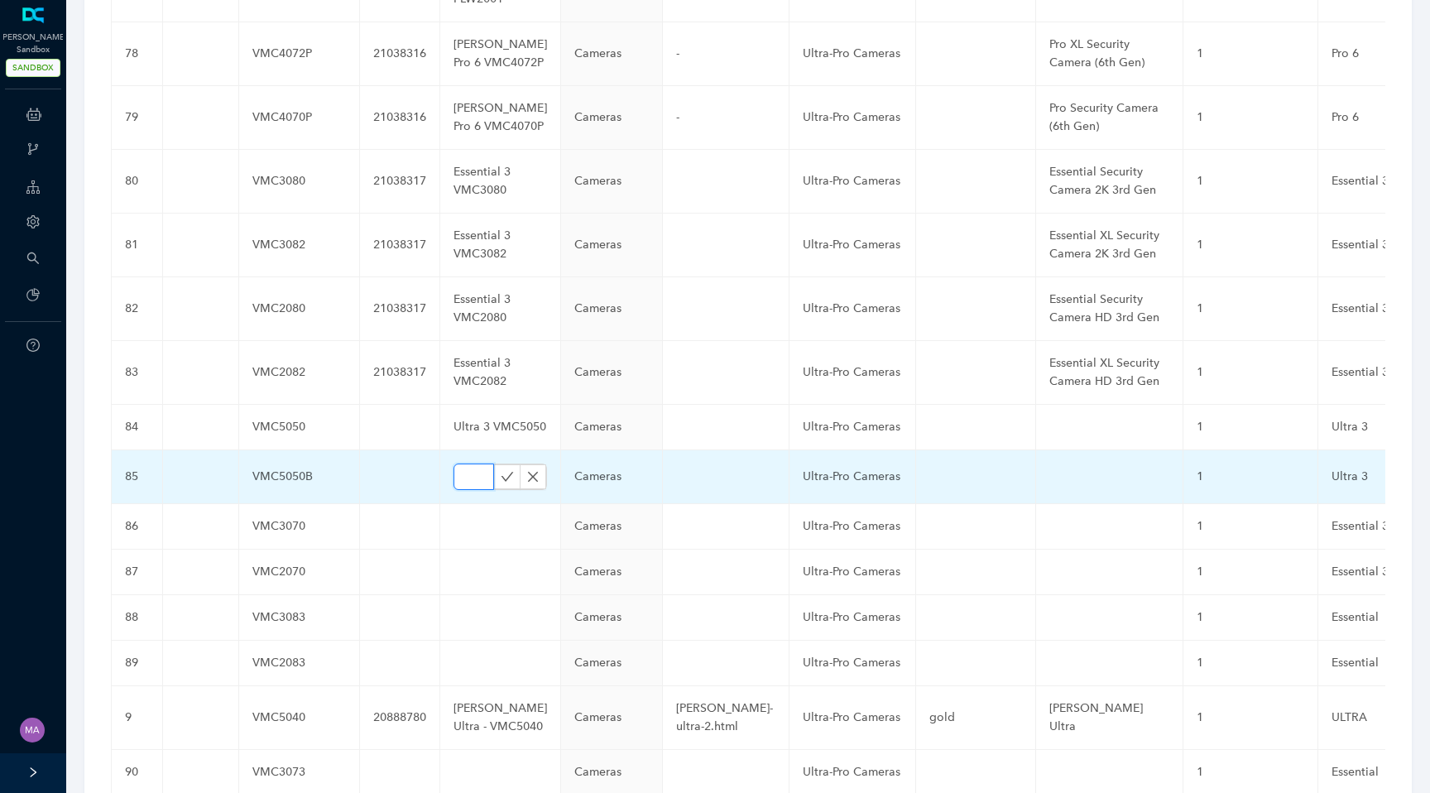
click at [454, 464] on input "text" at bounding box center [474, 477] width 41 height 26
paste input "Ultra 3 VMC5050B"
type input "Ultra 3 VMC5050B"
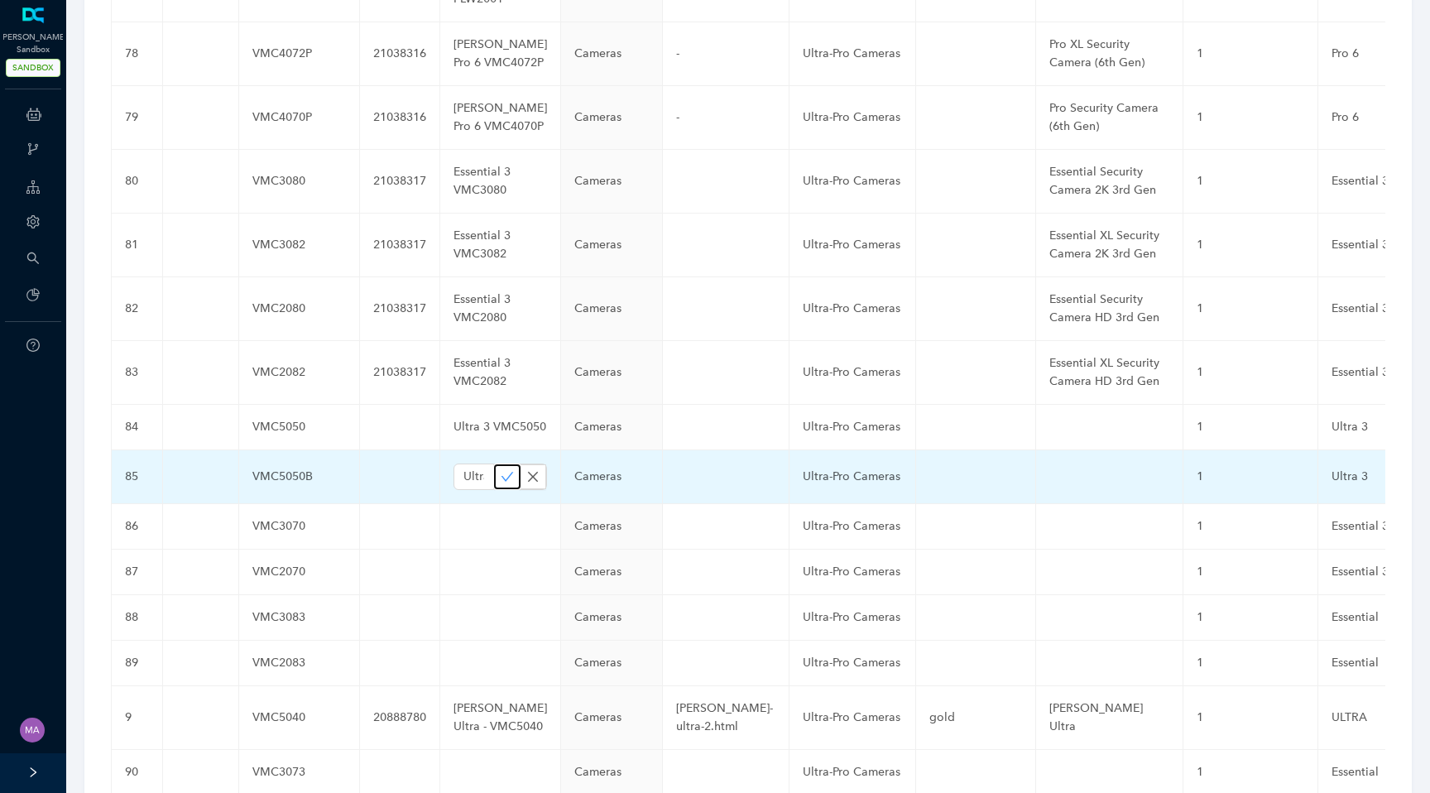
click at [501, 470] on icon "check" at bounding box center [507, 476] width 13 height 13
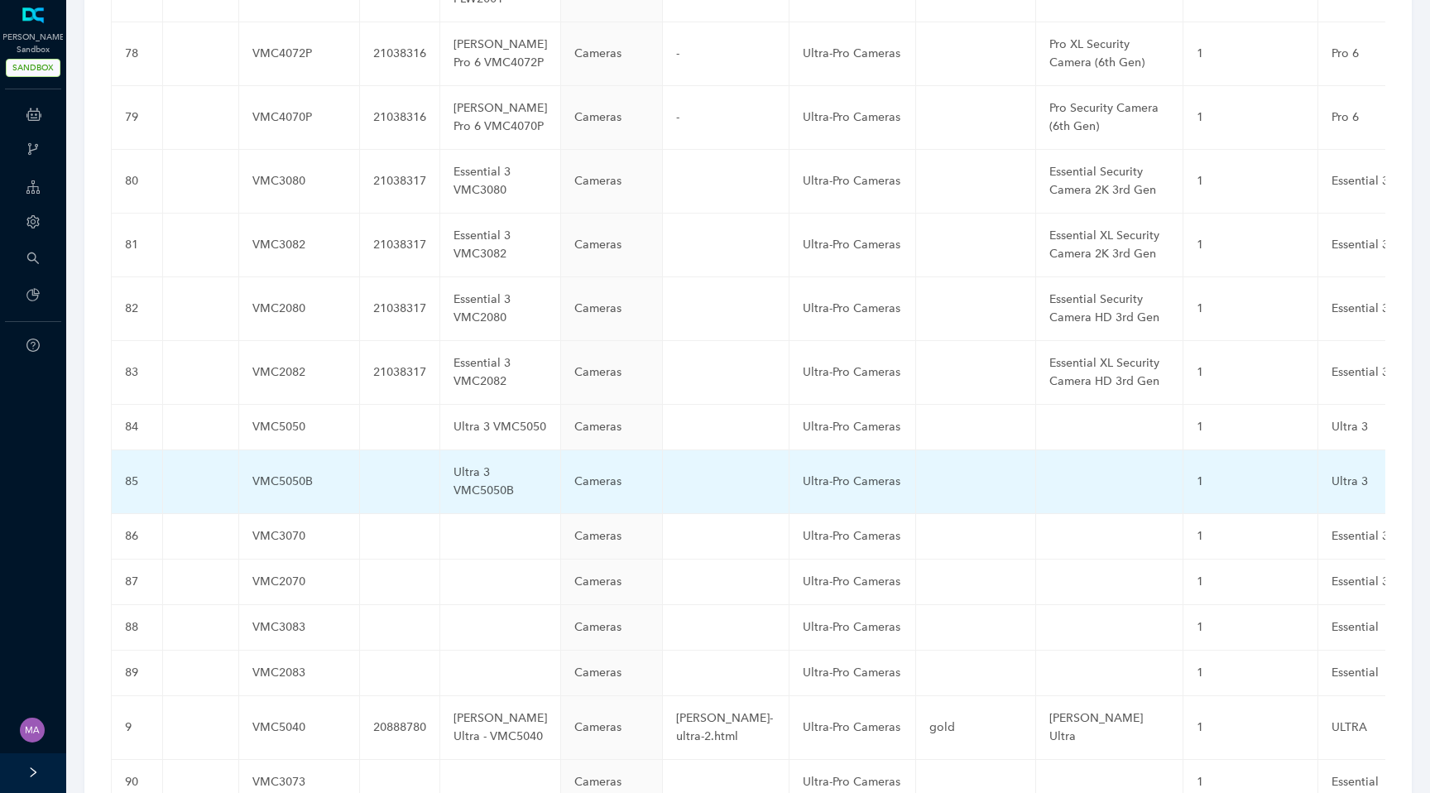
scroll to position [0, 732]
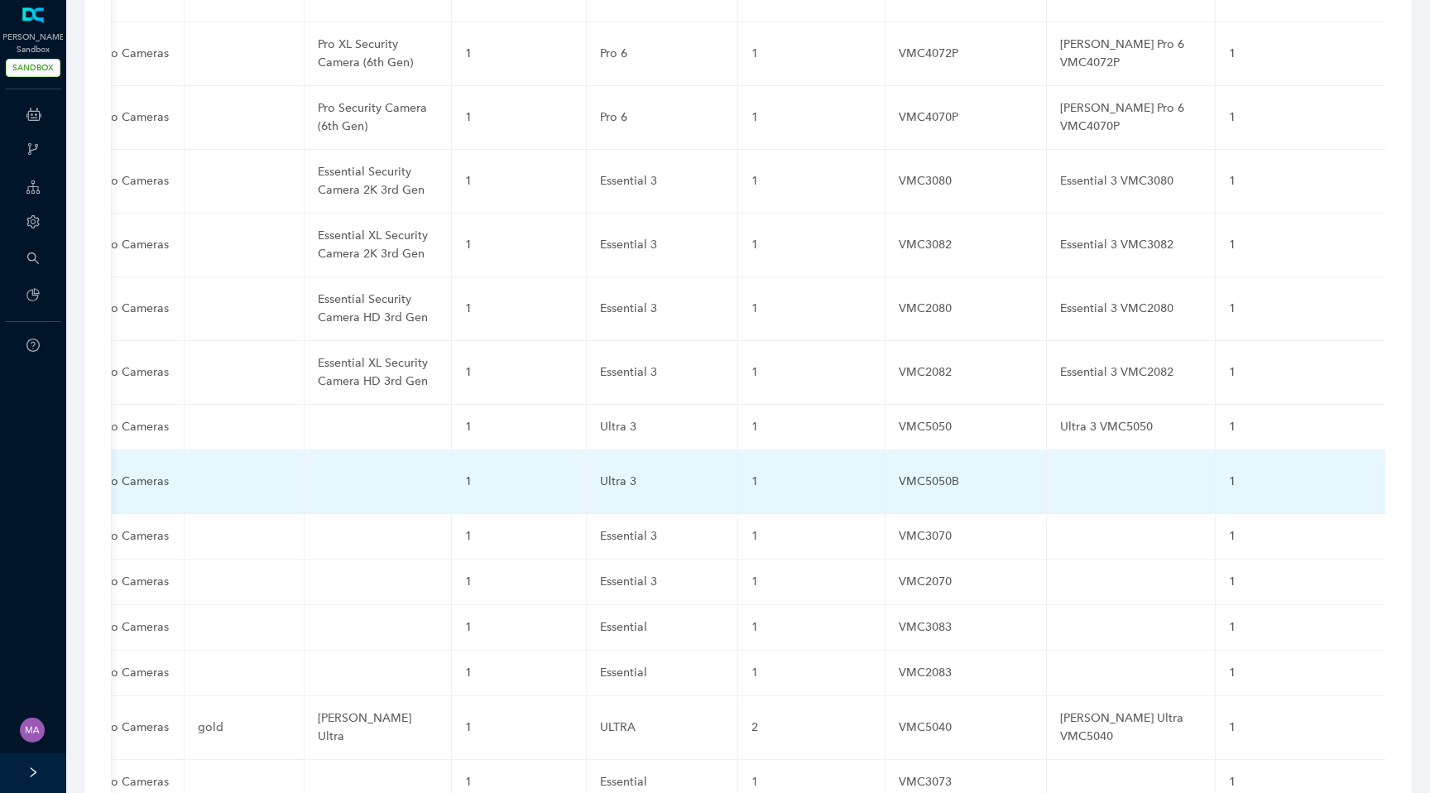
click at [1047, 450] on td at bounding box center [1131, 482] width 169 height 64
click at [1060, 469] on input "text" at bounding box center [1104, 482] width 89 height 26
paste input "Ultra 3 VMC5050B"
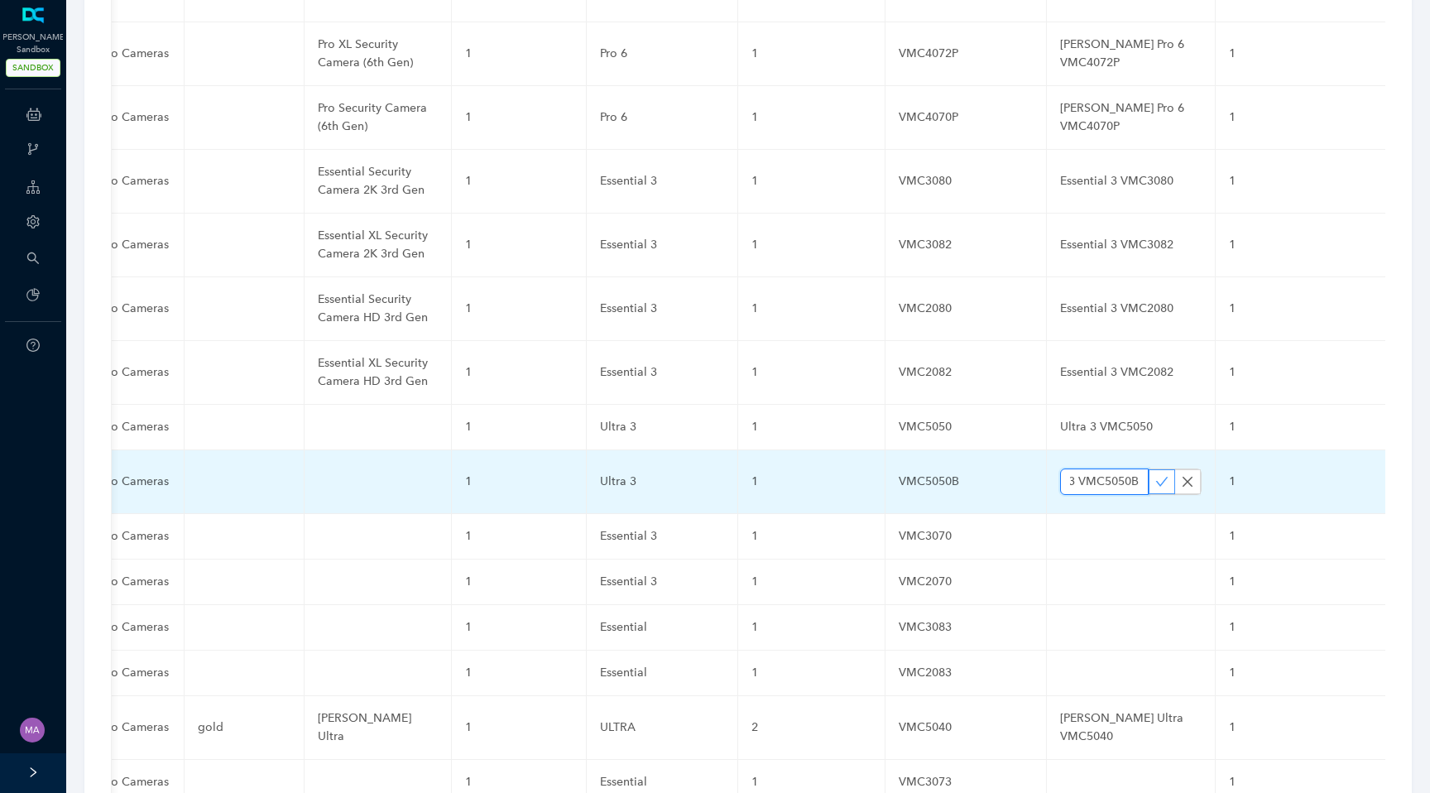
type input "Ultra 3 VMC5050B"
click at [1156, 475] on icon "check" at bounding box center [1162, 481] width 13 height 13
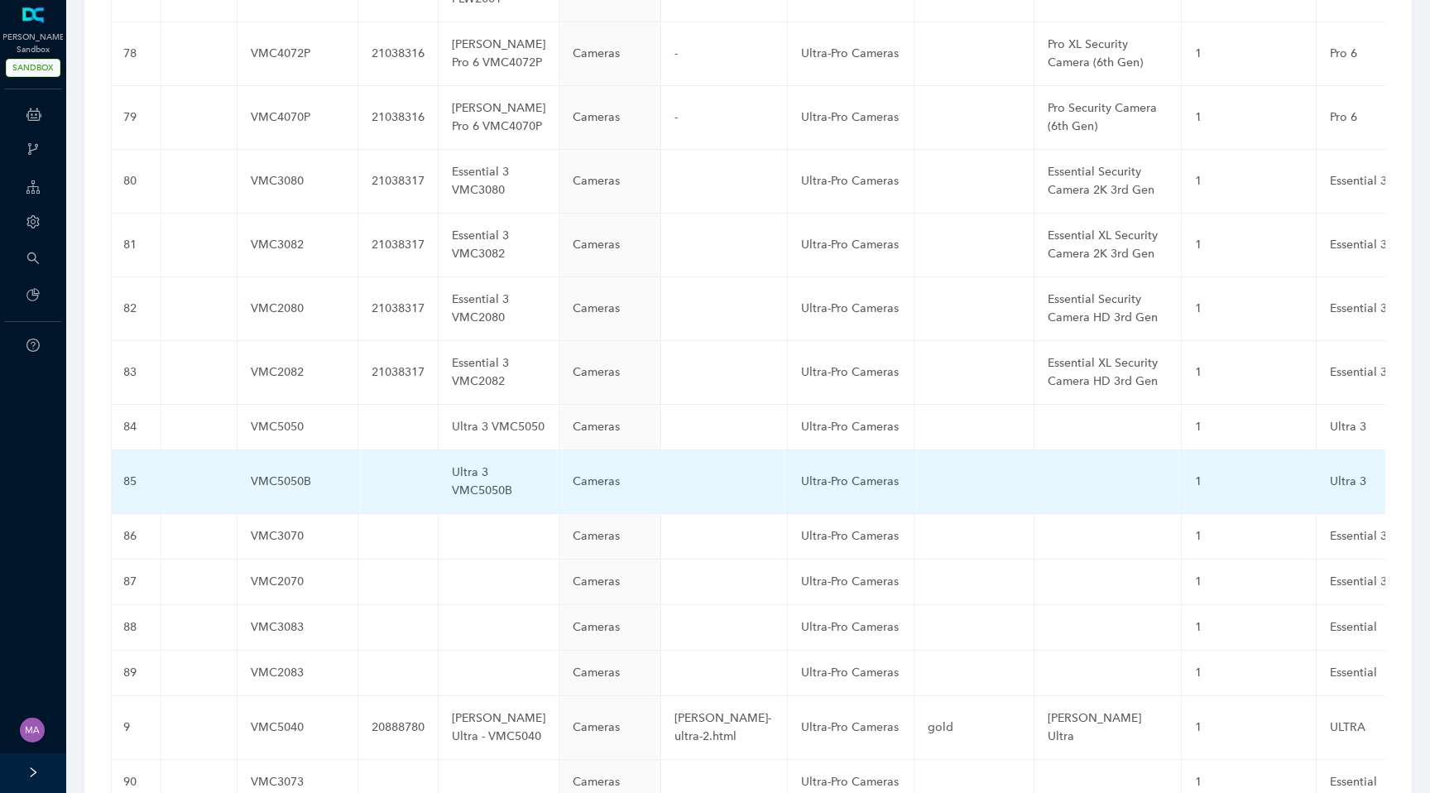
scroll to position [0, 0]
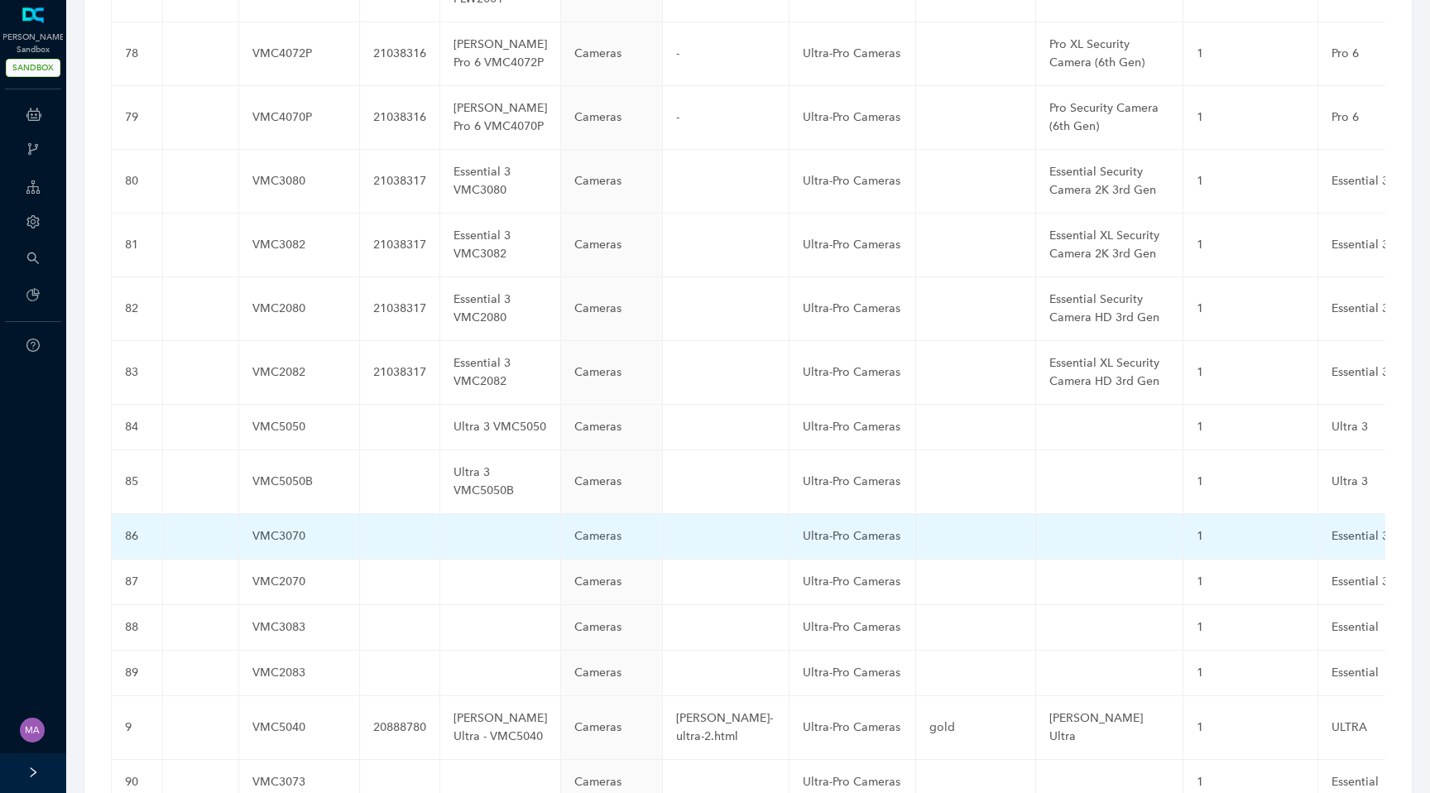
click at [457, 514] on td at bounding box center [500, 537] width 121 height 46
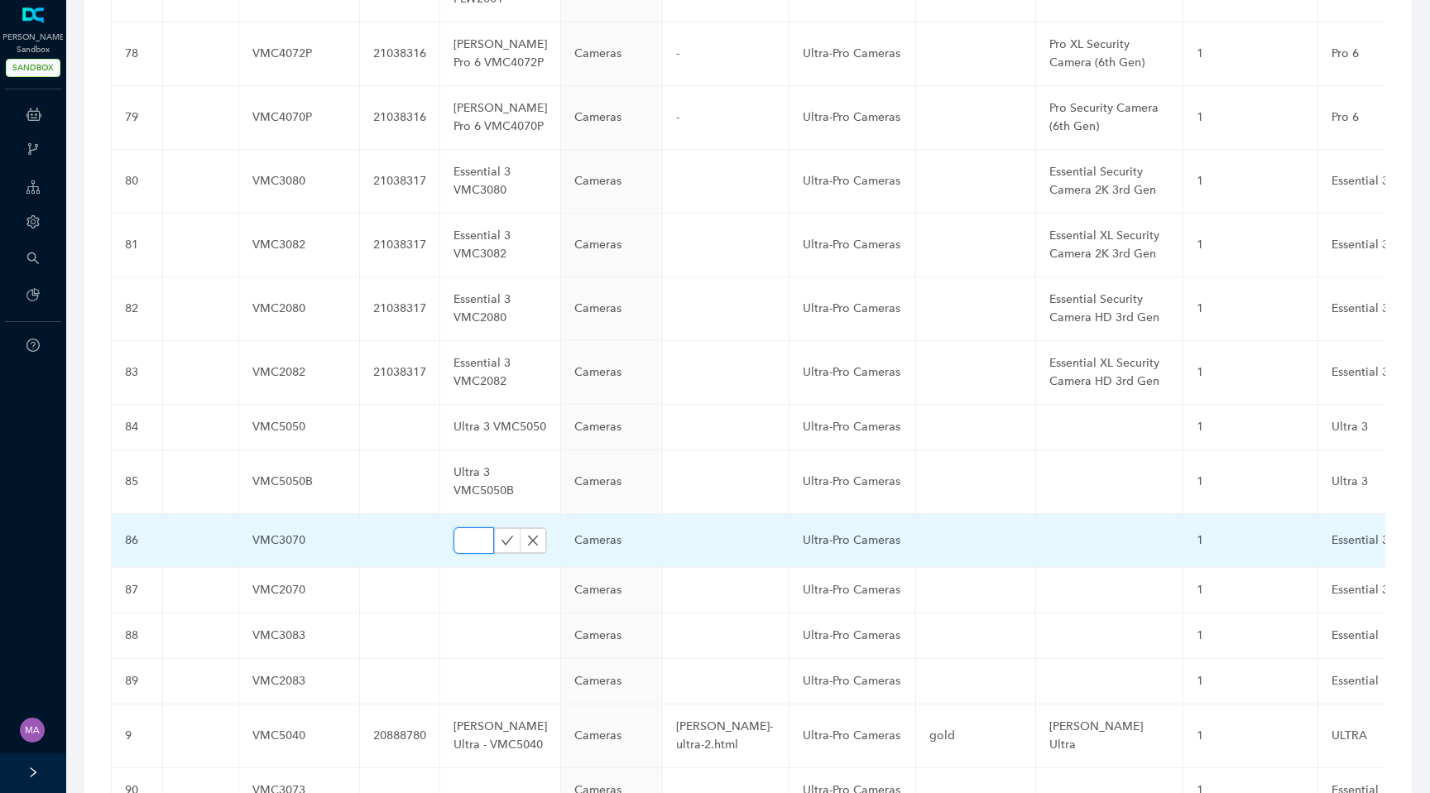
click at [454, 527] on input "text" at bounding box center [474, 540] width 41 height 26
paste input "Essential 3 VMC3070"
type input "Essential 3 VMC3070"
click at [501, 534] on icon "check" at bounding box center [507, 540] width 13 height 13
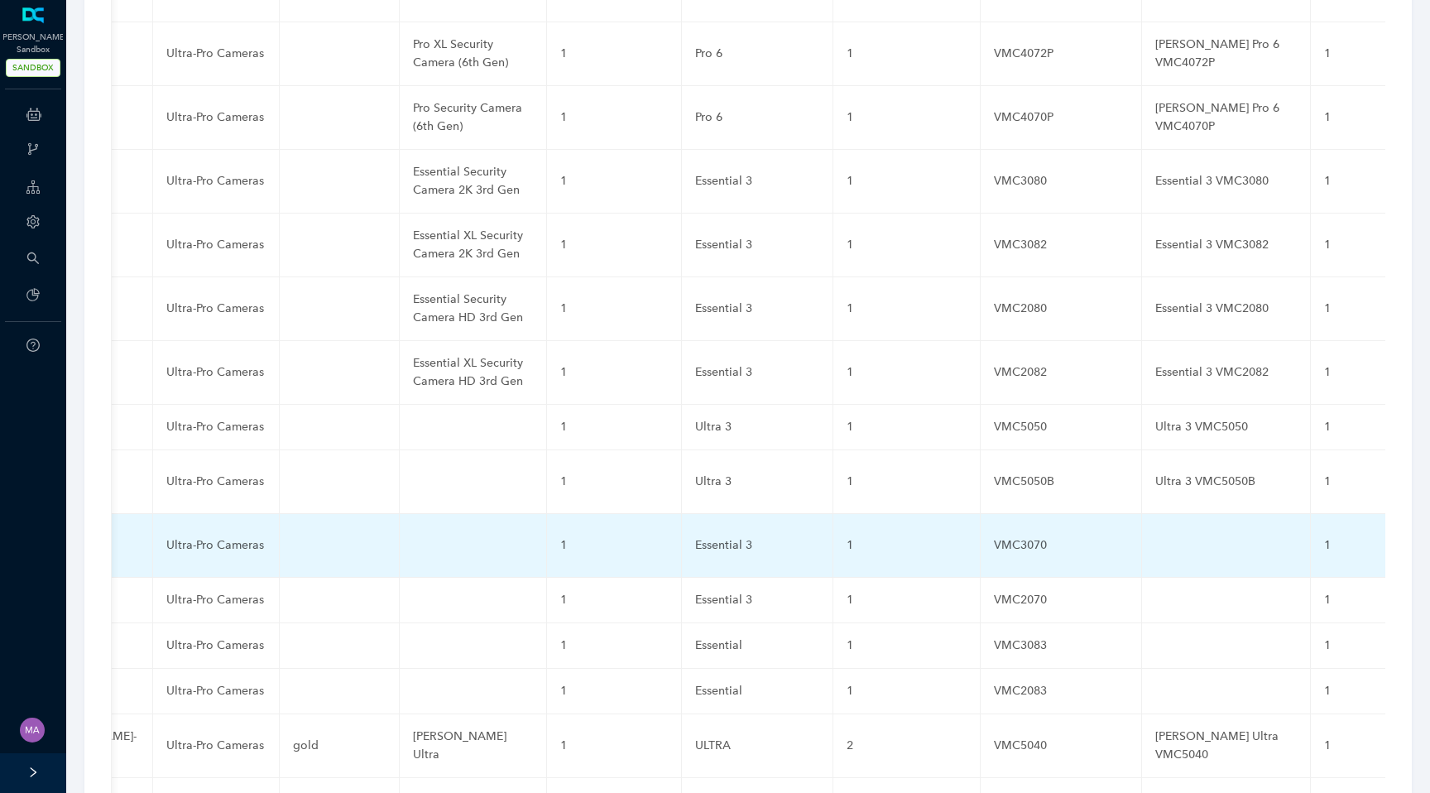
scroll to position [0, 732]
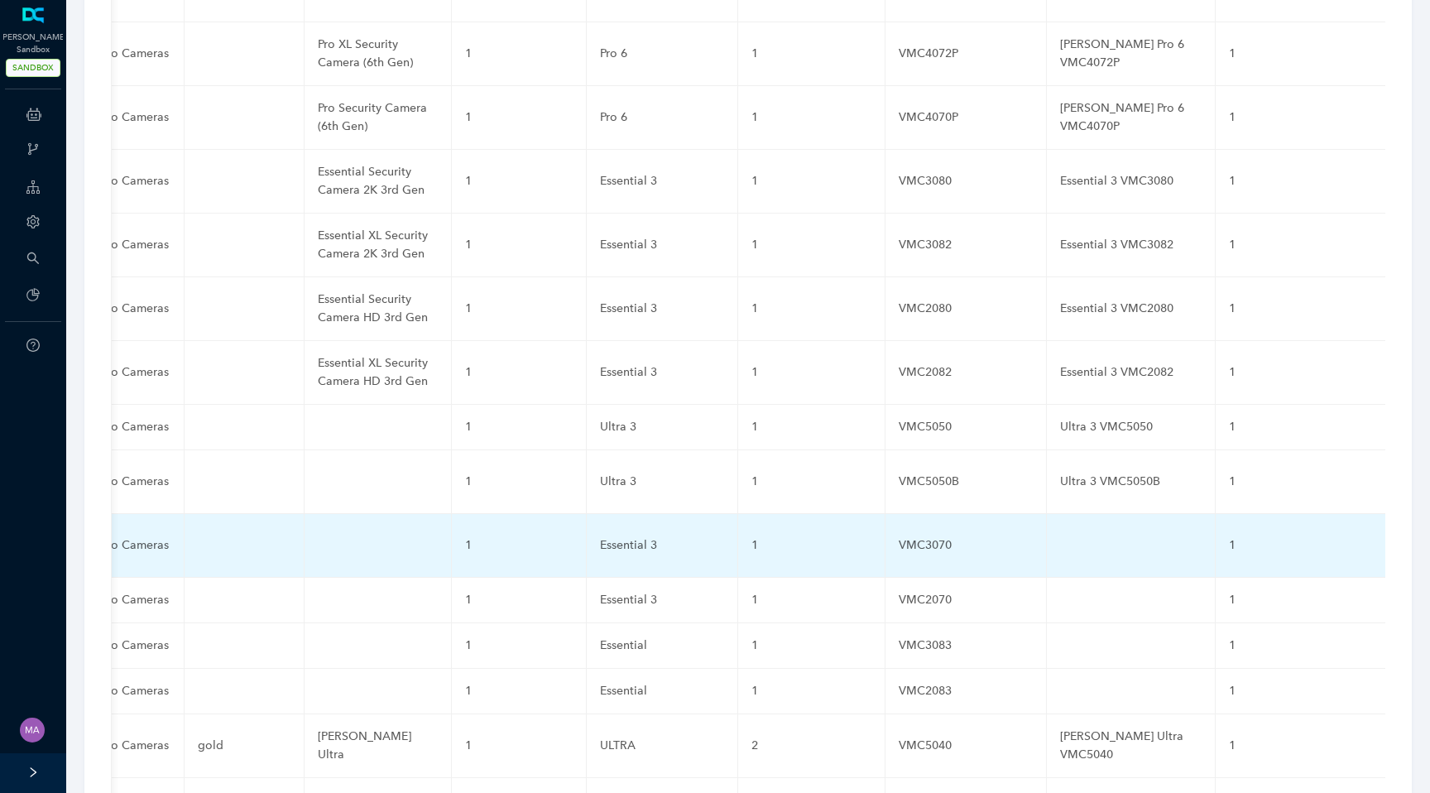
click at [1047, 514] on td at bounding box center [1131, 546] width 169 height 64
click at [1060, 532] on input "text" at bounding box center [1104, 545] width 89 height 26
paste input "Essential 3 VMC3070"
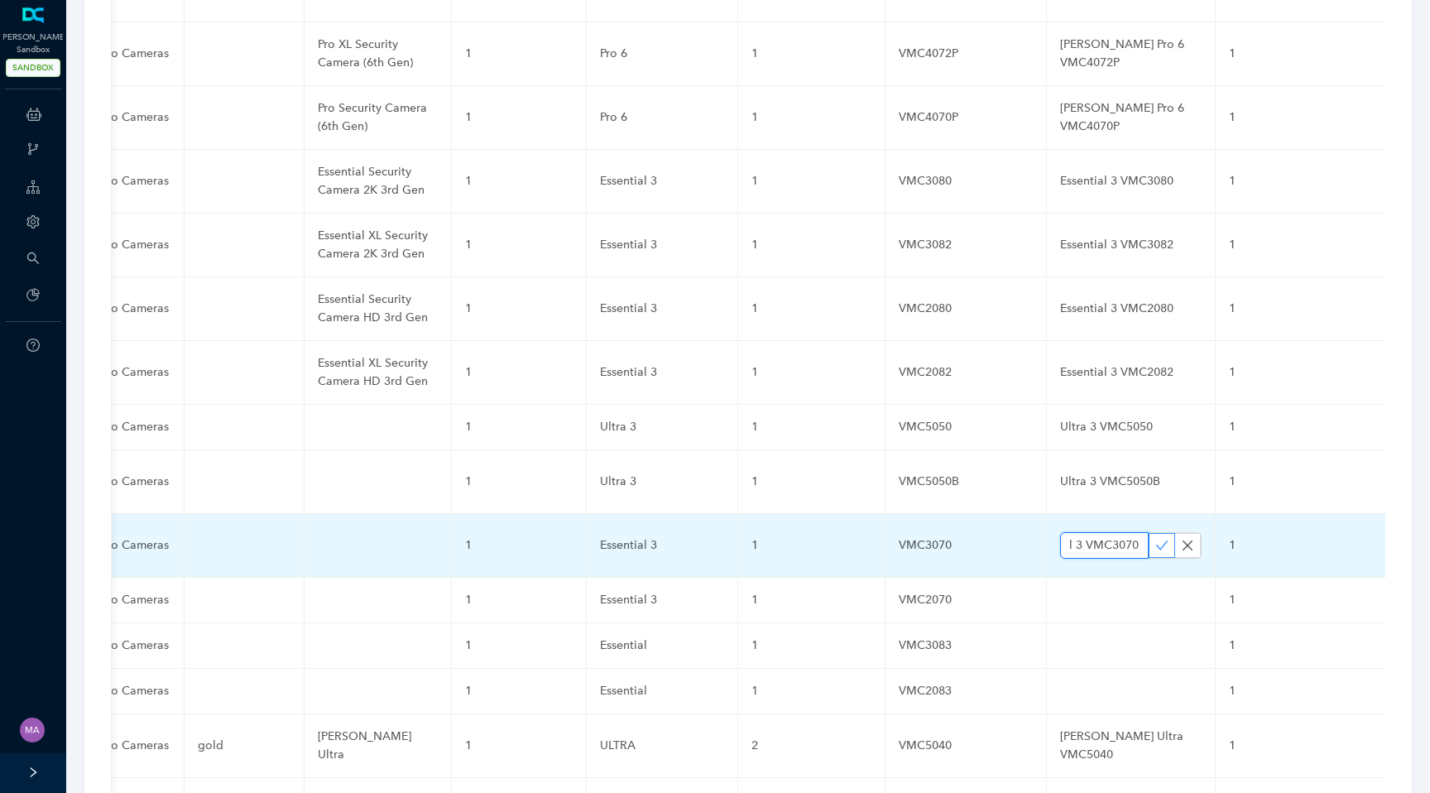
type input "Essential 3 VMC3070"
click at [1156, 541] on icon "check" at bounding box center [1162, 545] width 12 height 9
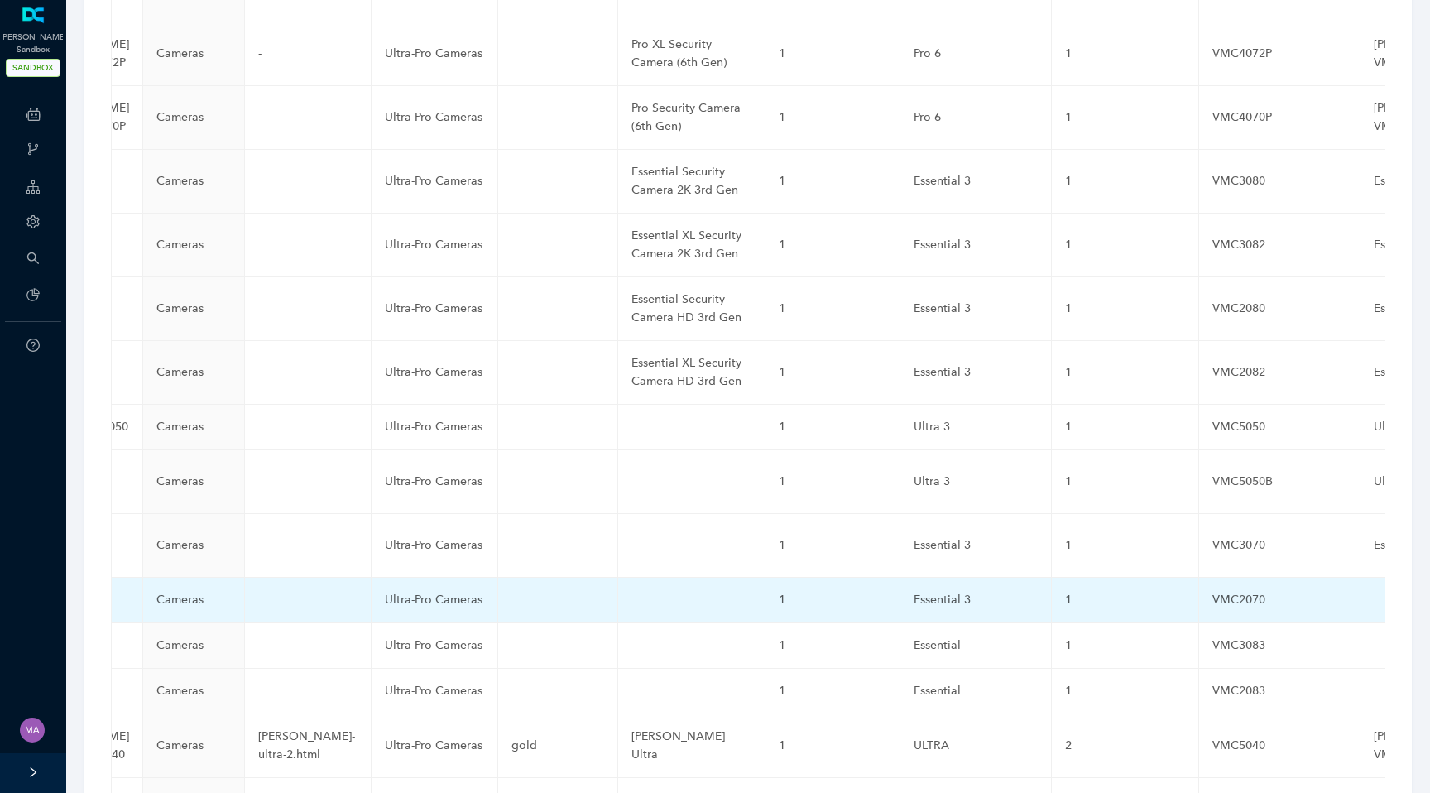
scroll to position [0, 0]
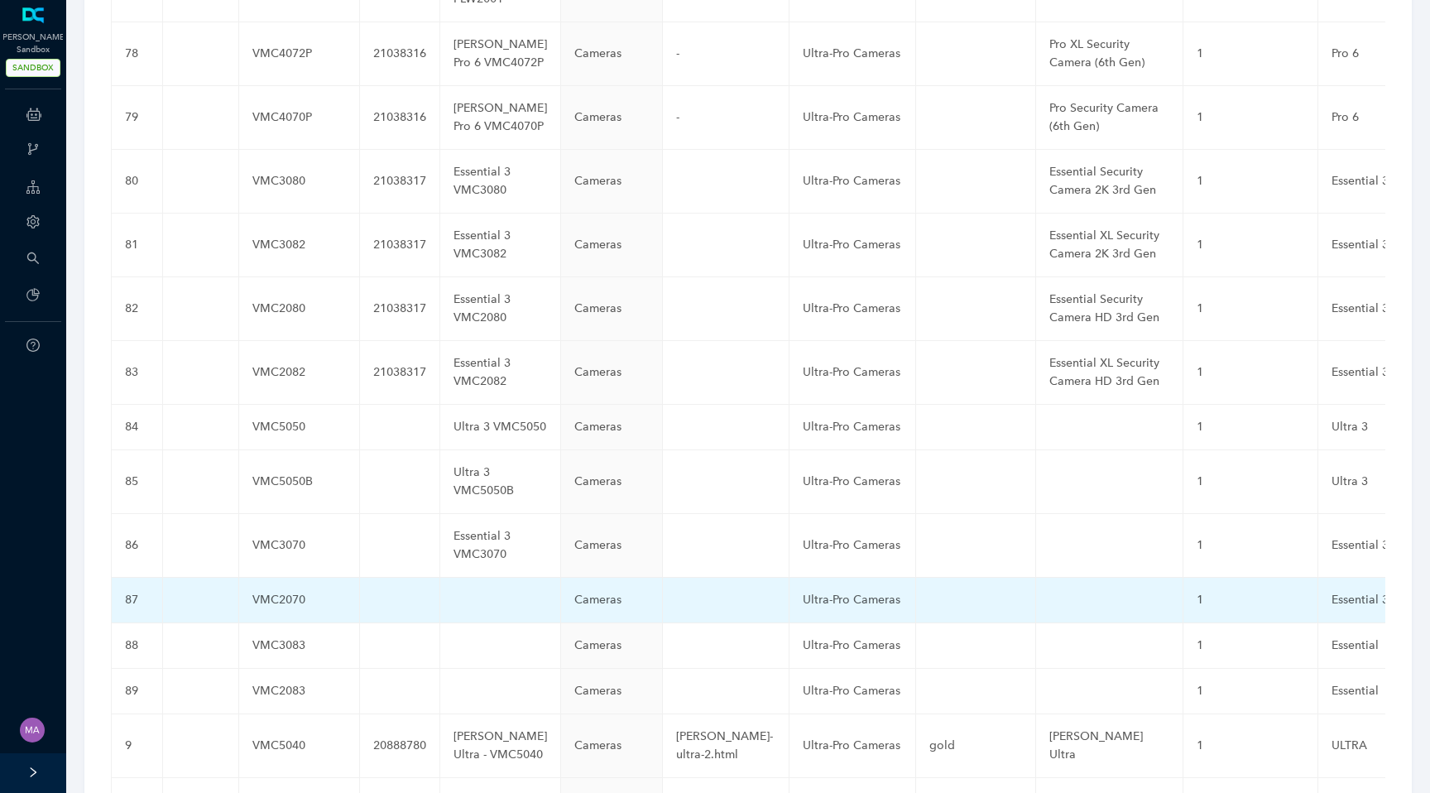
click at [442, 578] on td at bounding box center [500, 601] width 121 height 46
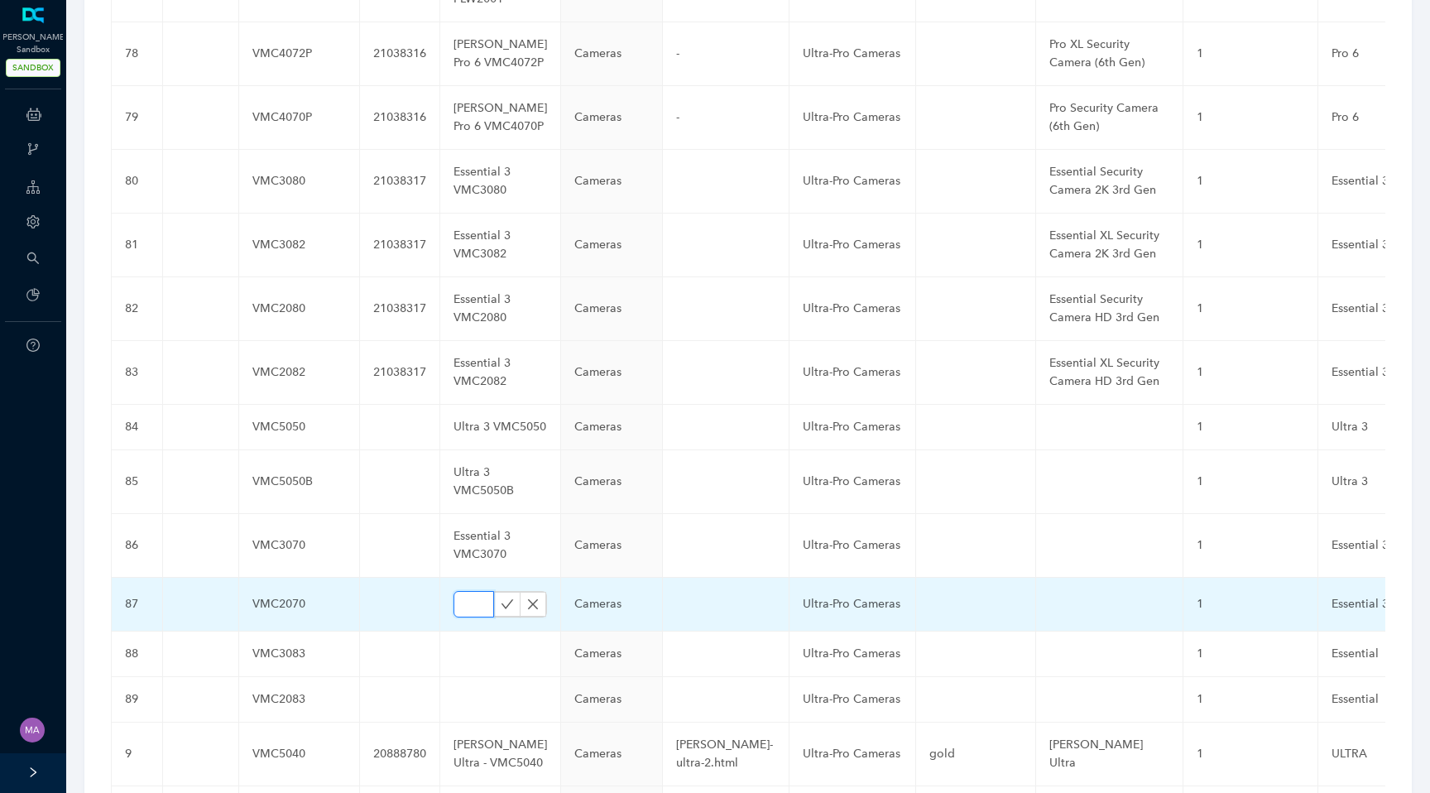
click at [454, 591] on input "text" at bounding box center [474, 604] width 41 height 26
paste input "Essential 3 VMC2070"
type input "Essential 3 VMC2070"
click at [501, 598] on icon "check" at bounding box center [507, 604] width 13 height 13
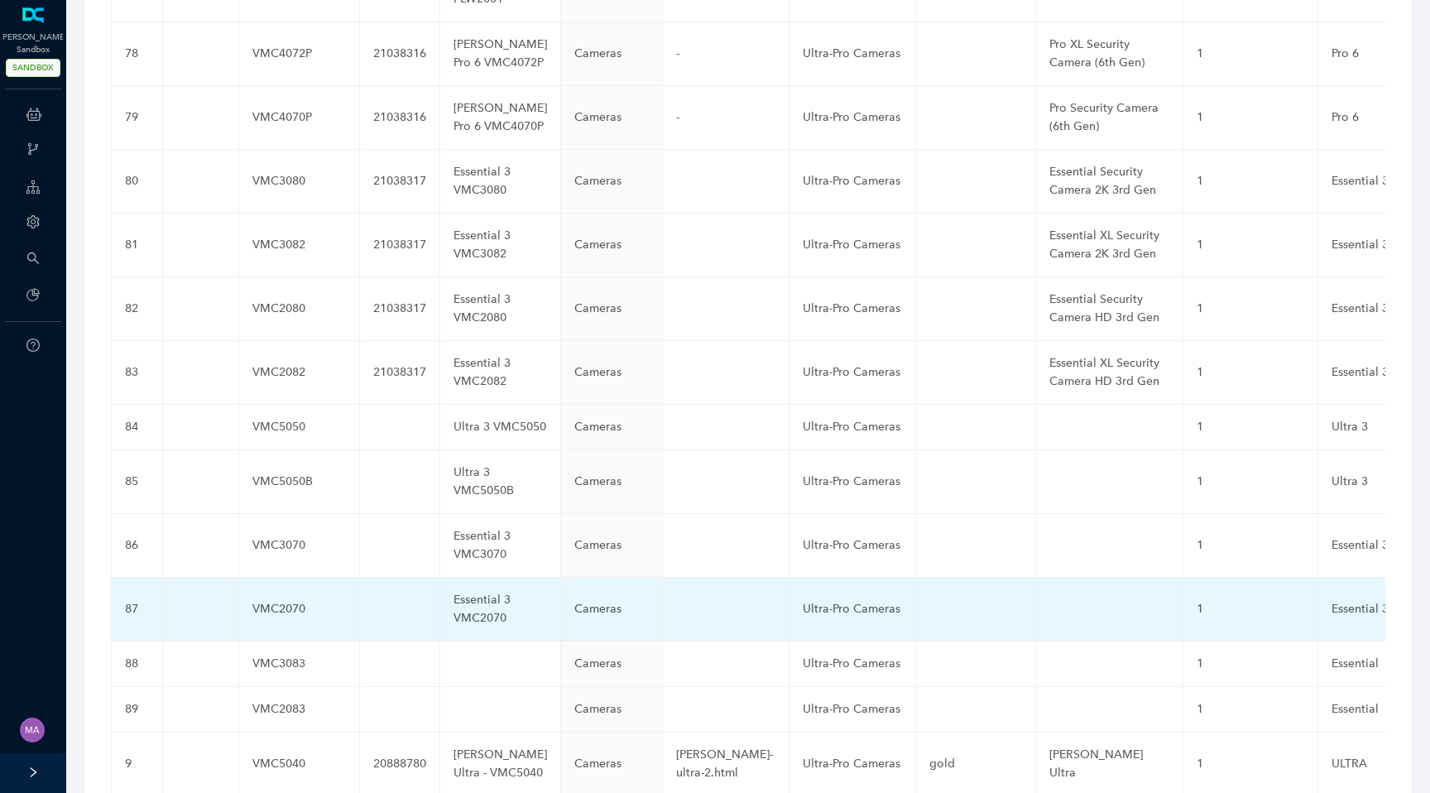
scroll to position [0, 732]
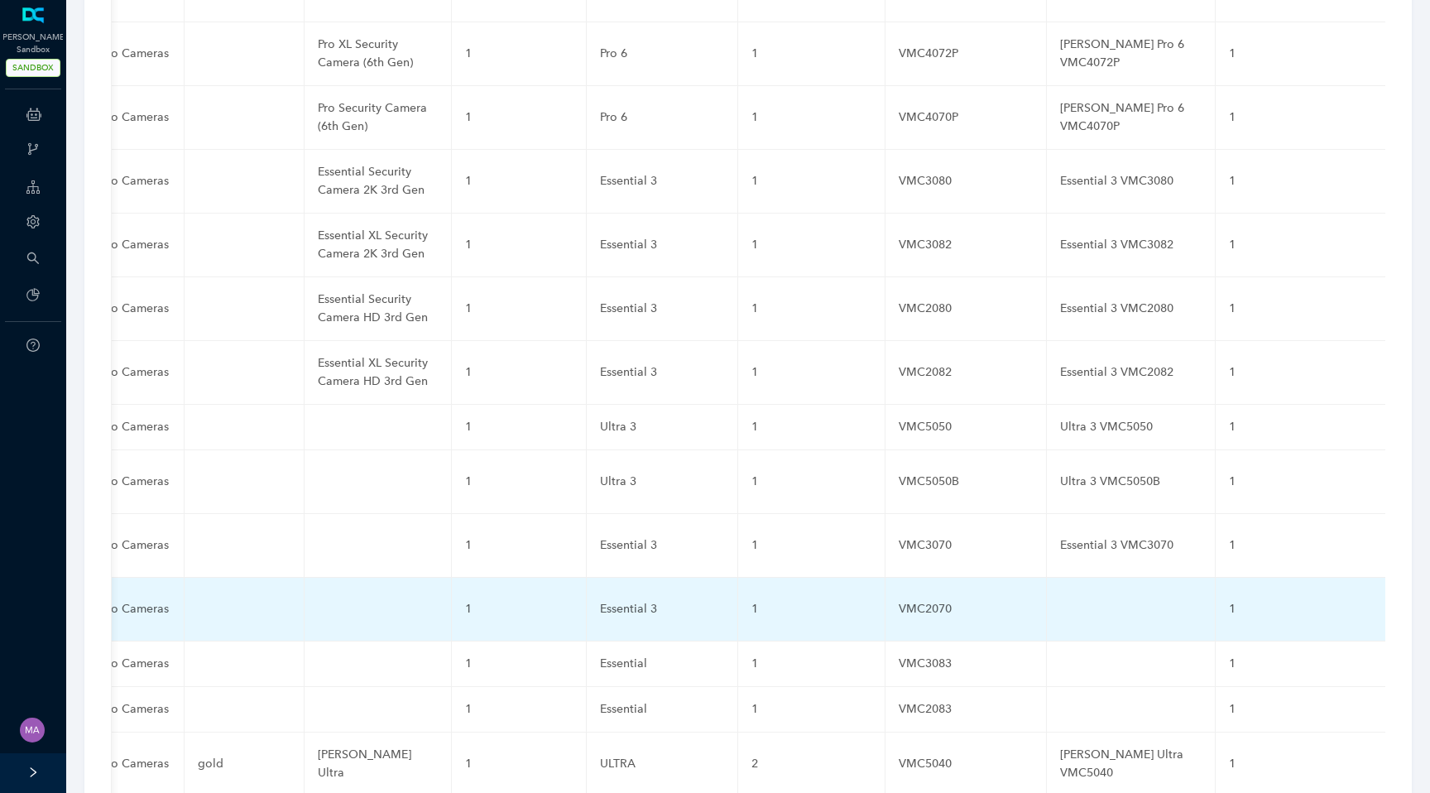
click at [1047, 578] on td at bounding box center [1131, 610] width 169 height 64
click at [1060, 596] on input "text" at bounding box center [1104, 609] width 89 height 26
paste input "Essential 3 VMC2070"
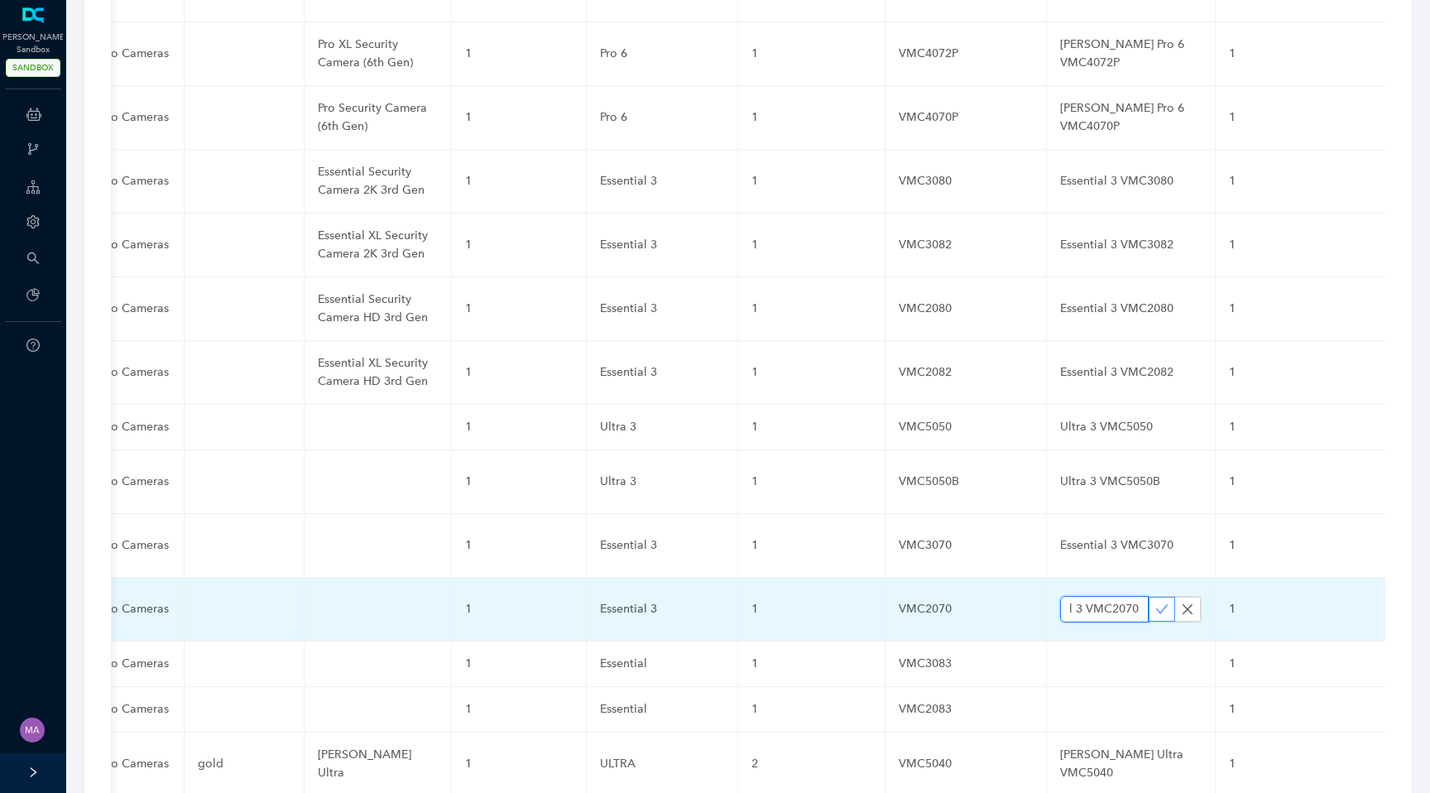
type input "Essential 3 VMC2070"
click at [1156, 604] on icon "check" at bounding box center [1162, 608] width 12 height 9
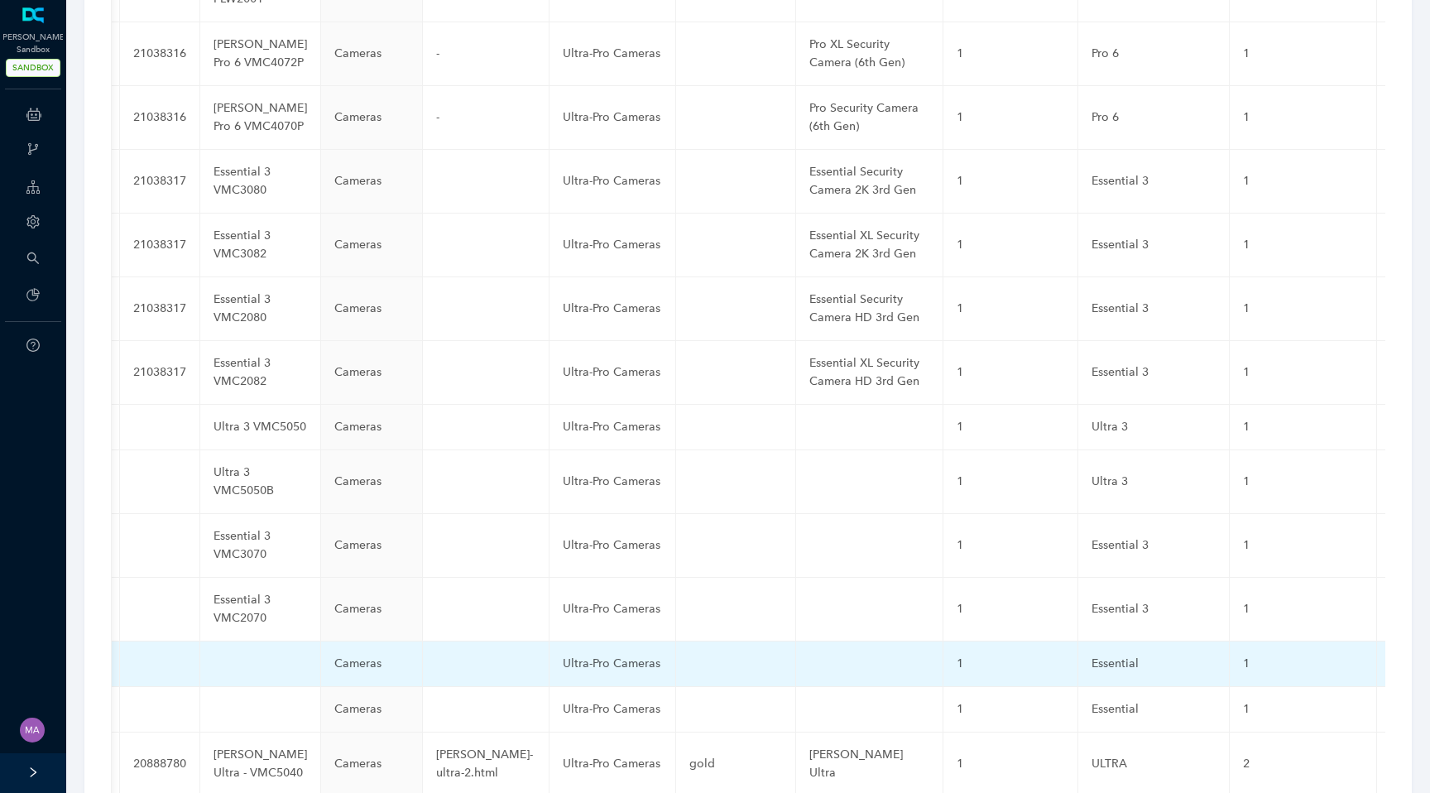
scroll to position [0, 0]
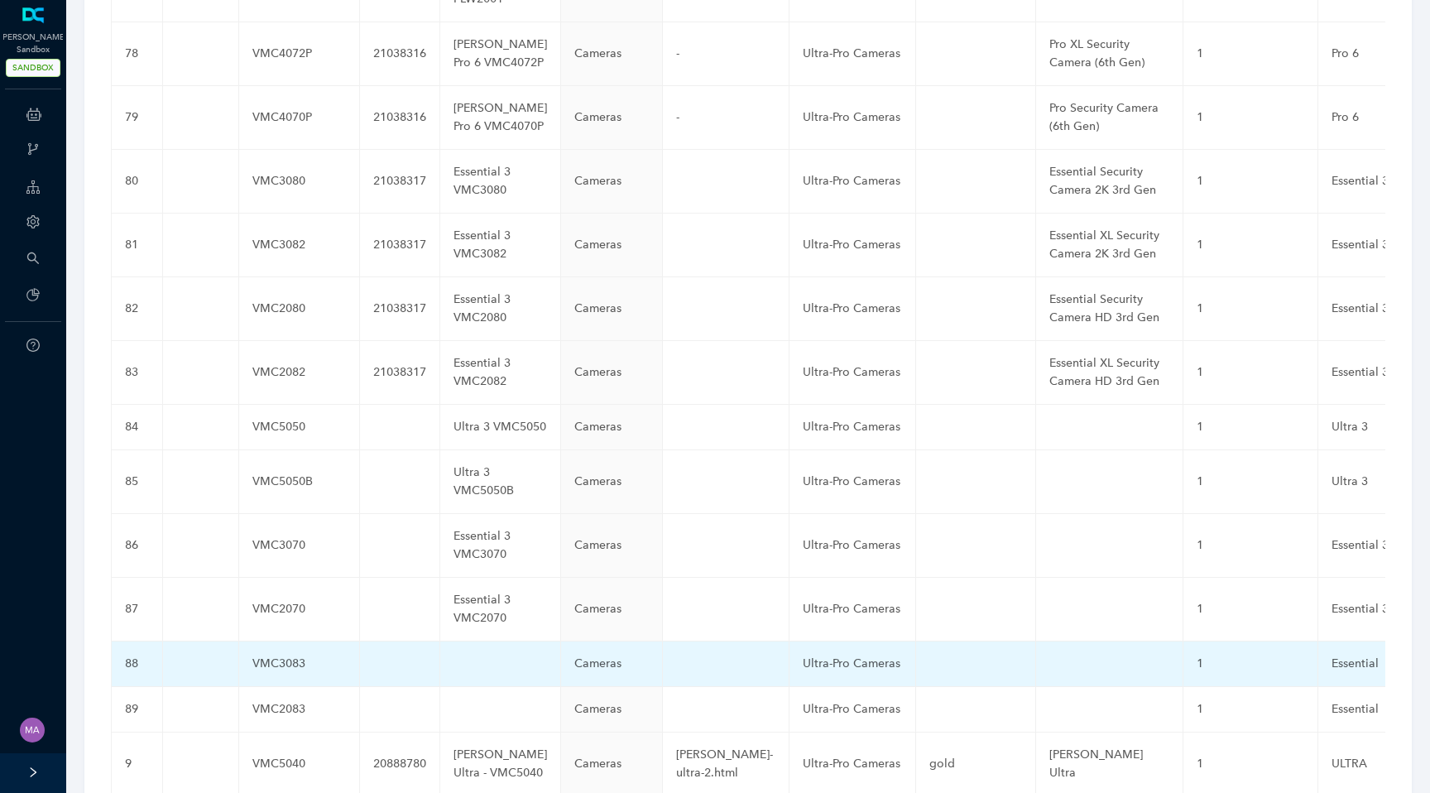
click at [450, 642] on td at bounding box center [500, 665] width 121 height 46
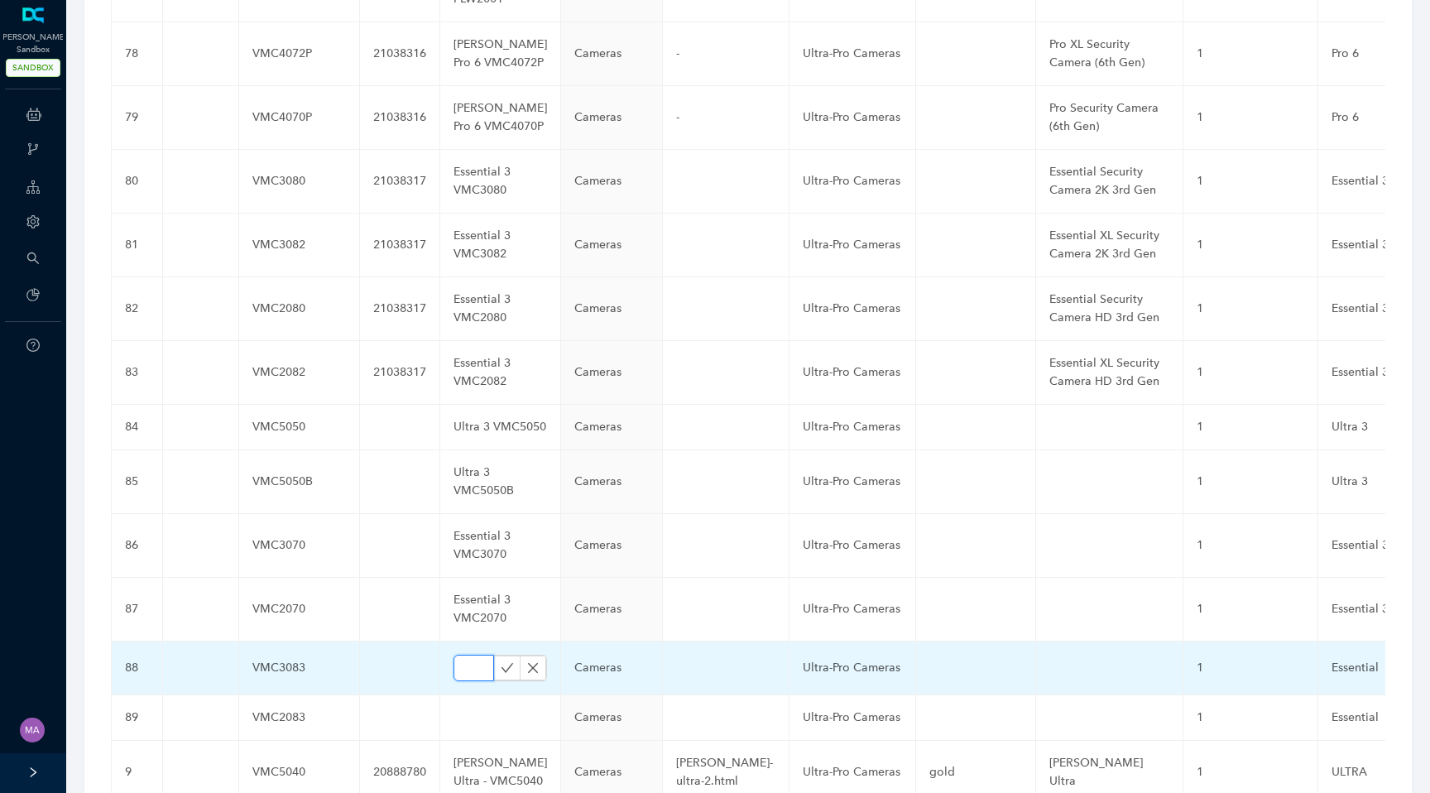
click at [454, 655] on input "text" at bounding box center [474, 668] width 41 height 26
paste input "Essential VMC3083"
type input "Essential VMC3083"
click at [501, 661] on icon "check" at bounding box center [507, 667] width 13 height 13
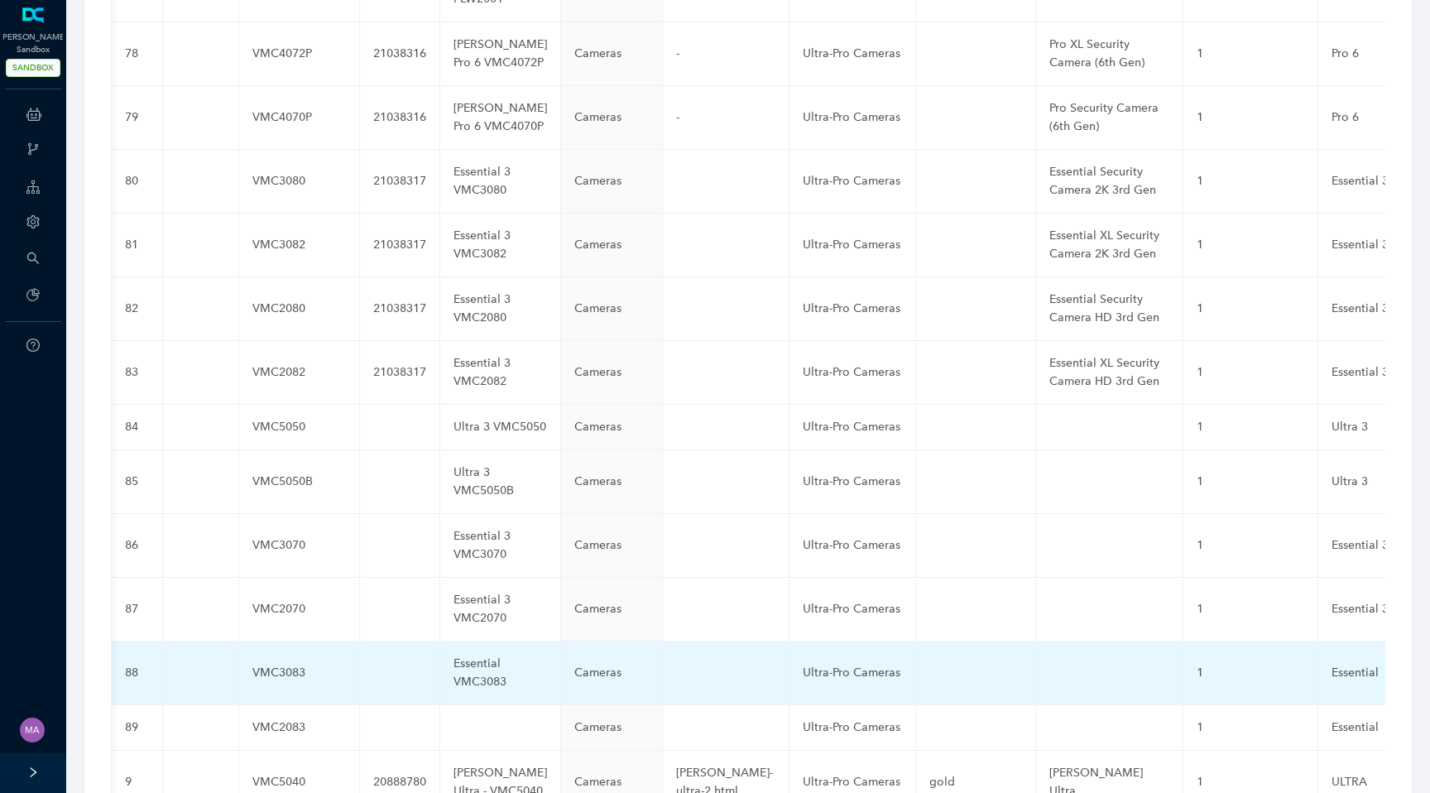
scroll to position [0, 732]
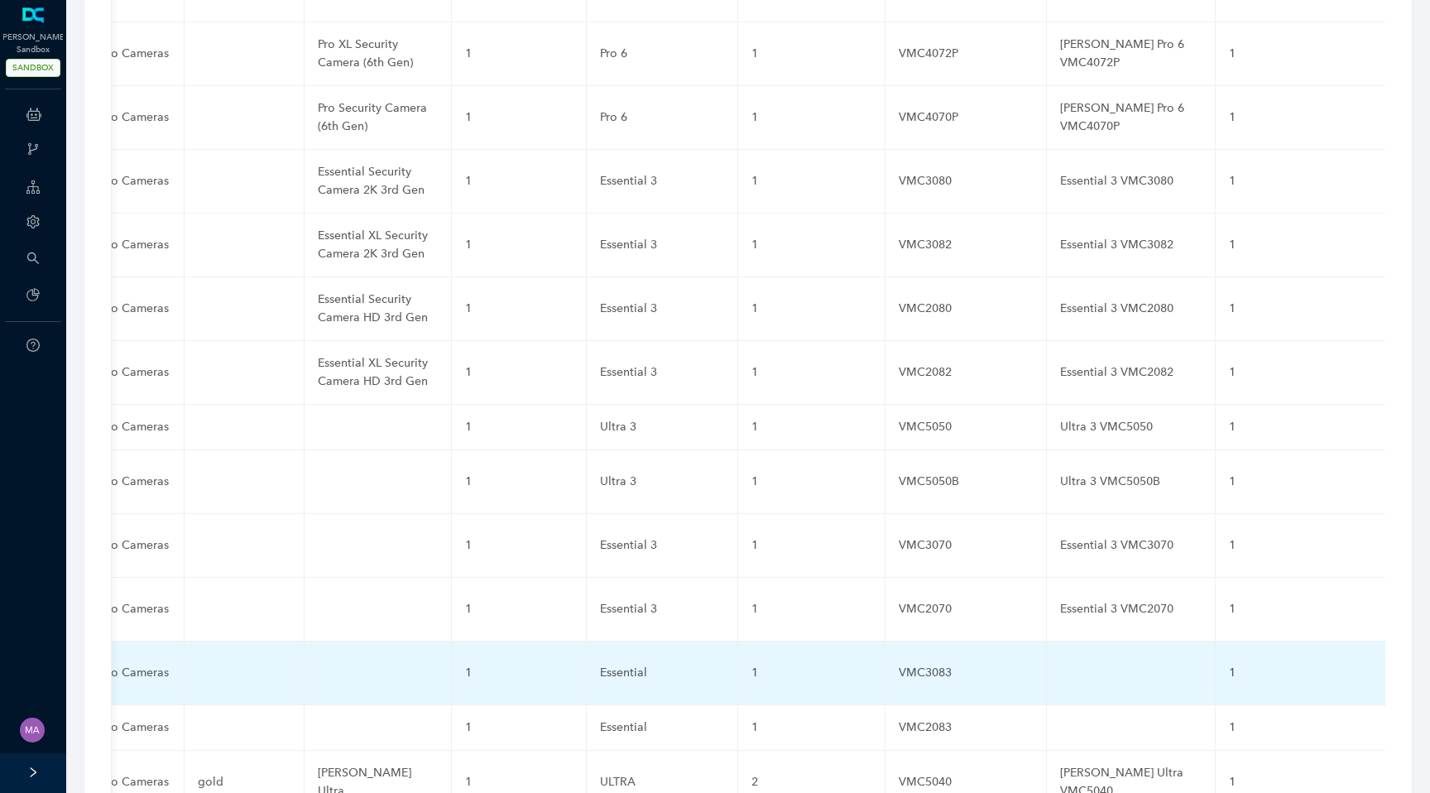
click at [1047, 642] on td at bounding box center [1131, 674] width 169 height 64
click at [1060, 660] on input "text" at bounding box center [1104, 673] width 89 height 26
paste input "Essential VMC3083"
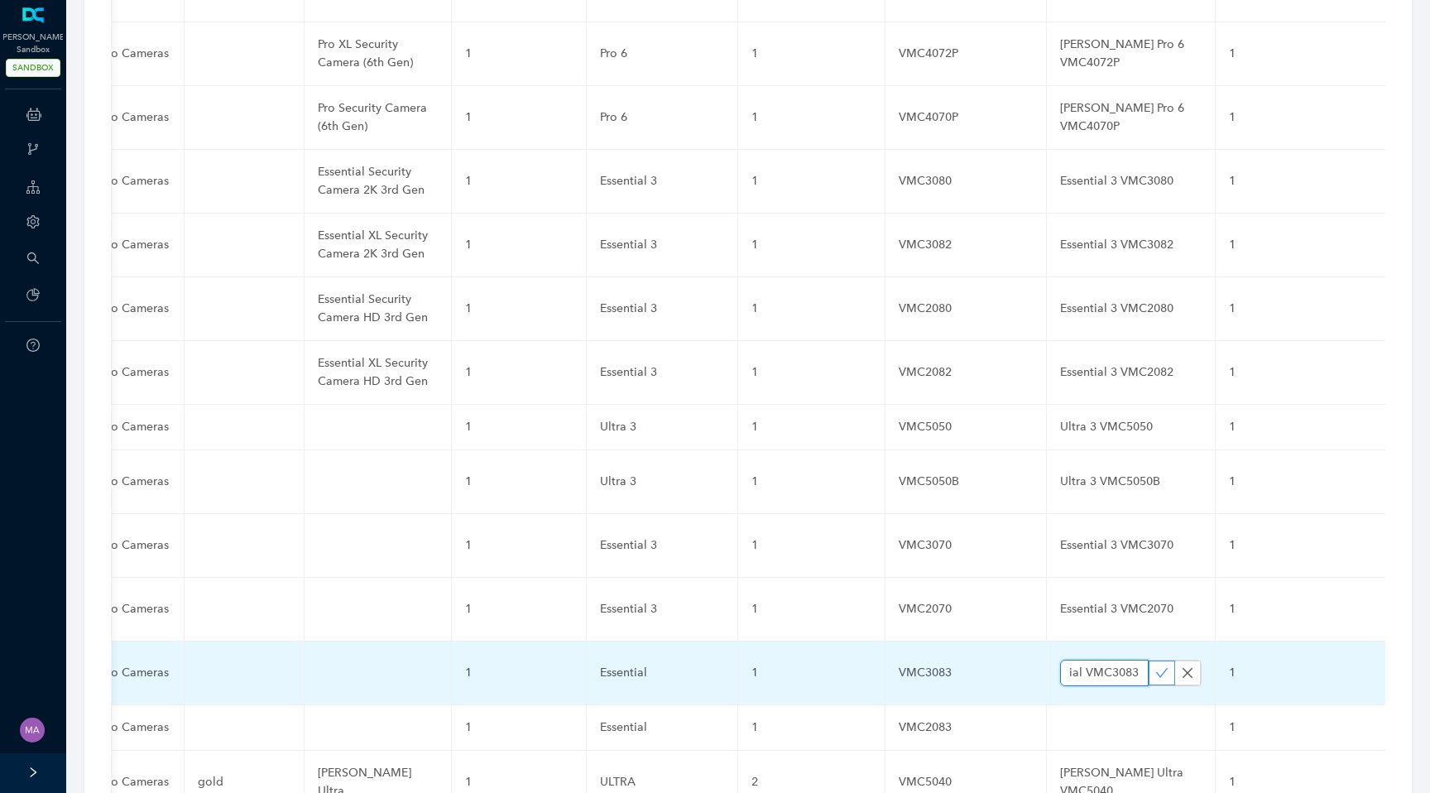
type input "Essential VMC3083"
click at [1156, 666] on icon "check" at bounding box center [1162, 672] width 13 height 13
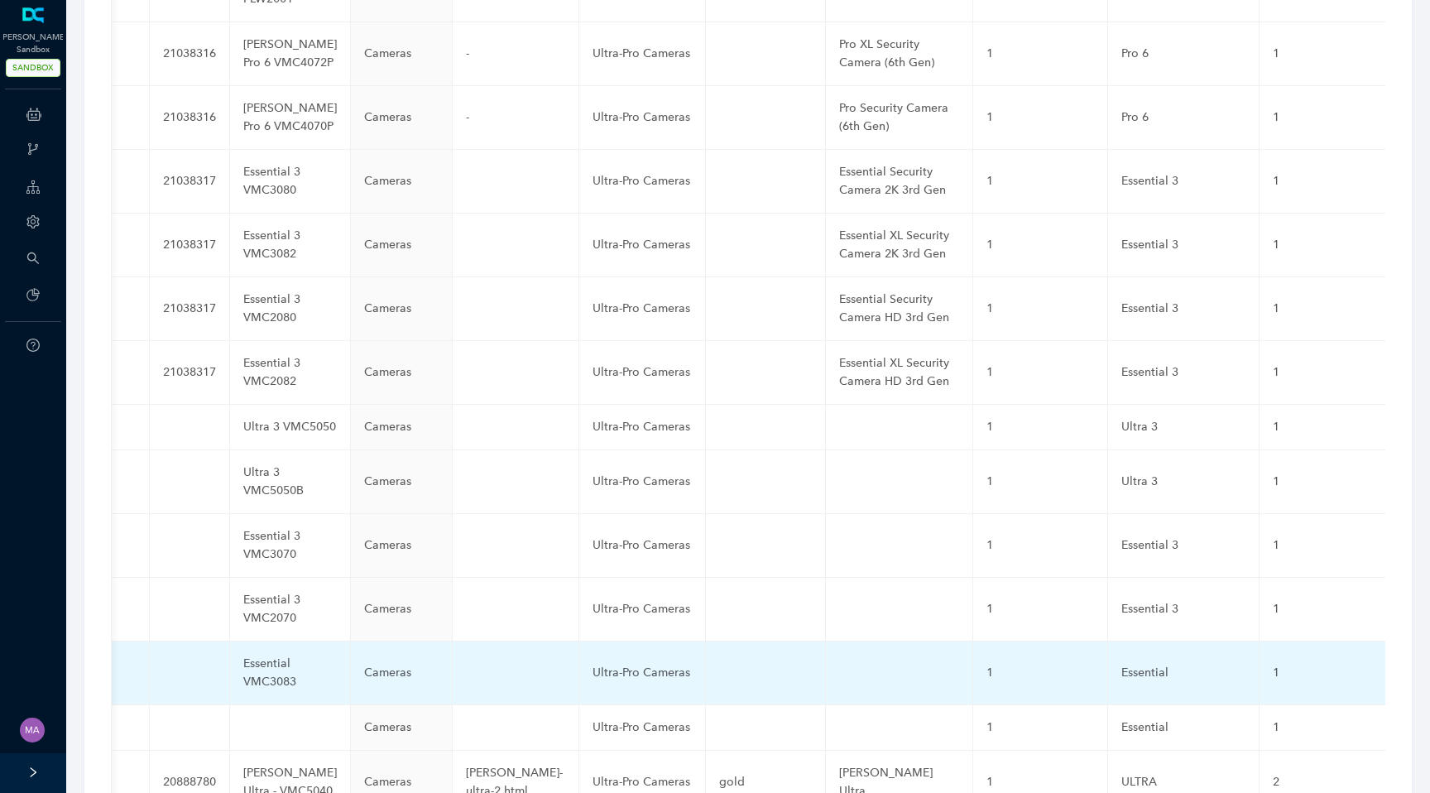
scroll to position [0, 0]
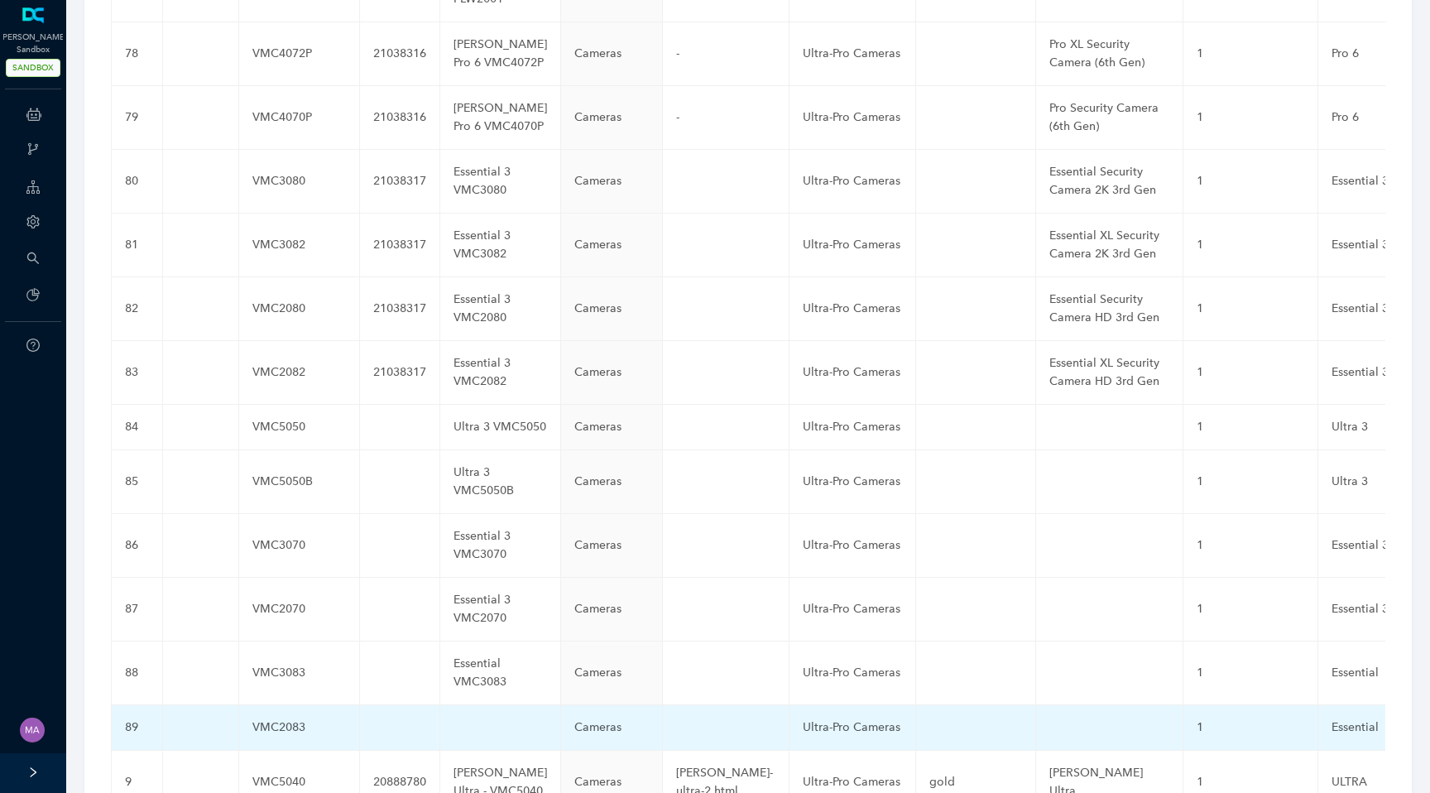
click at [455, 705] on td at bounding box center [500, 728] width 121 height 46
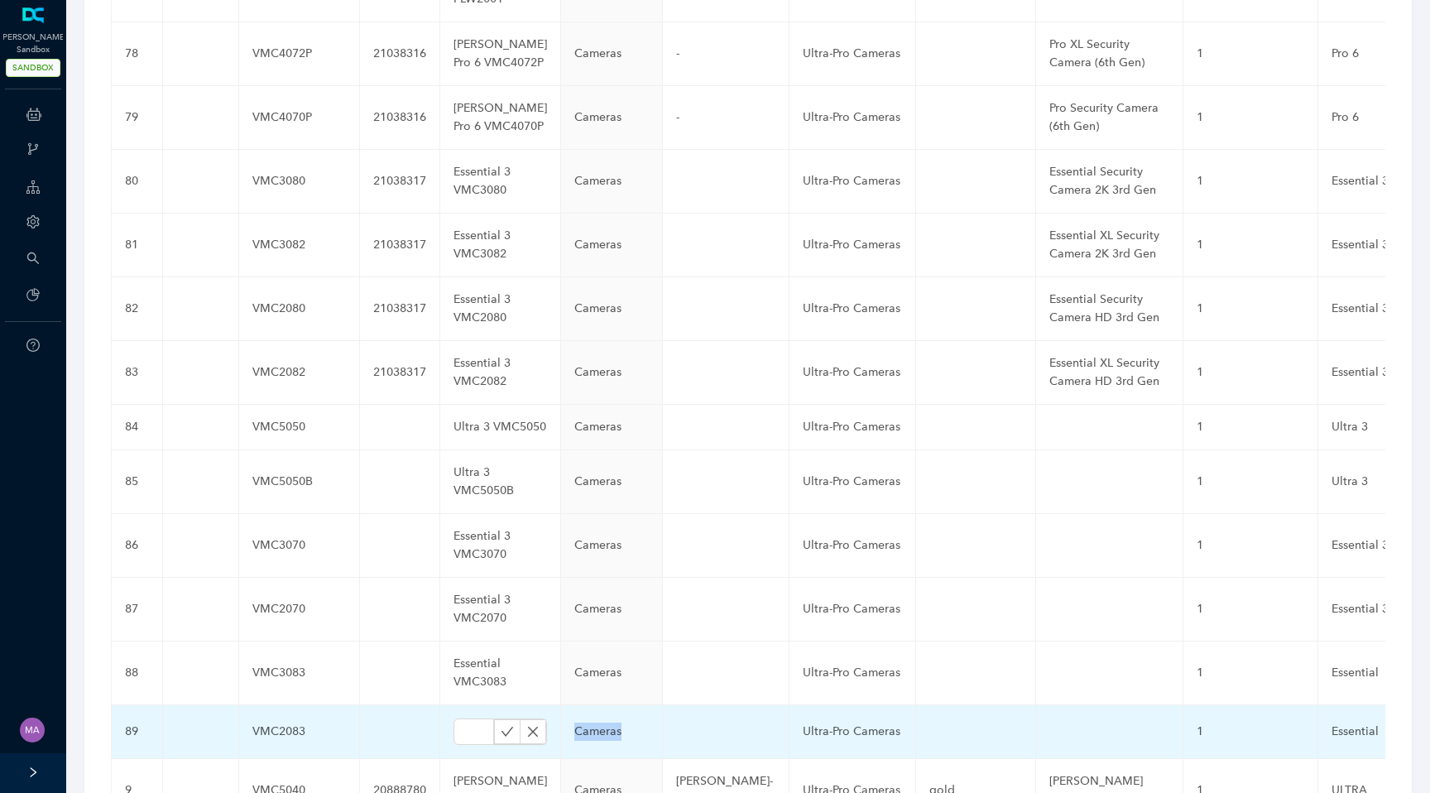
click at [501, 725] on icon "check" at bounding box center [507, 731] width 13 height 13
click at [454, 718] on input "text" at bounding box center [474, 731] width 41 height 26
paste input "Essential VMC2083"
type input "Essential VMC2083"
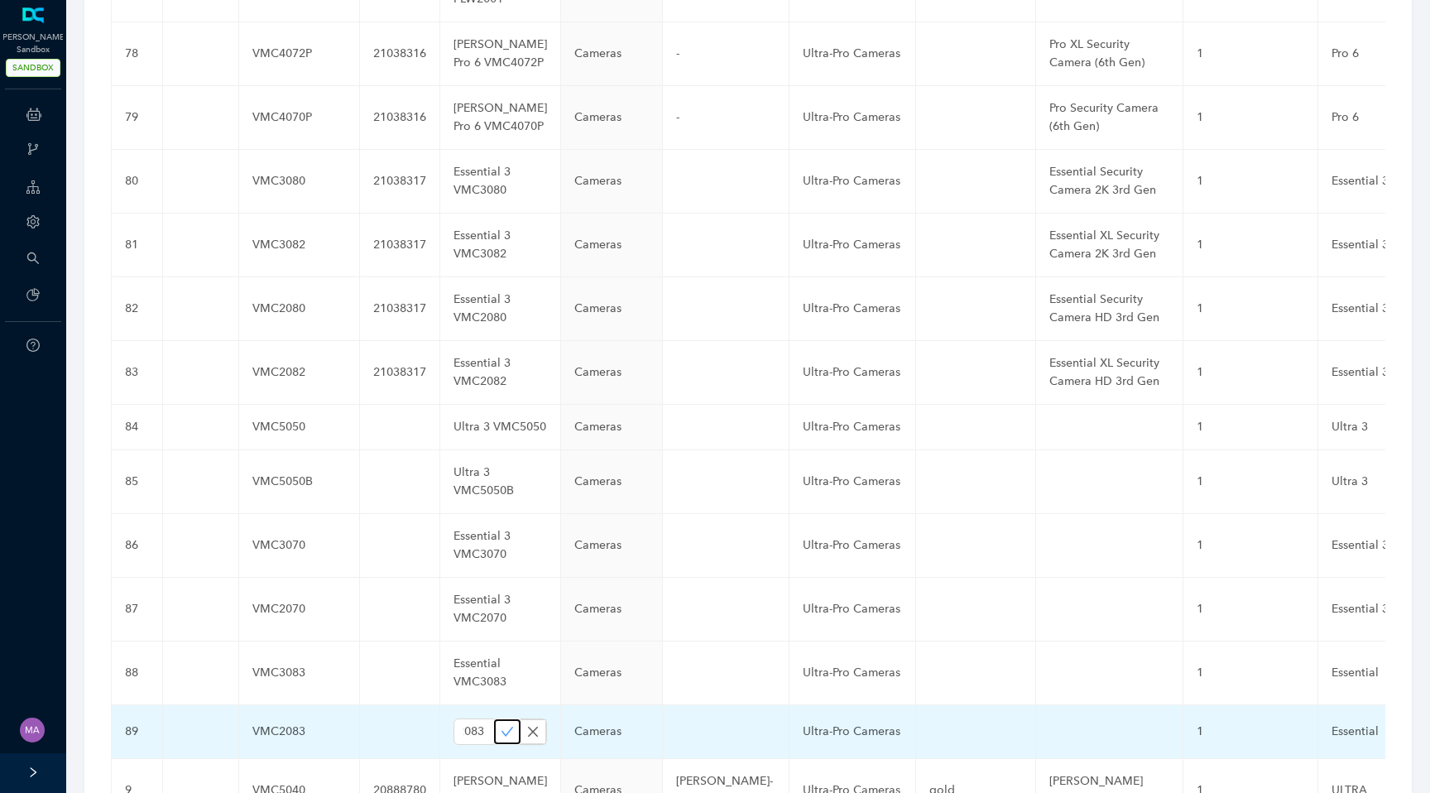
click at [501, 725] on icon "check" at bounding box center [507, 731] width 13 height 13
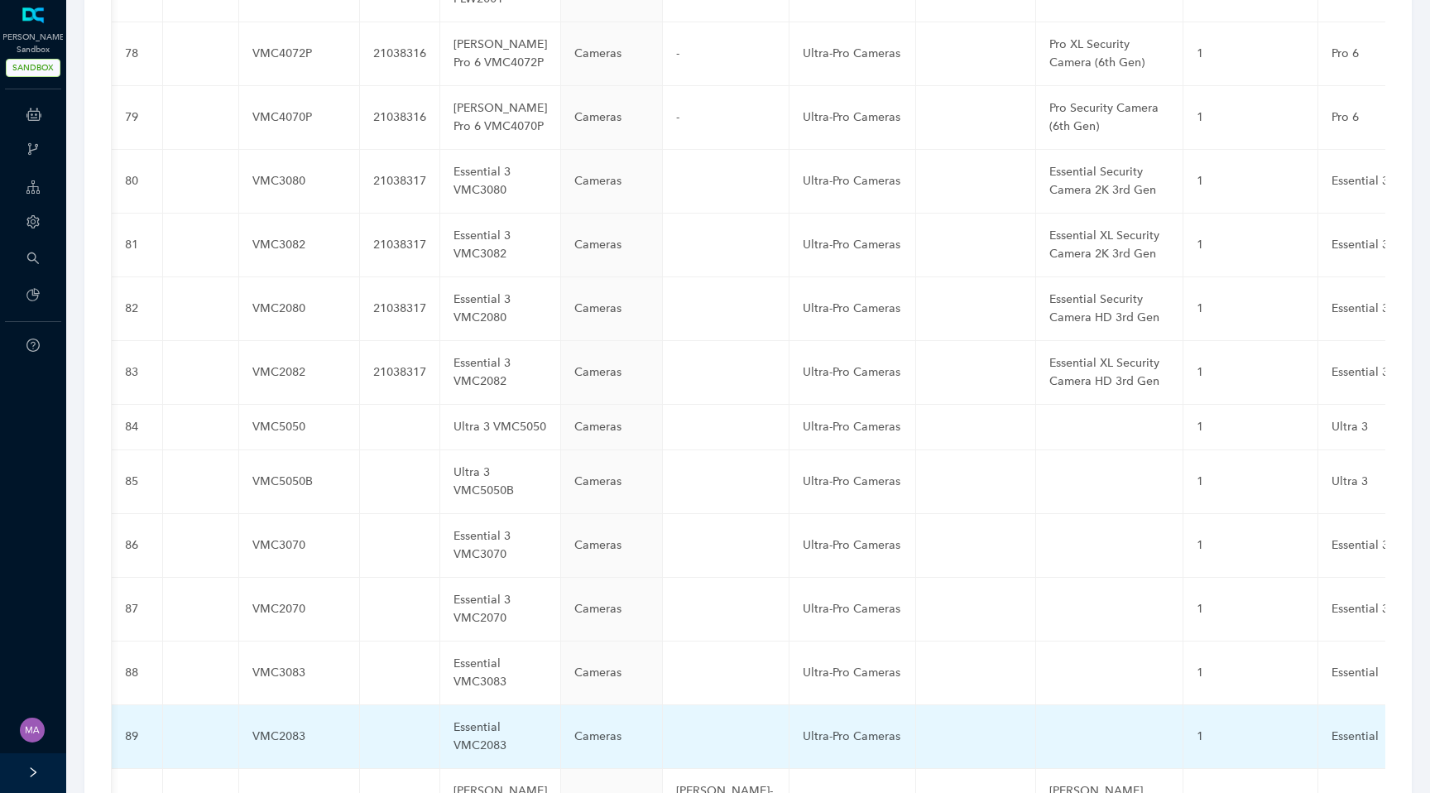
scroll to position [0, 732]
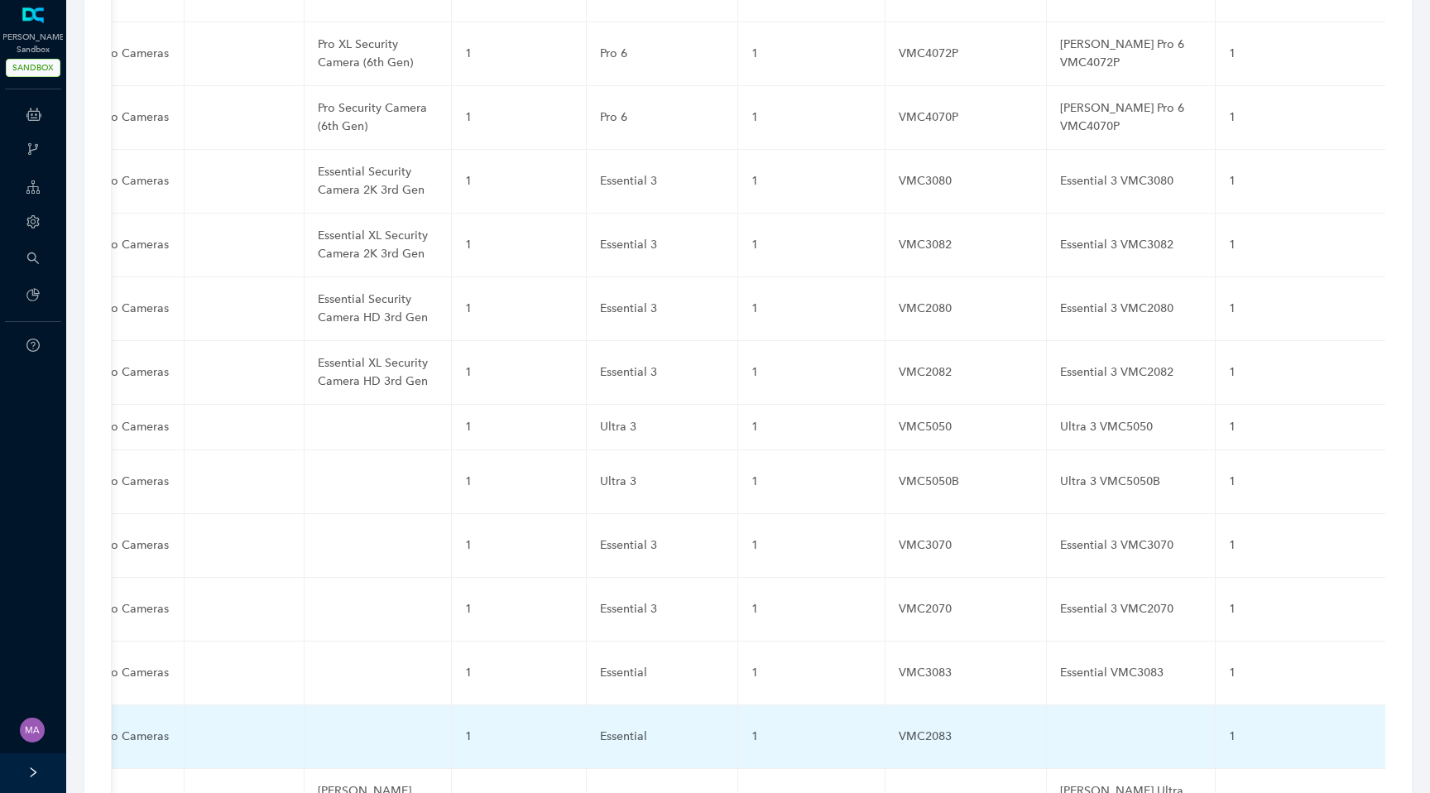
click at [1047, 705] on td at bounding box center [1131, 737] width 169 height 64
click at [1060, 723] on input "text" at bounding box center [1104, 736] width 89 height 26
paste input "Essential VMC2083"
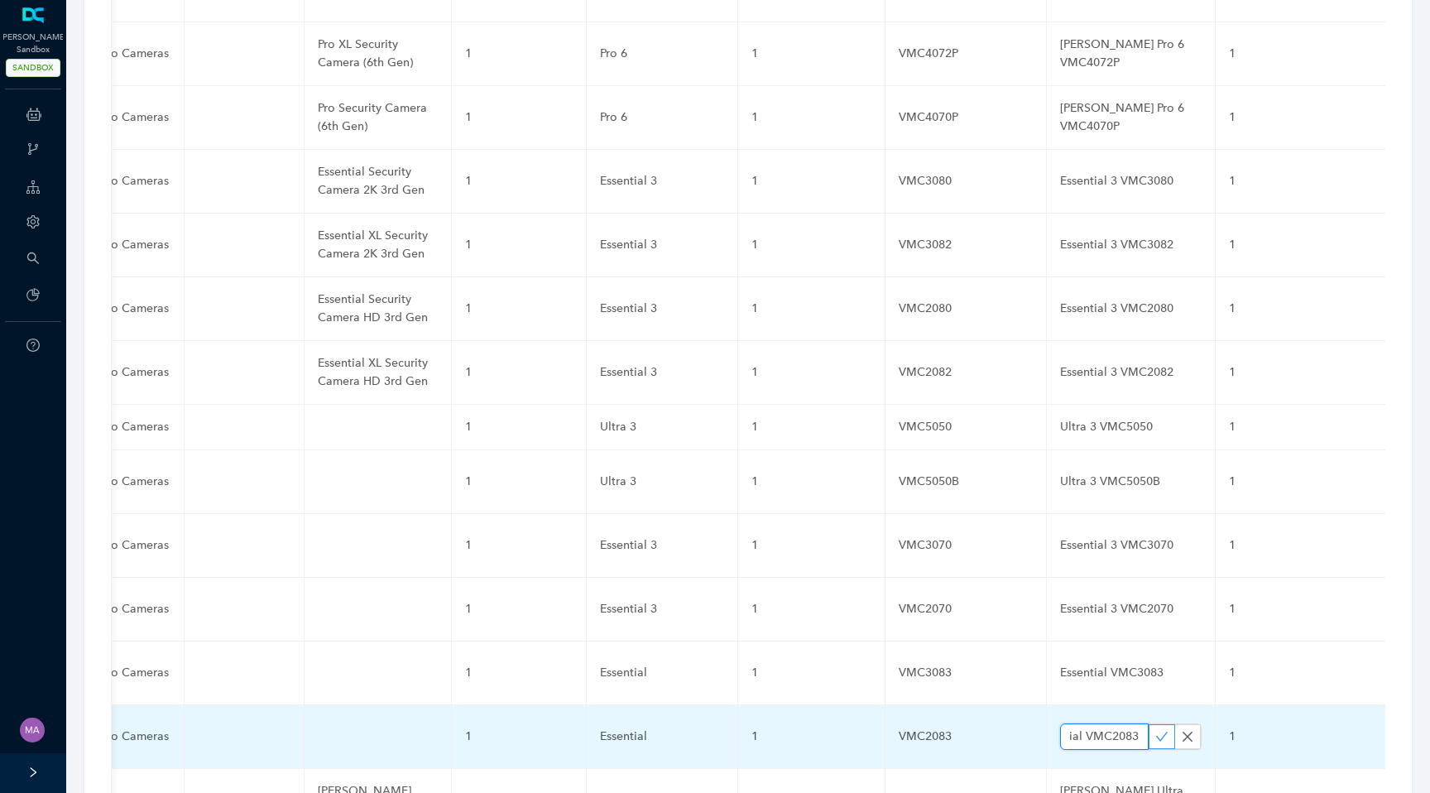
type input "Essential VMC2083"
click at [1156, 732] on icon "check" at bounding box center [1162, 736] width 12 height 9
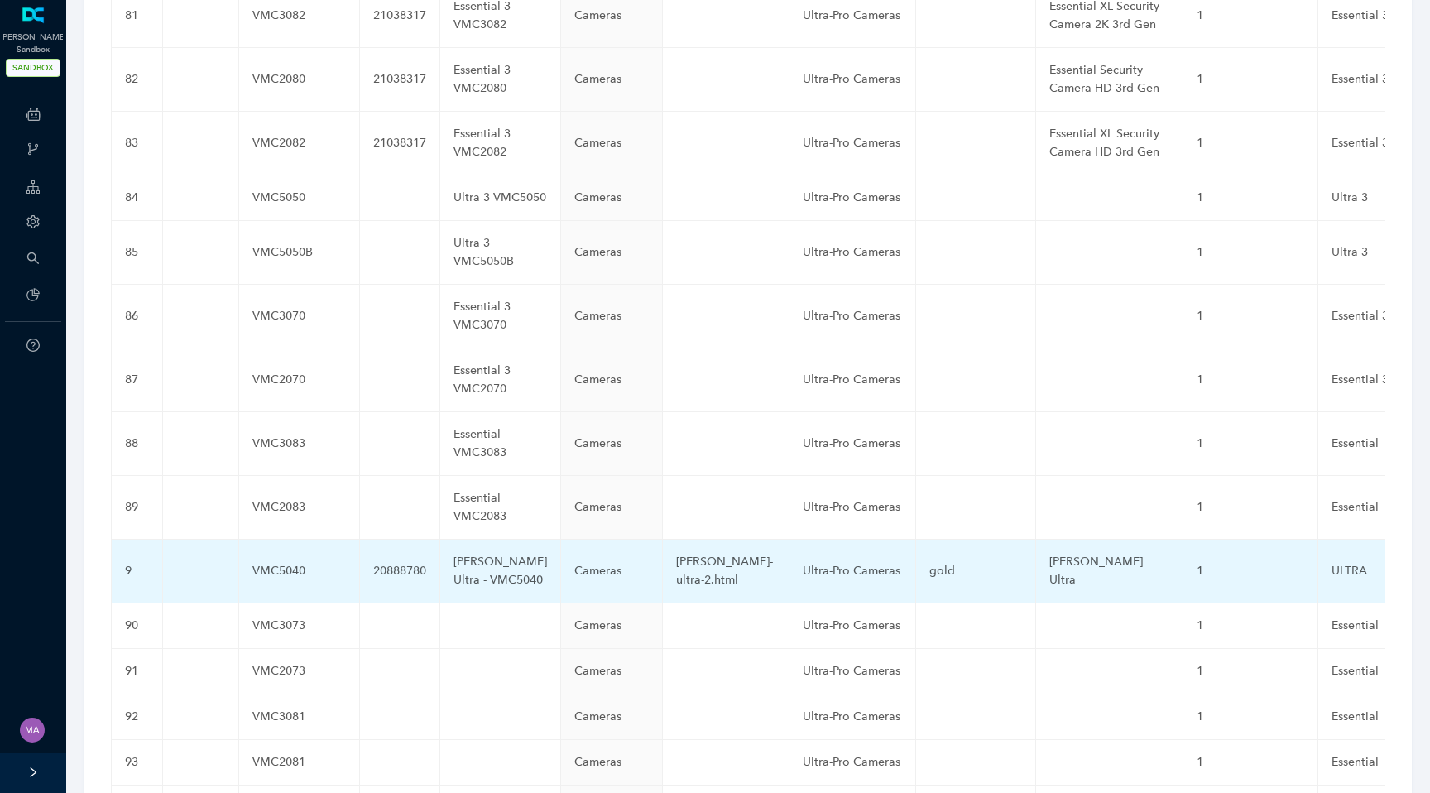
scroll to position [4596, 0]
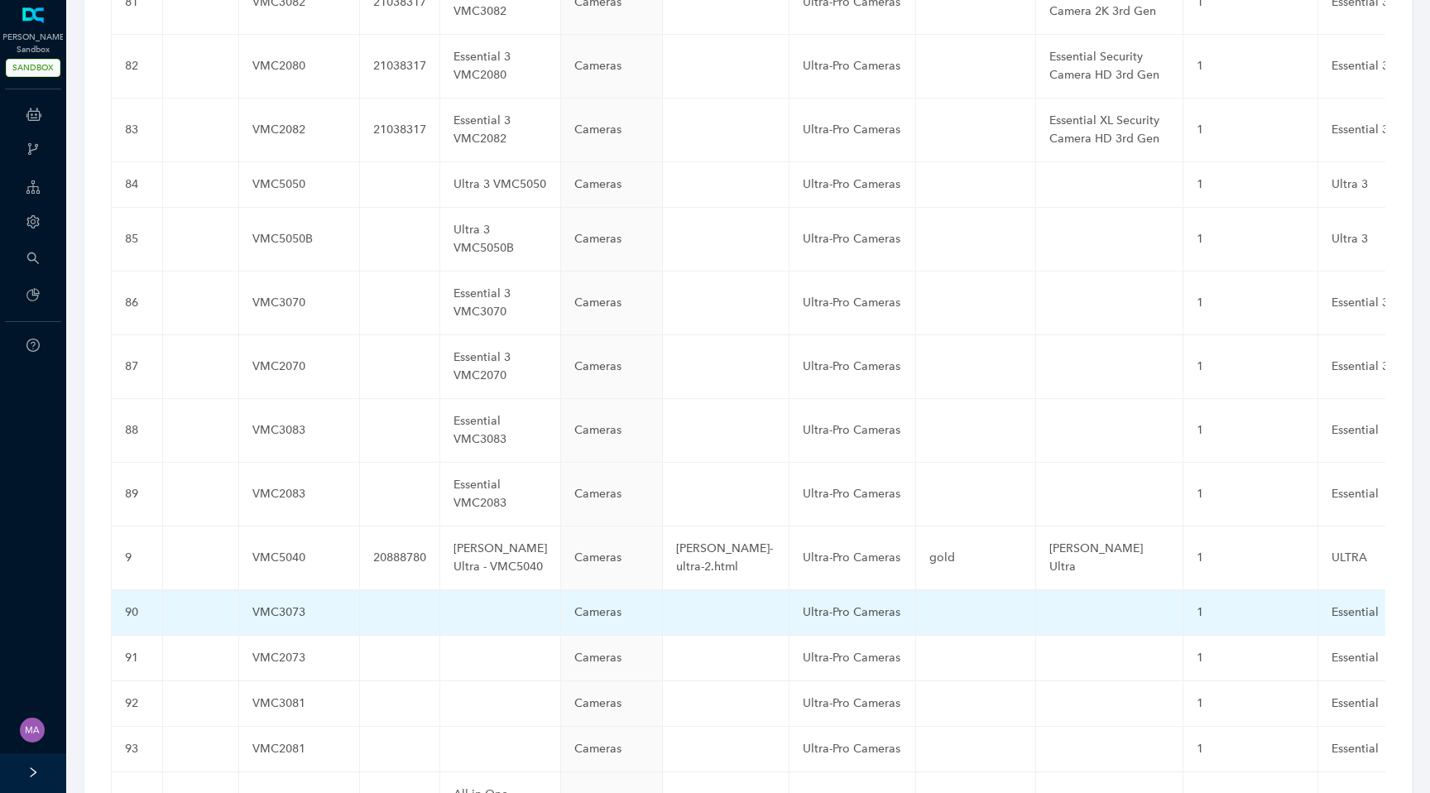
click at [455, 590] on td at bounding box center [500, 613] width 121 height 46
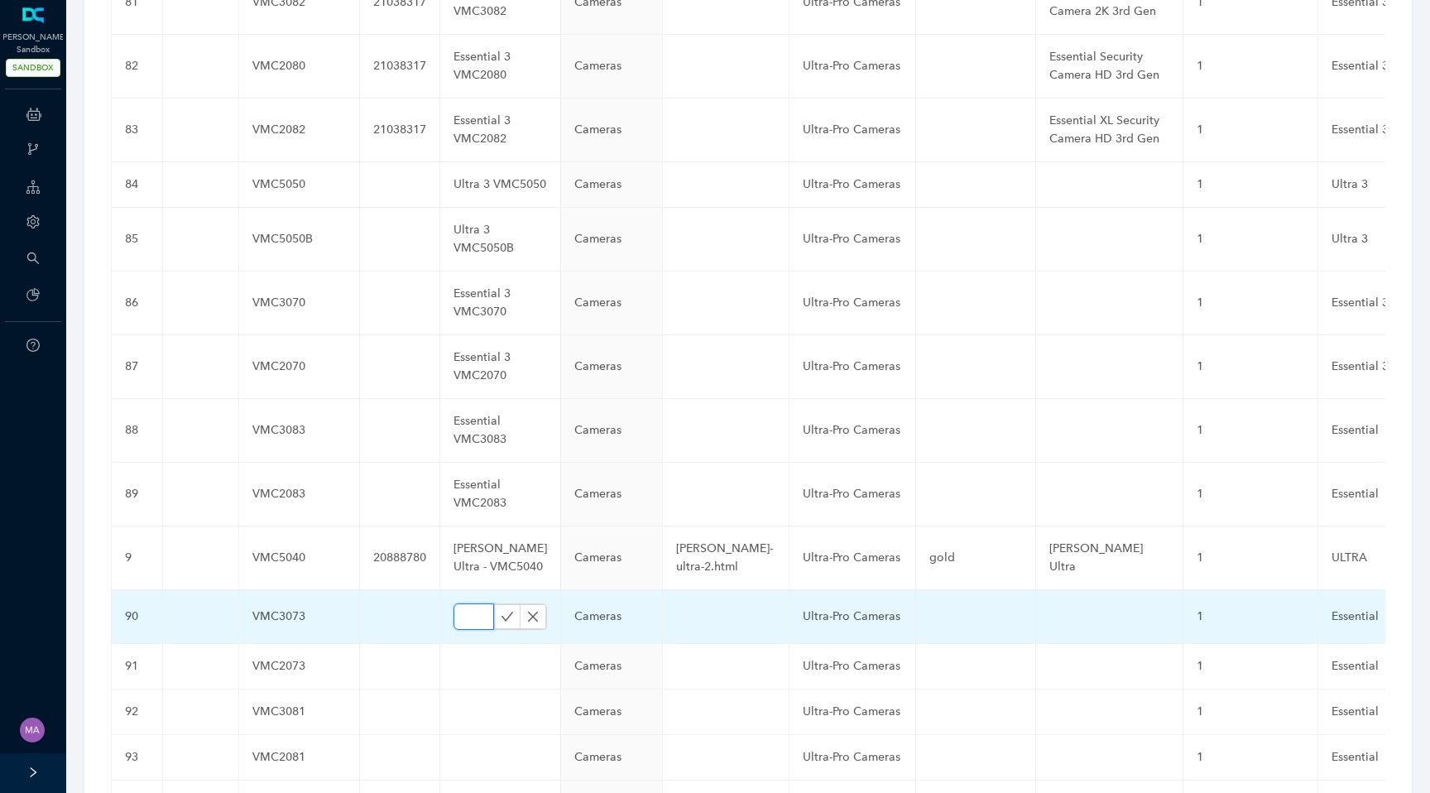
click at [454, 603] on input "text" at bounding box center [474, 616] width 41 height 26
paste input "Essential VMC3073"
type input "Essential VMC3073"
click at [501, 610] on icon "check" at bounding box center [507, 616] width 13 height 13
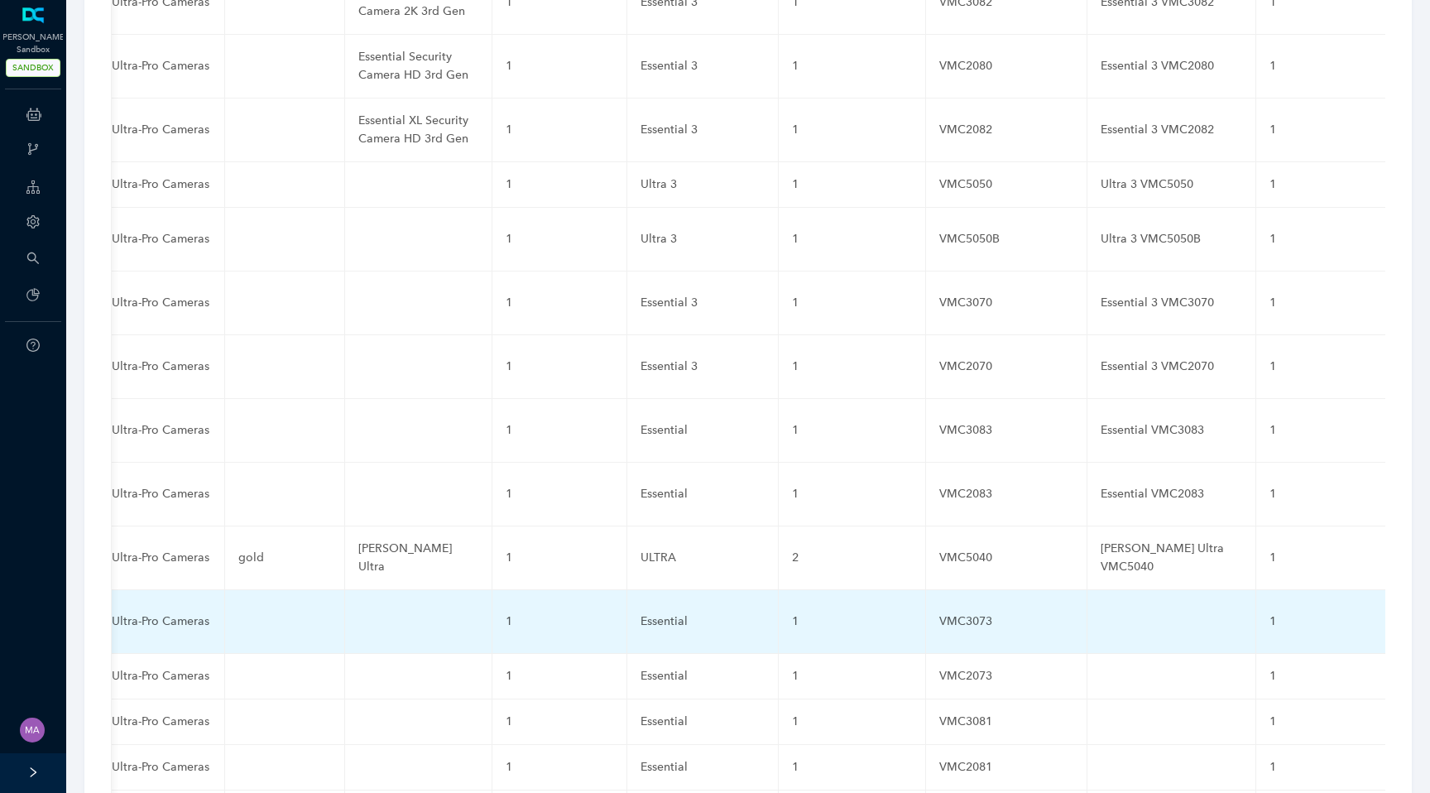
scroll to position [0, 732]
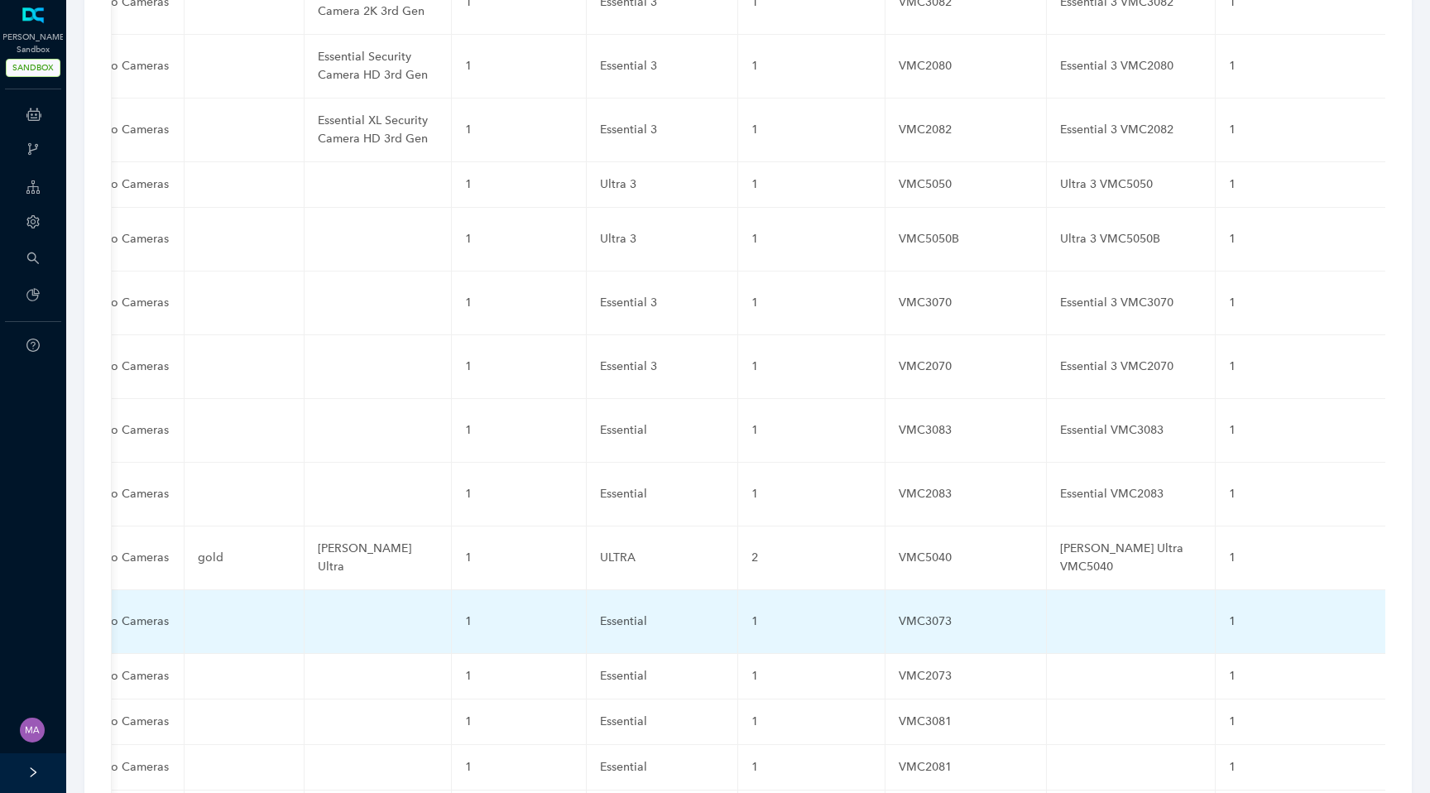
click at [1047, 590] on td at bounding box center [1131, 622] width 169 height 64
click at [1060, 608] on input "text" at bounding box center [1104, 621] width 89 height 26
paste input "Essential VMC3073"
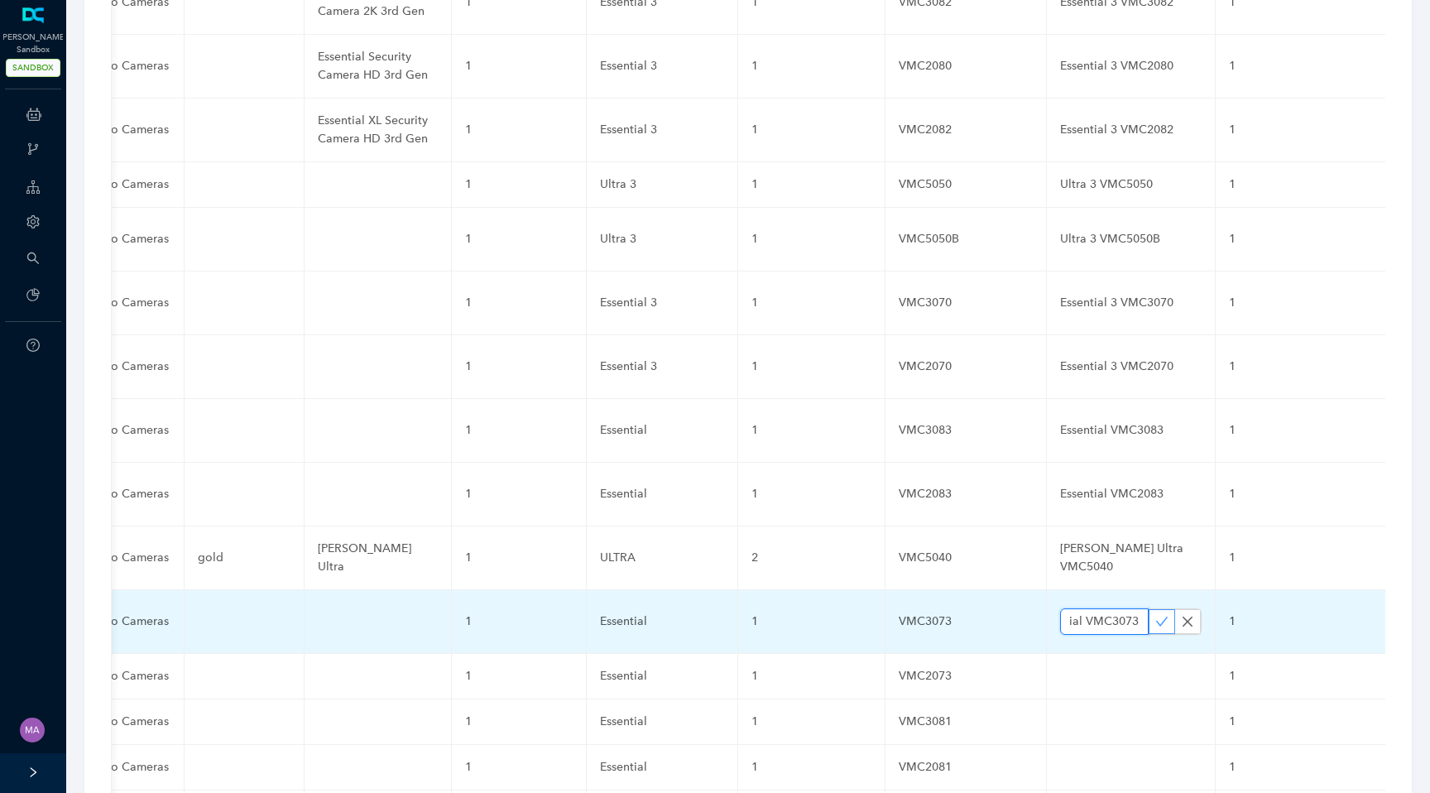
type input "Essential VMC3073"
click at [1156, 617] on icon "check" at bounding box center [1162, 621] width 12 height 9
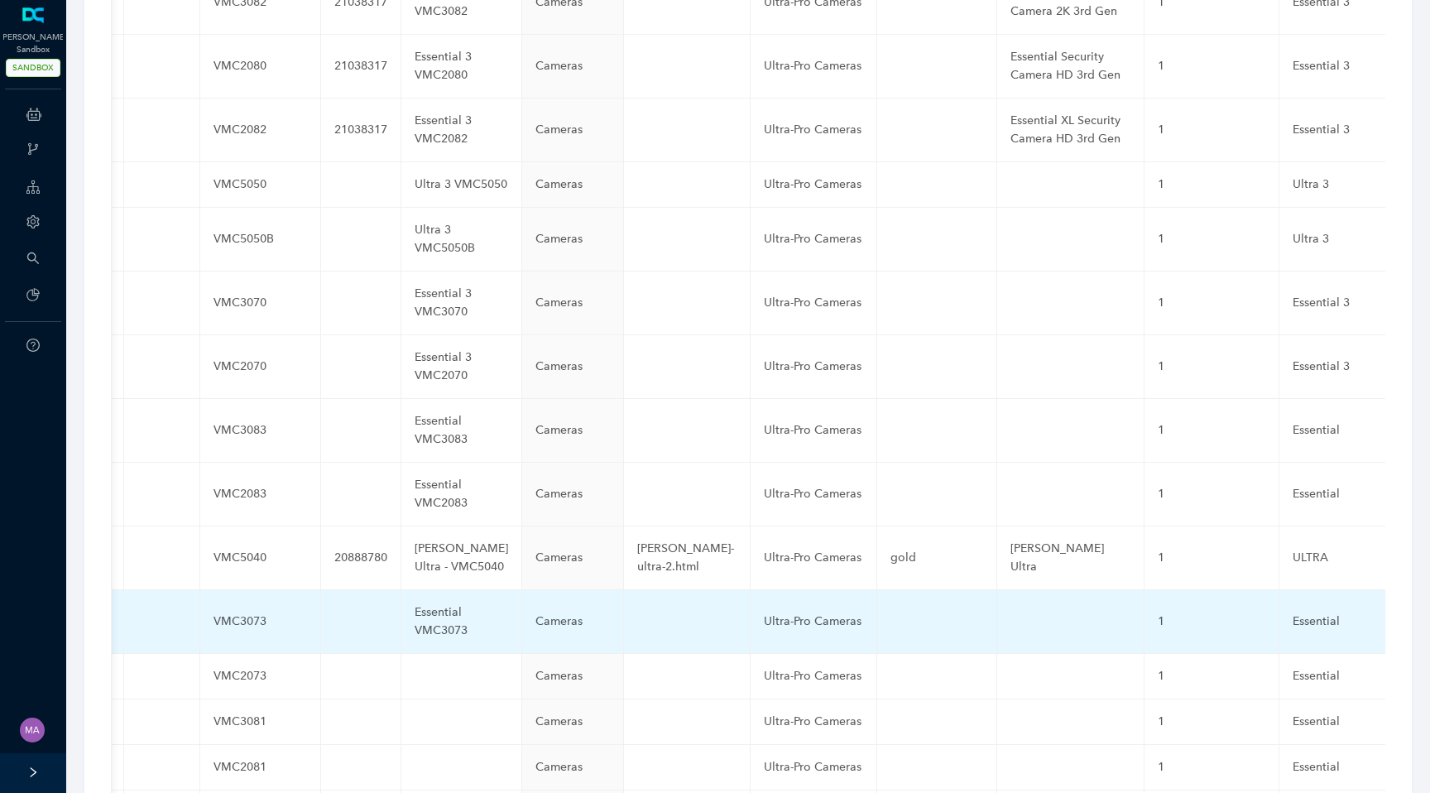
scroll to position [0, 0]
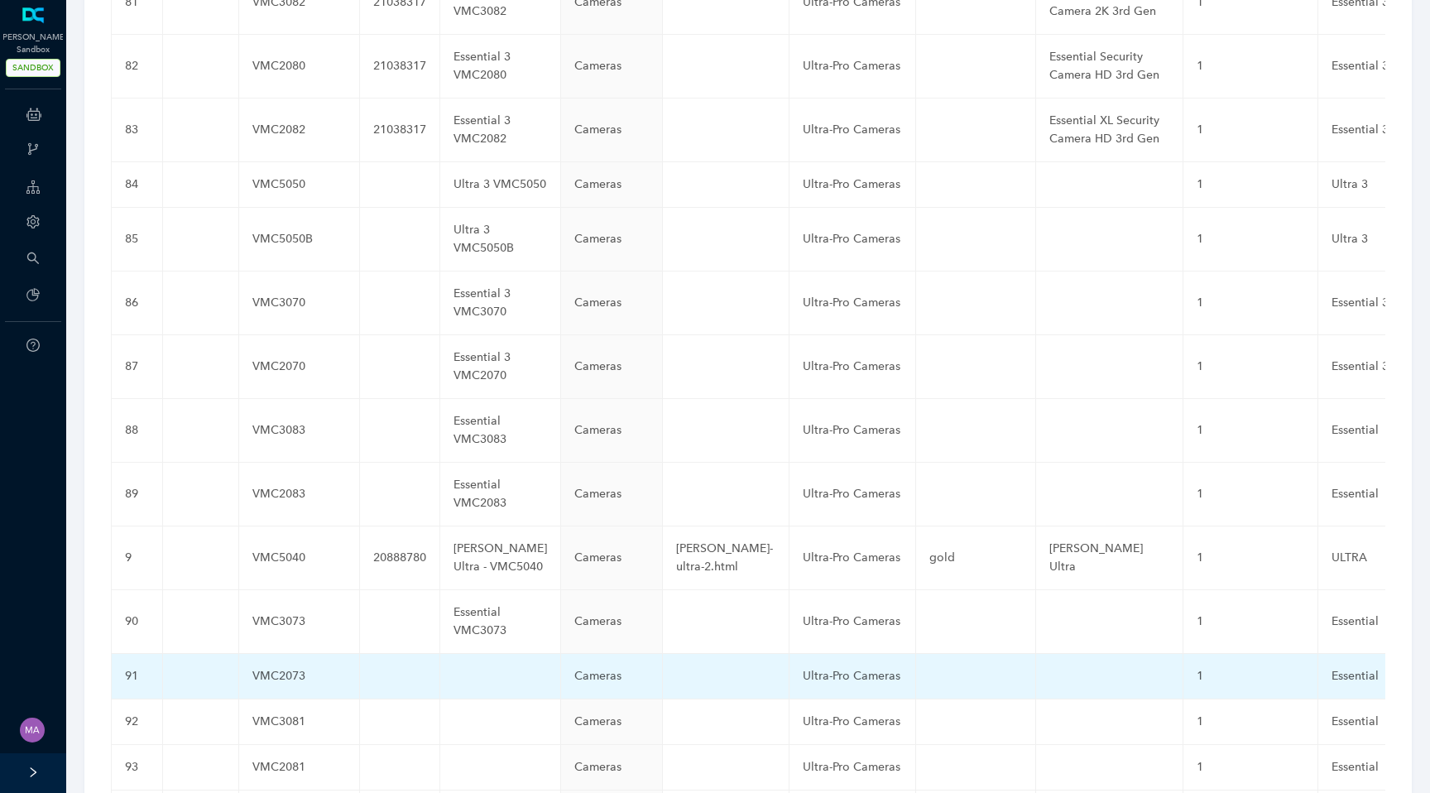
click at [440, 654] on td at bounding box center [500, 677] width 121 height 46
click at [454, 667] on input "text" at bounding box center [474, 680] width 41 height 26
paste input "Essential VMC2073"
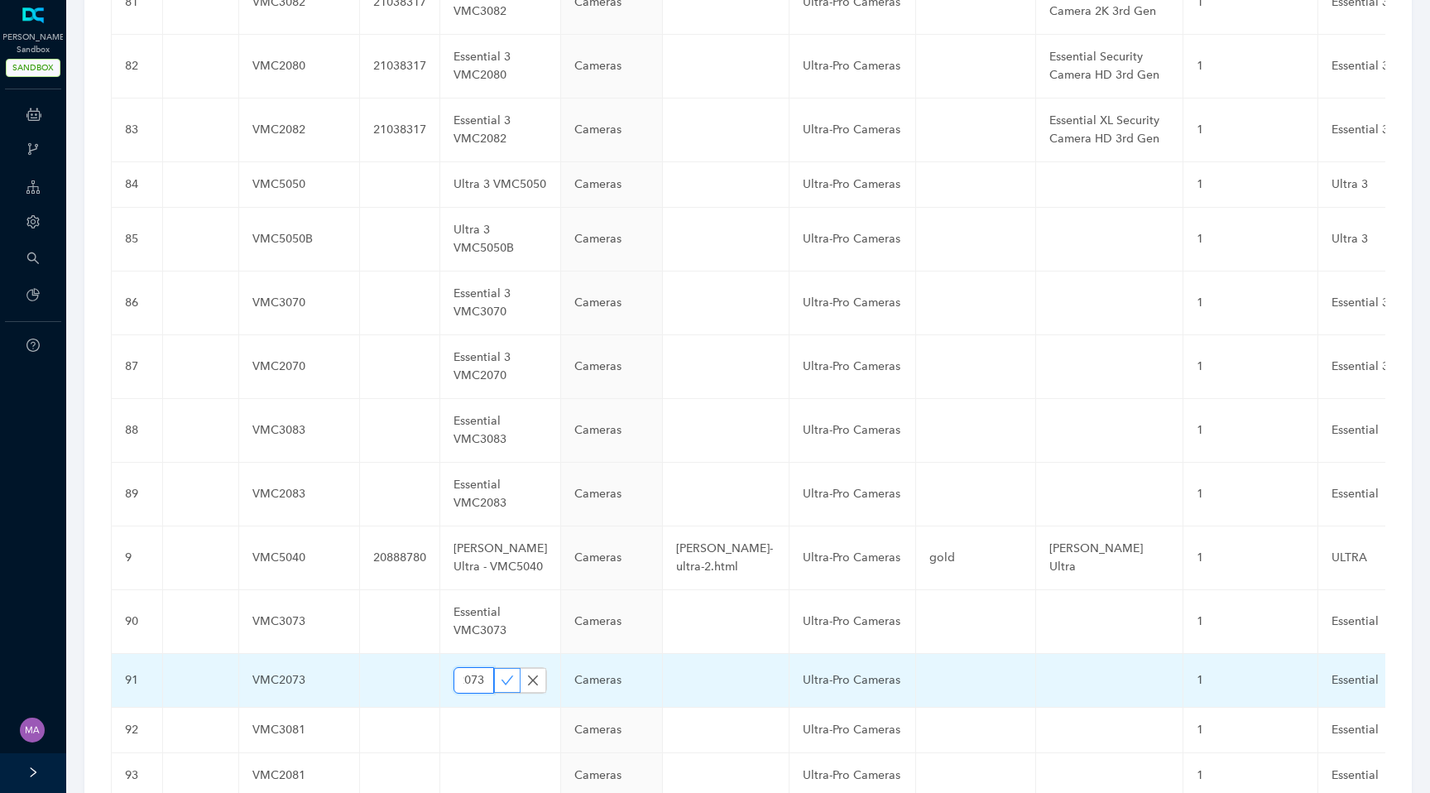
type input "Essential VMC2073"
click at [501, 674] on icon "check" at bounding box center [507, 680] width 13 height 13
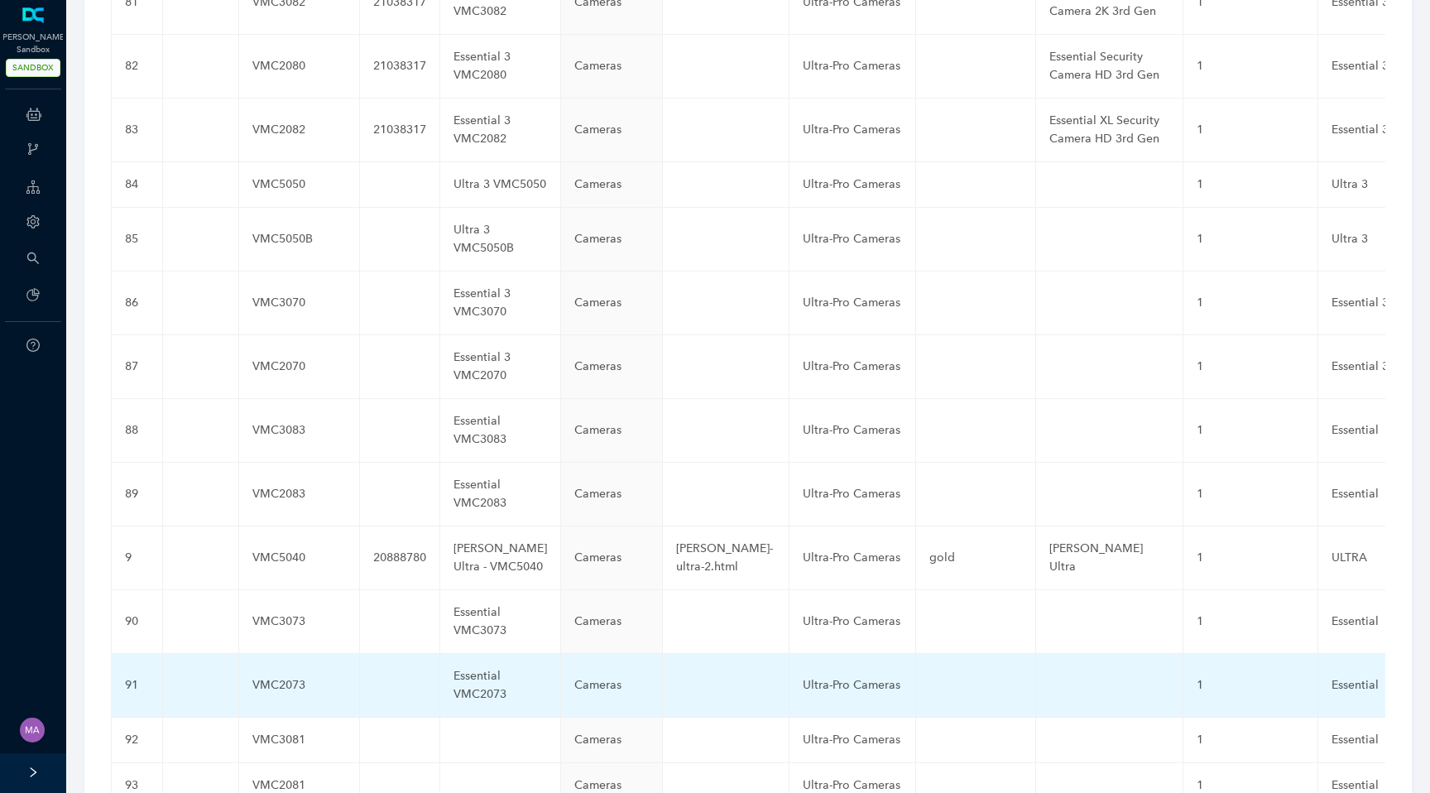
scroll to position [0, 732]
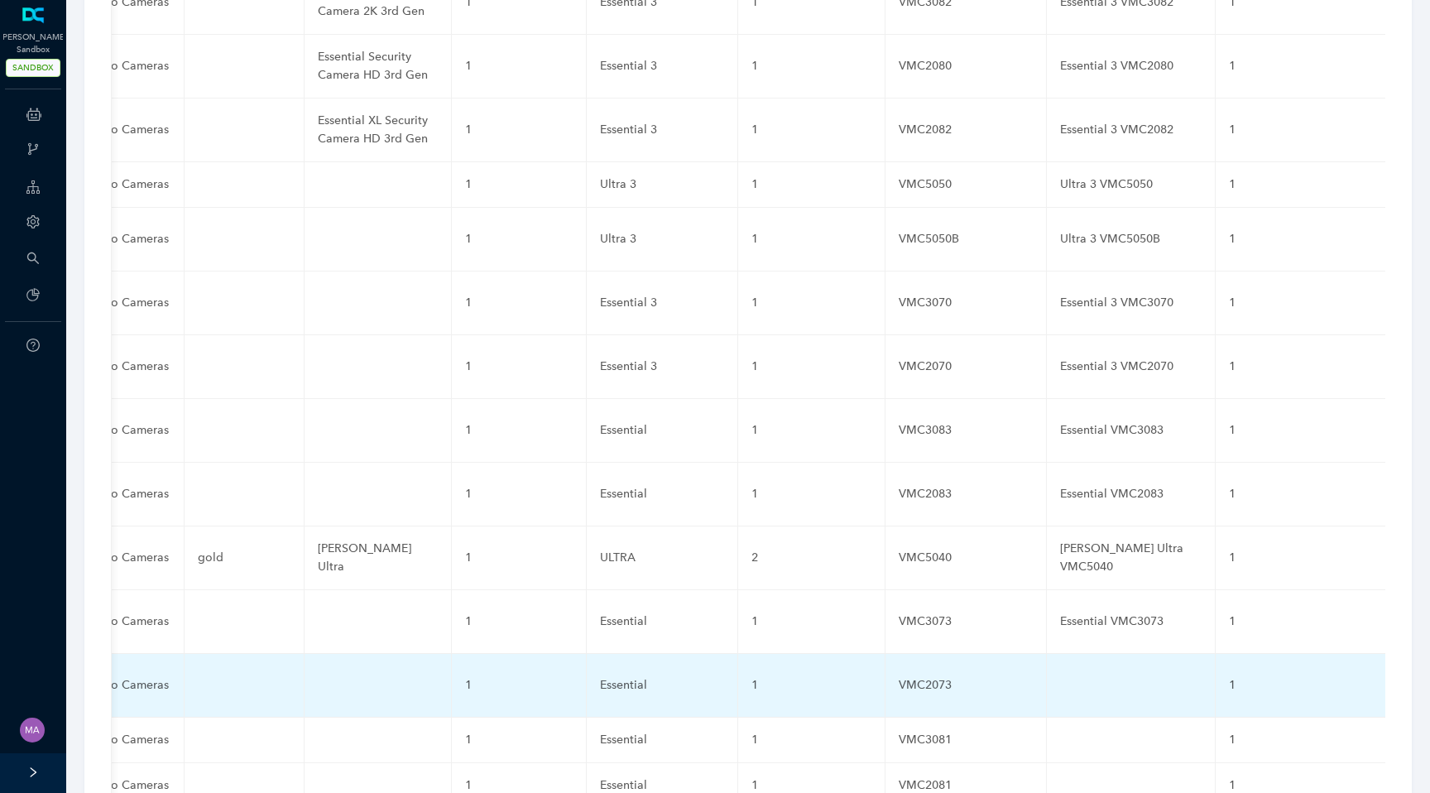
click at [1050, 654] on td at bounding box center [1131, 686] width 169 height 64
click at [1060, 672] on input "text" at bounding box center [1104, 685] width 89 height 26
paste input "Essential VMC2073"
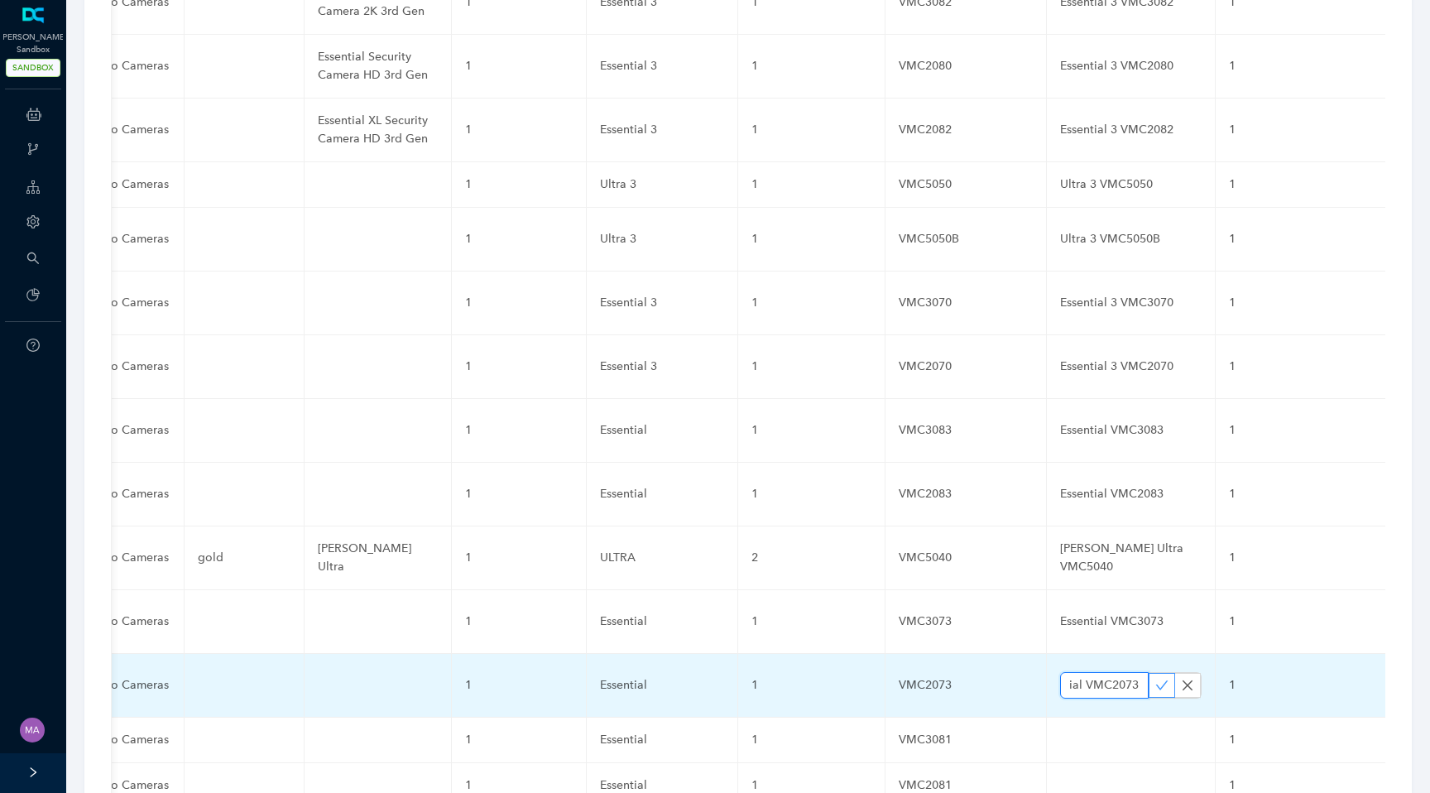
type input "Essential VMC2073"
click at [1156, 679] on icon "check" at bounding box center [1162, 685] width 13 height 13
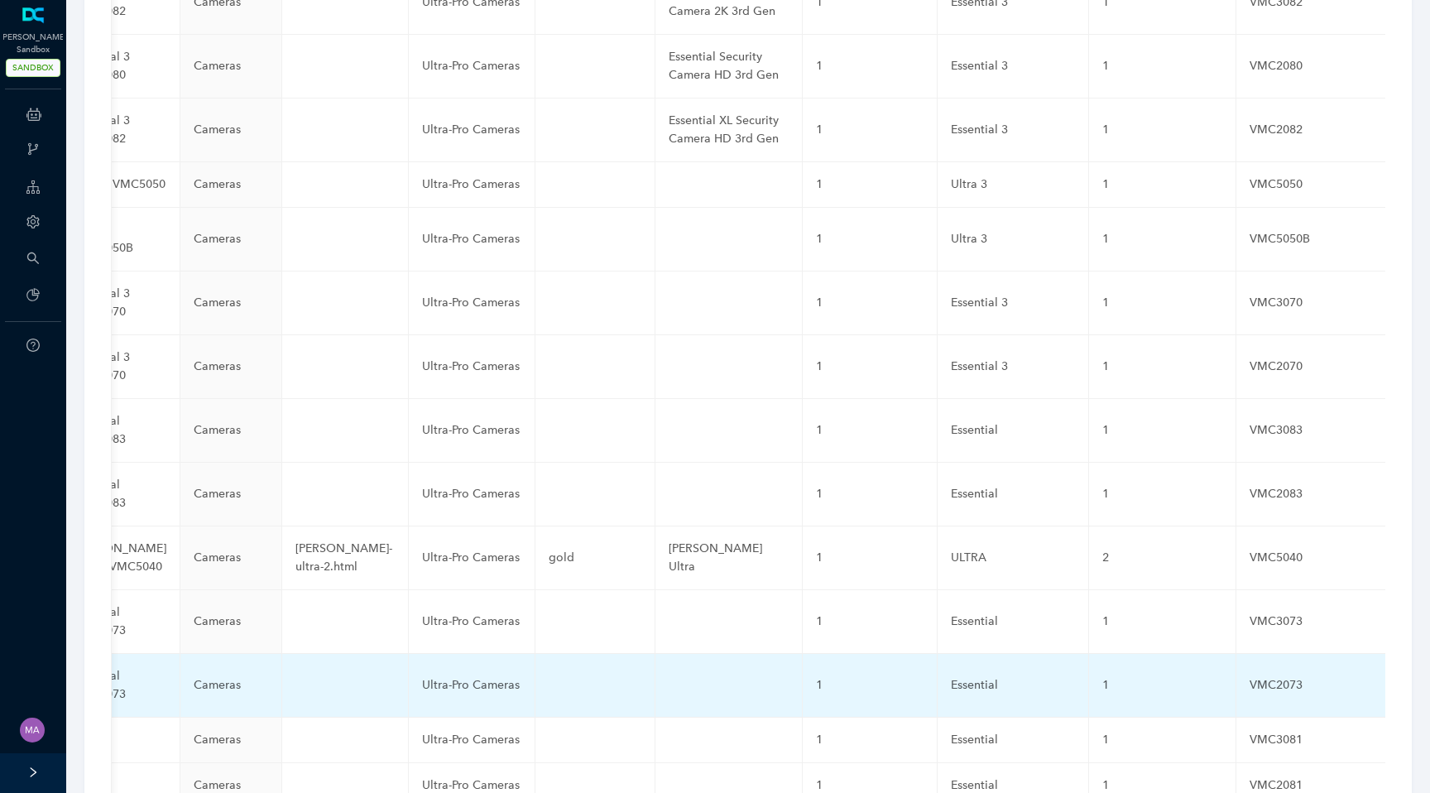
scroll to position [0, 0]
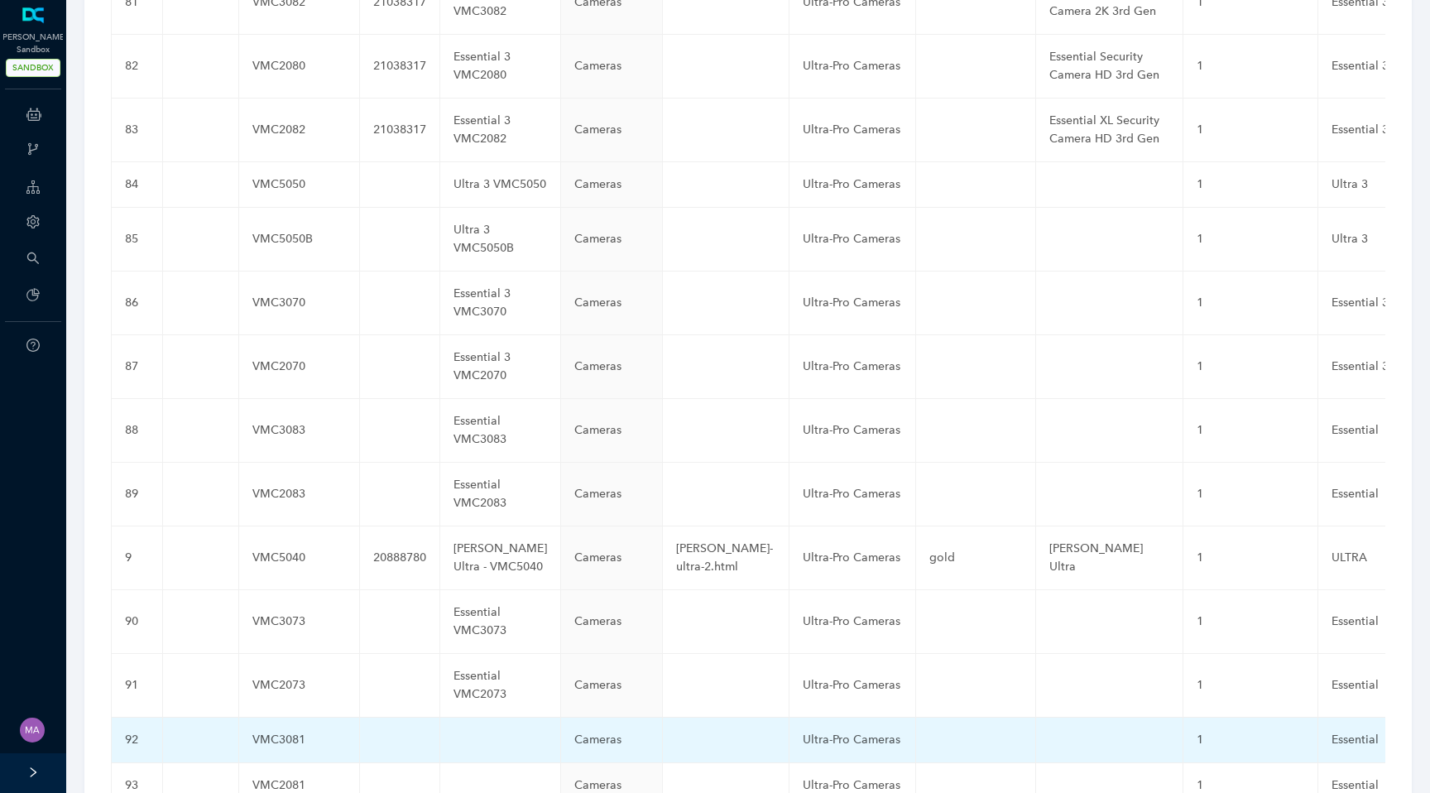
click at [449, 718] on td at bounding box center [500, 741] width 121 height 46
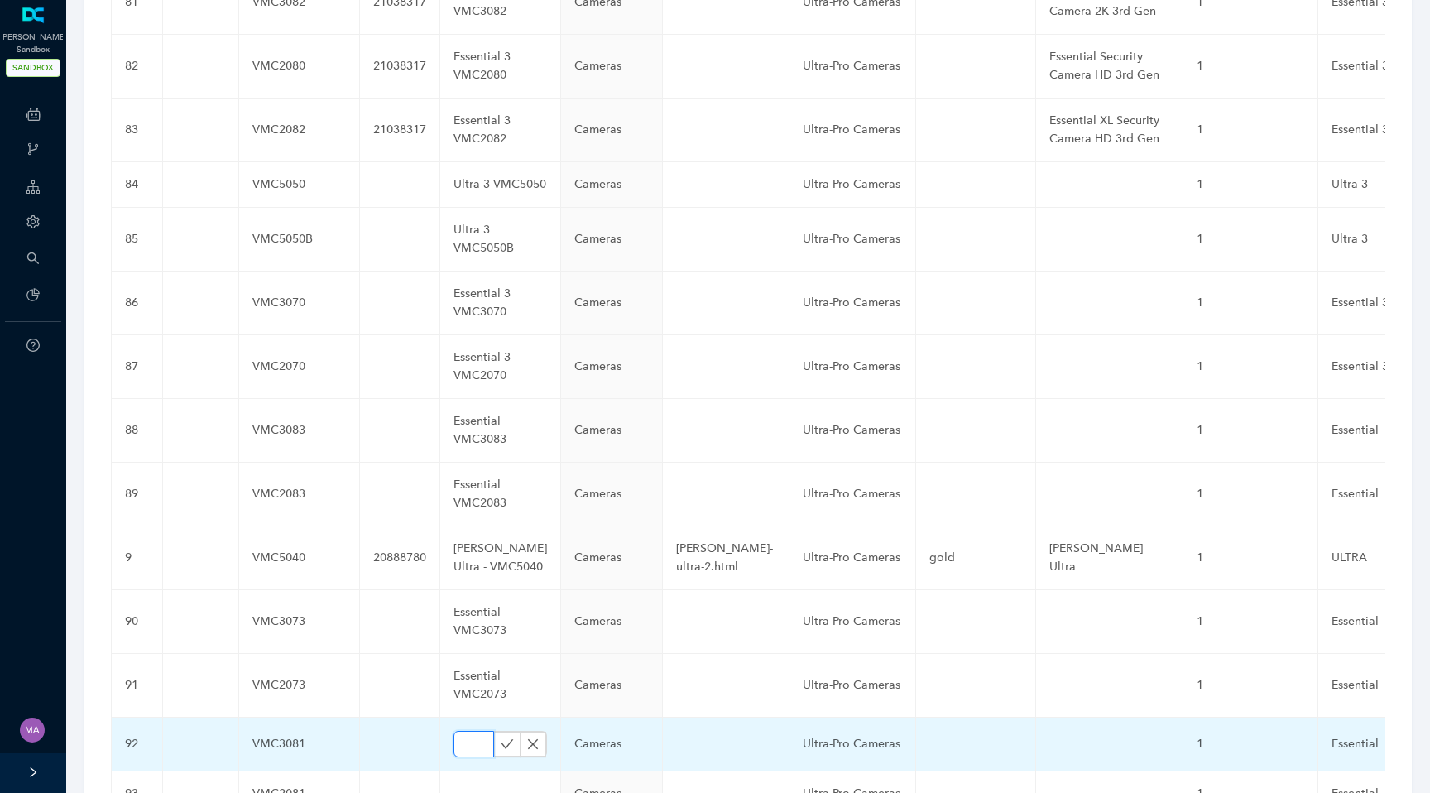
click at [454, 731] on input "text" at bounding box center [474, 744] width 41 height 26
paste input "Essential VMC3081"
type input "Essential VMC3081"
click at [502, 739] on icon "check" at bounding box center [508, 743] width 12 height 9
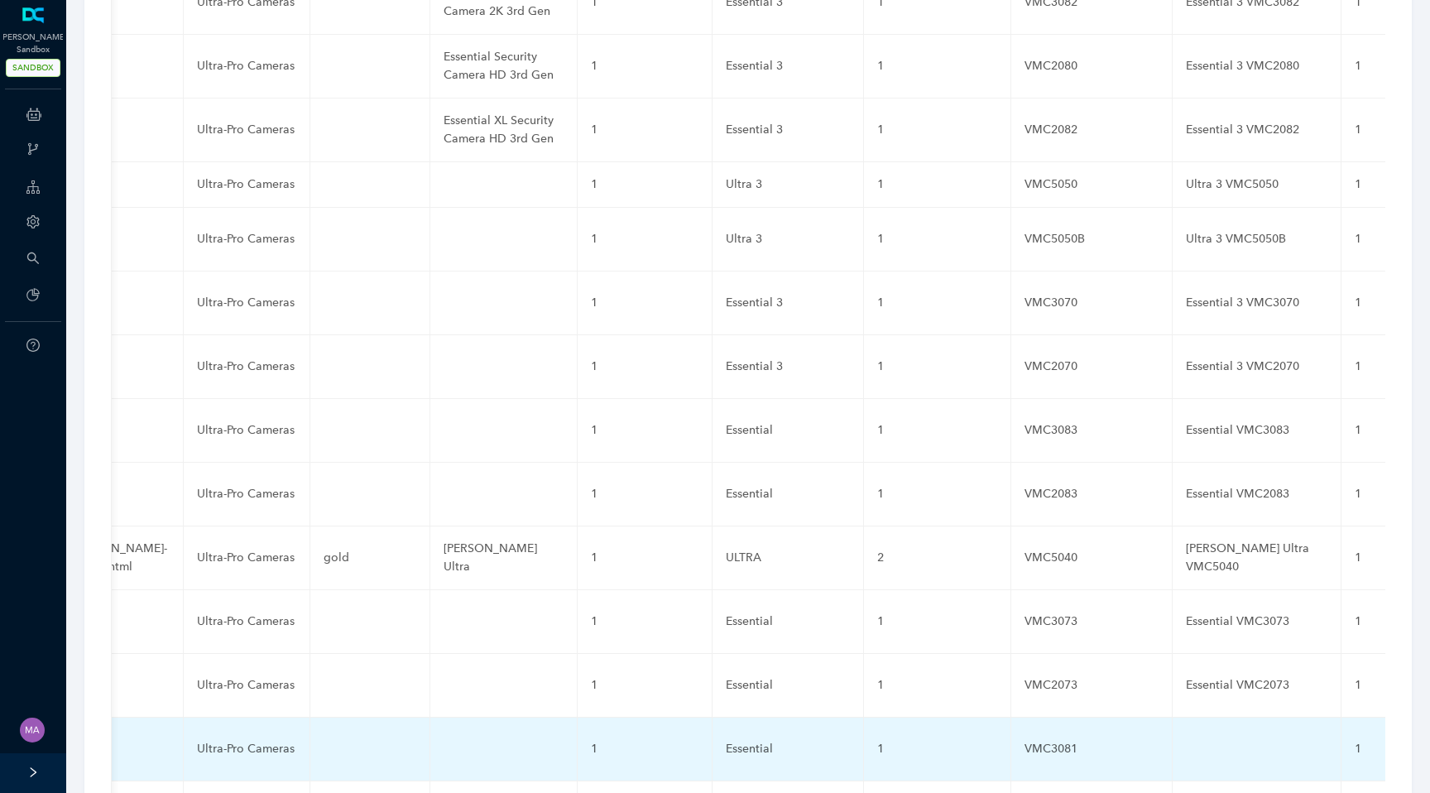
scroll to position [0, 732]
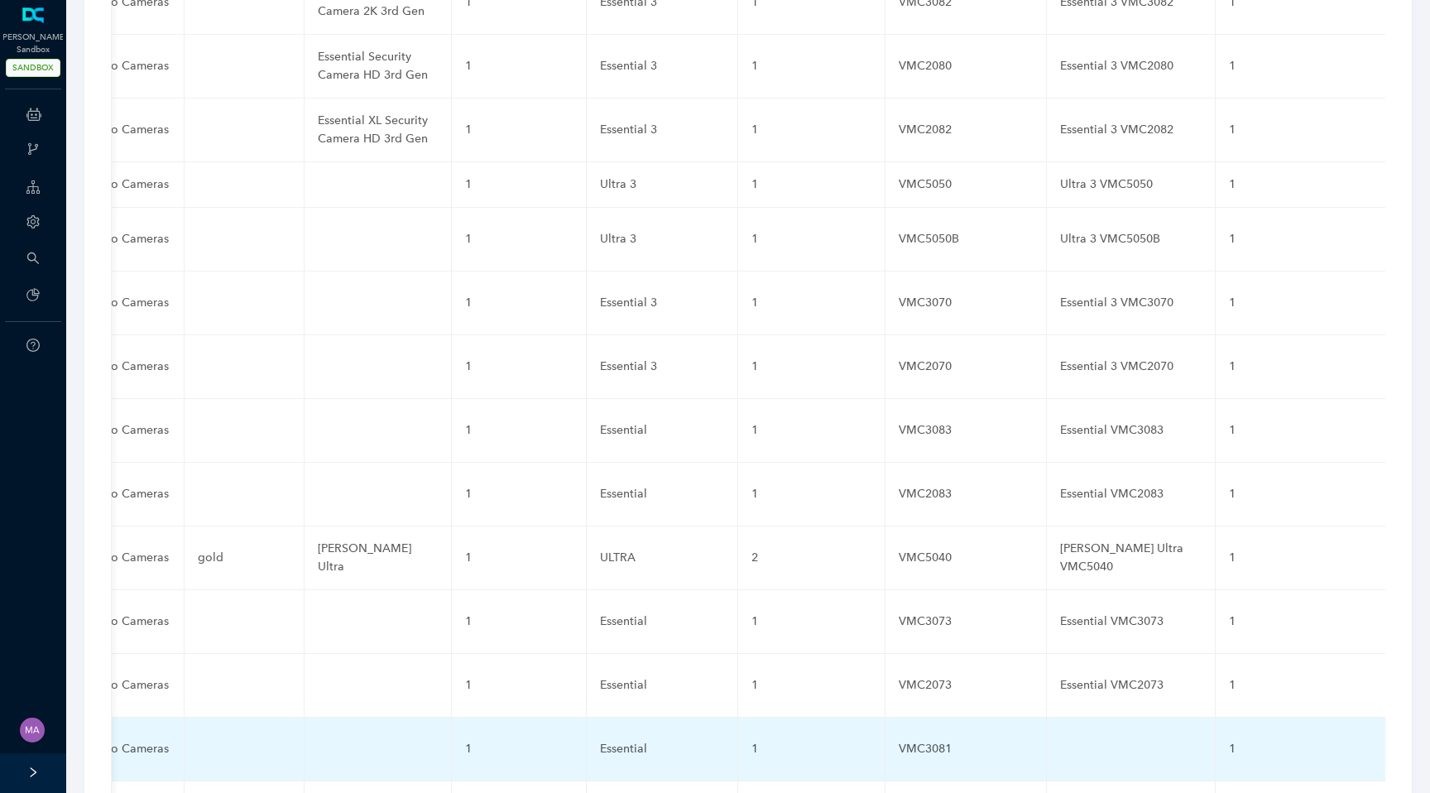
click at [1047, 718] on td at bounding box center [1131, 750] width 169 height 64
click at [1060, 736] on input "text" at bounding box center [1104, 749] width 89 height 26
paste input "Essential VMC3081"
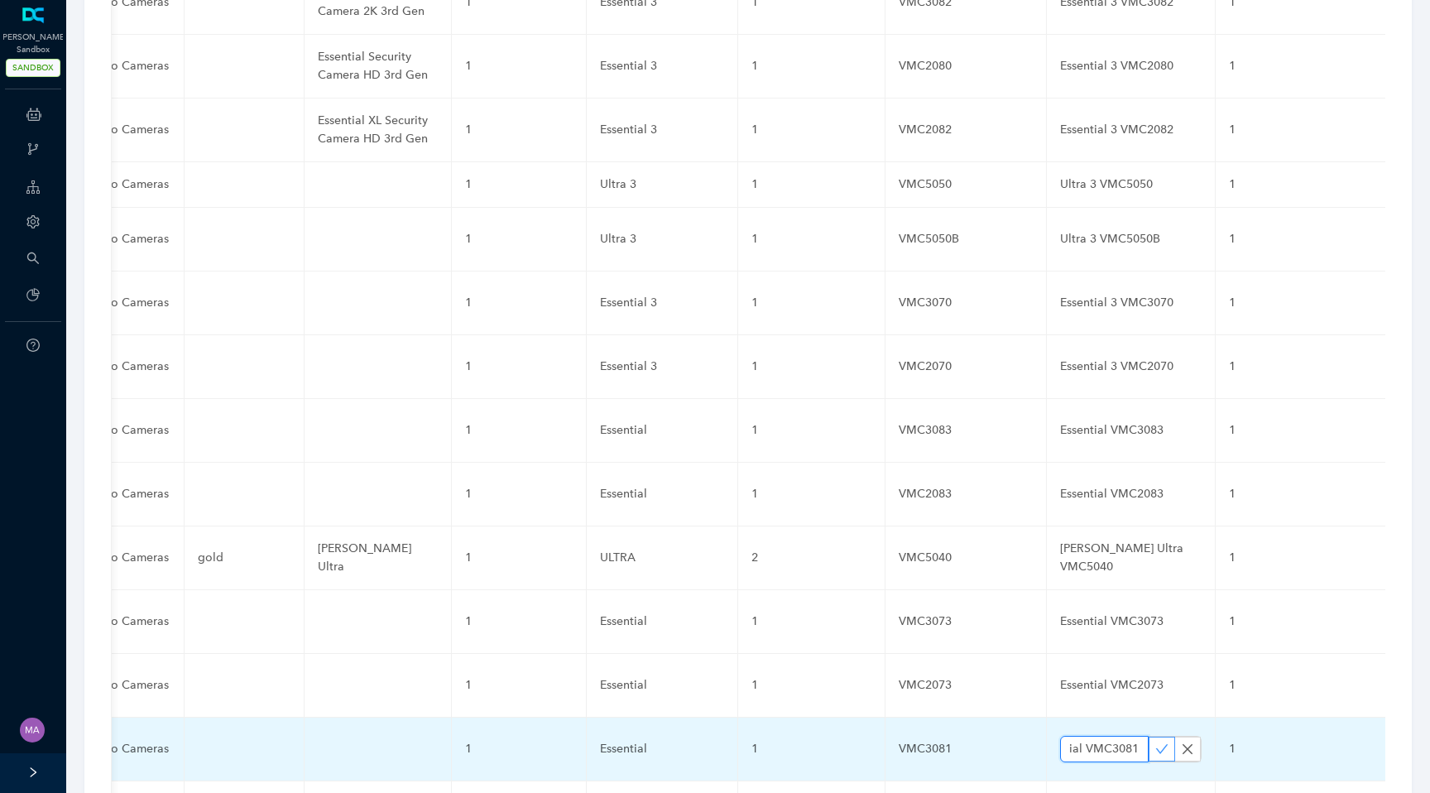
type input "Essential VMC3081"
click at [1156, 742] on icon "check" at bounding box center [1162, 748] width 13 height 13
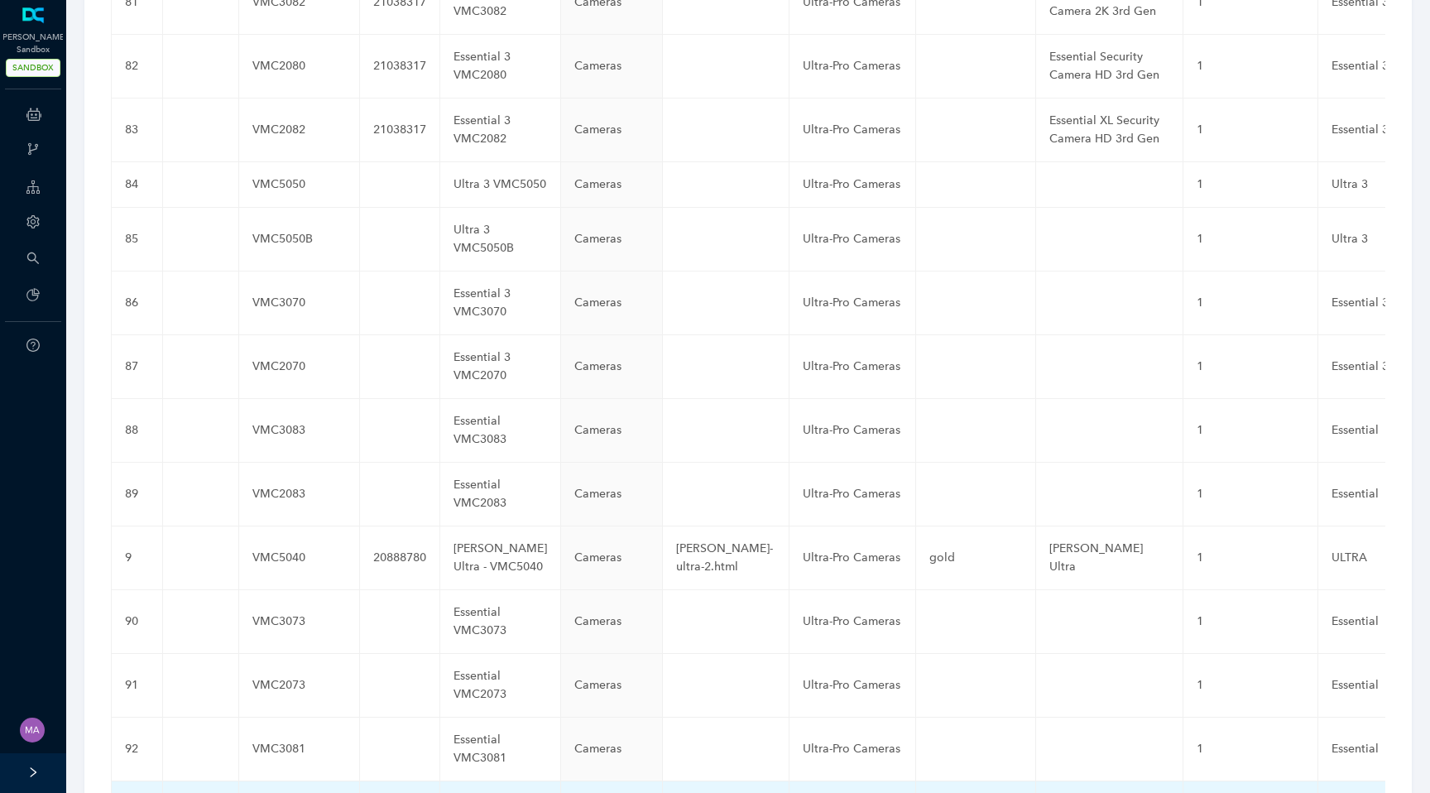
click at [443, 781] on td at bounding box center [500, 804] width 121 height 46
click at [454, 792] on input "text" at bounding box center [474, 808] width 41 height 26
paste input "Essential VMC2081"
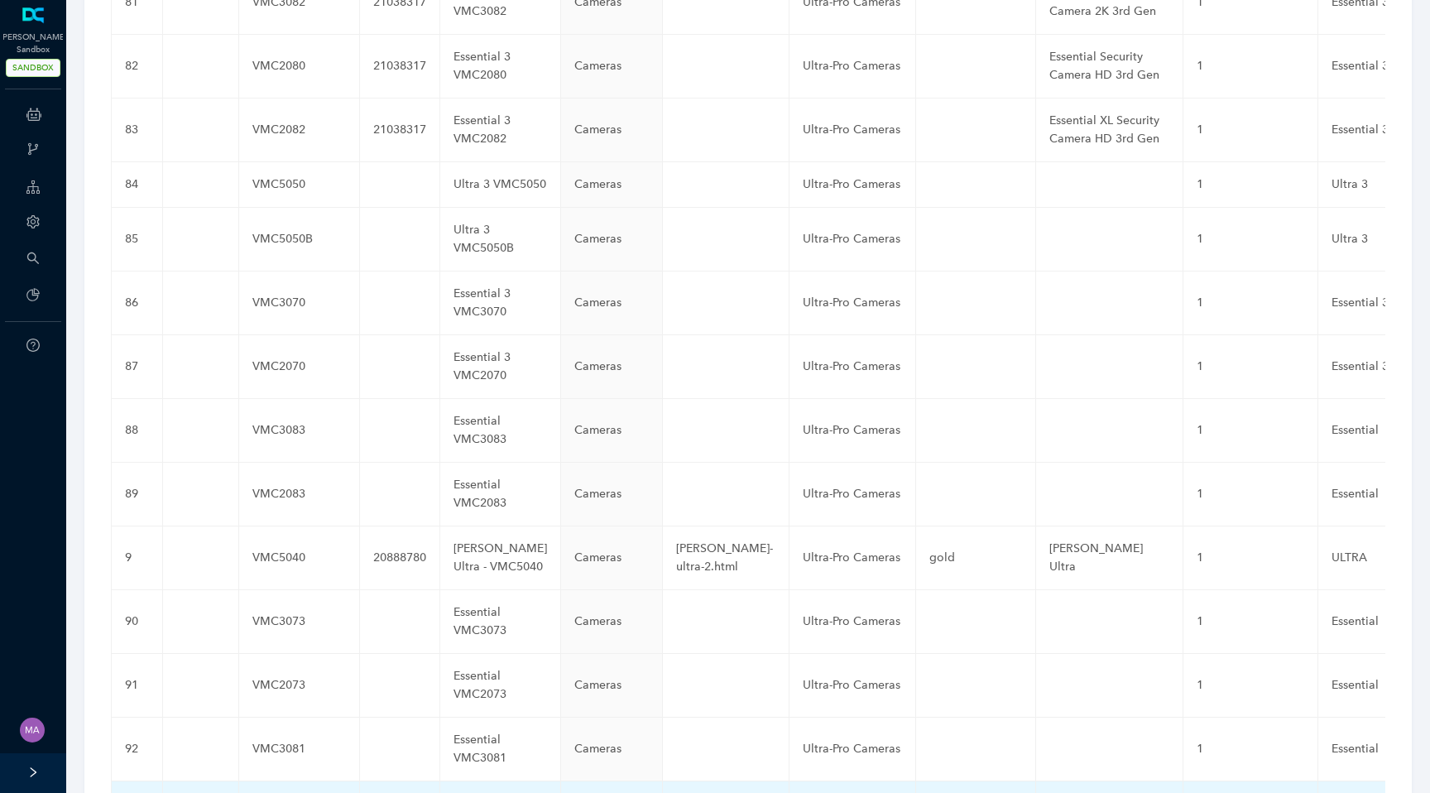
type input "Essential VMC2081"
click at [501, 792] on icon "check" at bounding box center [507, 807] width 13 height 13
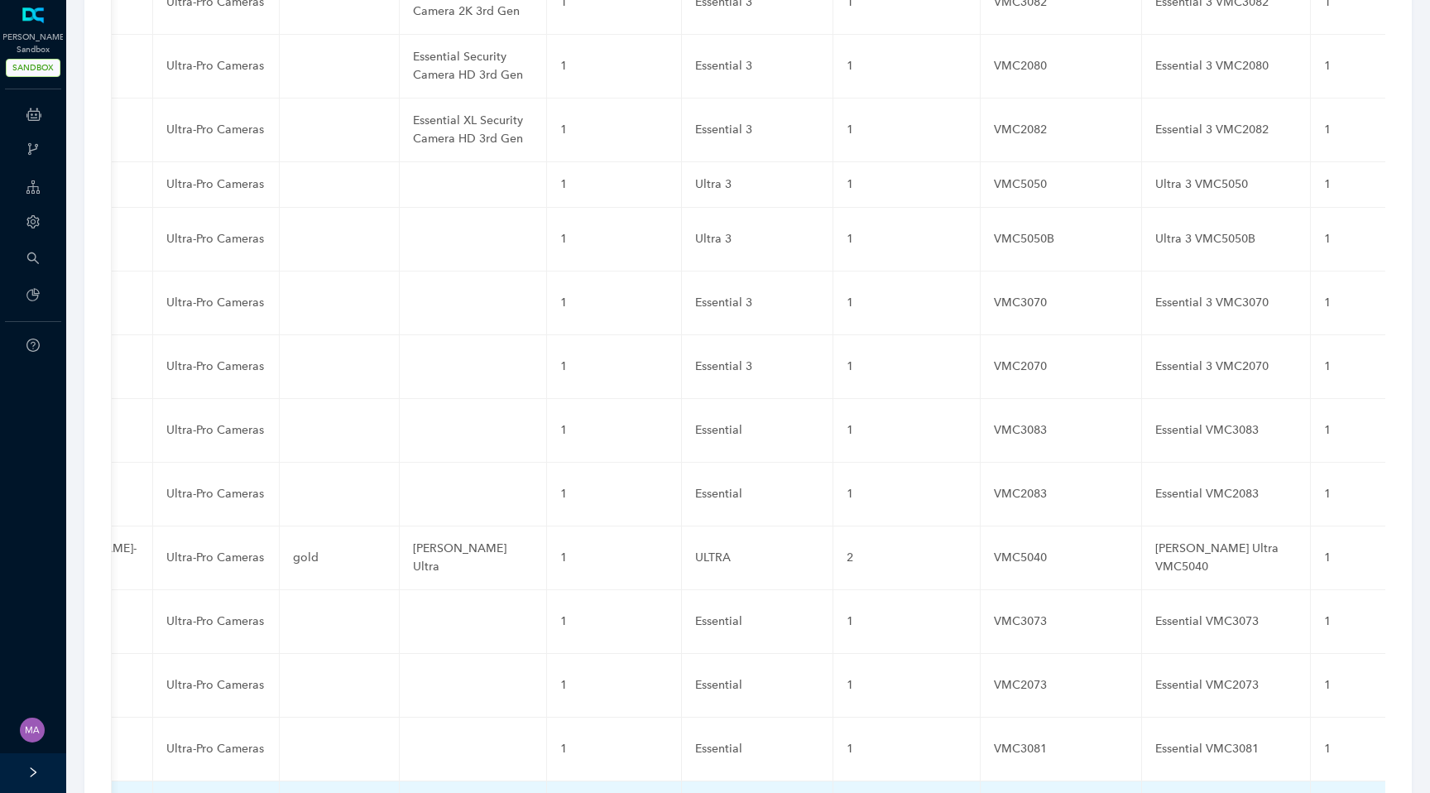
scroll to position [0, 732]
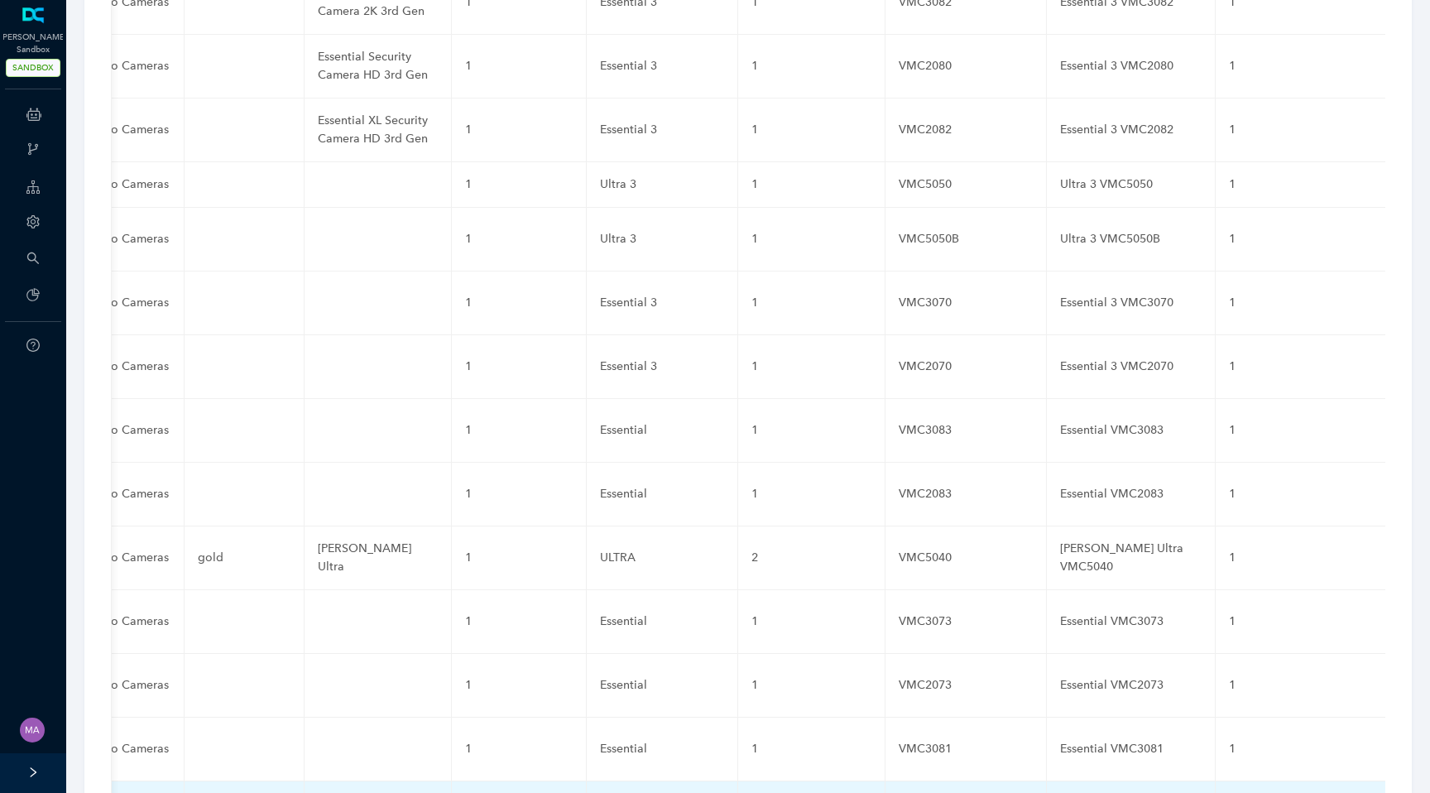
paste input "Essential VMC2081"
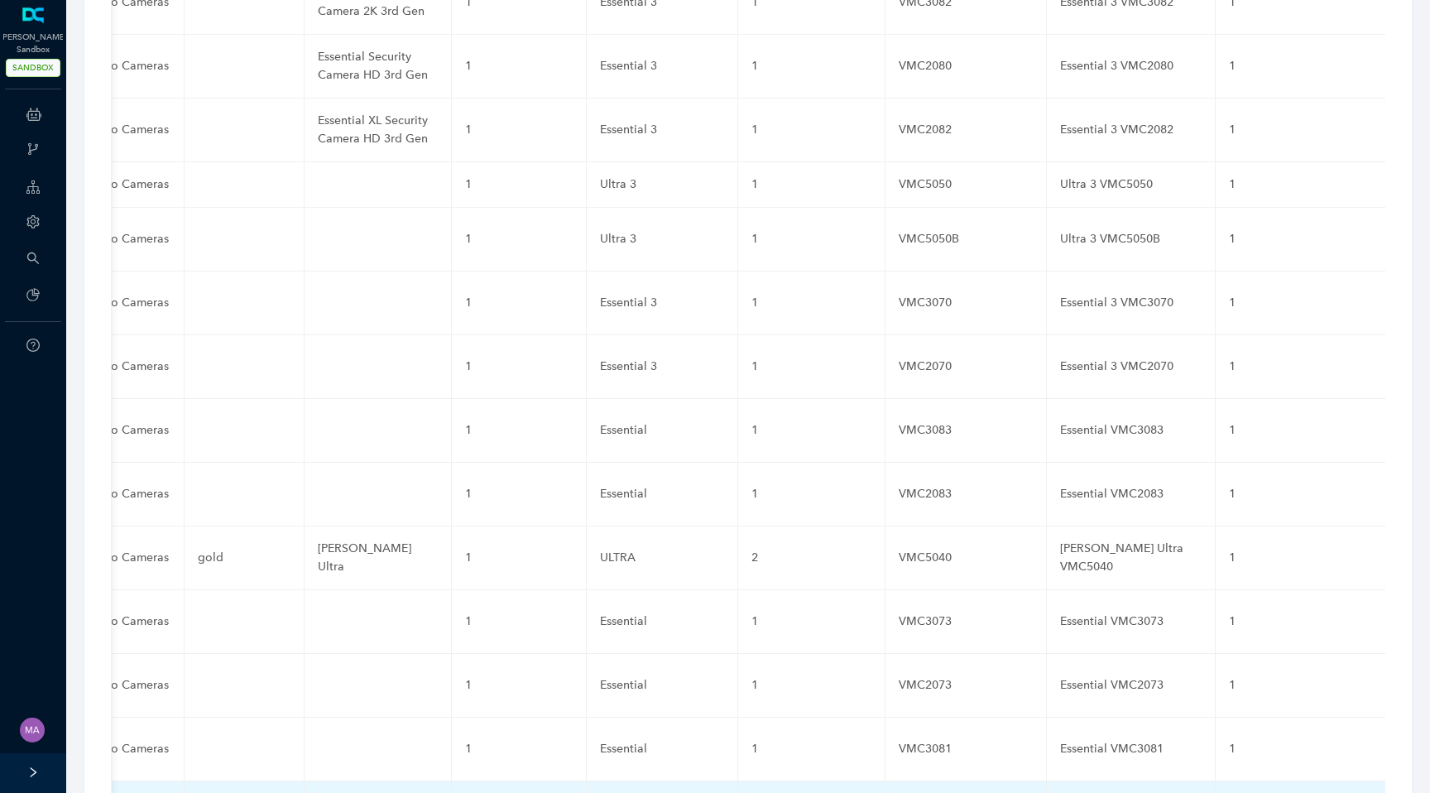
type input "Essential VMC2081"
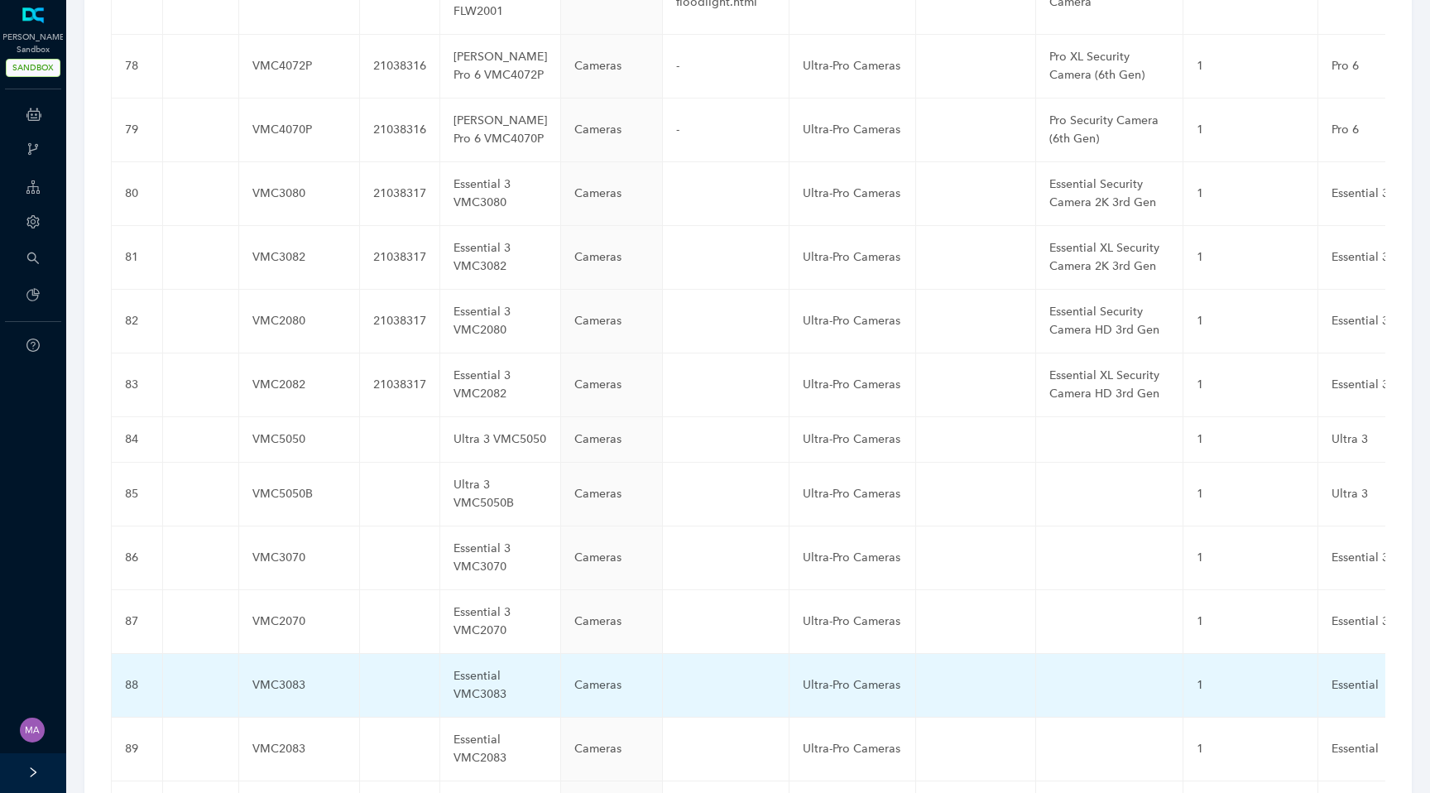
scroll to position [4335, 0]
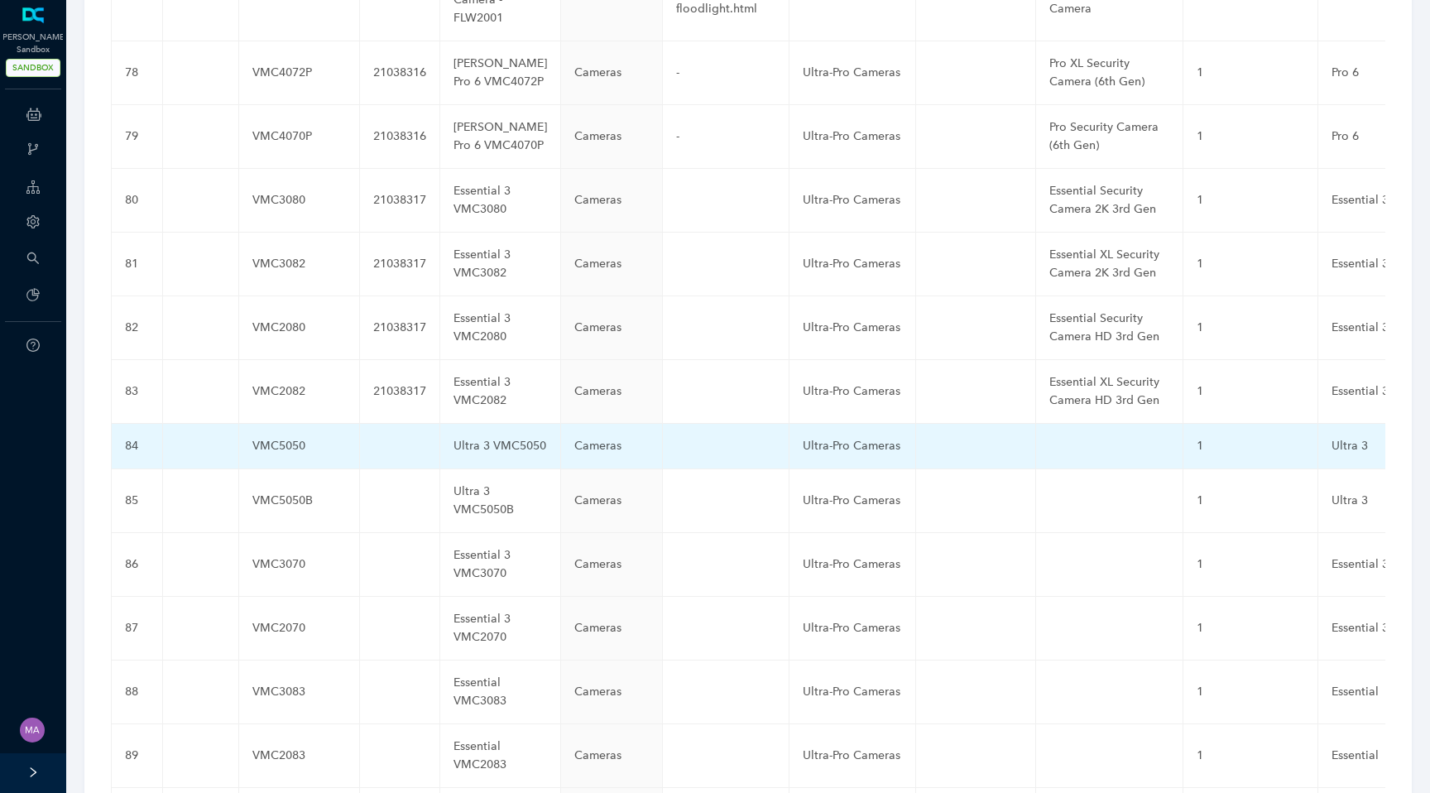
click at [361, 424] on td at bounding box center [400, 447] width 80 height 46
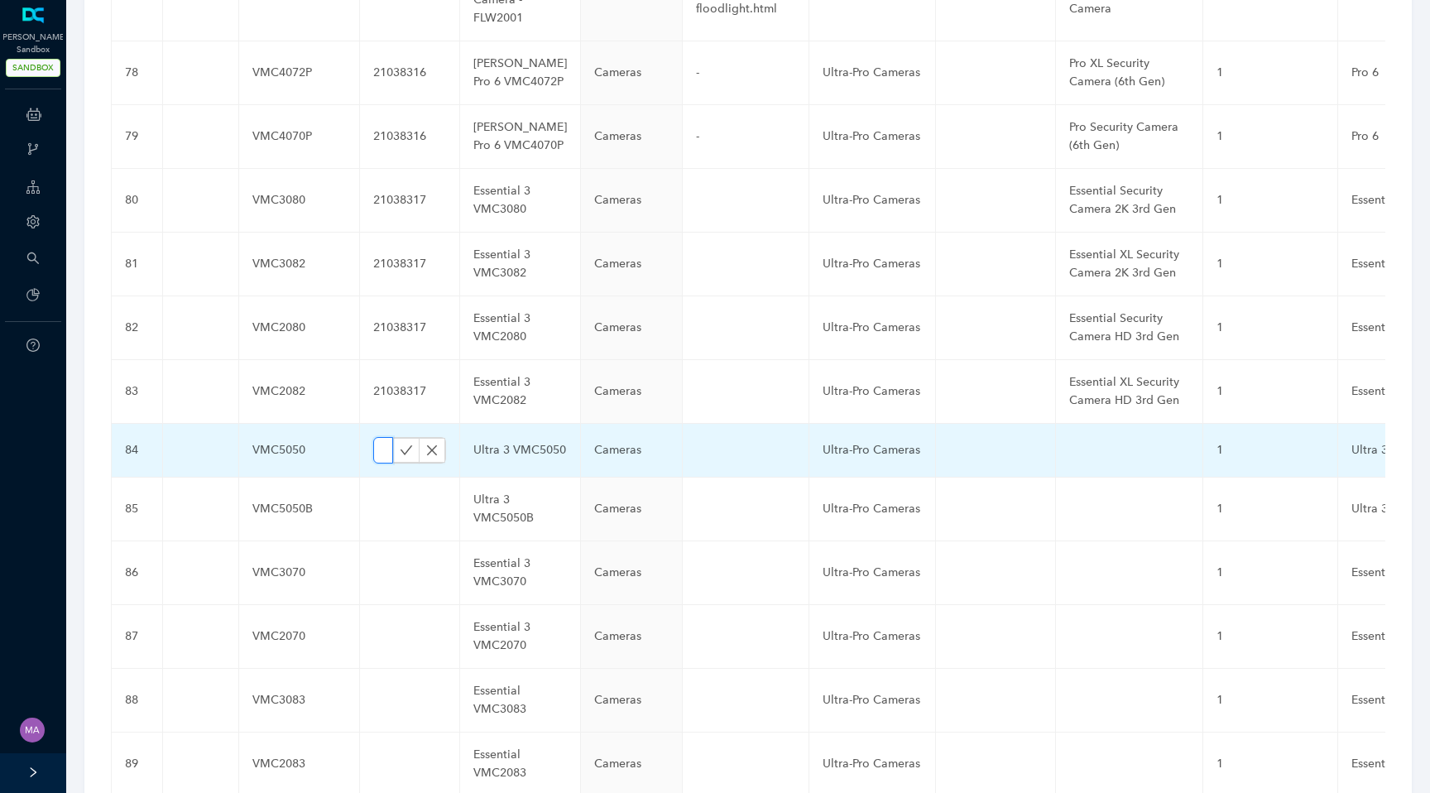
click at [373, 437] on input "text" at bounding box center [383, 450] width 20 height 26
paste input "21038315"
type input "21038315"
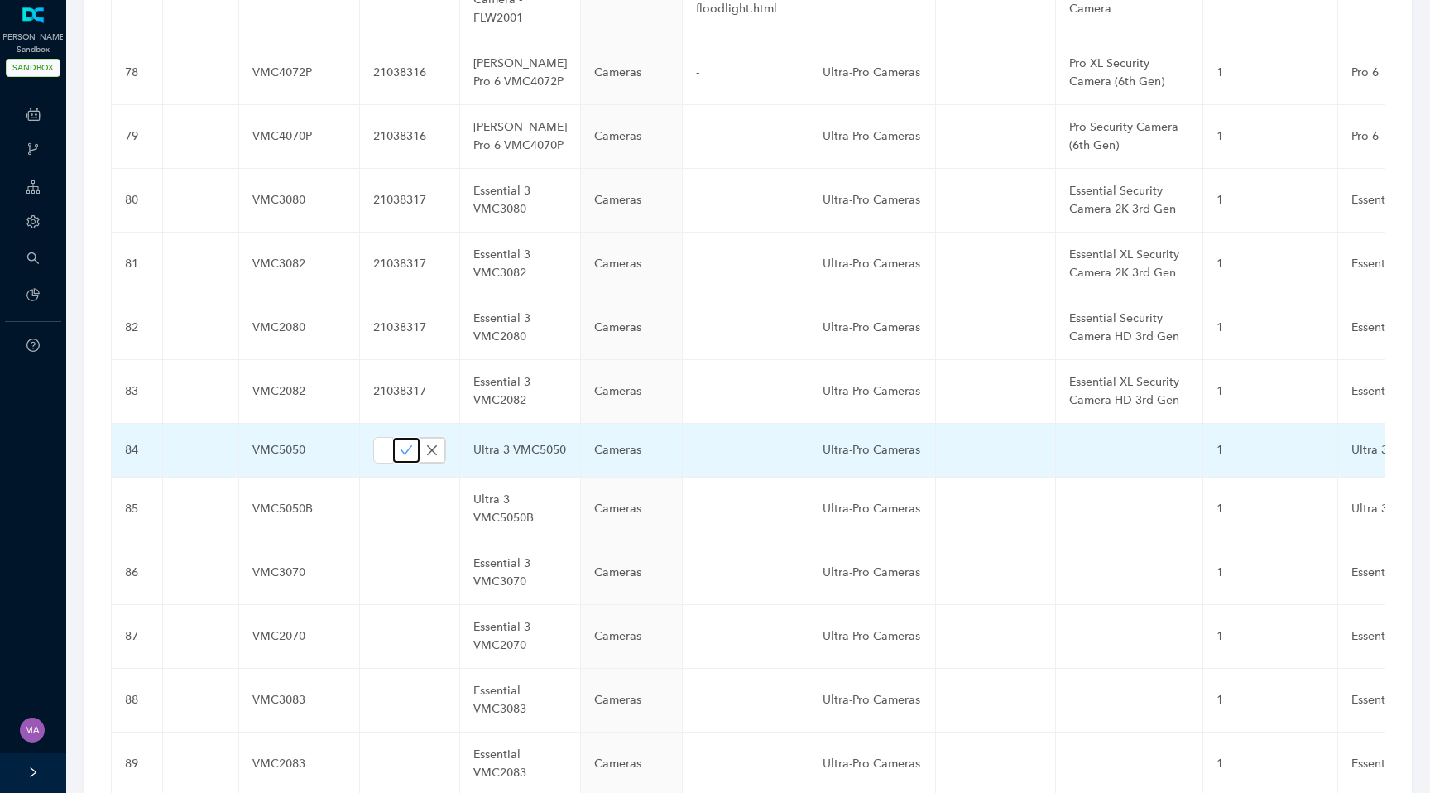
click at [400, 444] on icon "check" at bounding box center [406, 450] width 13 height 13
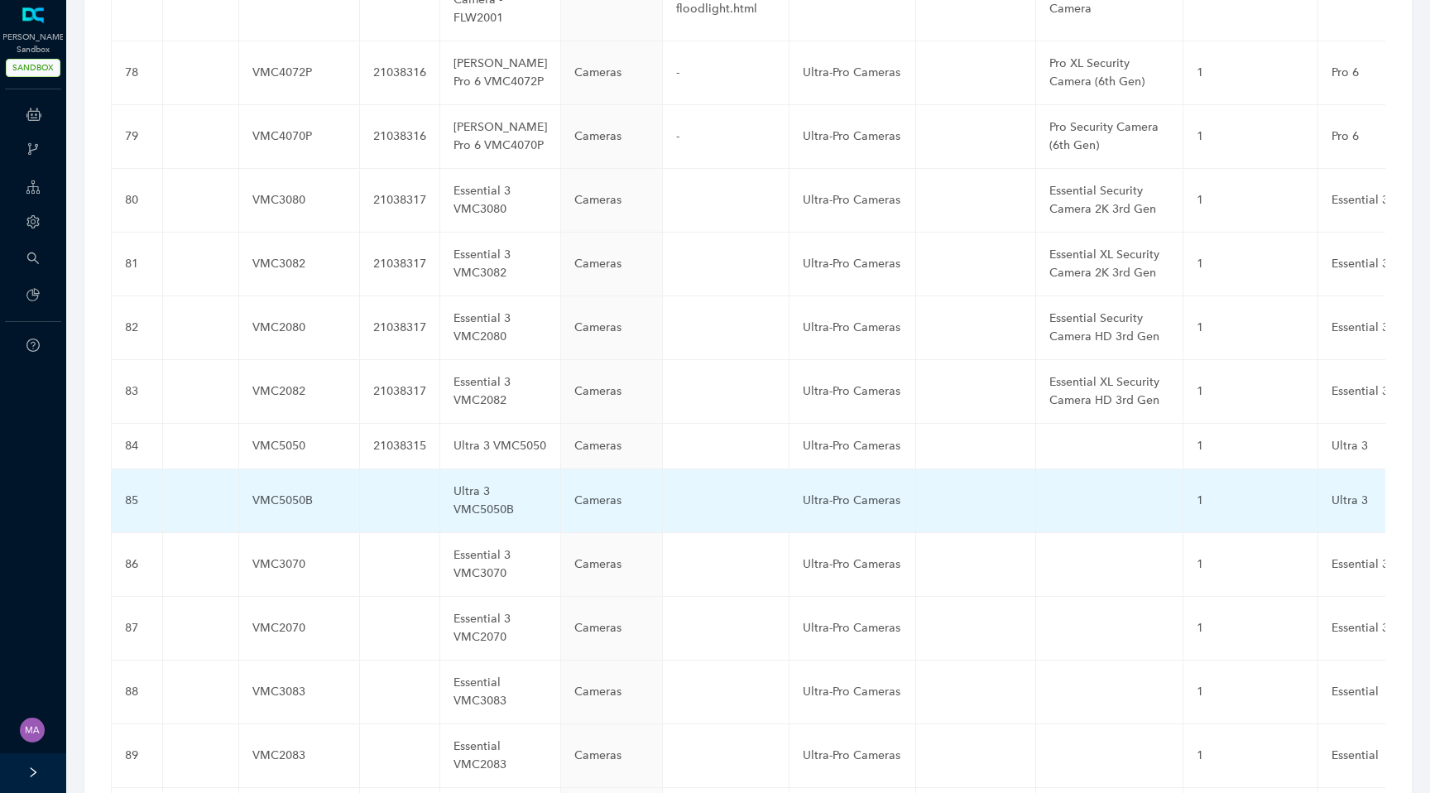
click at [367, 469] on td at bounding box center [400, 501] width 80 height 64
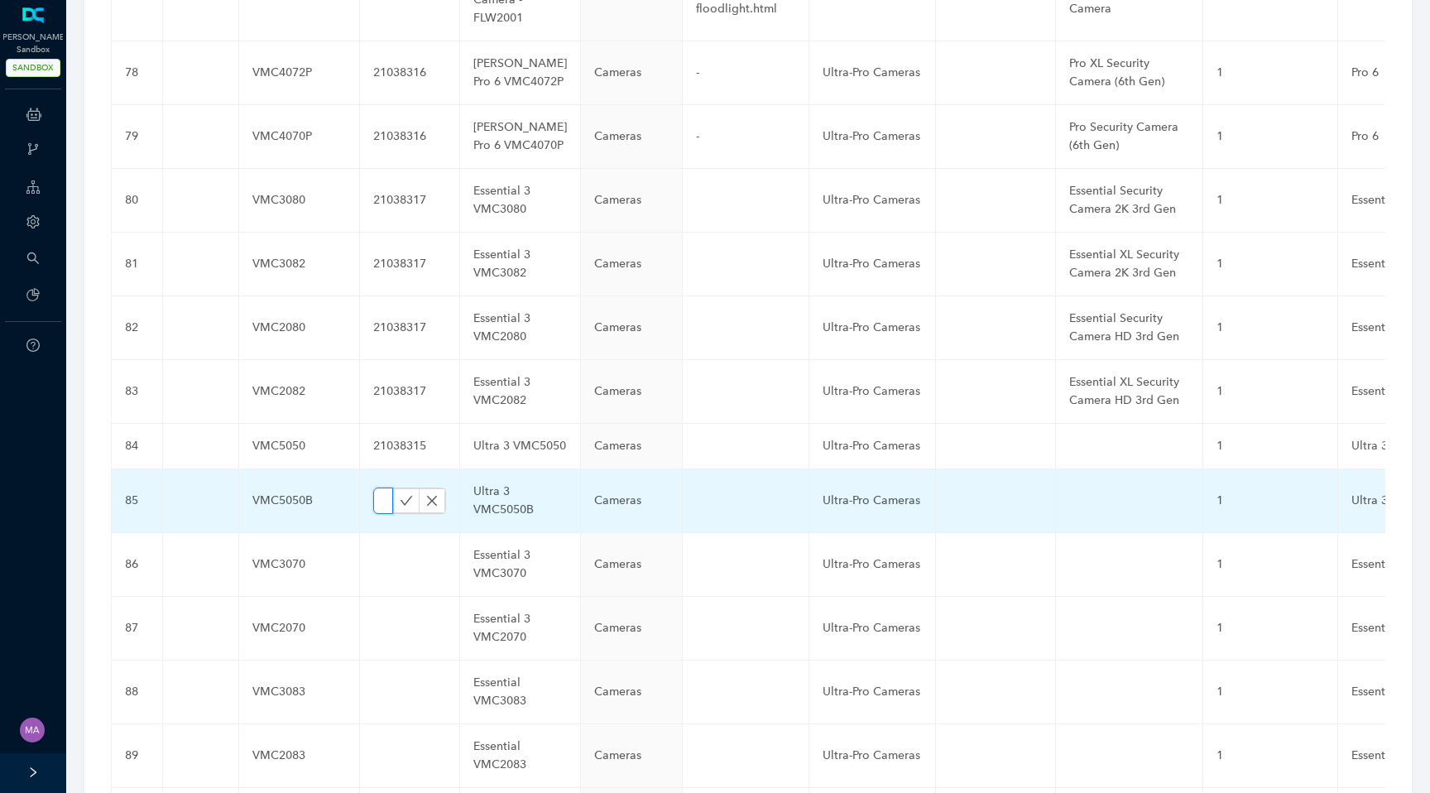
click at [373, 488] on input "text" at bounding box center [383, 501] width 20 height 26
paste input "21038315"
type input "21038315"
click at [400, 494] on icon "check" at bounding box center [406, 500] width 13 height 13
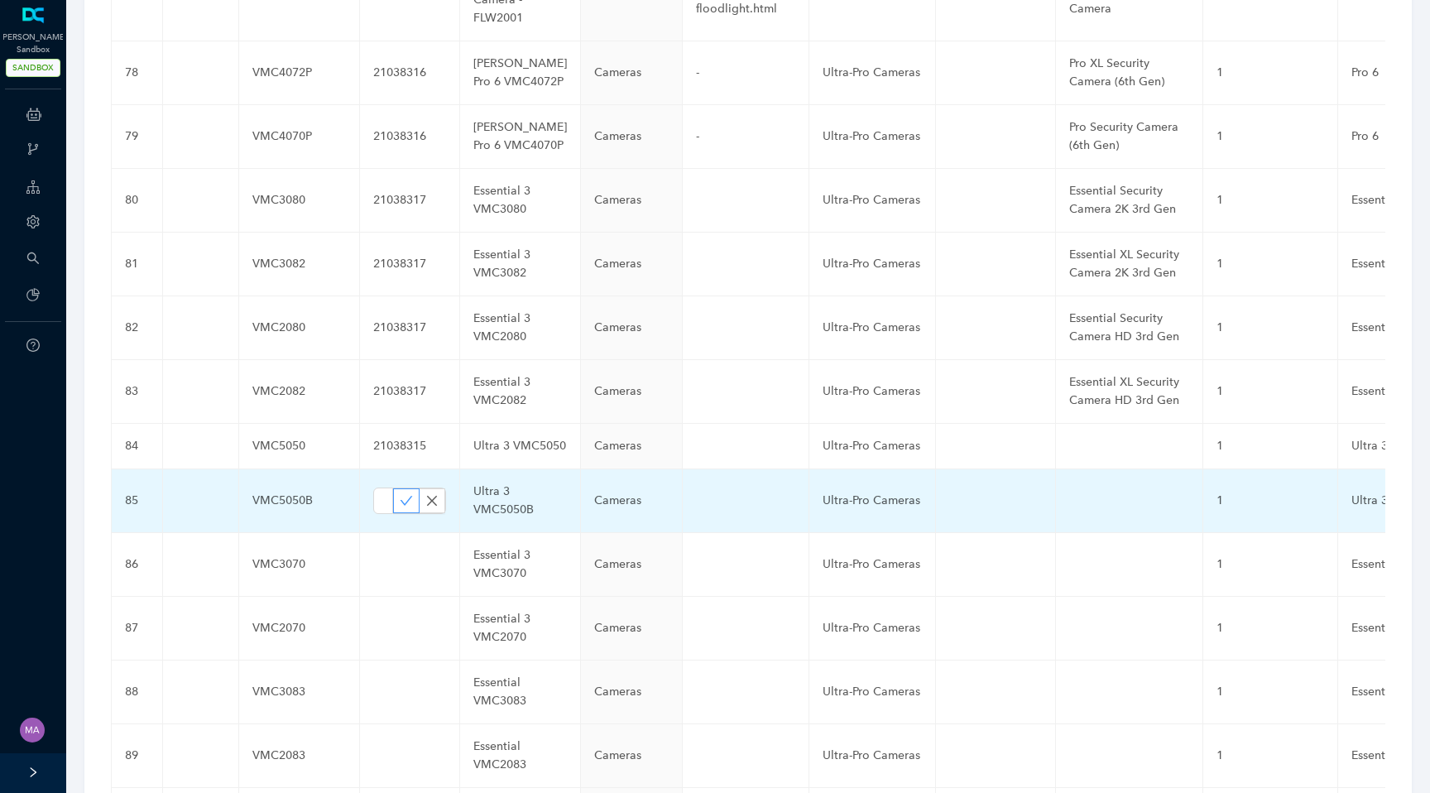
scroll to position [0, 0]
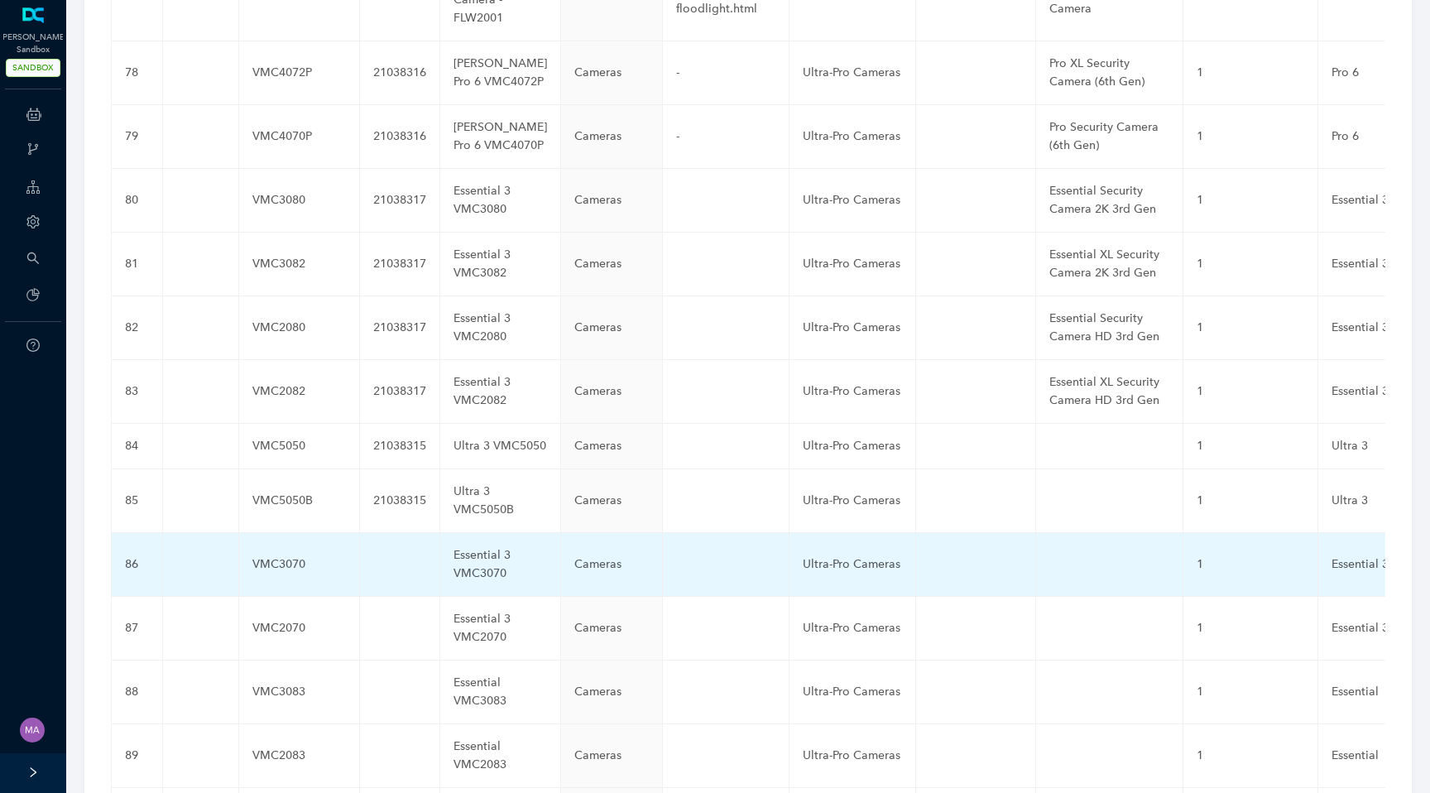
click at [360, 533] on td at bounding box center [400, 565] width 80 height 64
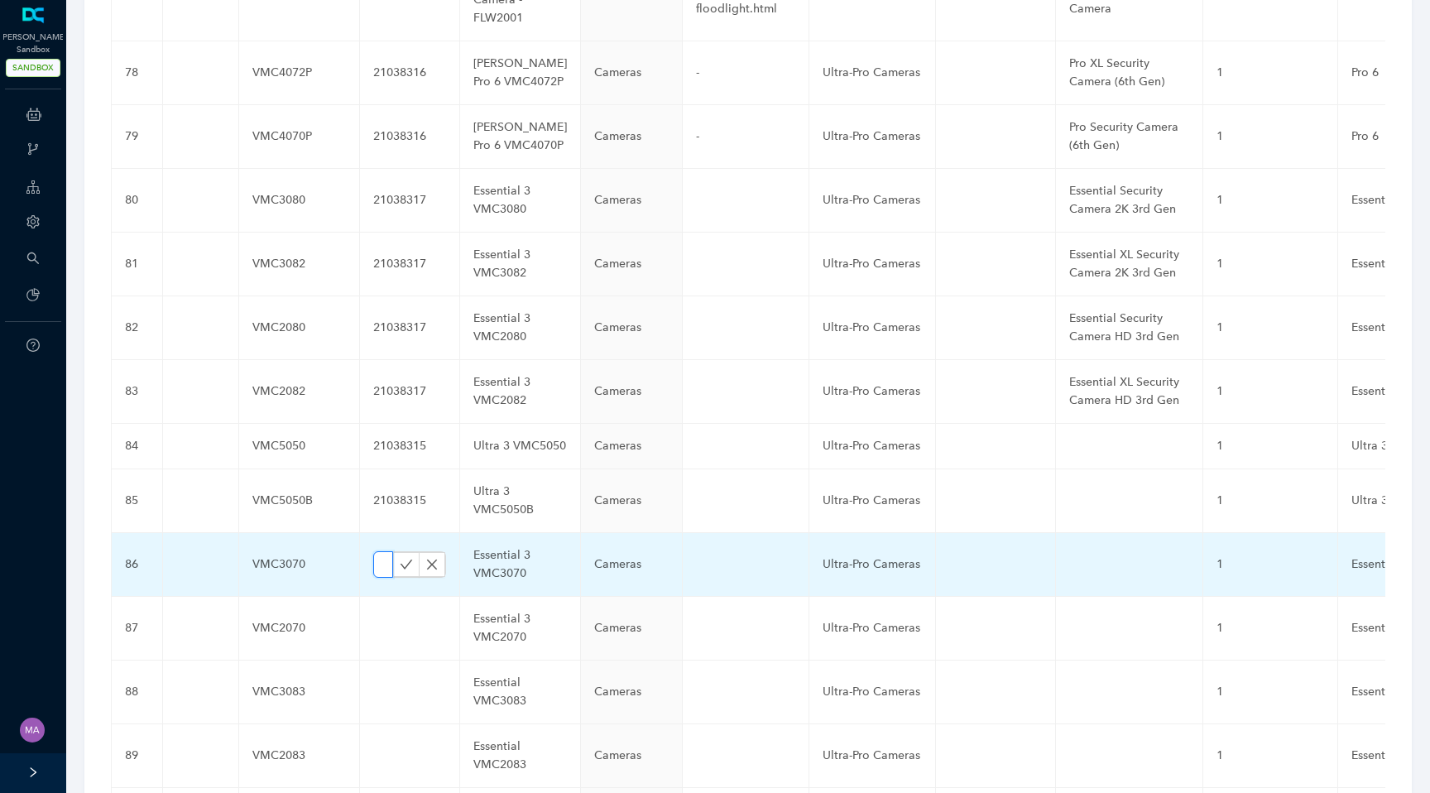
click at [373, 551] on input "text" at bounding box center [383, 564] width 20 height 26
paste input "21038317"
type input "21038317"
click at [400, 558] on icon "check" at bounding box center [406, 564] width 13 height 13
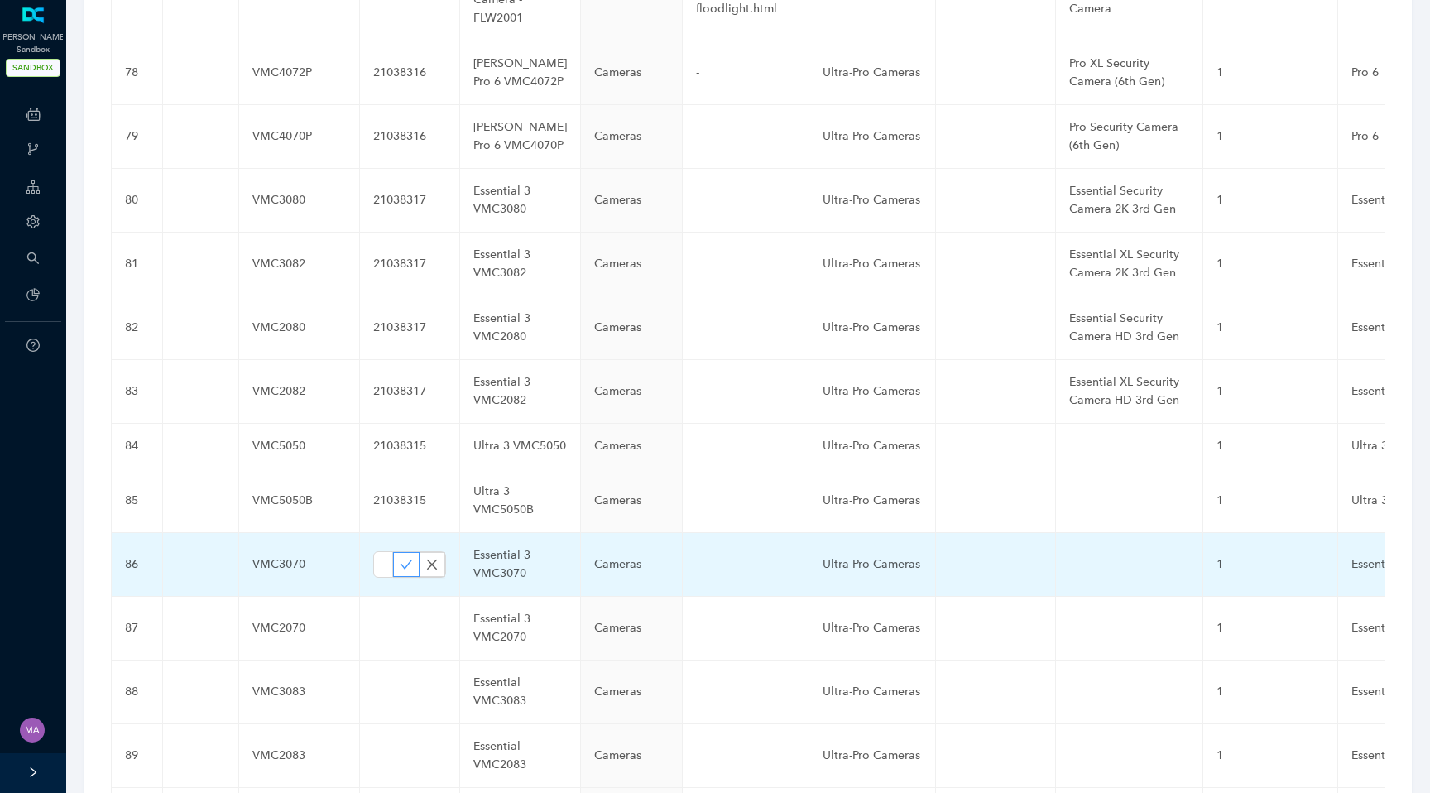
scroll to position [0, 0]
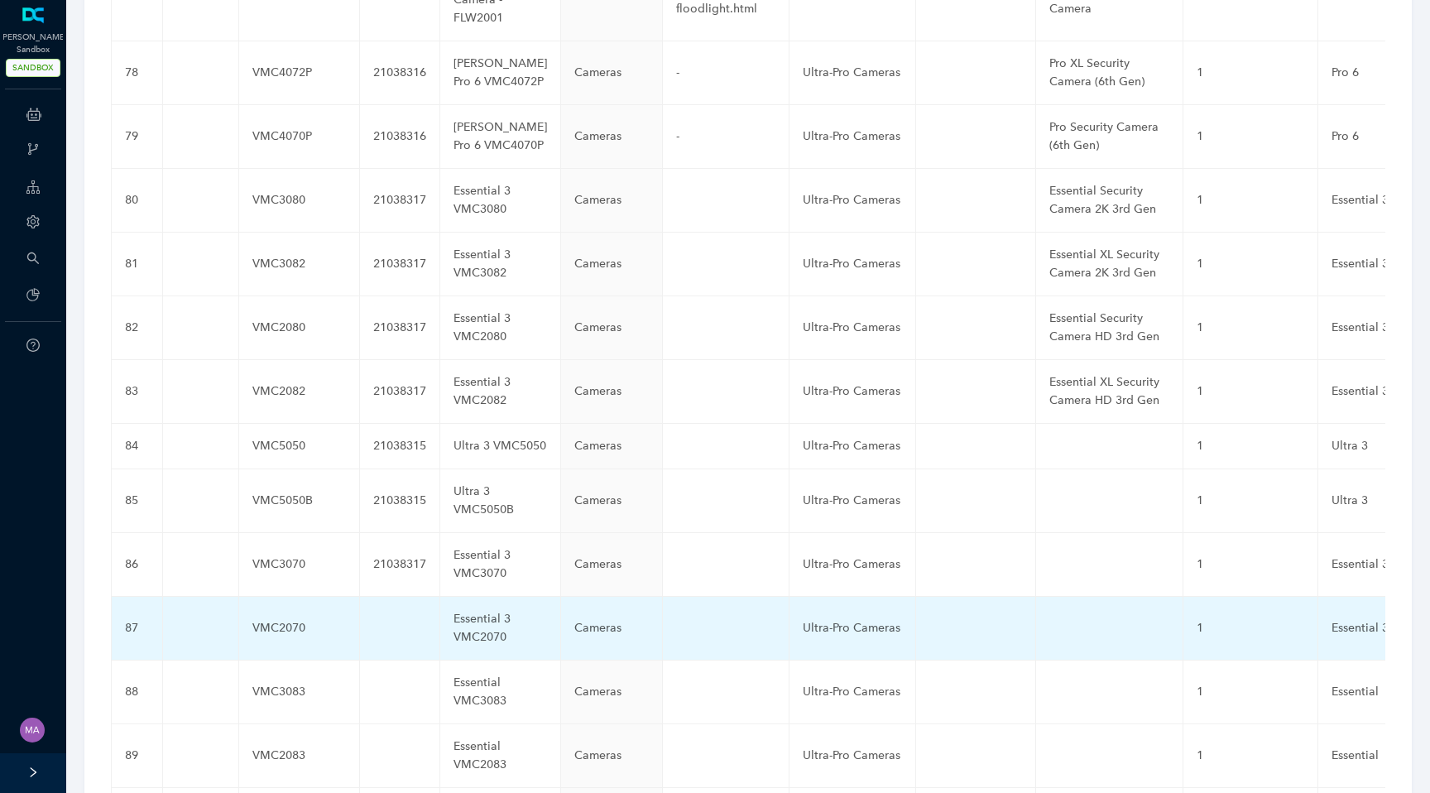
click at [360, 597] on td at bounding box center [400, 629] width 80 height 64
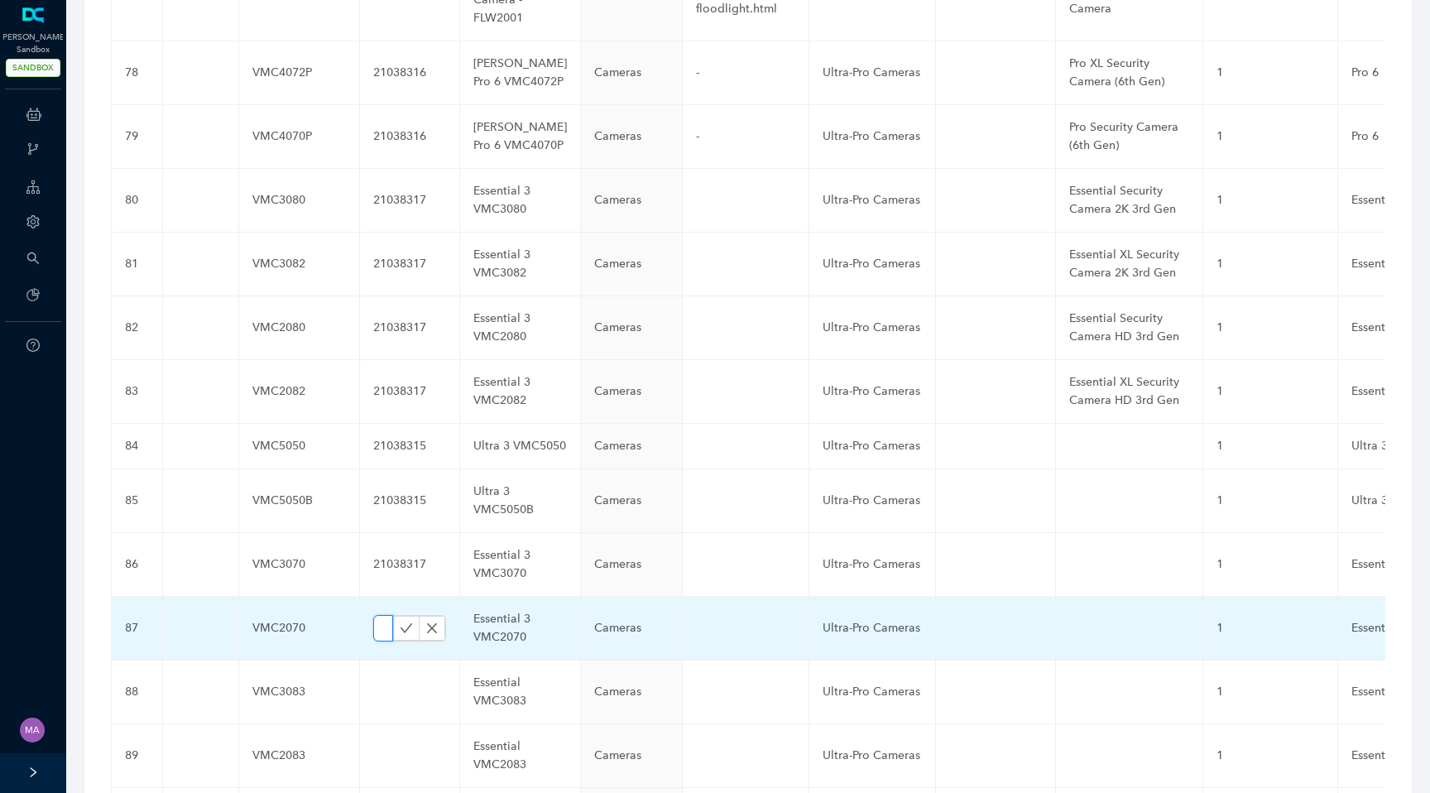
click at [373, 615] on input "text" at bounding box center [383, 628] width 20 height 26
paste input "21038317"
type input "21038317"
click at [400, 622] on icon "check" at bounding box center [406, 628] width 13 height 13
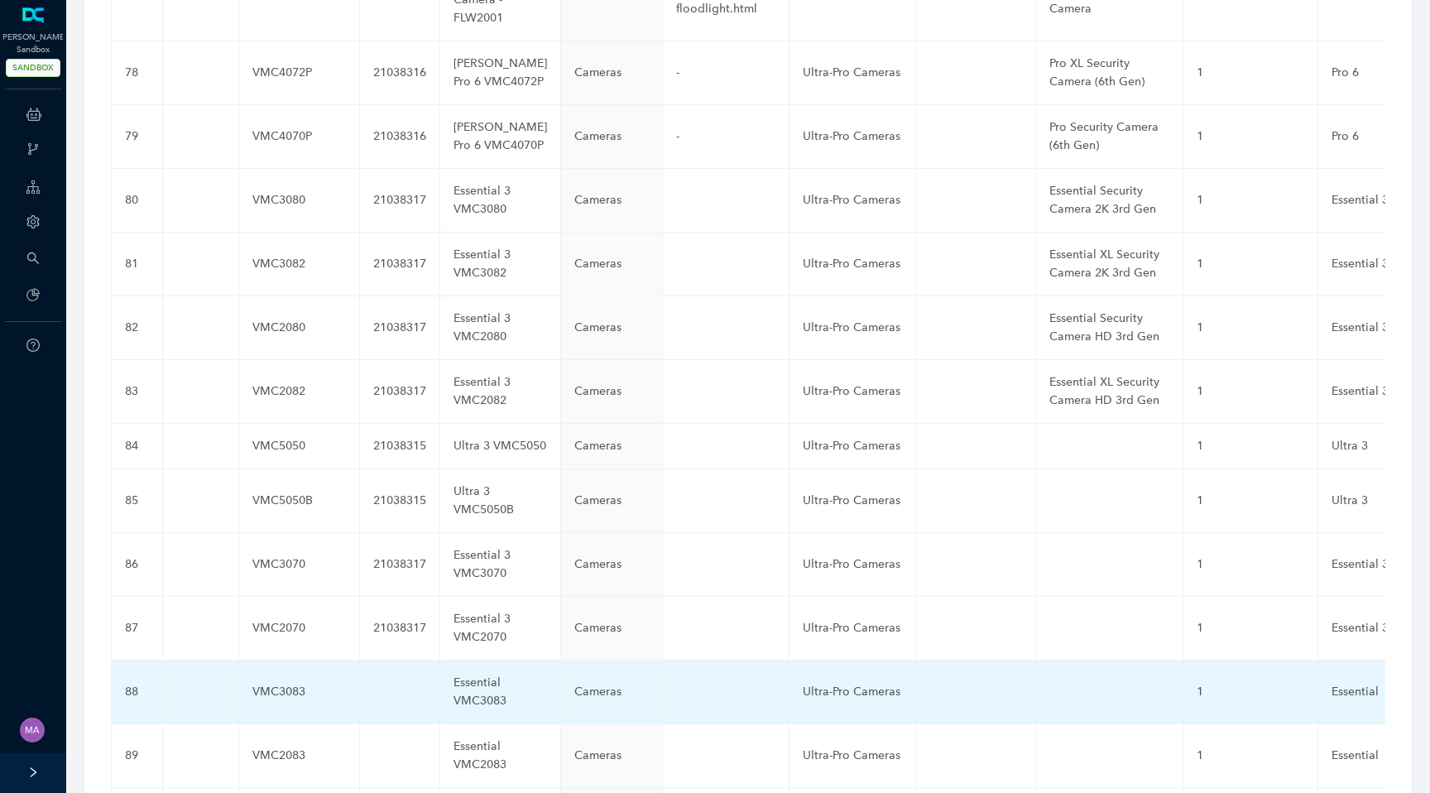
click at [360, 661] on td at bounding box center [400, 693] width 80 height 64
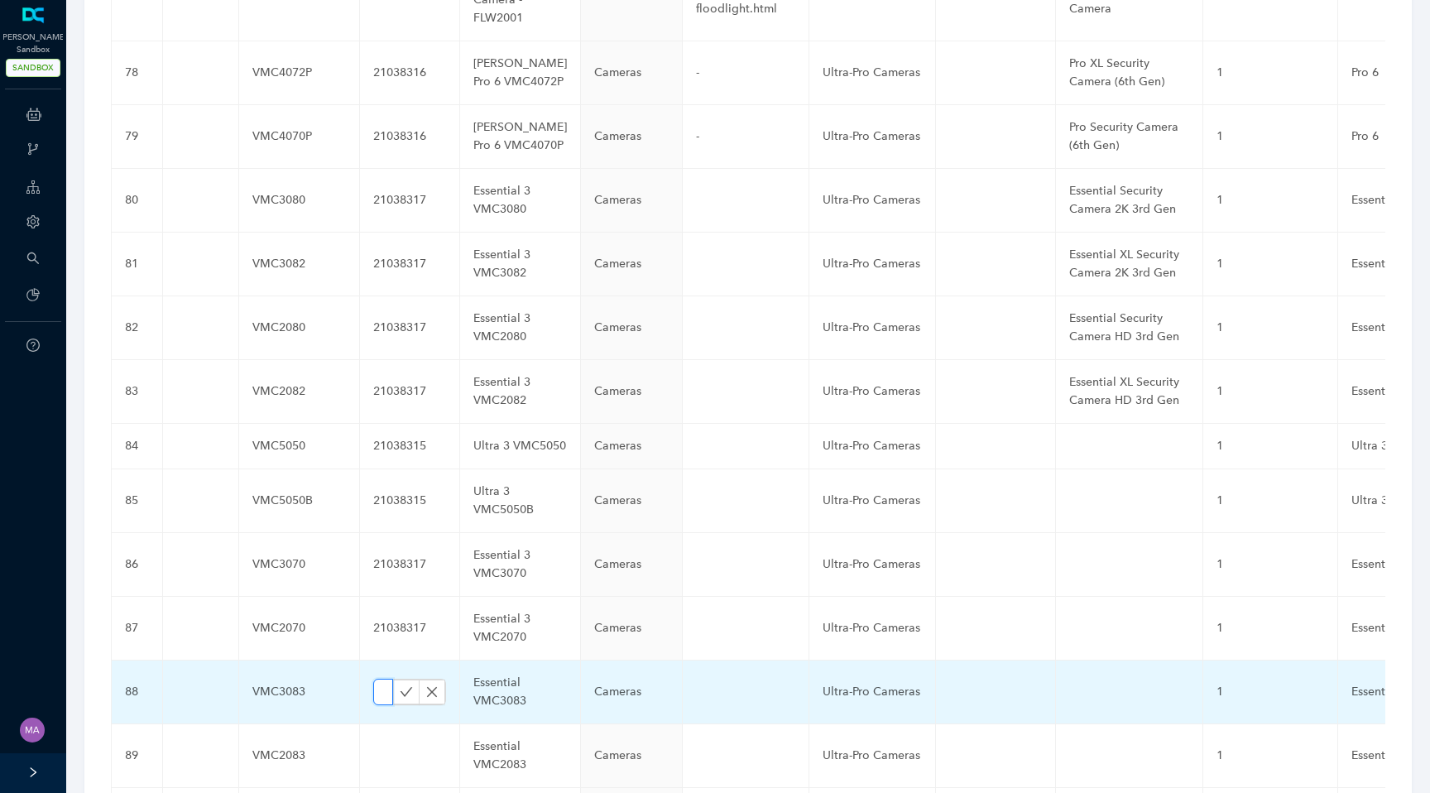
click at [373, 679] on input "text" at bounding box center [383, 692] width 20 height 26
paste input "21038317"
type input "21038317"
click at [400, 685] on icon "check" at bounding box center [406, 691] width 13 height 13
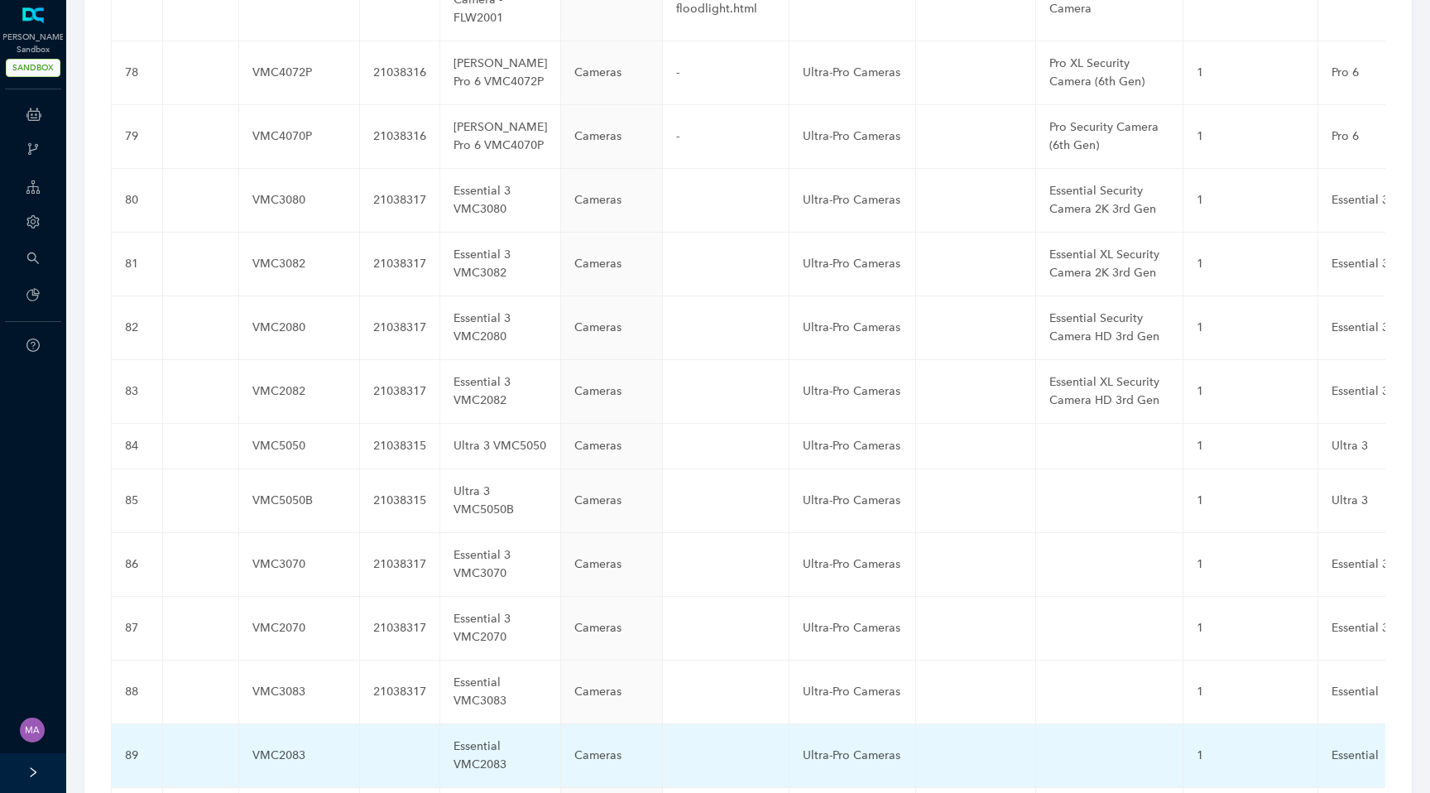
click at [360, 724] on td at bounding box center [400, 756] width 80 height 64
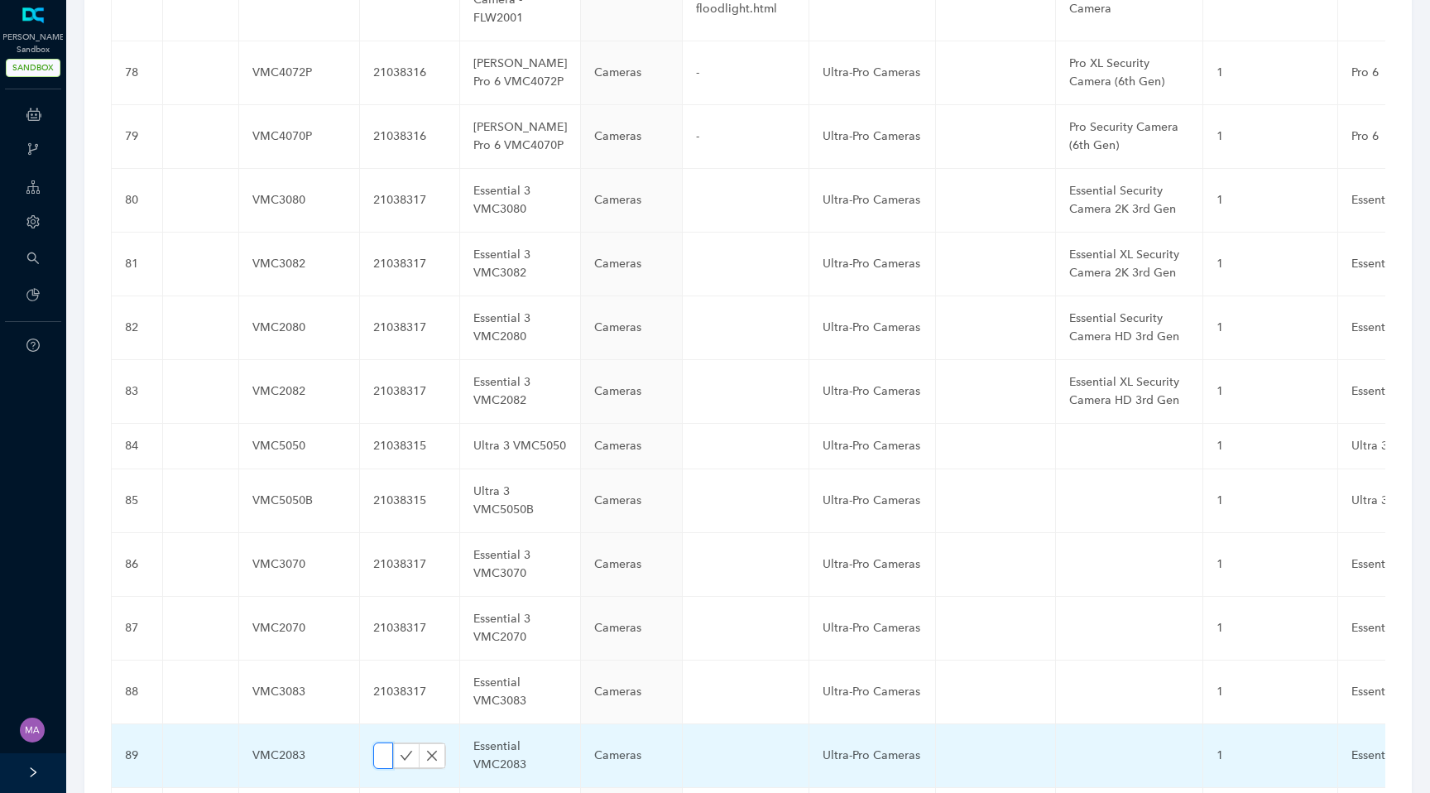
click at [373, 742] on input "text" at bounding box center [383, 755] width 20 height 26
paste input "21038317"
type input "21038317"
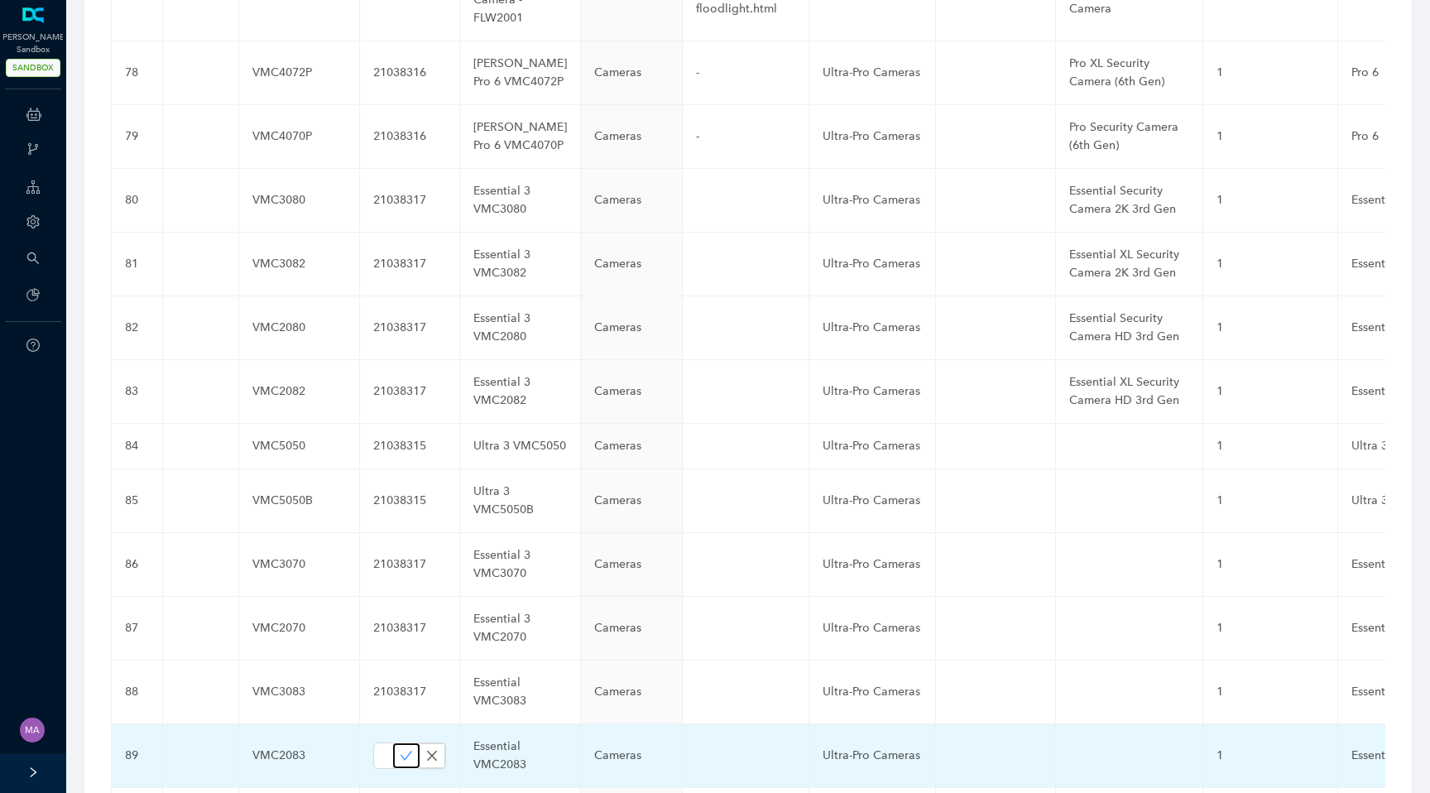
click at [400, 749] on icon "check" at bounding box center [406, 755] width 13 height 13
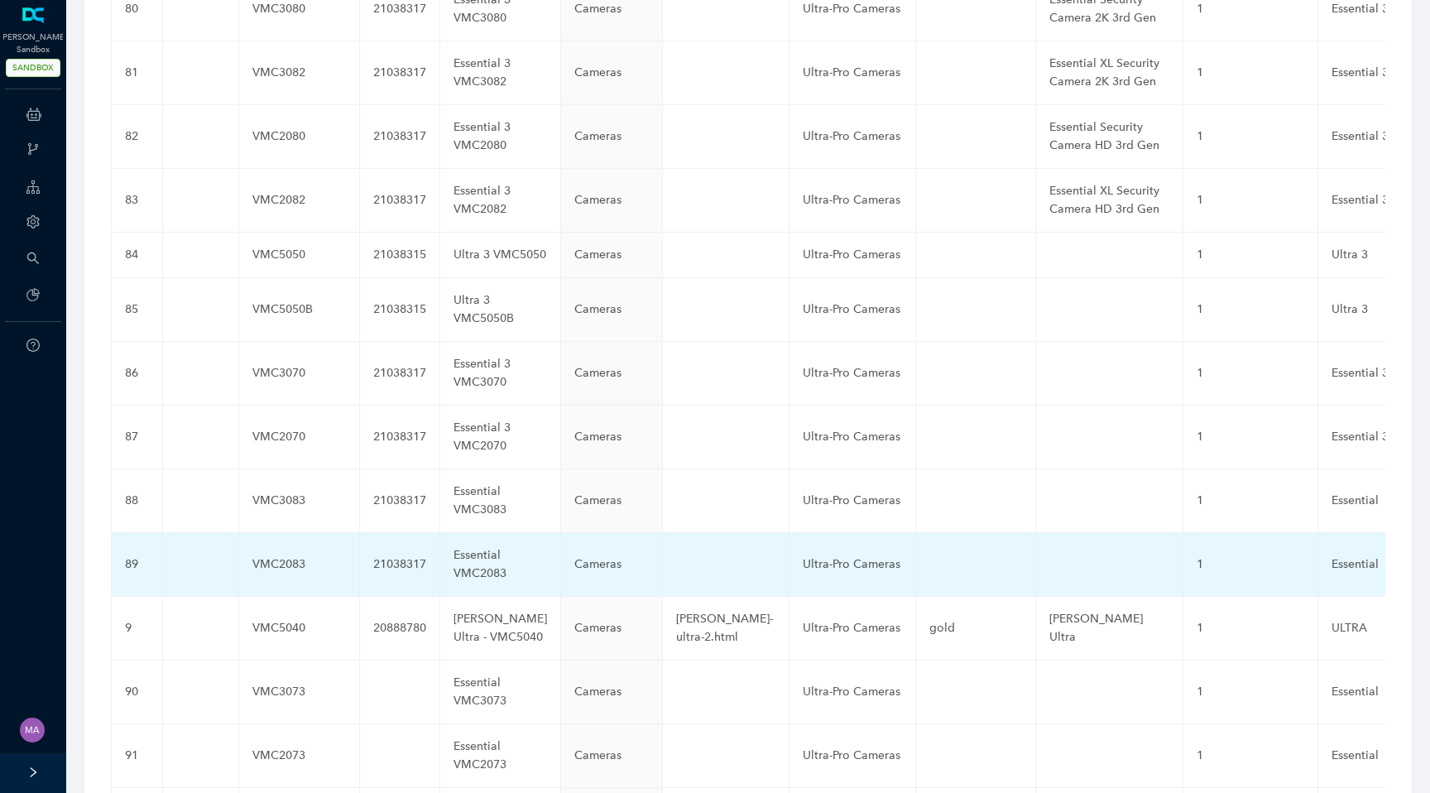
scroll to position [4617, 0]
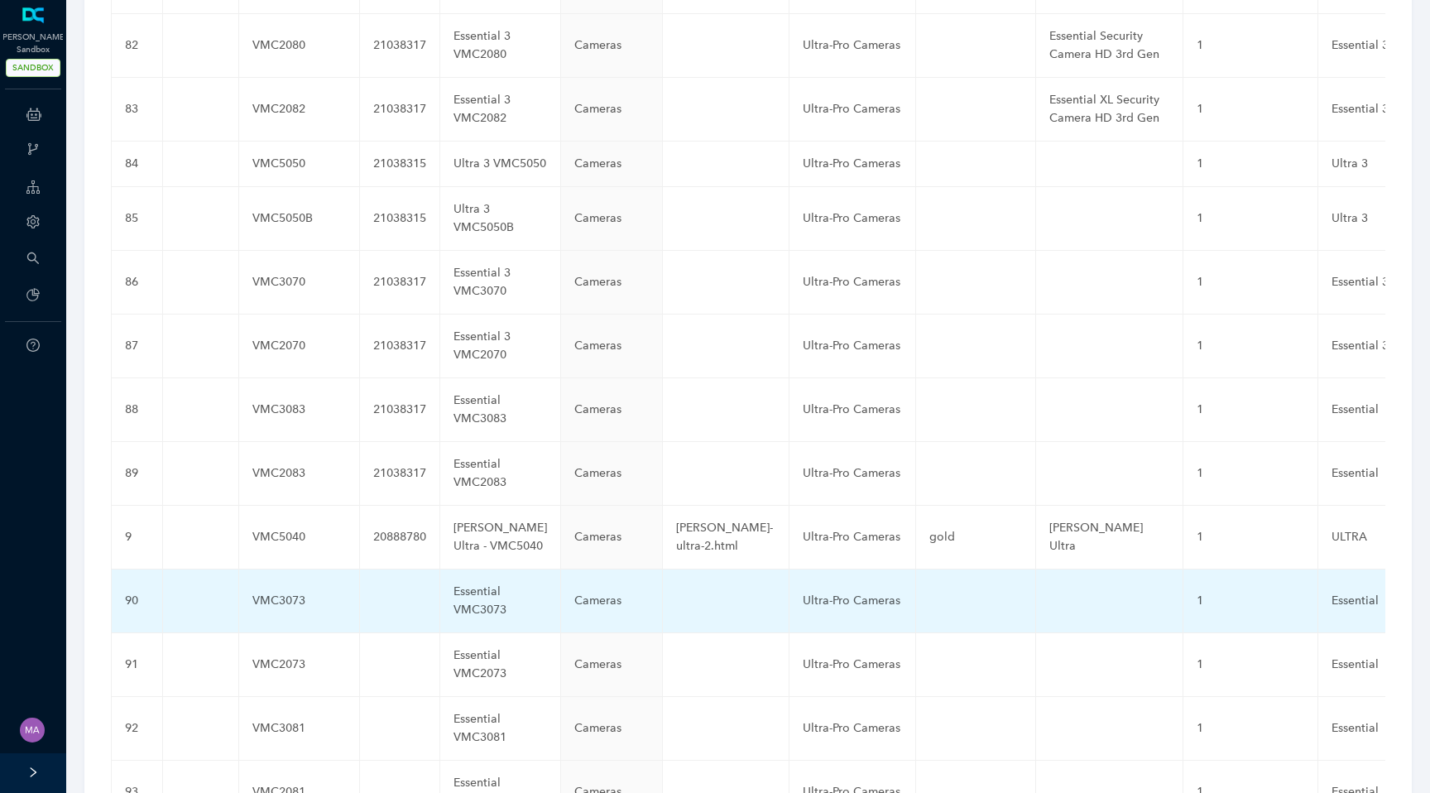
click at [360, 569] on td at bounding box center [400, 601] width 80 height 64
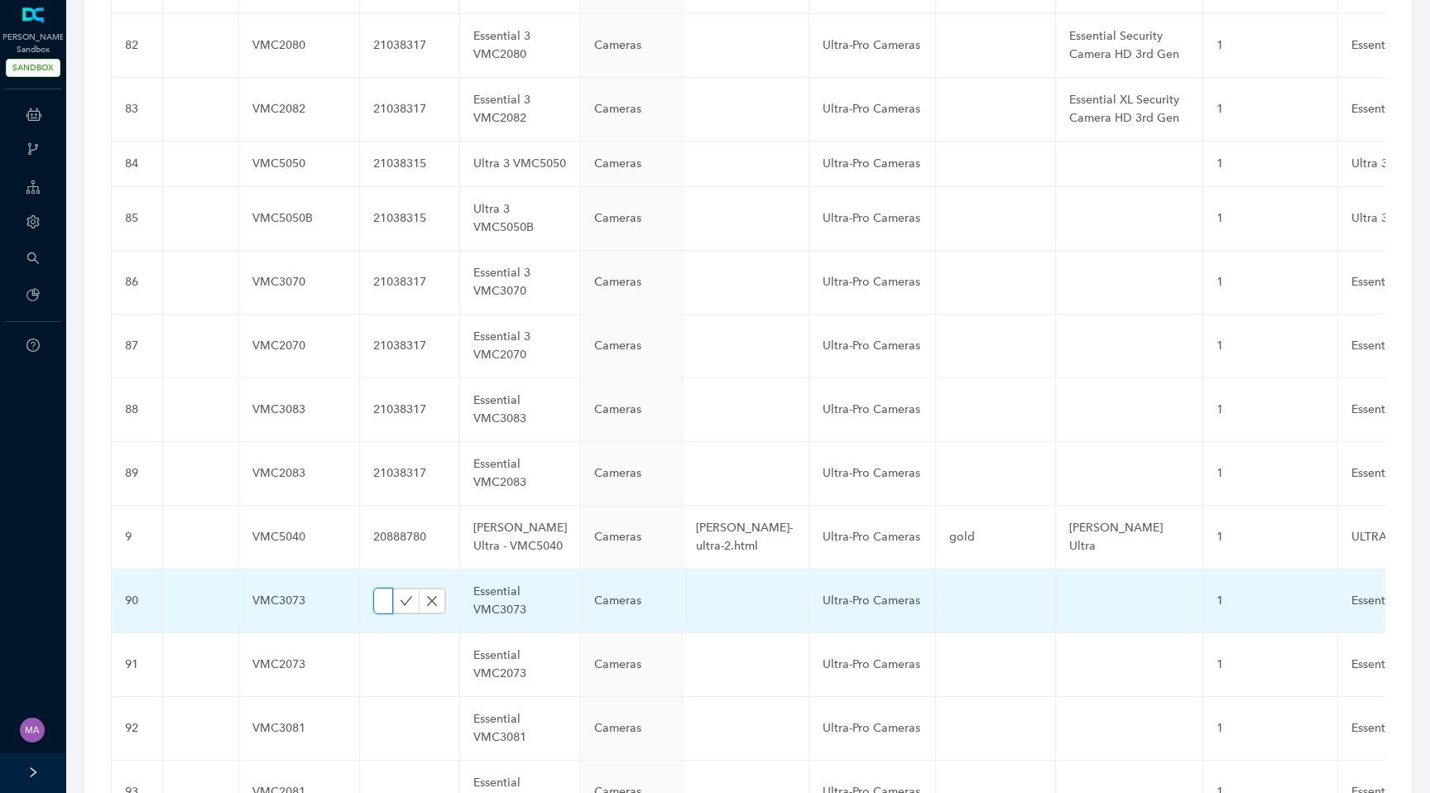
click at [373, 588] on input "text" at bounding box center [383, 601] width 20 height 26
paste input "21038317"
type input "21038317"
click at [401, 596] on icon "check" at bounding box center [407, 600] width 12 height 9
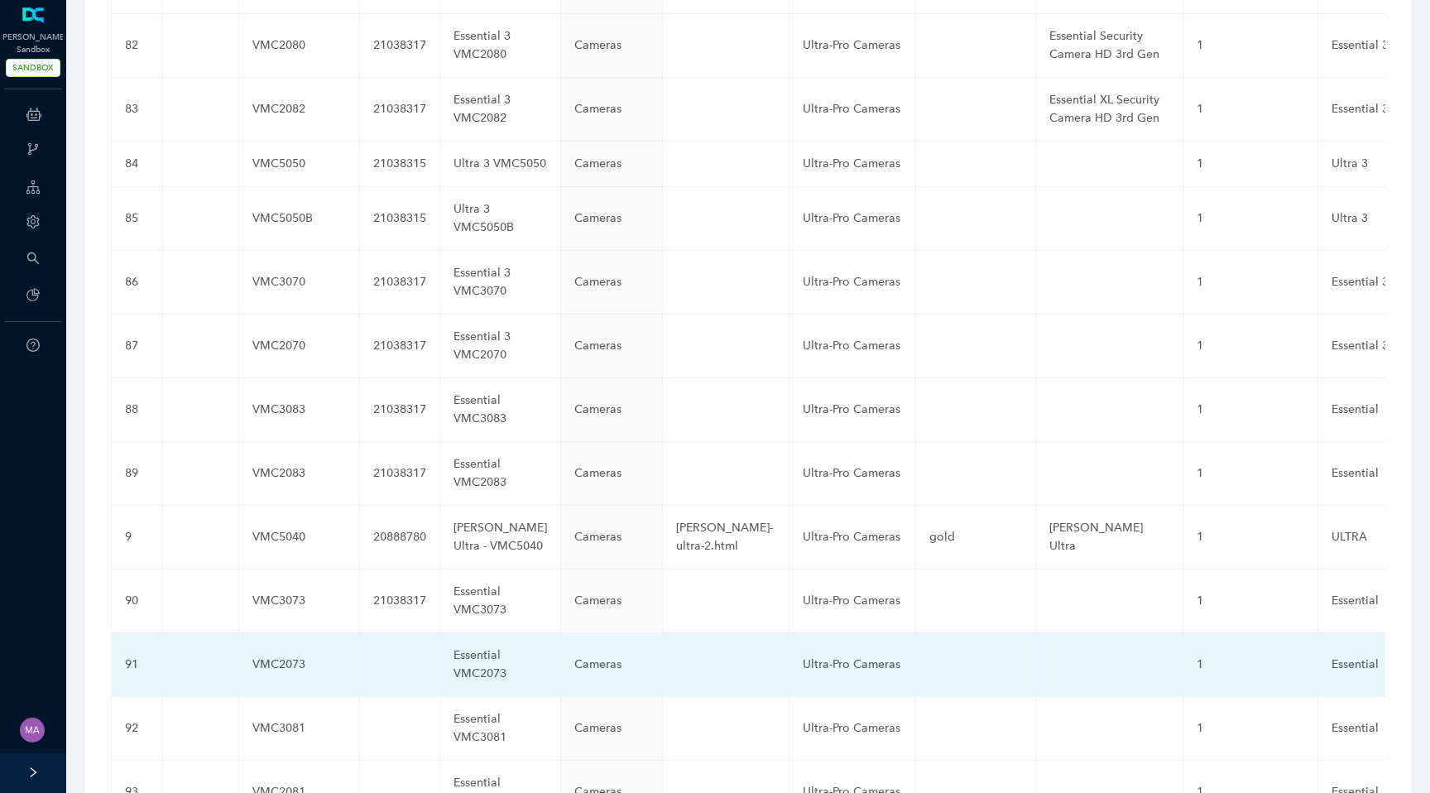
click at [360, 633] on td at bounding box center [400, 665] width 80 height 64
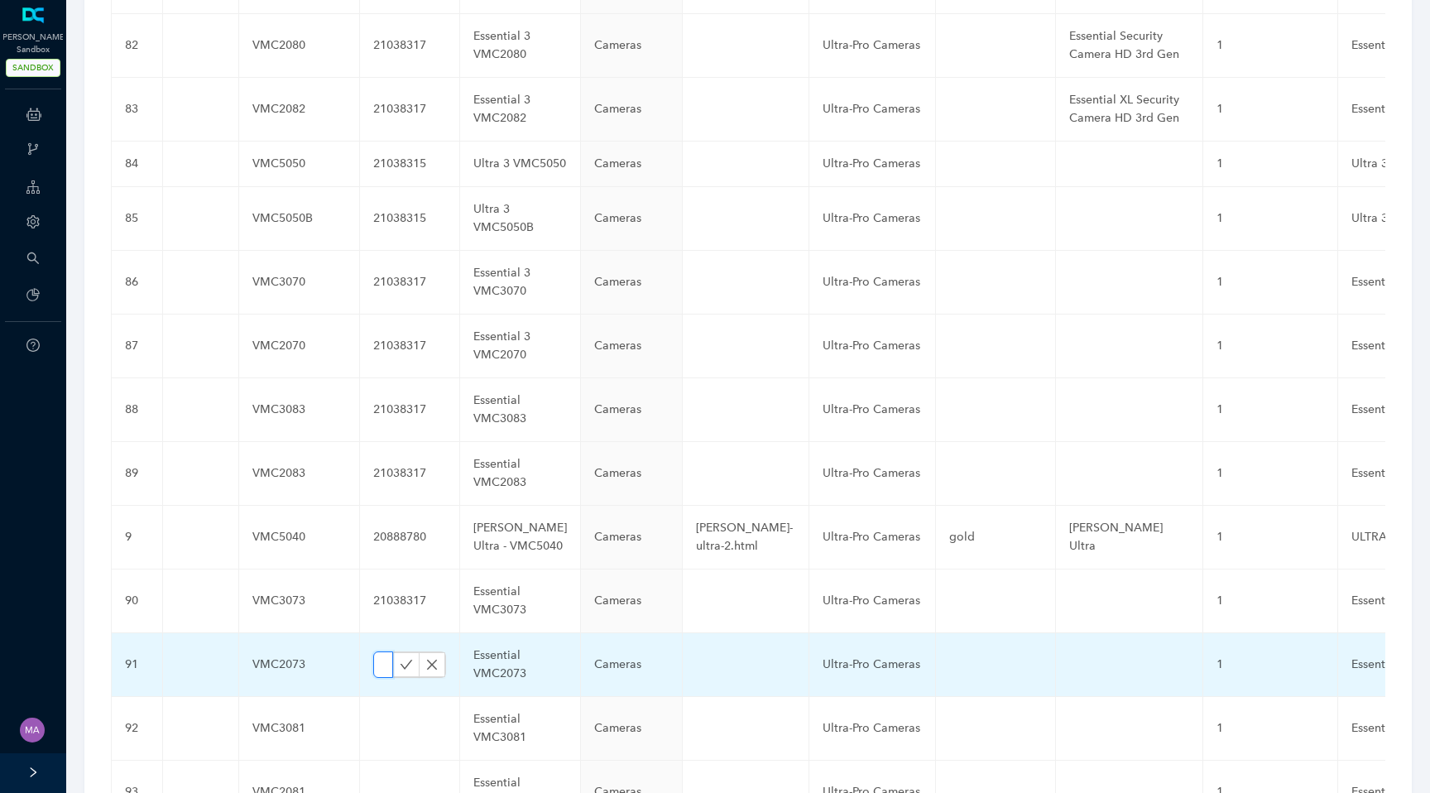
click at [373, 651] on input "text" at bounding box center [383, 664] width 20 height 26
paste input "21038317"
type input "21038317"
click at [400, 658] on icon "check" at bounding box center [406, 664] width 13 height 13
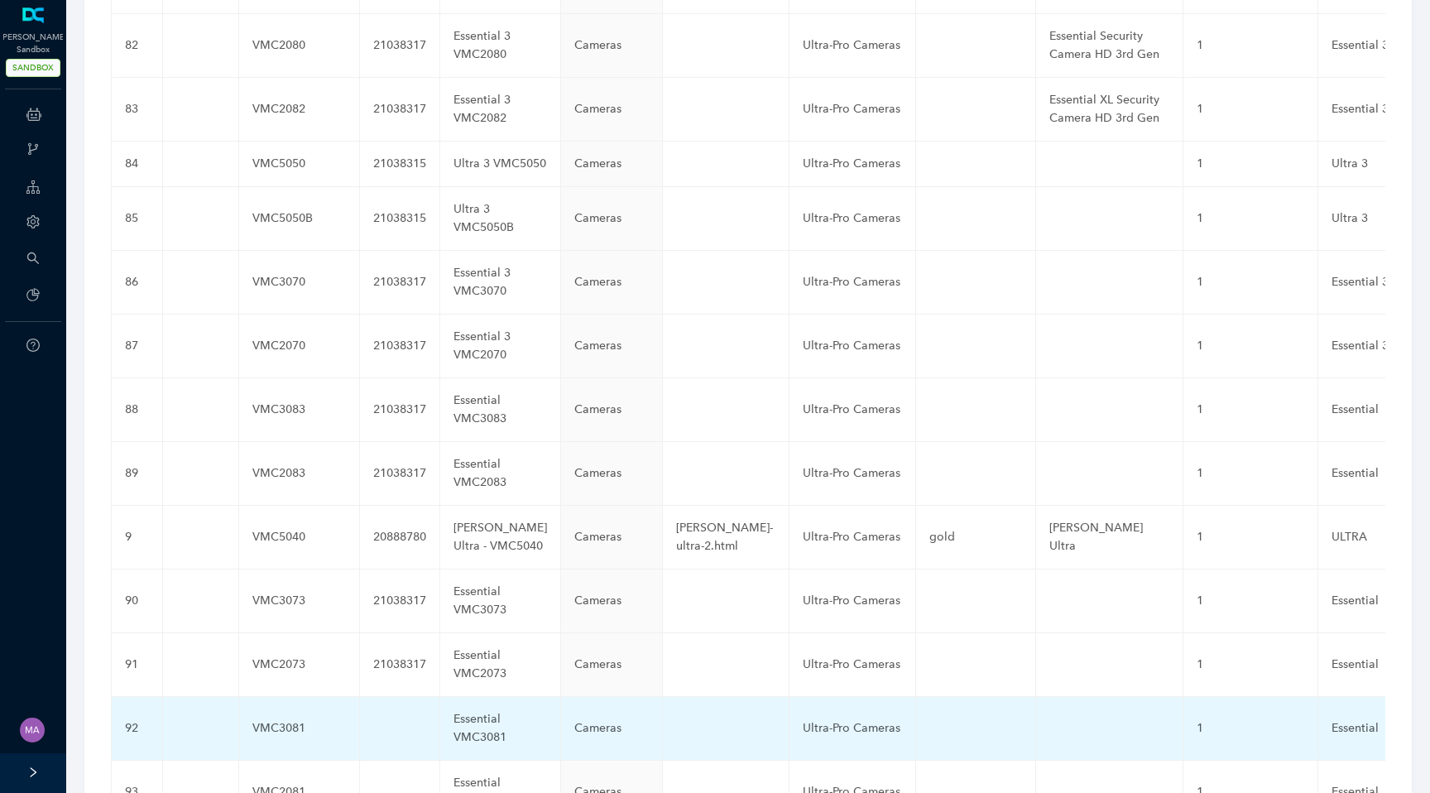
click at [360, 697] on td at bounding box center [400, 729] width 80 height 64
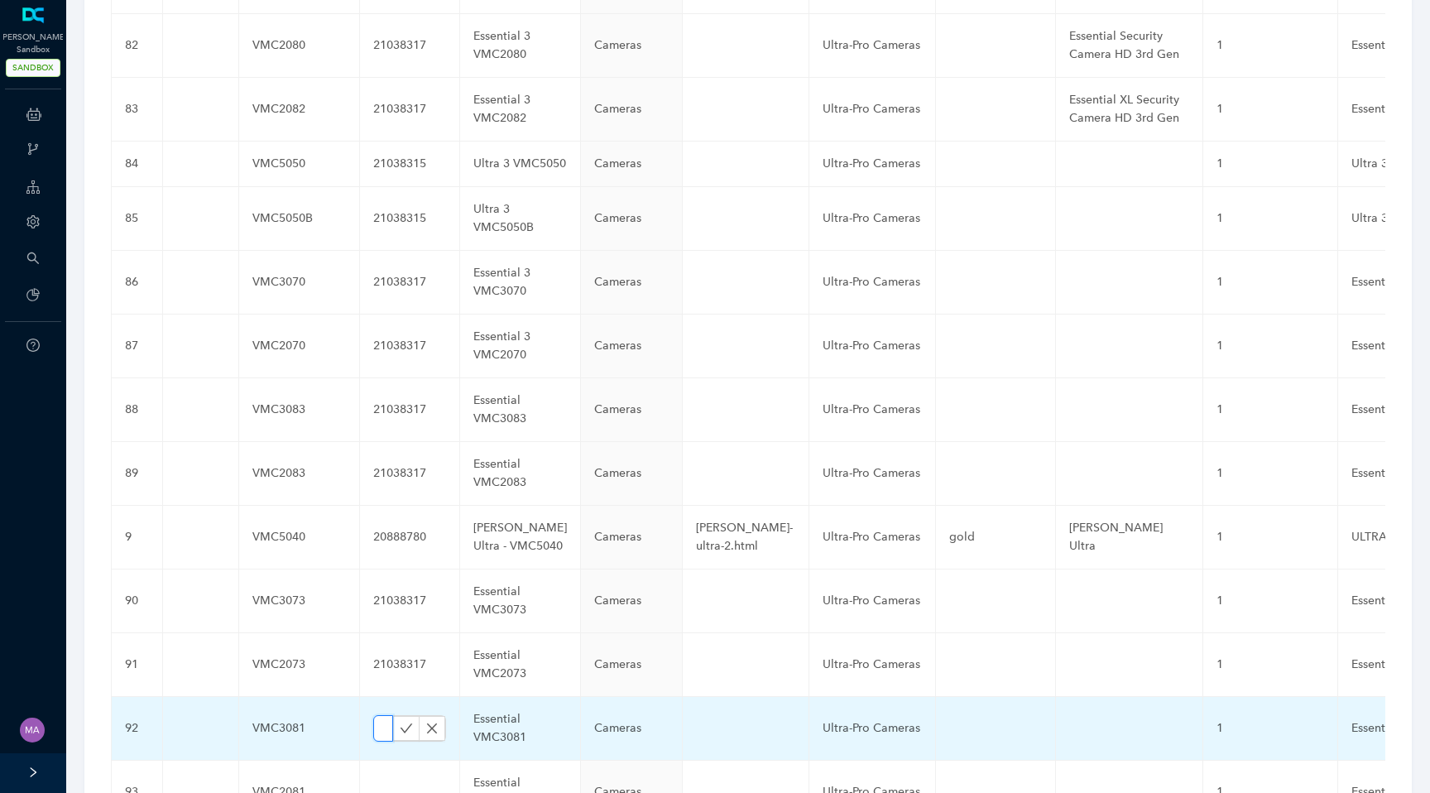
click at [373, 715] on input "text" at bounding box center [383, 728] width 20 height 26
paste input "21038317"
type input "21038317"
click at [400, 722] on icon "check" at bounding box center [406, 728] width 13 height 13
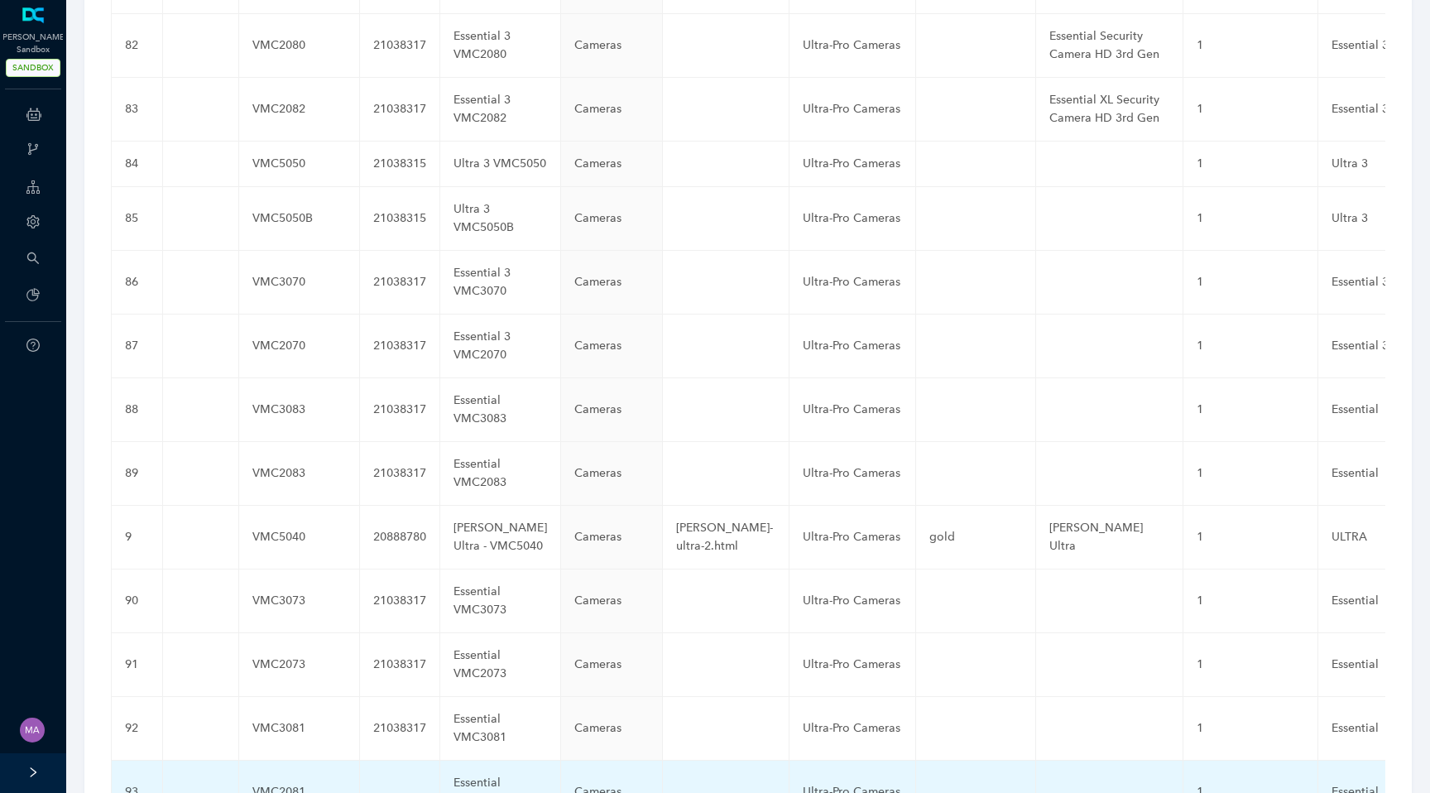
click at [360, 761] on td at bounding box center [400, 793] width 80 height 64
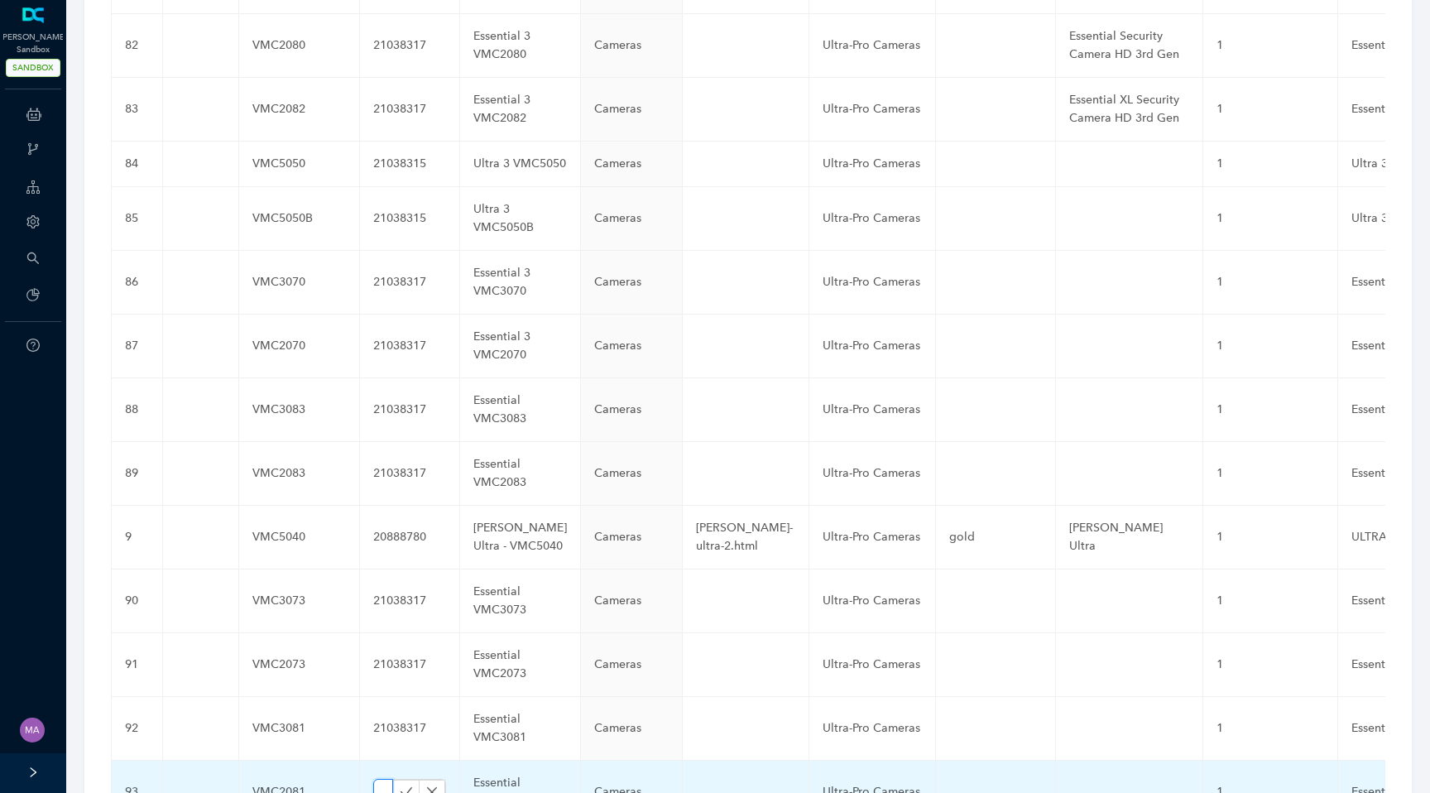
click at [373, 779] on input "text" at bounding box center [383, 792] width 20 height 26
paste input "21038317"
type input "21038317"
click at [401, 787] on icon "check" at bounding box center [407, 791] width 12 height 9
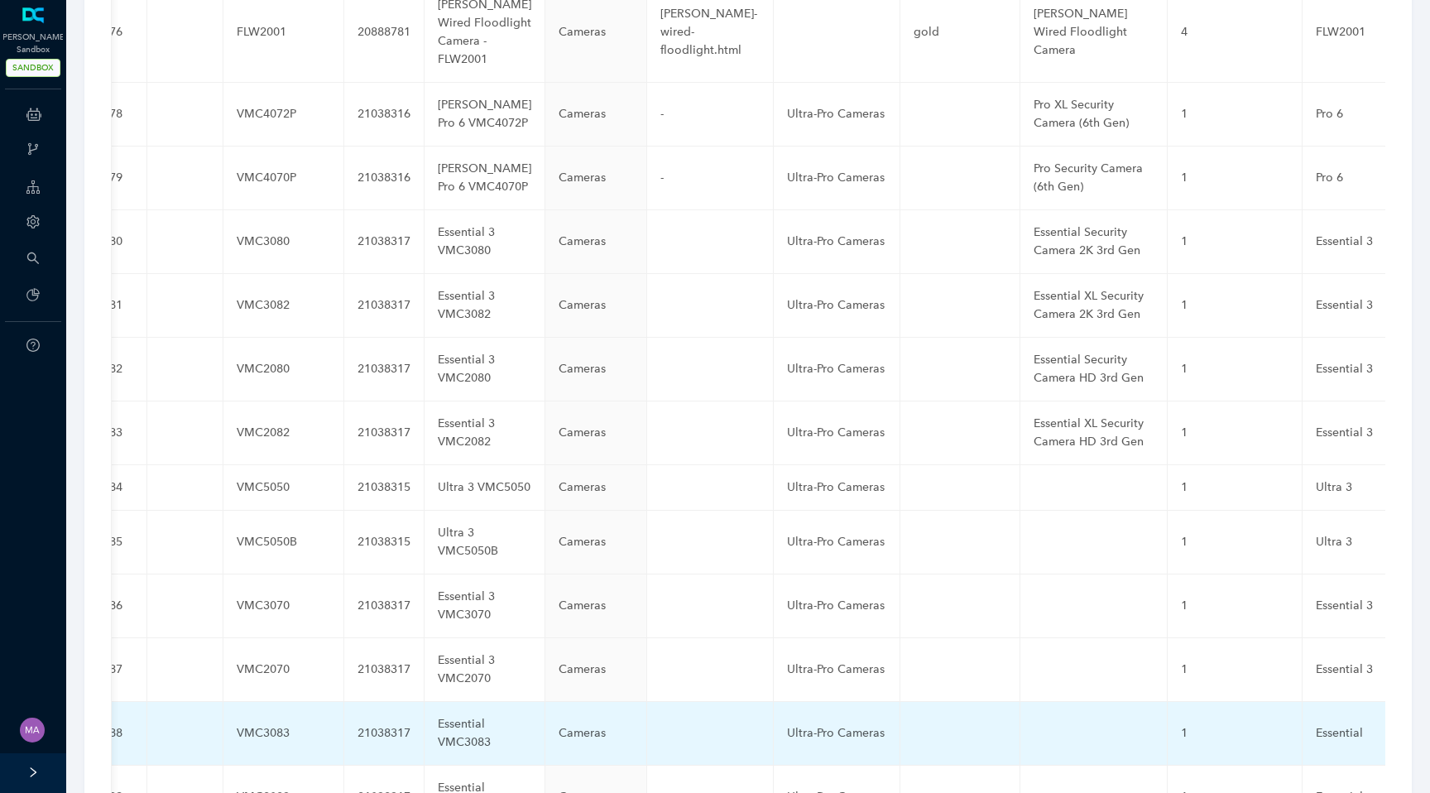
scroll to position [0, 0]
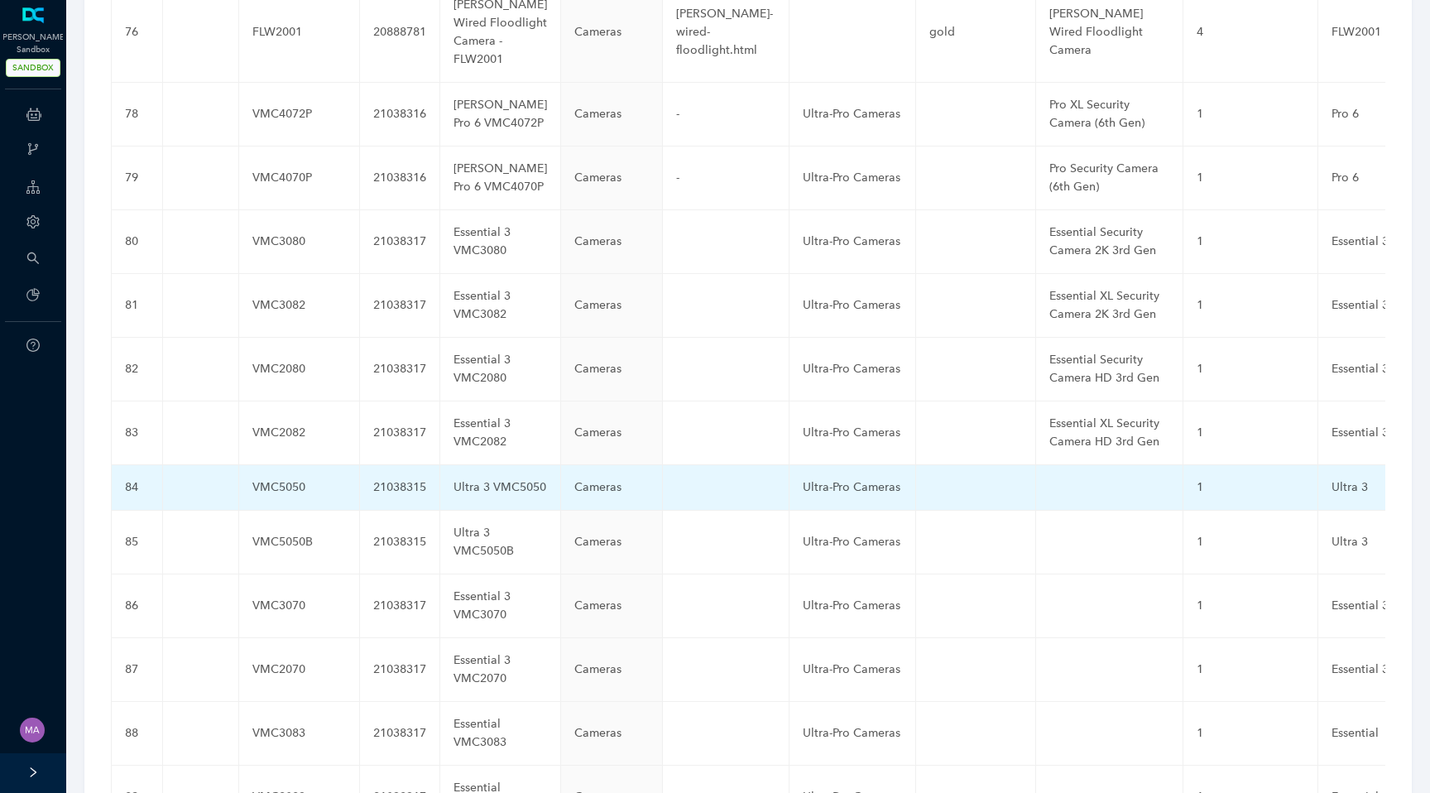
click at [1036, 465] on td at bounding box center [1109, 488] width 147 height 46
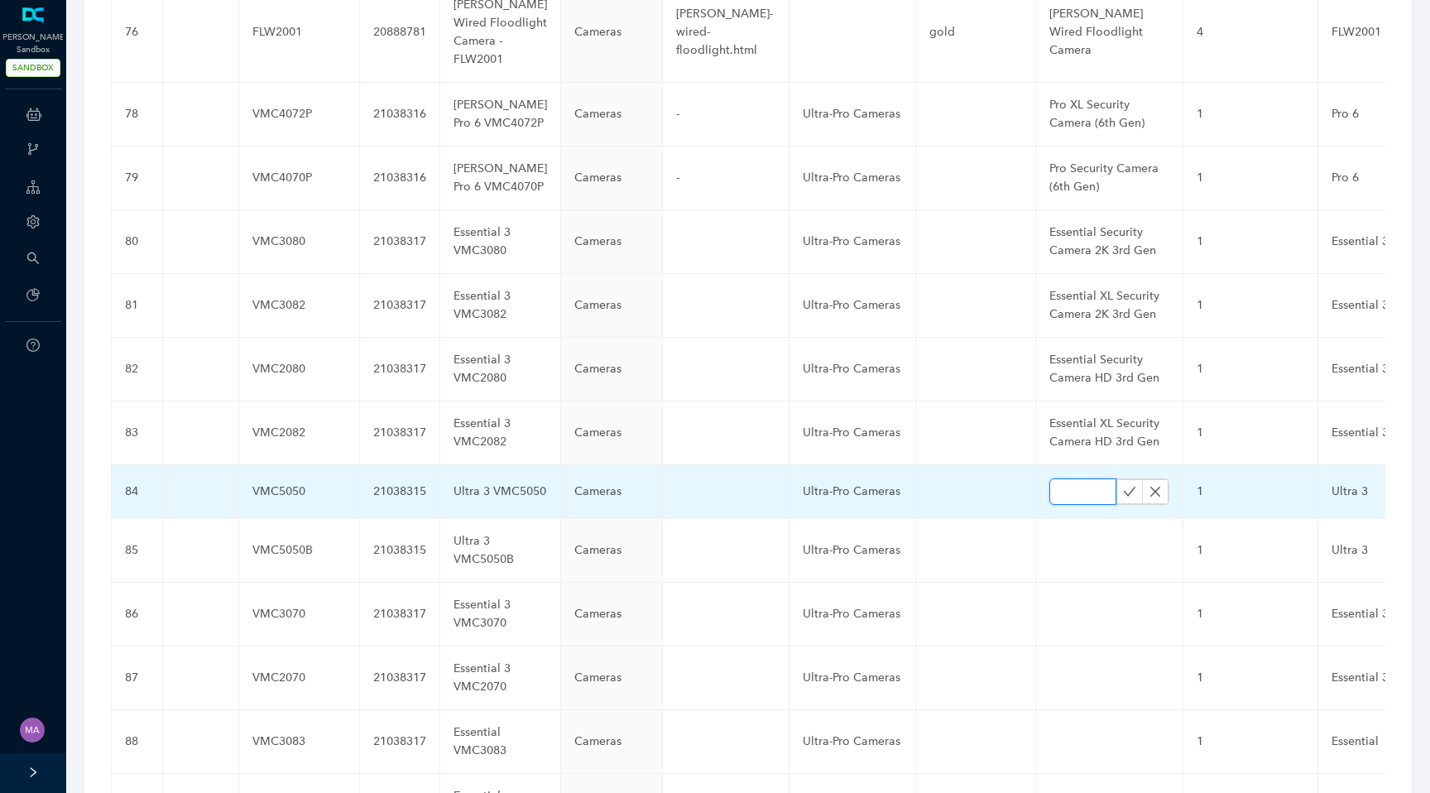
click at [1050, 478] on input "text" at bounding box center [1083, 491] width 67 height 26
paste input "Ultra Security Camera 4K 3rd Gen"
type input "Ultra Security Camera 4K 3rd Gen"
click at [1123, 485] on icon "check" at bounding box center [1129, 491] width 13 height 13
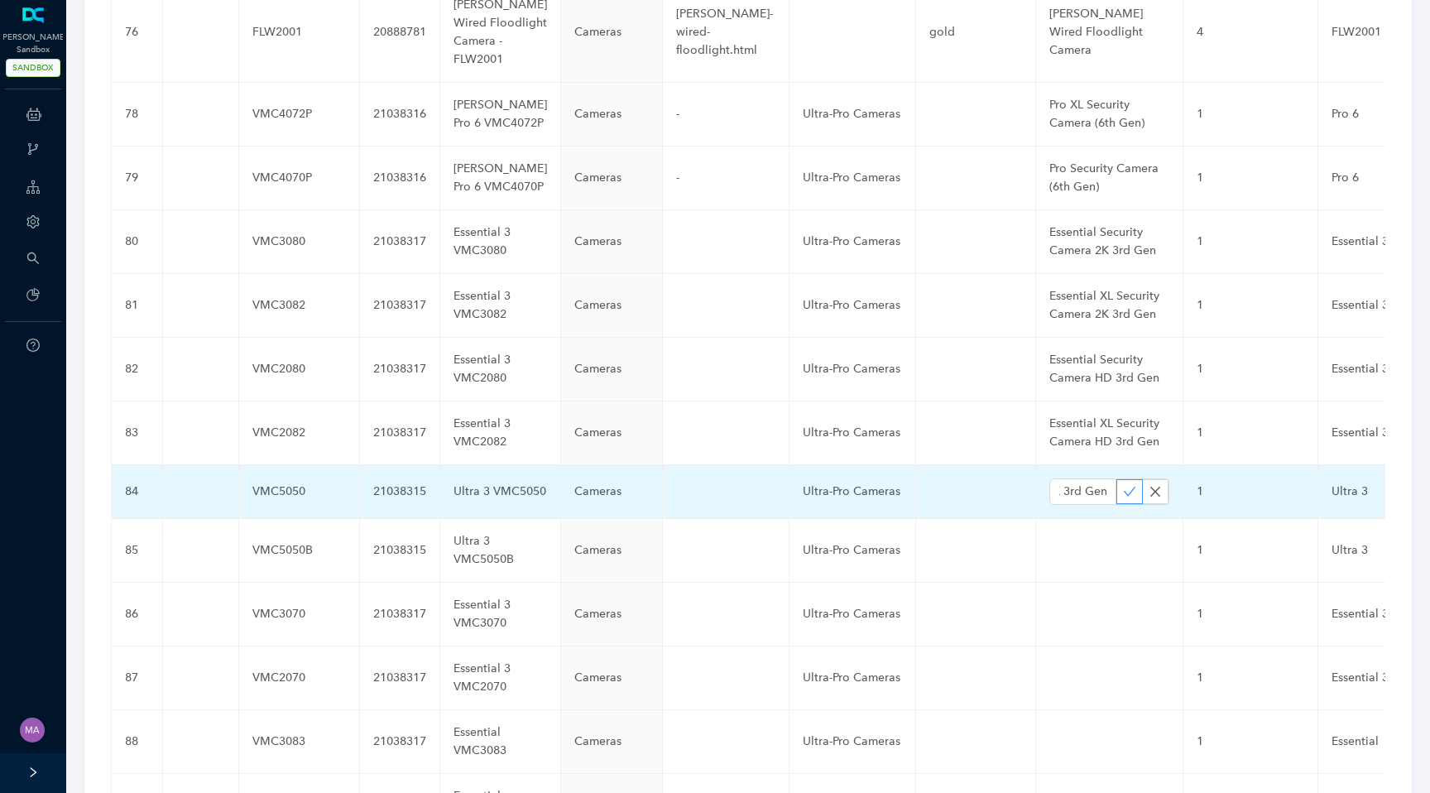
scroll to position [0, 0]
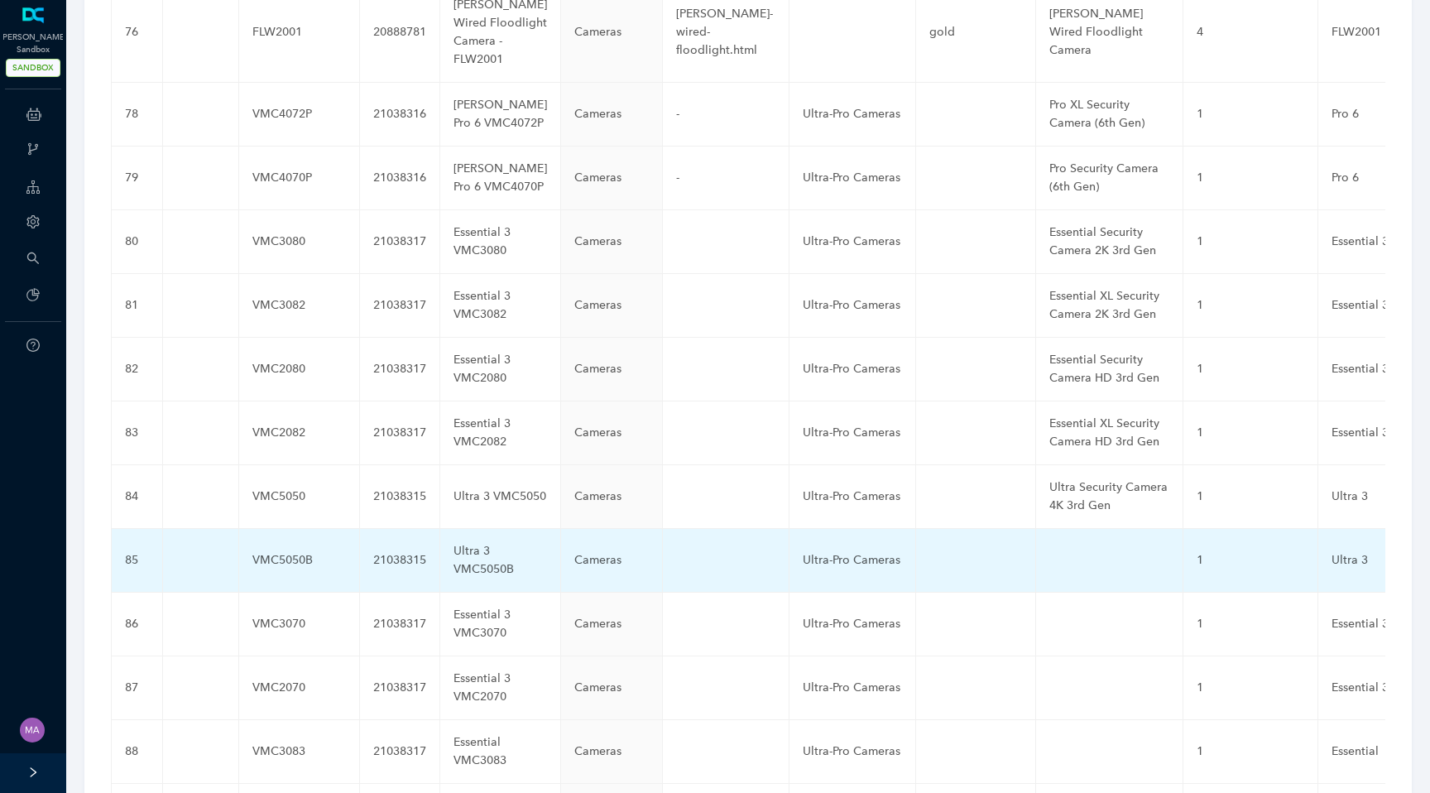
click at [1036, 529] on td at bounding box center [1109, 561] width 147 height 64
click at [1050, 547] on input "text" at bounding box center [1083, 560] width 67 height 26
paste input "Ultra Security Camera 4K Black 3rd Gen"
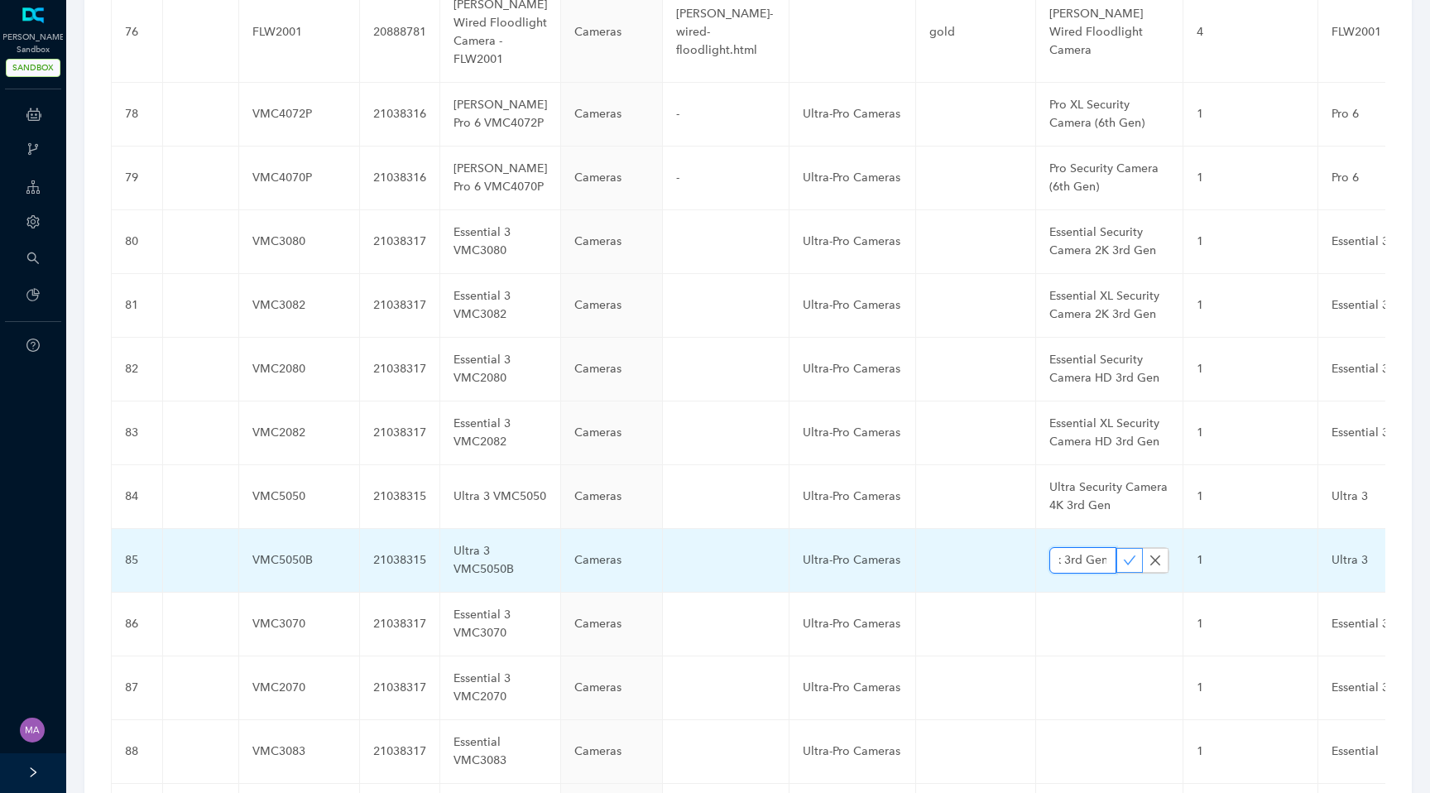
type input "Ultra Security Camera 4K Black 3rd Gen"
click at [1123, 554] on icon "check" at bounding box center [1129, 560] width 13 height 13
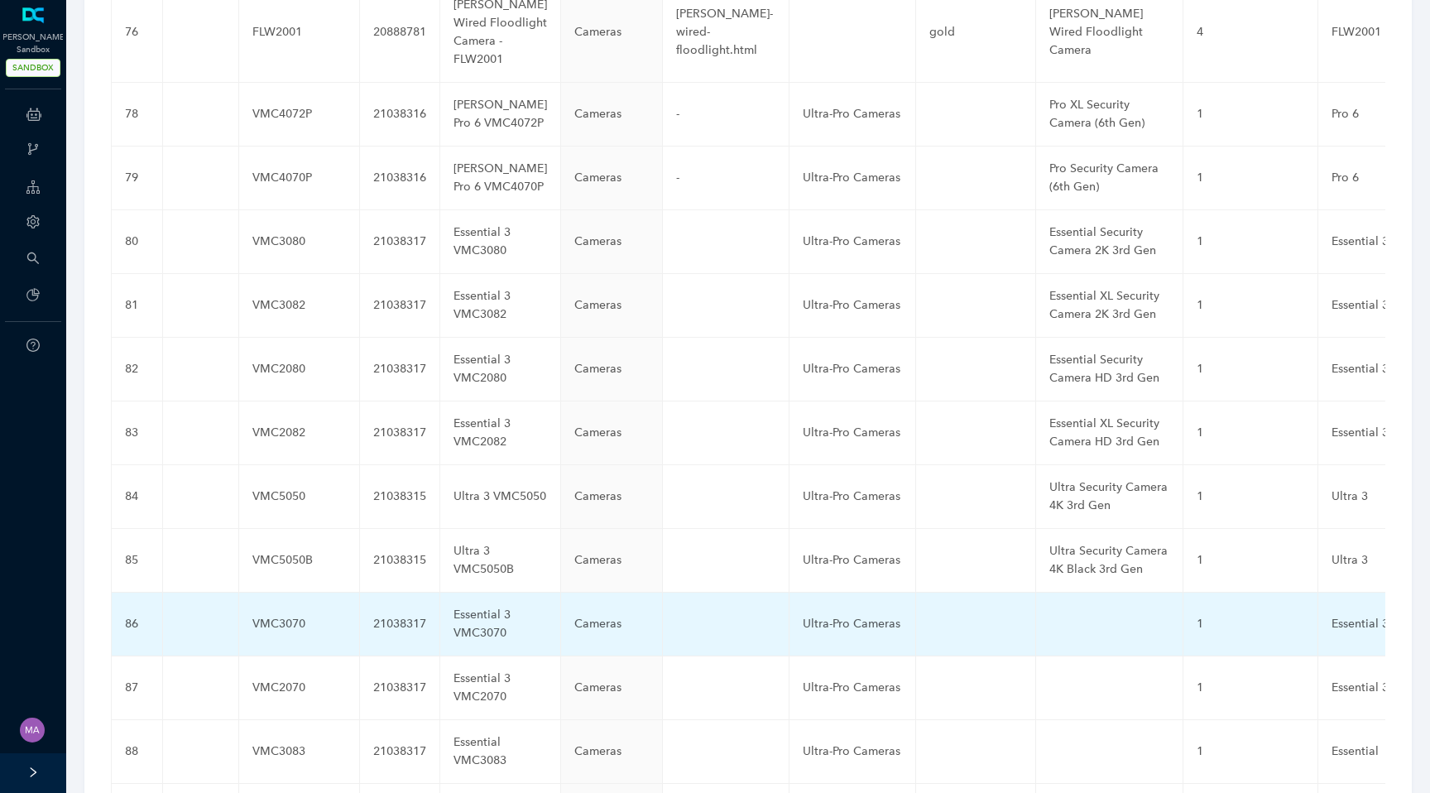
click at [1036, 593] on td at bounding box center [1109, 625] width 147 height 64
click at [1050, 611] on input "text" at bounding box center [1083, 624] width 67 height 26
type input "Essential Indoor Camera 2K 3rd Gen Plug-in"
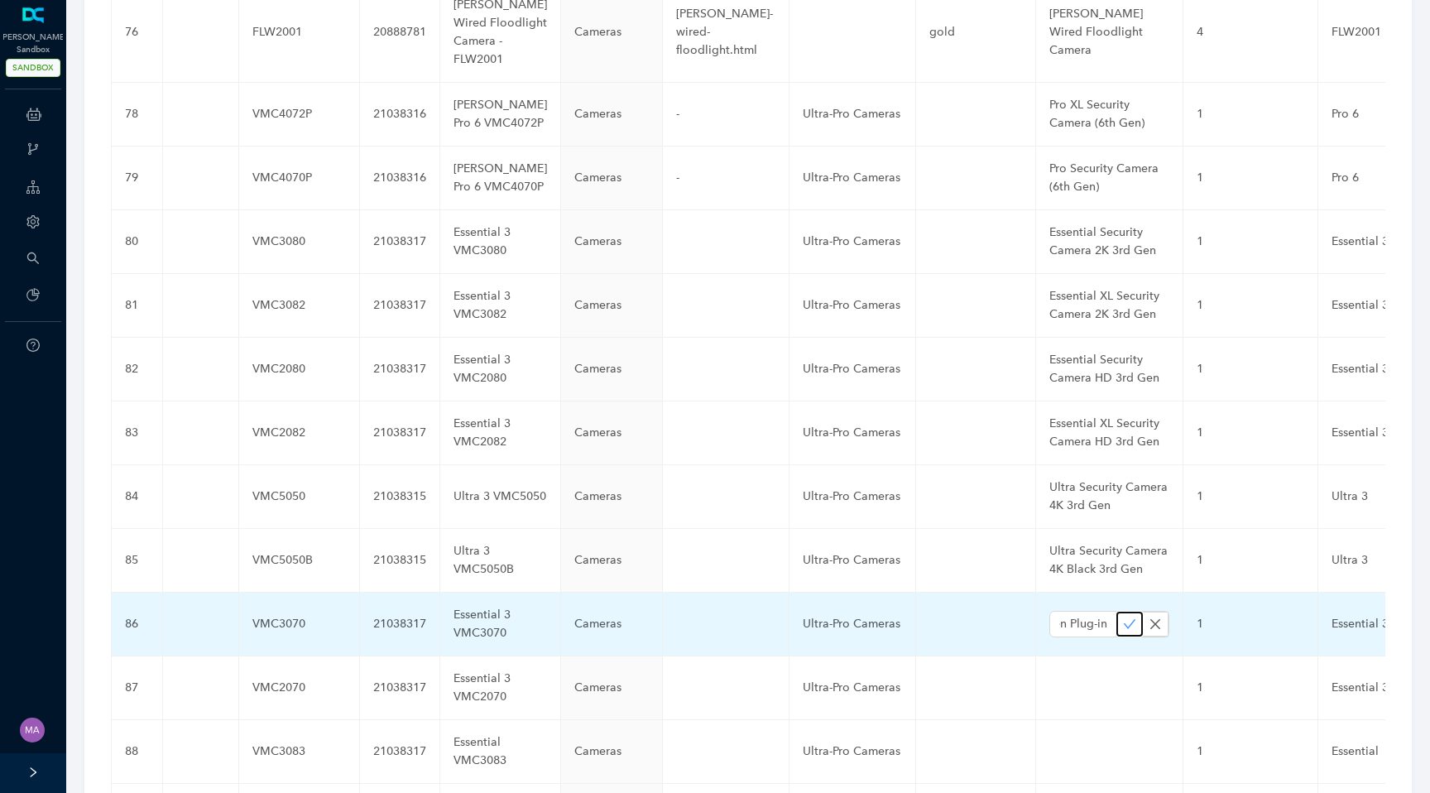
click at [1123, 618] on icon "check" at bounding box center [1129, 624] width 13 height 13
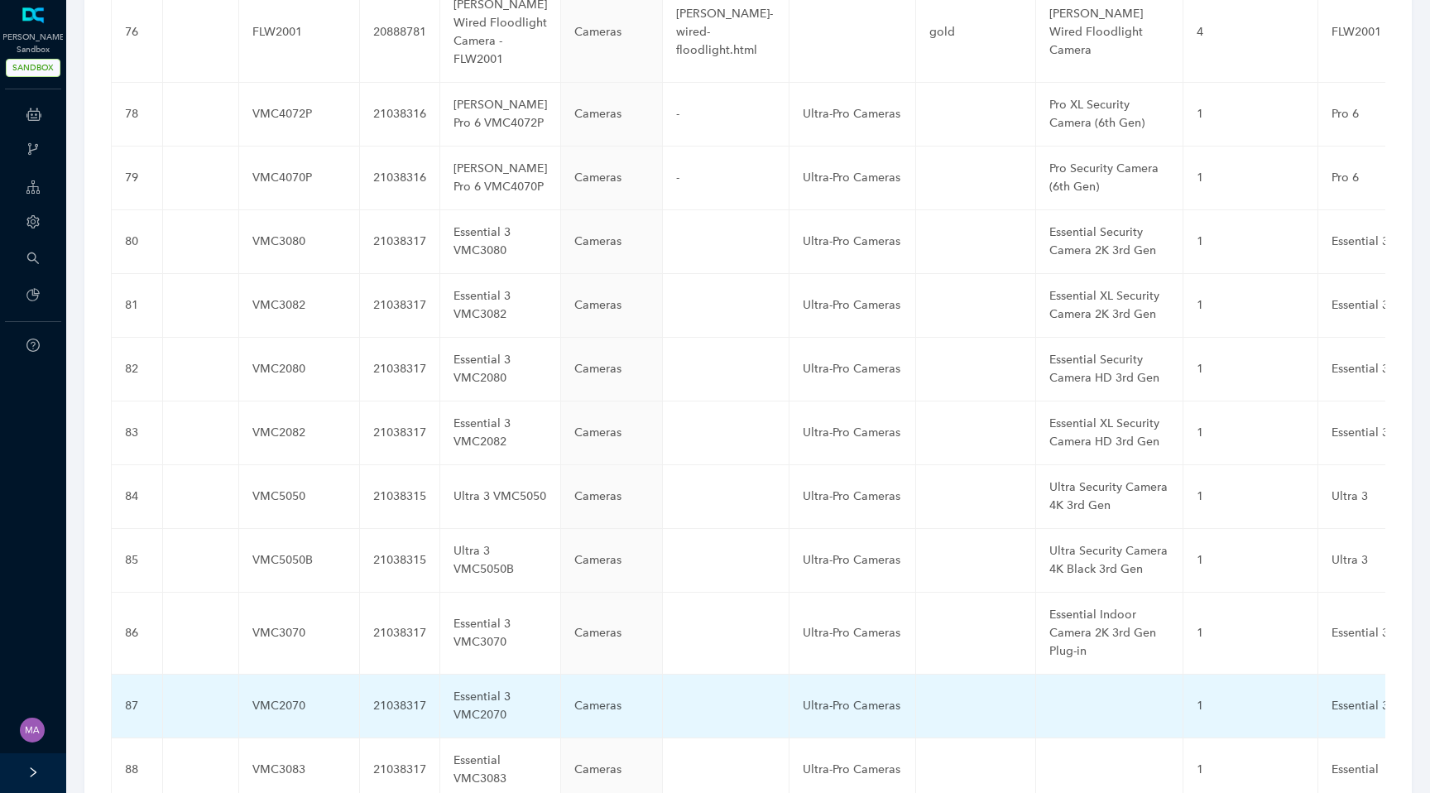
click at [1036, 675] on td at bounding box center [1109, 707] width 147 height 64
click at [1050, 693] on input "text" at bounding box center [1083, 706] width 67 height 26
paste input "Essential Indoor Camera HD 3rd Gen Plug-in"
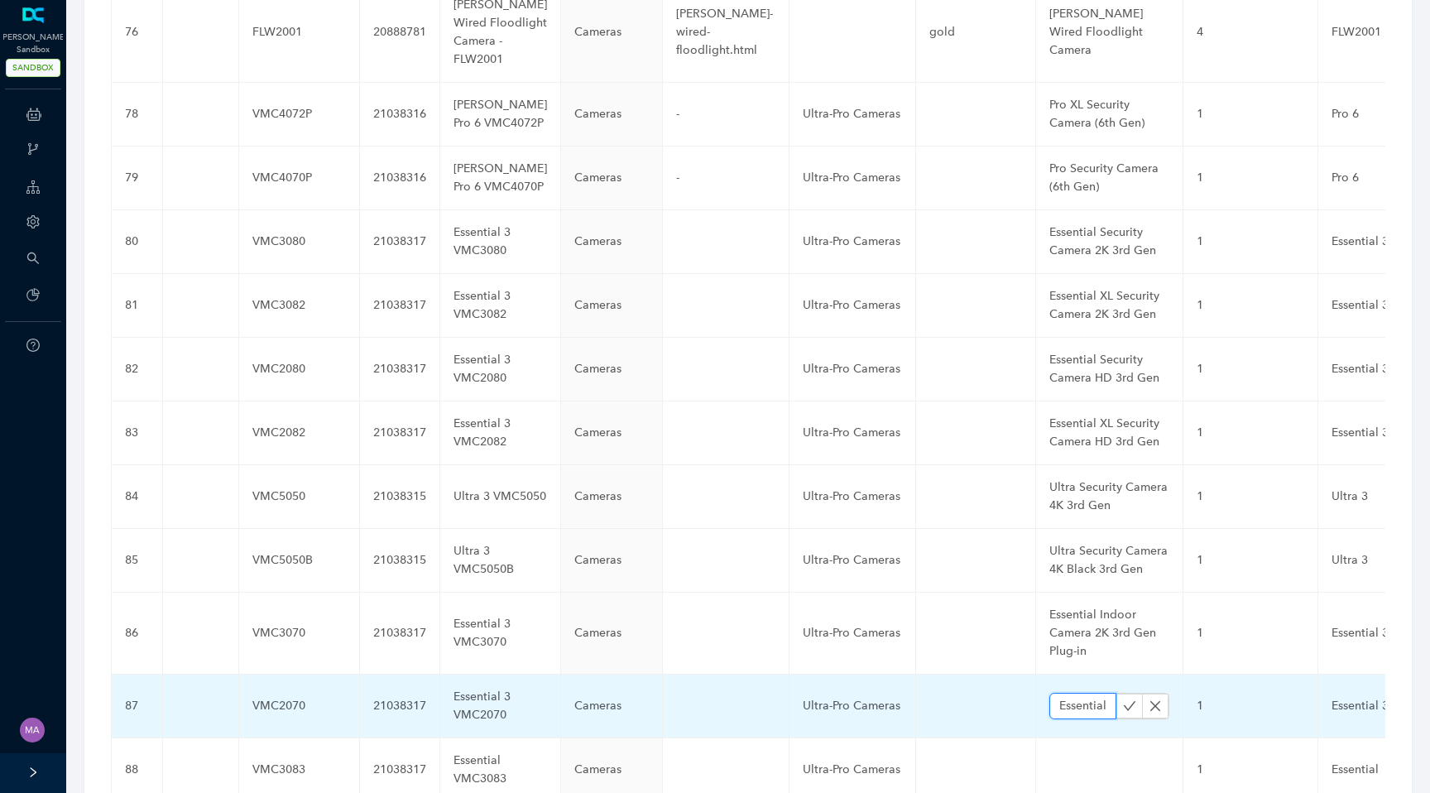
scroll to position [0, 193]
type input "Essential Indoor Camera HD 3rd Gen Plug-in"
click at [1123, 699] on icon "check" at bounding box center [1129, 705] width 13 height 13
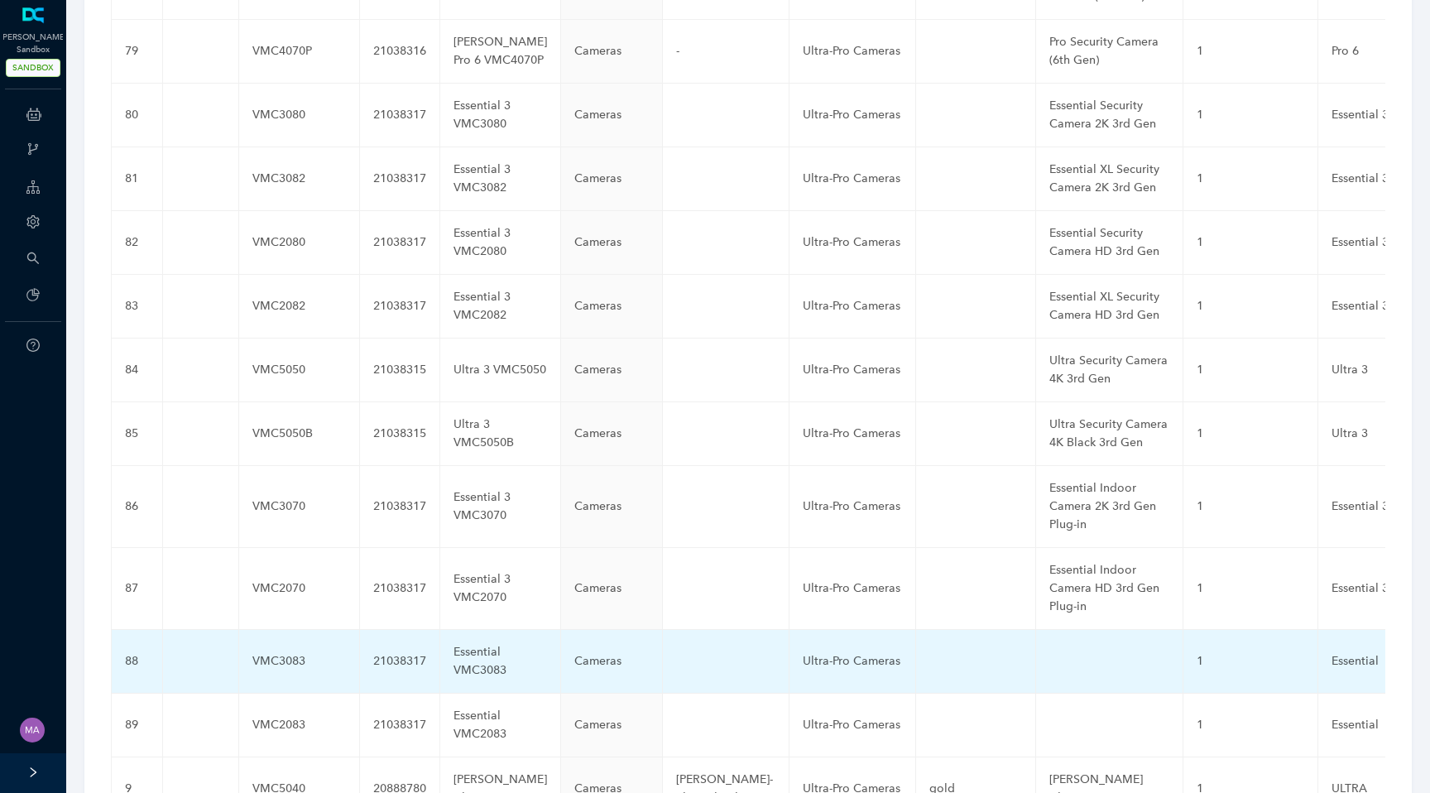
scroll to position [4451, 0]
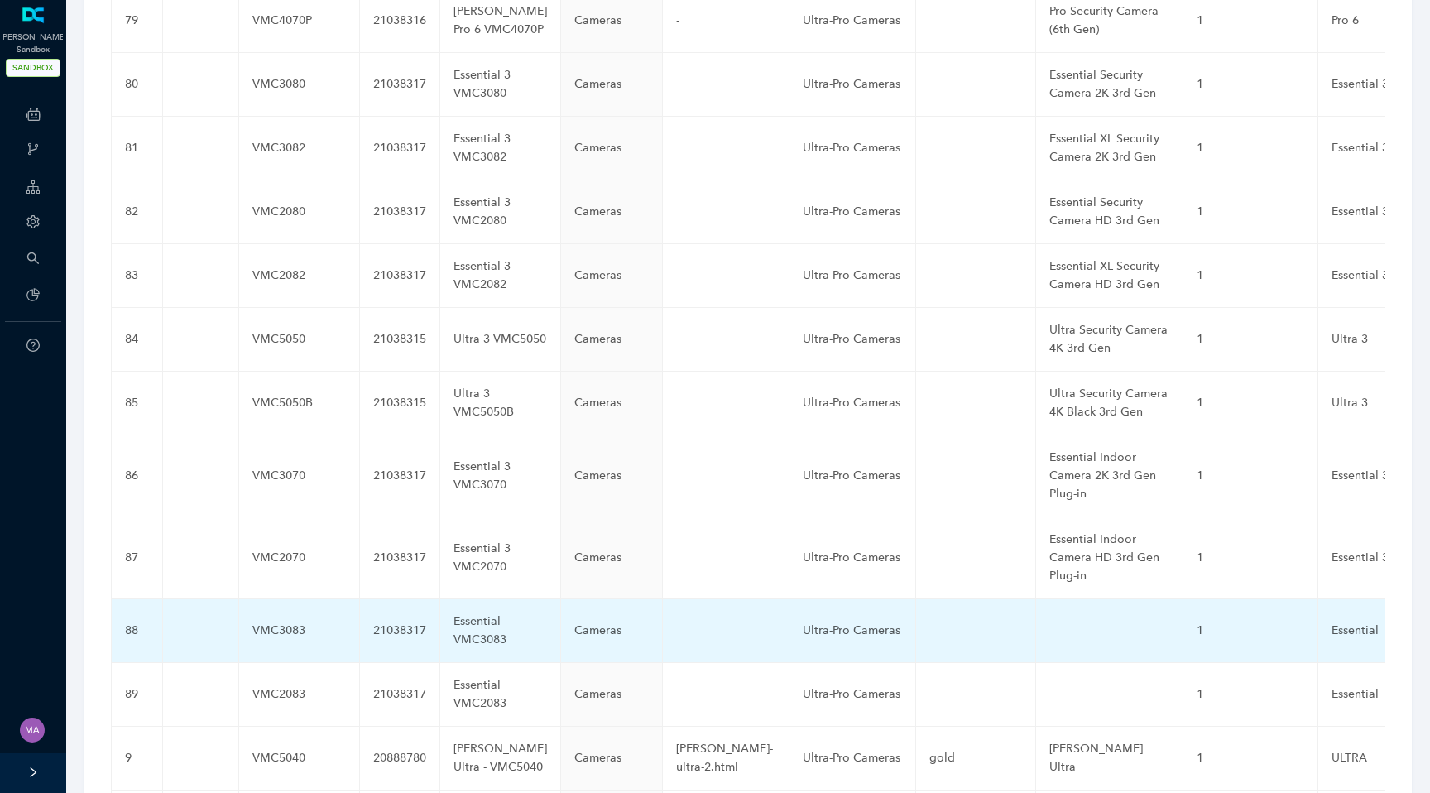
click at [1036, 599] on td at bounding box center [1109, 631] width 147 height 64
click at [1050, 618] on input "text" at bounding box center [1083, 631] width 67 height 26
paste input "Essential Pan Tilt Security Camera 2k Plug-in"
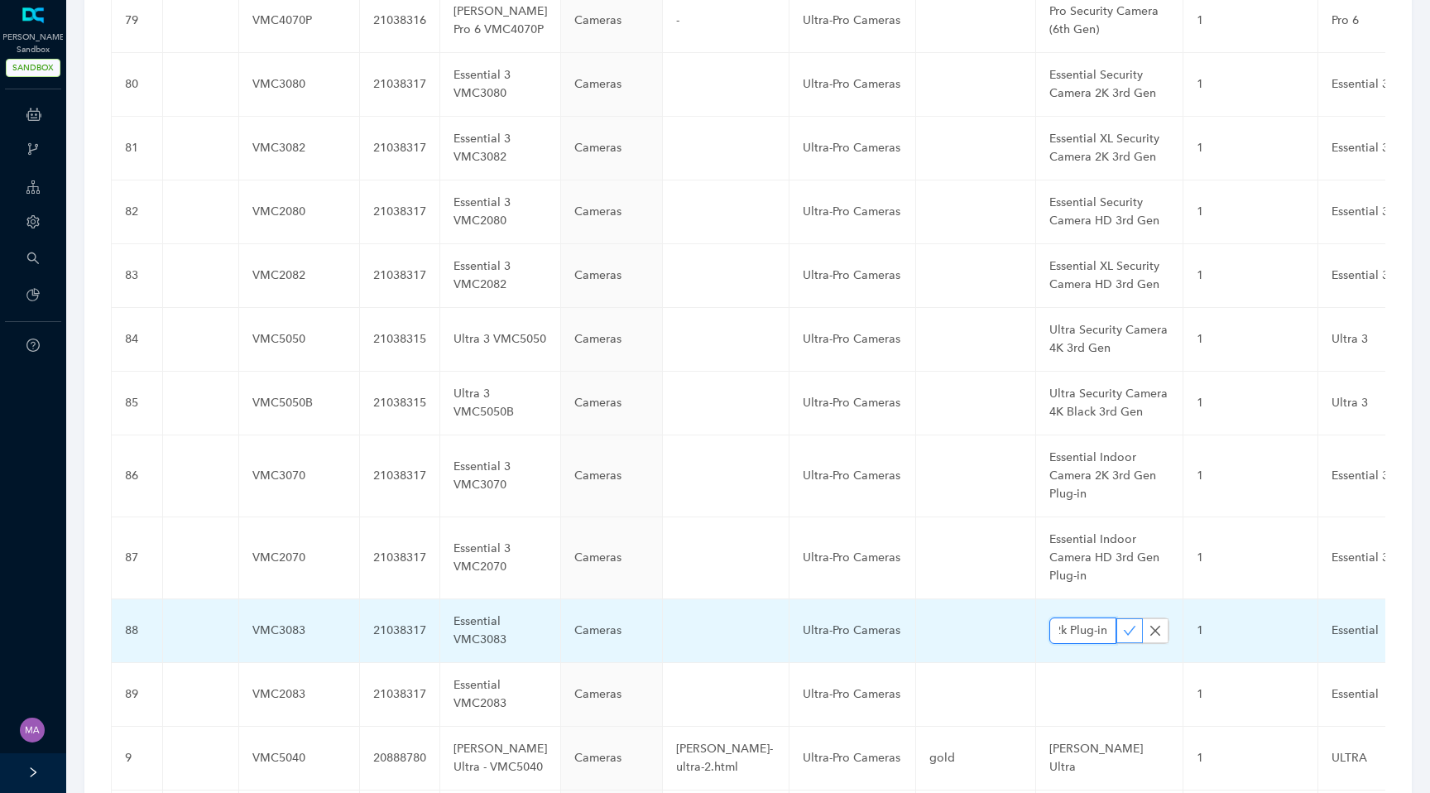
type input "Essential Pan Tilt Security Camera 2k Plug-in"
click at [1123, 624] on icon "check" at bounding box center [1129, 630] width 13 height 13
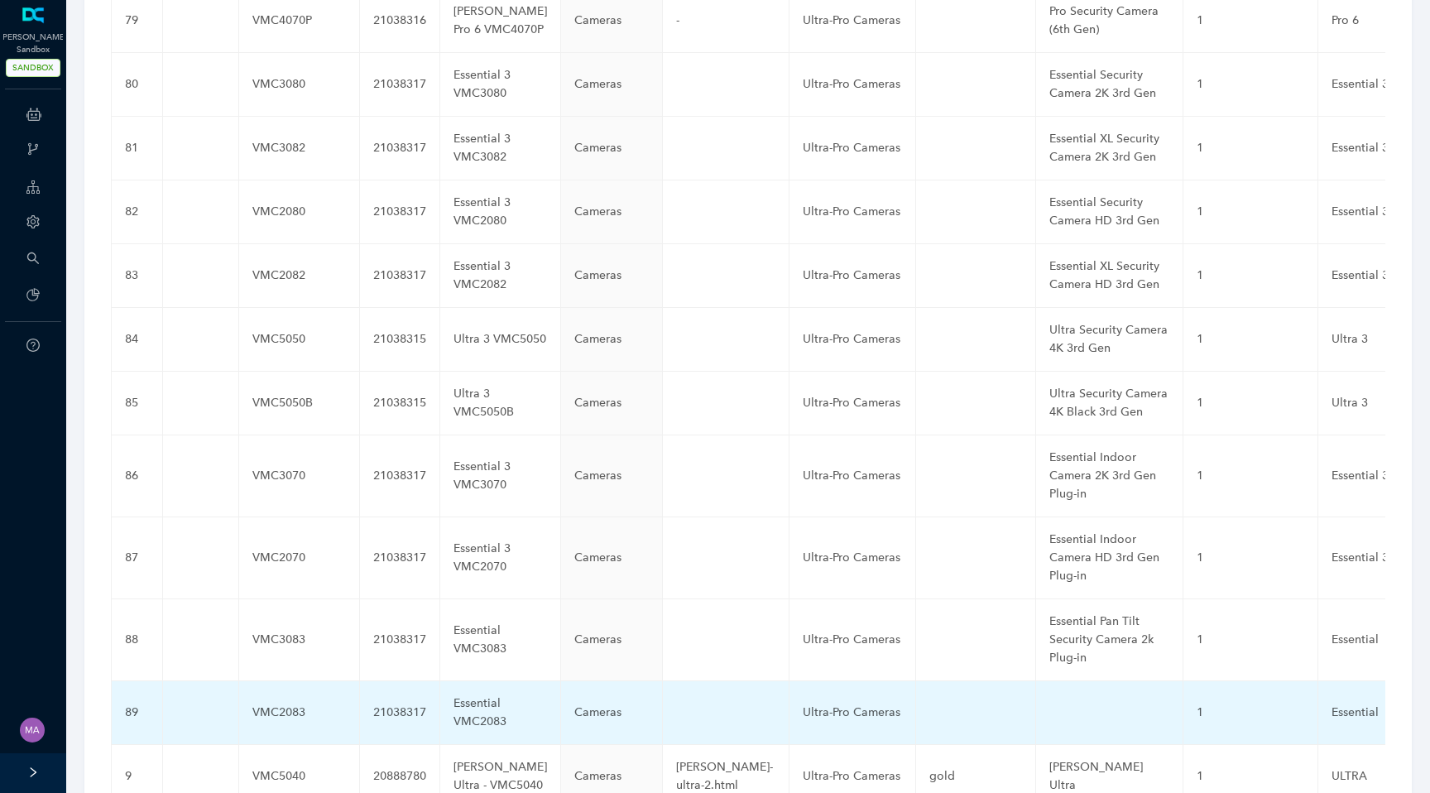
click at [1036, 681] on td at bounding box center [1109, 713] width 147 height 64
type input "Essential Pan Tilt Security Camera HD Plug-in"
click at [1123, 706] on icon "check" at bounding box center [1129, 712] width 13 height 13
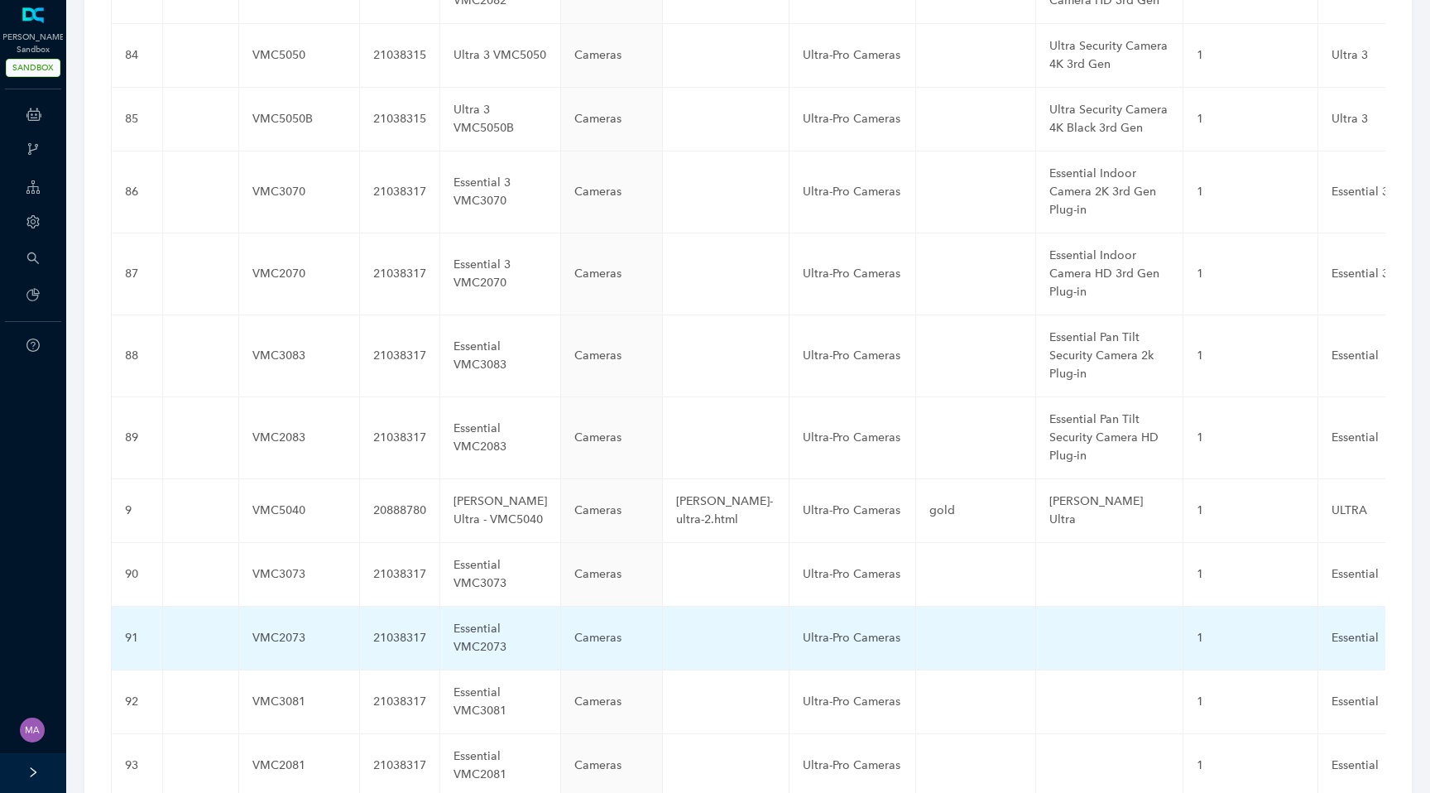
scroll to position [4736, 0]
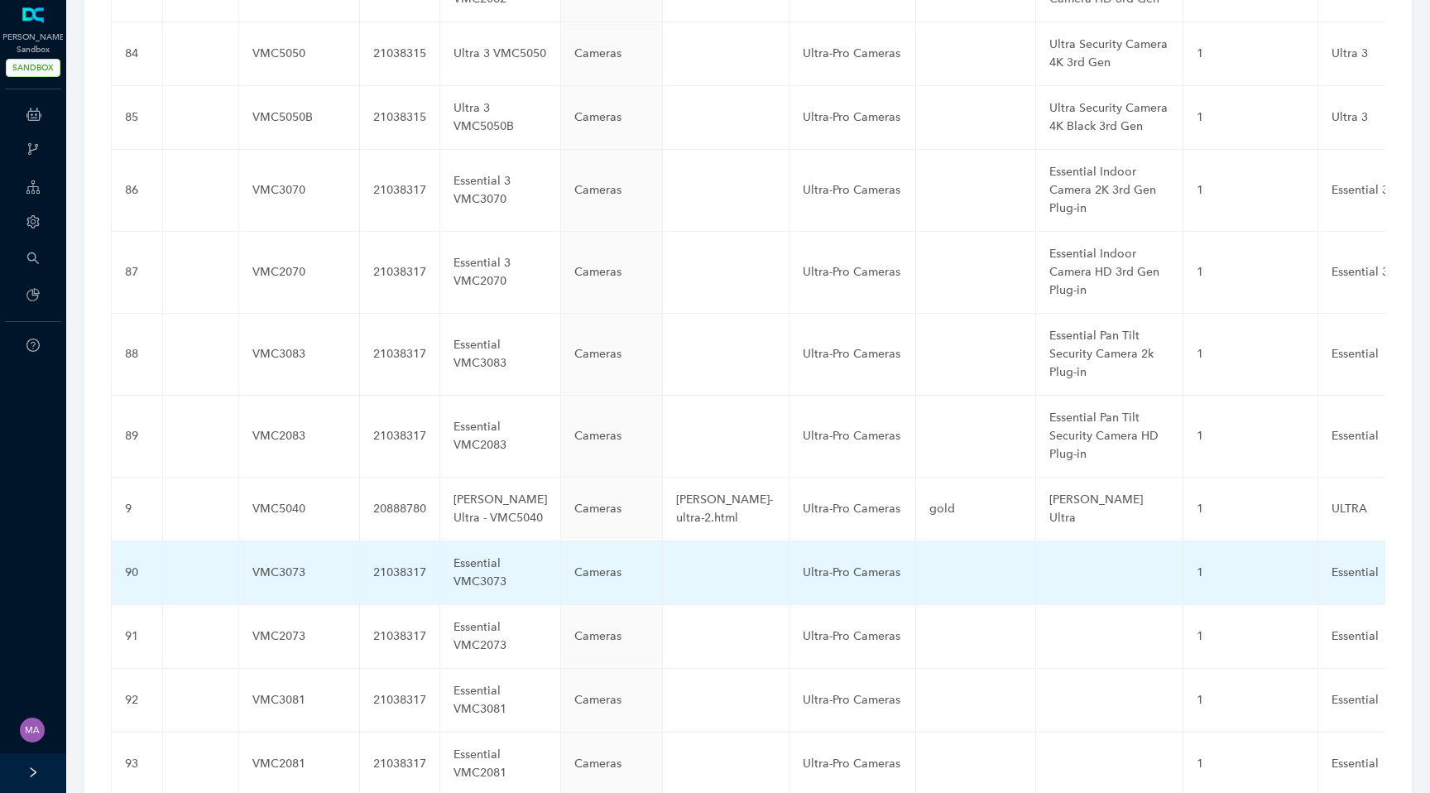
click at [1036, 541] on td at bounding box center [1109, 573] width 147 height 64
click at [1050, 560] on input "text" at bounding box center [1083, 573] width 67 height 26
paste input "Essential Pan Tilt Indoor Camera 2K Plug-in"
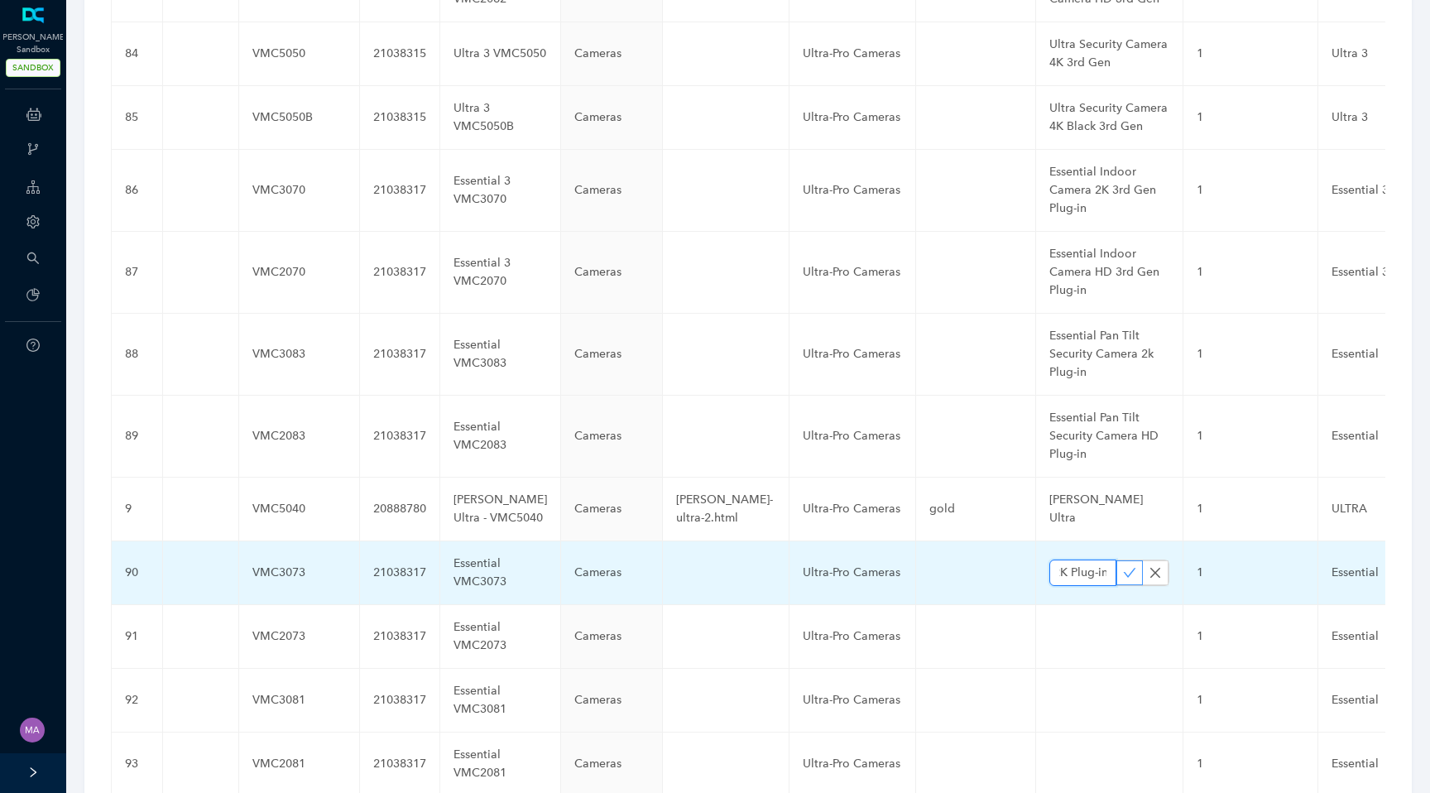
type input "Essential Pan Tilt Indoor Camera 2K Plug-in"
click at [1123, 566] on icon "check" at bounding box center [1129, 572] width 13 height 13
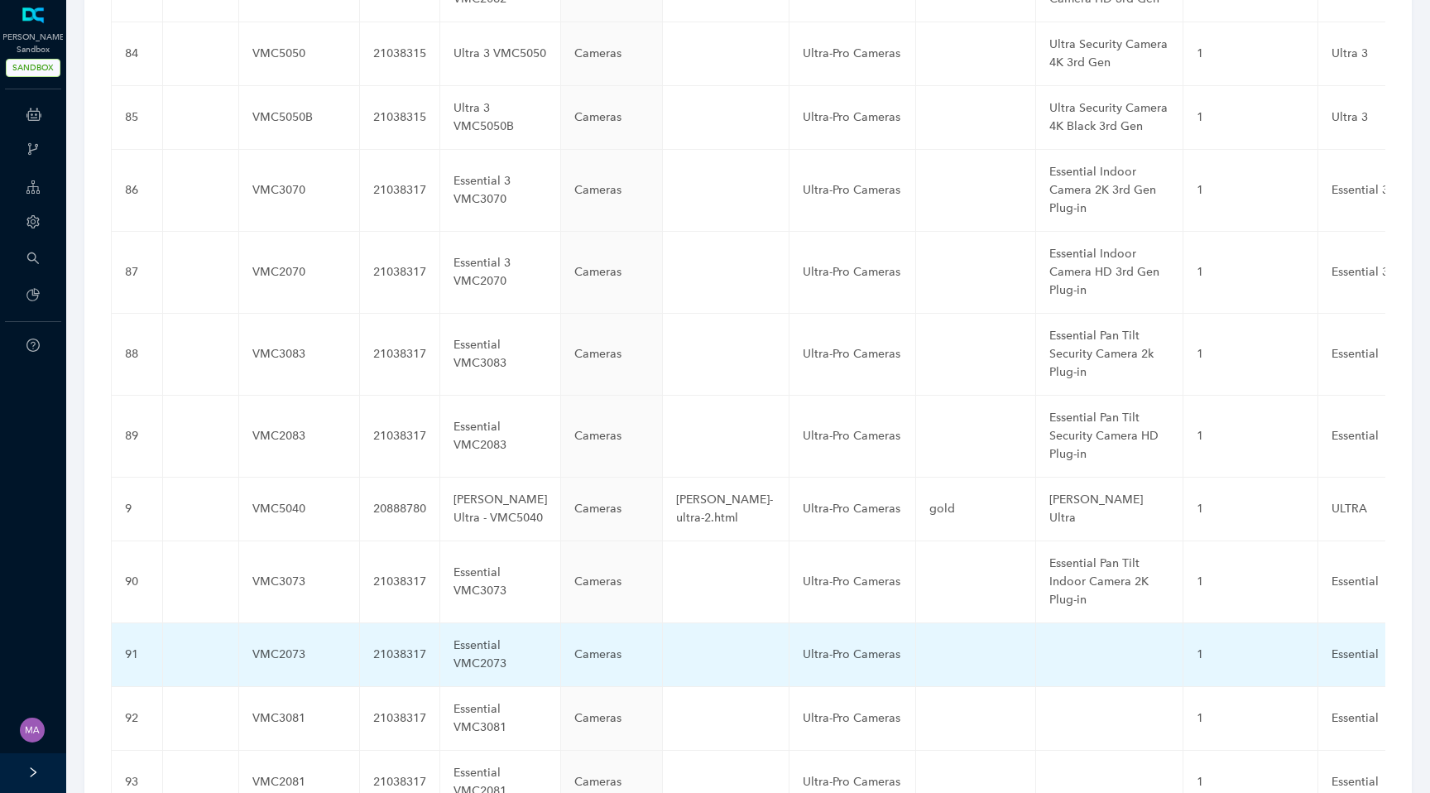
click at [1036, 623] on td at bounding box center [1109, 655] width 147 height 64
click at [1050, 642] on input "text" at bounding box center [1083, 655] width 67 height 26
paste input "Essential Pan Tilt Indoor Camera HD Plug-in"
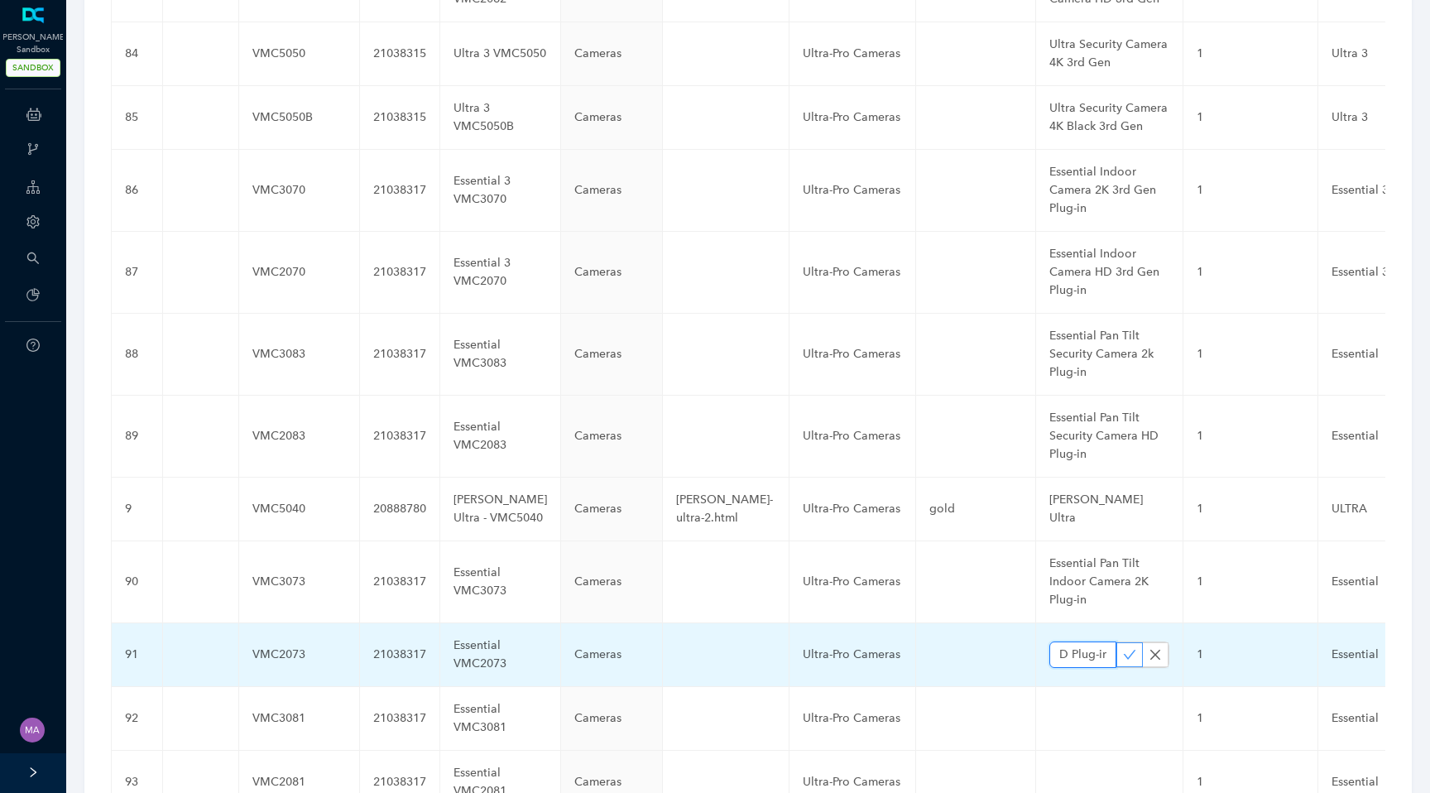
type input "Essential Pan Tilt Indoor Camera HD Plug-in"
click at [1123, 648] on icon "check" at bounding box center [1129, 654] width 13 height 13
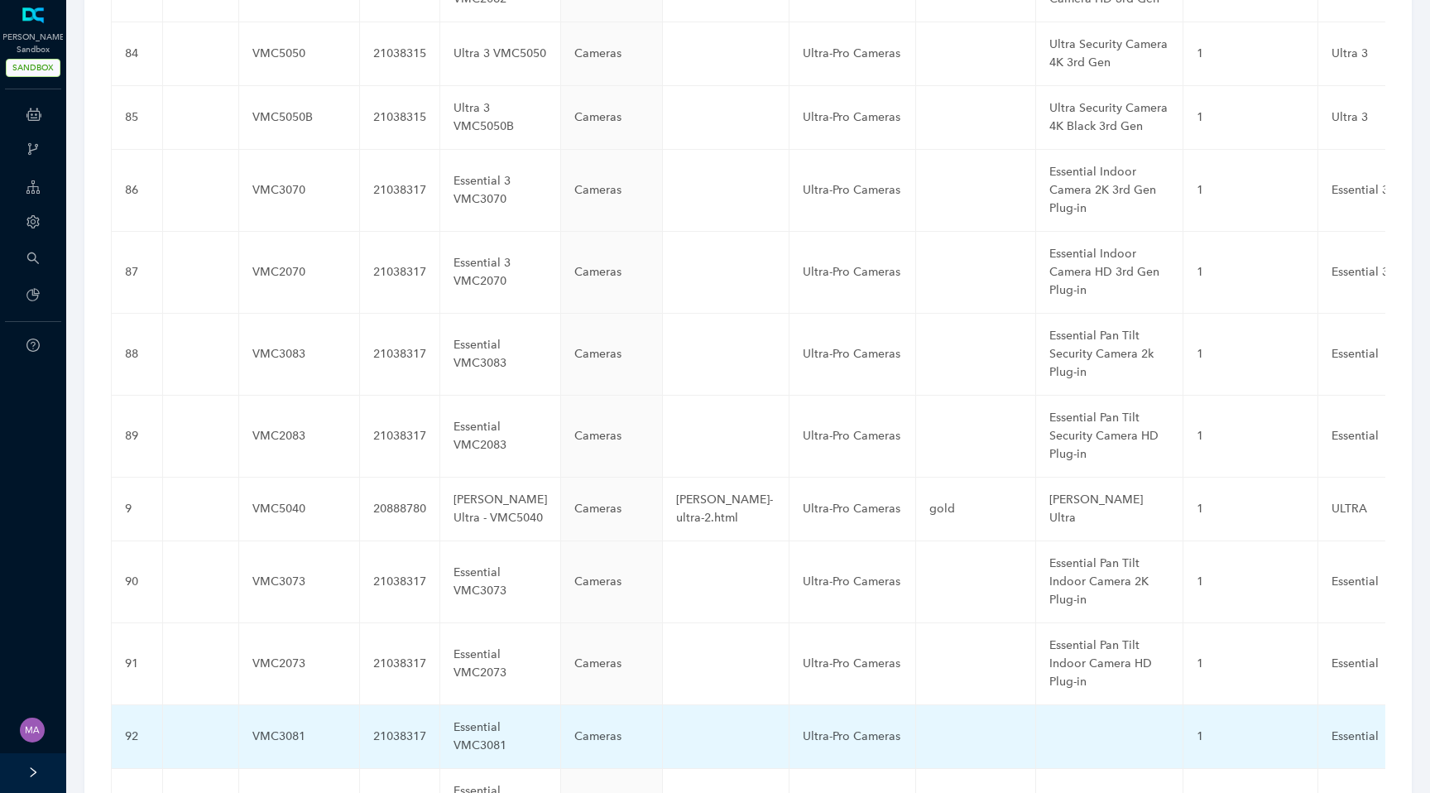
click at [1036, 705] on td at bounding box center [1109, 737] width 147 height 64
click at [1050, 723] on input "text" at bounding box center [1083, 736] width 67 height 26
paste input "Essential Security Camera 2K Plug-in"
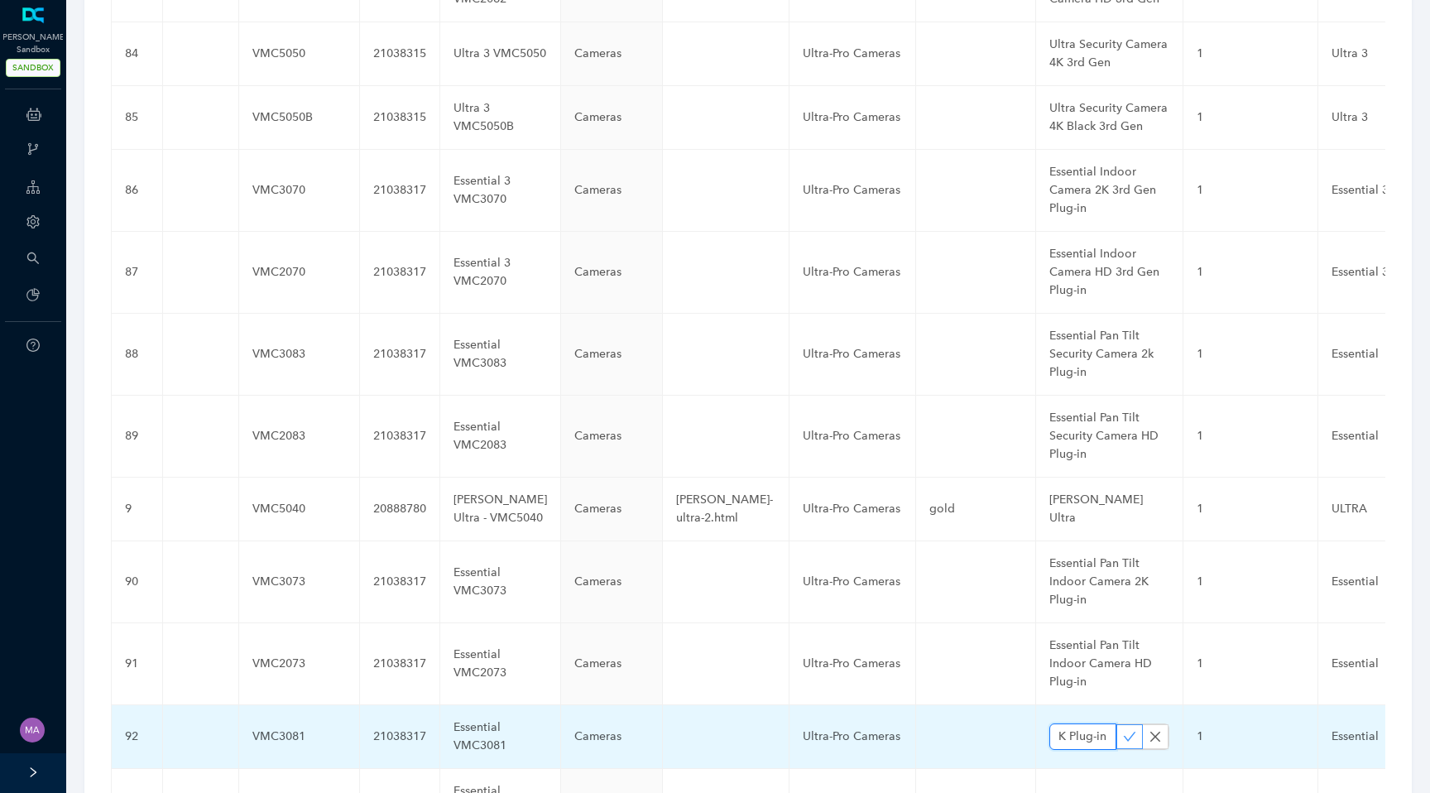
type input "Essential Security Camera 2K Plug-in"
click at [1123, 730] on icon "check" at bounding box center [1129, 736] width 13 height 13
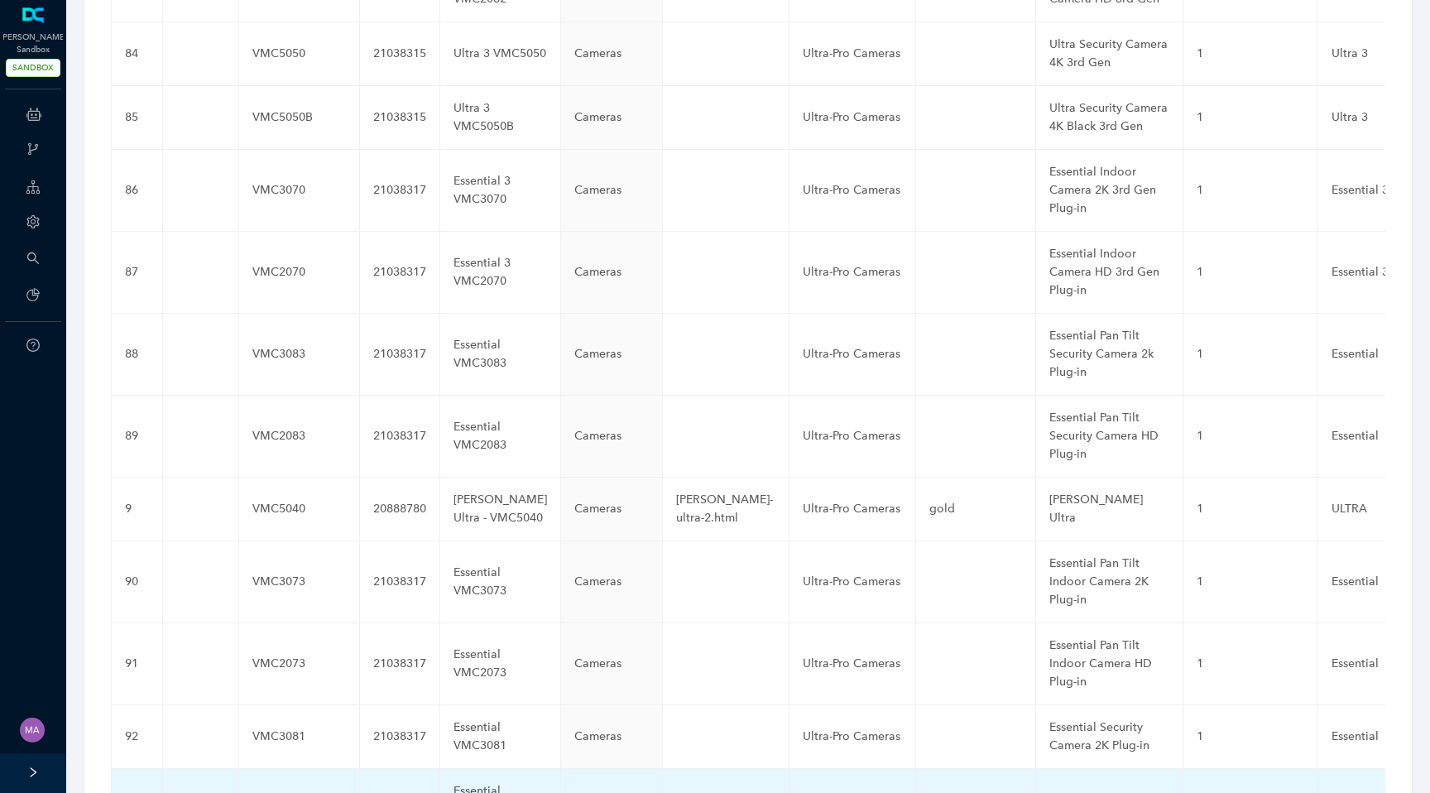
click at [1037, 769] on td at bounding box center [1109, 801] width 147 height 64
click at [1050, 787] on input "text" at bounding box center [1083, 800] width 67 height 26
paste input "Essential Security Camera HD Plug-in"
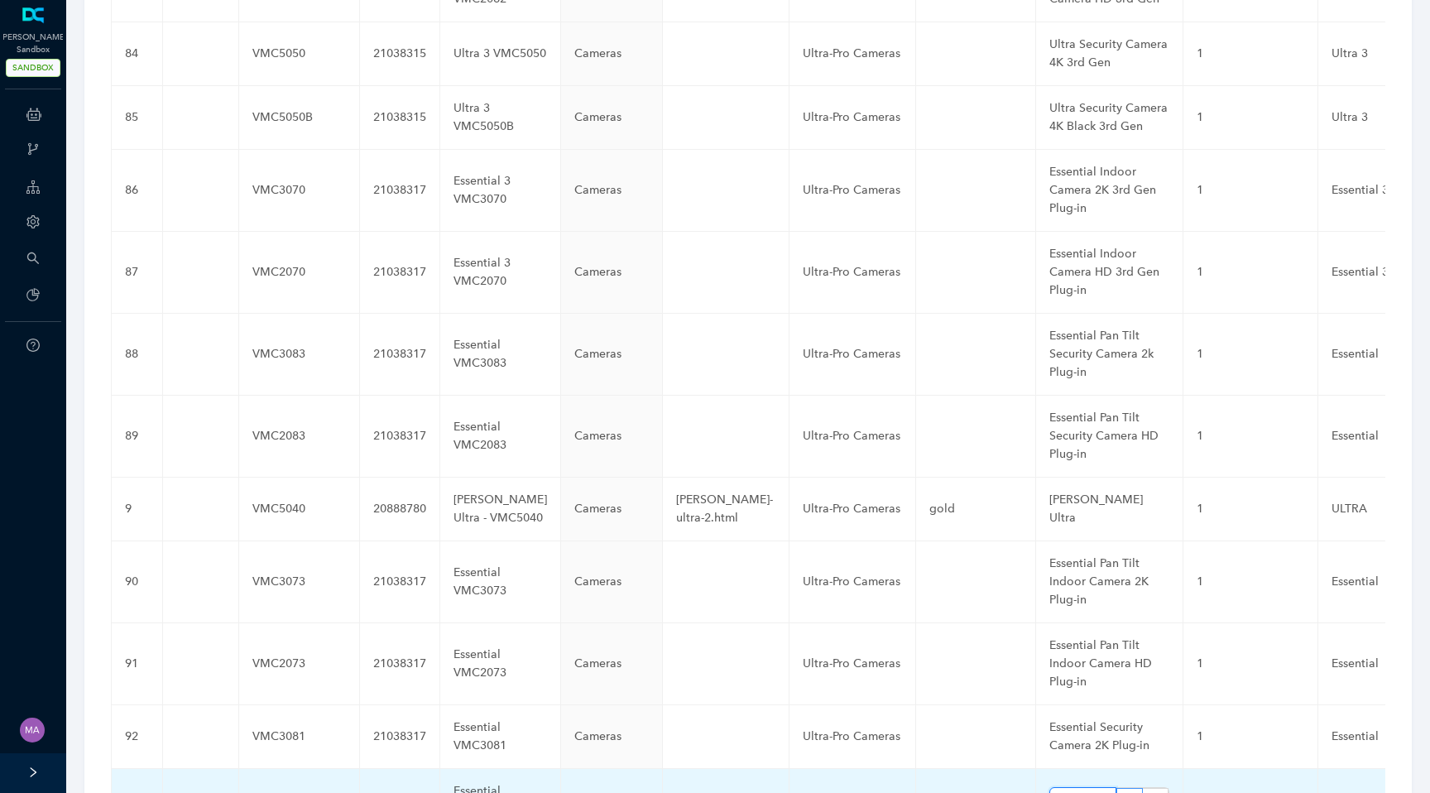
type input "Essential Security Camera HD Plug-in"
click at [1123, 792] on icon "check" at bounding box center [1129, 800] width 13 height 13
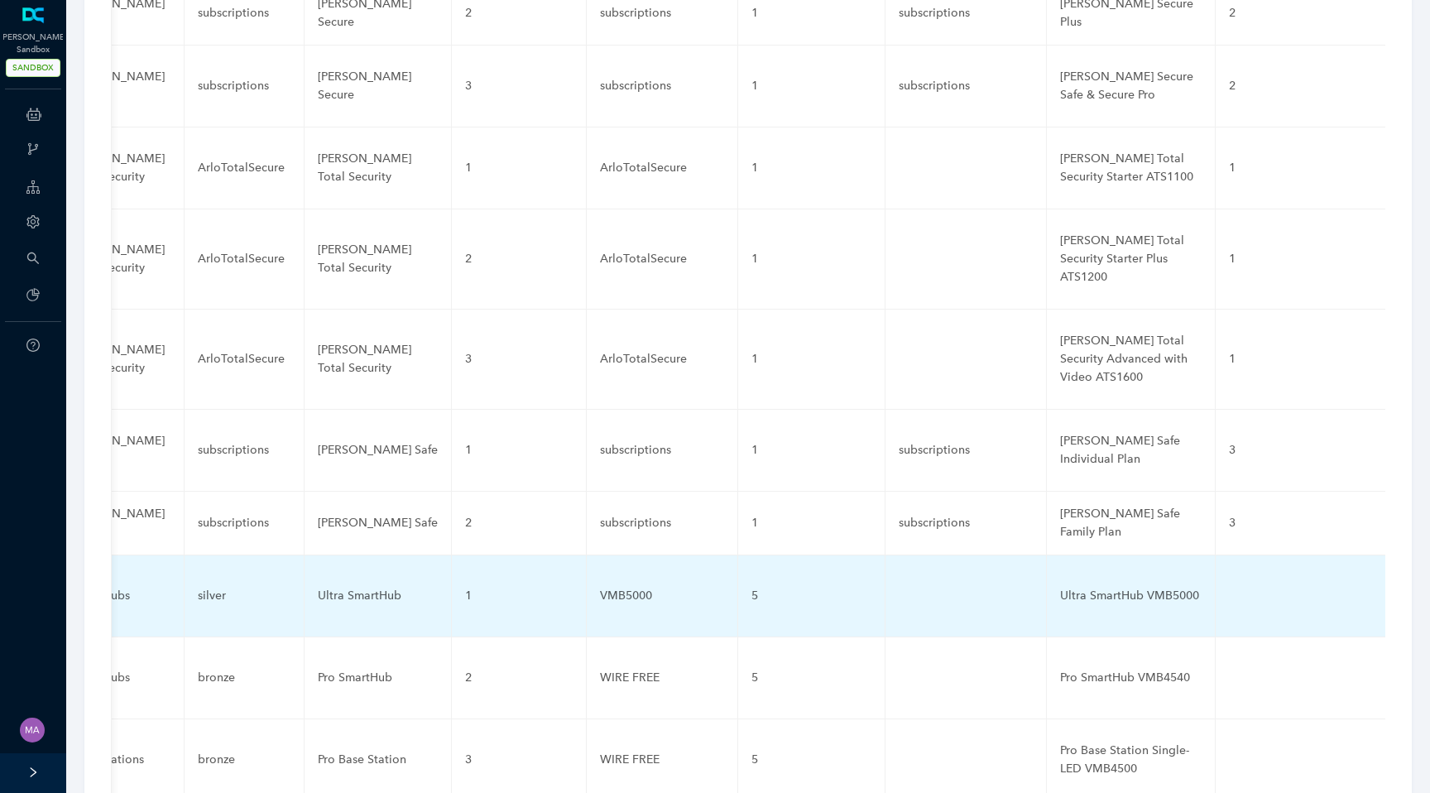
scroll to position [0, 0]
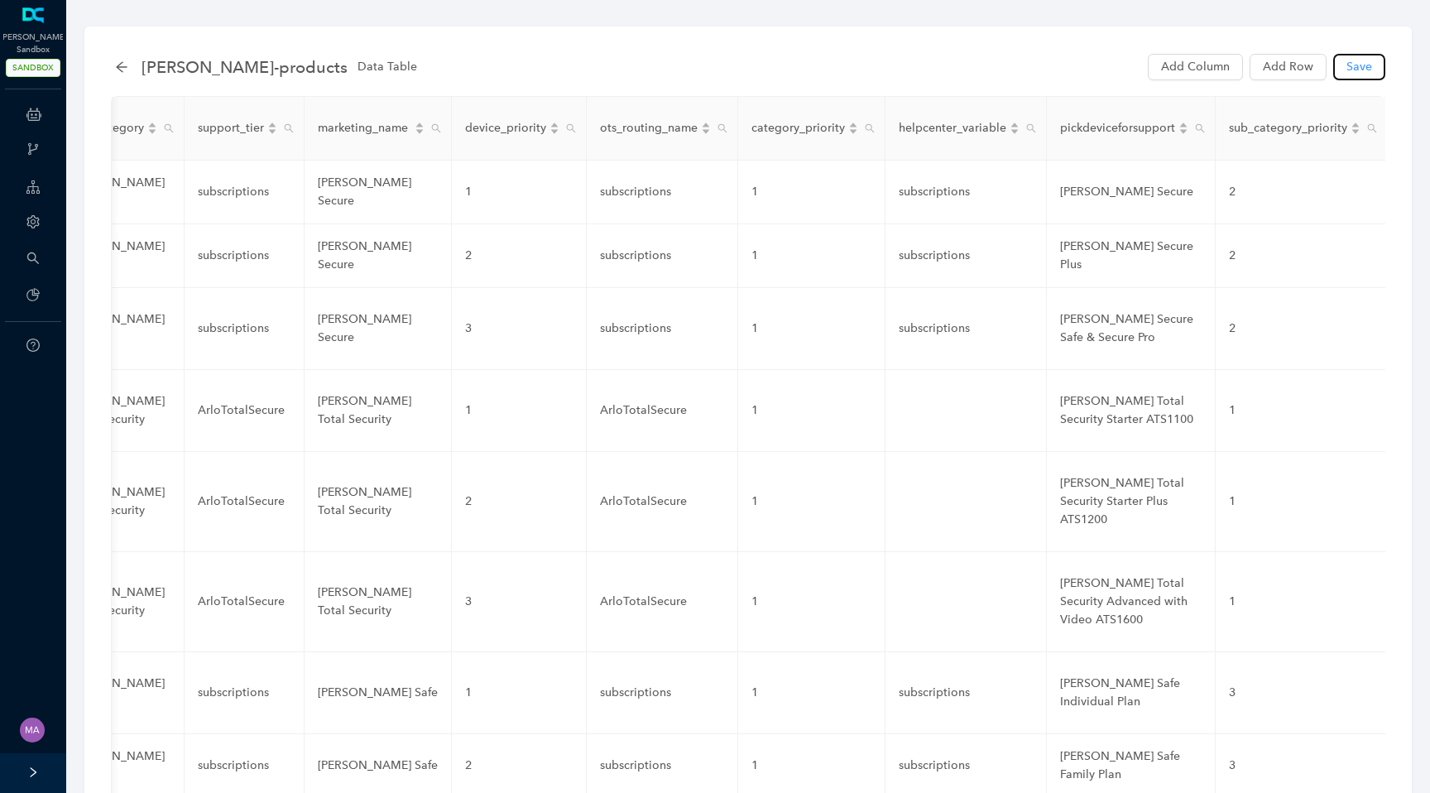
click at [1365, 73] on span "Save" at bounding box center [1360, 67] width 26 height 18
click at [1367, 73] on span "Save" at bounding box center [1360, 67] width 26 height 18
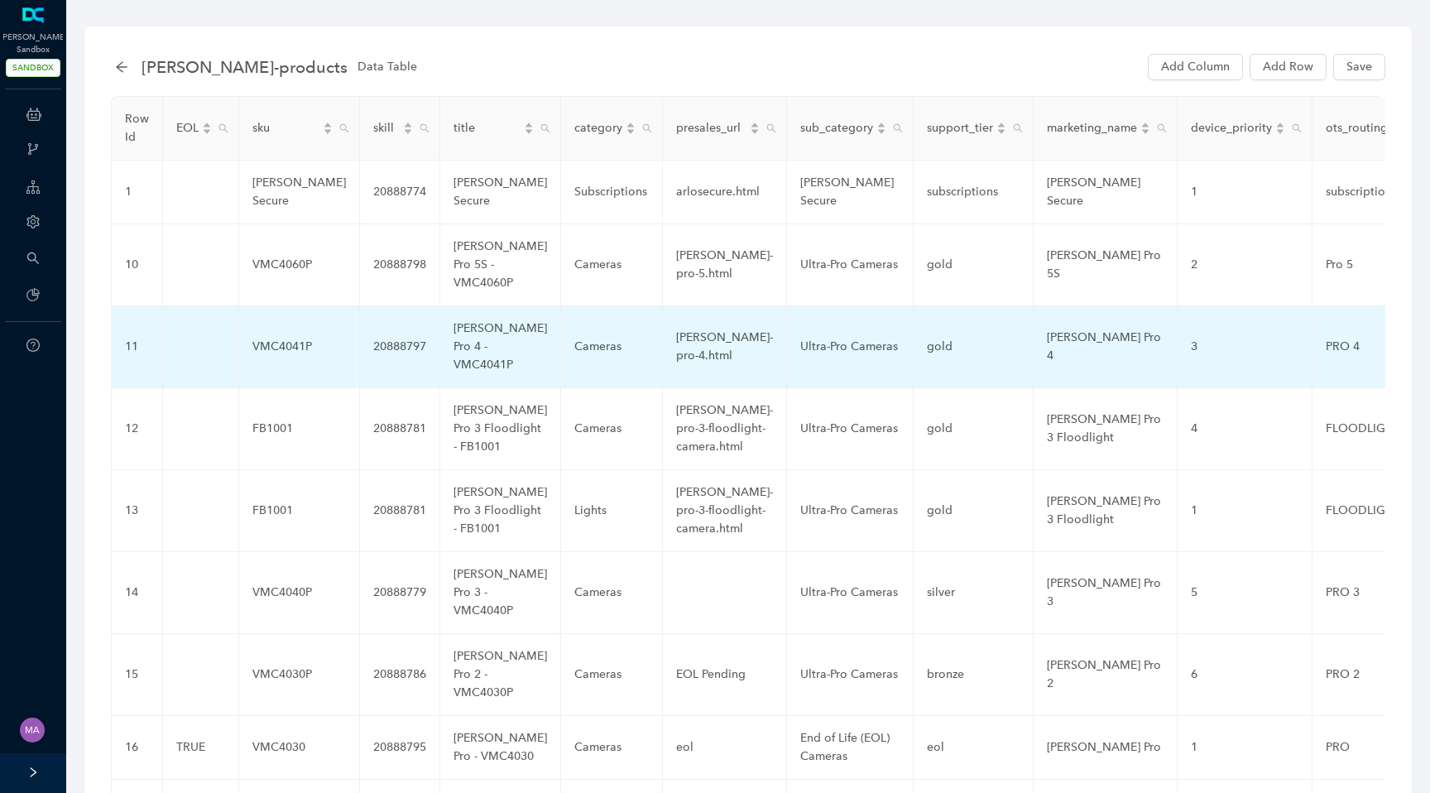
scroll to position [172, 0]
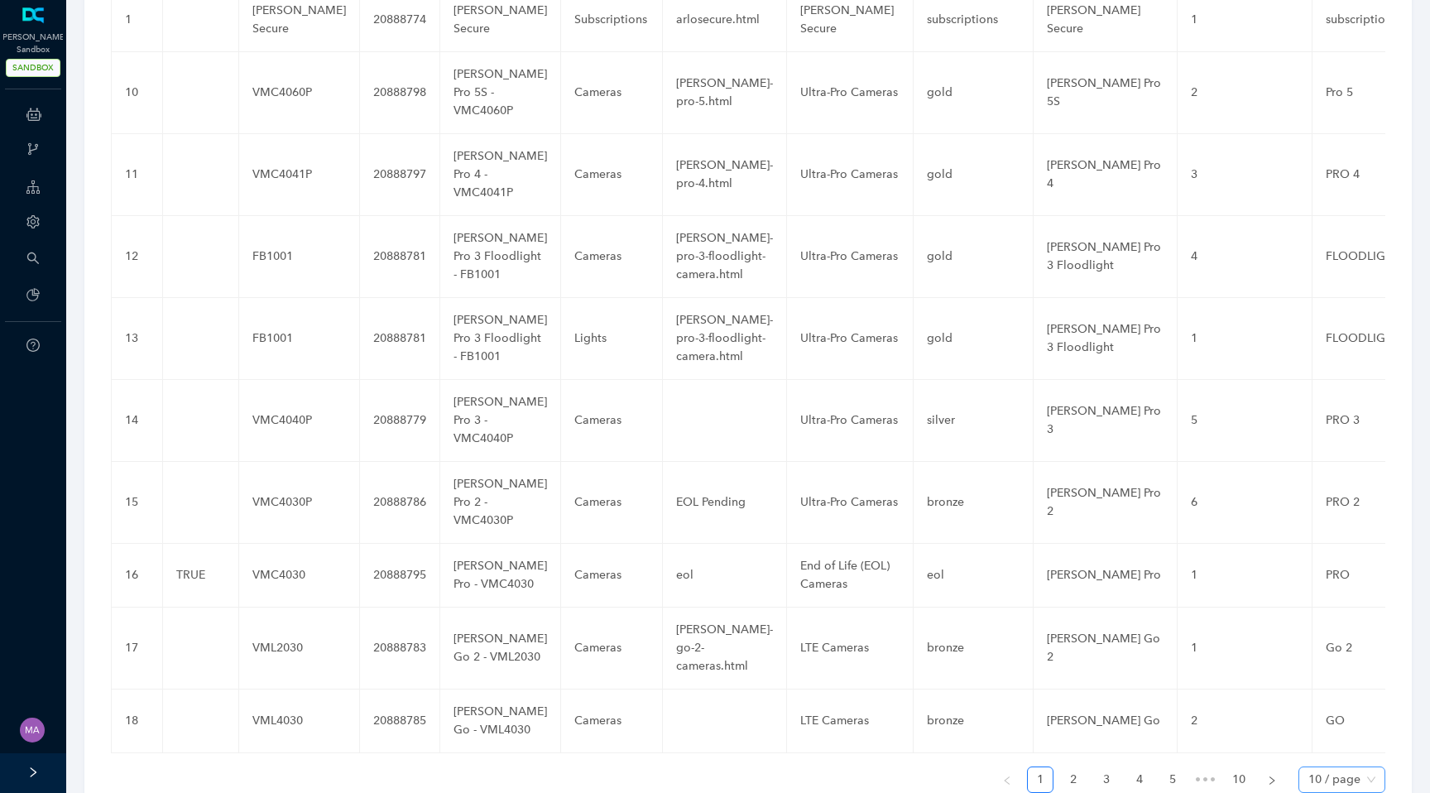
click at [1371, 767] on span "10 / page" at bounding box center [1342, 779] width 67 height 25
click at [1358, 733] on div "100 / page" at bounding box center [1341, 746] width 79 height 26
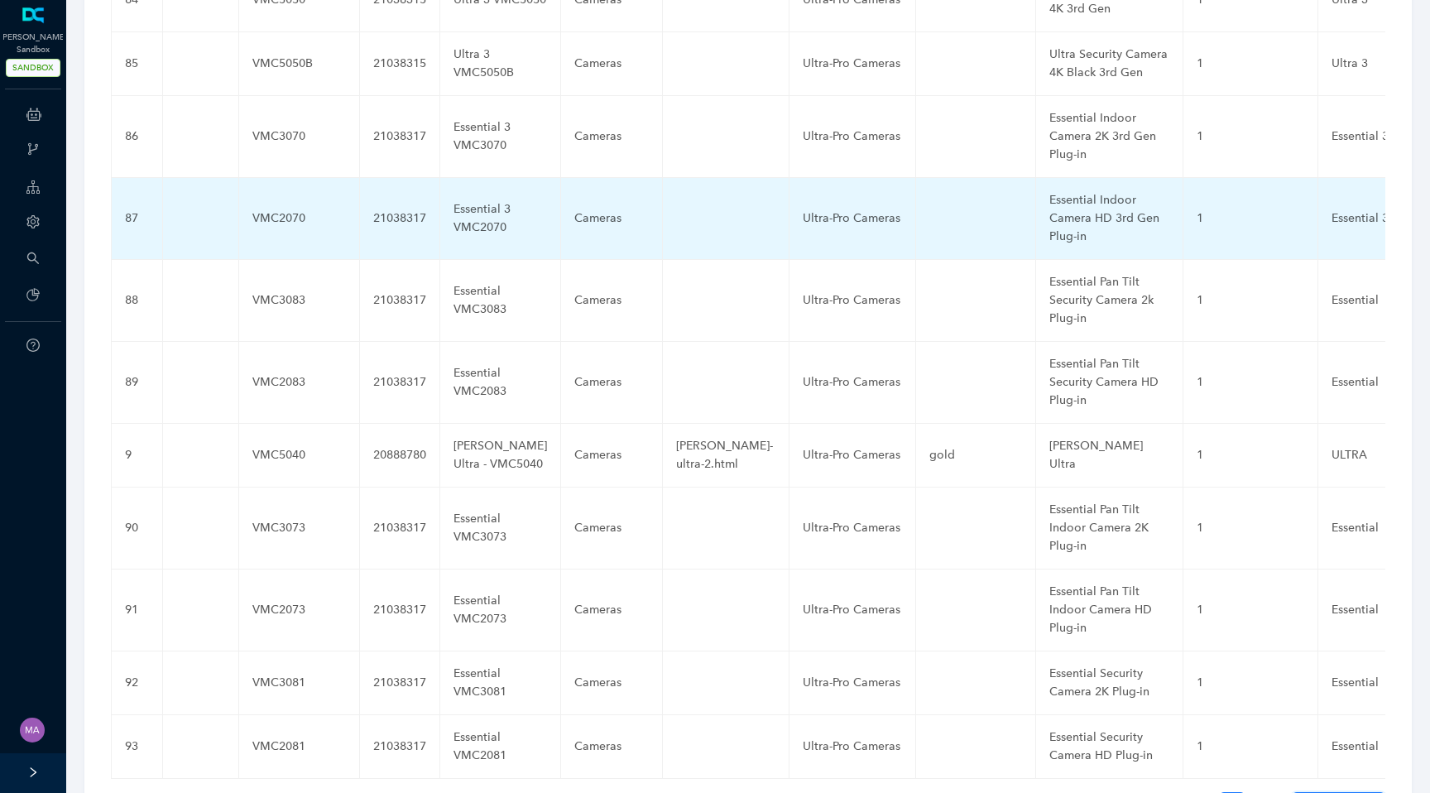
scroll to position [7174, 0]
